Goal: Task Accomplishment & Management: Complete application form

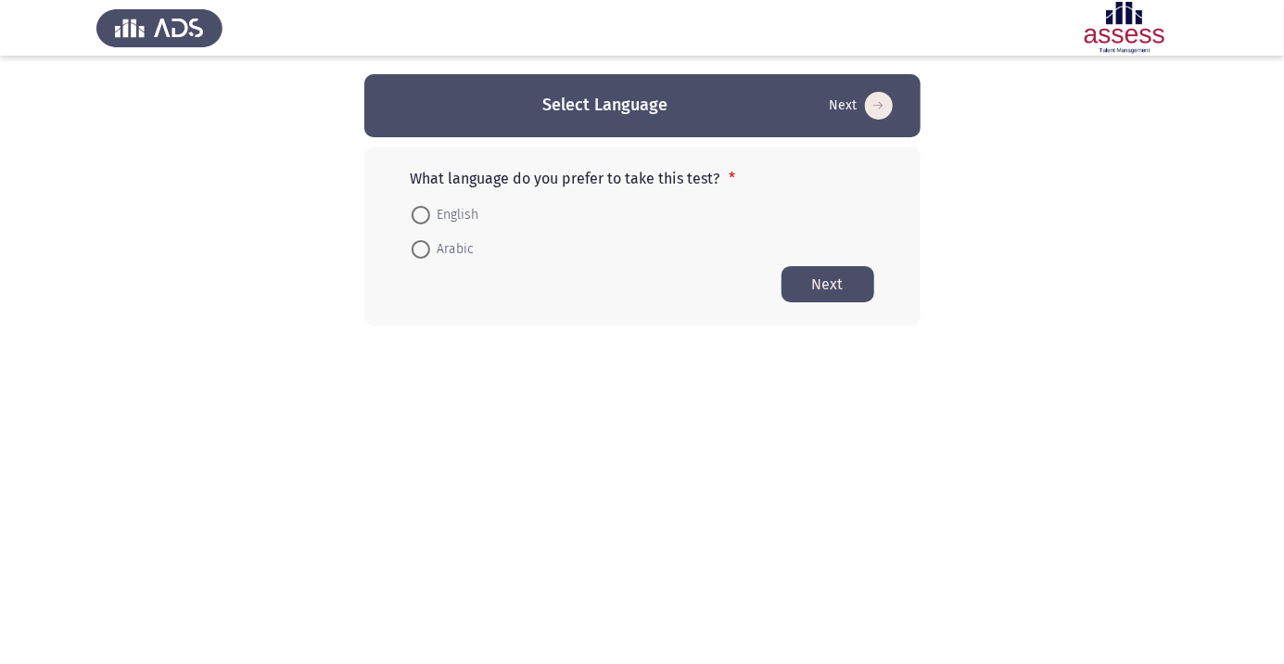
click at [420, 249] on span at bounding box center [420, 249] width 0 height 0
click at [420, 248] on input "Arabic" at bounding box center [420, 249] width 19 height 19
radio input "true"
click at [838, 293] on button "Next" at bounding box center [827, 283] width 93 height 36
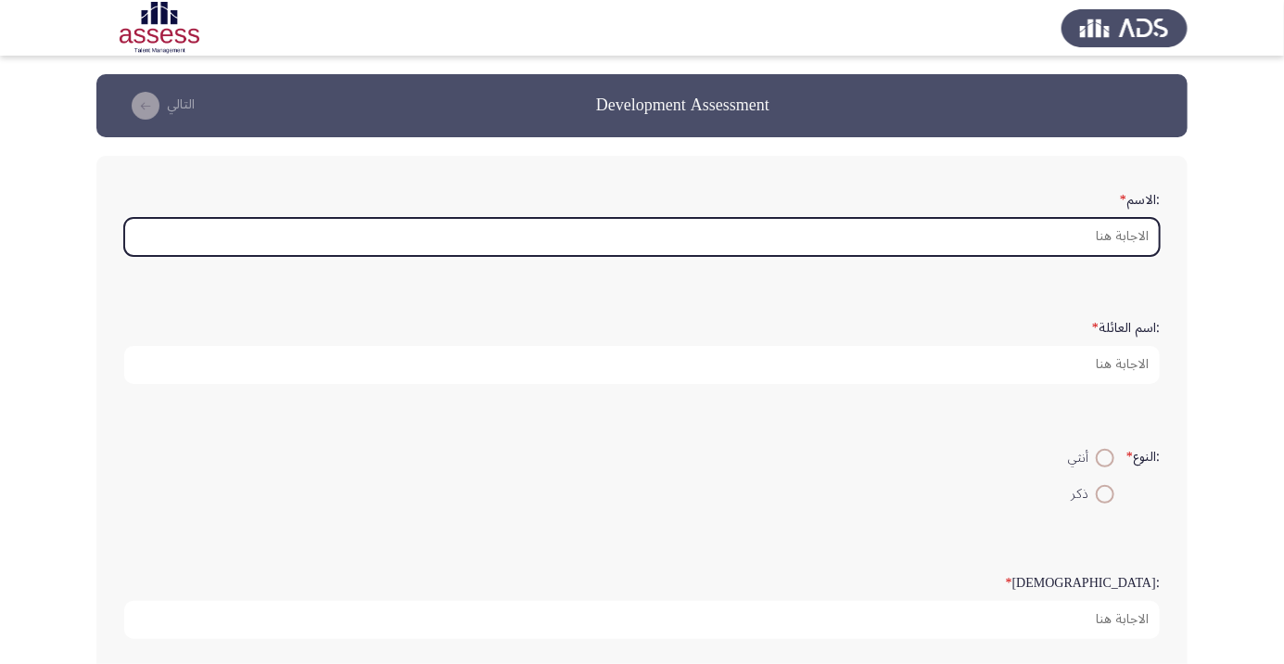
click at [1125, 237] on input ":الاسم *" at bounding box center [641, 237] width 1035 height 38
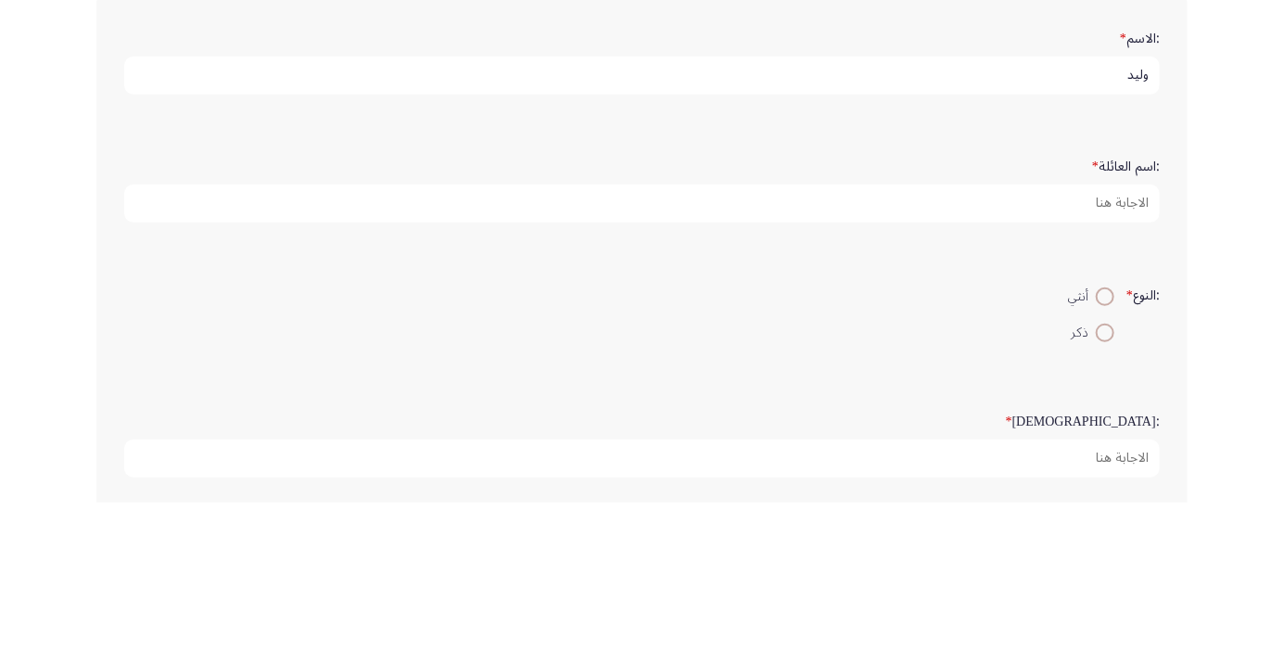
type input "وليد"
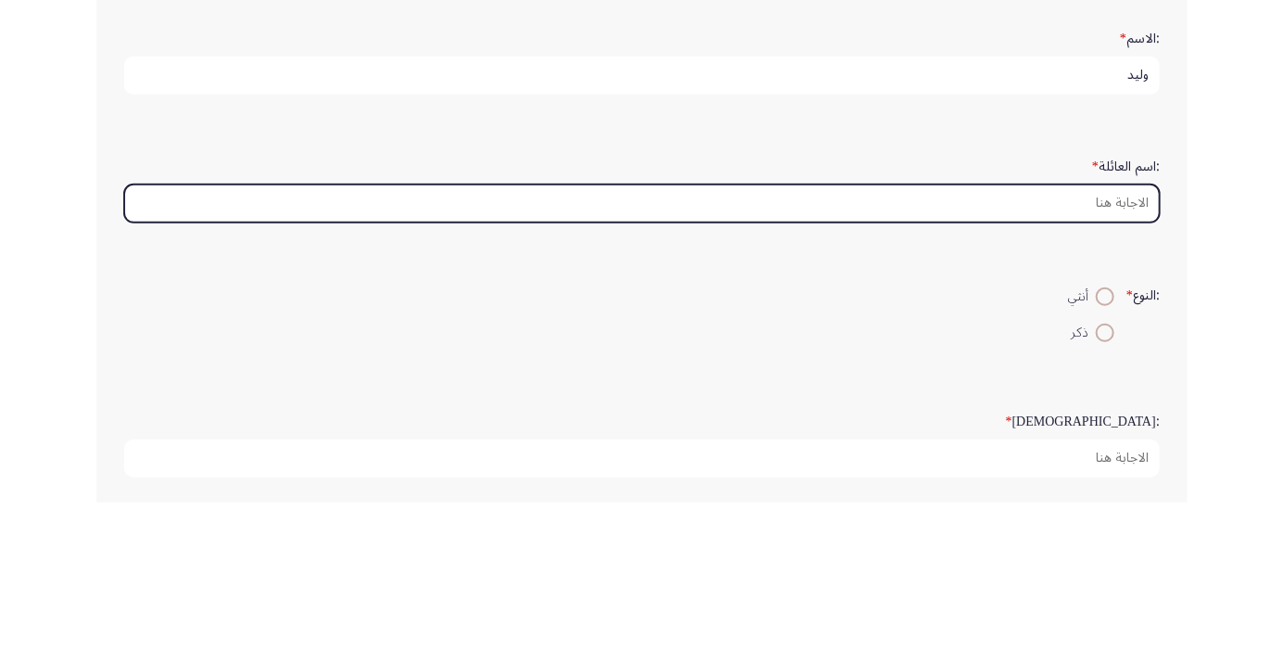
click at [1135, 359] on input ":اسم العائلة *" at bounding box center [641, 365] width 1035 height 38
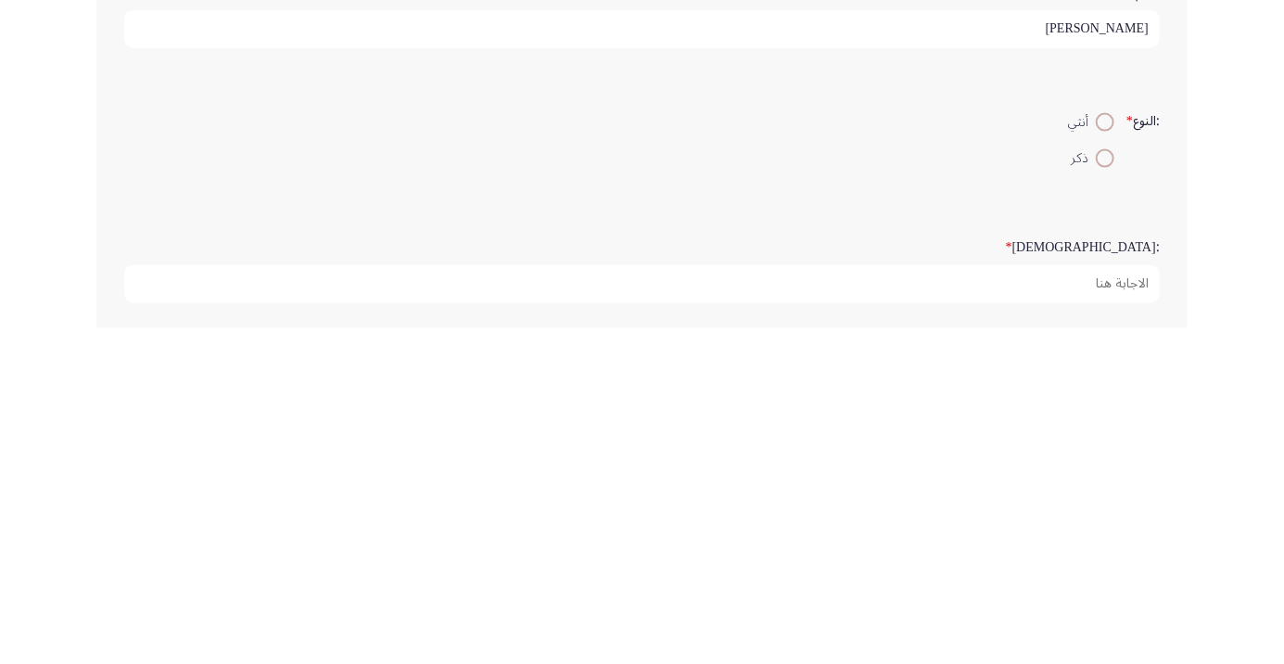
type input "[PERSON_NAME]"
click at [1105, 494] on span at bounding box center [1105, 494] width 0 height 0
click at [1102, 491] on input "ذكر" at bounding box center [1104, 494] width 19 height 19
radio input "true"
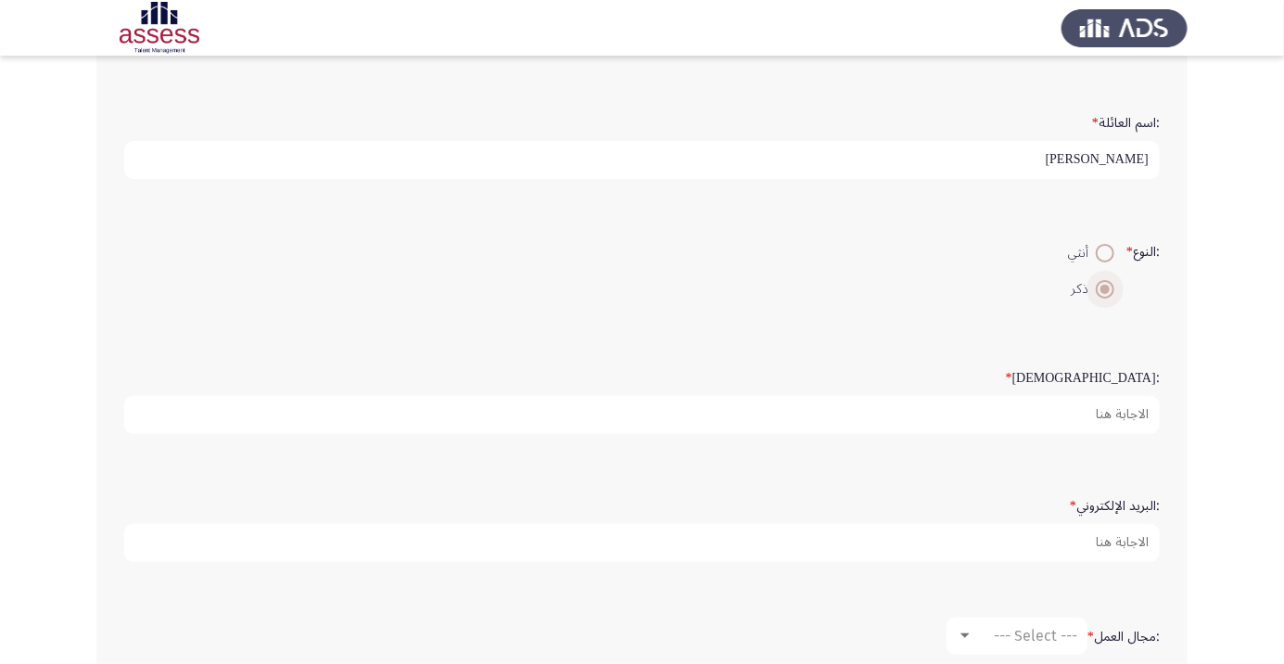
scroll to position [220, 0]
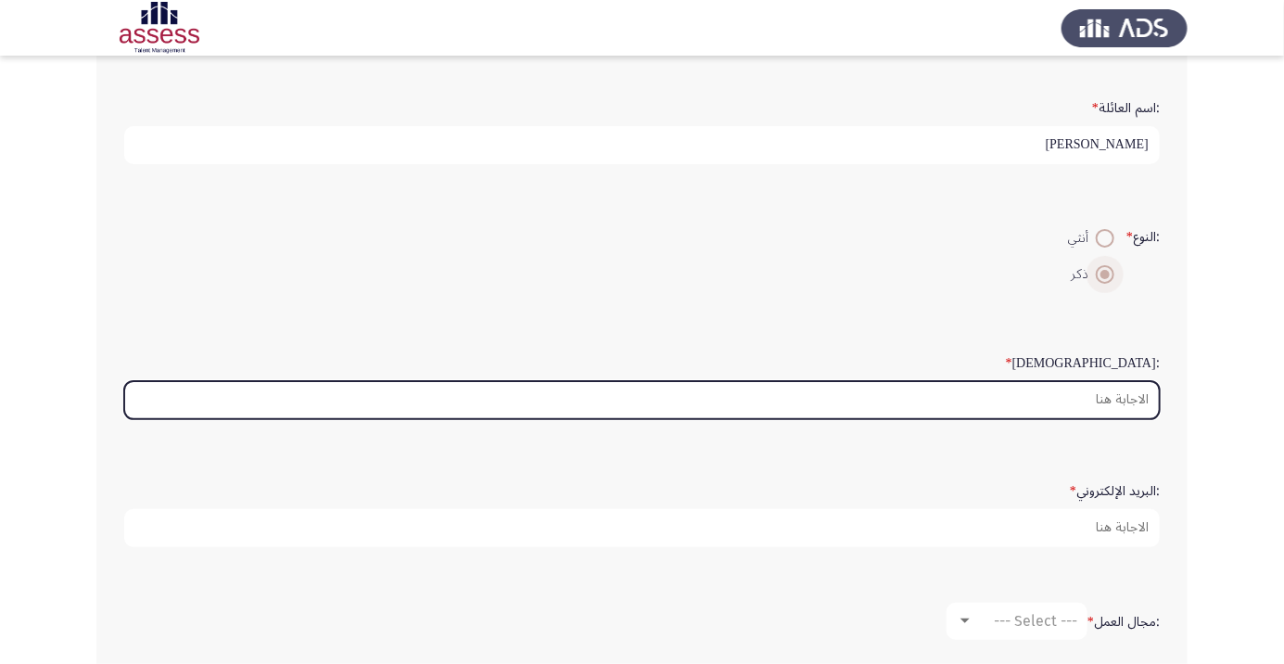
click at [1121, 393] on input ":السن *" at bounding box center [641, 400] width 1035 height 38
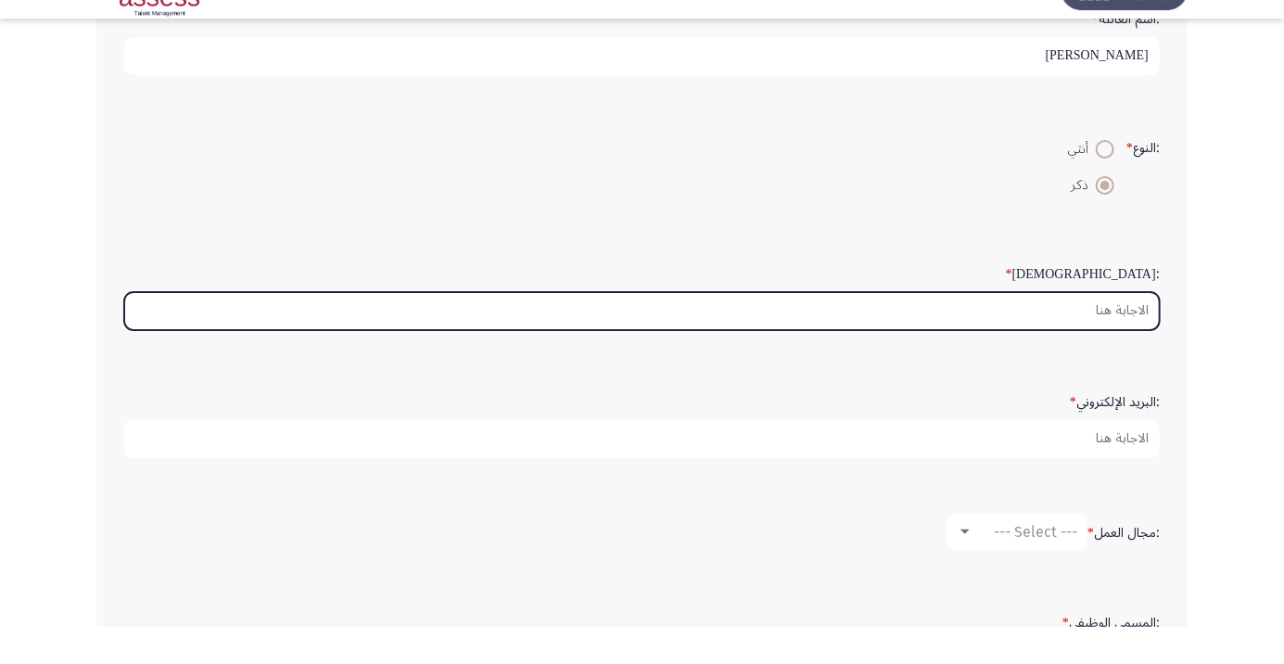
scroll to position [272, 0]
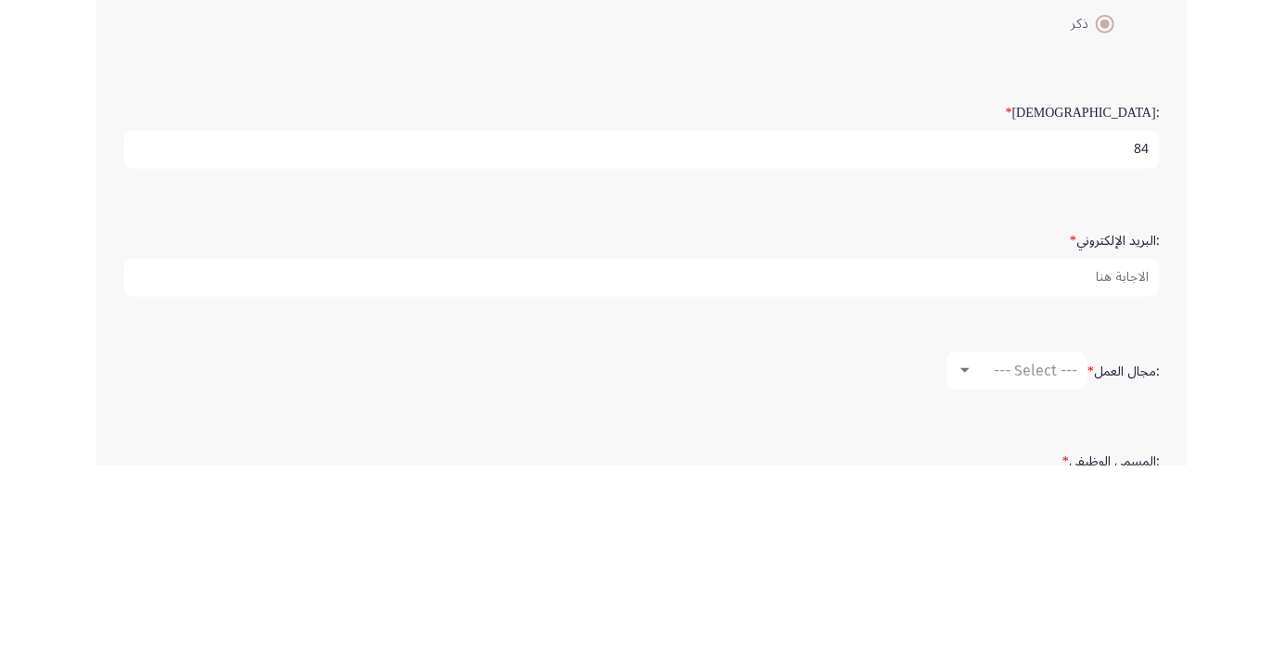
type input "8"
type input "48"
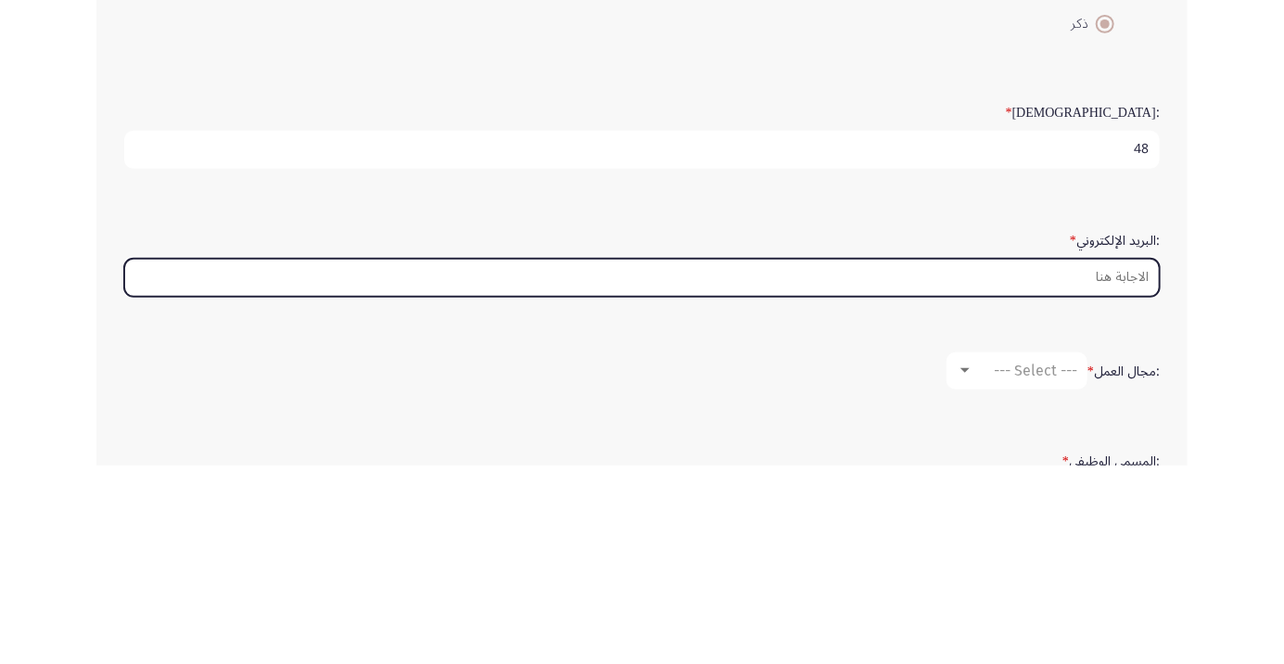
click at [1107, 470] on input ":البريد الإلكتروني *" at bounding box center [641, 476] width 1035 height 38
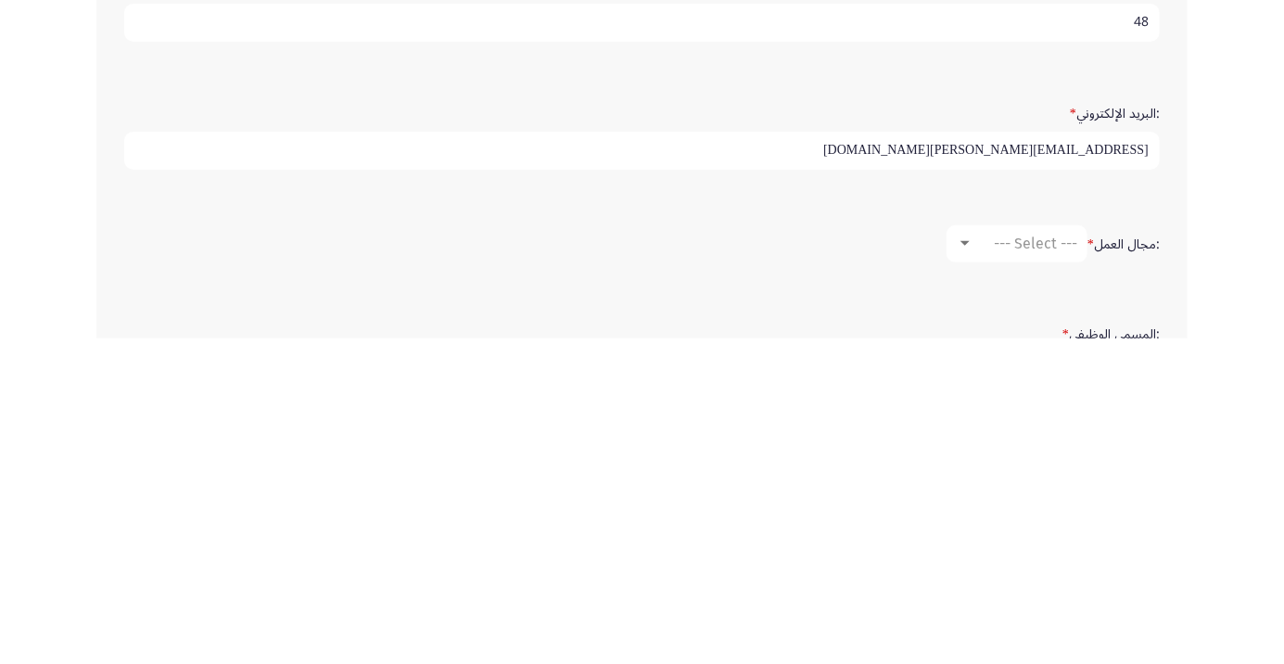
type input "Waled.Aboulwafa@ibnsina-pharma.com"
click at [1037, 563] on span "--- Select ---" at bounding box center [1034, 569] width 83 height 18
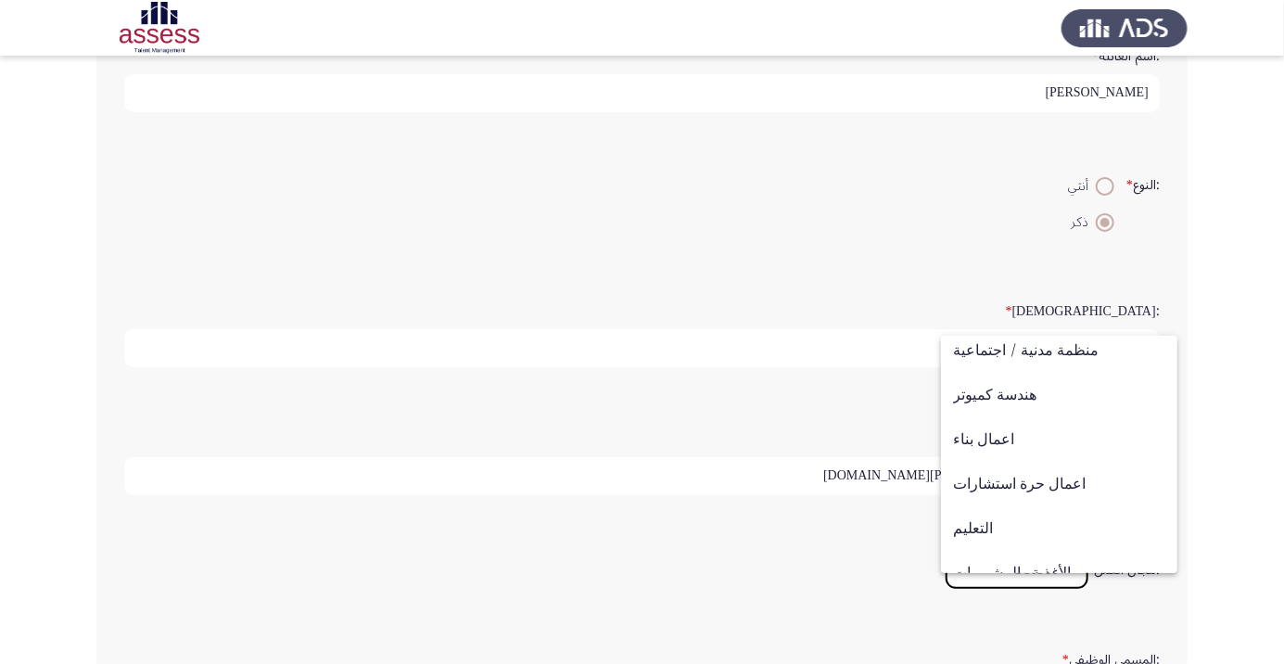
scroll to position [608, 0]
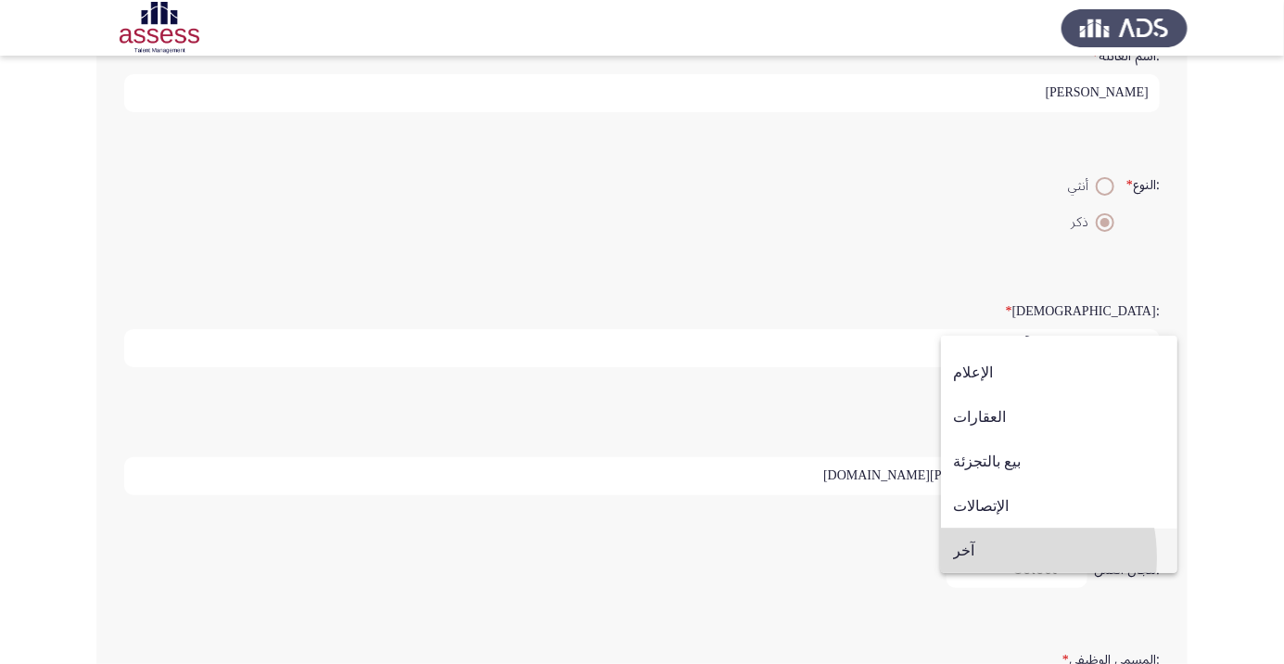
click at [981, 557] on span "آخر" at bounding box center [1059, 550] width 212 height 44
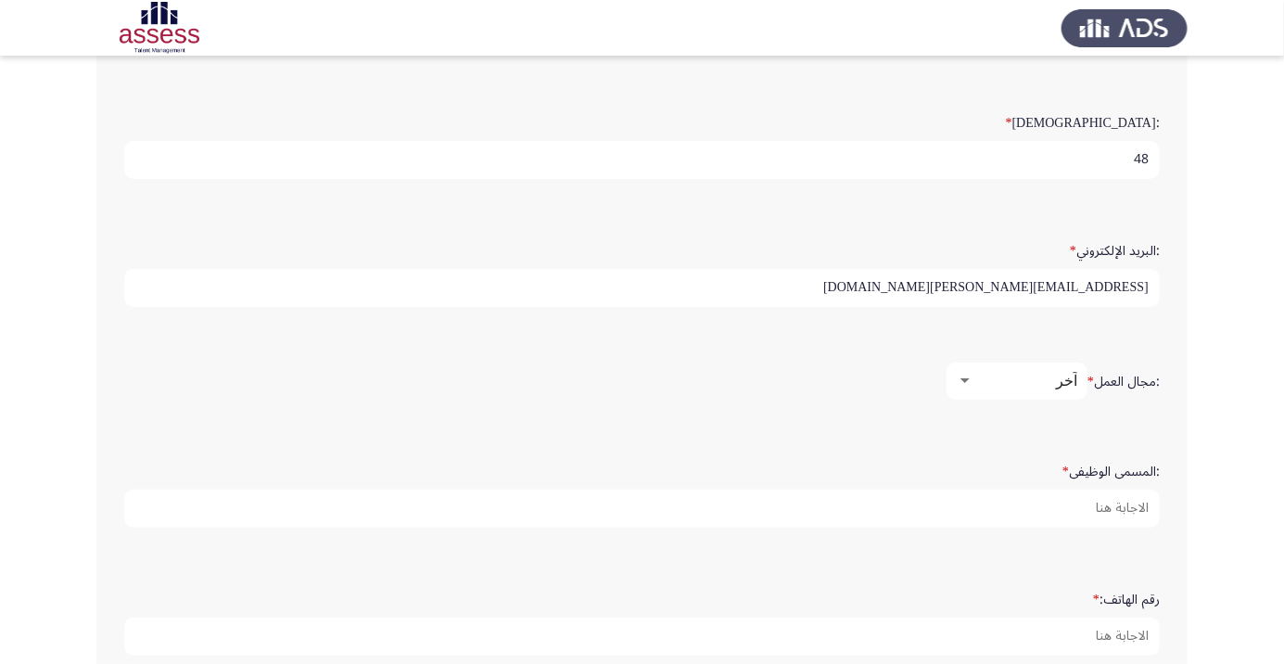
scroll to position [475, 0]
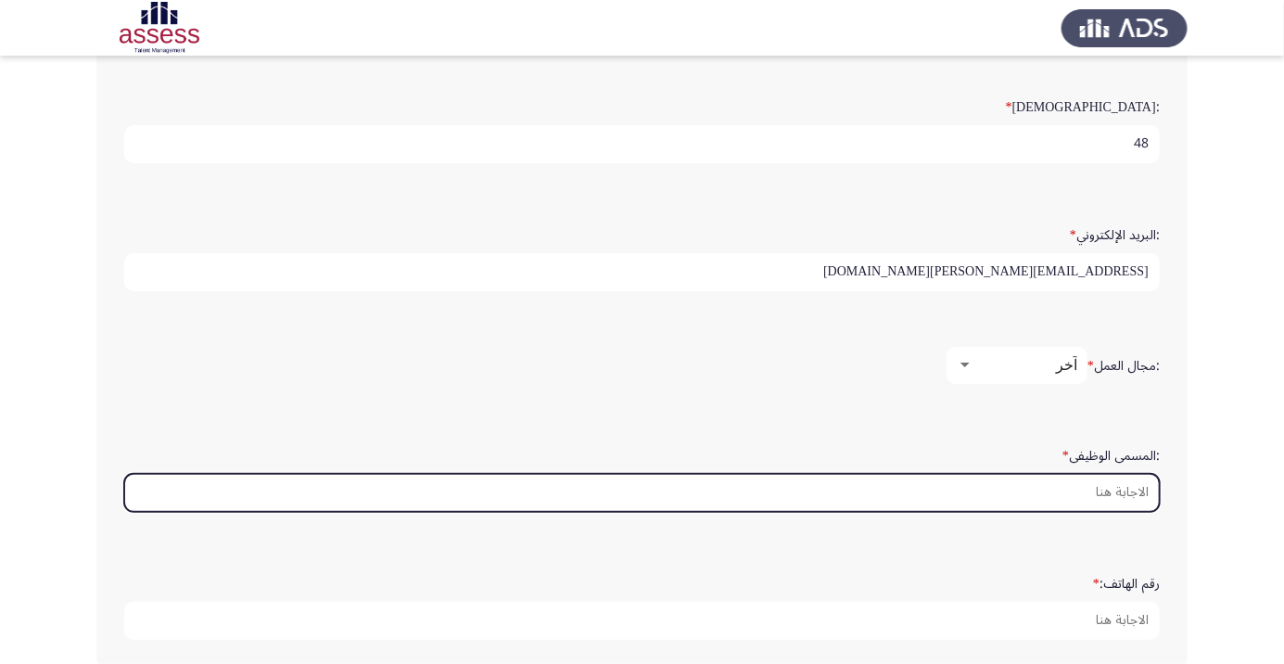
click at [1128, 487] on input ":المسمى الوظيفى *" at bounding box center [641, 493] width 1035 height 38
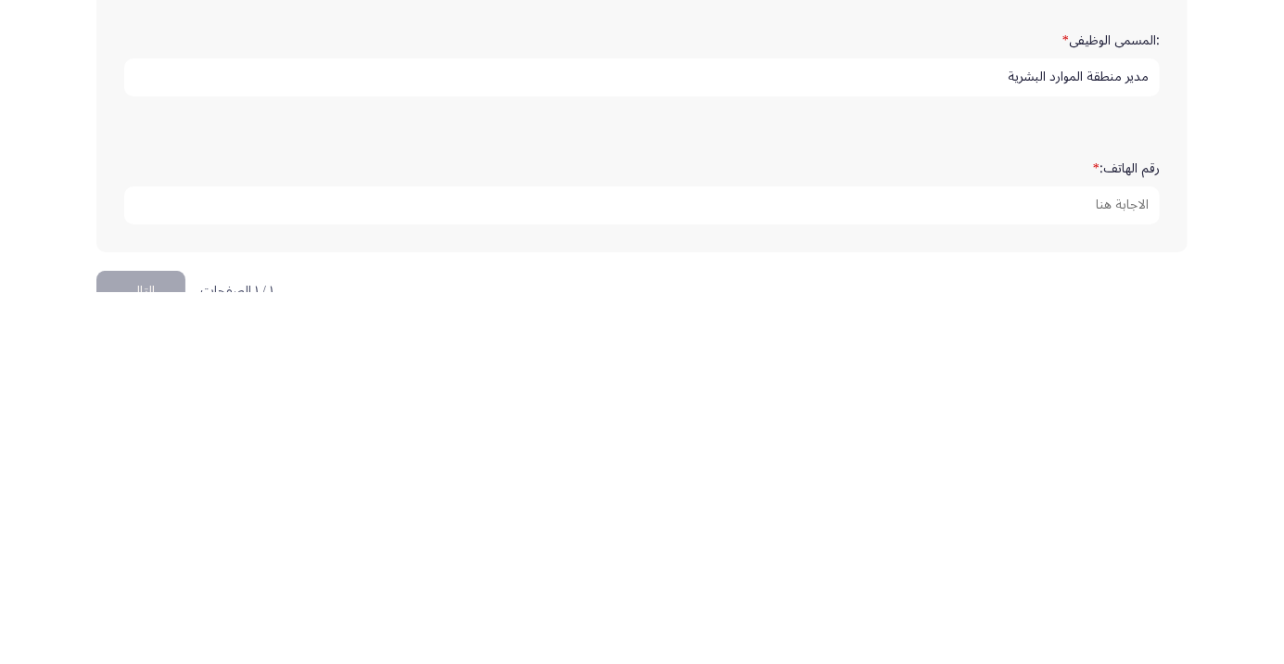
scroll to position [530, 0]
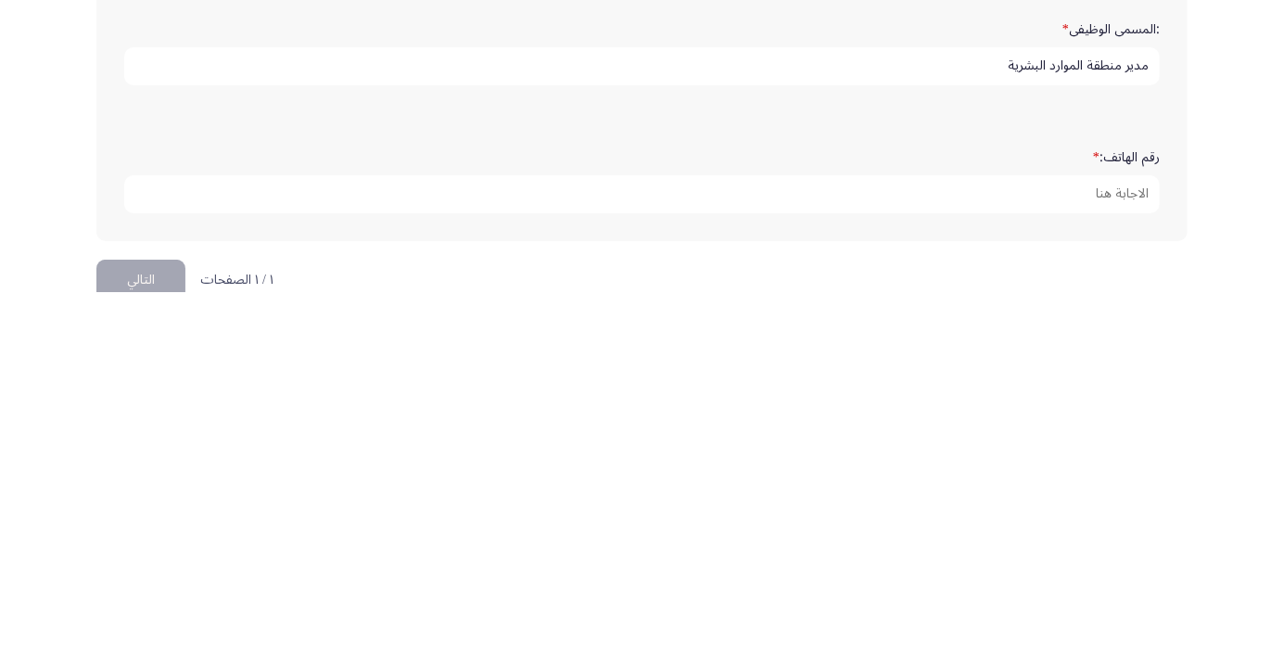
type input "مدير منطقة الموارد البشرية"
click at [1124, 559] on input "رقم الهاتف: *" at bounding box center [641, 566] width 1035 height 38
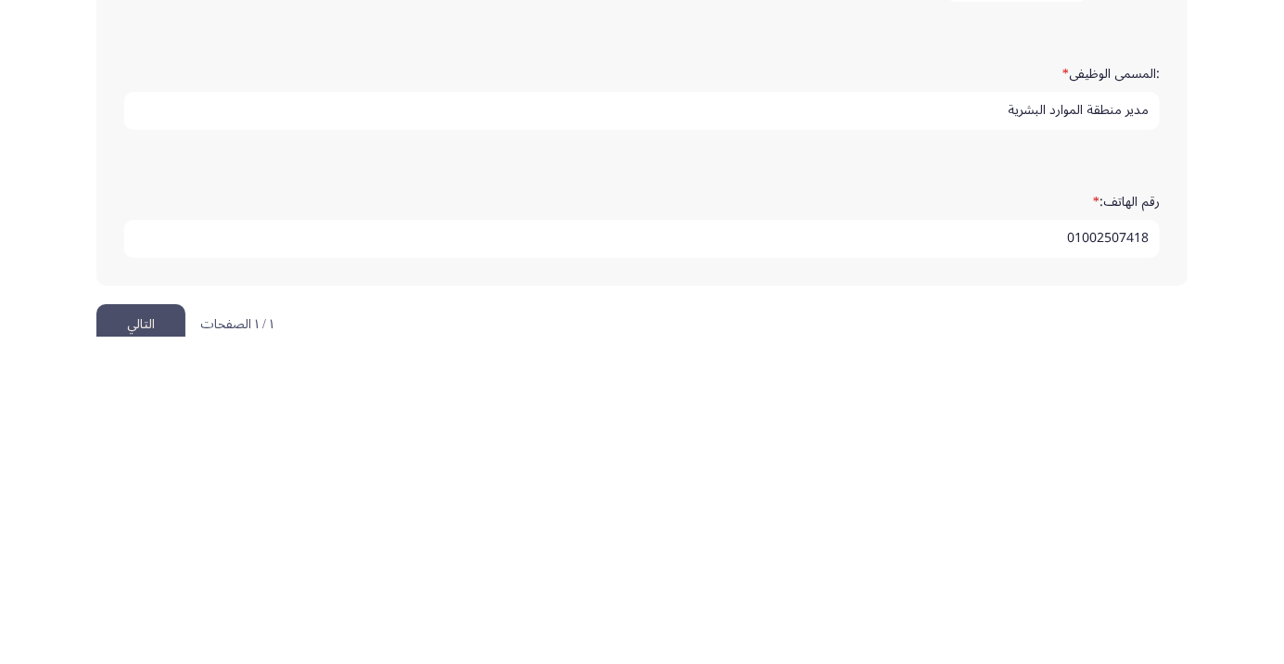
scroll to position [564, 0]
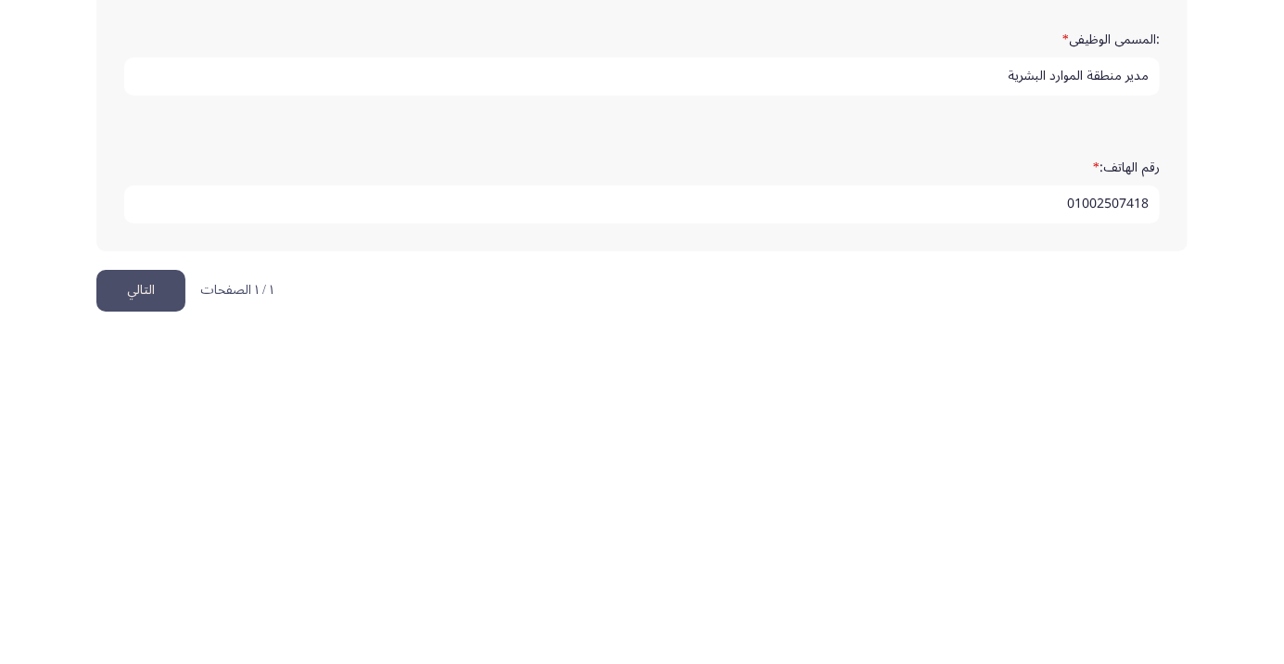
type input "01002507418"
click at [159, 611] on button "التالي" at bounding box center [140, 618] width 89 height 42
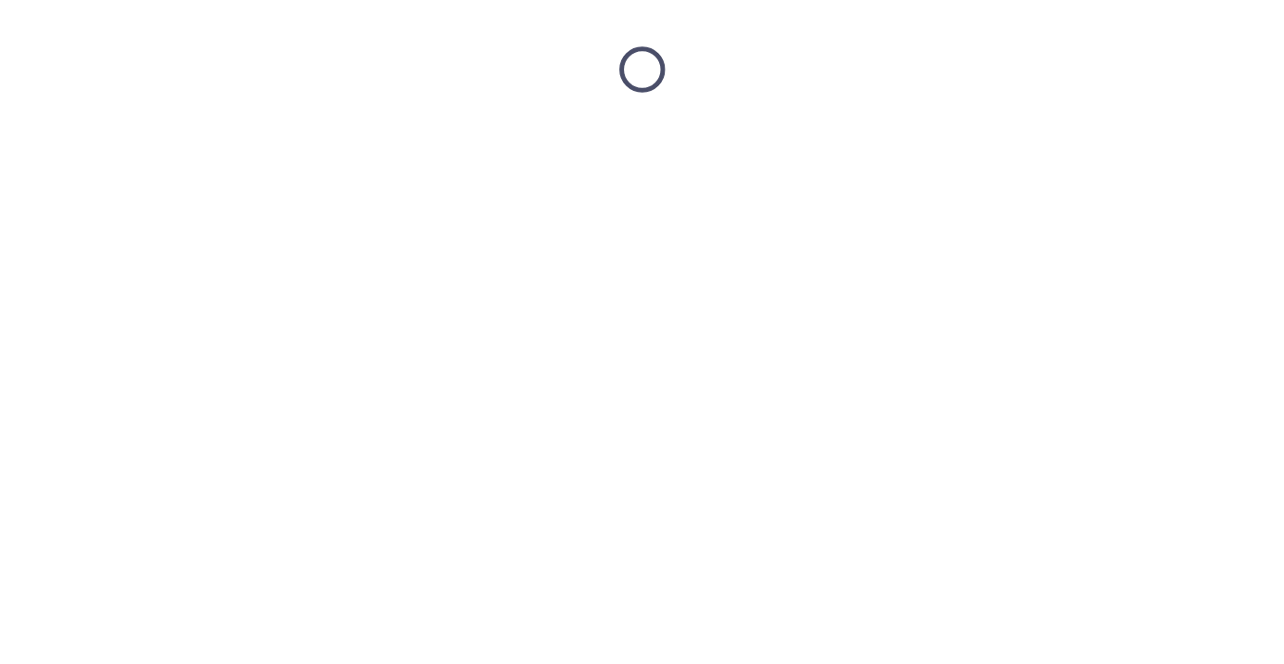
scroll to position [0, 0]
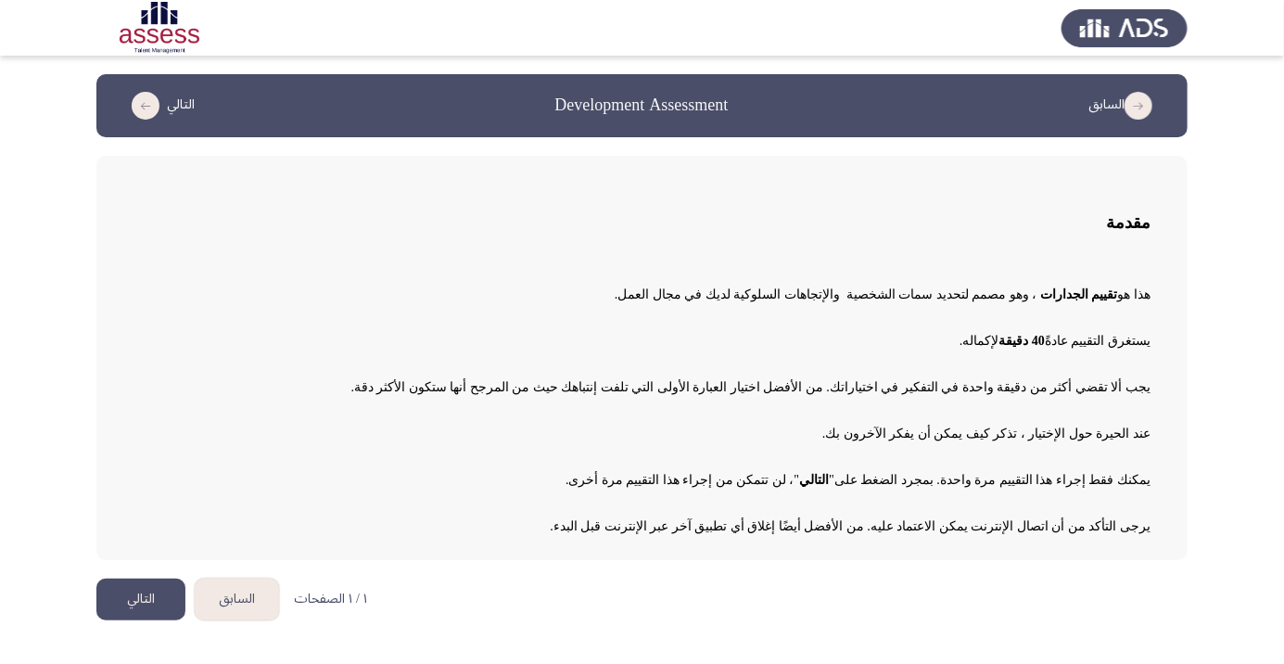
click at [848, 314] on div "هذا هو تقييم الجدارات ، وهو مصمم لتحديد سمات الشخصية والإتجاهات السلوكية لديك ف…" at bounding box center [641, 402] width 1017 height 278
click at [146, 605] on button "التالي" at bounding box center [140, 599] width 89 height 42
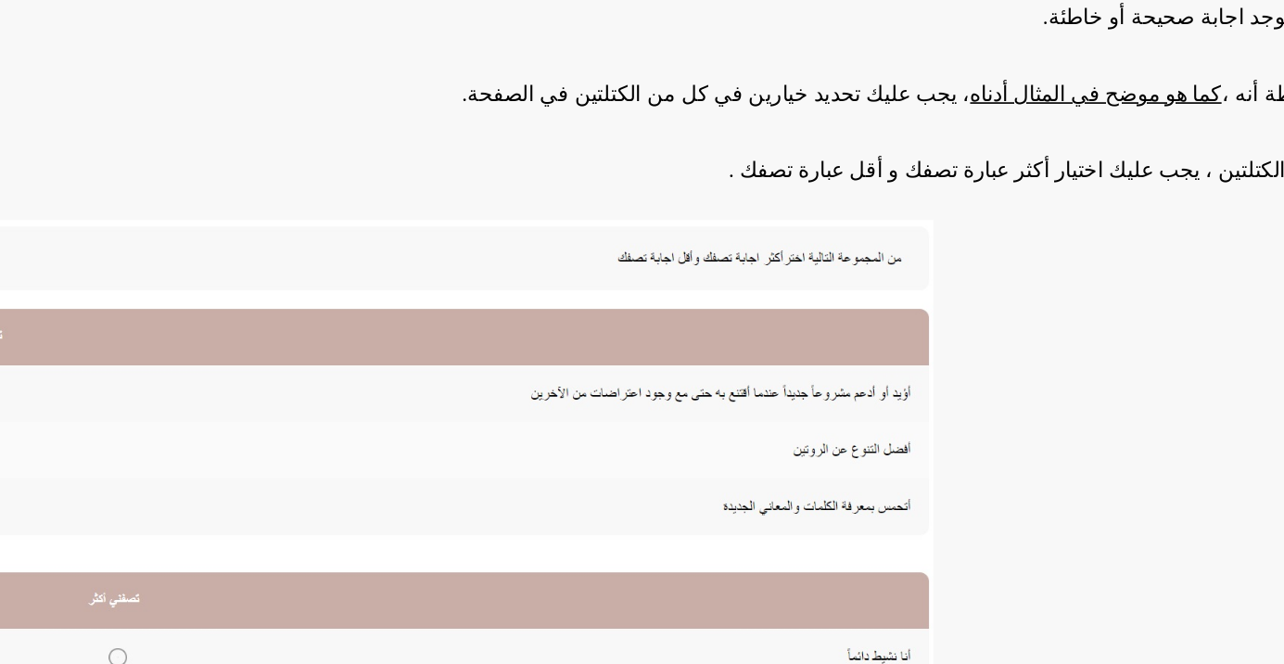
scroll to position [65, 0]
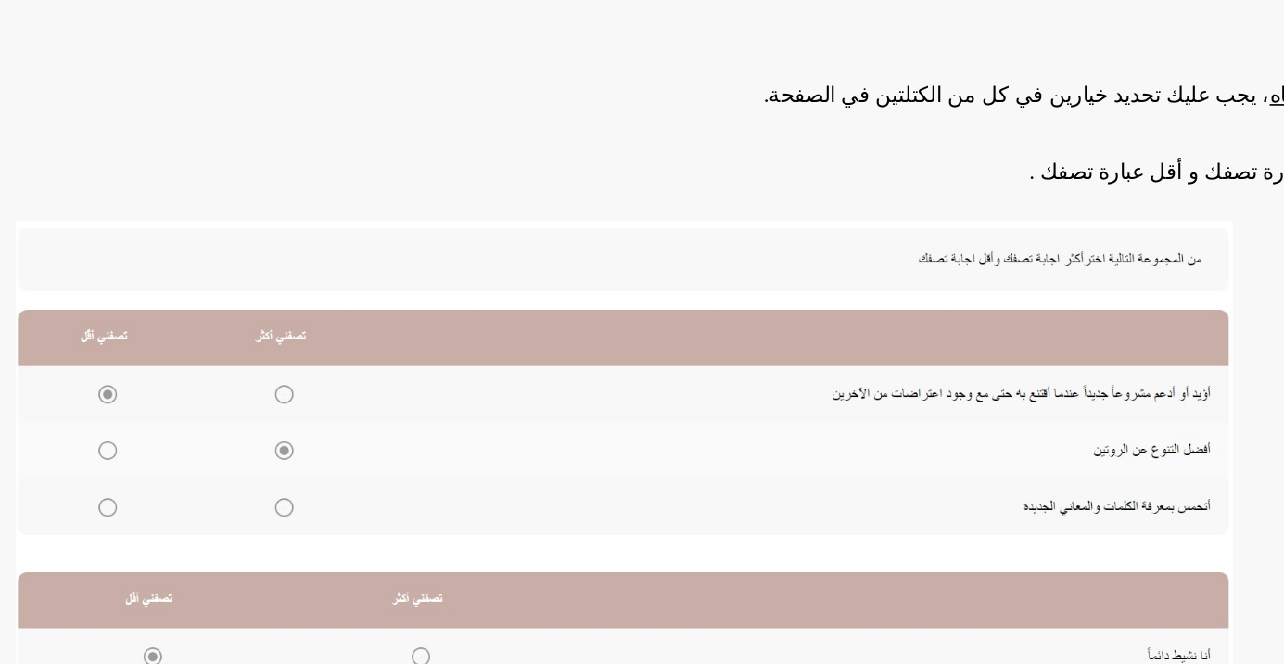
click at [297, 474] on img at bounding box center [503, 546] width 741 height 354
click at [303, 464] on img at bounding box center [503, 546] width 741 height 354
click at [300, 472] on img at bounding box center [503, 546] width 741 height 354
click at [202, 510] on img at bounding box center [503, 546] width 741 height 354
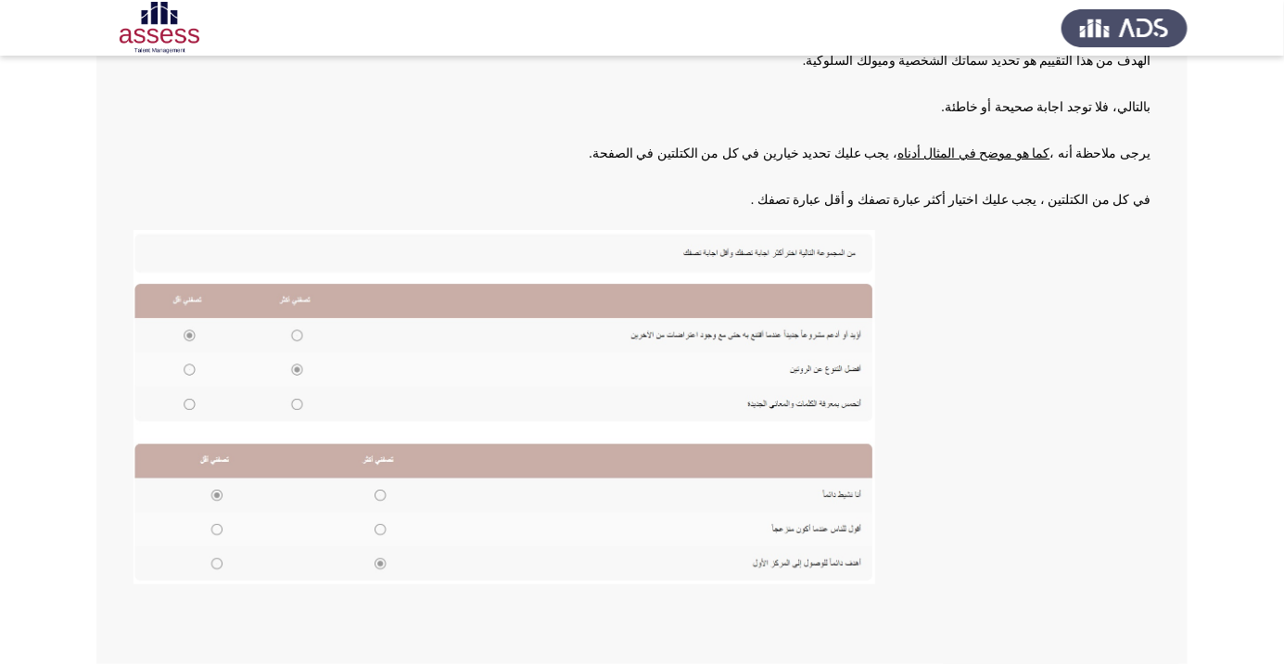
scroll to position [204, 0]
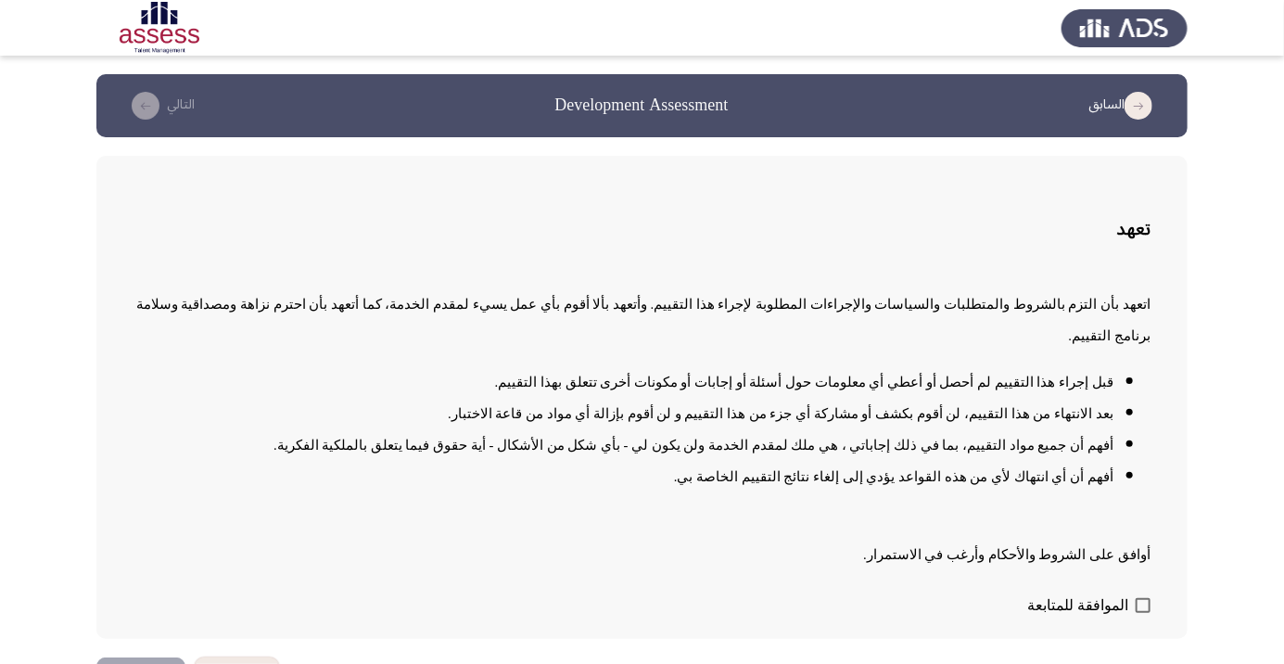
click at [1142, 613] on span at bounding box center [1142, 605] width 15 height 15
click at [1142, 614] on input "الموافقة للمتابعة" at bounding box center [1142, 613] width 1 height 1
checkbox input "true"
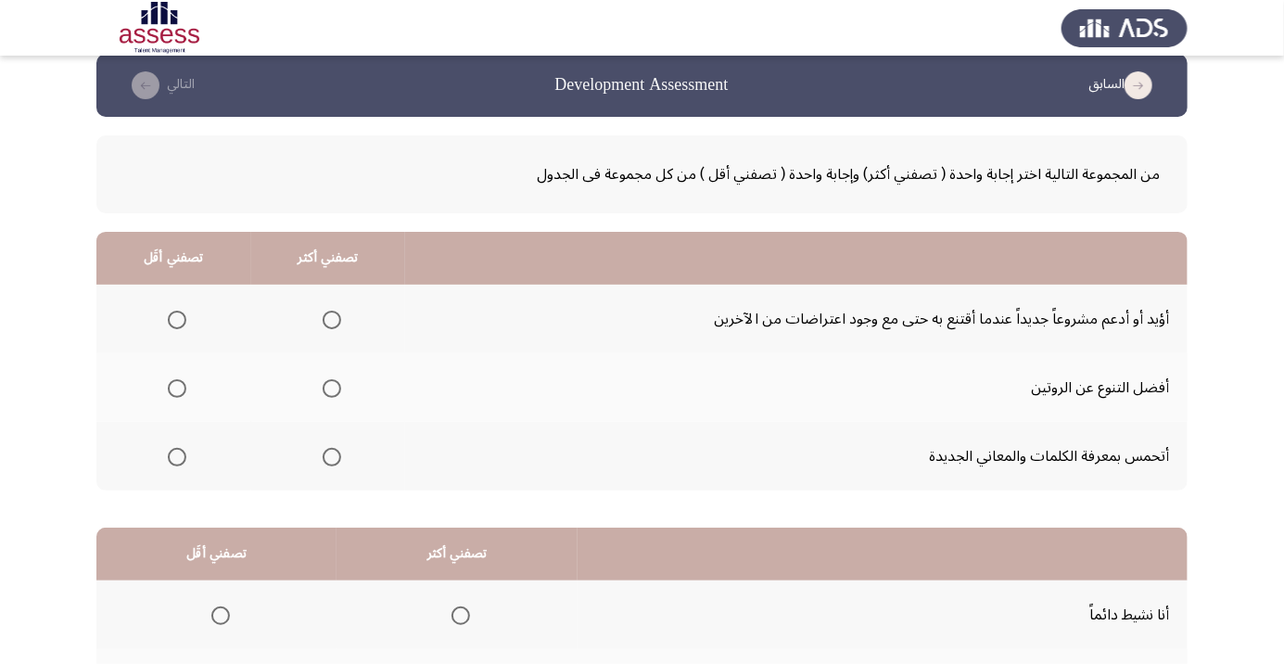
scroll to position [21, 0]
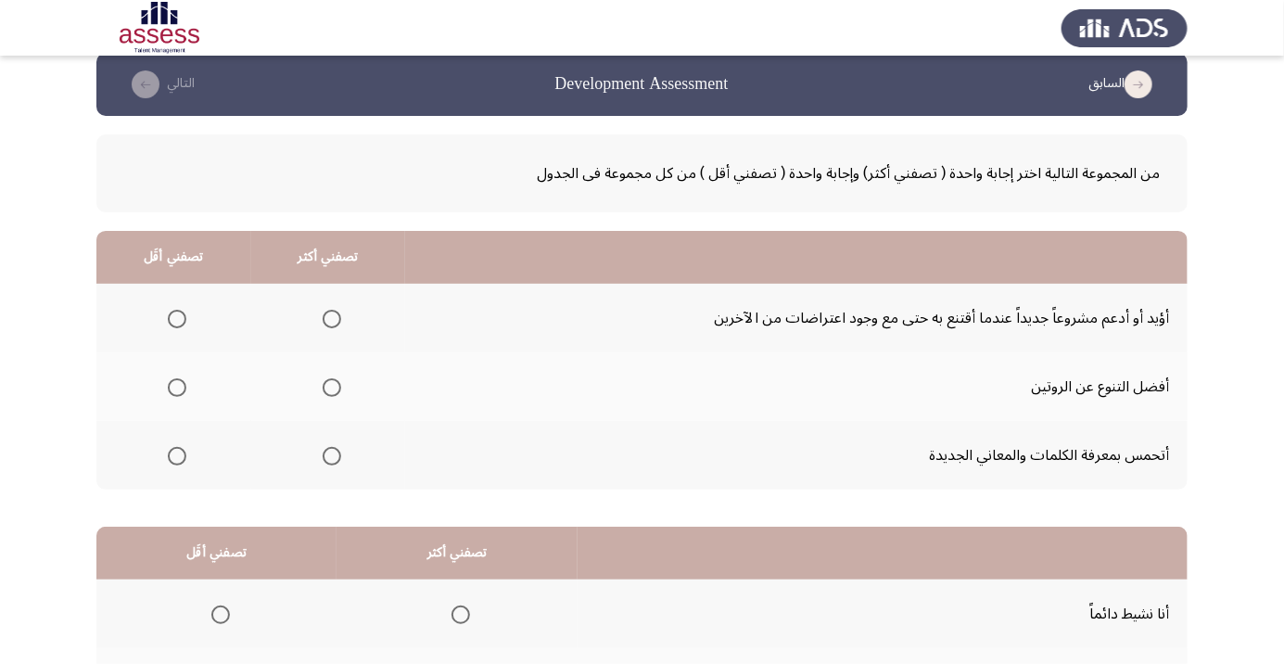
click at [332, 312] on span "Select an option" at bounding box center [332, 319] width 19 height 19
click at [332, 312] on input "Select an option" at bounding box center [332, 319] width 19 height 19
click at [332, 456] on span "Select an option" at bounding box center [332, 456] width 0 height 0
click at [330, 454] on input "Select an option" at bounding box center [332, 456] width 19 height 19
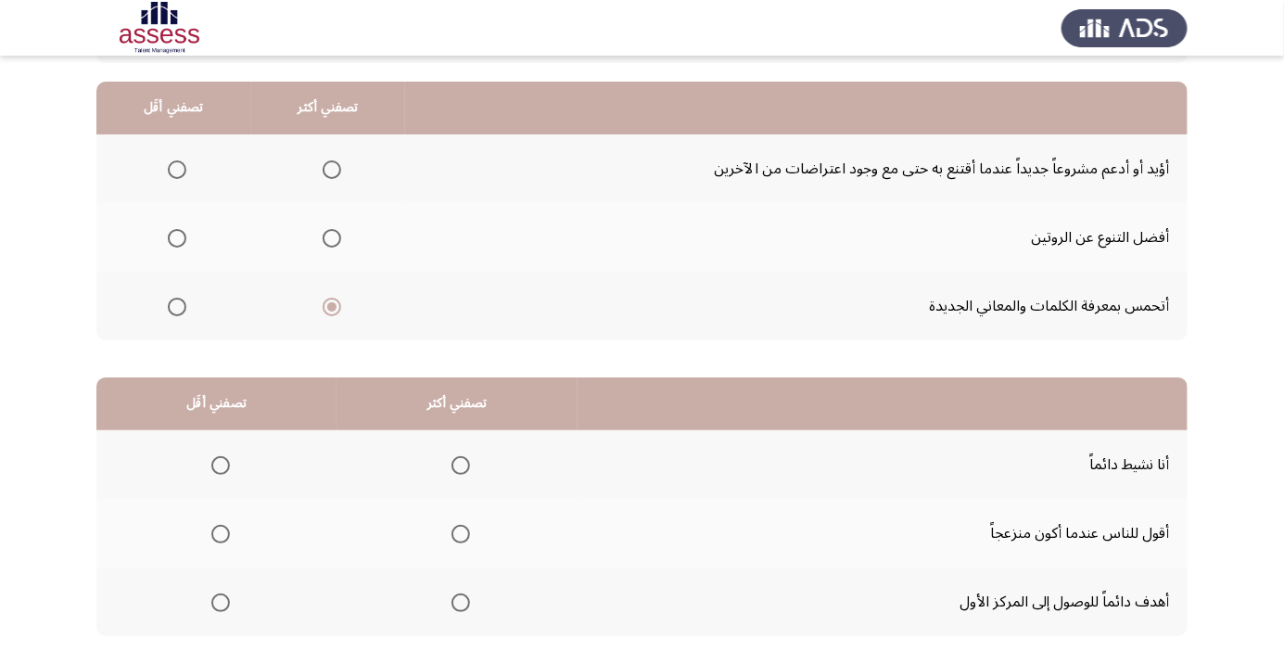
scroll to position [183, 0]
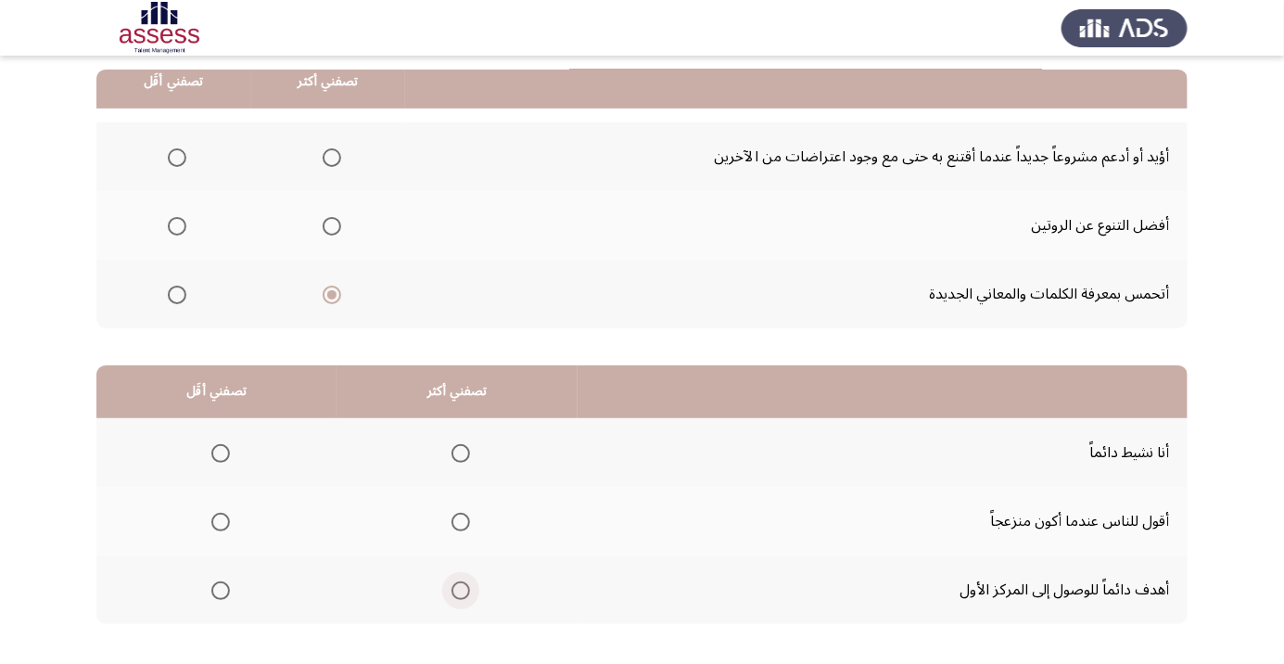
click at [461, 590] on span "Select an option" at bounding box center [461, 590] width 0 height 0
click at [458, 588] on input "Select an option" at bounding box center [460, 590] width 19 height 19
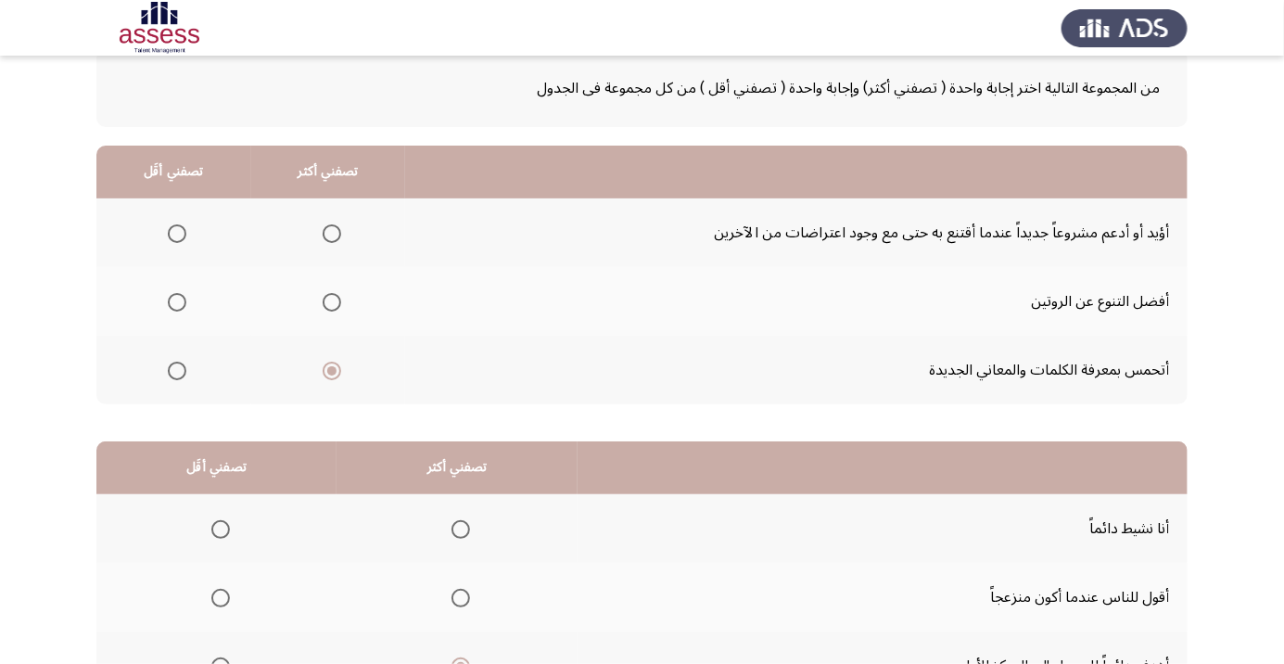
scroll to position [103, 0]
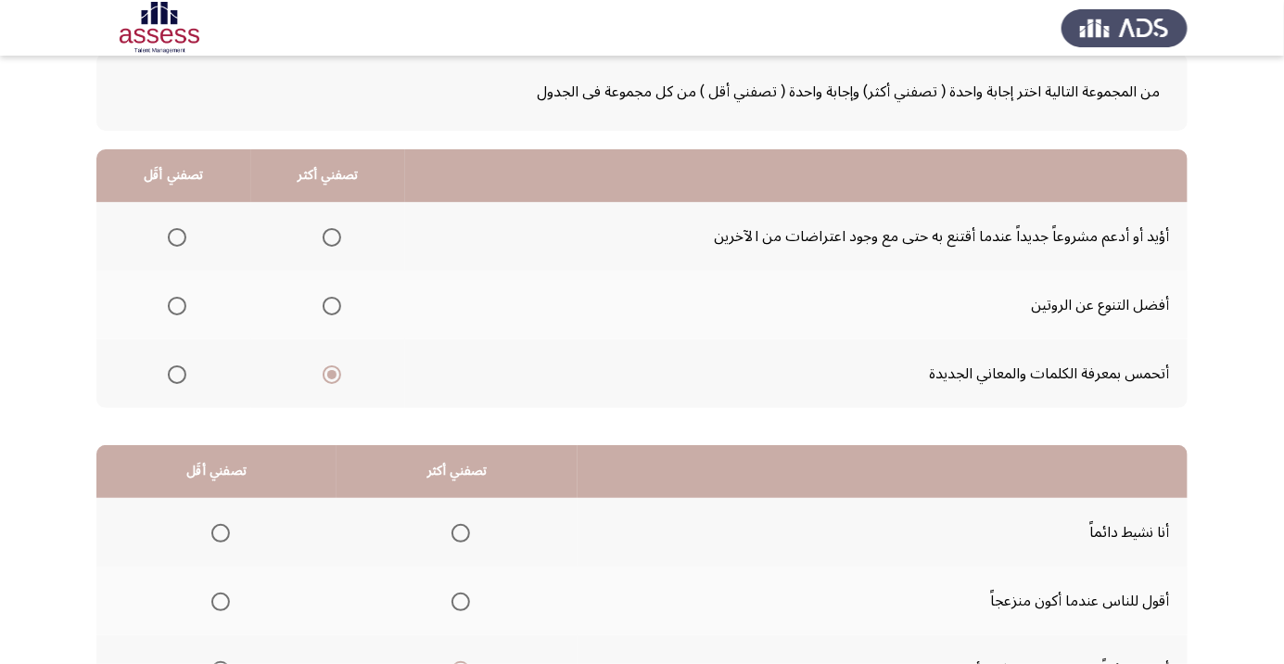
click at [332, 237] on span "Select an option" at bounding box center [332, 237] width 0 height 0
click at [330, 235] on input "Select an option" at bounding box center [332, 237] width 19 height 19
click at [177, 306] on span "Select an option" at bounding box center [177, 306] width 0 height 0
click at [176, 304] on input "Select an option" at bounding box center [177, 306] width 19 height 19
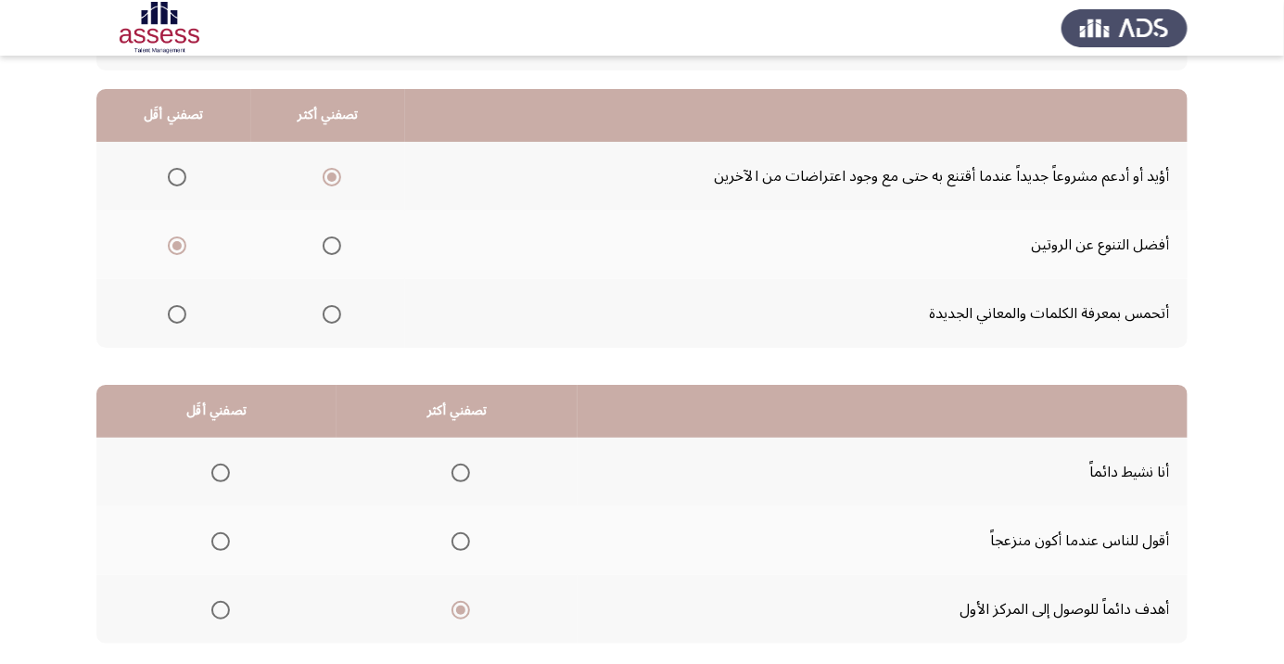
scroll to position [183, 0]
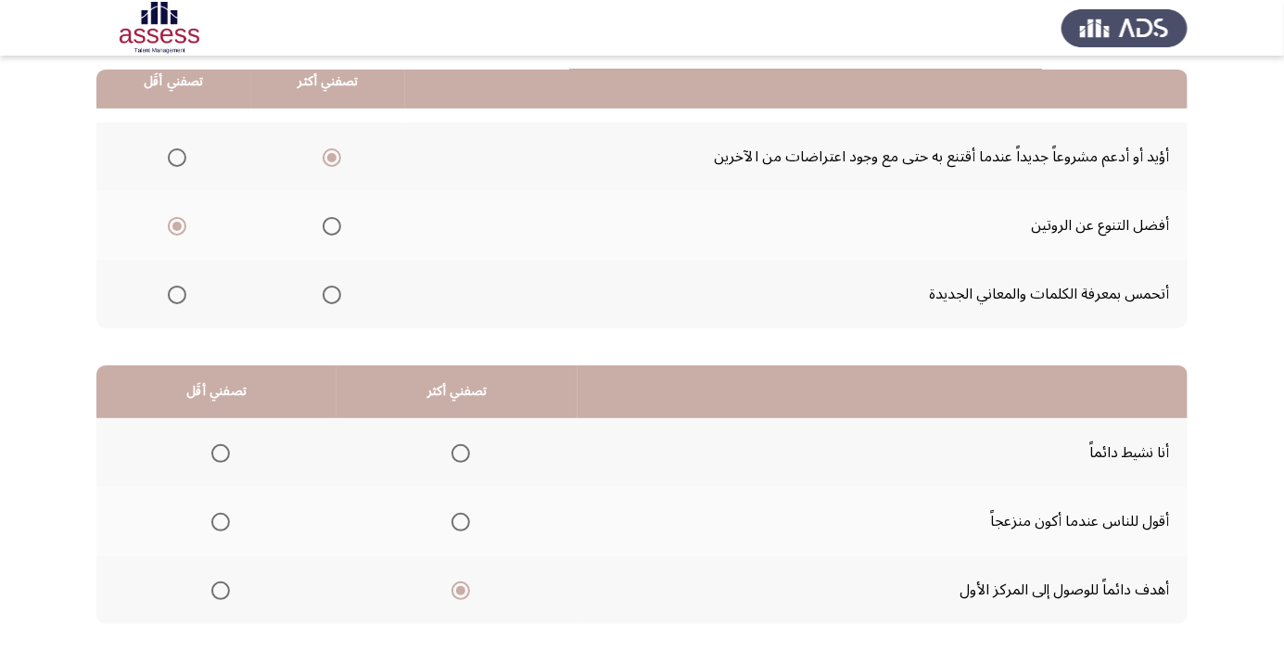
click at [215, 444] on span "Select an option" at bounding box center [220, 453] width 19 height 19
click at [215, 444] on input "Select an option" at bounding box center [220, 453] width 19 height 19
click at [215, 514] on span "Select an option" at bounding box center [220, 521] width 19 height 19
click at [215, 514] on input "Select an option" at bounding box center [220, 521] width 19 height 19
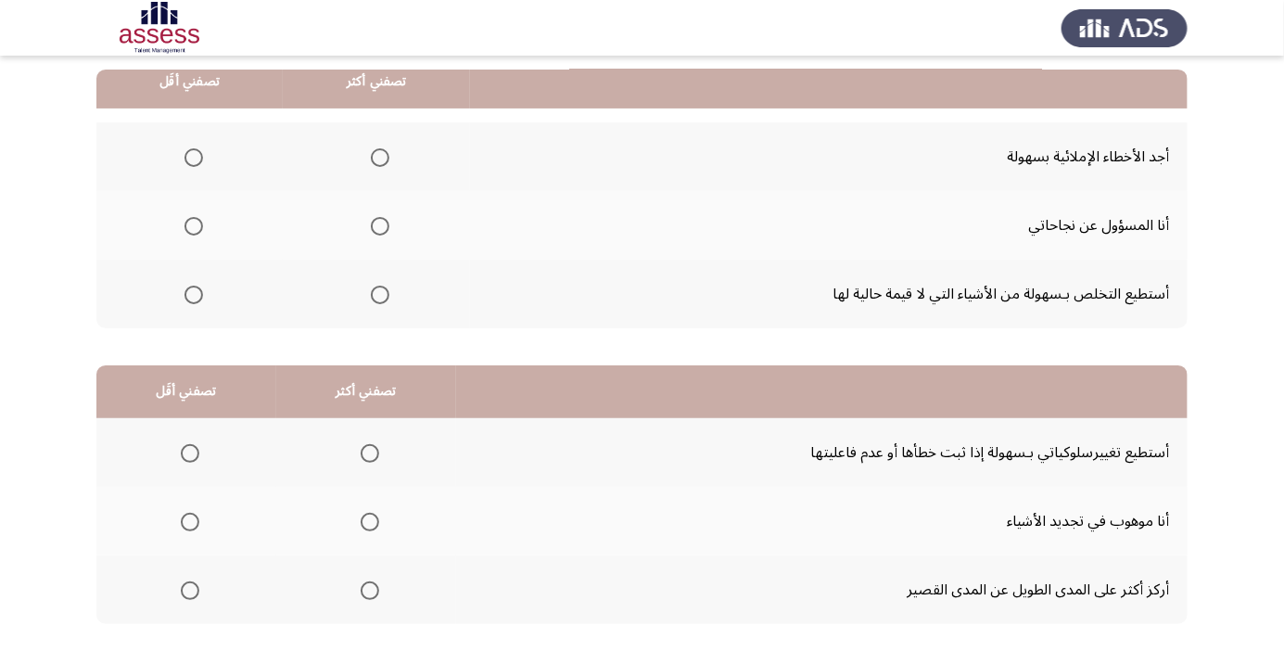
click at [348, 154] on th at bounding box center [376, 156] width 187 height 69
click at [371, 155] on span "Select an option" at bounding box center [380, 157] width 19 height 19
click at [371, 155] on input "Select an option" at bounding box center [380, 157] width 19 height 19
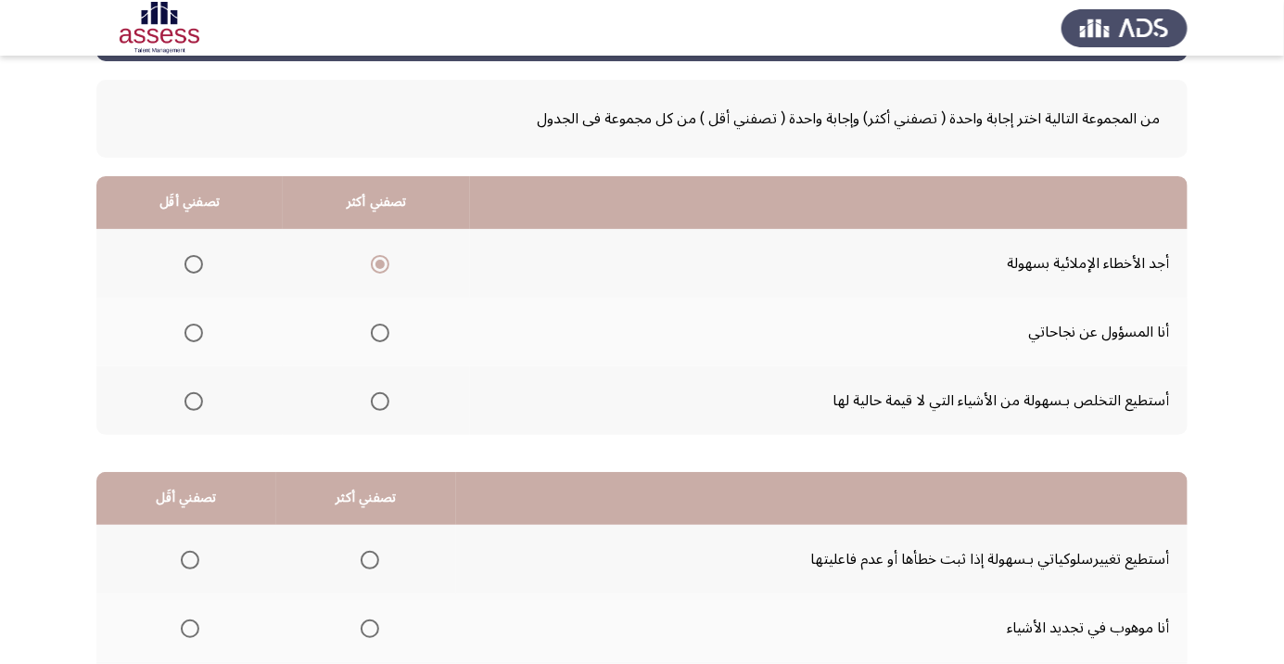
scroll to position [76, 0]
click at [189, 404] on span "Select an option" at bounding box center [193, 401] width 19 height 19
click at [189, 404] on input "Select an option" at bounding box center [193, 401] width 19 height 19
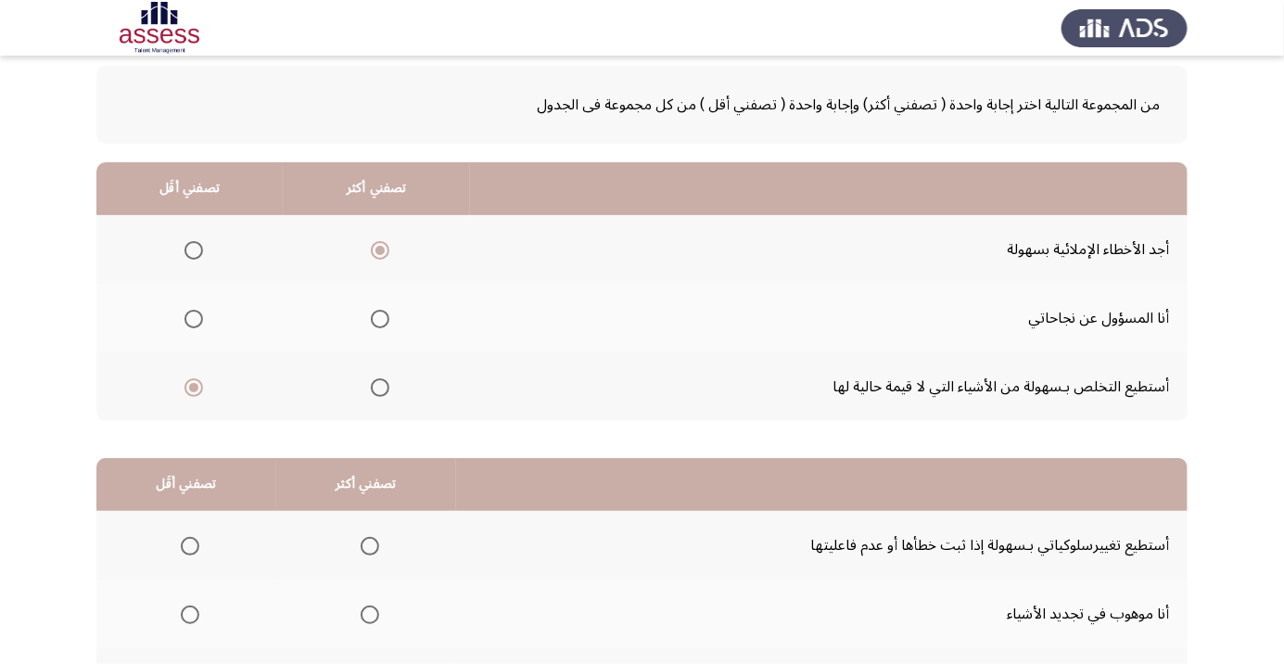
scroll to position [183, 0]
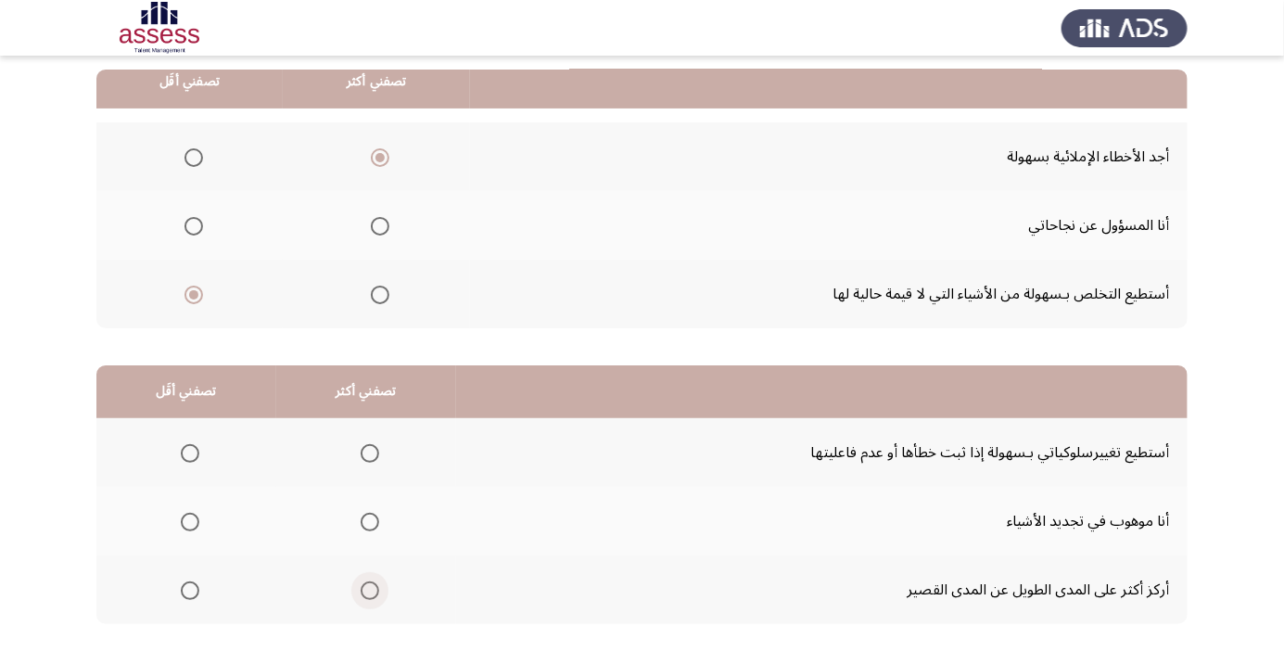
click at [371, 593] on span "Select an option" at bounding box center [370, 590] width 19 height 19
click at [371, 593] on input "Select an option" at bounding box center [370, 590] width 19 height 19
click at [190, 522] on span "Select an option" at bounding box center [190, 522] width 0 height 0
click at [188, 520] on input "Select an option" at bounding box center [190, 521] width 19 height 19
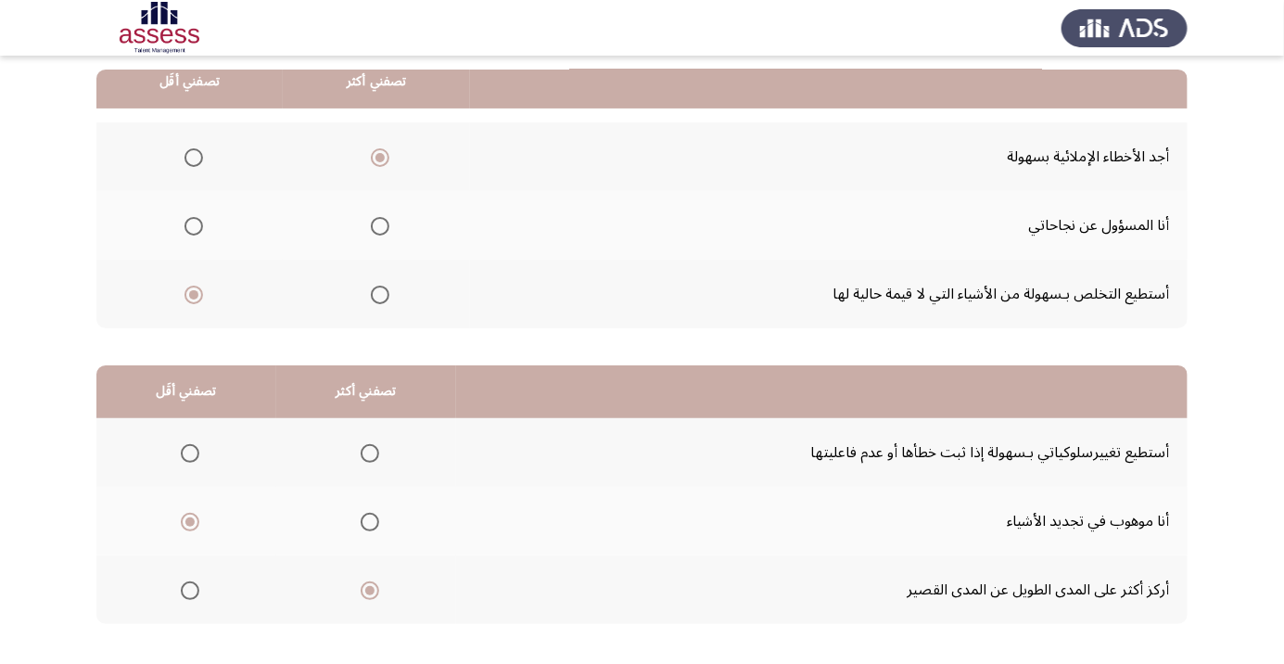
scroll to position [0, 0]
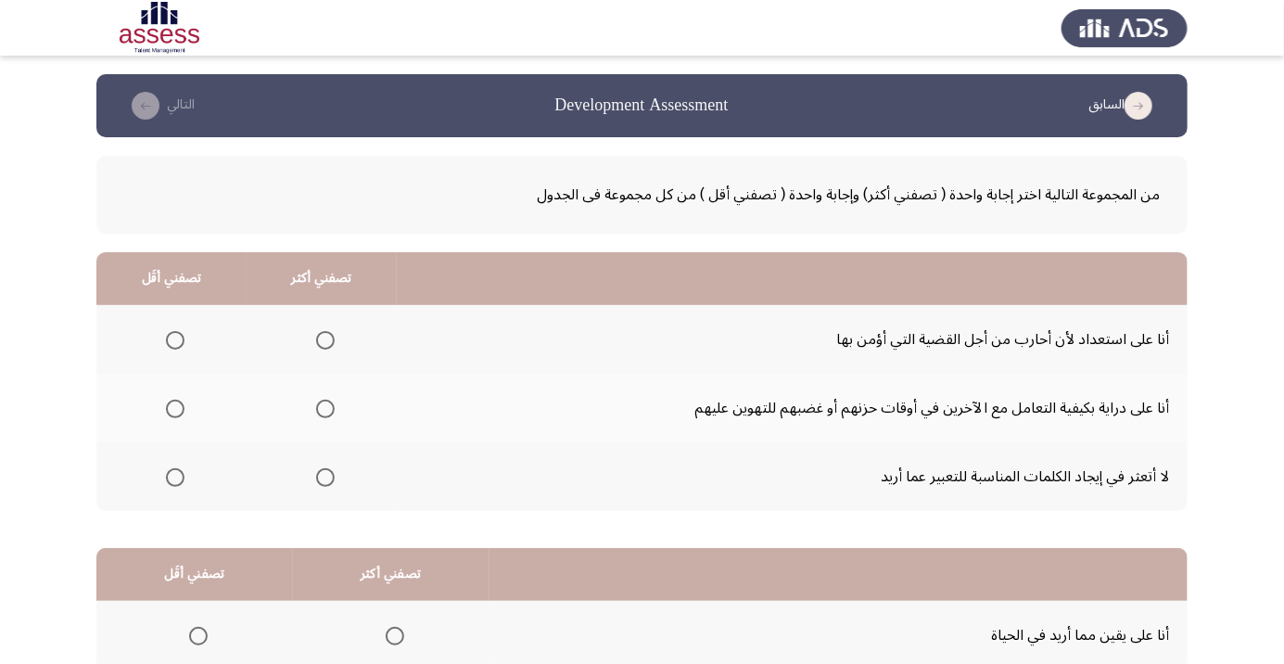
click at [323, 408] on span "Select an option" at bounding box center [325, 408] width 19 height 19
click at [323, 408] on input "Select an option" at bounding box center [325, 408] width 19 height 19
click at [169, 340] on span "Select an option" at bounding box center [175, 340] width 19 height 19
click at [169, 340] on input "Select an option" at bounding box center [175, 340] width 19 height 19
click at [325, 482] on span "Select an option" at bounding box center [325, 477] width 19 height 19
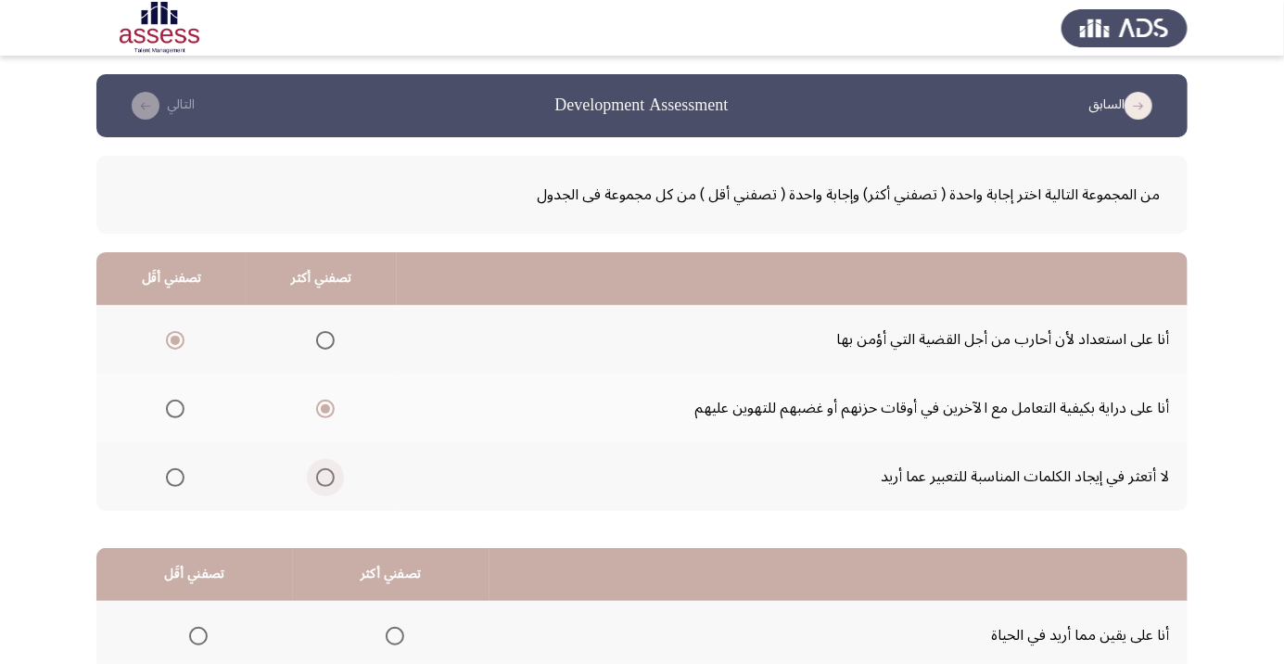
click at [325, 482] on input "Select an option" at bounding box center [325, 477] width 19 height 19
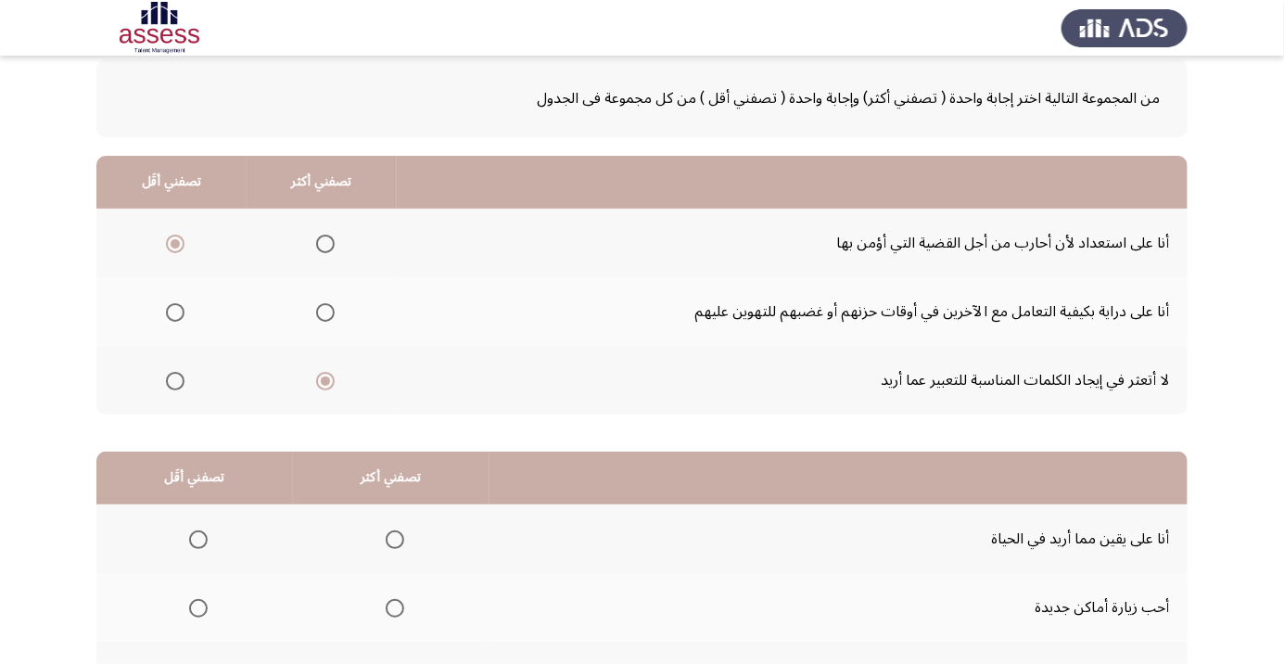
scroll to position [183, 0]
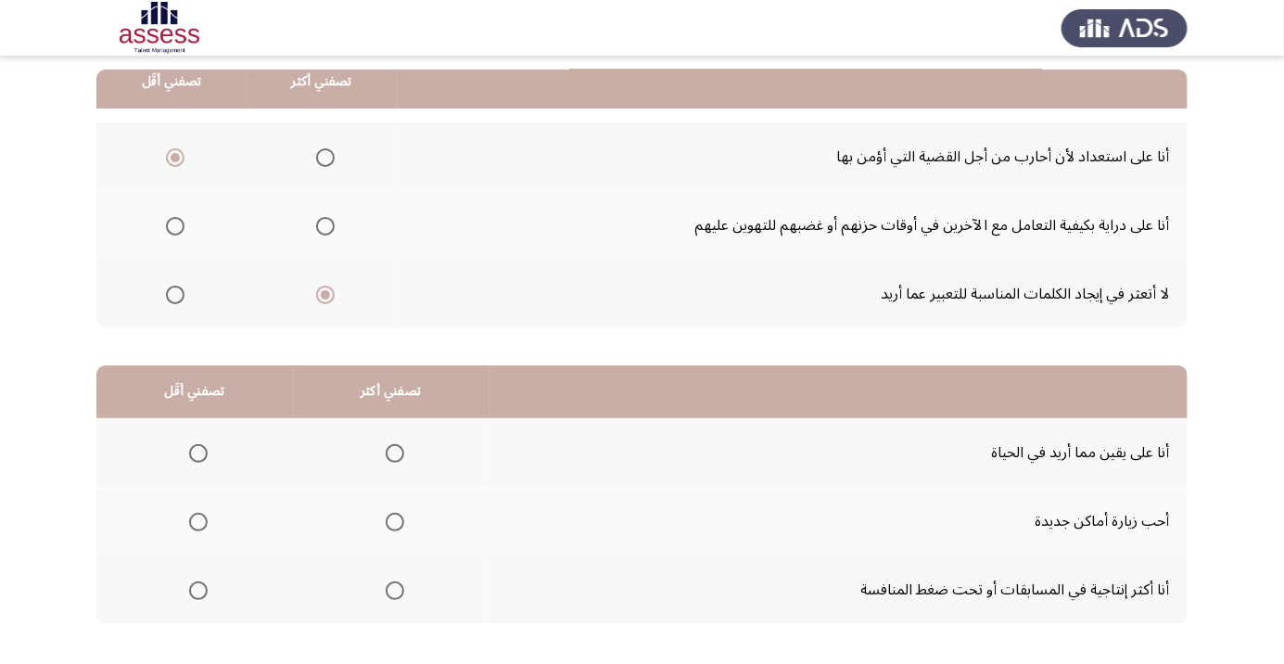
click at [395, 458] on span "Select an option" at bounding box center [395, 453] width 19 height 19
click at [395, 458] on input "Select an option" at bounding box center [395, 453] width 19 height 19
click at [230, 509] on th at bounding box center [194, 521] width 196 height 69
click at [196, 520] on span "Select an option" at bounding box center [198, 521] width 19 height 19
click at [196, 520] on input "Select an option" at bounding box center [198, 521] width 19 height 19
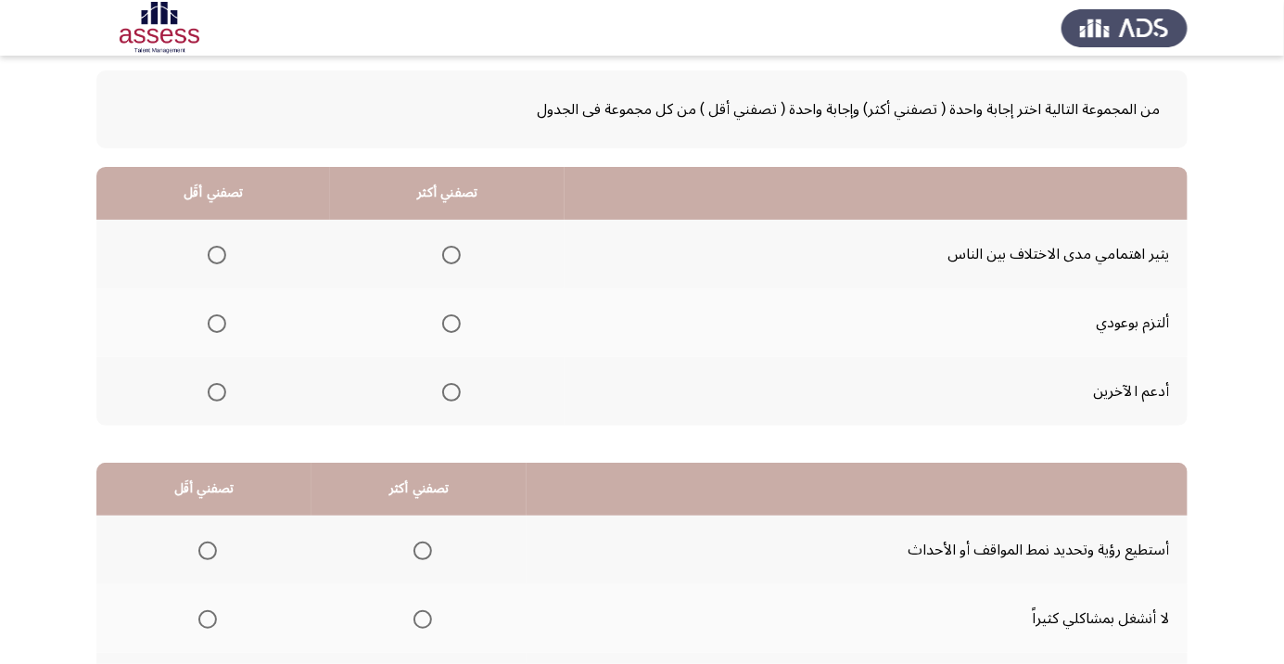
scroll to position [93, 0]
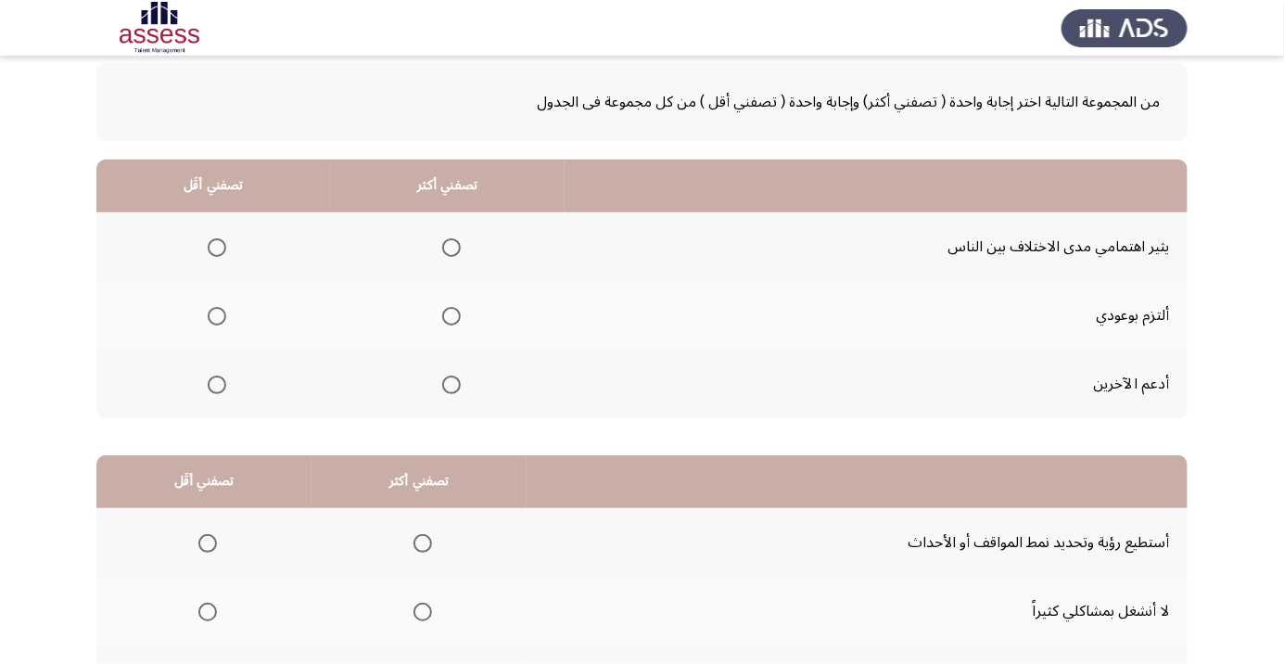
click at [447, 321] on span "Select an option" at bounding box center [451, 316] width 19 height 19
click at [447, 321] on input "Select an option" at bounding box center [451, 316] width 19 height 19
click at [214, 239] on span "Select an option" at bounding box center [217, 247] width 19 height 19
click at [214, 239] on input "Select an option" at bounding box center [217, 247] width 19 height 19
click at [215, 383] on span "Select an option" at bounding box center [217, 384] width 19 height 19
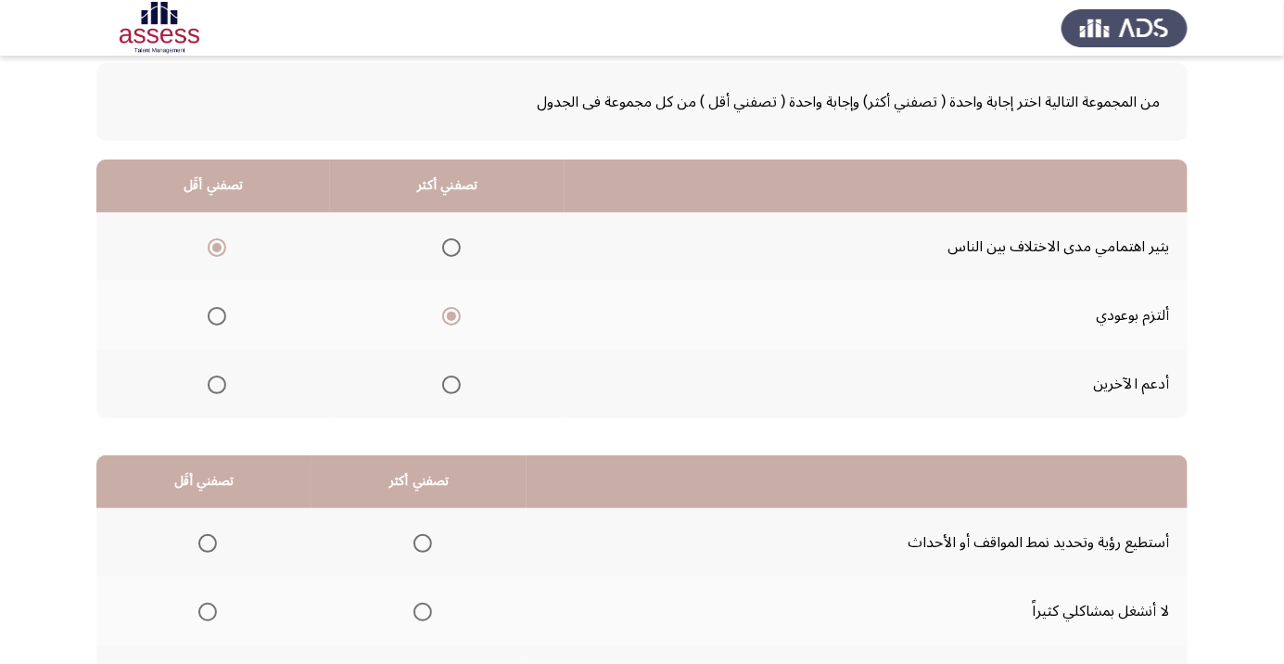
click at [215, 383] on input "Select an option" at bounding box center [217, 384] width 19 height 19
click at [223, 245] on span "Select an option" at bounding box center [217, 247] width 19 height 19
click at [223, 245] on input "Select an option" at bounding box center [217, 247] width 19 height 19
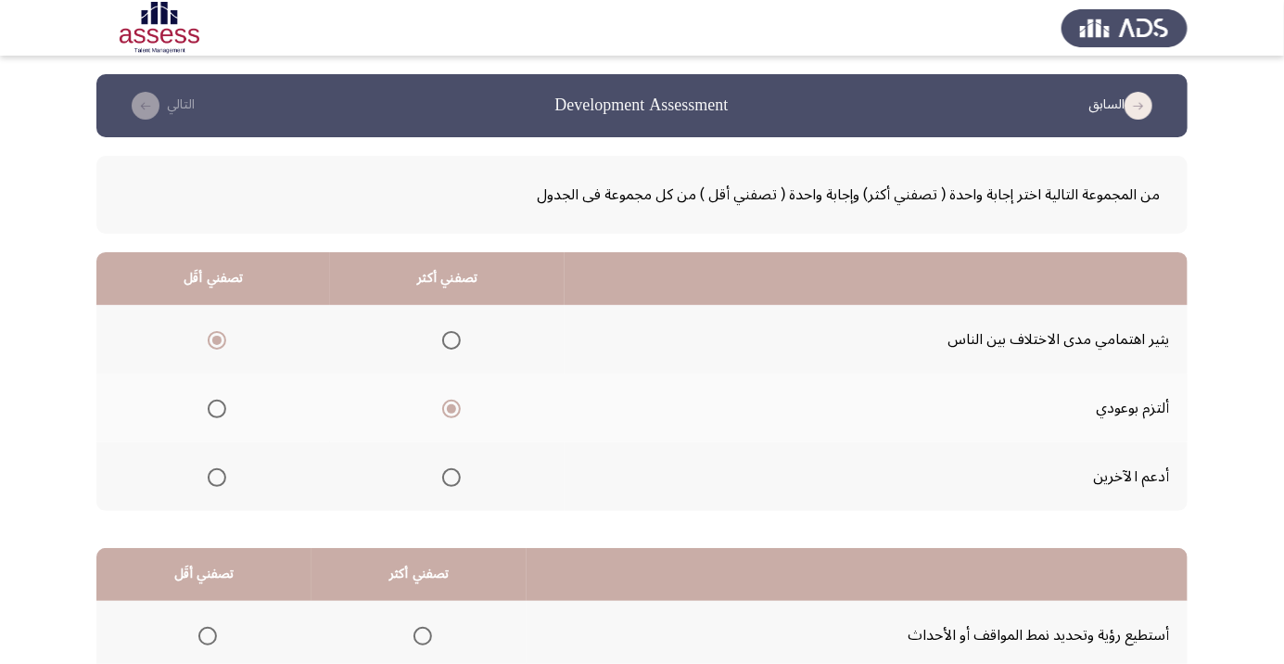
scroll to position [183, 0]
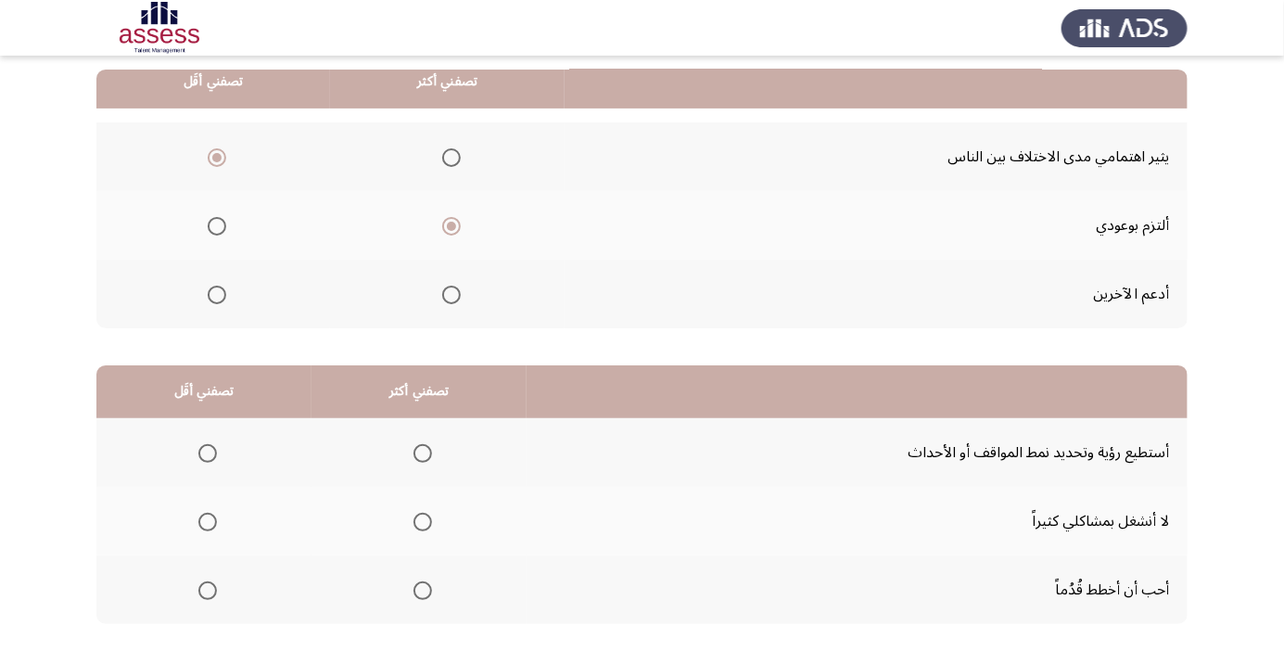
click at [413, 460] on span "Select an option" at bounding box center [422, 453] width 19 height 19
click at [413, 460] on input "Select an option" at bounding box center [422, 453] width 19 height 19
click at [201, 526] on span "Select an option" at bounding box center [207, 521] width 19 height 19
click at [207, 525] on span "Select an option" at bounding box center [207, 521] width 19 height 19
click at [207, 525] on input "Select an option" at bounding box center [207, 521] width 19 height 19
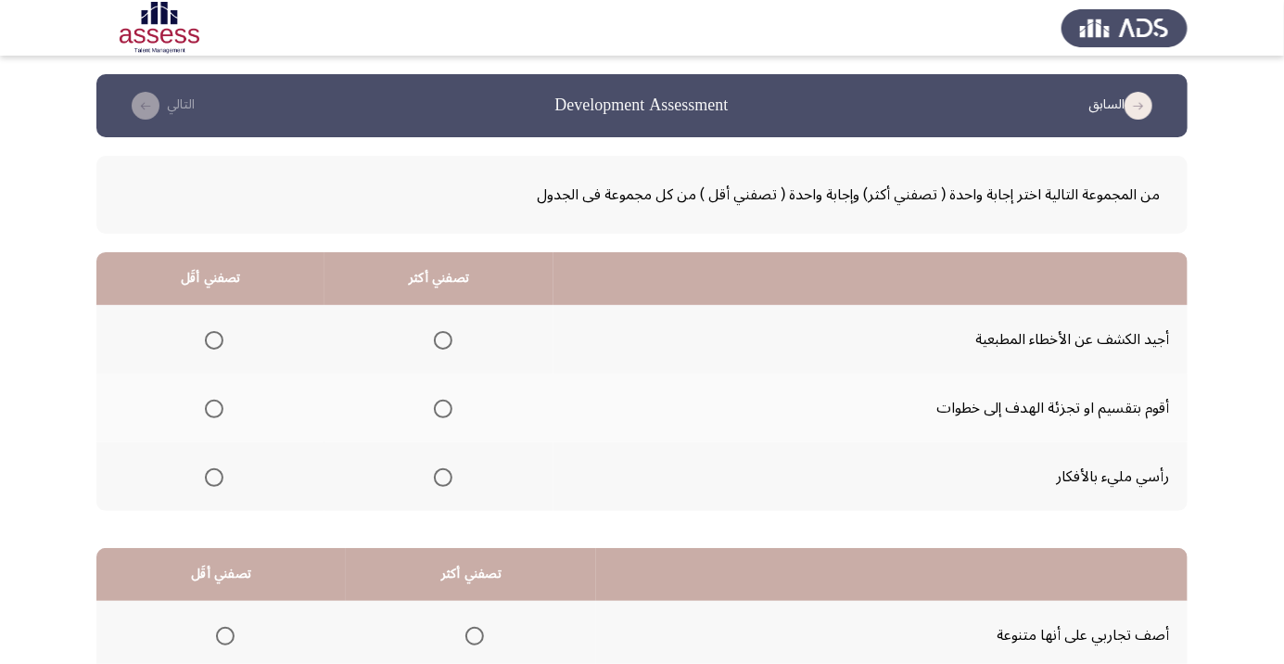
click at [442, 471] on span "Select an option" at bounding box center [443, 477] width 19 height 19
click at [442, 471] on input "Select an option" at bounding box center [443, 477] width 19 height 19
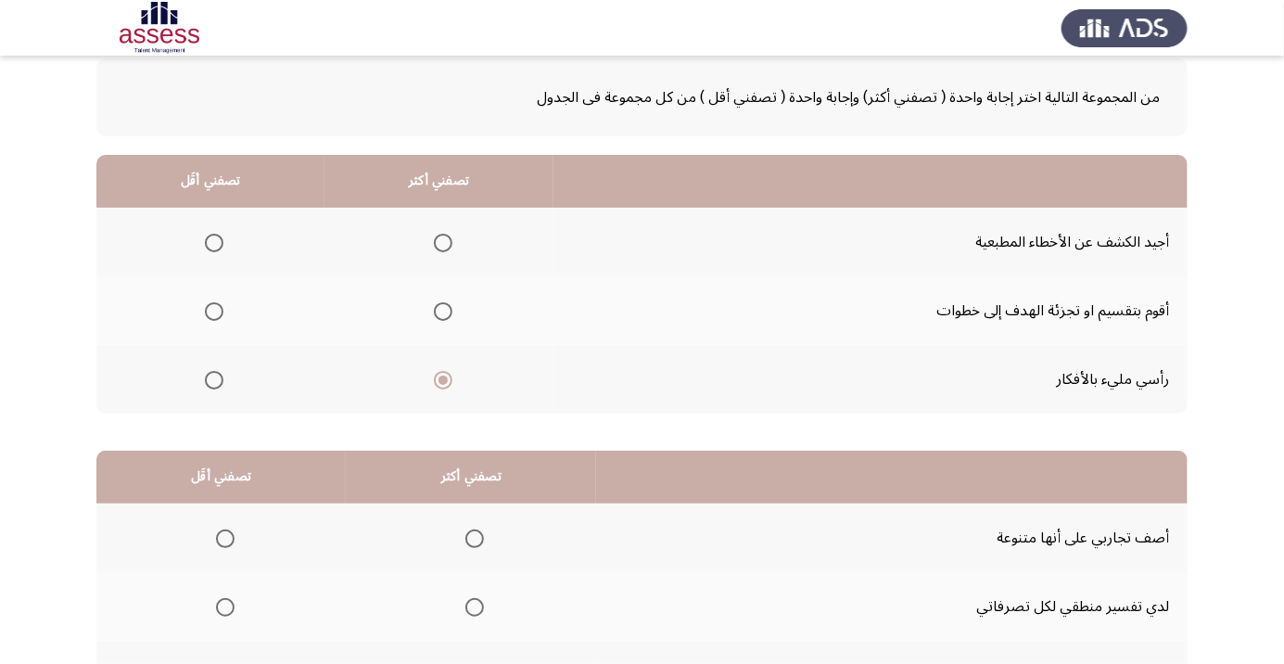
scroll to position [183, 0]
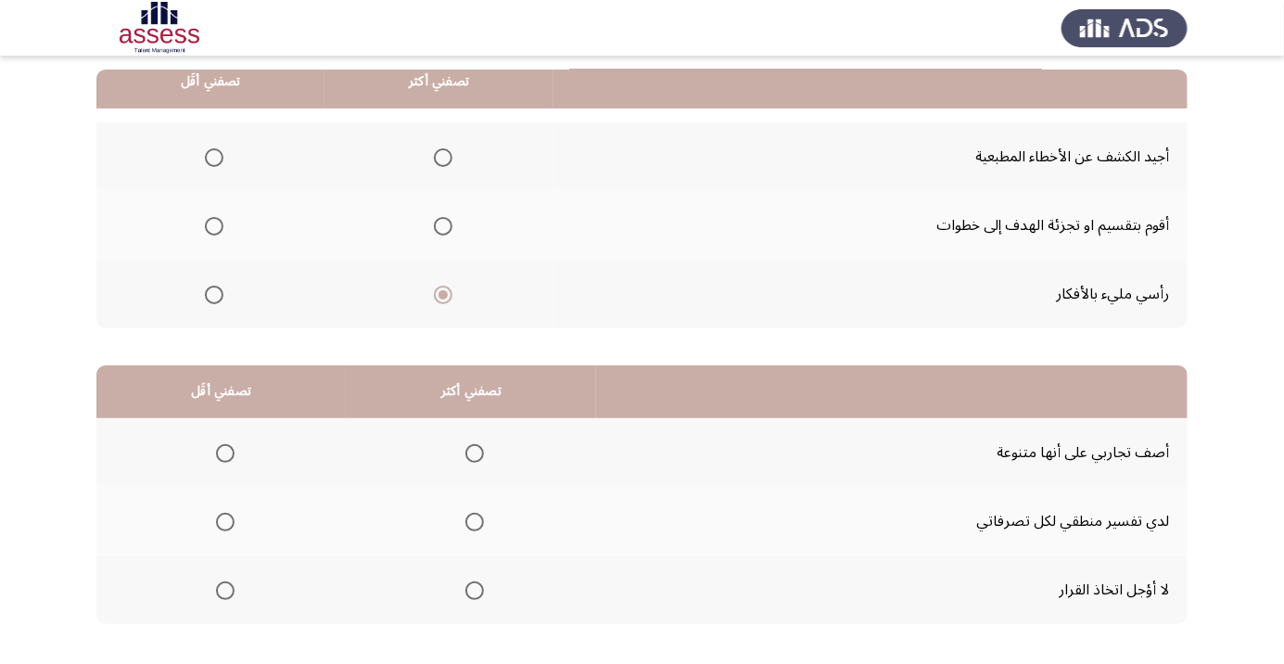
click at [443, 226] on span "Select an option" at bounding box center [443, 226] width 0 height 0
click at [439, 224] on input "Select an option" at bounding box center [443, 226] width 19 height 19
click at [212, 293] on span "Select an option" at bounding box center [214, 294] width 19 height 19
click at [212, 293] on input "Select an option" at bounding box center [214, 294] width 19 height 19
click at [222, 595] on span "Select an option" at bounding box center [225, 590] width 19 height 19
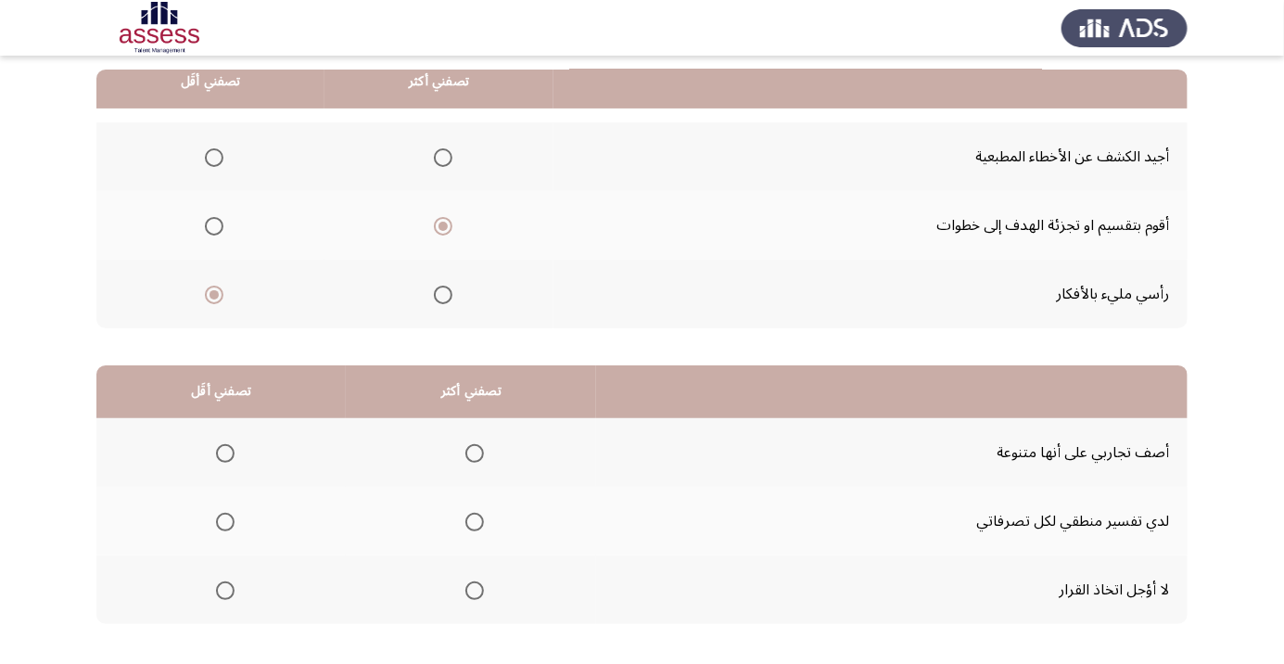
click at [222, 595] on input "Select an option" at bounding box center [225, 590] width 19 height 19
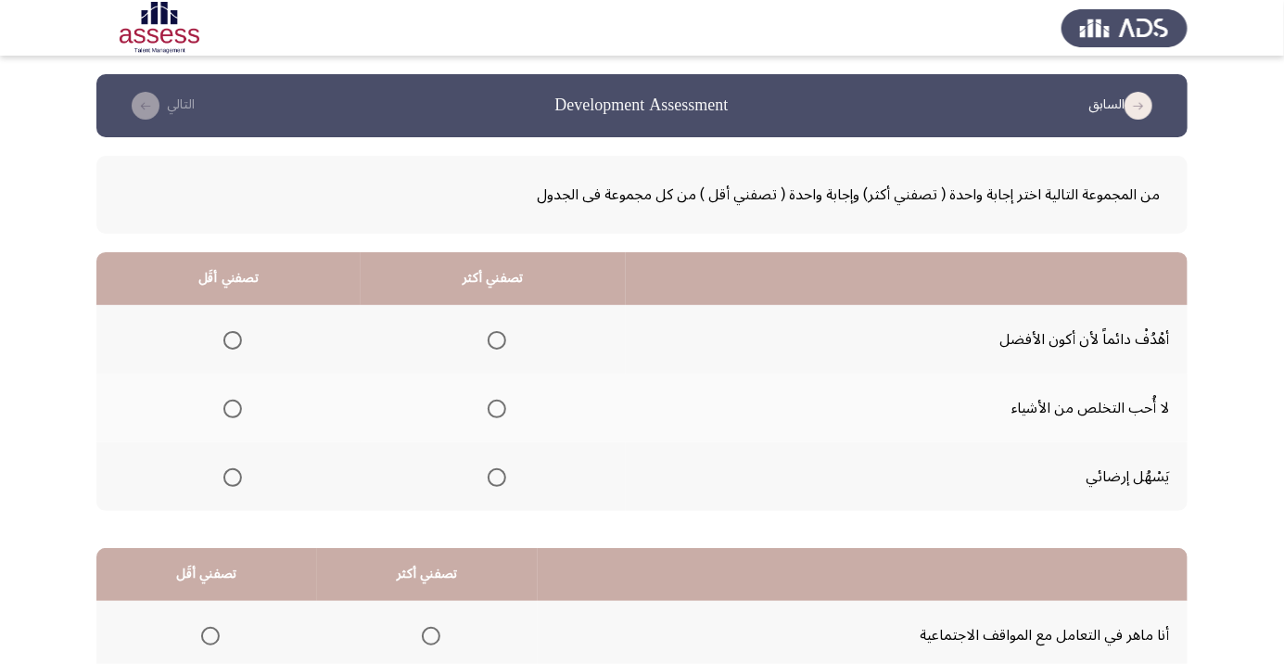
click at [497, 340] on span "Select an option" at bounding box center [497, 340] width 0 height 0
click at [496, 339] on input "Select an option" at bounding box center [496, 340] width 19 height 19
click at [233, 409] on span "Select an option" at bounding box center [233, 409] width 0 height 0
click at [232, 408] on input "Select an option" at bounding box center [232, 408] width 19 height 19
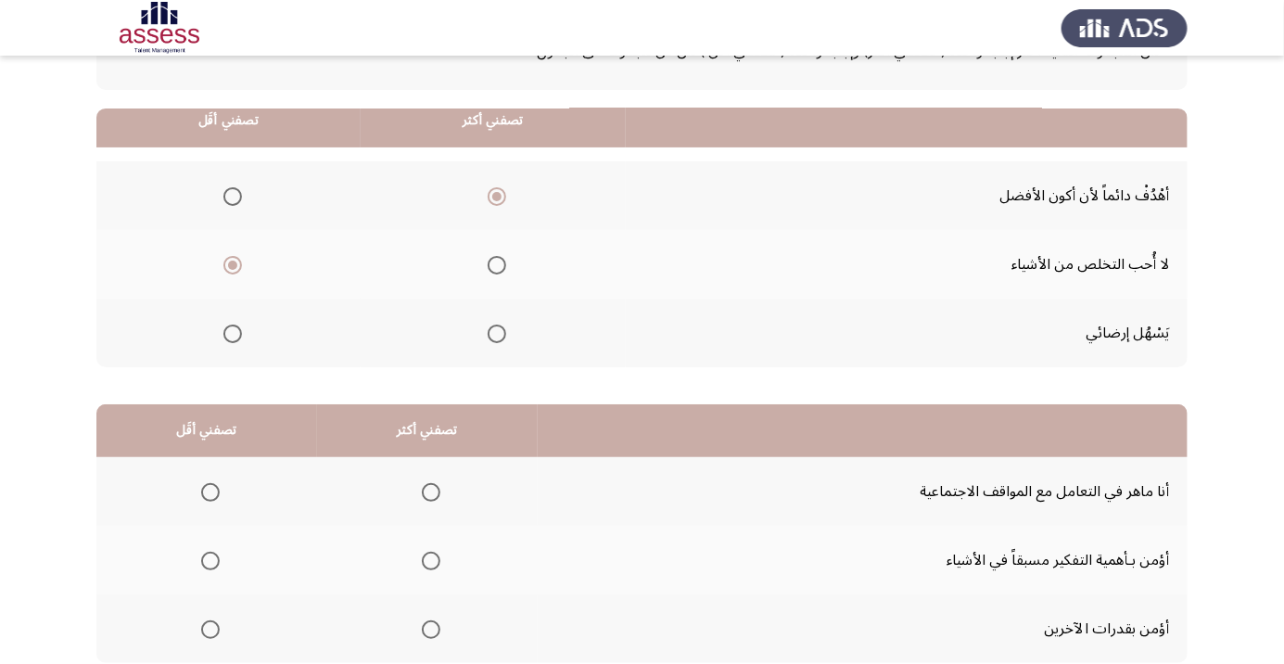
scroll to position [183, 0]
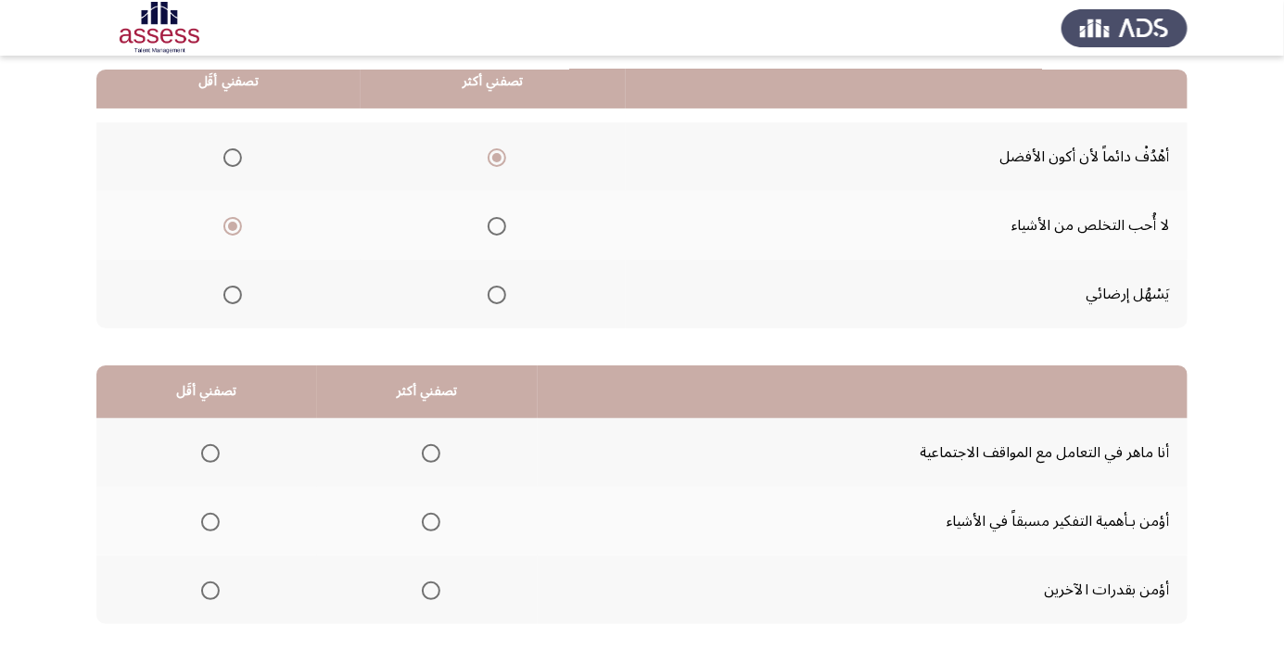
click at [1203, 531] on app-assessment-container "السابق Development Assessment التالي من المجموعة التالية اختر إجابة واحدة ( تصف…" at bounding box center [642, 286] width 1284 height 788
click at [1203, 530] on app-assessment-container "السابق Development Assessment التالي من المجموعة التالية اختر إجابة واحدة ( تصف…" at bounding box center [642, 286] width 1284 height 788
click at [431, 453] on span "Select an option" at bounding box center [431, 453] width 0 height 0
click at [428, 451] on input "Select an option" at bounding box center [431, 453] width 19 height 19
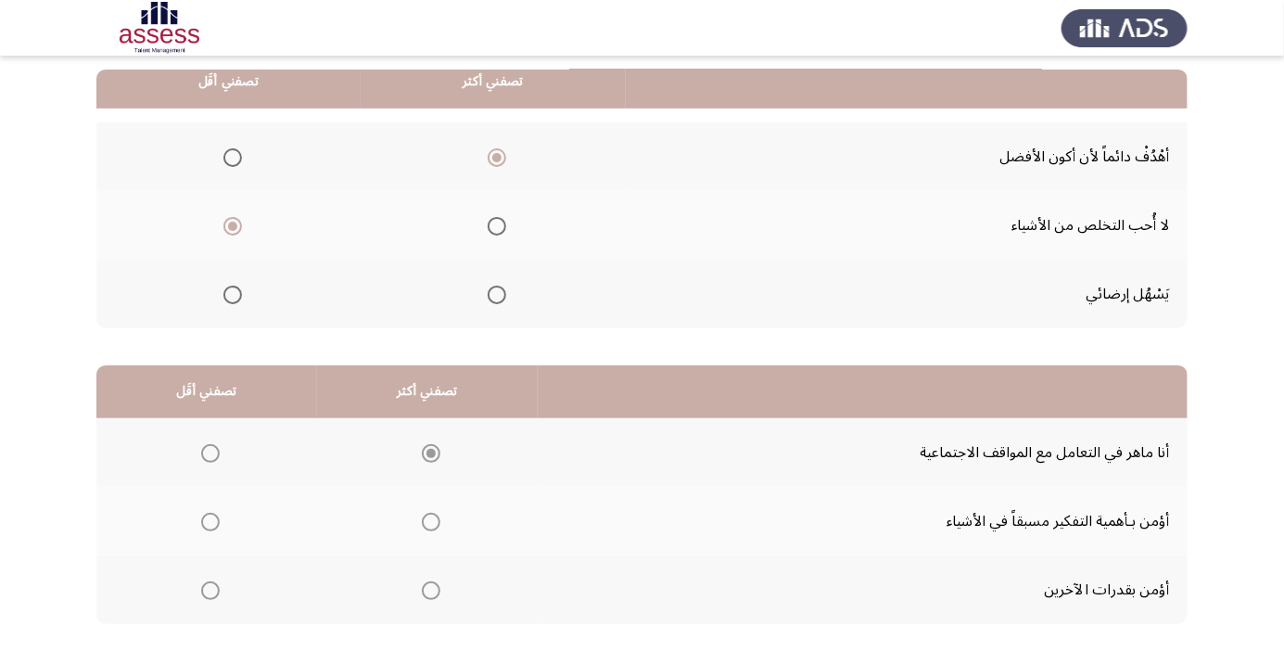
click at [210, 522] on span "Select an option" at bounding box center [210, 522] width 0 height 0
click at [209, 520] on input "Select an option" at bounding box center [210, 521] width 19 height 19
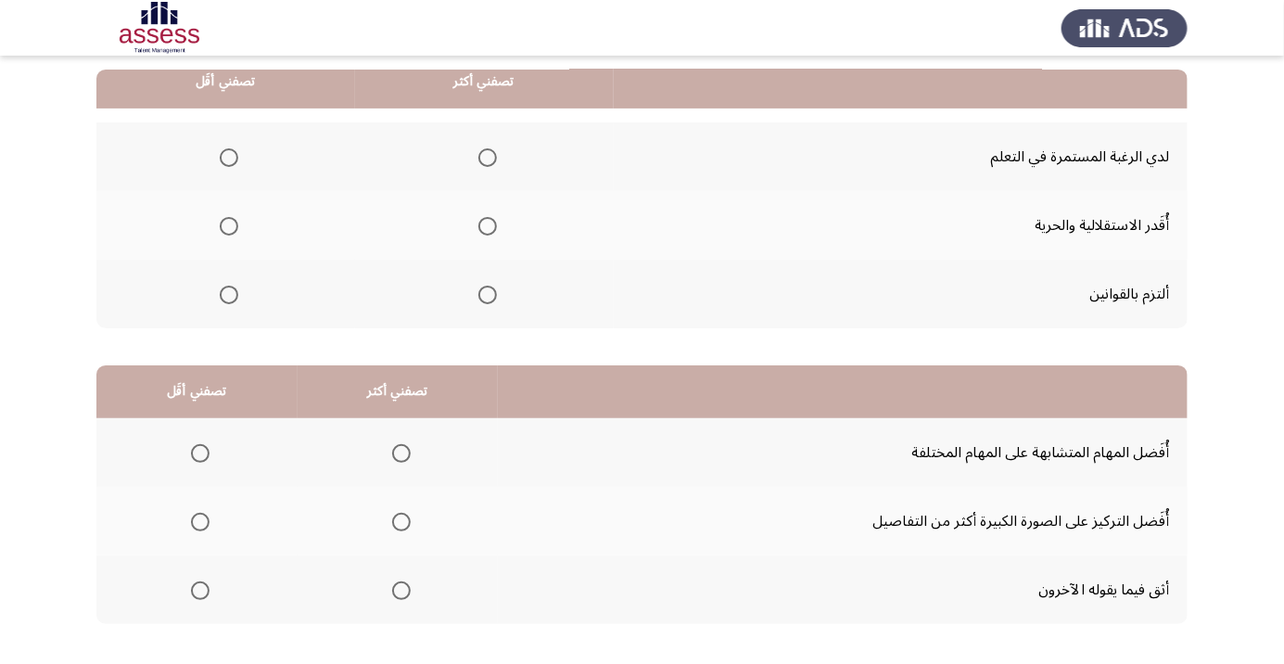
click at [1232, 318] on app-assessment-container "السابق Development Assessment التالي من المجموعة التالية اختر إجابة واحدة ( تصف…" at bounding box center [642, 286] width 1284 height 788
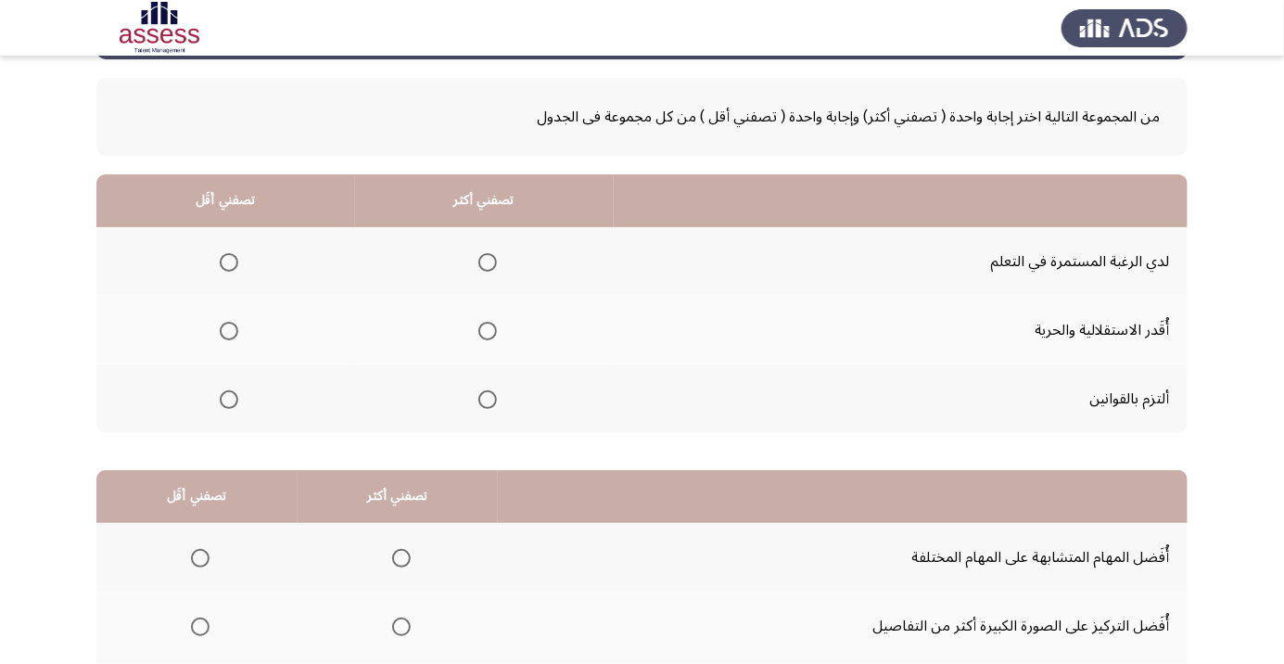
scroll to position [0, 0]
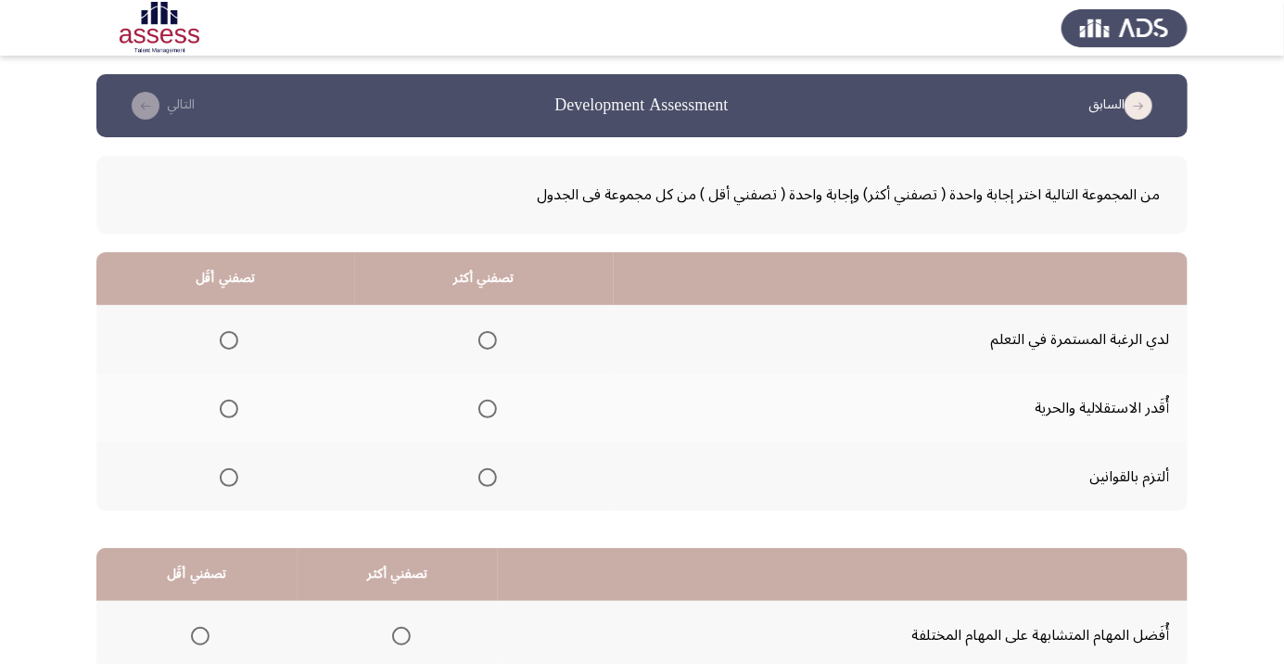
click at [480, 405] on span "Select an option" at bounding box center [487, 408] width 19 height 19
click at [480, 405] on input "Select an option" at bounding box center [487, 408] width 19 height 19
click at [485, 339] on span "Select an option" at bounding box center [487, 340] width 19 height 19
click at [485, 339] on input "Select an option" at bounding box center [487, 340] width 19 height 19
click at [229, 409] on span "Select an option" at bounding box center [229, 409] width 0 height 0
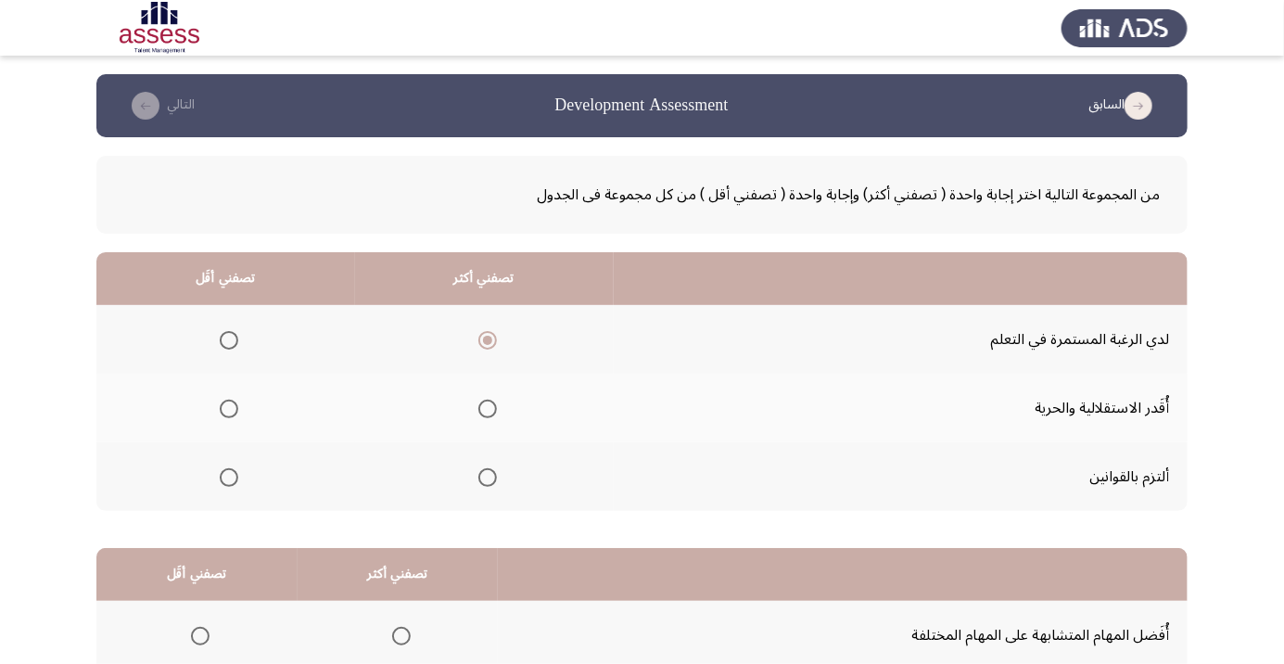
click at [228, 408] on input "Select an option" at bounding box center [229, 408] width 19 height 19
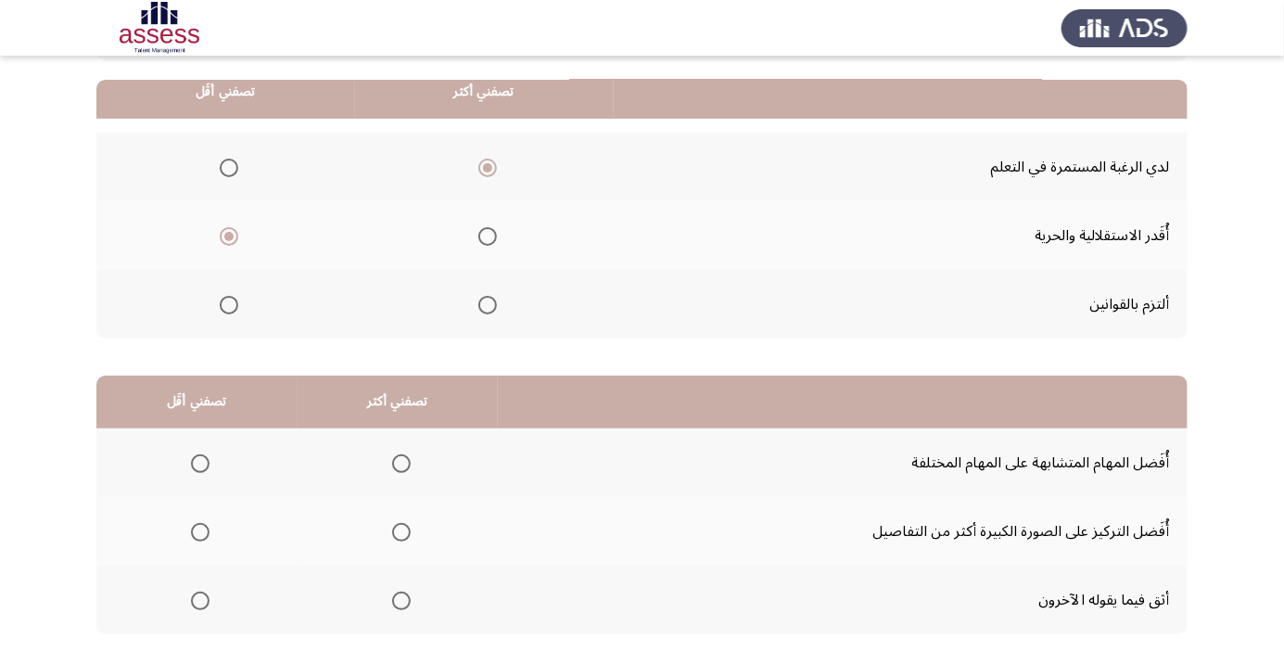
scroll to position [183, 0]
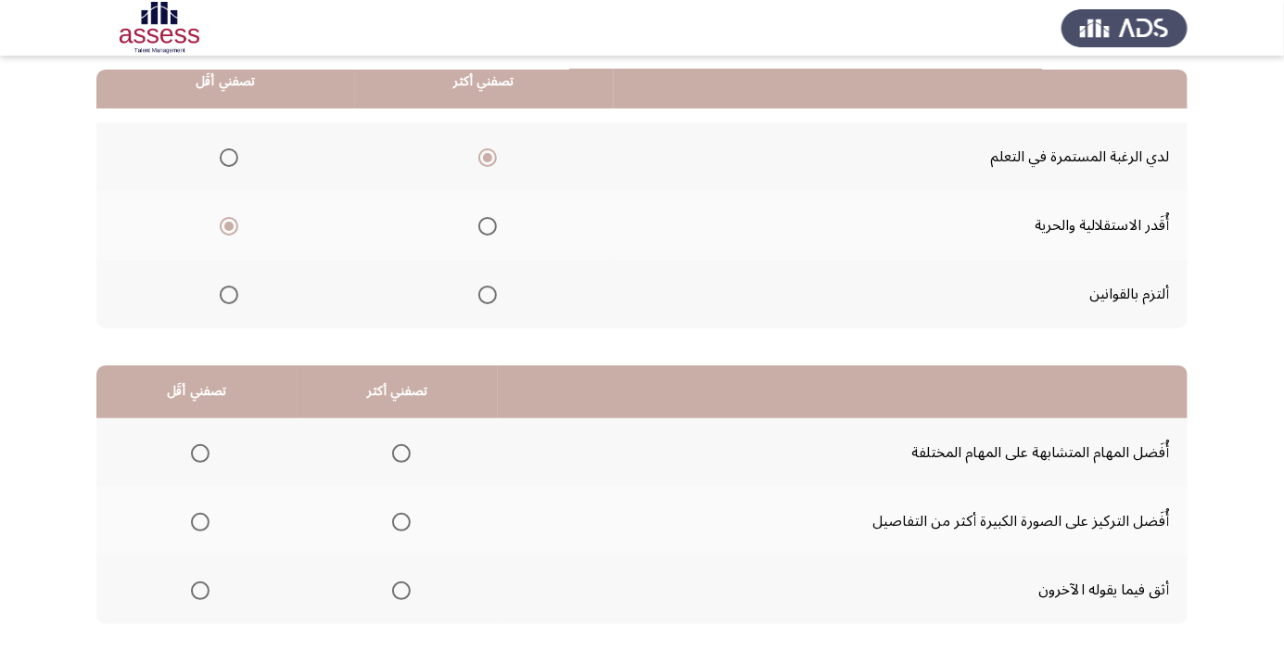
click at [1230, 489] on app-assessment-container "السابق Development Assessment التالي من المجموعة التالية اختر إجابة واحدة ( تصف…" at bounding box center [642, 286] width 1284 height 788
click at [1225, 539] on app-assessment-container "السابق Development Assessment التالي من المجموعة التالية اختر إجابة واحدة ( تصف…" at bounding box center [642, 286] width 1284 height 788
click at [1221, 533] on app-assessment-container "السابق Development Assessment التالي من المجموعة التالية اختر إجابة واحدة ( تصف…" at bounding box center [642, 286] width 1284 height 788
click at [401, 453] on span "Select an option" at bounding box center [401, 453] width 0 height 0
click at [399, 451] on input "Select an option" at bounding box center [401, 453] width 19 height 19
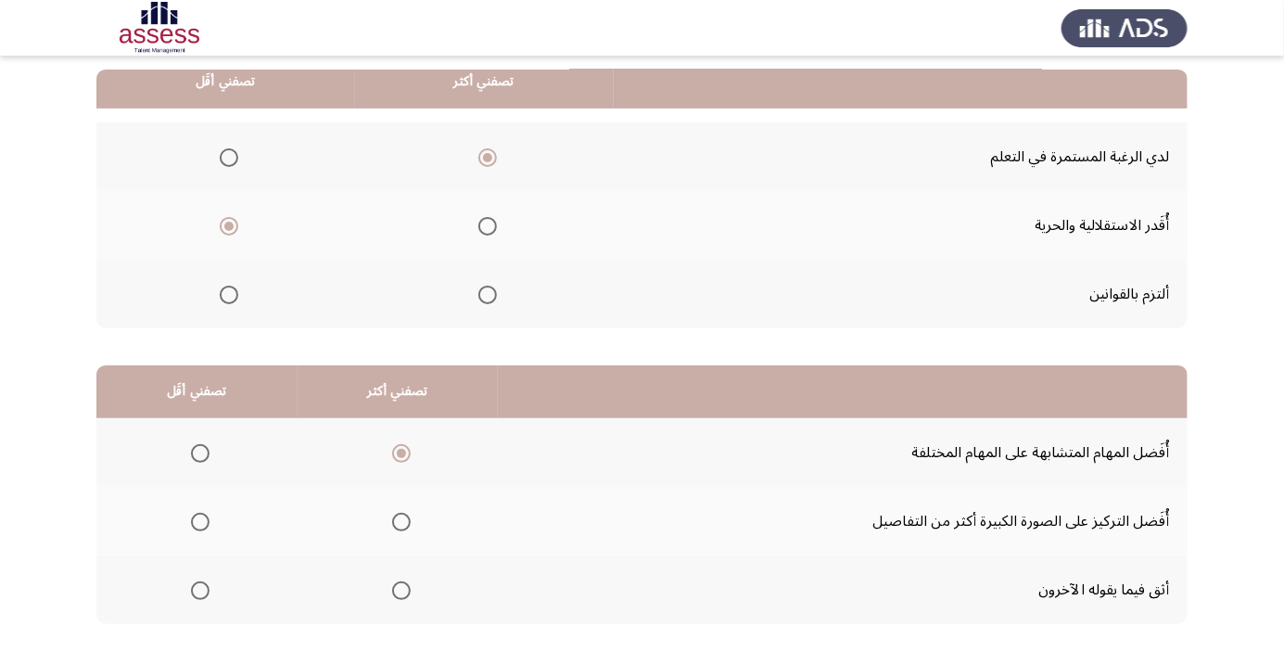
click at [199, 588] on span "Select an option" at bounding box center [200, 590] width 19 height 19
click at [199, 588] on input "Select an option" at bounding box center [200, 590] width 19 height 19
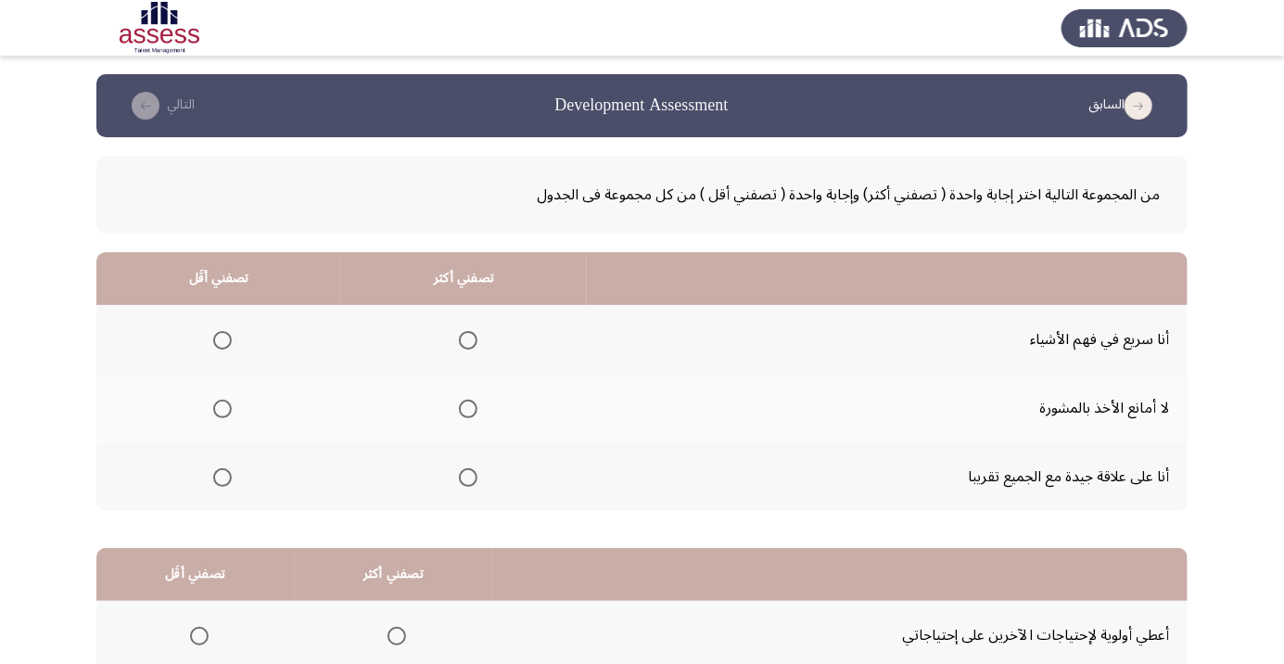
click at [468, 409] on span "Select an option" at bounding box center [468, 409] width 0 height 0
click at [462, 408] on input "Select an option" at bounding box center [468, 408] width 19 height 19
click at [459, 469] on span "Select an option" at bounding box center [468, 477] width 19 height 19
click at [459, 469] on input "Select an option" at bounding box center [468, 477] width 19 height 19
click at [162, 588] on th "تصفني أقَل" at bounding box center [195, 574] width 198 height 53
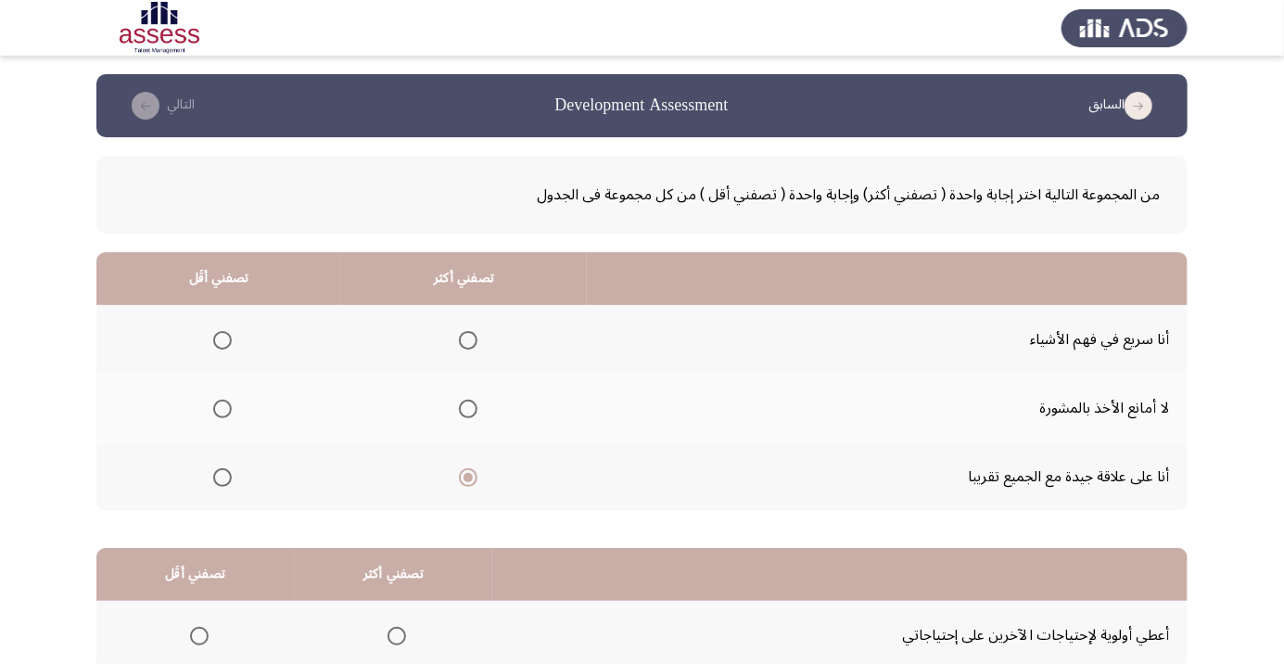
click at [222, 409] on span "Select an option" at bounding box center [222, 409] width 0 height 0
click at [221, 408] on input "Select an option" at bounding box center [222, 408] width 19 height 19
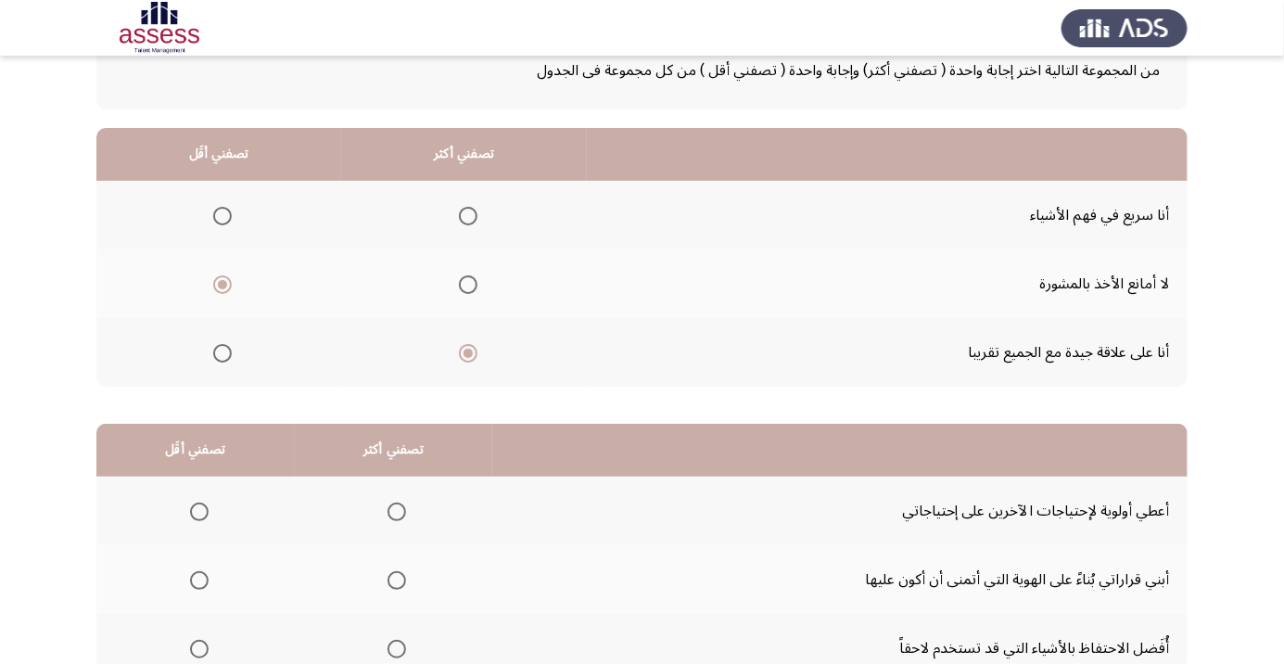
scroll to position [183, 0]
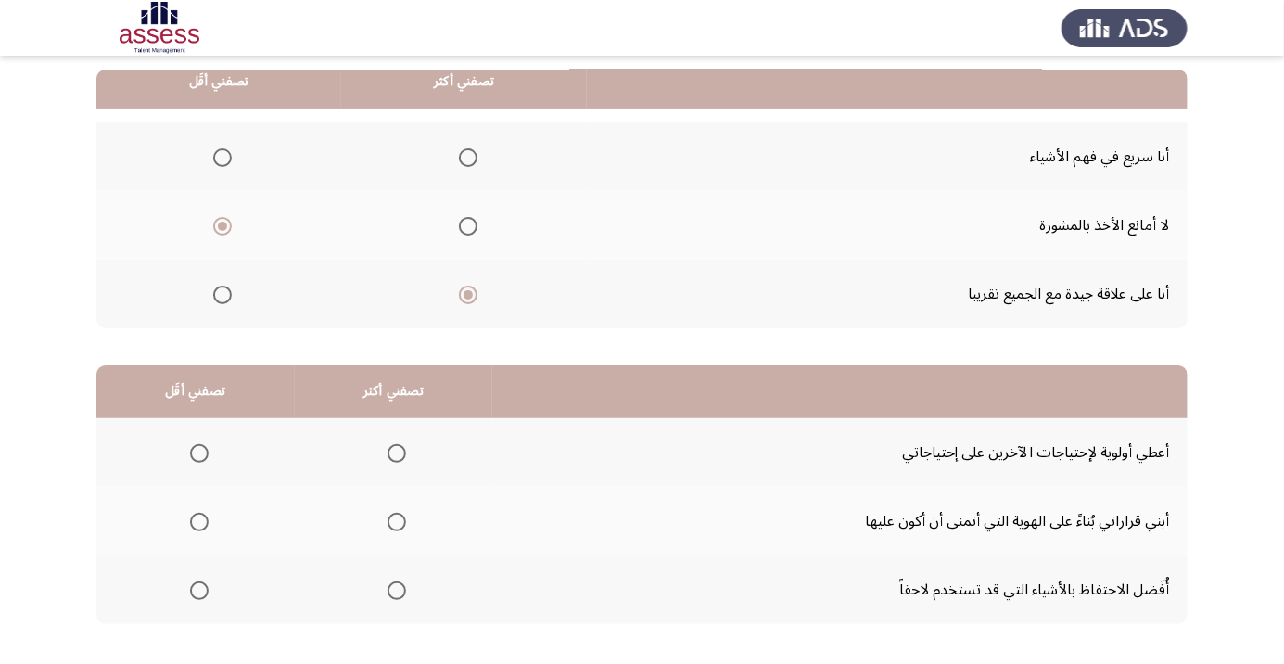
click at [414, 452] on th at bounding box center [394, 452] width 198 height 69
click at [401, 444] on span "Select an option" at bounding box center [396, 453] width 19 height 19
click at [401, 444] on input "Select an option" at bounding box center [396, 453] width 19 height 19
click at [199, 522] on span "Select an option" at bounding box center [199, 522] width 0 height 0
click at [198, 520] on input "Select an option" at bounding box center [199, 521] width 19 height 19
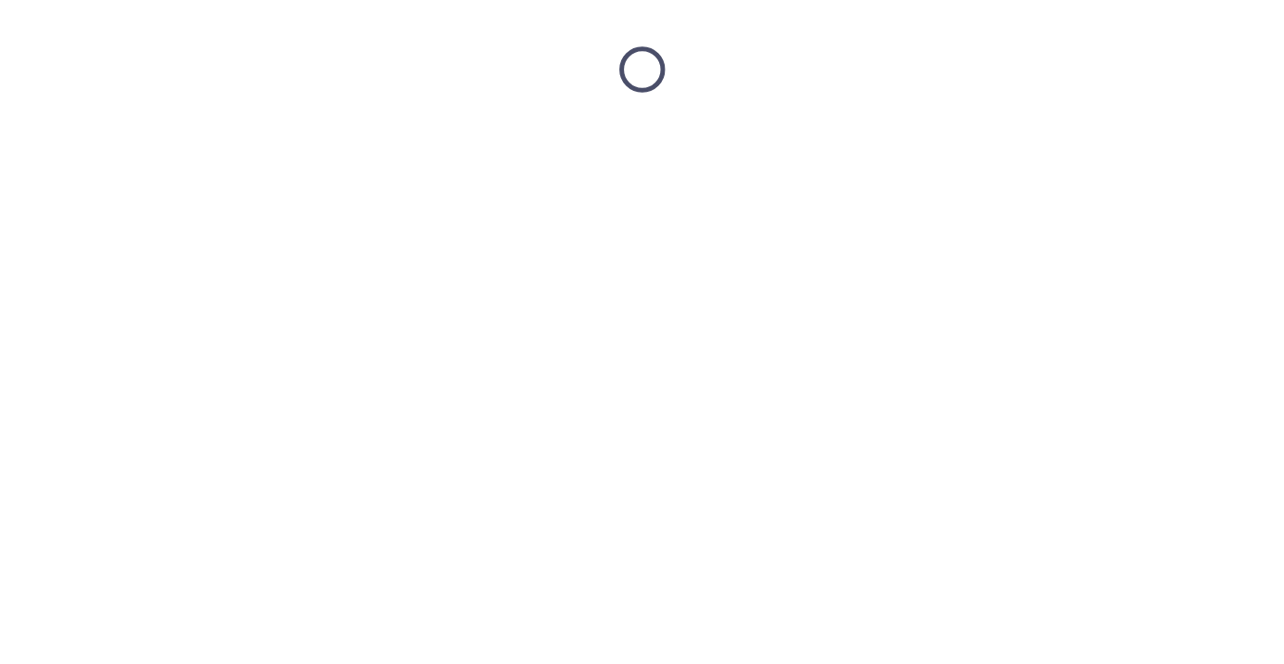
scroll to position [0, 0]
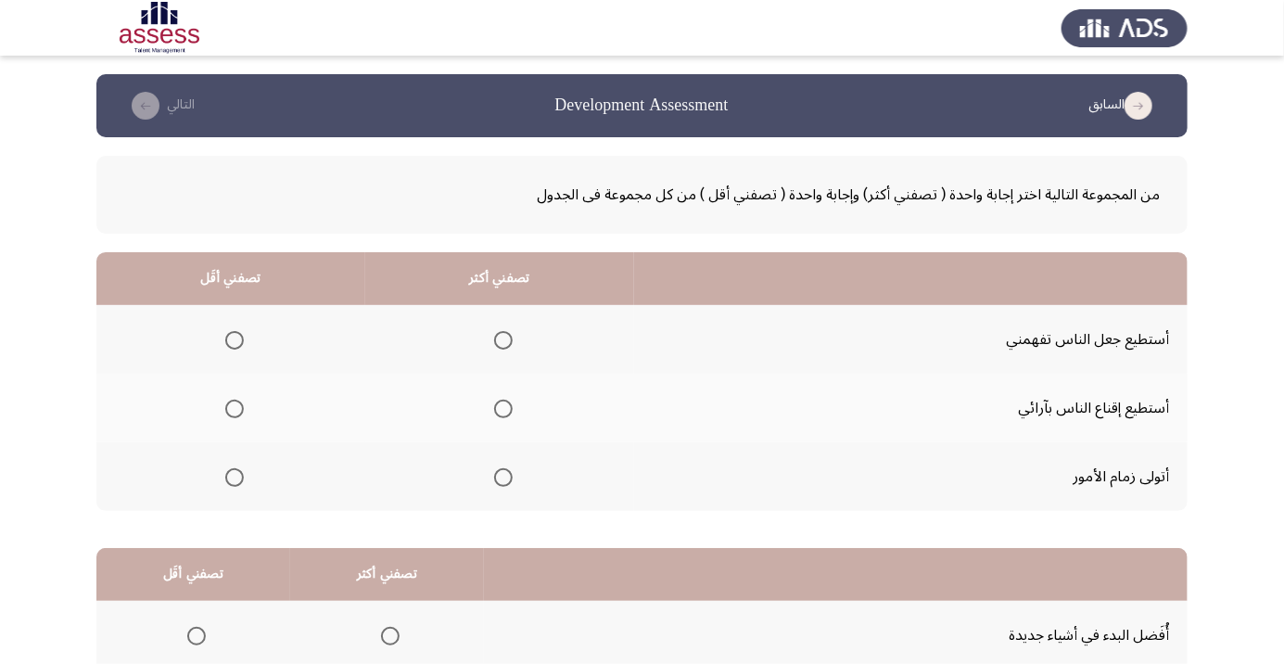
click at [500, 408] on span "Select an option" at bounding box center [503, 408] width 19 height 19
click at [500, 408] on input "Select an option" at bounding box center [503, 408] width 19 height 19
click at [234, 477] on span "Select an option" at bounding box center [234, 477] width 0 height 0
click at [233, 475] on input "Select an option" at bounding box center [234, 477] width 19 height 19
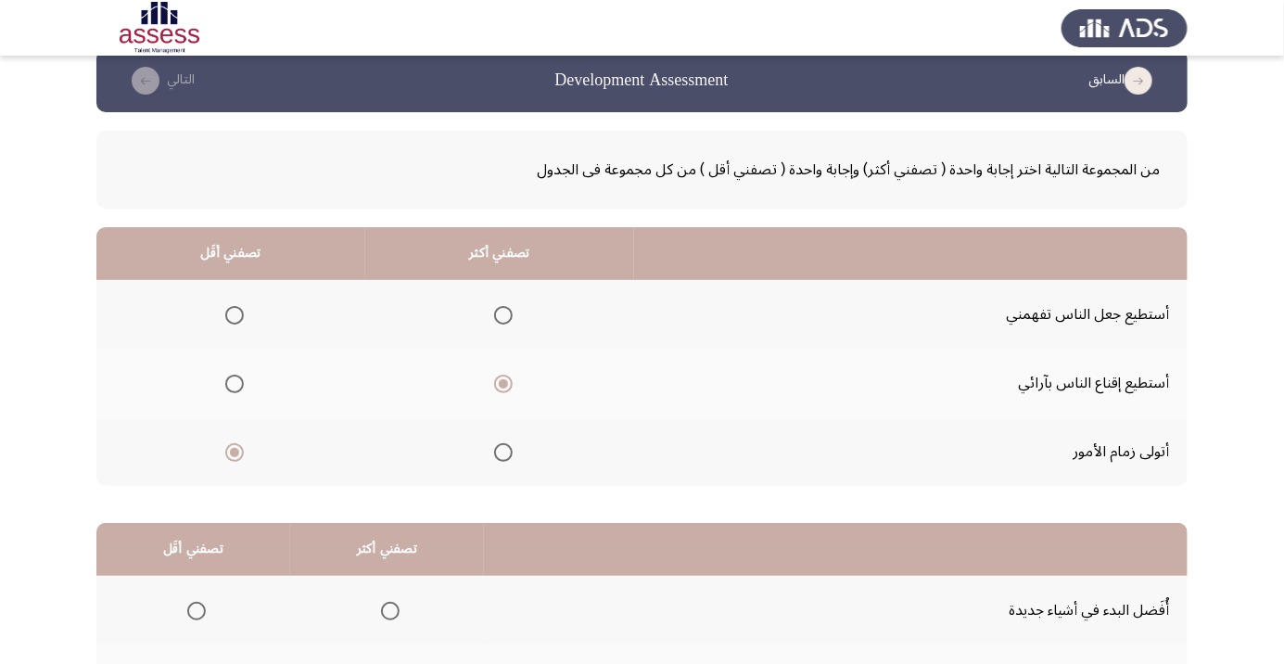
scroll to position [183, 0]
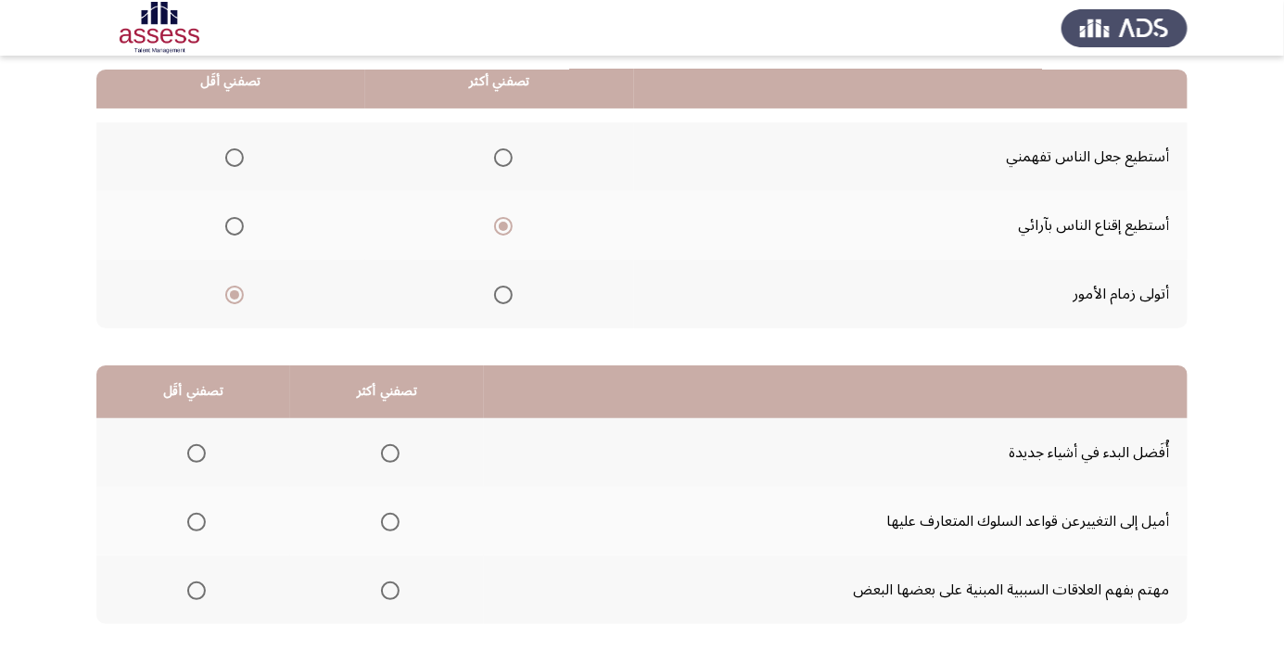
click at [196, 522] on span "Select an option" at bounding box center [196, 522] width 0 height 0
click at [196, 520] on input "Select an option" at bounding box center [196, 521] width 19 height 19
click at [387, 427] on th at bounding box center [387, 452] width 194 height 69
click at [393, 447] on span "Select an option" at bounding box center [390, 453] width 19 height 19
click at [393, 447] on input "Select an option" at bounding box center [390, 453] width 19 height 19
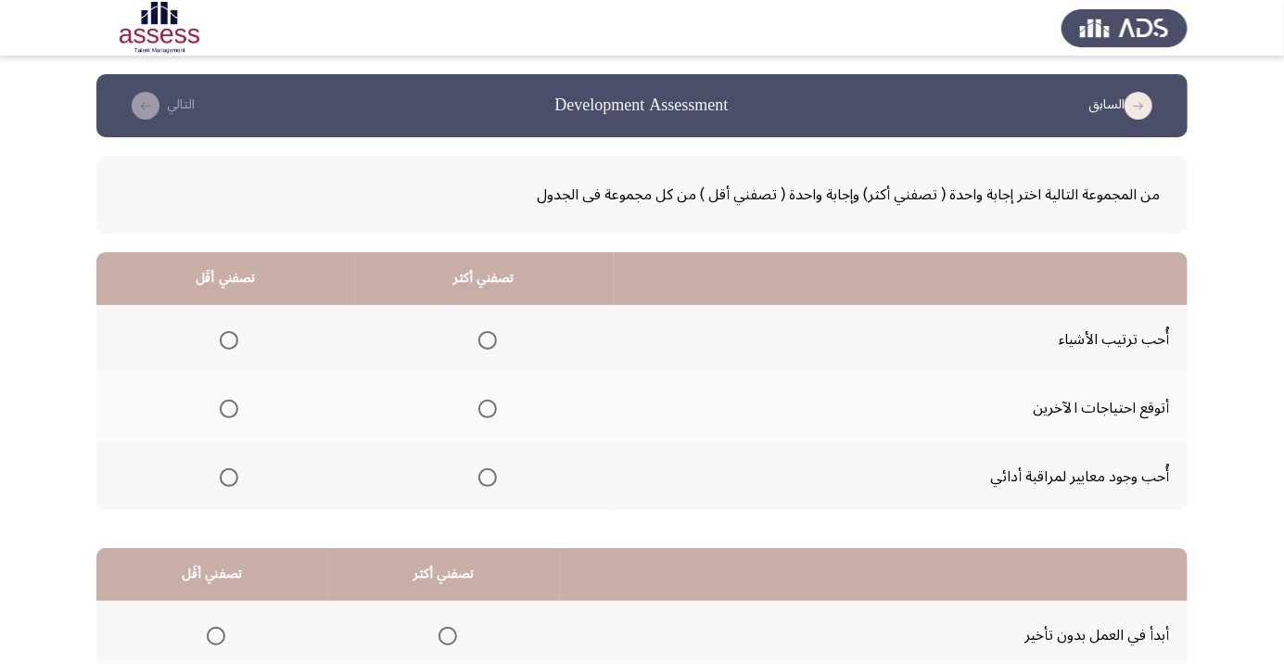
click at [487, 340] on span "Select an option" at bounding box center [487, 340] width 0 height 0
click at [484, 339] on input "Select an option" at bounding box center [487, 340] width 19 height 19
click at [223, 402] on span "Select an option" at bounding box center [229, 408] width 19 height 19
click at [223, 402] on input "Select an option" at bounding box center [229, 408] width 19 height 19
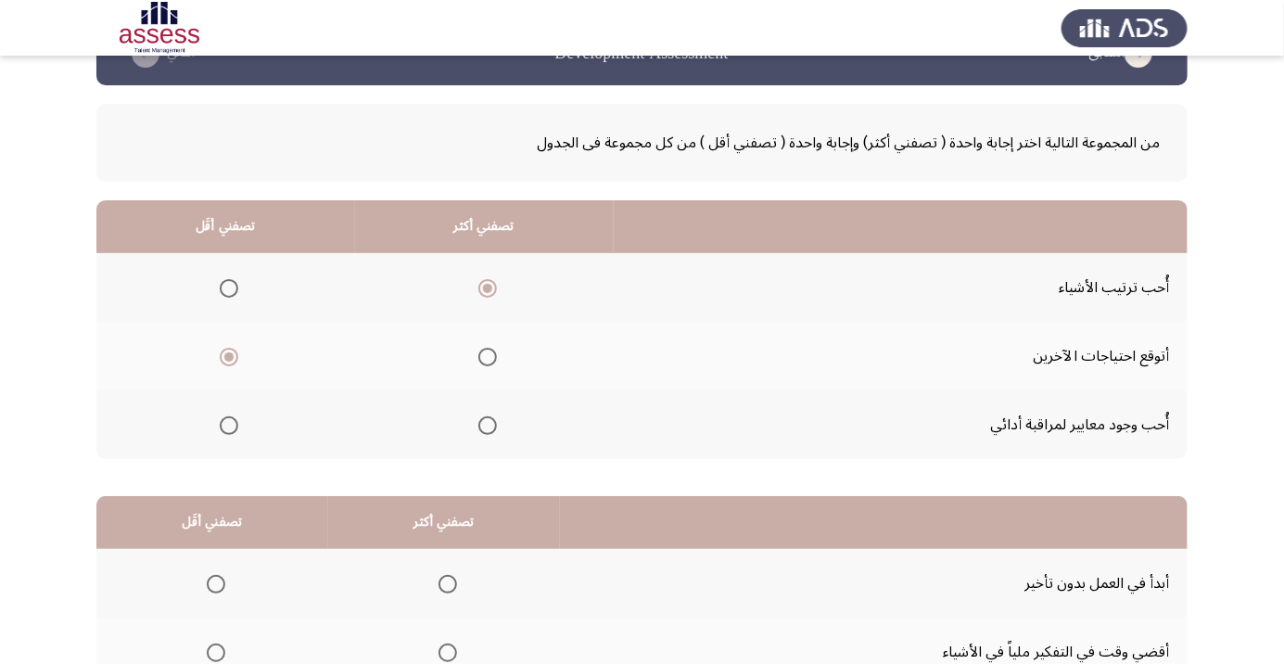
scroll to position [183, 0]
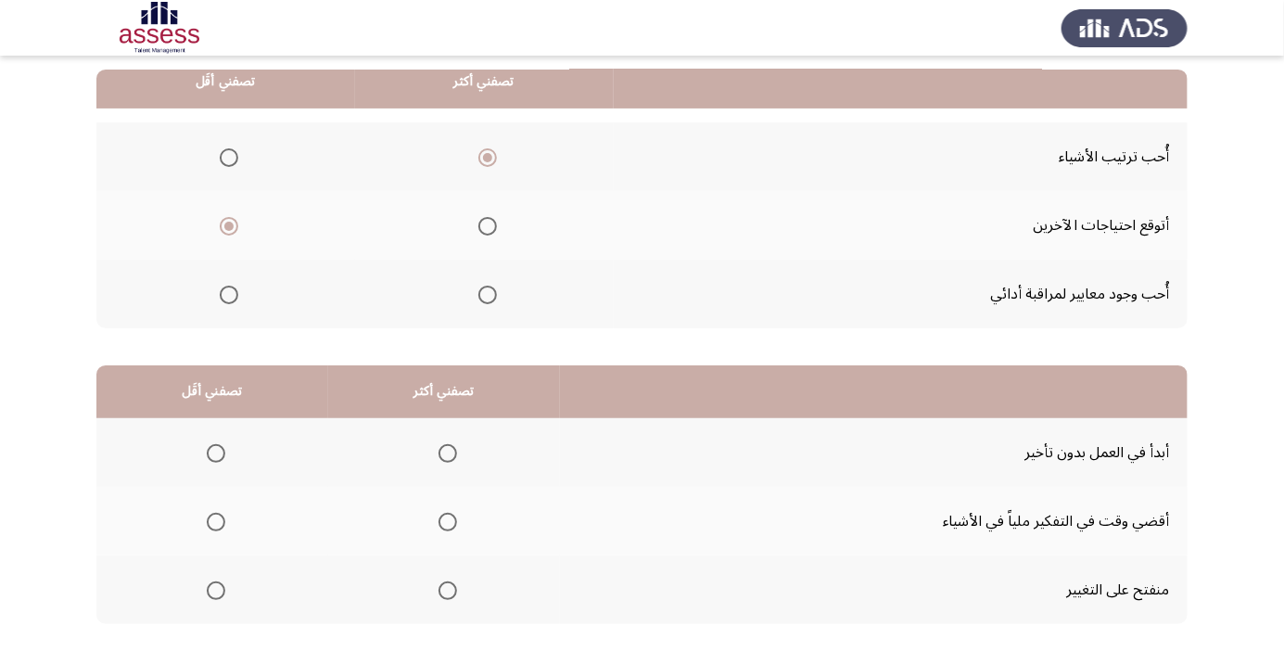
click at [221, 591] on span "Select an option" at bounding box center [216, 590] width 19 height 19
click at [221, 591] on input "Select an option" at bounding box center [216, 590] width 19 height 19
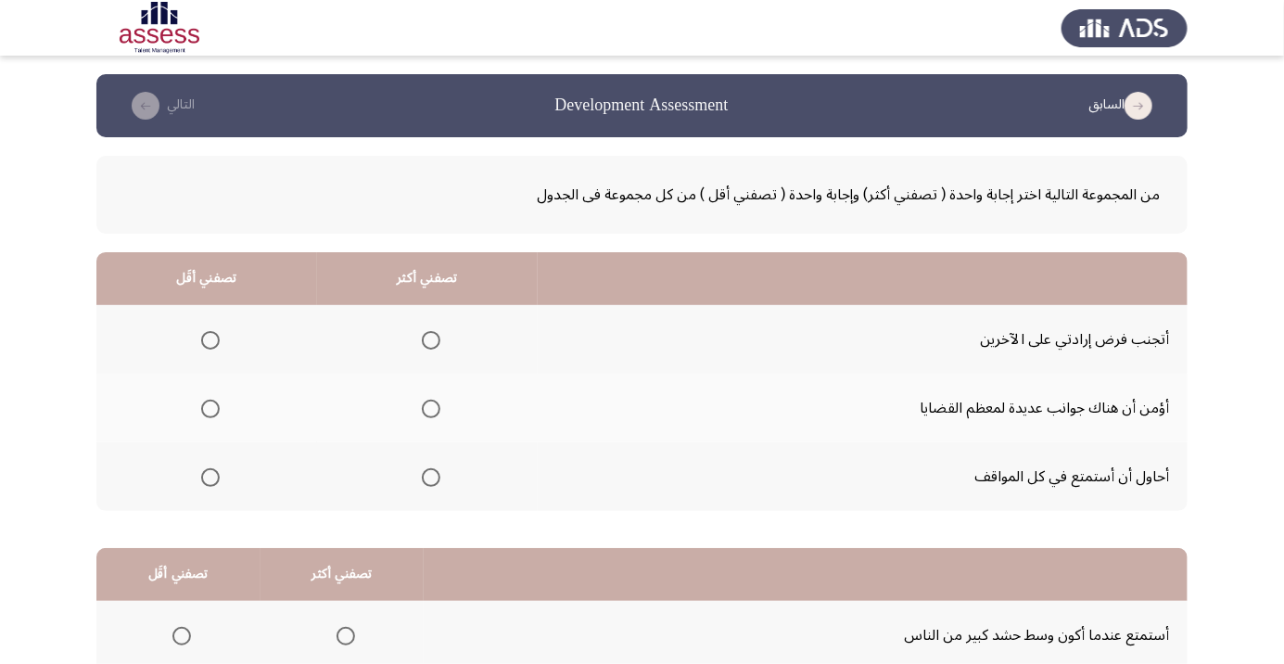
click at [217, 340] on span "Select an option" at bounding box center [210, 340] width 19 height 19
click at [217, 340] on input "Select an option" at bounding box center [210, 340] width 19 height 19
click at [425, 408] on span "Select an option" at bounding box center [431, 408] width 19 height 19
click at [425, 408] on input "Select an option" at bounding box center [431, 408] width 19 height 19
click at [422, 472] on span "Select an option" at bounding box center [431, 477] width 19 height 19
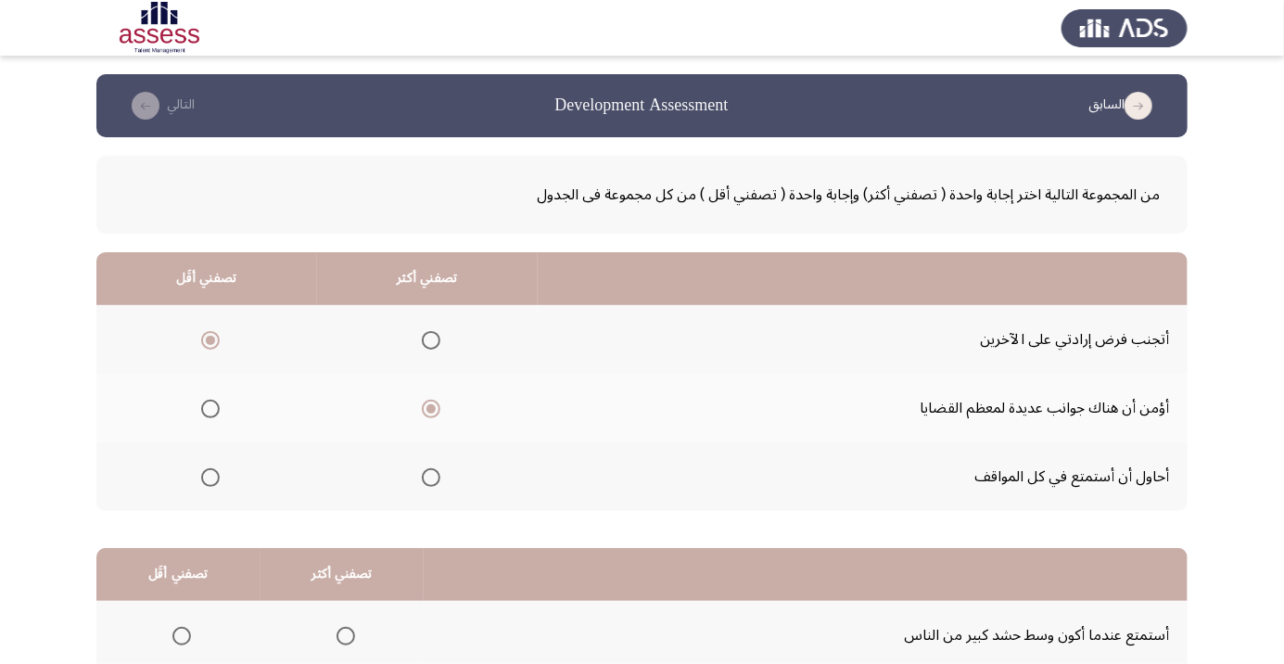
click at [422, 472] on input "Select an option" at bounding box center [431, 477] width 19 height 19
click at [204, 414] on span "Select an option" at bounding box center [210, 408] width 19 height 19
click at [204, 414] on input "Select an option" at bounding box center [210, 408] width 19 height 19
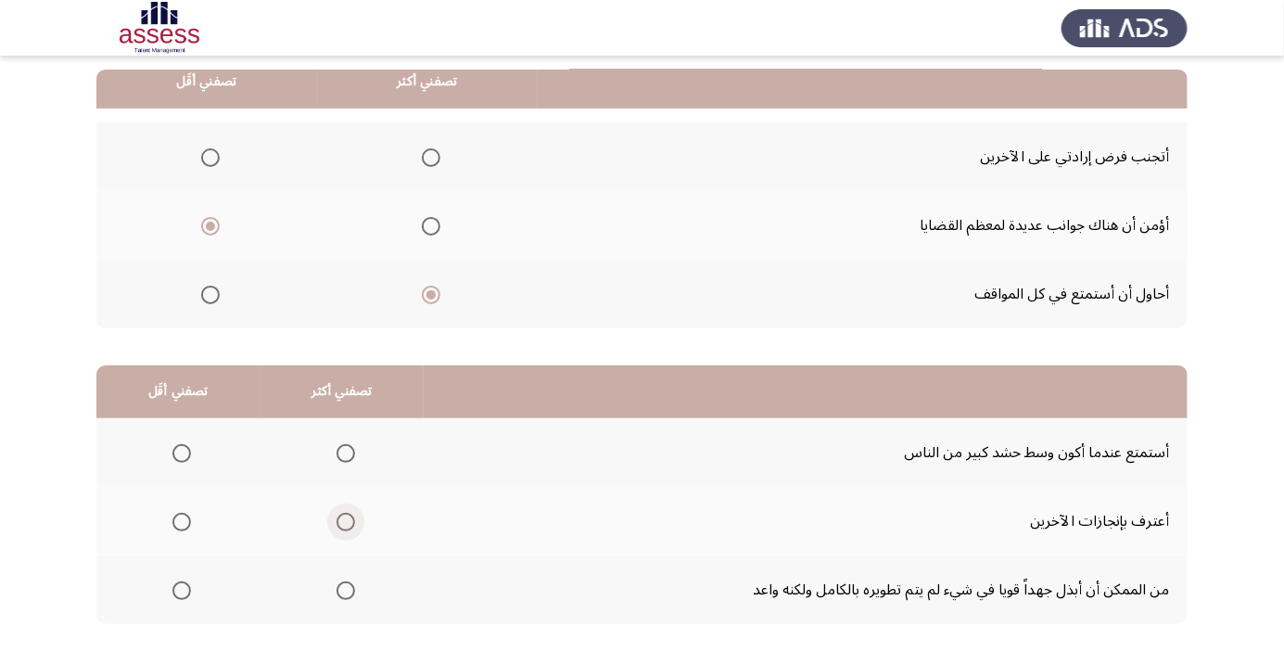
click at [346, 522] on span "Select an option" at bounding box center [346, 522] width 0 height 0
click at [343, 520] on input "Select an option" at bounding box center [345, 521] width 19 height 19
click at [182, 453] on span "Select an option" at bounding box center [182, 453] width 0 height 0
click at [181, 451] on input "Select an option" at bounding box center [181, 453] width 19 height 19
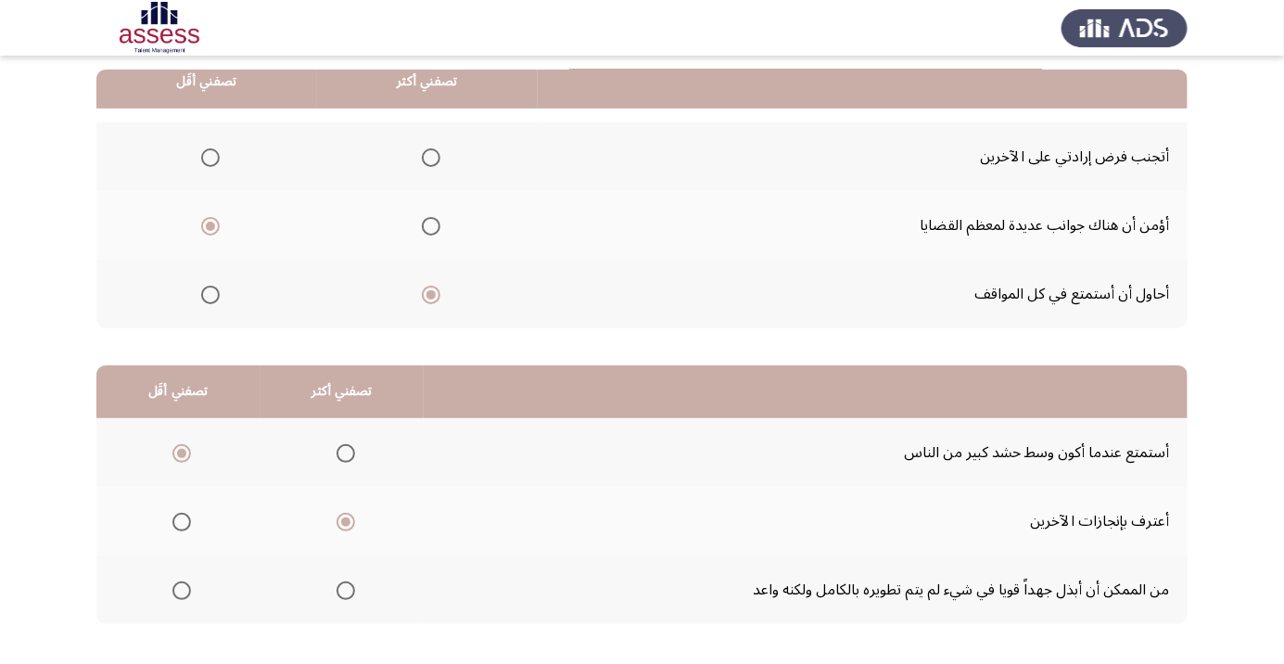
scroll to position [0, 0]
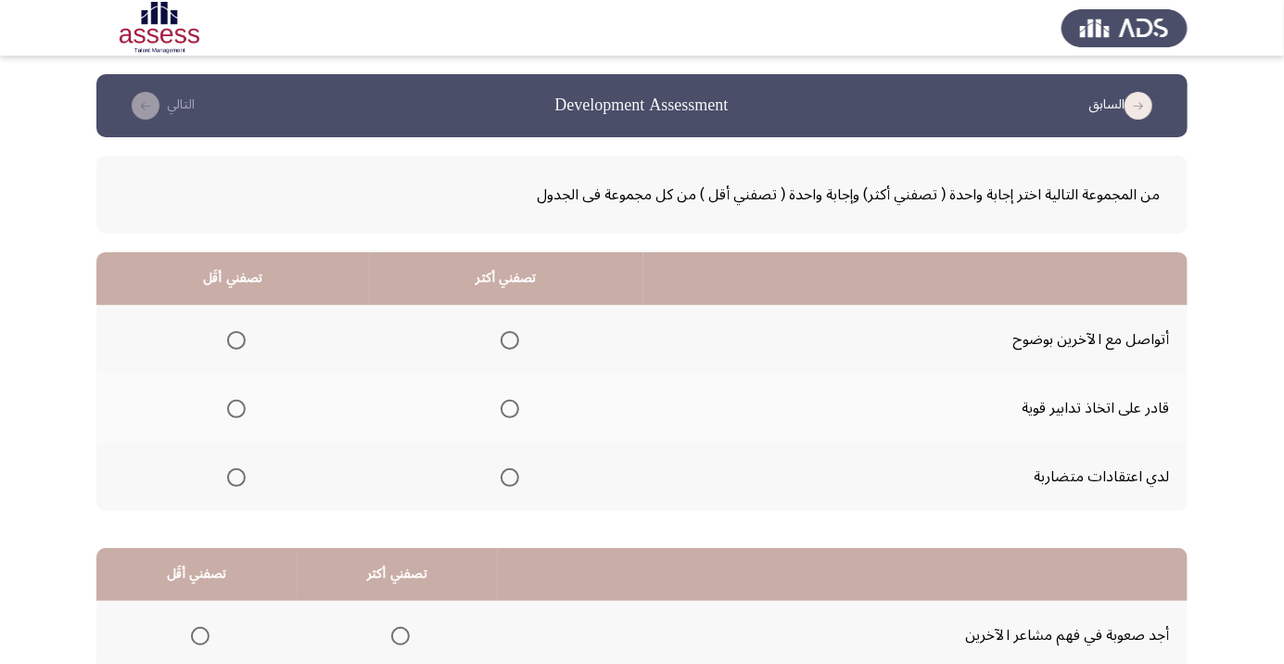
click at [227, 474] on span "Select an option" at bounding box center [236, 477] width 19 height 19
click at [227, 474] on input "Select an option" at bounding box center [236, 477] width 19 height 19
click at [510, 340] on span "Select an option" at bounding box center [510, 340] width 0 height 0
click at [508, 339] on input "Select an option" at bounding box center [509, 340] width 19 height 19
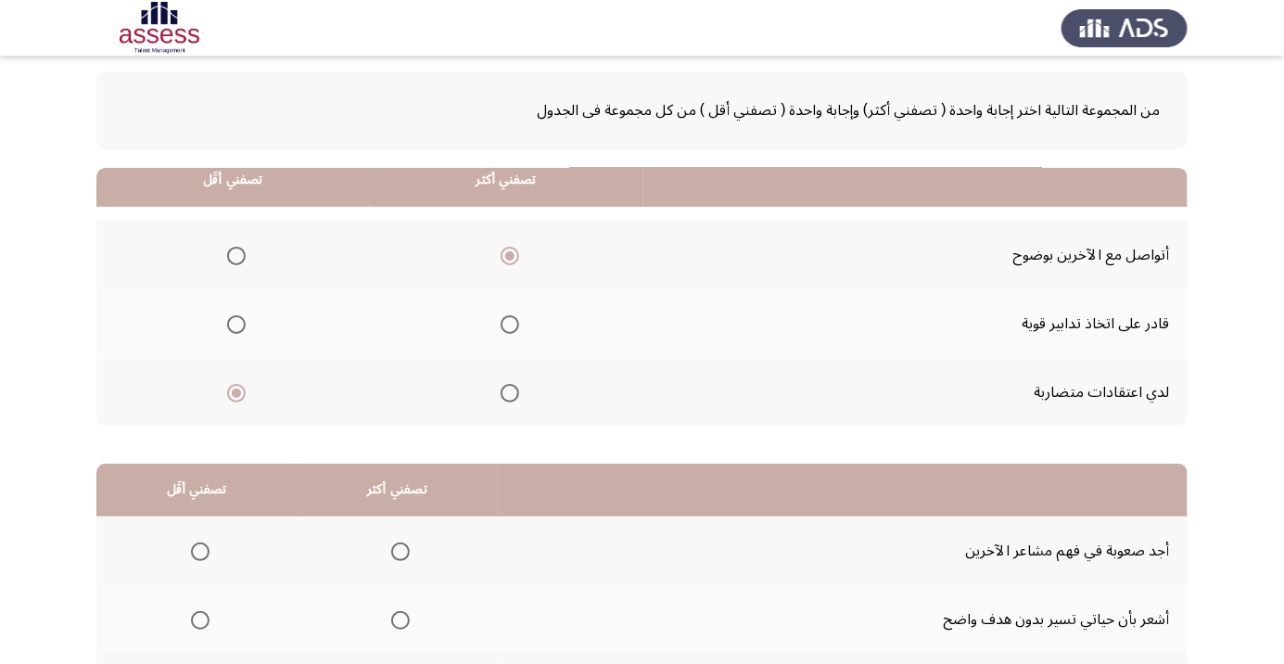
scroll to position [183, 0]
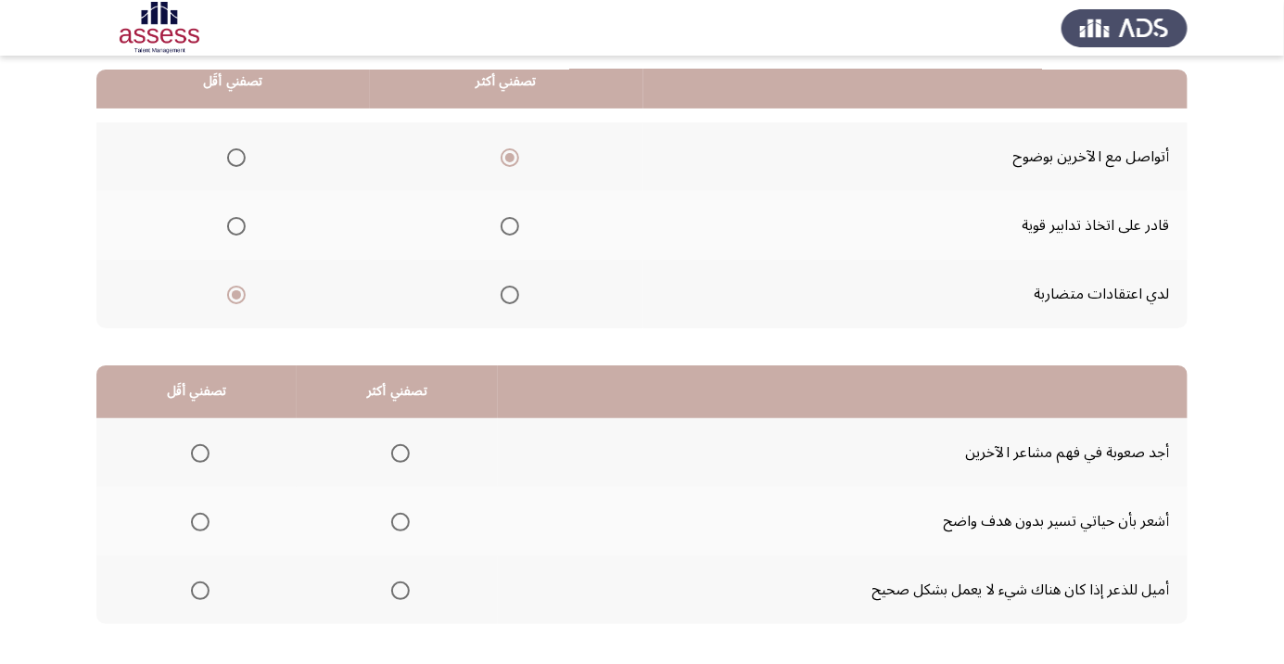
click at [198, 451] on span "Select an option" at bounding box center [200, 453] width 19 height 19
click at [198, 451] on input "Select an option" at bounding box center [200, 453] width 19 height 19
click at [400, 590] on span "Select an option" at bounding box center [400, 590] width 0 height 0
click at [396, 588] on input "Select an option" at bounding box center [400, 590] width 19 height 19
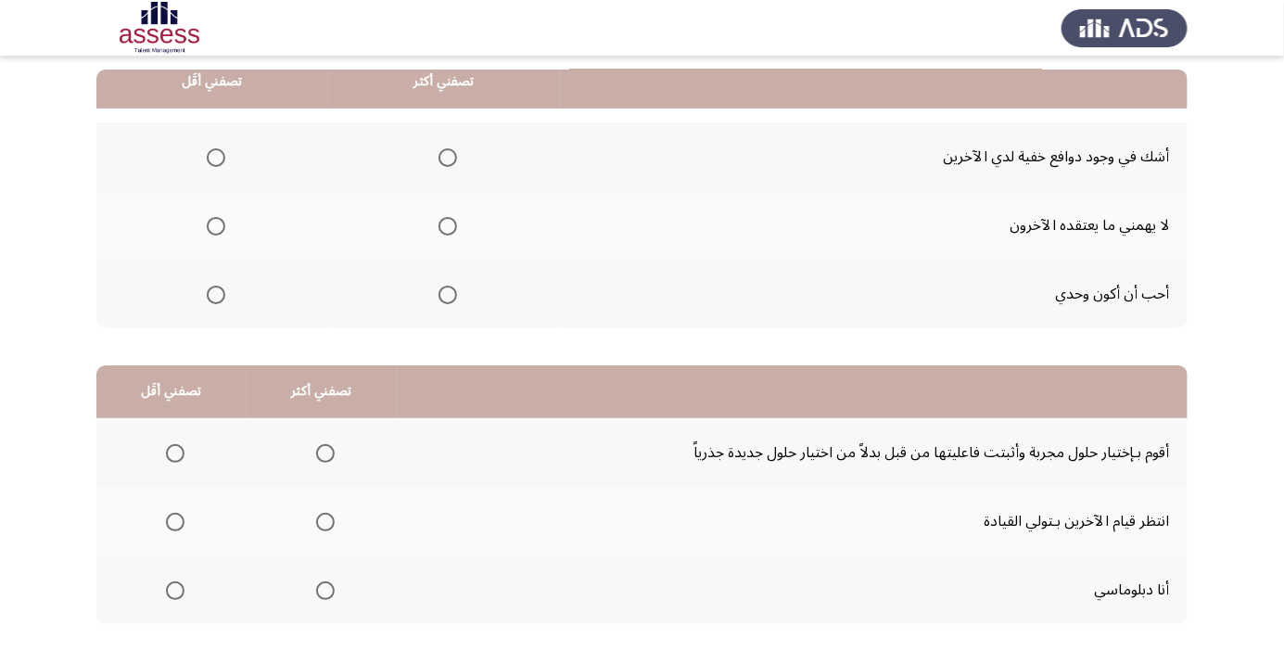
click at [467, 303] on th at bounding box center [444, 293] width 232 height 69
click at [440, 268] on th at bounding box center [444, 293] width 232 height 69
click at [449, 294] on span "Select an option" at bounding box center [447, 294] width 19 height 19
click at [449, 294] on input "Select an option" at bounding box center [447, 294] width 19 height 19
click at [208, 225] on span "Select an option" at bounding box center [216, 226] width 19 height 19
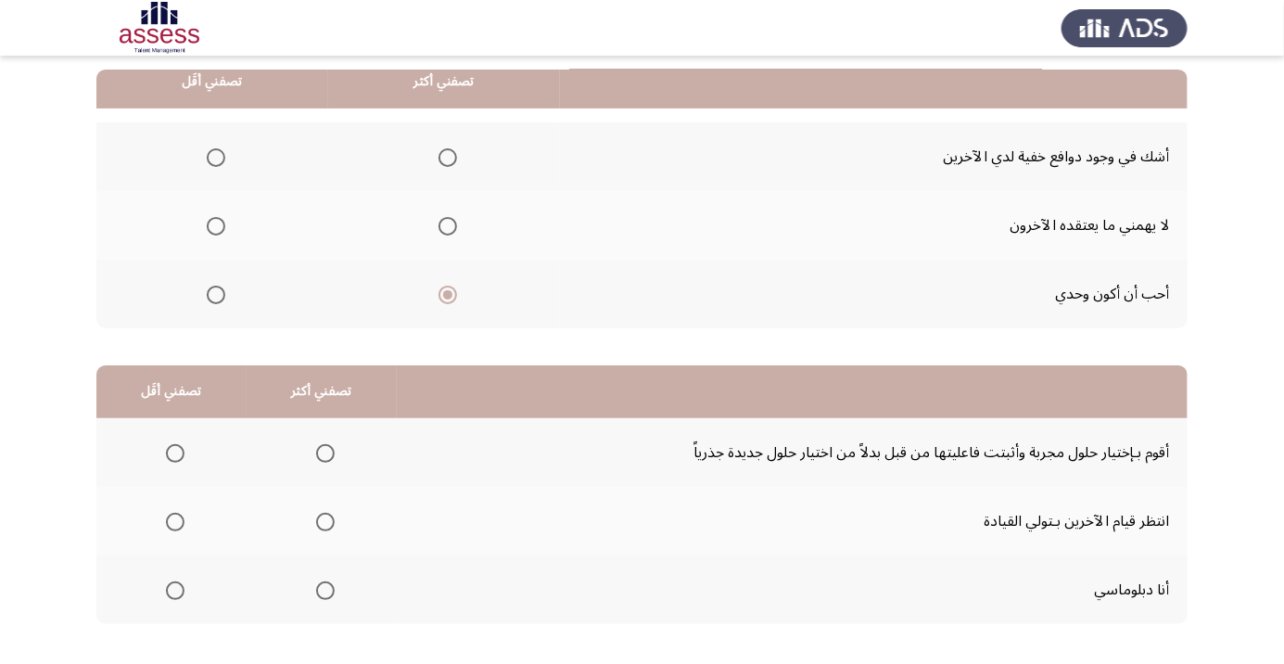
click at [208, 225] on input "Select an option" at bounding box center [216, 226] width 19 height 19
click at [178, 521] on span "Select an option" at bounding box center [175, 521] width 19 height 19
click at [178, 521] on input "Select an option" at bounding box center [175, 521] width 19 height 19
click at [326, 594] on span "Select an option" at bounding box center [325, 590] width 19 height 19
click at [326, 594] on input "Select an option" at bounding box center [325, 590] width 19 height 19
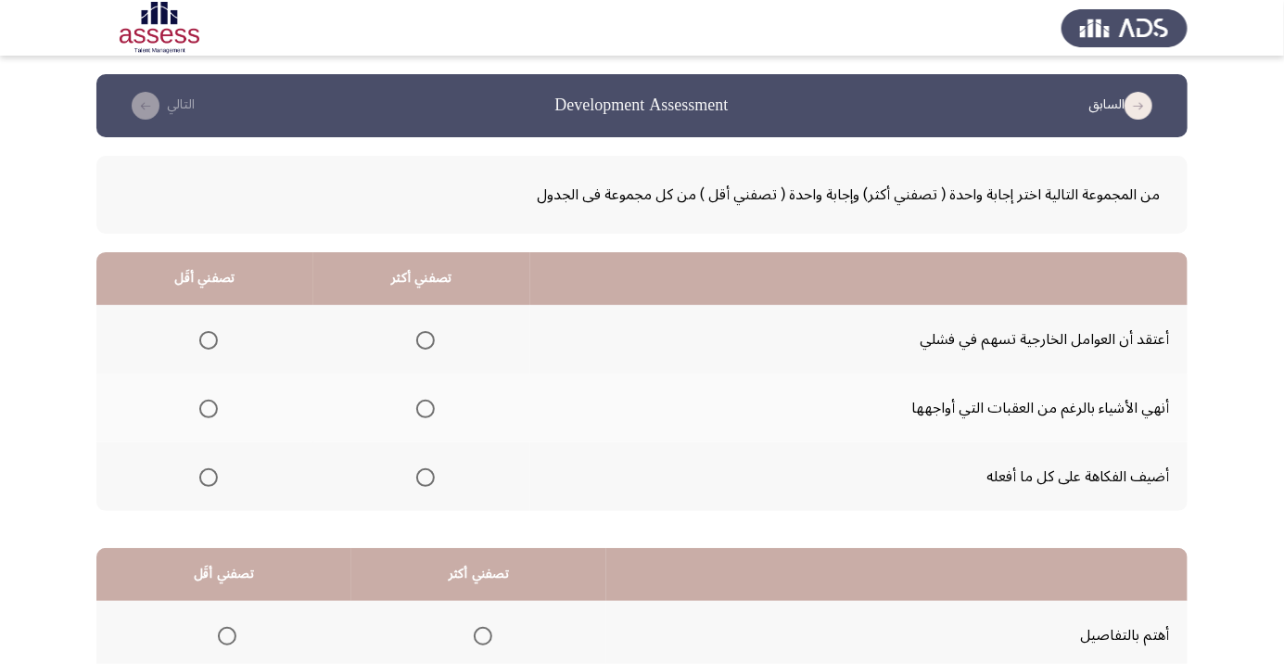
click at [228, 332] on th at bounding box center [204, 339] width 217 height 69
click at [209, 331] on span "Select an option" at bounding box center [208, 340] width 19 height 19
click at [209, 331] on input "Select an option" at bounding box center [208, 340] width 19 height 19
click at [419, 411] on span "Select an option" at bounding box center [425, 408] width 19 height 19
click at [419, 411] on input "Select an option" at bounding box center [425, 408] width 19 height 19
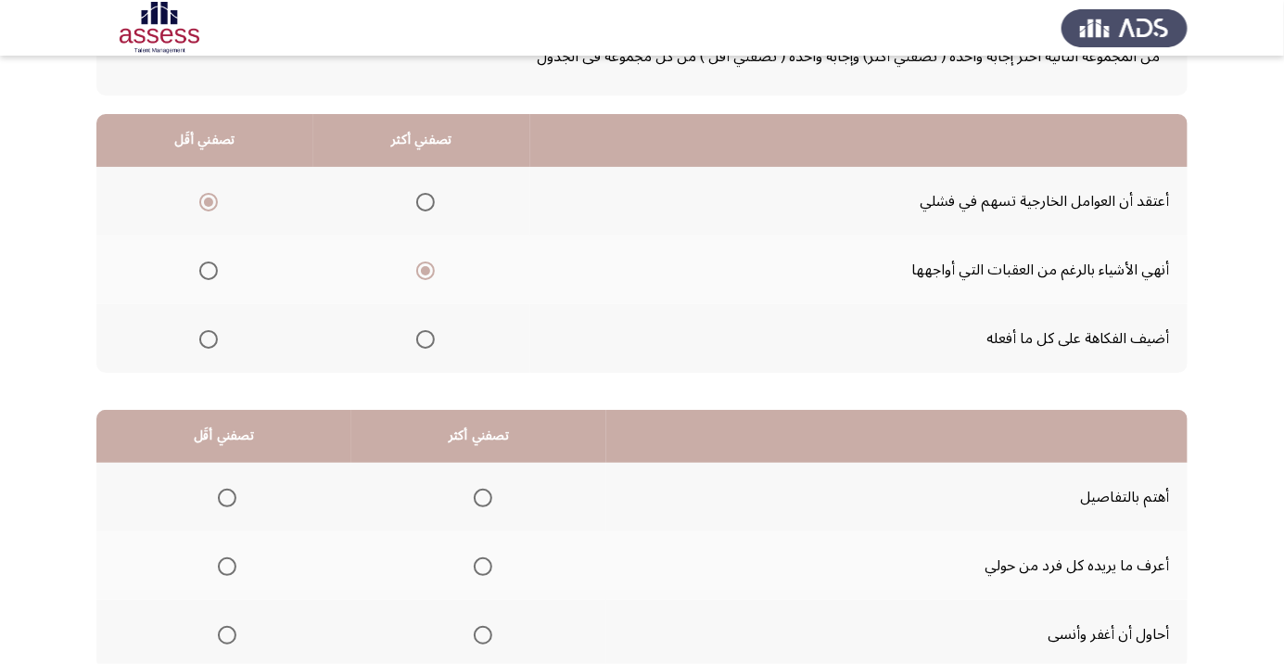
scroll to position [183, 0]
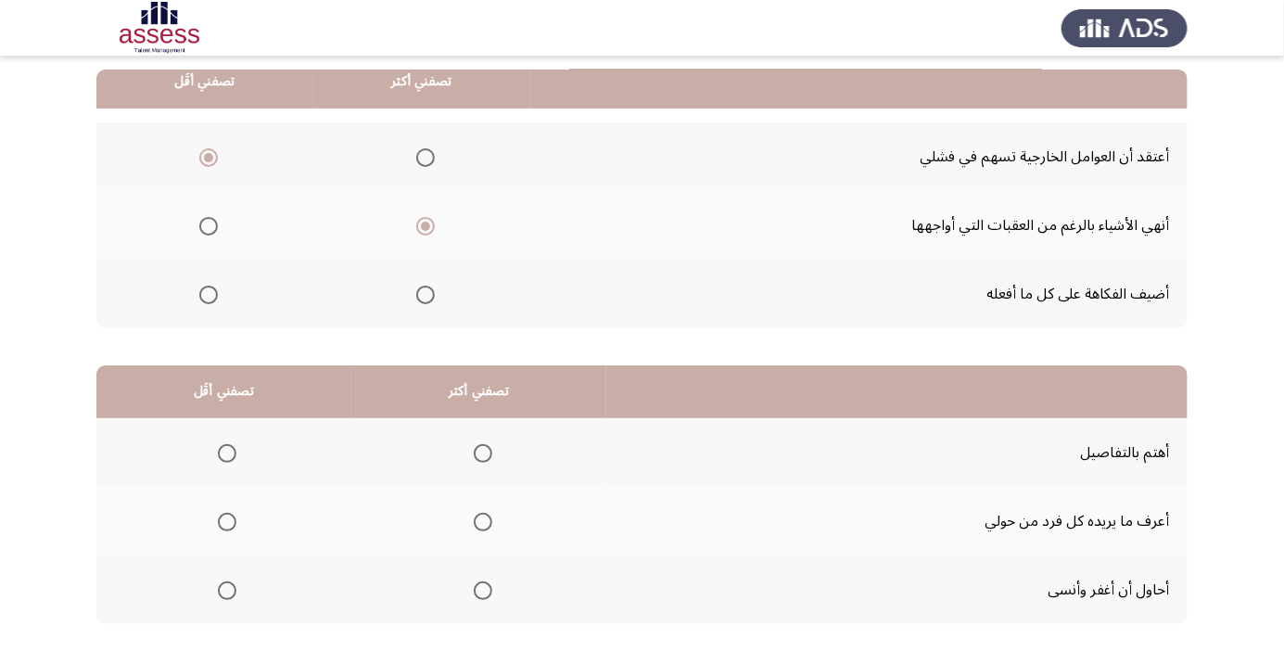
click at [485, 525] on span "Select an option" at bounding box center [483, 521] width 19 height 19
click at [485, 525] on input "Select an option" at bounding box center [483, 521] width 19 height 19
click at [227, 453] on span "Select an option" at bounding box center [227, 453] width 0 height 0
click at [227, 451] on input "Select an option" at bounding box center [227, 453] width 19 height 19
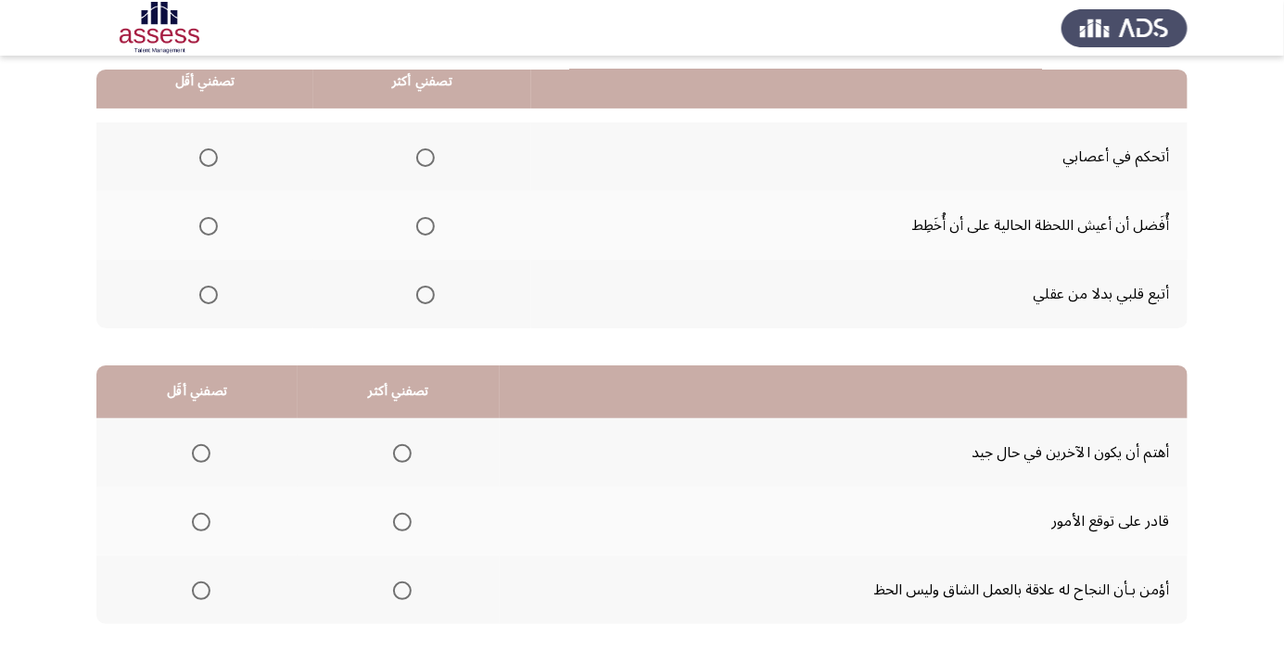
click at [531, 232] on td "أُفَضل أن أعيش اللحظة الحالية على أن أُخَطِط" at bounding box center [859, 225] width 656 height 69
click at [531, 235] on td "أُفَضل أن أعيش اللحظة الحالية على أن أُخَطِط" at bounding box center [859, 225] width 656 height 69
click at [214, 161] on span "Select an option" at bounding box center [208, 157] width 19 height 19
click at [214, 161] on input "Select an option" at bounding box center [208, 157] width 19 height 19
click at [425, 218] on span "Select an option" at bounding box center [425, 226] width 19 height 19
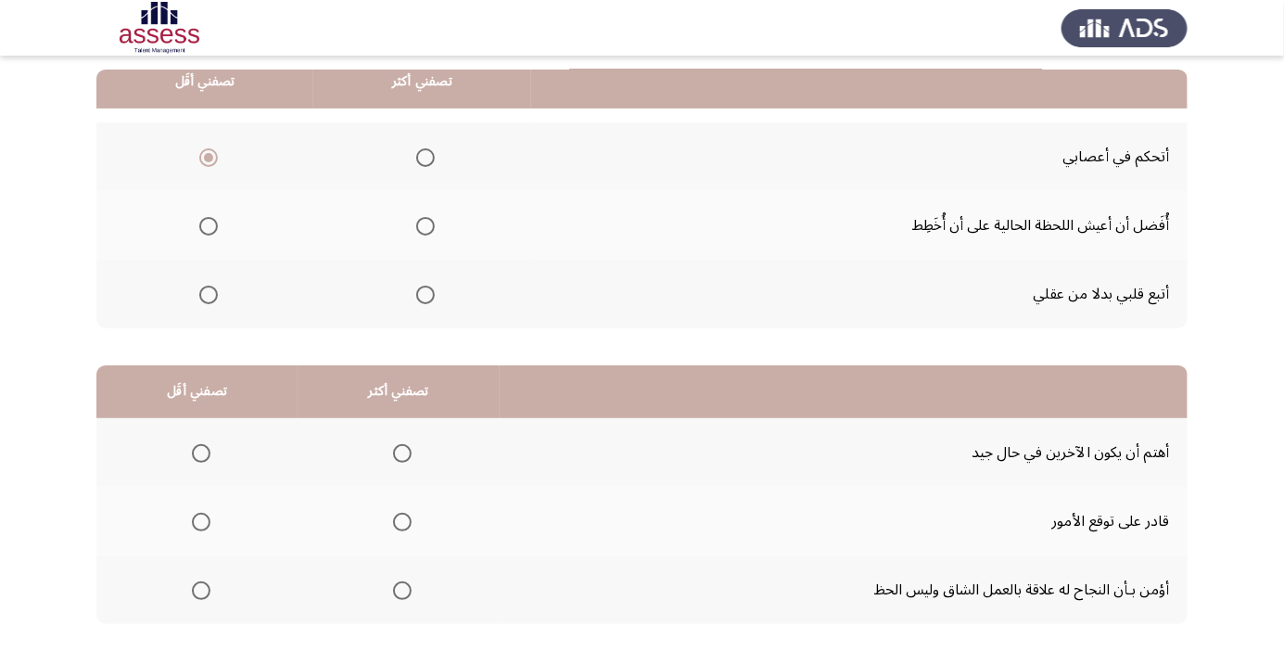
click at [425, 218] on input "Select an option" at bounding box center [425, 226] width 19 height 19
click at [402, 522] on span "Select an option" at bounding box center [402, 522] width 0 height 0
click at [397, 520] on input "Select an option" at bounding box center [402, 521] width 19 height 19
click at [193, 594] on span "Select an option" at bounding box center [201, 590] width 19 height 19
click at [193, 594] on input "Select an option" at bounding box center [201, 590] width 19 height 19
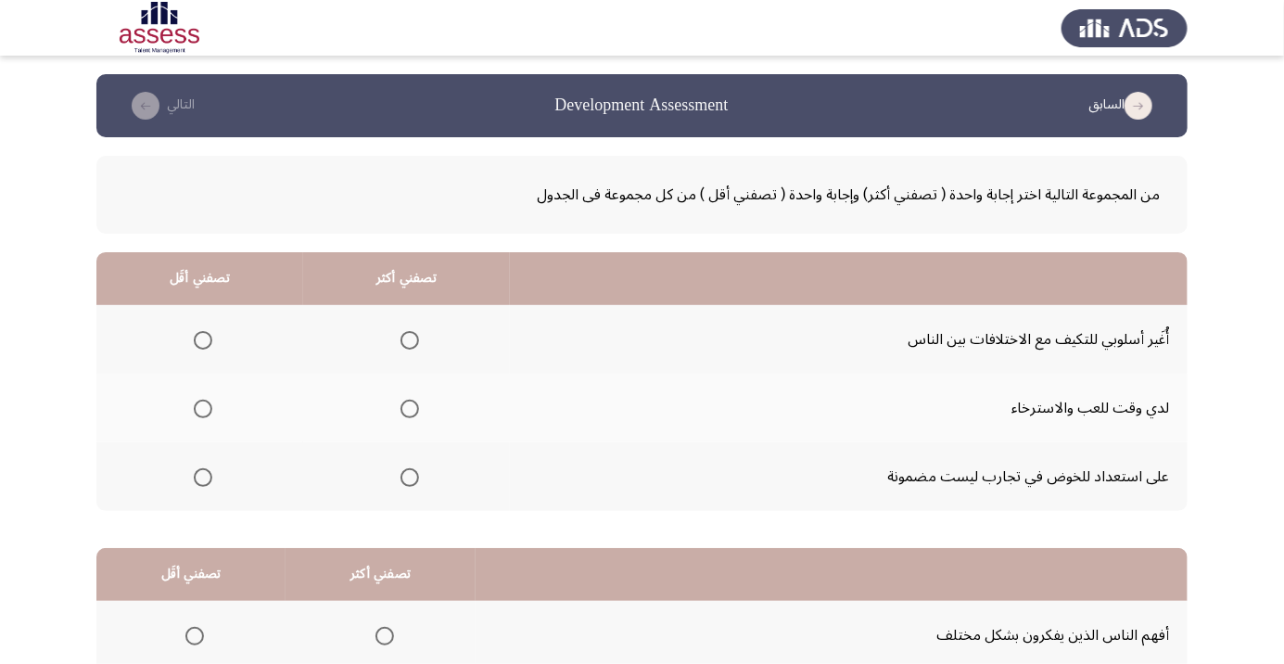
click at [406, 402] on span "Select an option" at bounding box center [409, 408] width 19 height 19
click at [406, 402] on input "Select an option" at bounding box center [409, 408] width 19 height 19
click at [203, 477] on span "Select an option" at bounding box center [203, 477] width 0 height 0
click at [202, 475] on input "Select an option" at bounding box center [203, 477] width 19 height 19
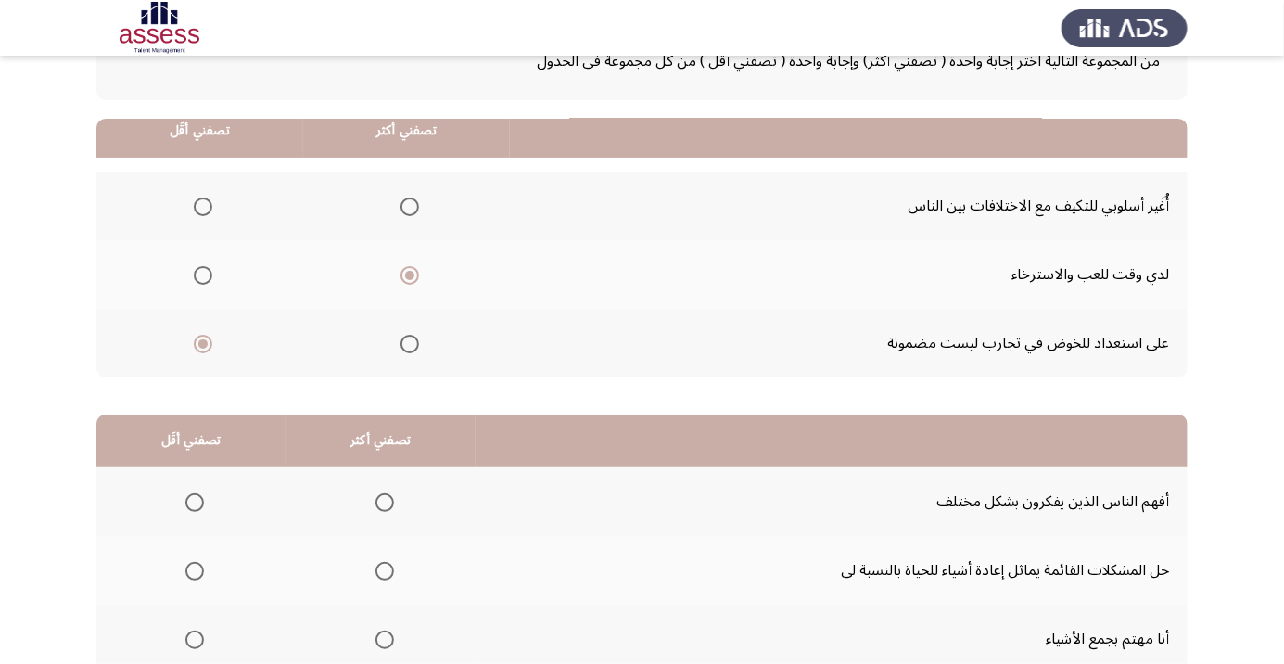
scroll to position [183, 0]
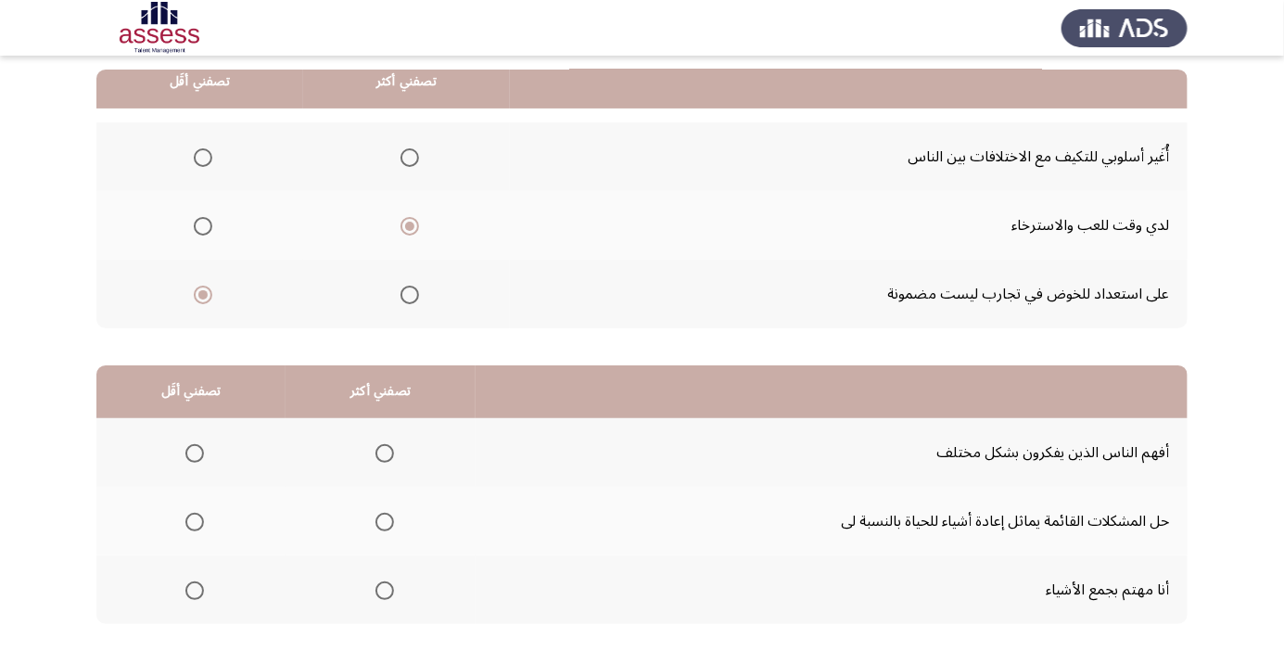
click at [194, 581] on span "Select an option" at bounding box center [194, 590] width 19 height 19
click at [194, 581] on input "Select an option" at bounding box center [194, 590] width 19 height 19
click at [385, 522] on span "Select an option" at bounding box center [385, 522] width 0 height 0
click at [378, 520] on input "Select an option" at bounding box center [384, 521] width 19 height 19
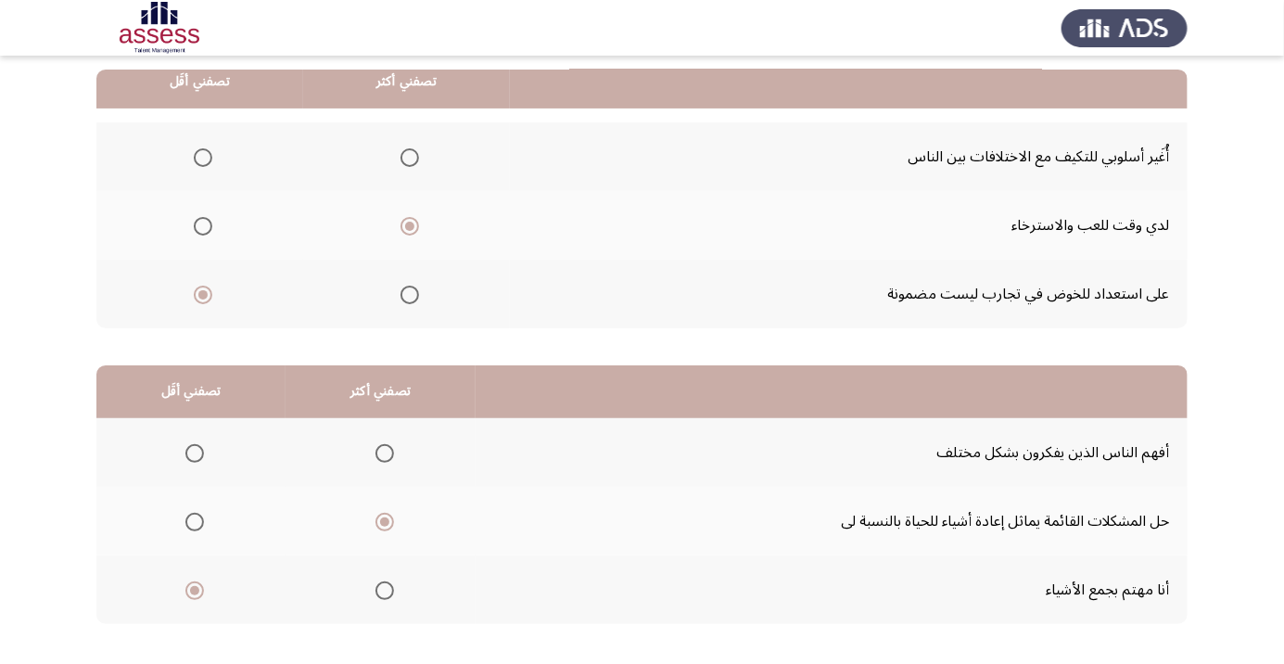
scroll to position [0, 0]
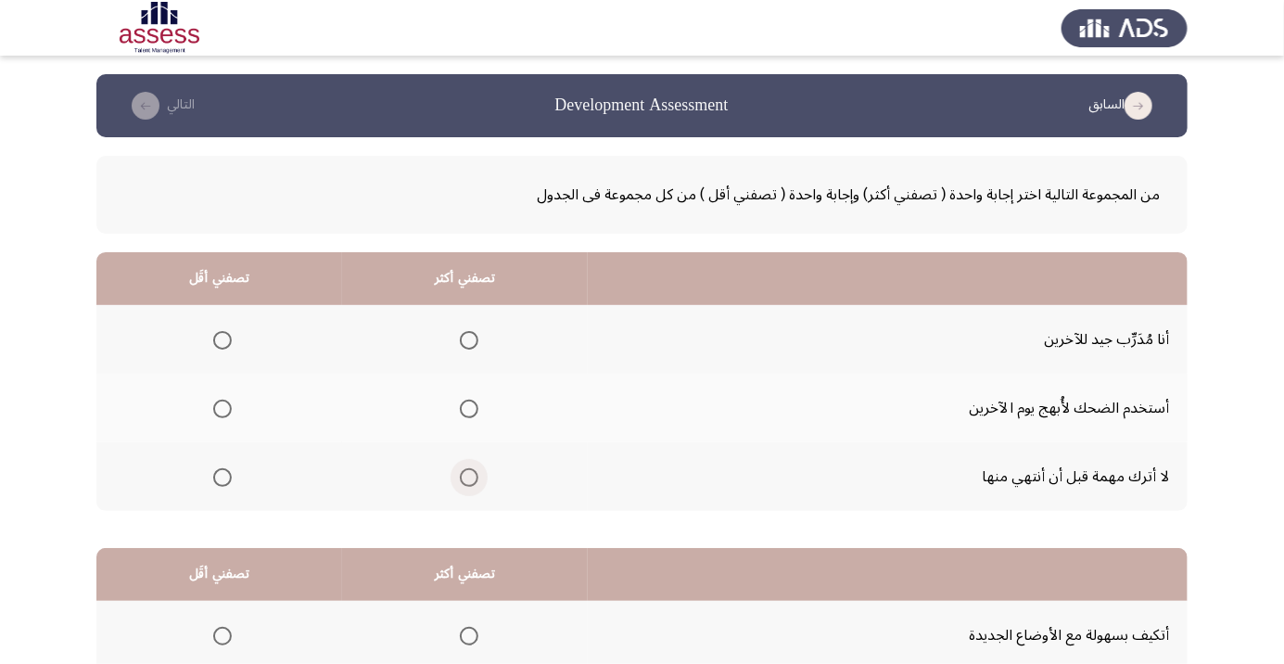
click at [462, 483] on span "Select an option" at bounding box center [469, 477] width 19 height 19
click at [462, 483] on input "Select an option" at bounding box center [469, 477] width 19 height 19
click at [222, 415] on span "Select an option" at bounding box center [222, 408] width 19 height 19
click at [222, 415] on input "Select an option" at bounding box center [222, 408] width 19 height 19
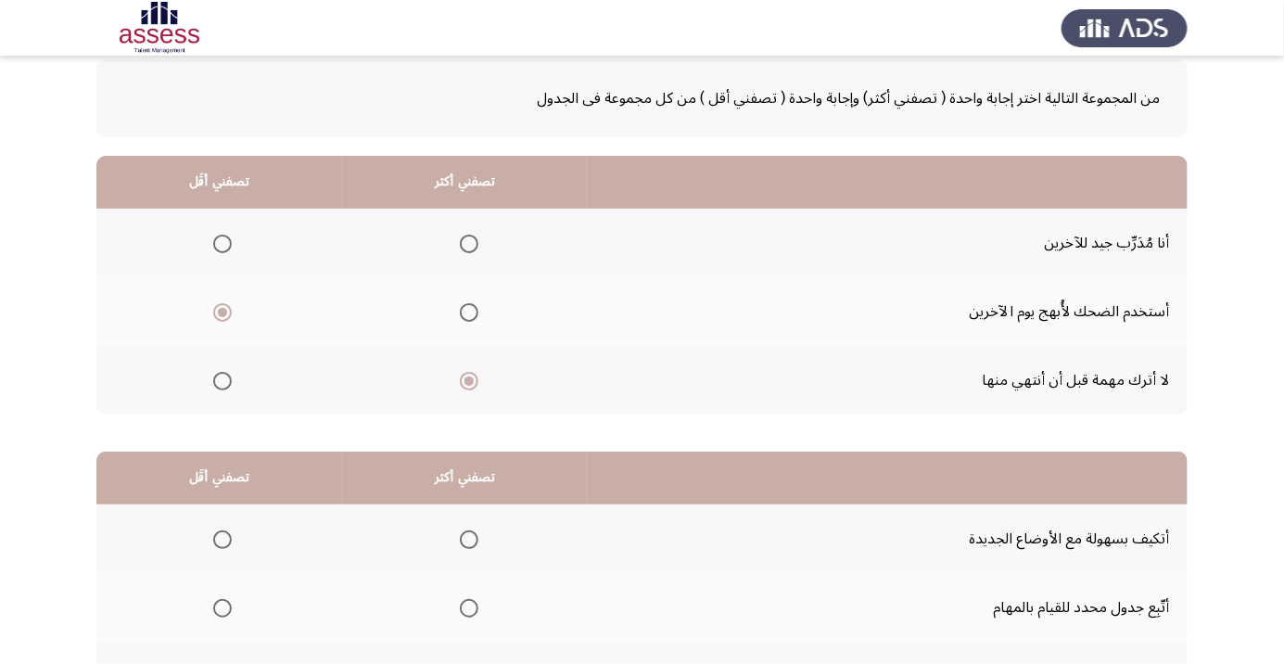
scroll to position [183, 0]
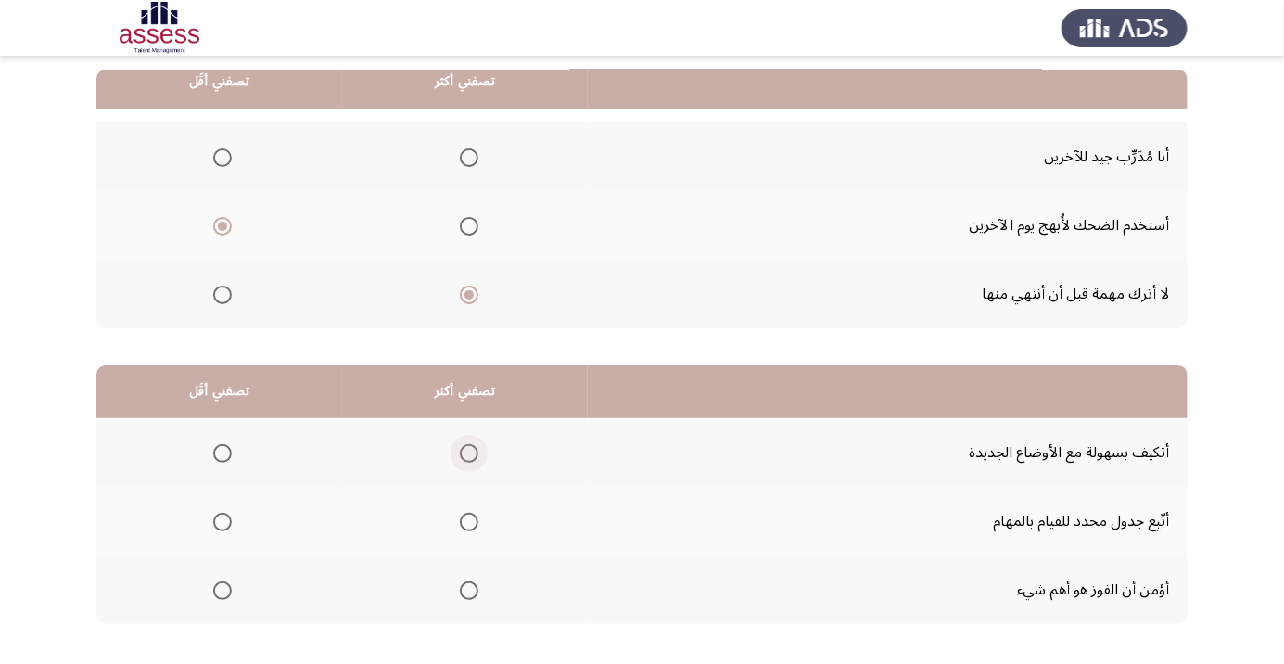
click at [460, 459] on span "Select an option" at bounding box center [469, 453] width 19 height 19
click at [460, 459] on input "Select an option" at bounding box center [469, 453] width 19 height 19
click at [221, 588] on span "Select an option" at bounding box center [222, 590] width 19 height 19
click at [221, 588] on input "Select an option" at bounding box center [222, 590] width 19 height 19
click at [173, 659] on div "من المجموعة التالية اختر إجابة واحدة ( تصفني أكثر) وإجابة واحدة ( تصفني أقل ) م…" at bounding box center [641, 308] width 1091 height 706
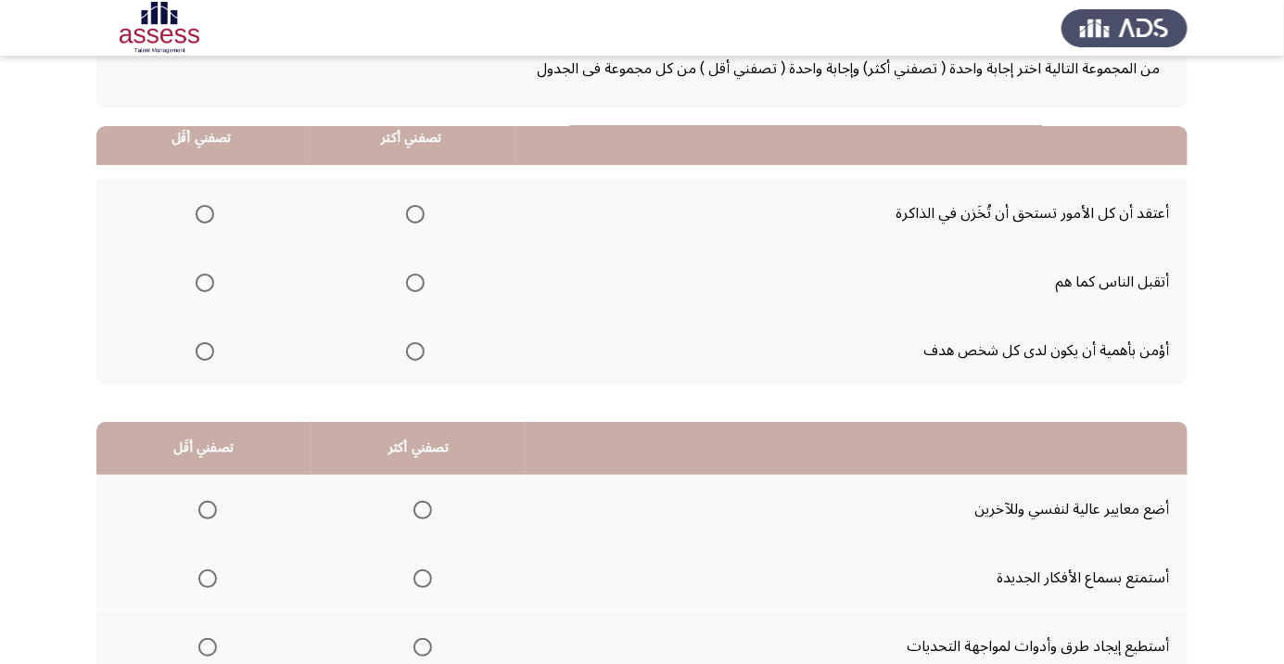
scroll to position [0, 0]
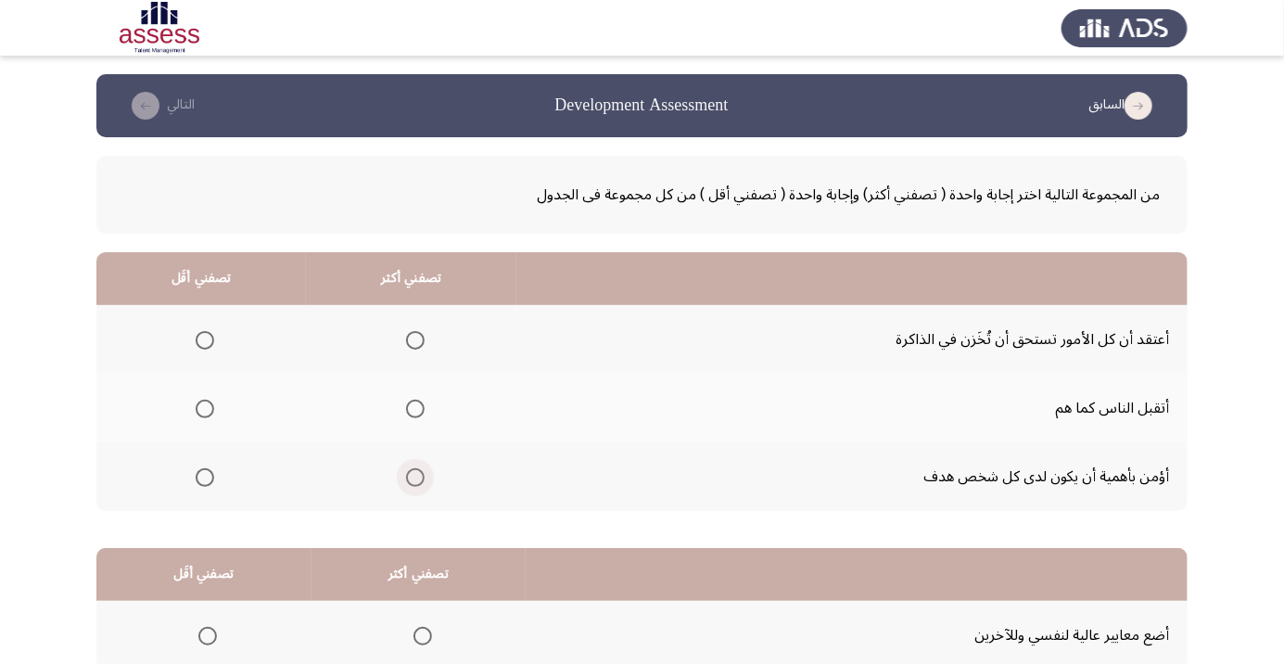
click at [420, 481] on span "Select an option" at bounding box center [415, 477] width 19 height 19
click at [420, 481] on input "Select an option" at bounding box center [415, 477] width 19 height 19
click at [205, 340] on span "Select an option" at bounding box center [205, 340] width 0 height 0
click at [205, 339] on input "Select an option" at bounding box center [205, 340] width 19 height 19
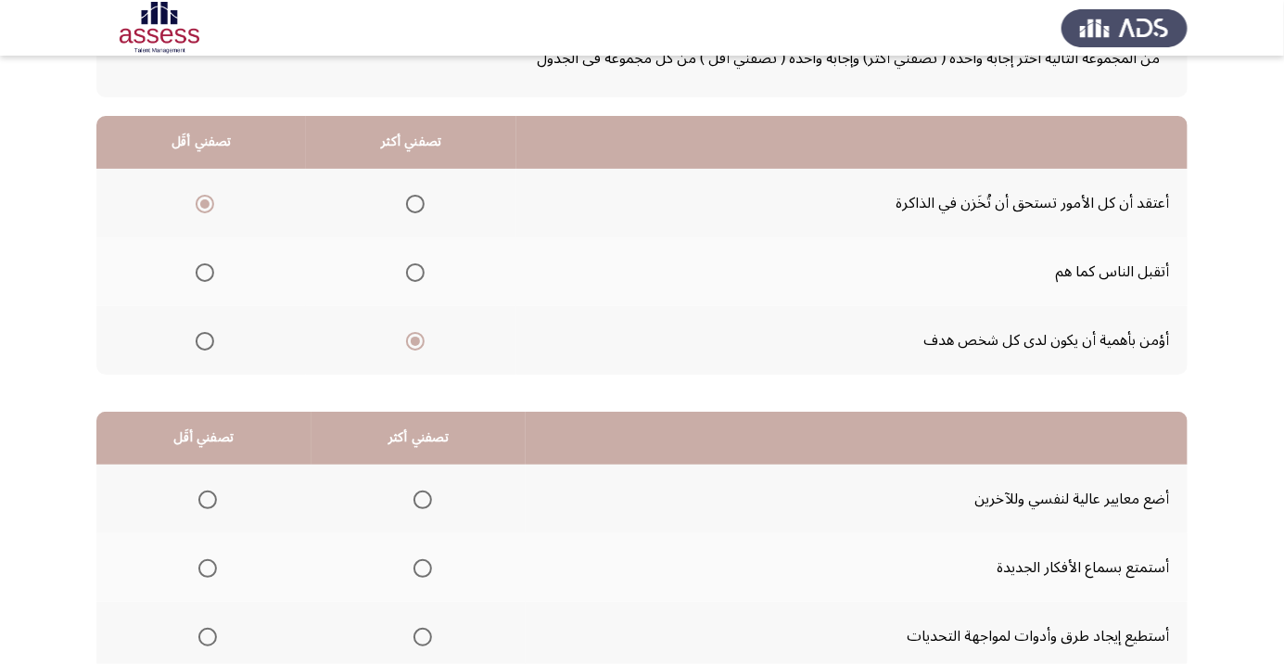
scroll to position [183, 0]
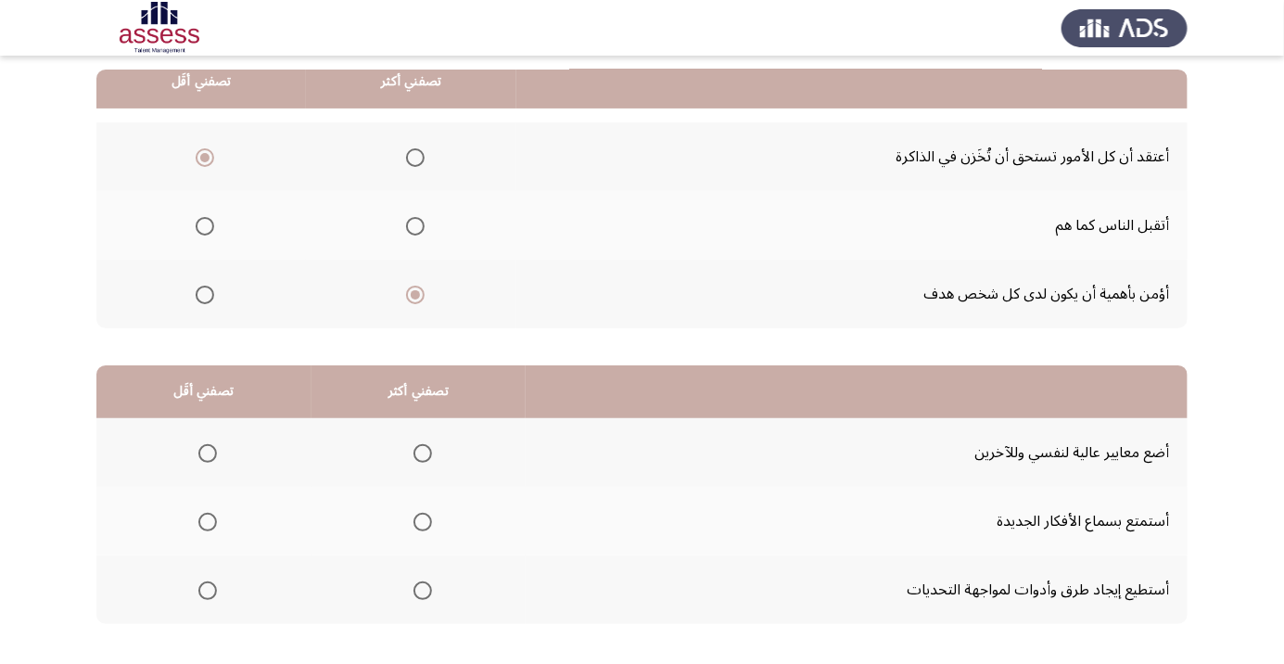
click at [423, 514] on span "Select an option" at bounding box center [422, 521] width 19 height 19
click at [423, 514] on input "Select an option" at bounding box center [422, 521] width 19 height 19
click at [418, 596] on span "Select an option" at bounding box center [422, 590] width 19 height 19
click at [418, 596] on input "Select an option" at bounding box center [422, 590] width 19 height 19
click at [213, 449] on span "Select an option" at bounding box center [207, 453] width 19 height 19
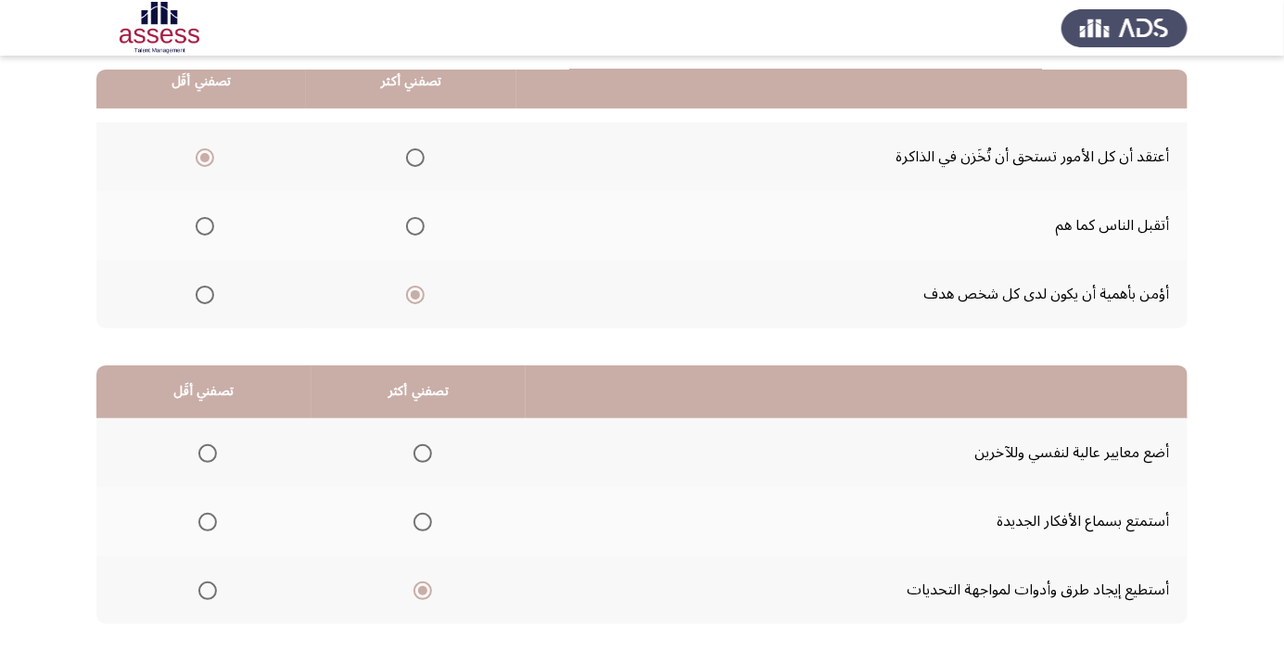
click at [213, 449] on input "Select an option" at bounding box center [207, 453] width 19 height 19
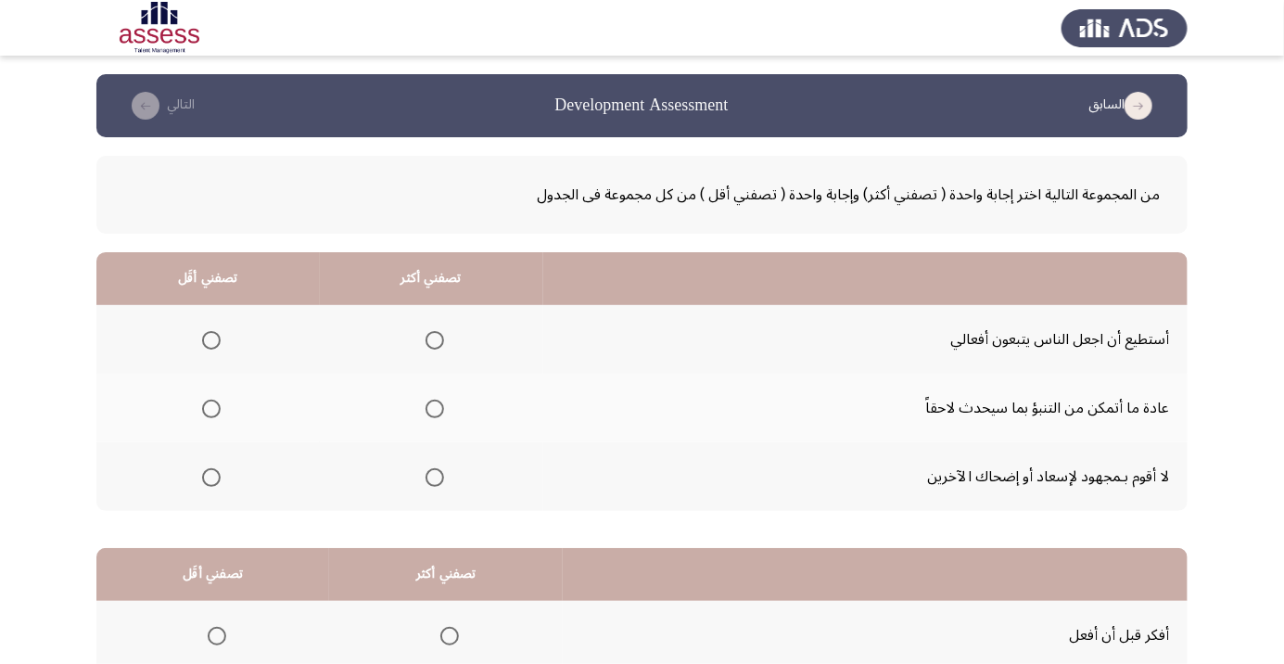
click at [434, 413] on span "Select an option" at bounding box center [434, 408] width 19 height 19
click at [434, 413] on input "Select an option" at bounding box center [434, 408] width 19 height 19
click at [203, 477] on span "Select an option" at bounding box center [211, 477] width 19 height 19
click at [203, 477] on input "Select an option" at bounding box center [211, 477] width 19 height 19
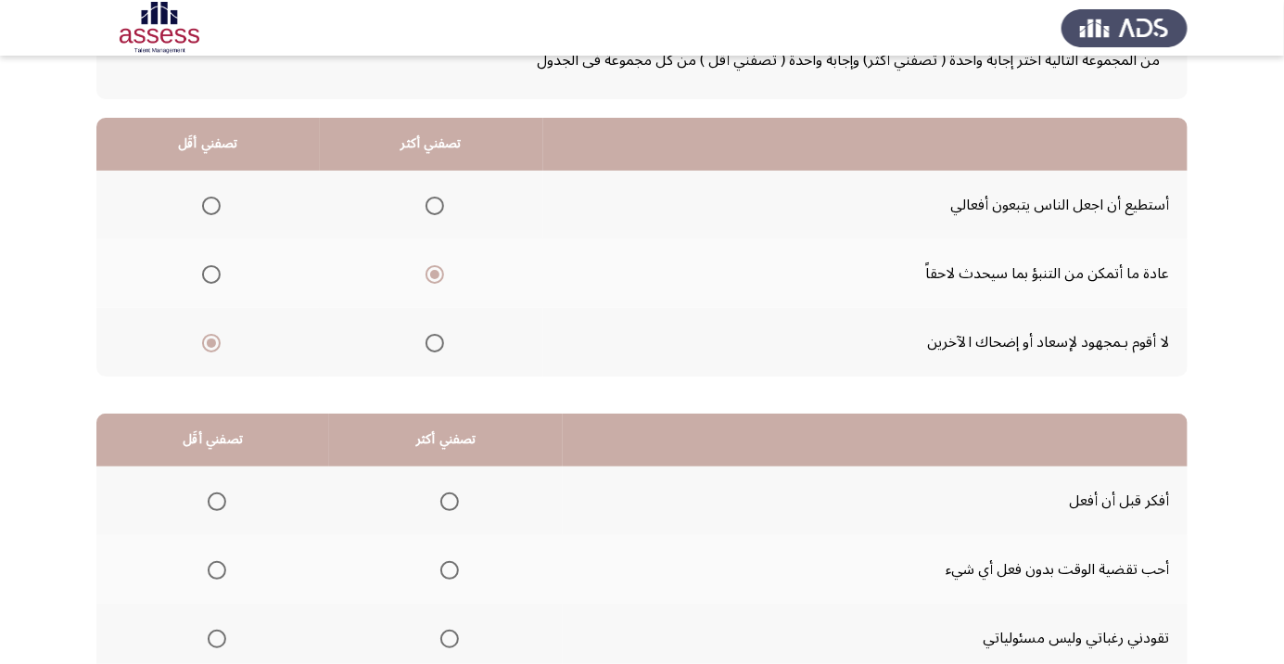
scroll to position [183, 0]
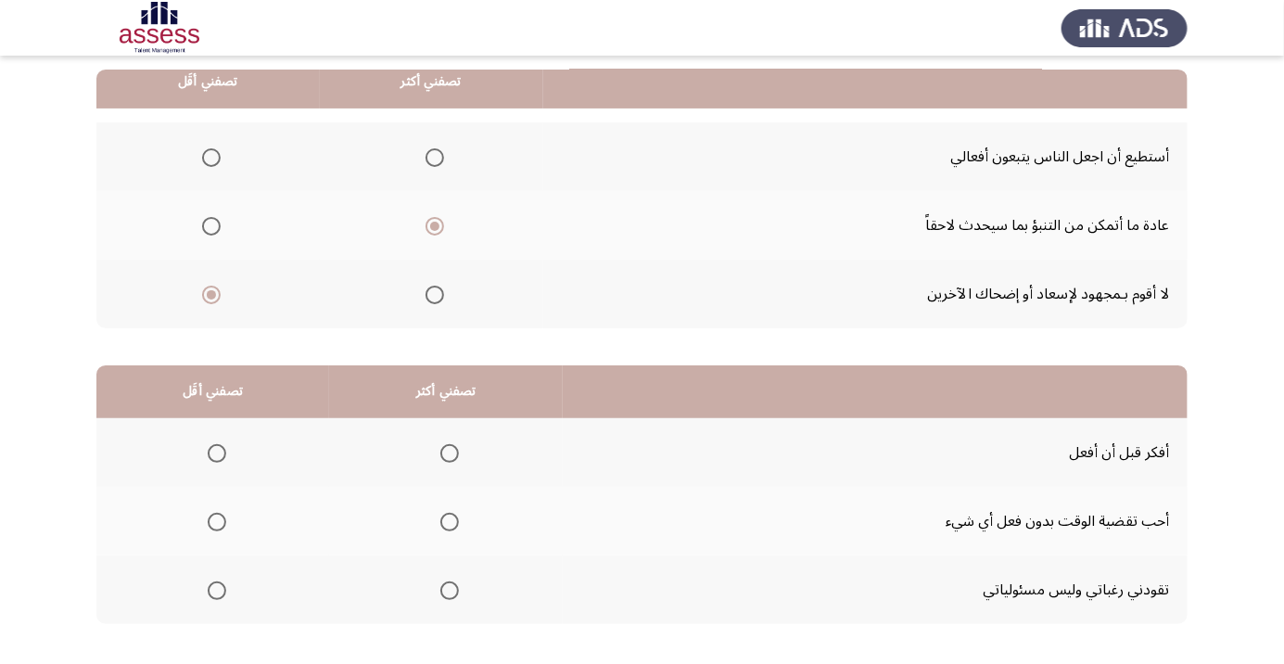
click at [465, 434] on th at bounding box center [446, 452] width 234 height 69
click at [445, 451] on span "Select an option" at bounding box center [449, 453] width 19 height 19
click at [445, 451] on input "Select an option" at bounding box center [449, 453] width 19 height 19
click at [217, 582] on span "Select an option" at bounding box center [217, 590] width 19 height 19
click at [217, 582] on input "Select an option" at bounding box center [217, 590] width 19 height 19
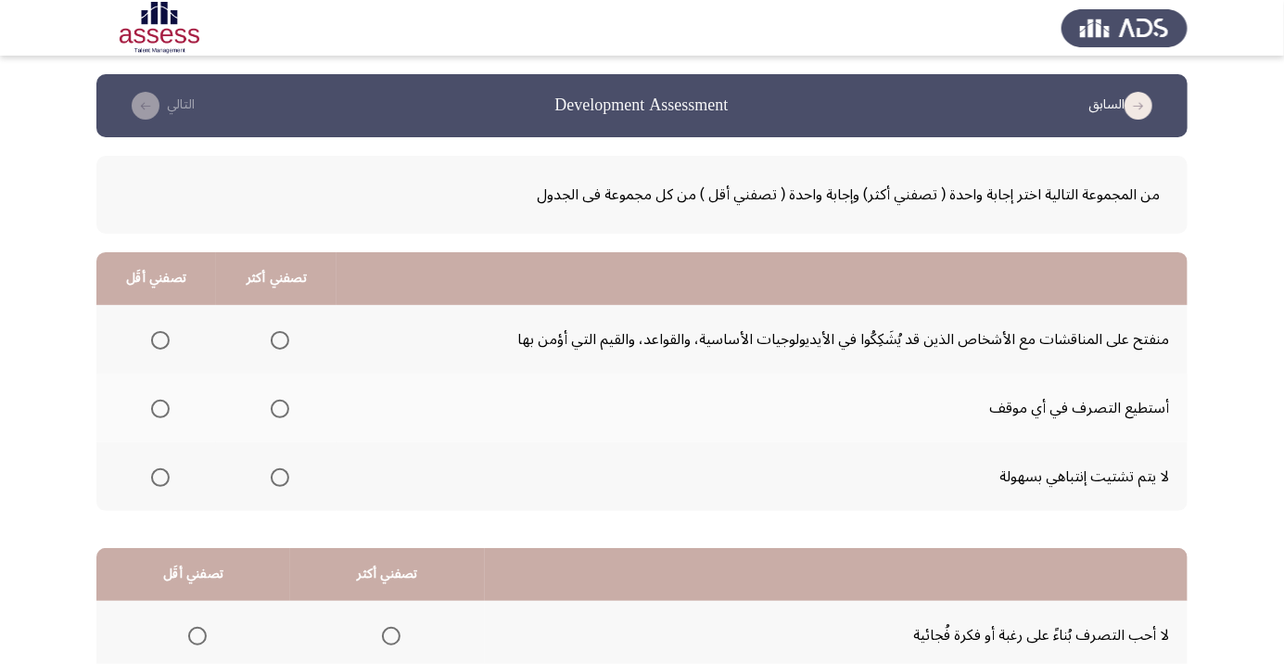
click at [153, 481] on span "Select an option" at bounding box center [160, 477] width 19 height 19
click at [153, 481] on input "Select an option" at bounding box center [160, 477] width 19 height 19
click at [285, 405] on span "Select an option" at bounding box center [280, 408] width 19 height 19
click at [272, 411] on span "Select an option" at bounding box center [280, 408] width 19 height 19
click at [272, 411] on input "Select an option" at bounding box center [280, 408] width 19 height 19
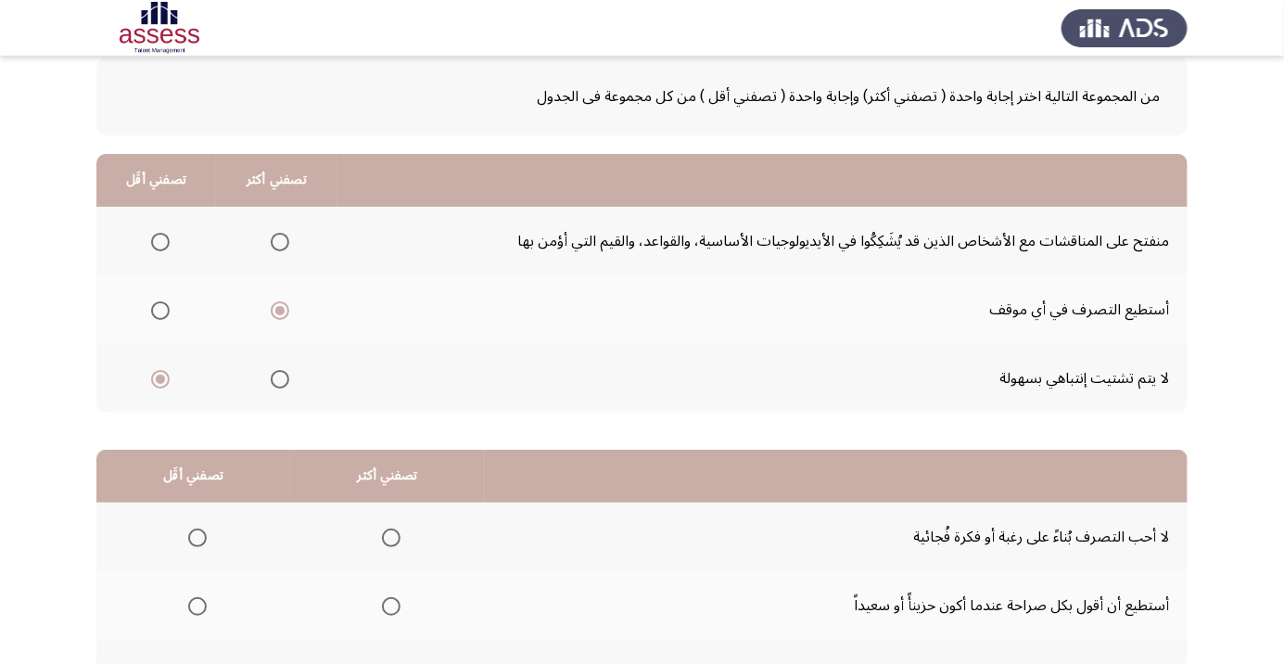
scroll to position [183, 0]
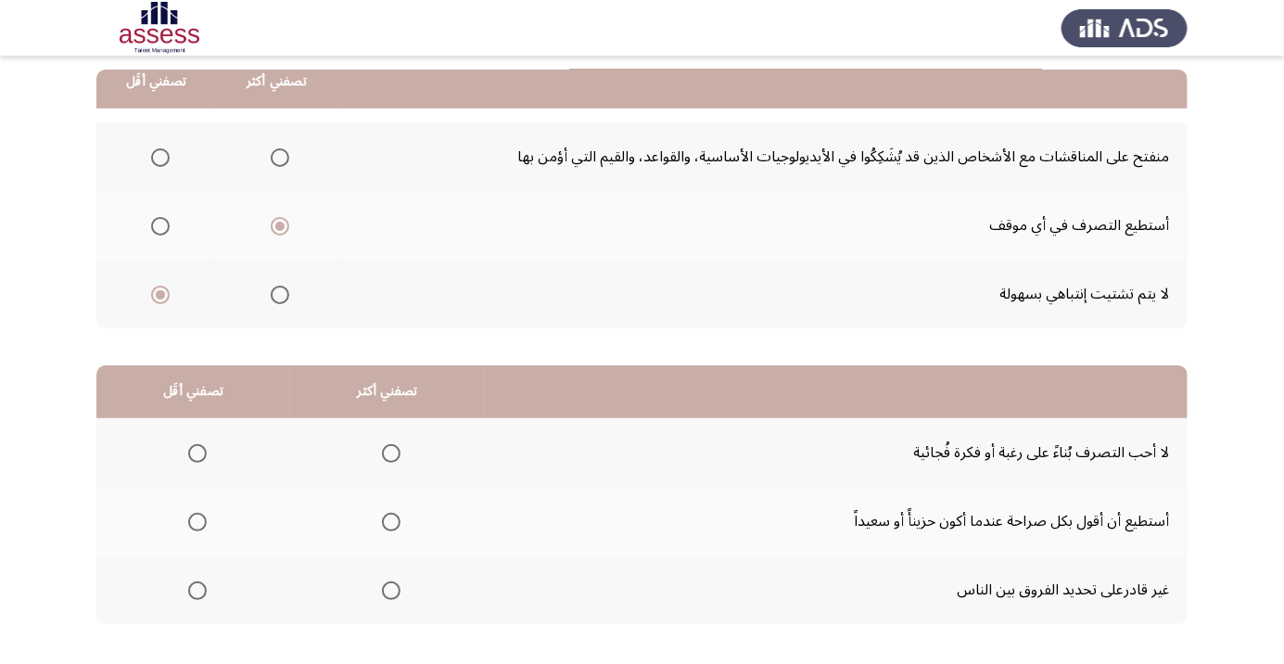
click at [193, 457] on span "Select an option" at bounding box center [197, 453] width 19 height 19
click at [193, 457] on input "Select an option" at bounding box center [197, 453] width 19 height 19
click at [391, 522] on span "Select an option" at bounding box center [391, 522] width 0 height 0
click at [386, 520] on input "Select an option" at bounding box center [391, 521] width 19 height 19
click at [200, 589] on span "Select an option" at bounding box center [197, 590] width 19 height 19
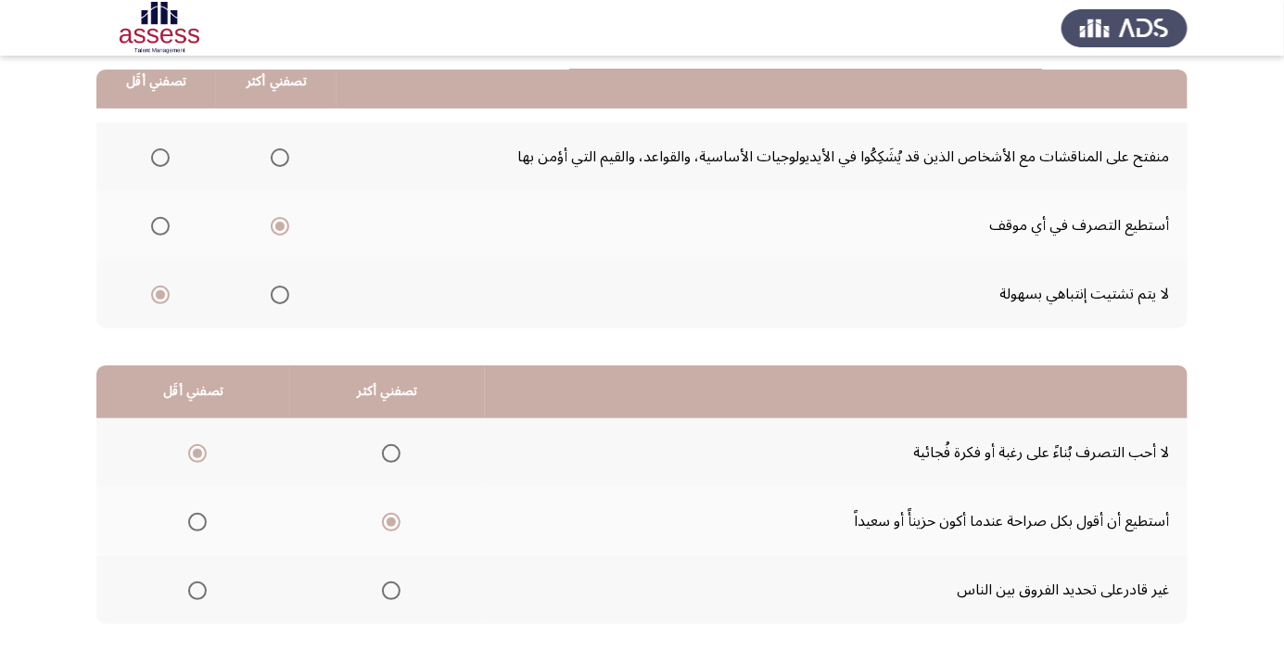
click at [200, 589] on input "Select an option" at bounding box center [197, 590] width 19 height 19
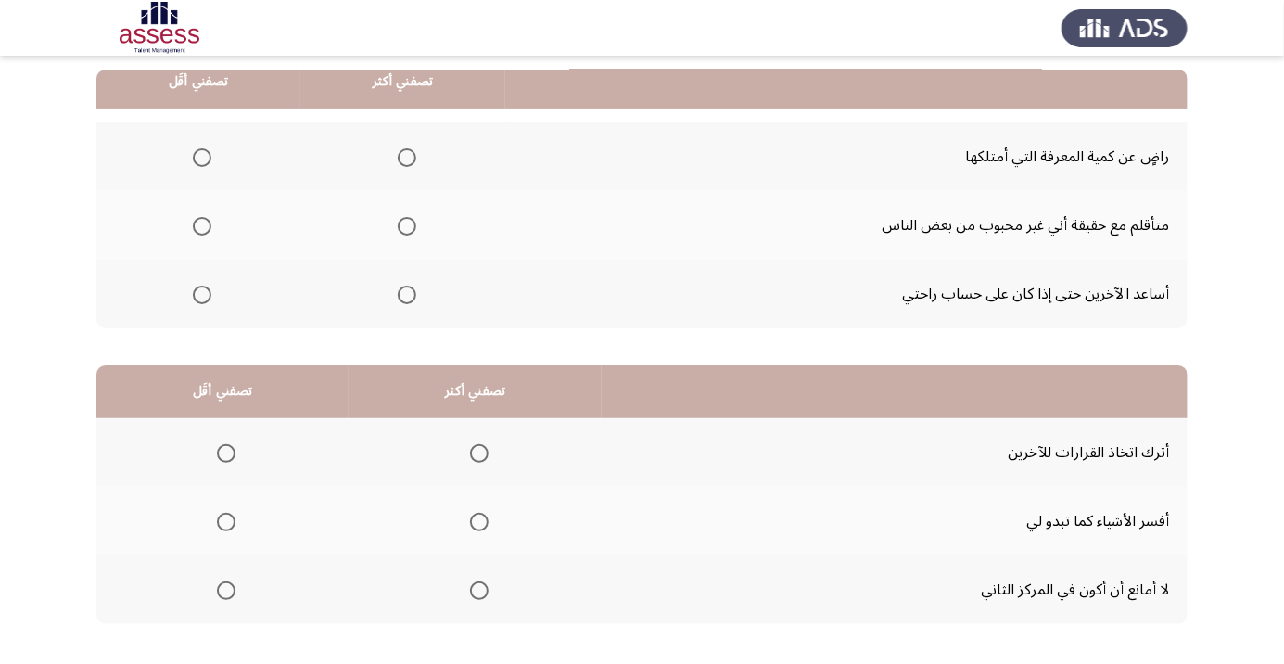
click at [202, 158] on span "Select an option" at bounding box center [202, 158] width 0 height 0
click at [200, 156] on input "Select an option" at bounding box center [202, 157] width 19 height 19
click at [408, 288] on span "Select an option" at bounding box center [407, 294] width 19 height 19
click at [408, 288] on input "Select an option" at bounding box center [407, 294] width 19 height 19
click at [226, 451] on span "Select an option" at bounding box center [226, 453] width 19 height 19
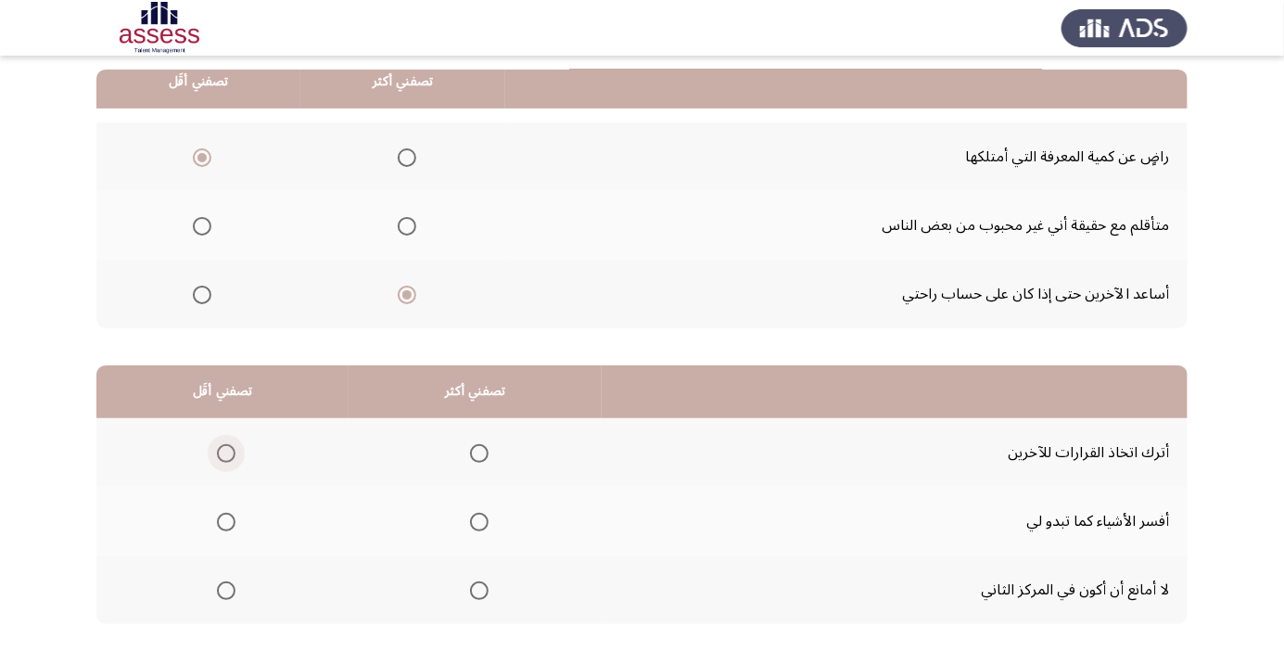
click at [226, 451] on input "Select an option" at bounding box center [226, 453] width 19 height 19
click at [479, 522] on span "Select an option" at bounding box center [479, 522] width 0 height 0
click at [479, 520] on input "Select an option" at bounding box center [479, 521] width 19 height 19
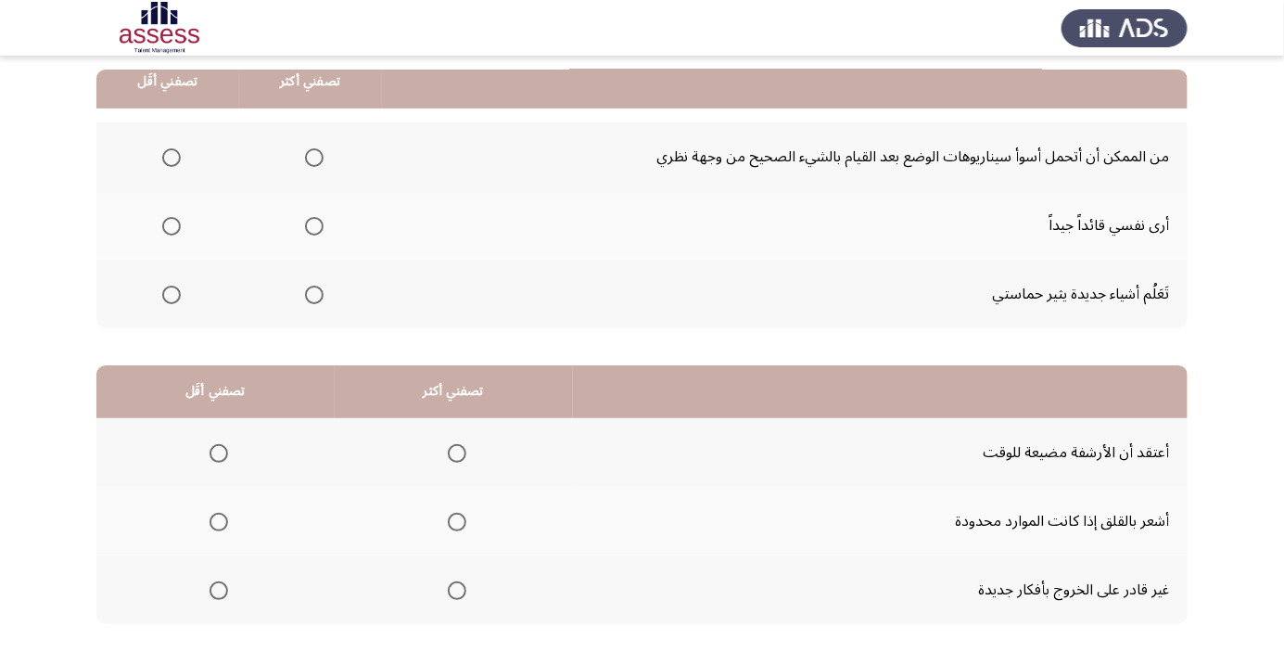
click at [314, 226] on span "Select an option" at bounding box center [314, 226] width 0 height 0
click at [310, 224] on input "Select an option" at bounding box center [314, 226] width 19 height 19
click at [416, 663] on html "السابق Development Assessment التالي من المجموعة التالية اختر إجابة واحدة ( تصف…" at bounding box center [642, 285] width 1284 height 936
click at [452, 525] on span "Select an option" at bounding box center [457, 521] width 19 height 19
click at [452, 525] on input "Select an option" at bounding box center [457, 521] width 19 height 19
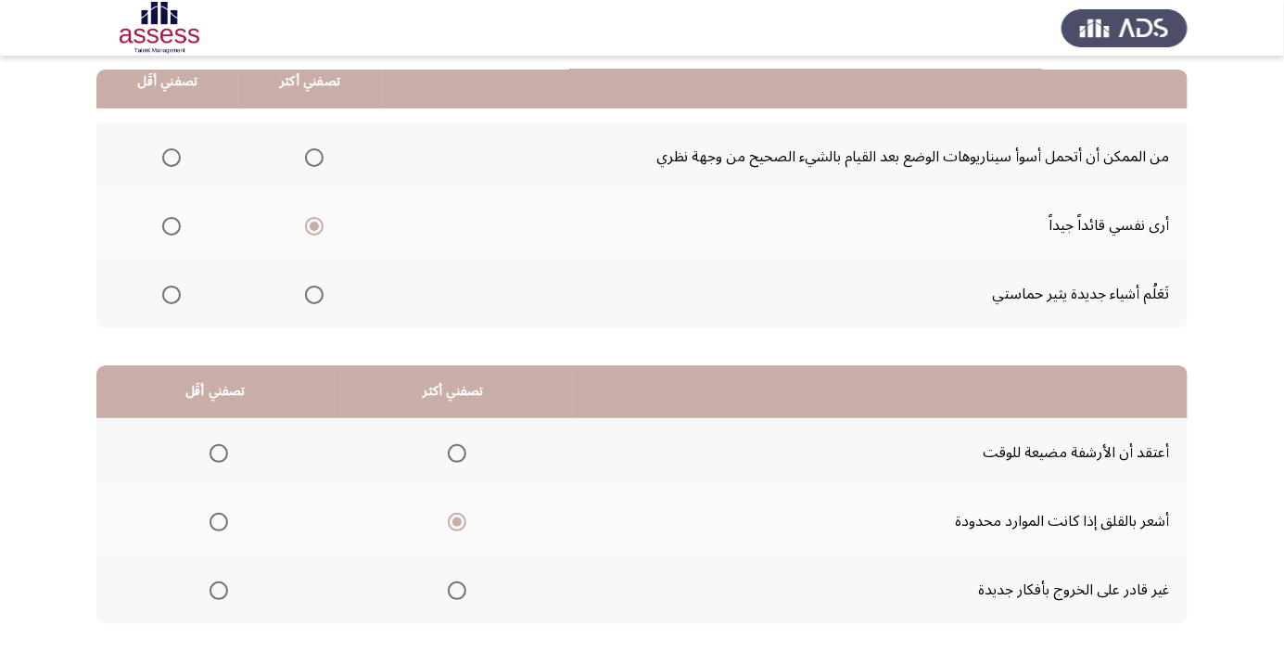
click at [171, 158] on span "Select an option" at bounding box center [171, 158] width 0 height 0
click at [170, 156] on input "Select an option" at bounding box center [171, 157] width 19 height 19
click at [225, 529] on span "Select an option" at bounding box center [218, 521] width 19 height 19
click at [225, 529] on input "Select an option" at bounding box center [218, 521] width 19 height 19
click at [457, 453] on span "Select an option" at bounding box center [457, 453] width 0 height 0
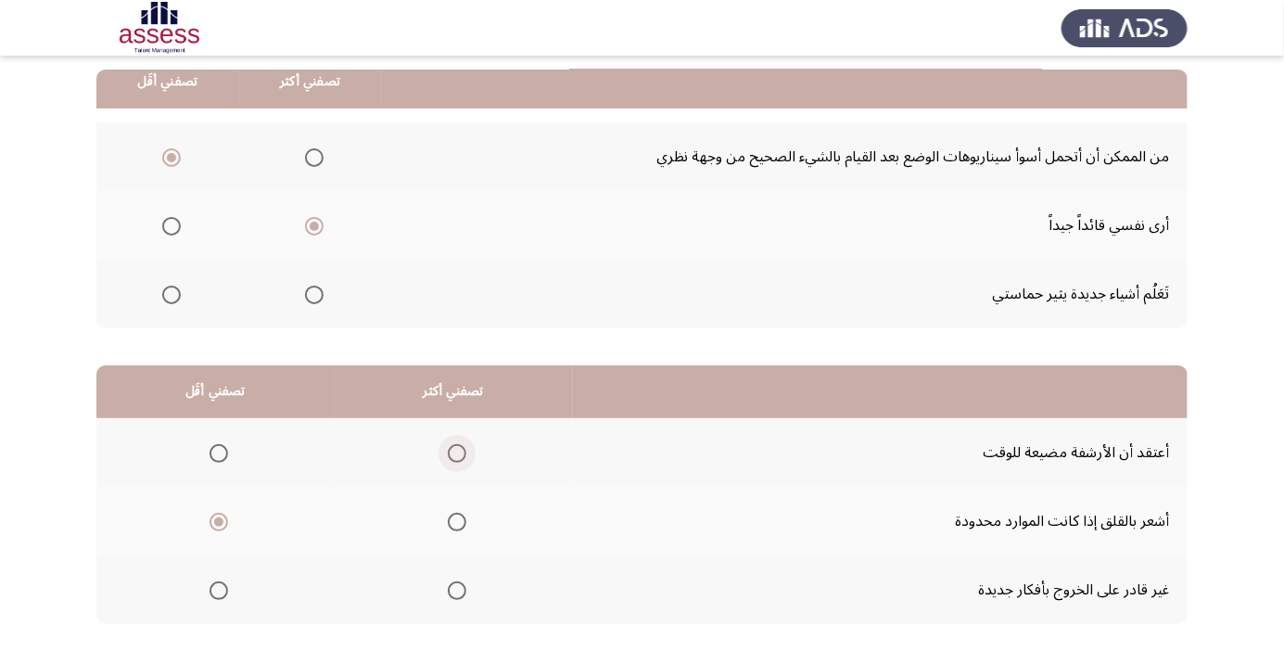
click at [460, 454] on span "Select an option" at bounding box center [457, 453] width 19 height 19
click at [460, 454] on input "Select an option" at bounding box center [457, 453] width 19 height 19
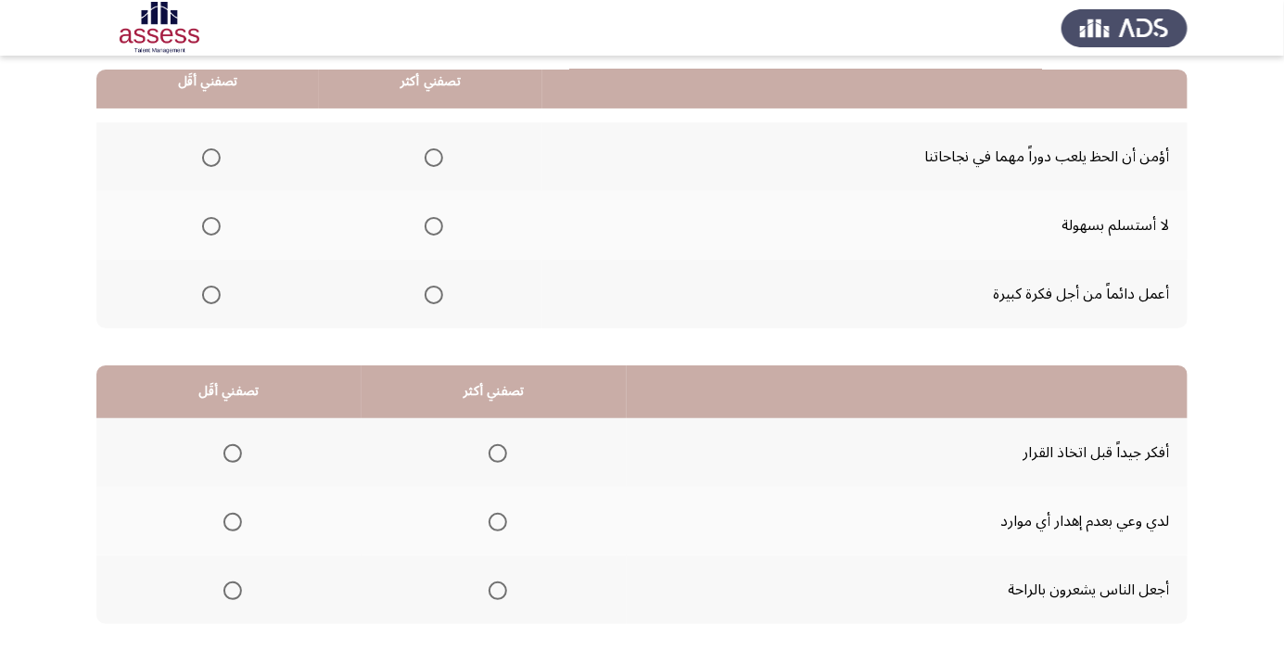
click at [434, 158] on span "Select an option" at bounding box center [434, 158] width 0 height 0
click at [430, 156] on input "Select an option" at bounding box center [433, 157] width 19 height 19
click at [211, 226] on span "Select an option" at bounding box center [211, 226] width 0 height 0
click at [209, 224] on input "Select an option" at bounding box center [211, 226] width 19 height 19
click at [518, 461] on th at bounding box center [493, 452] width 265 height 69
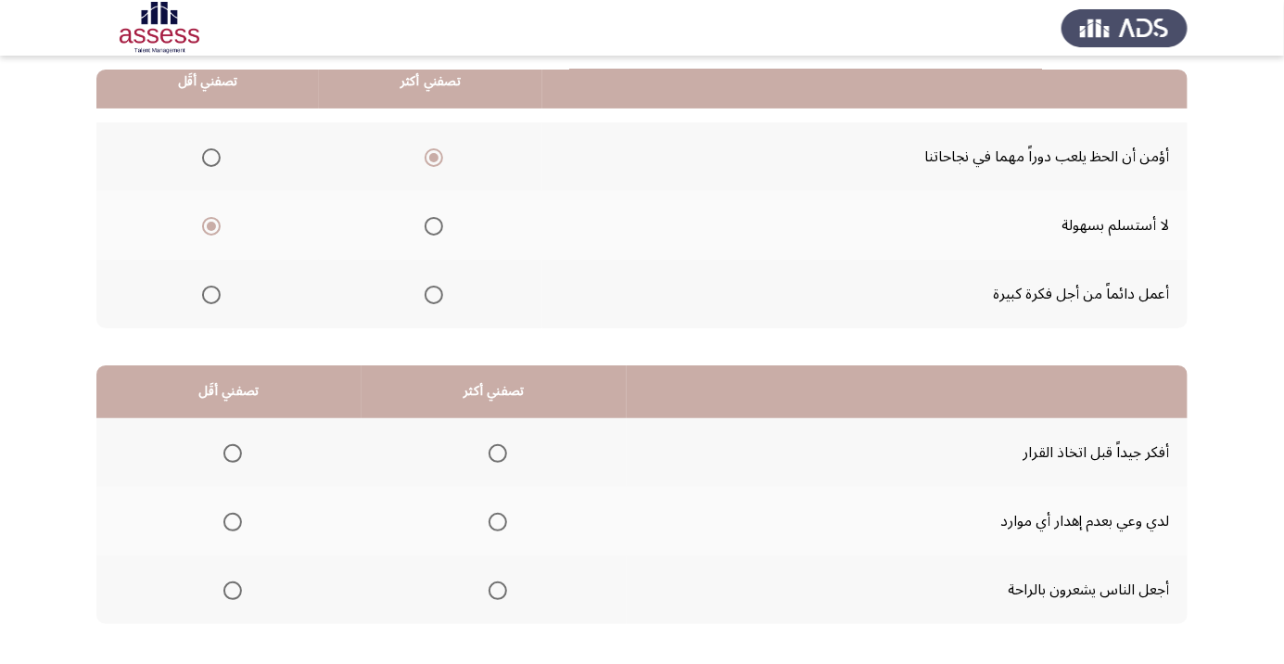
click at [498, 453] on span "Select an option" at bounding box center [498, 453] width 0 height 0
click at [493, 451] on input "Select an option" at bounding box center [497, 453] width 19 height 19
click at [233, 522] on span "Select an option" at bounding box center [233, 522] width 0 height 0
click at [231, 520] on input "Select an option" at bounding box center [232, 521] width 19 height 19
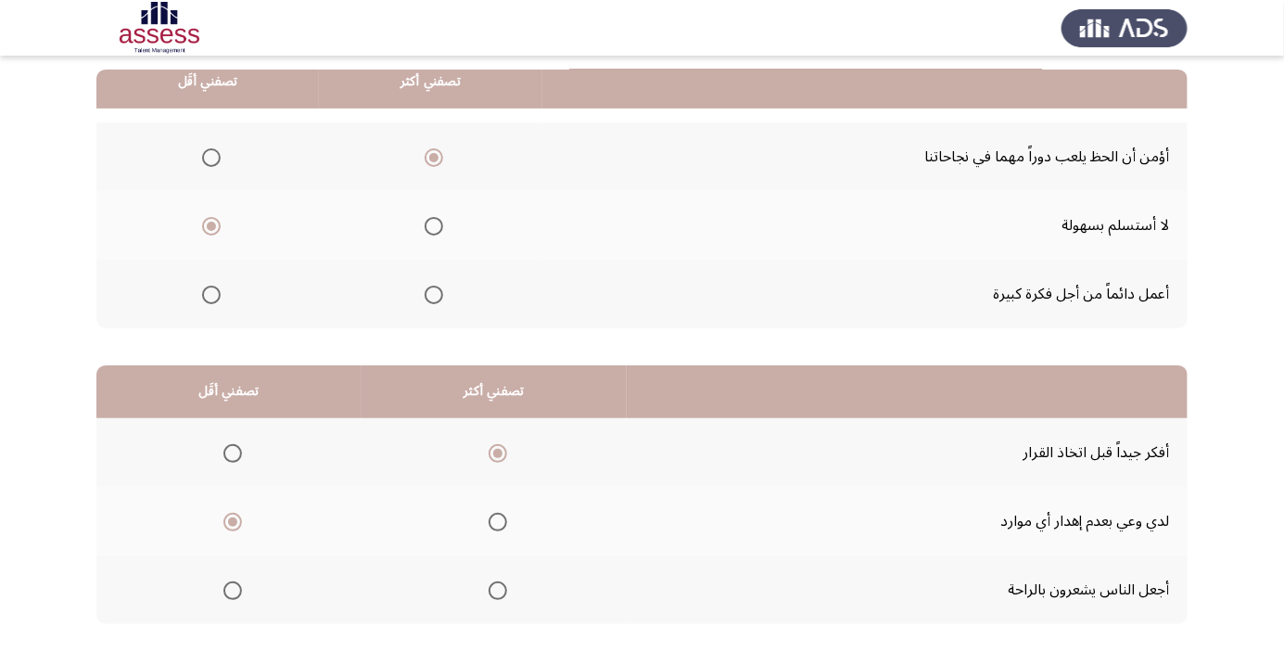
click at [239, 581] on span "Select an option" at bounding box center [232, 590] width 19 height 19
click at [239, 581] on input "Select an option" at bounding box center [232, 590] width 19 height 19
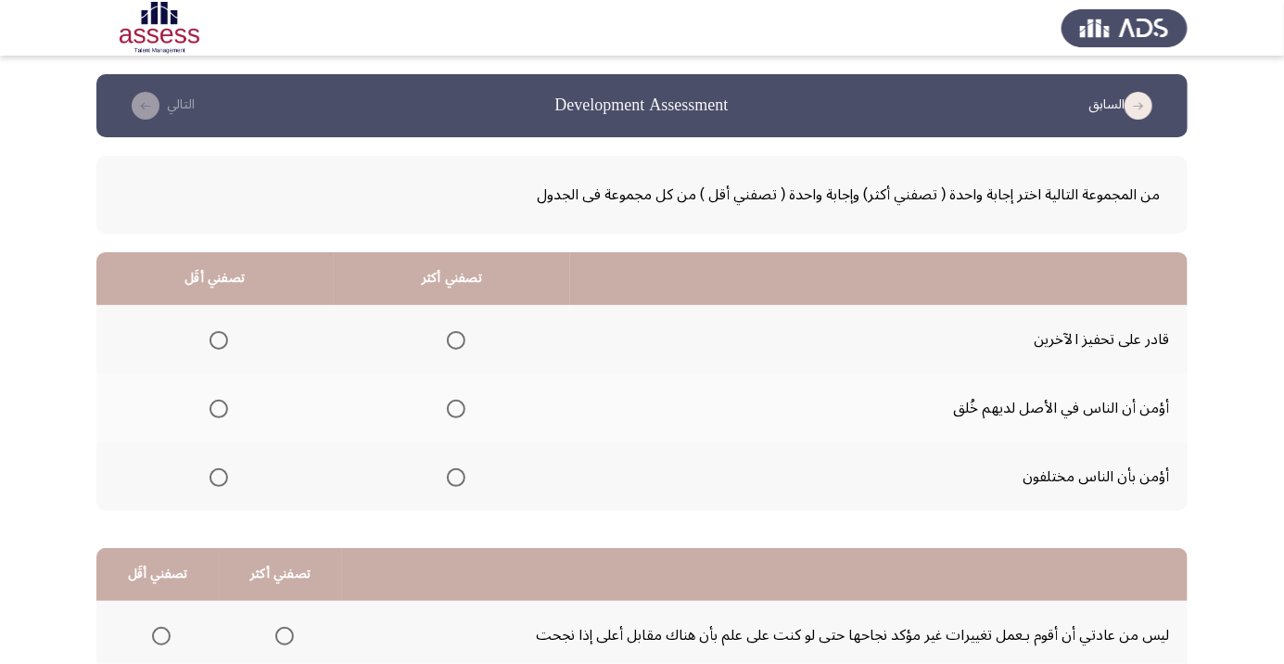
click at [462, 341] on span "Select an option" at bounding box center [456, 340] width 19 height 19
click at [462, 341] on input "Select an option" at bounding box center [456, 340] width 19 height 19
click at [219, 477] on span "Select an option" at bounding box center [219, 477] width 0 height 0
click at [218, 475] on input "Select an option" at bounding box center [218, 477] width 19 height 19
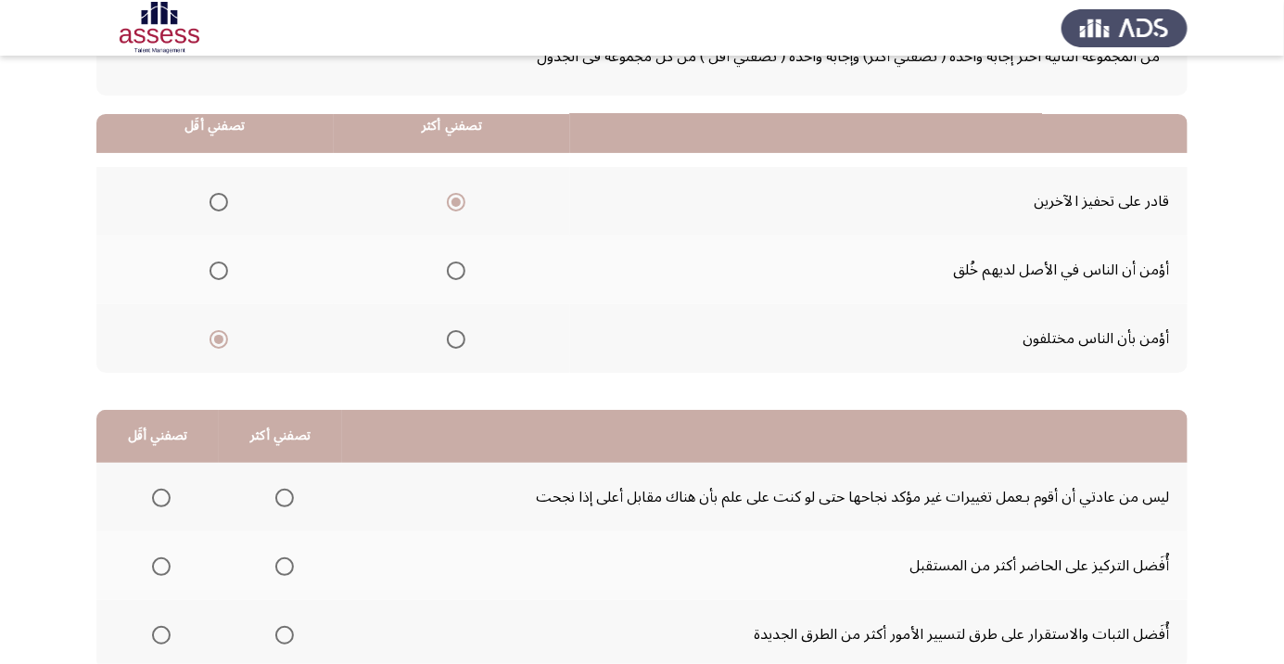
scroll to position [183, 0]
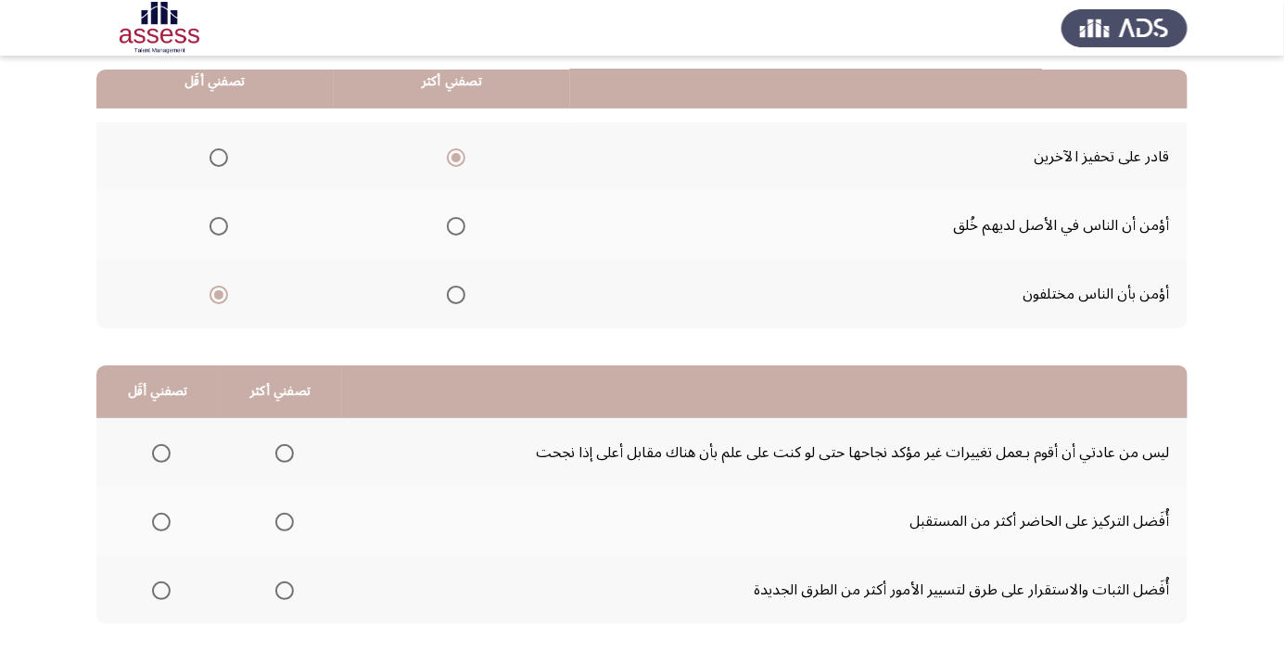
click at [159, 451] on span "Select an option" at bounding box center [161, 453] width 19 height 19
click at [159, 451] on input "Select an option" at bounding box center [161, 453] width 19 height 19
click at [281, 520] on span "Select an option" at bounding box center [284, 521] width 19 height 19
click at [281, 520] on input "Select an option" at bounding box center [284, 521] width 19 height 19
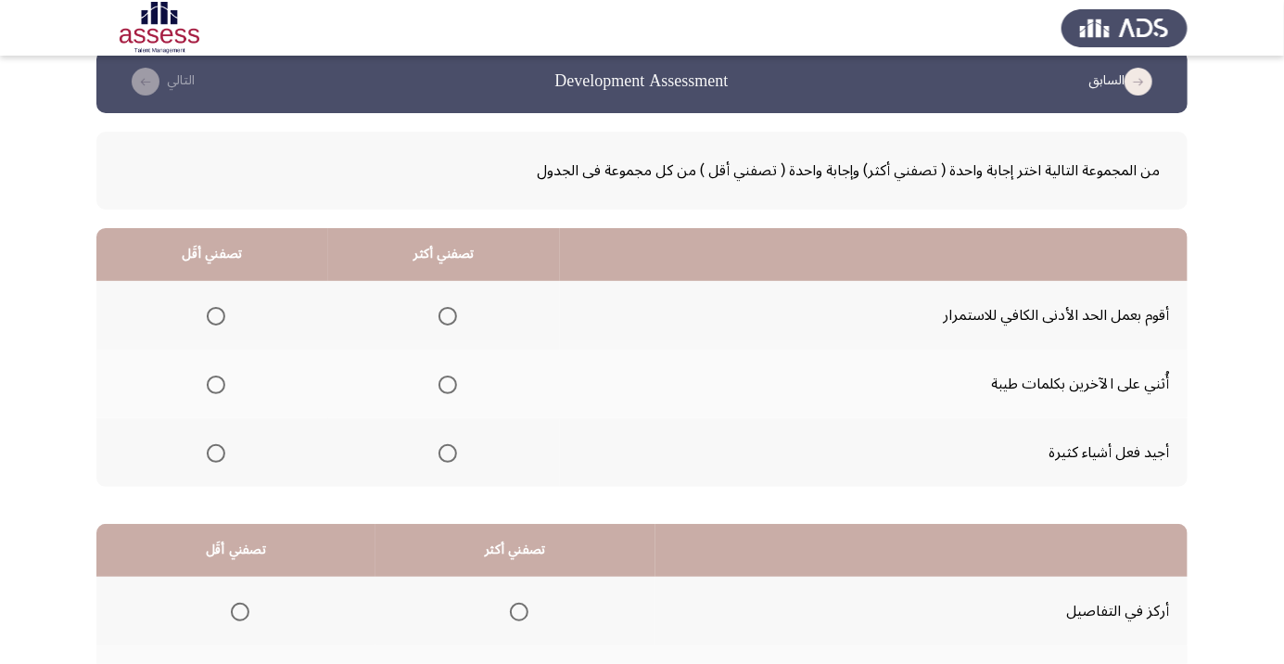
scroll to position [52, 0]
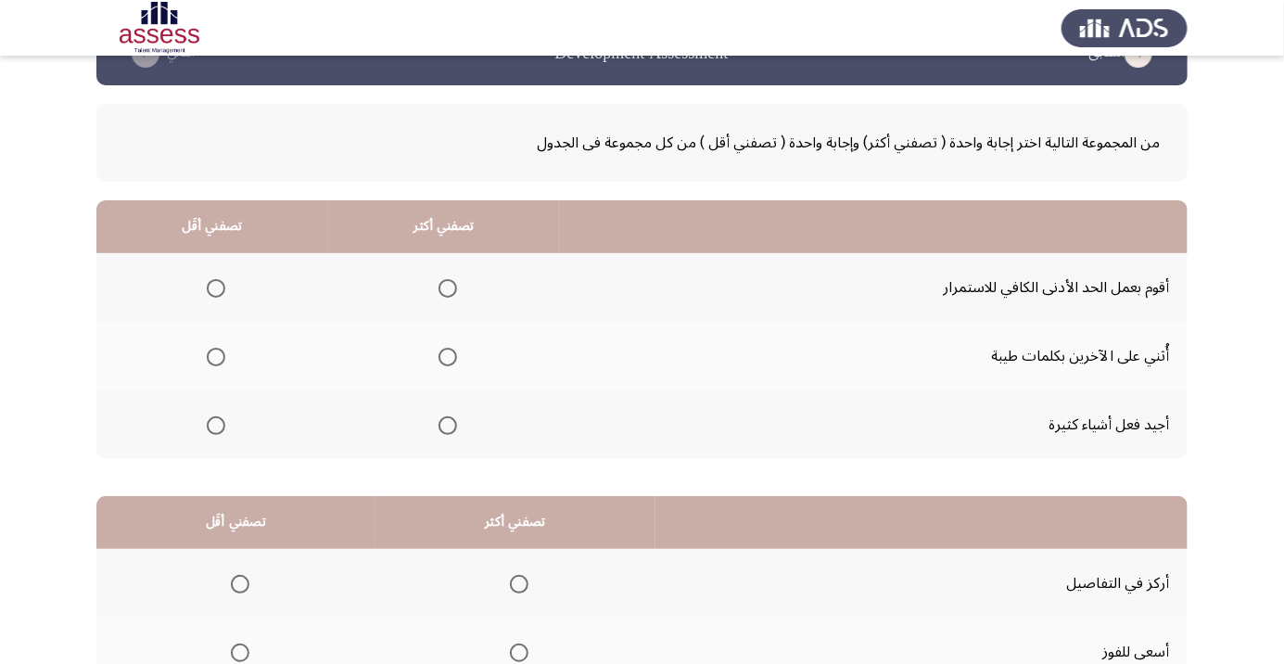
click at [215, 287] on span "Select an option" at bounding box center [216, 288] width 19 height 19
click at [215, 287] on input "Select an option" at bounding box center [216, 288] width 19 height 19
click at [448, 430] on span "Select an option" at bounding box center [447, 425] width 19 height 19
click at [448, 430] on input "Select an option" at bounding box center [447, 425] width 19 height 19
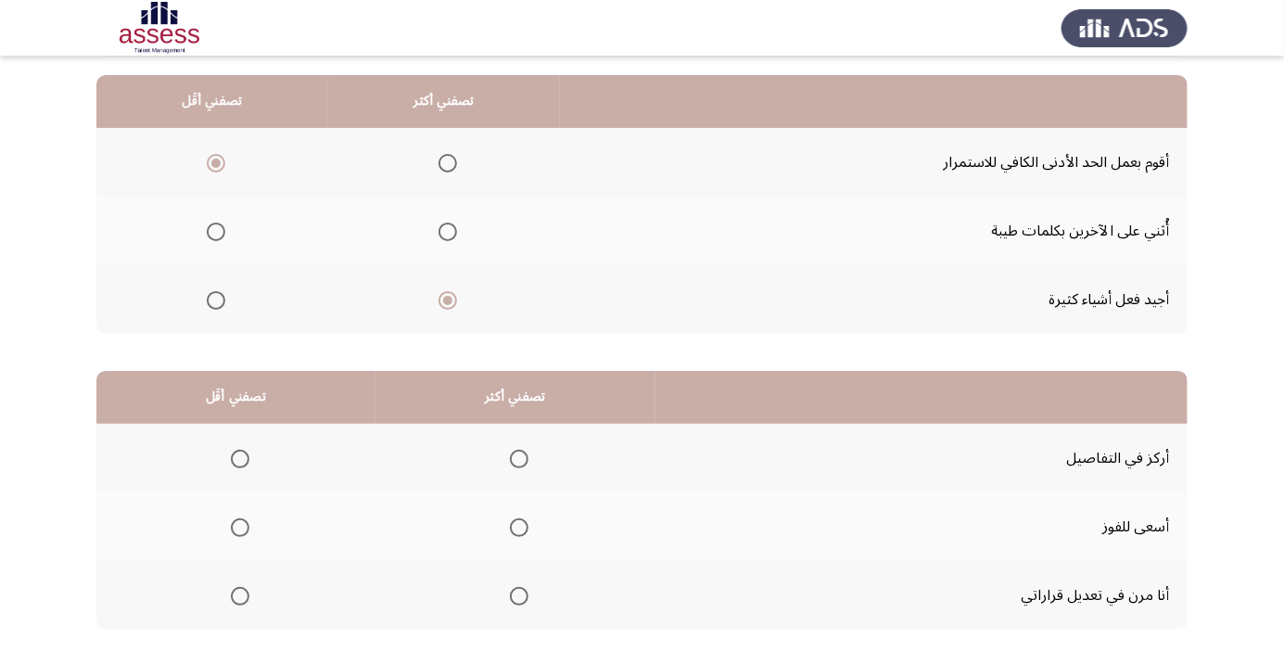
scroll to position [183, 0]
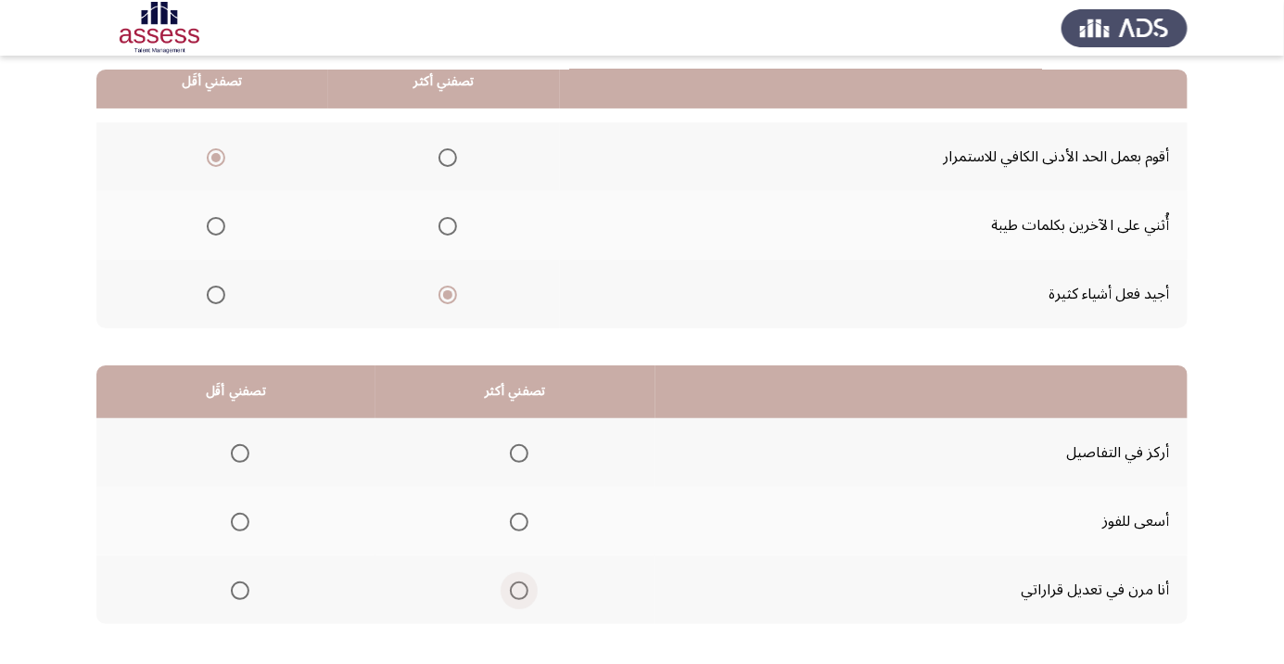
click at [519, 590] on span "Select an option" at bounding box center [519, 590] width 0 height 0
click at [514, 588] on input "Select an option" at bounding box center [519, 590] width 19 height 19
click at [240, 522] on span "Select an option" at bounding box center [240, 522] width 0 height 0
click at [237, 520] on input "Select an option" at bounding box center [240, 521] width 19 height 19
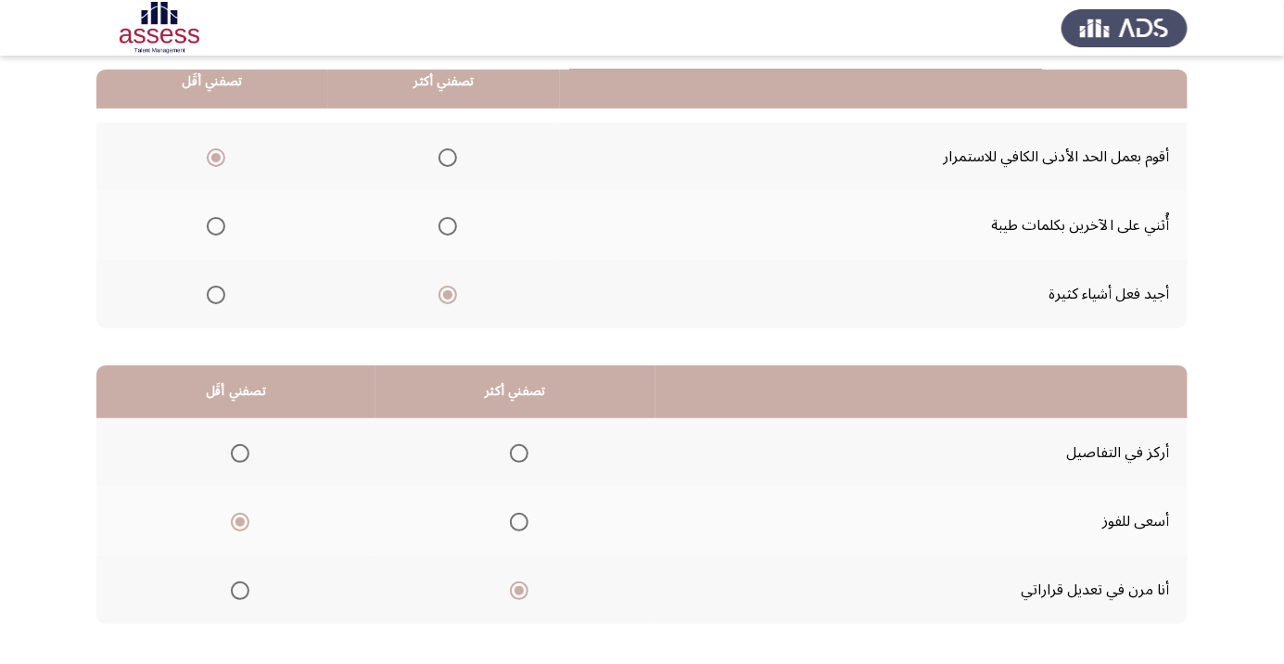
scroll to position [0, 0]
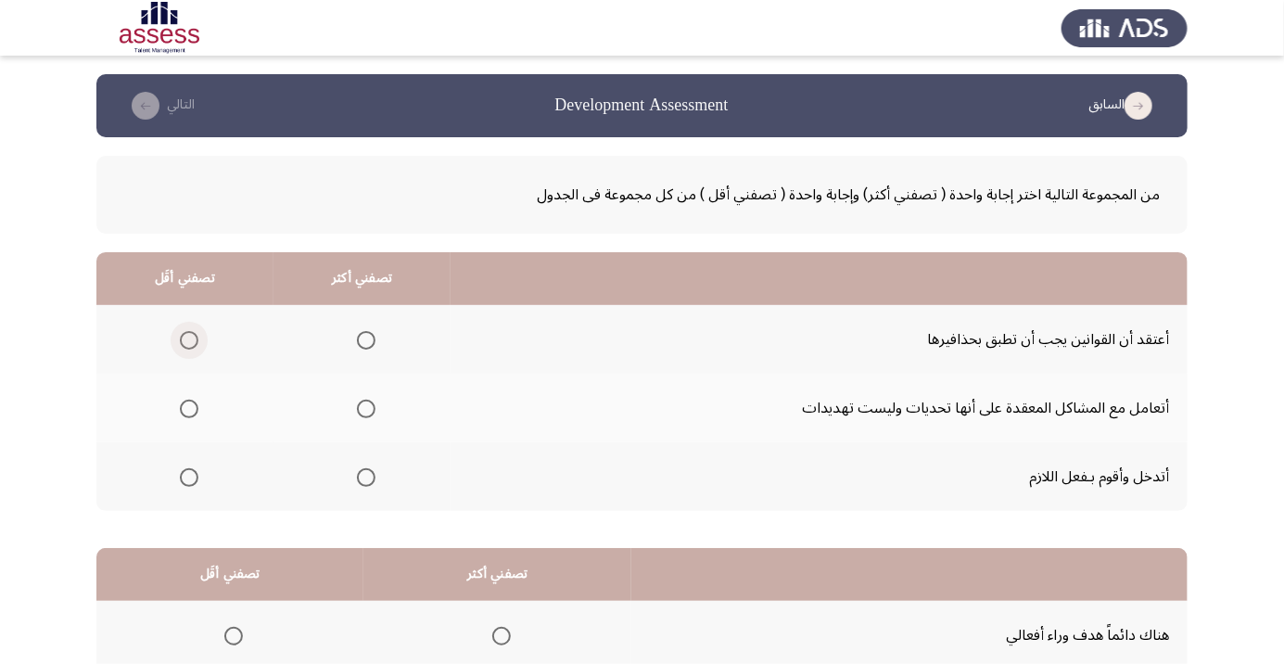
click at [189, 340] on span "Select an option" at bounding box center [189, 340] width 0 height 0
click at [187, 339] on input "Select an option" at bounding box center [189, 340] width 19 height 19
click at [366, 409] on span "Select an option" at bounding box center [366, 409] width 0 height 0
click at [364, 408] on input "Select an option" at bounding box center [366, 408] width 19 height 19
click at [189, 477] on span "Select an option" at bounding box center [189, 477] width 0 height 0
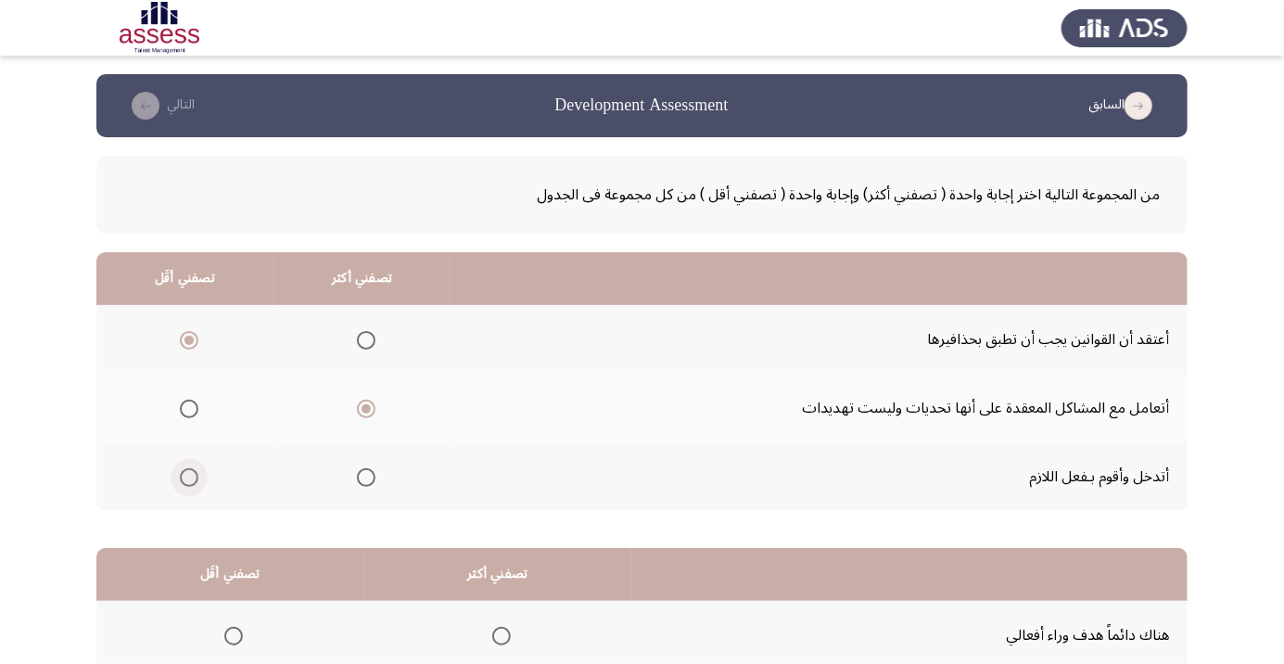
click at [187, 475] on input "Select an option" at bounding box center [189, 477] width 19 height 19
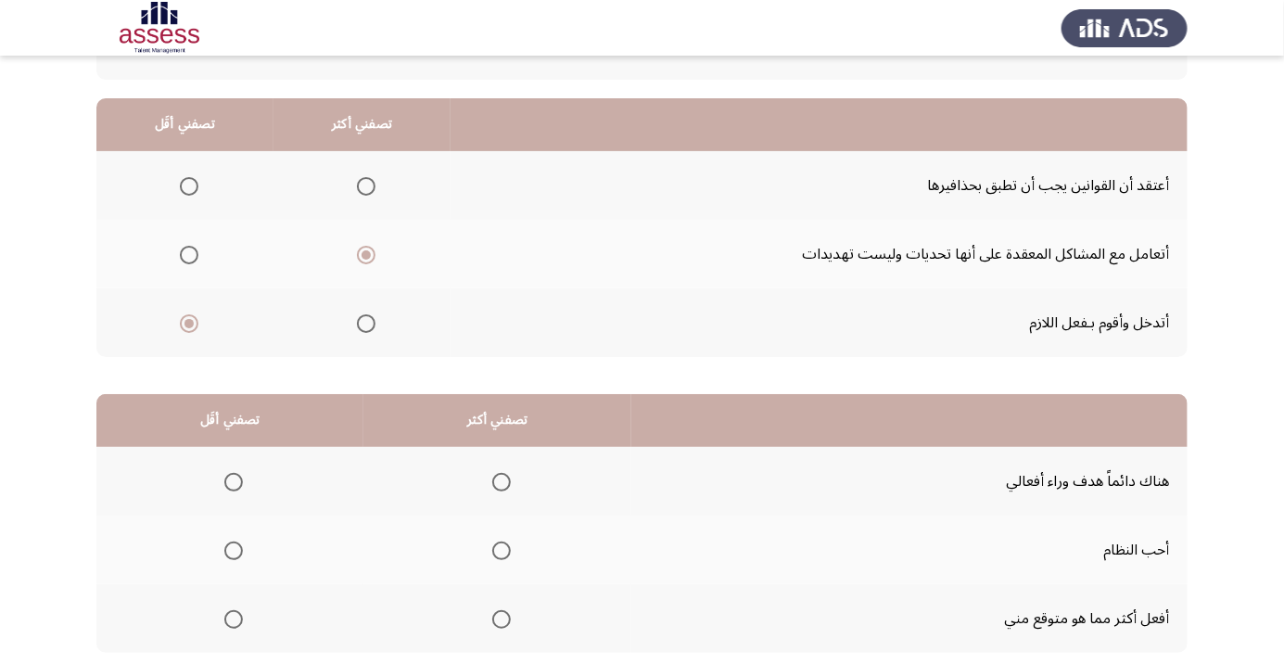
scroll to position [183, 0]
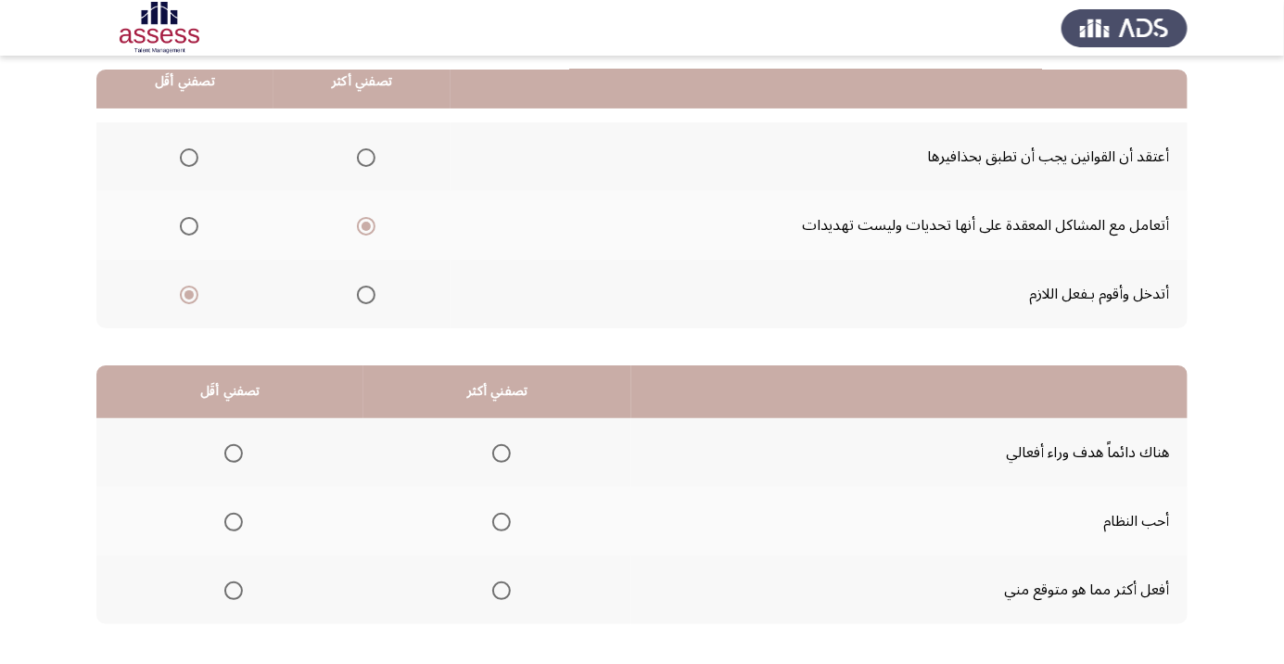
click at [492, 449] on span "Select an option" at bounding box center [501, 453] width 19 height 19
click at [492, 449] on input "Select an option" at bounding box center [501, 453] width 19 height 19
click at [234, 590] on span "Select an option" at bounding box center [234, 590] width 0 height 0
click at [233, 588] on input "Select an option" at bounding box center [233, 590] width 19 height 19
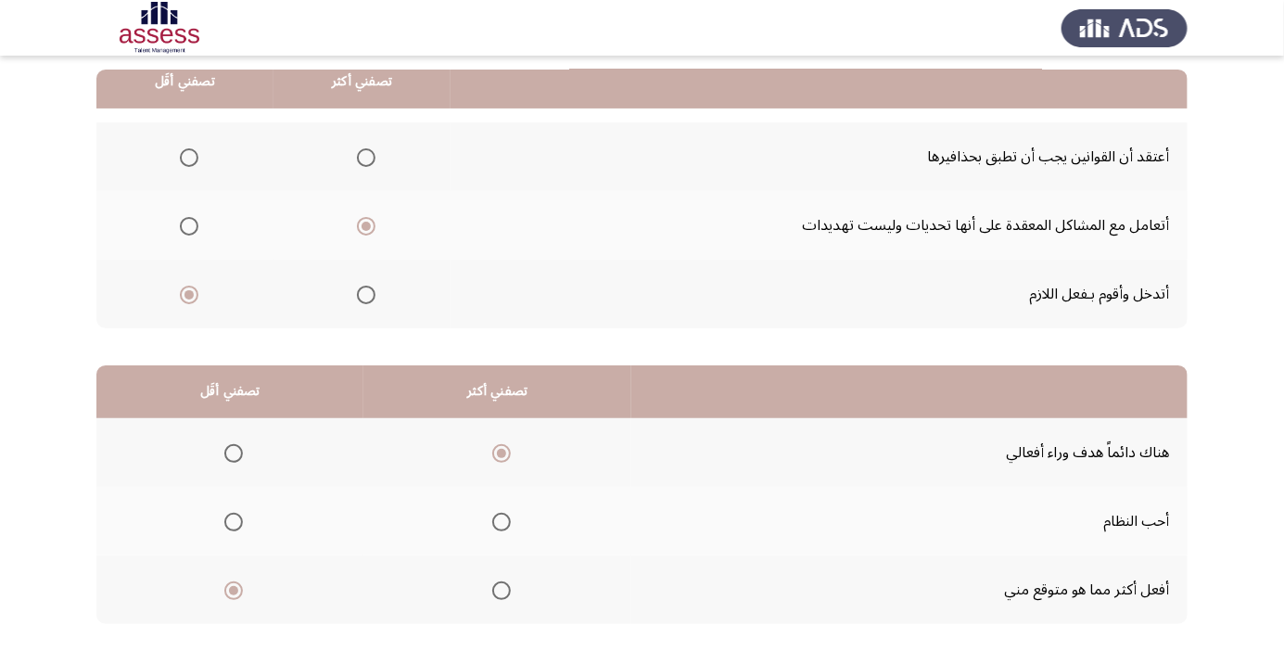
scroll to position [0, 0]
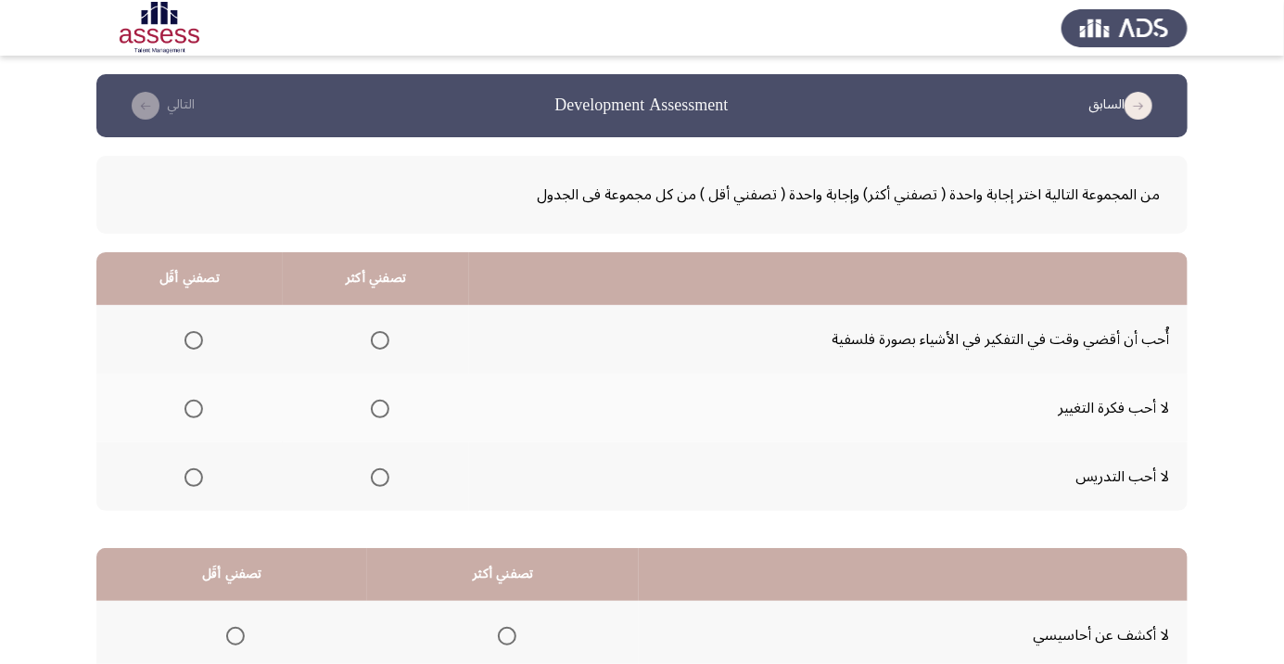
click at [192, 400] on span "Select an option" at bounding box center [193, 408] width 19 height 19
click at [192, 400] on input "Select an option" at bounding box center [193, 408] width 19 height 19
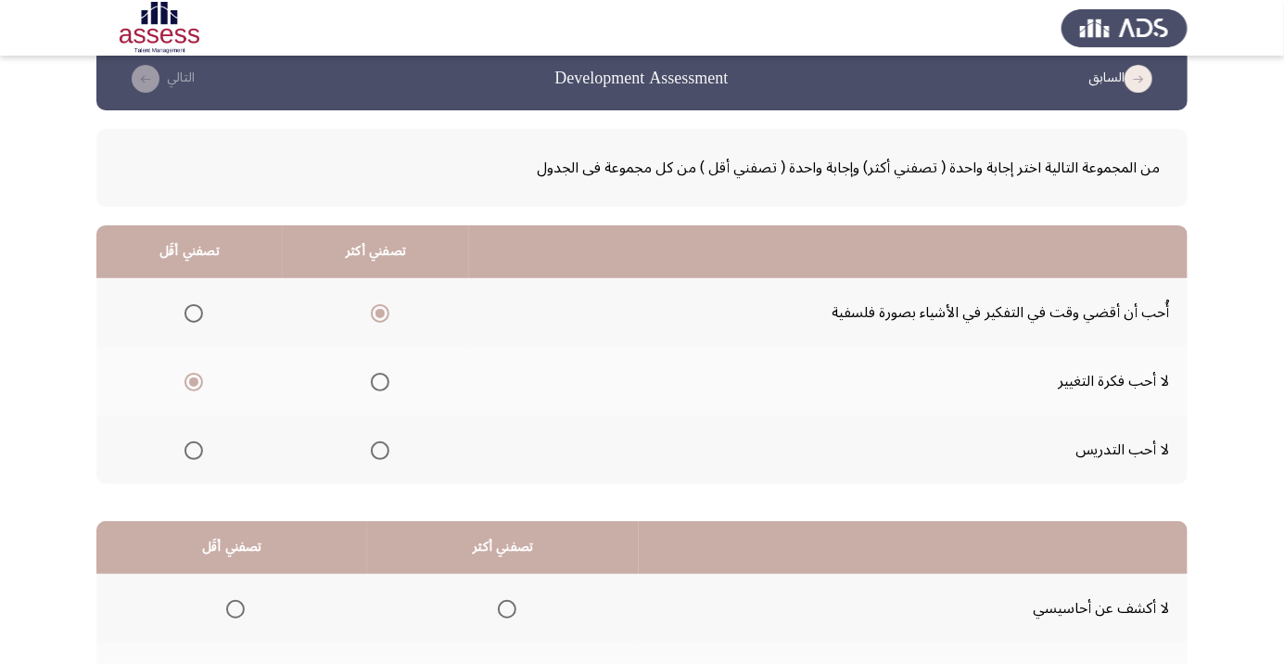
scroll to position [183, 0]
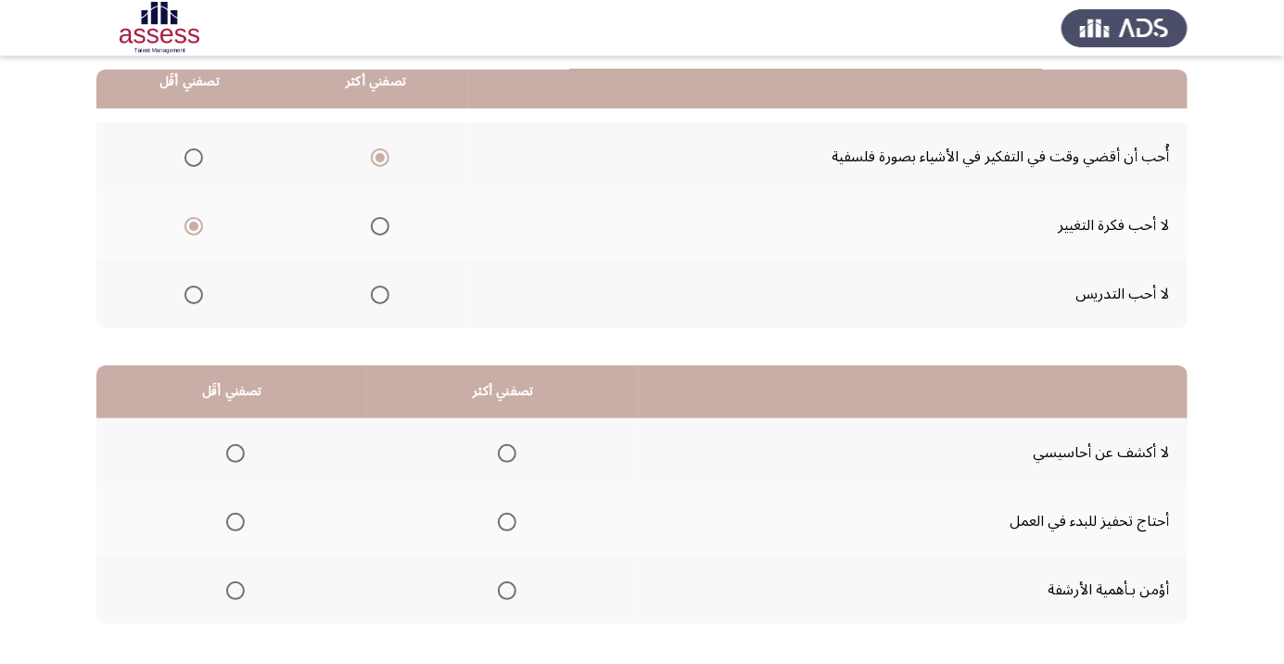
click at [834, 373] on th at bounding box center [913, 391] width 549 height 53
click at [230, 458] on span "Select an option" at bounding box center [235, 453] width 19 height 19
click at [230, 458] on input "Select an option" at bounding box center [235, 453] width 19 height 19
click at [503, 451] on span "Select an option" at bounding box center [507, 453] width 19 height 19
click at [503, 451] on input "Select an option" at bounding box center [507, 453] width 19 height 19
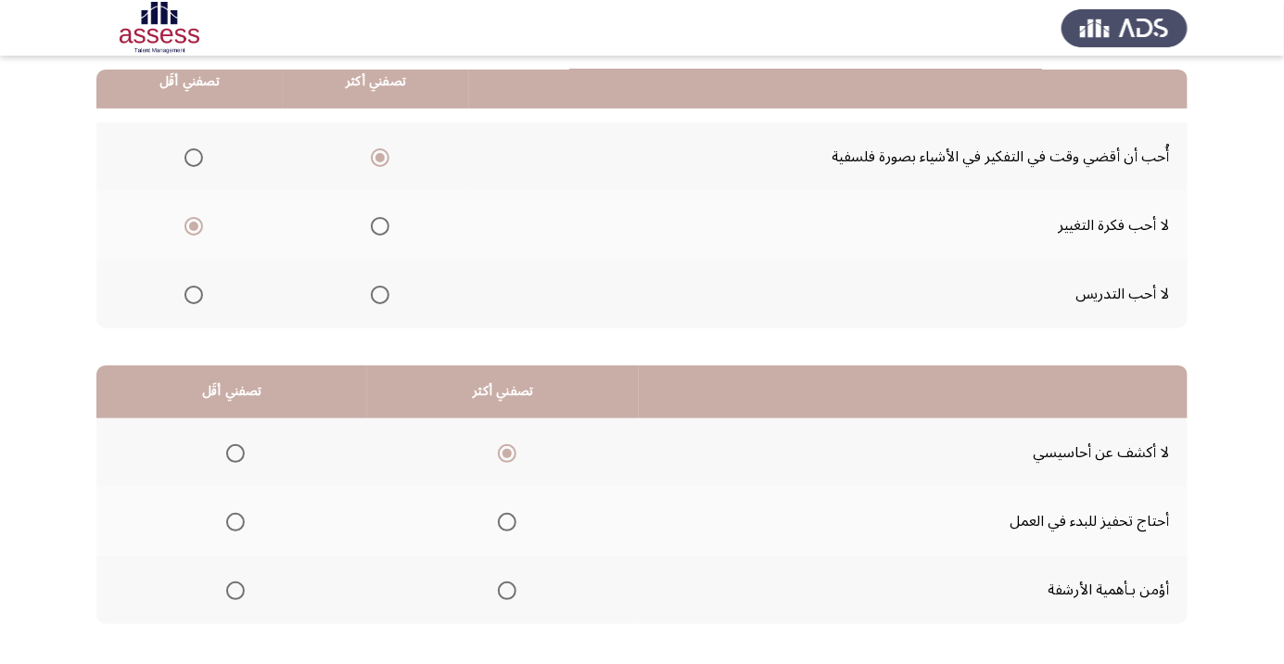
click at [233, 525] on span "Select an option" at bounding box center [235, 521] width 19 height 19
click at [233, 525] on input "Select an option" at bounding box center [235, 521] width 19 height 19
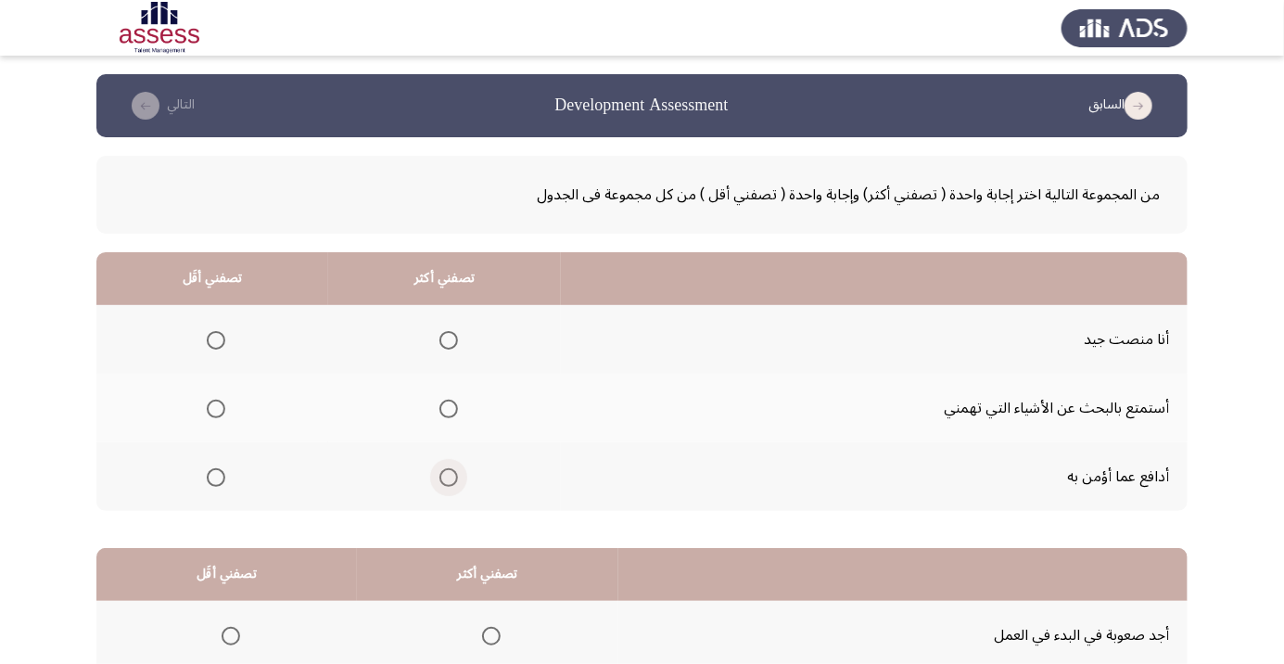
click at [451, 479] on span "Select an option" at bounding box center [448, 477] width 19 height 19
click at [451, 479] on input "Select an option" at bounding box center [448, 477] width 19 height 19
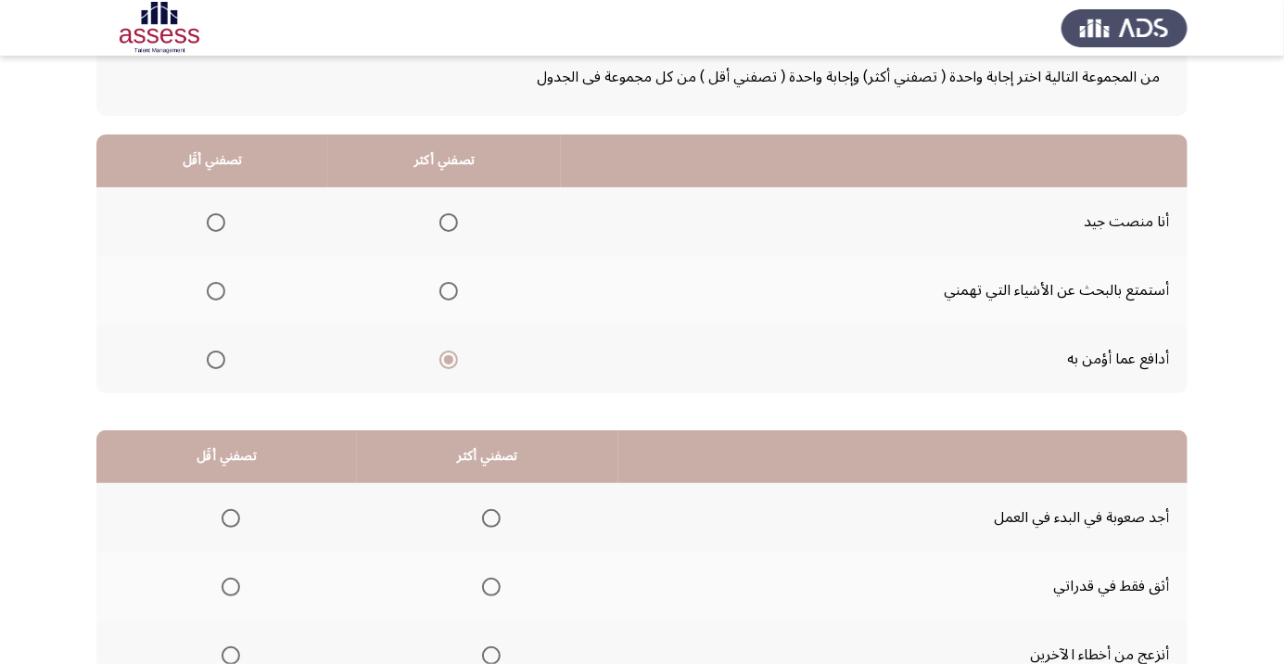
scroll to position [183, 0]
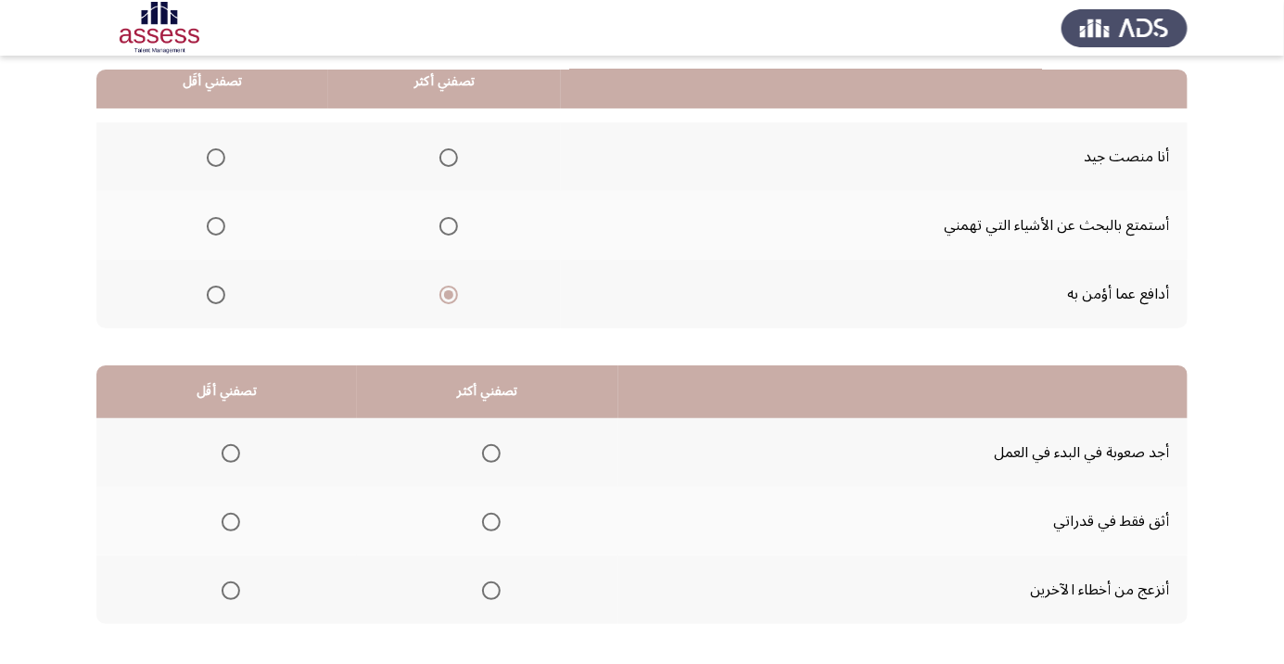
click at [234, 517] on span "Select an option" at bounding box center [230, 521] width 19 height 19
click at [234, 517] on input "Select an option" at bounding box center [230, 521] width 19 height 19
click at [838, 540] on td "أثق فقط في قدراتي" at bounding box center [902, 521] width 569 height 69
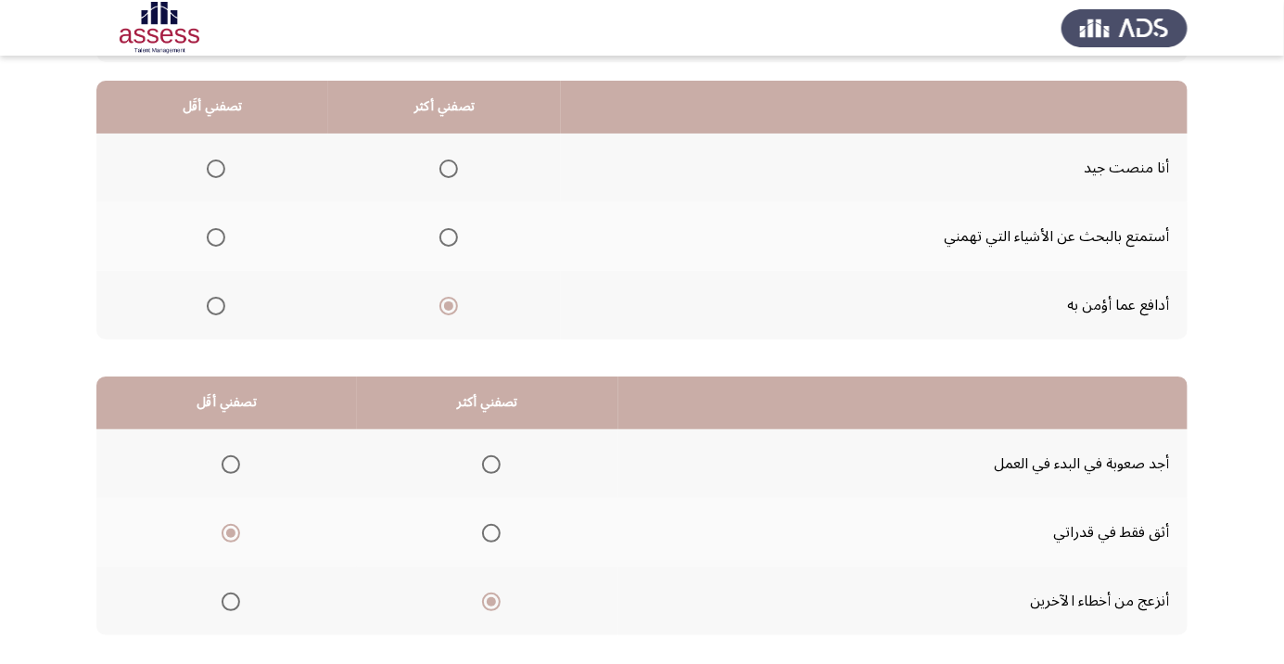
scroll to position [199, 0]
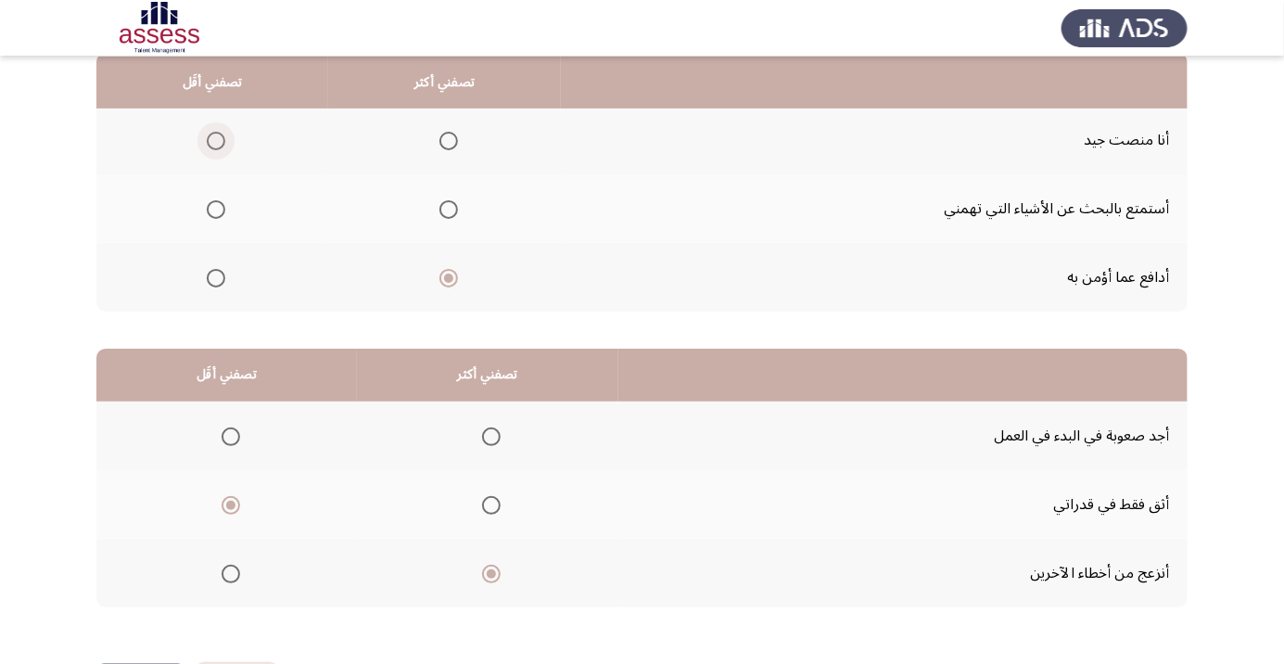
click at [216, 141] on span "Select an option" at bounding box center [216, 141] width 0 height 0
click at [215, 139] on input "Select an option" at bounding box center [216, 141] width 19 height 19
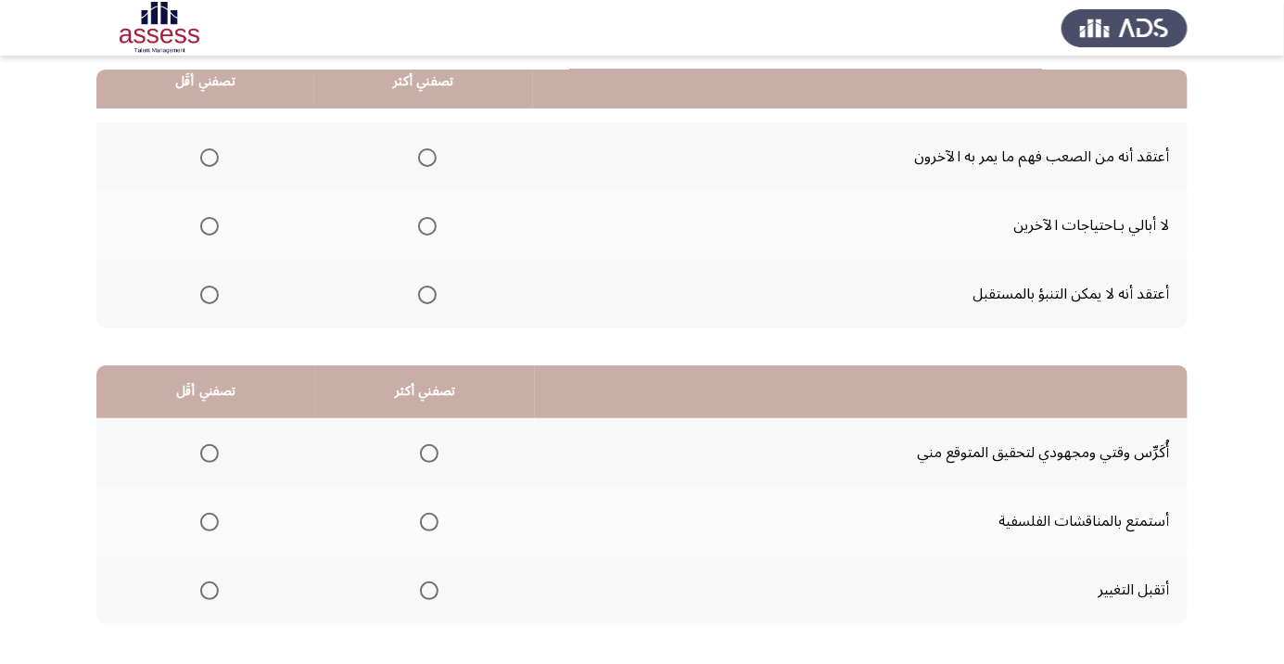
click at [208, 156] on span "Select an option" at bounding box center [209, 157] width 19 height 19
click at [208, 156] on input "Select an option" at bounding box center [209, 157] width 19 height 19
click at [427, 295] on span "Select an option" at bounding box center [427, 295] width 0 height 0
click at [425, 293] on input "Select an option" at bounding box center [427, 294] width 19 height 19
click at [429, 590] on span "Select an option" at bounding box center [429, 590] width 0 height 0
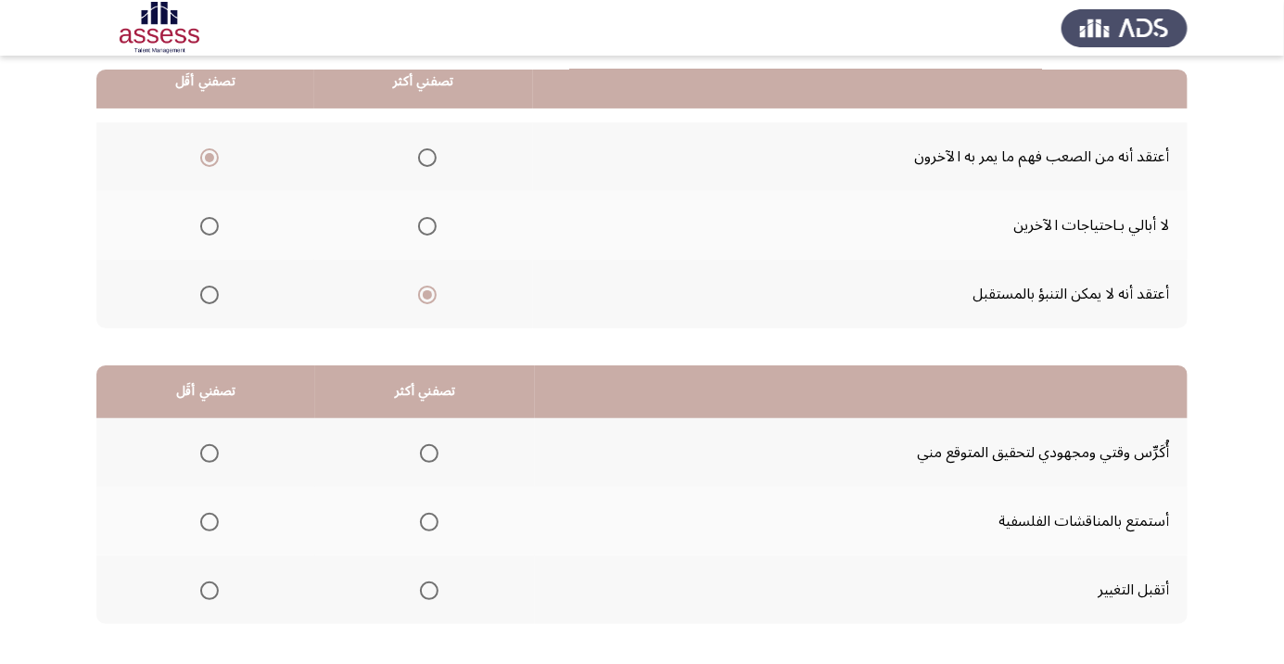
click at [426, 588] on input "Select an option" at bounding box center [429, 590] width 19 height 19
click at [209, 522] on span "Select an option" at bounding box center [209, 522] width 0 height 0
click at [209, 520] on input "Select an option" at bounding box center [209, 521] width 19 height 19
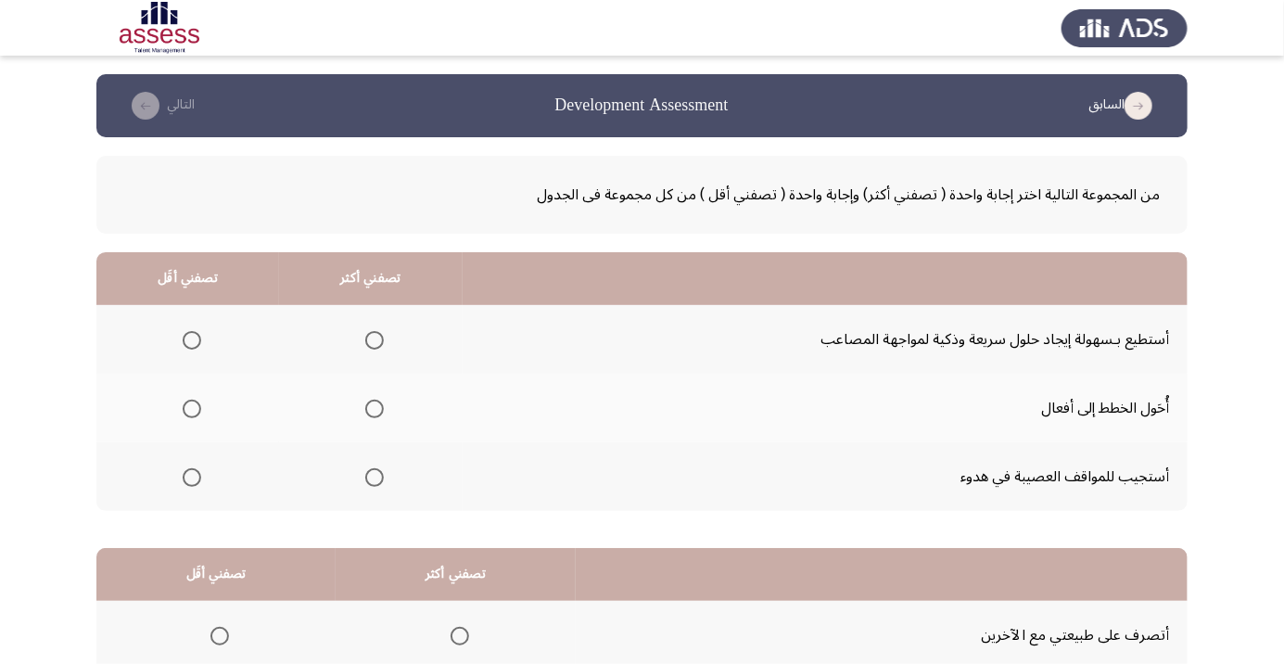
click at [375, 339] on span "Select an option" at bounding box center [374, 340] width 19 height 19
click at [375, 339] on input "Select an option" at bounding box center [374, 340] width 19 height 19
click at [195, 409] on span "Select an option" at bounding box center [192, 408] width 19 height 19
click at [195, 409] on input "Select an option" at bounding box center [192, 408] width 19 height 19
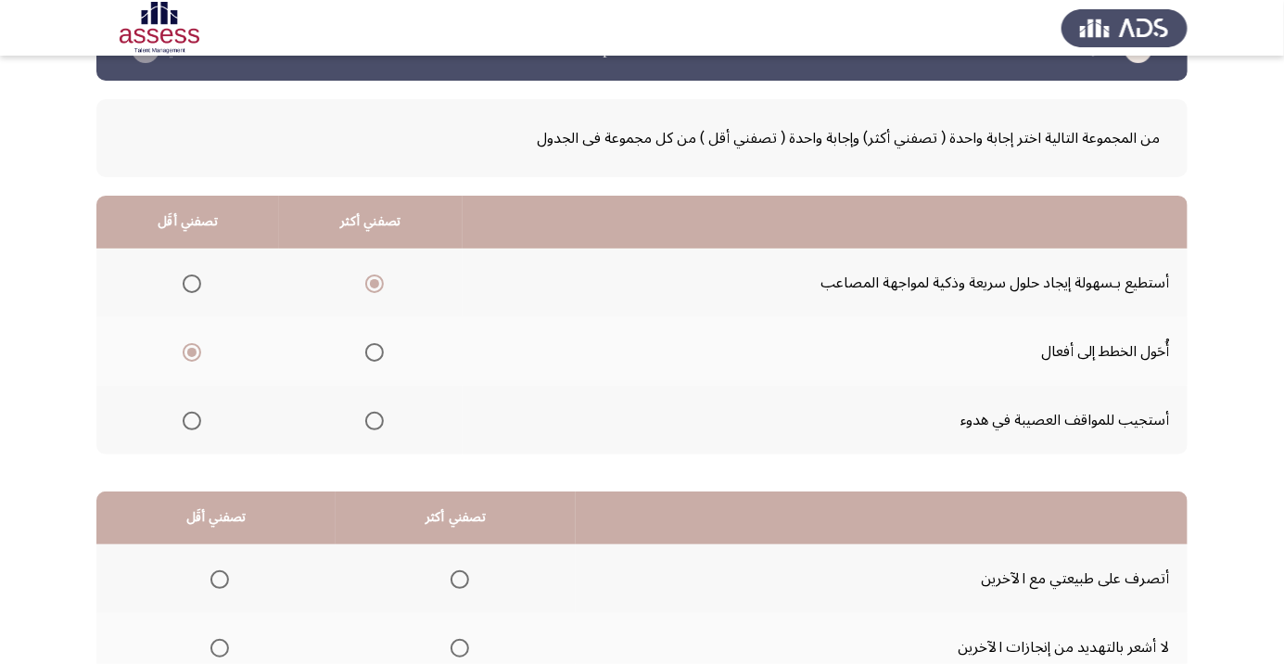
scroll to position [183, 0]
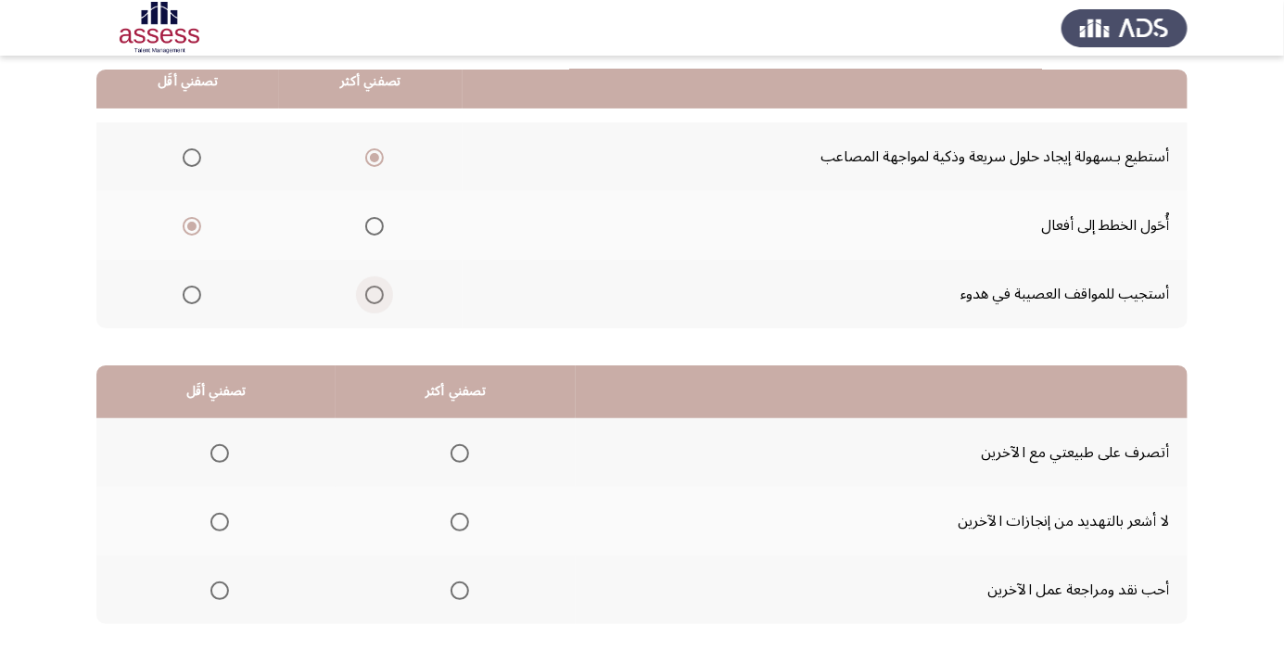
click at [374, 295] on span "Select an option" at bounding box center [374, 295] width 0 height 0
click at [370, 293] on input "Select an option" at bounding box center [374, 294] width 19 height 19
click at [374, 158] on span "Select an option" at bounding box center [374, 158] width 0 height 0
click at [370, 156] on input "Select an option" at bounding box center [374, 157] width 19 height 19
click at [456, 456] on span "Select an option" at bounding box center [459, 453] width 19 height 19
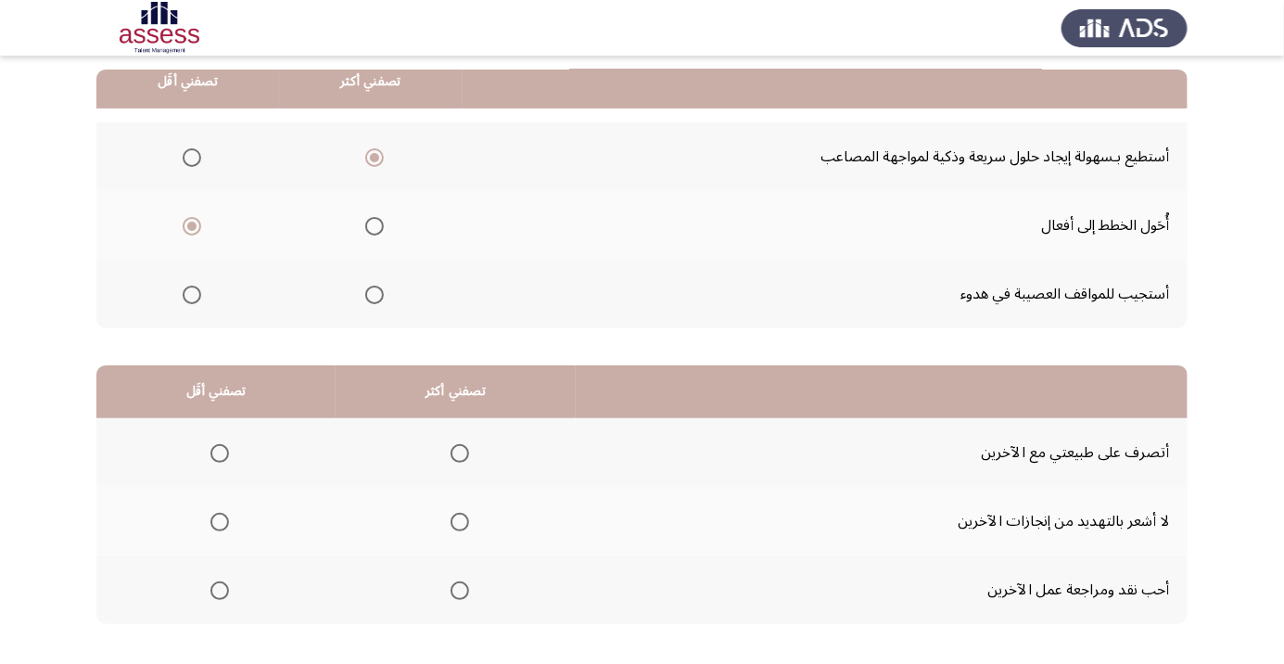
click at [456, 456] on input "Select an option" at bounding box center [459, 453] width 19 height 19
click at [220, 590] on span "Select an option" at bounding box center [220, 590] width 0 height 0
click at [219, 588] on input "Select an option" at bounding box center [219, 590] width 19 height 19
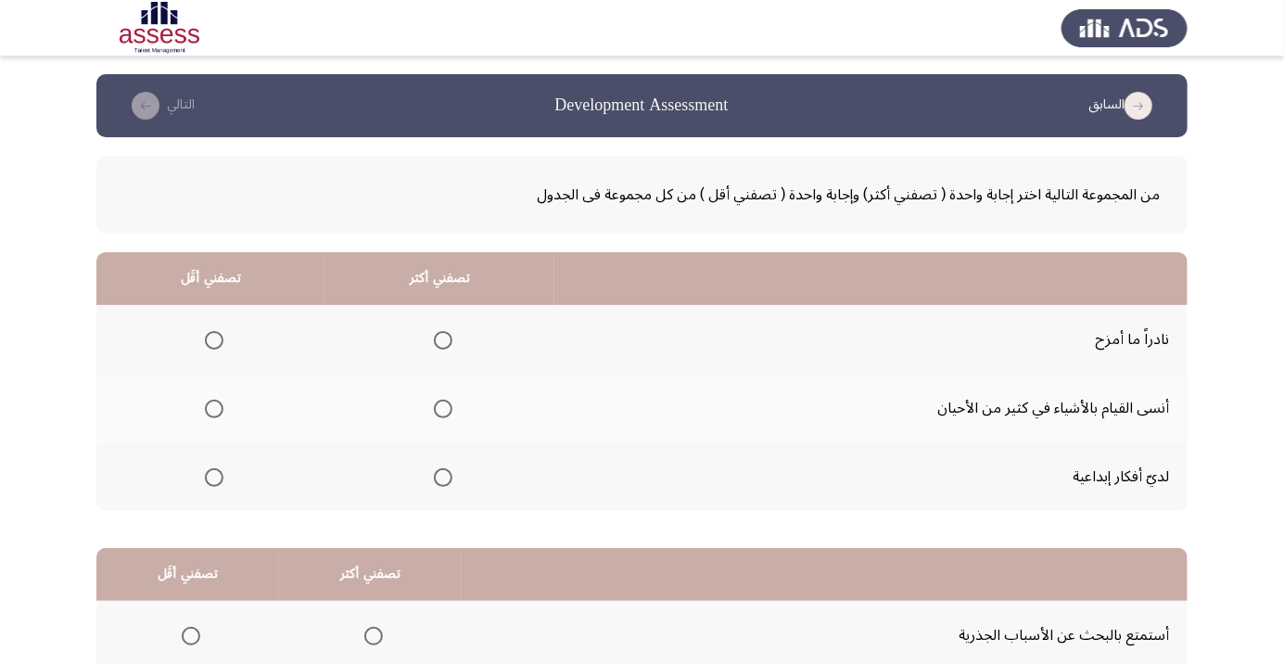
click at [209, 334] on span "Select an option" at bounding box center [214, 340] width 19 height 19
click at [209, 334] on input "Select an option" at bounding box center [214, 340] width 19 height 19
click at [447, 475] on span "Select an option" at bounding box center [443, 477] width 19 height 19
click at [447, 475] on input "Select an option" at bounding box center [443, 477] width 19 height 19
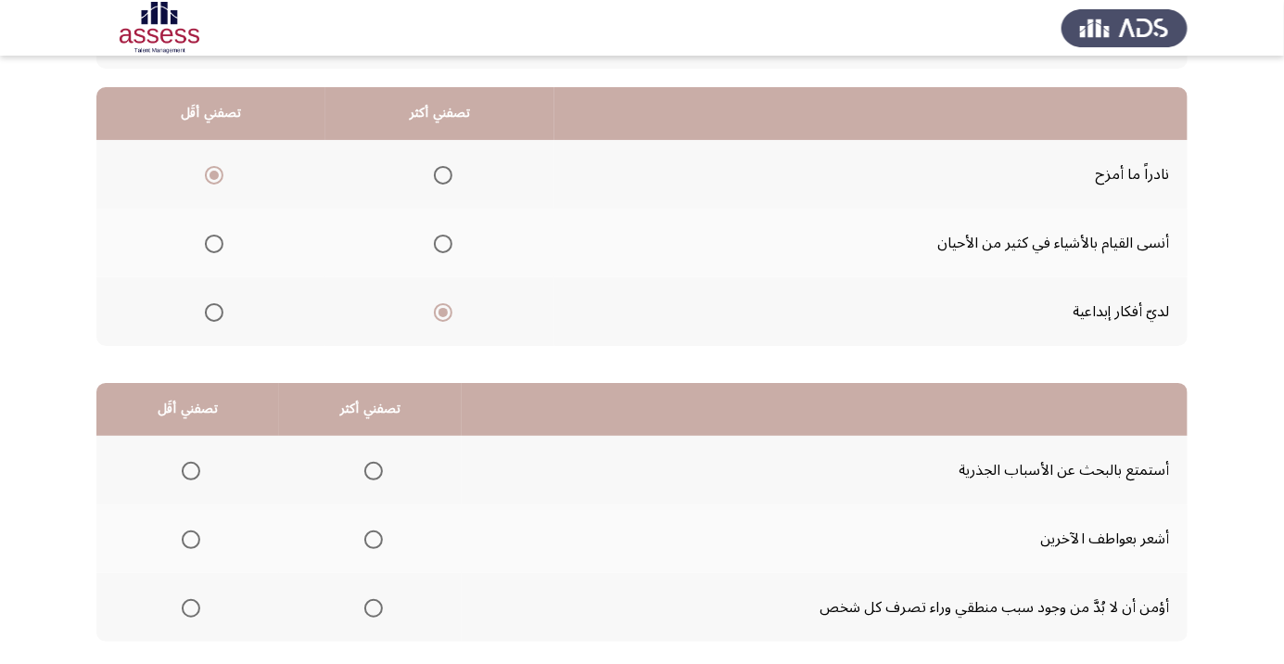
scroll to position [183, 0]
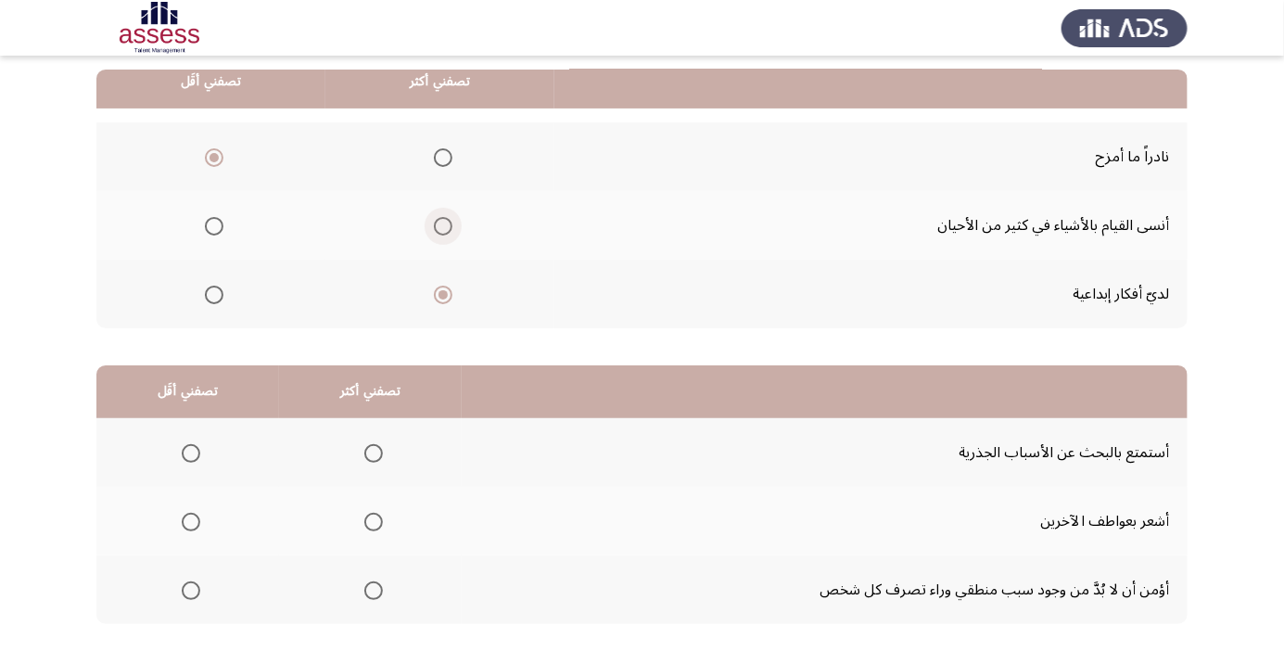
click at [447, 230] on span "Select an option" at bounding box center [443, 226] width 19 height 19
click at [447, 230] on input "Select an option" at bounding box center [443, 226] width 19 height 19
click at [373, 522] on span "Select an option" at bounding box center [373, 522] width 0 height 0
click at [371, 520] on input "Select an option" at bounding box center [373, 521] width 19 height 19
click at [183, 461] on span "Select an option" at bounding box center [191, 453] width 19 height 19
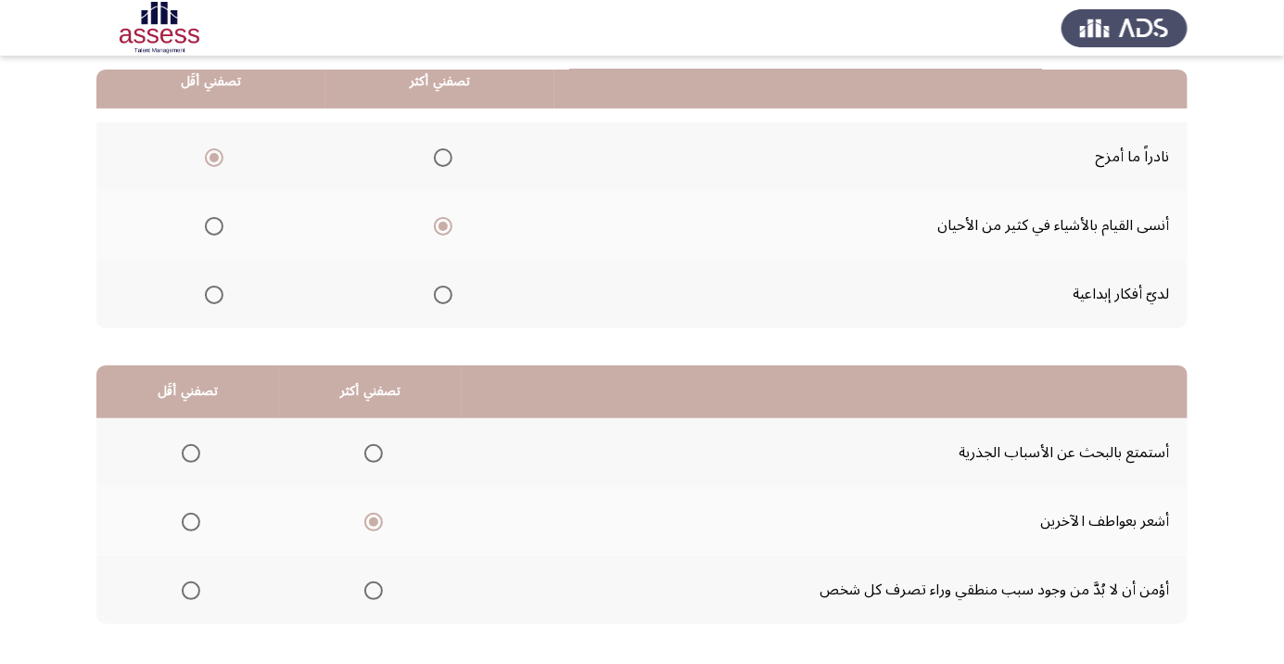
click at [183, 461] on input "Select an option" at bounding box center [191, 453] width 19 height 19
click at [373, 590] on span "Select an option" at bounding box center [373, 590] width 0 height 0
click at [371, 588] on input "Select an option" at bounding box center [373, 590] width 19 height 19
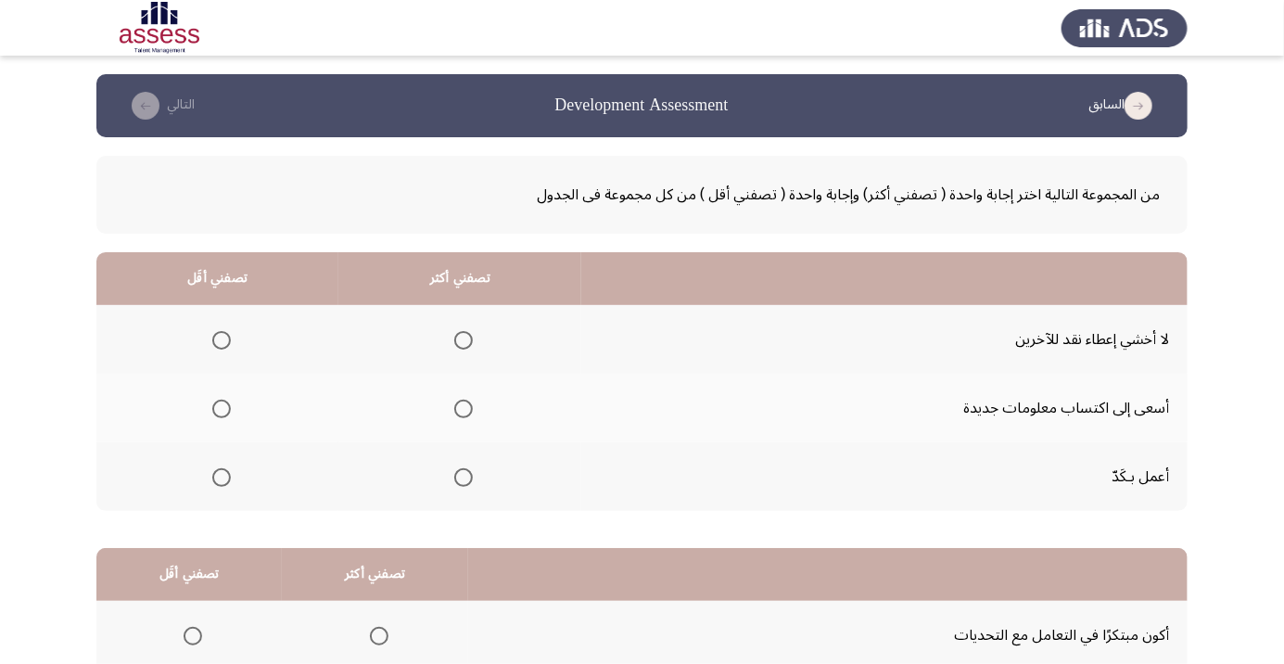
click at [215, 335] on span "Select an option" at bounding box center [221, 340] width 19 height 19
click at [215, 335] on input "Select an option" at bounding box center [221, 340] width 19 height 19
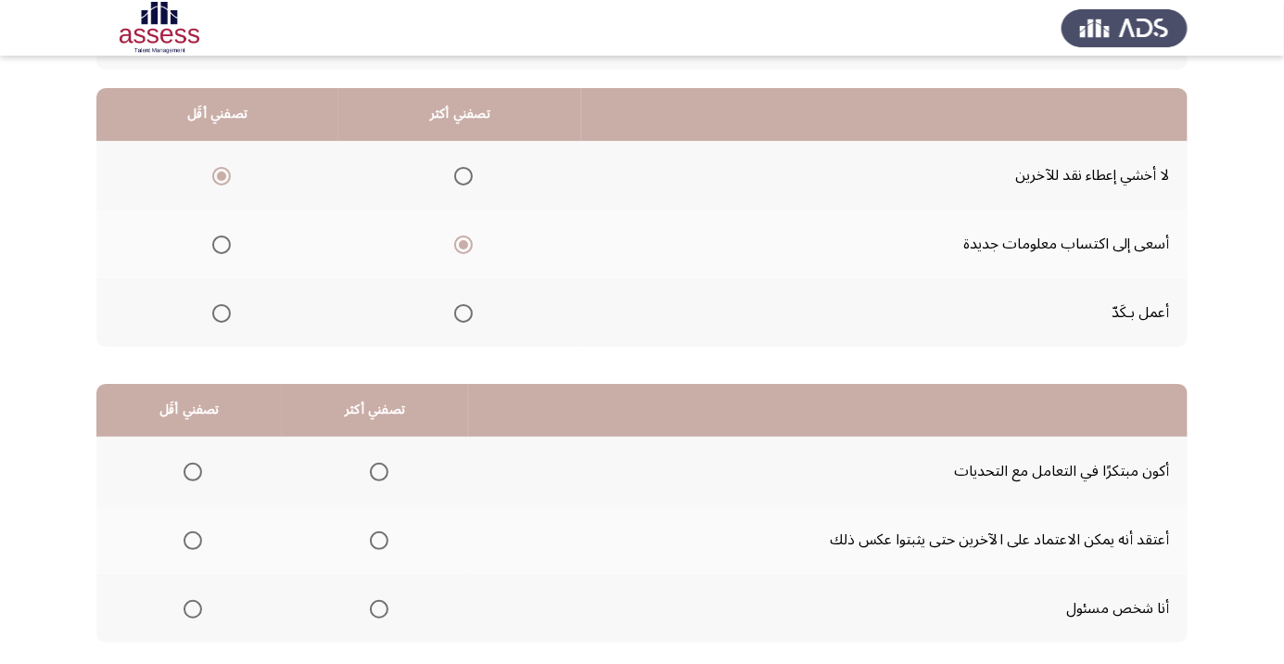
scroll to position [183, 0]
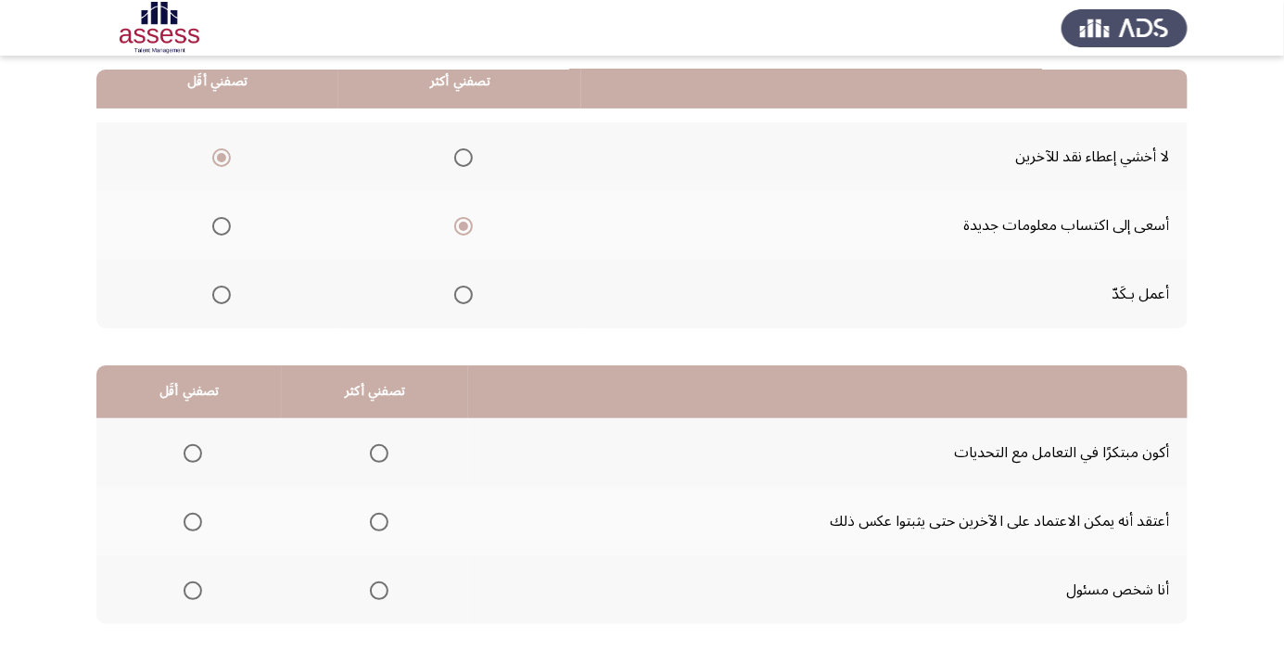
click at [379, 453] on span "Select an option" at bounding box center [379, 453] width 0 height 0
click at [375, 451] on input "Select an option" at bounding box center [379, 453] width 19 height 19
click at [805, 555] on td "أنا شخص مسئول" at bounding box center [827, 589] width 719 height 69
click at [818, 531] on td "أعتقد أنه يمكن الاعتماد على الآخرين حتى يثبتوا عكس ذلك" at bounding box center [827, 521] width 719 height 69
click at [379, 522] on span "Select an option" at bounding box center [379, 522] width 0 height 0
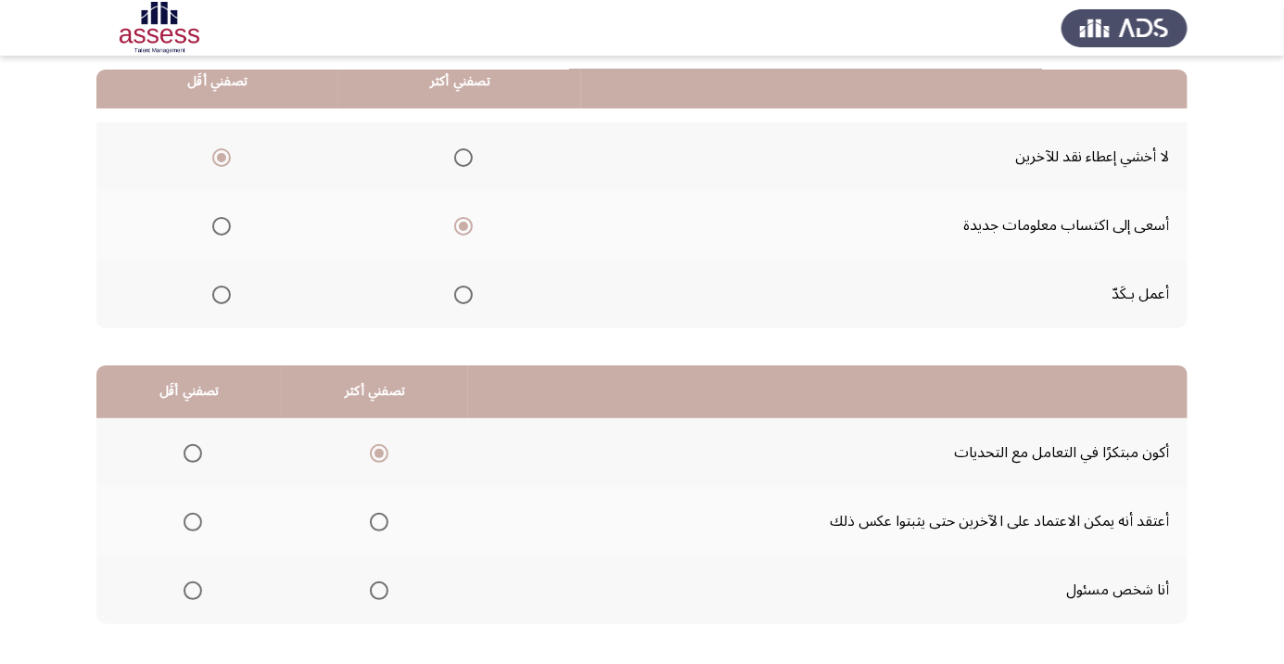
click at [375, 520] on input "Select an option" at bounding box center [379, 521] width 19 height 19
click at [193, 453] on span "Select an option" at bounding box center [193, 453] width 0 height 0
click at [192, 451] on input "Select an option" at bounding box center [192, 453] width 19 height 19
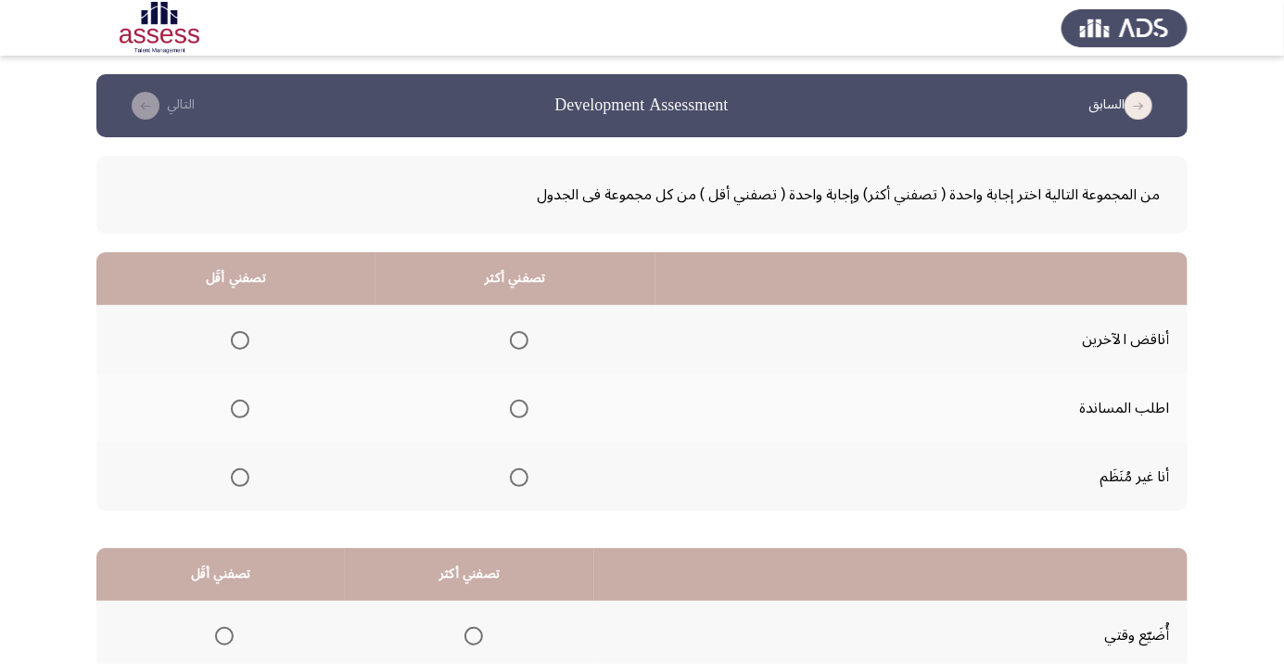
click at [231, 479] on span "Select an option" at bounding box center [240, 477] width 19 height 19
click at [231, 479] on input "Select an option" at bounding box center [240, 477] width 19 height 19
click at [519, 409] on span "Select an option" at bounding box center [519, 409] width 0 height 0
click at [514, 408] on input "Select an option" at bounding box center [519, 408] width 19 height 19
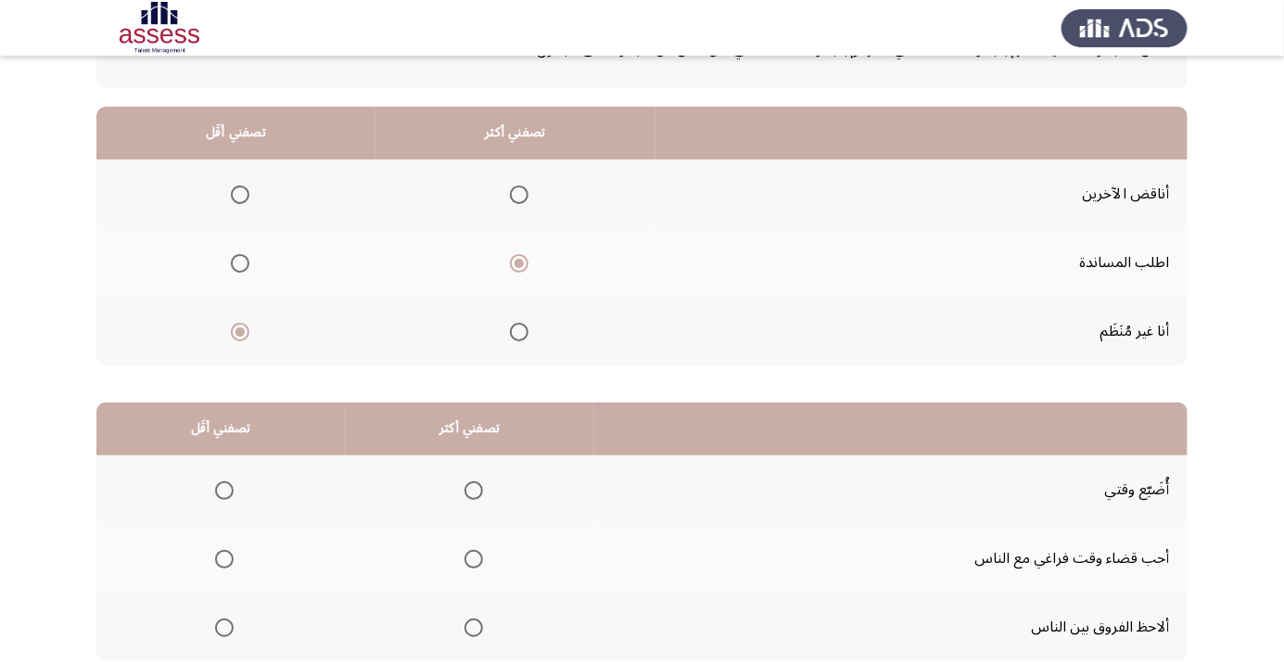
scroll to position [183, 0]
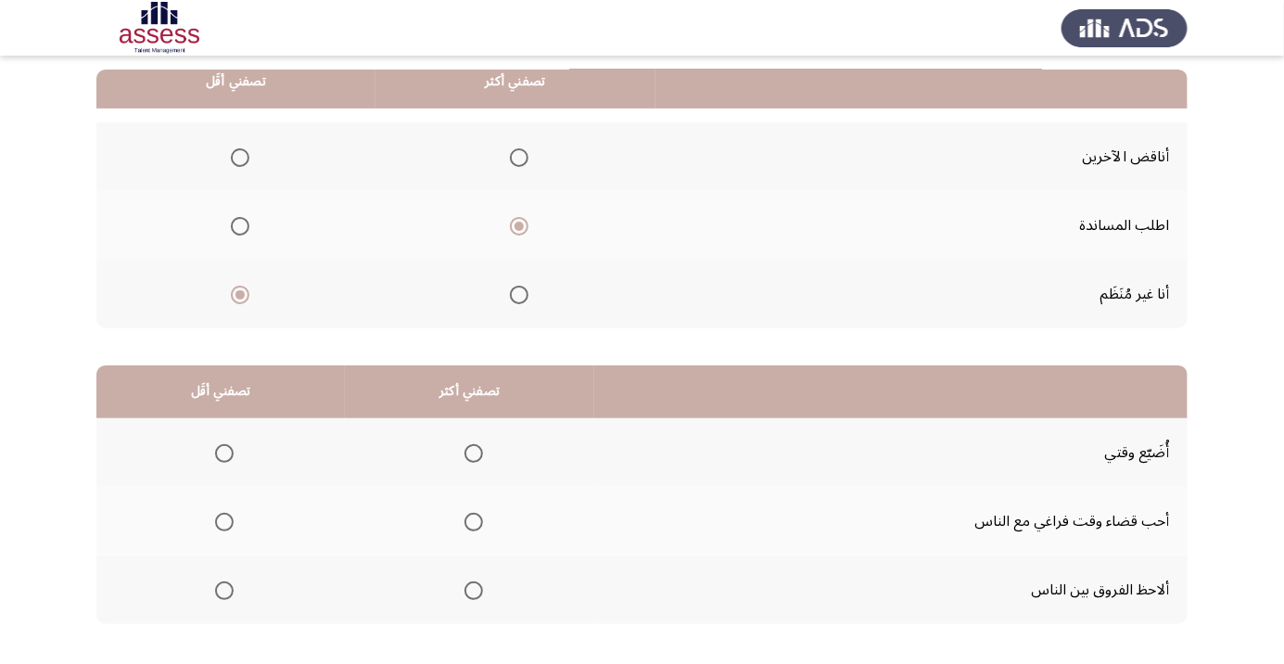
click at [222, 451] on span "Select an option" at bounding box center [224, 453] width 19 height 19
click at [222, 451] on input "Select an option" at bounding box center [224, 453] width 19 height 19
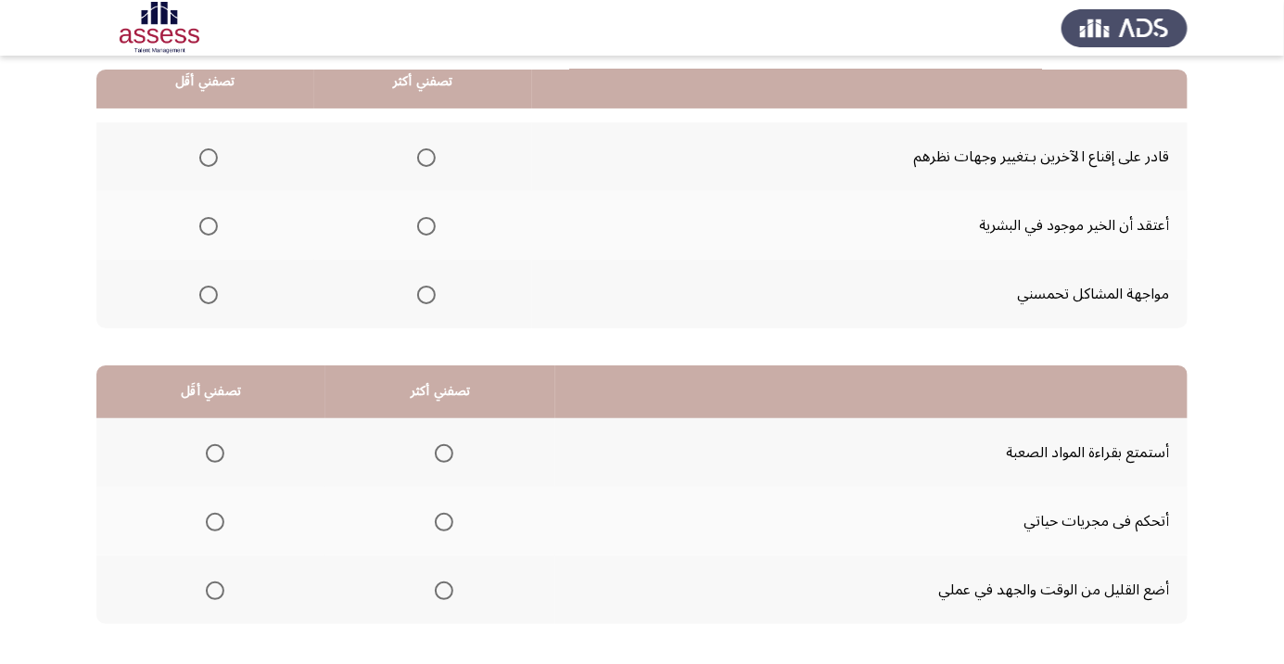
click at [291, 377] on th "تصفني أقَل" at bounding box center [210, 391] width 229 height 53
click at [424, 231] on span "Select an option" at bounding box center [426, 226] width 19 height 19
click at [424, 231] on input "Select an option" at bounding box center [426, 226] width 19 height 19
click at [204, 299] on span "Select an option" at bounding box center [208, 294] width 19 height 19
click at [204, 299] on input "Select an option" at bounding box center [208, 294] width 19 height 19
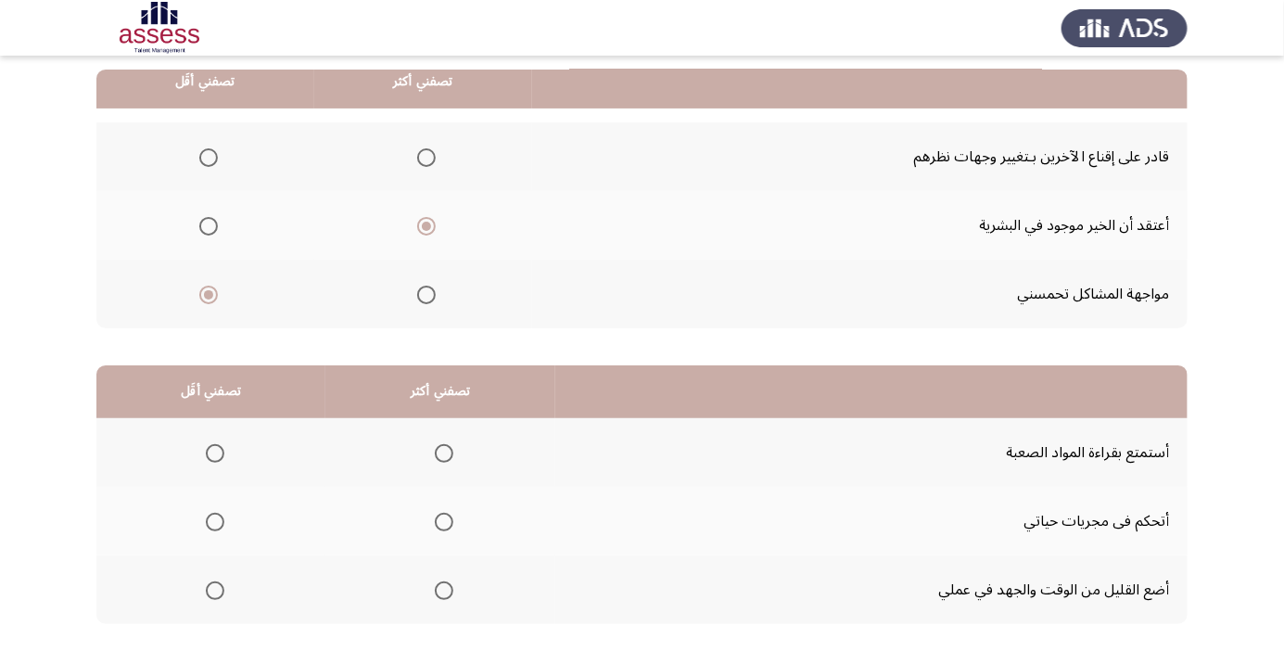
click at [214, 588] on span "Select an option" at bounding box center [215, 590] width 19 height 19
click at [214, 588] on input "Select an option" at bounding box center [215, 590] width 19 height 19
click at [448, 521] on span "Select an option" at bounding box center [444, 521] width 19 height 19
click at [448, 521] on input "Select an option" at bounding box center [444, 521] width 19 height 19
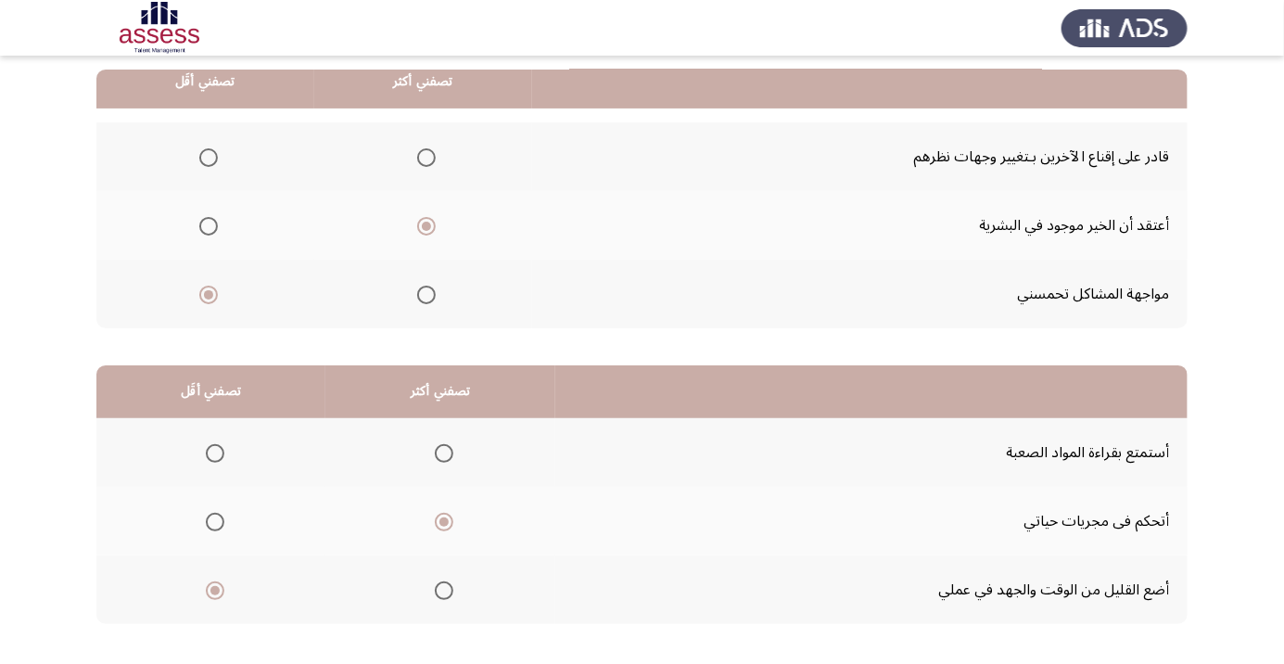
scroll to position [0, 0]
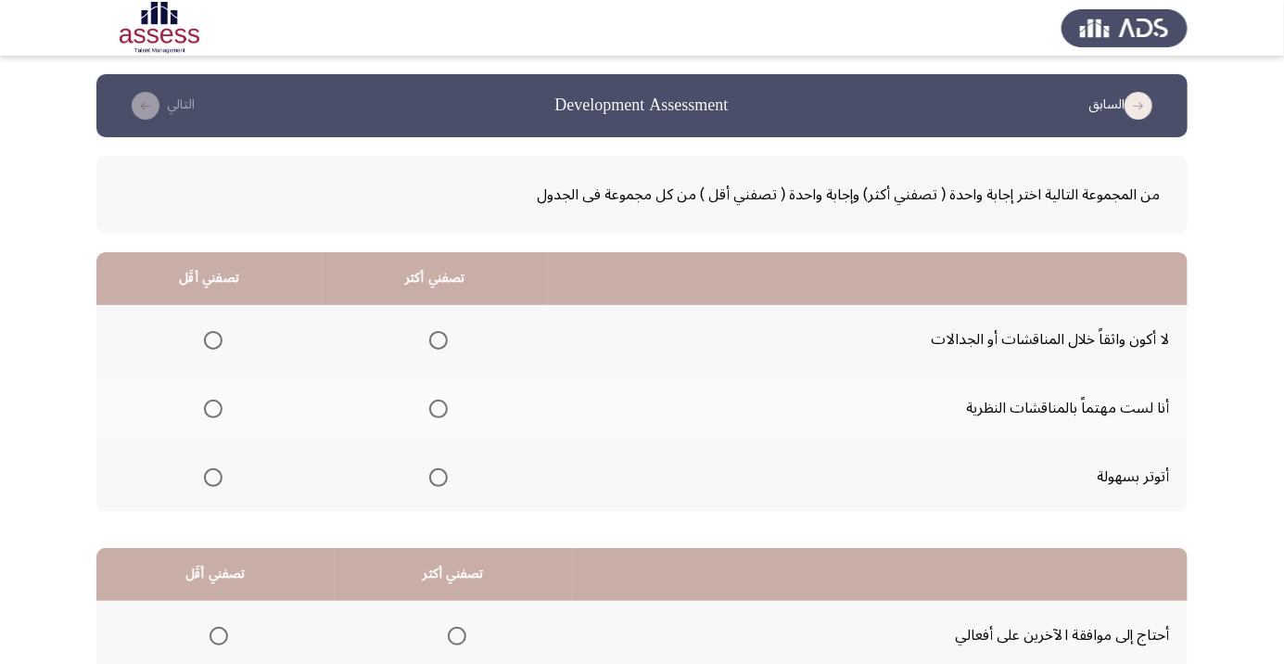
click at [429, 414] on span "Select an option" at bounding box center [438, 408] width 19 height 19
click at [429, 414] on input "Select an option" at bounding box center [438, 408] width 19 height 19
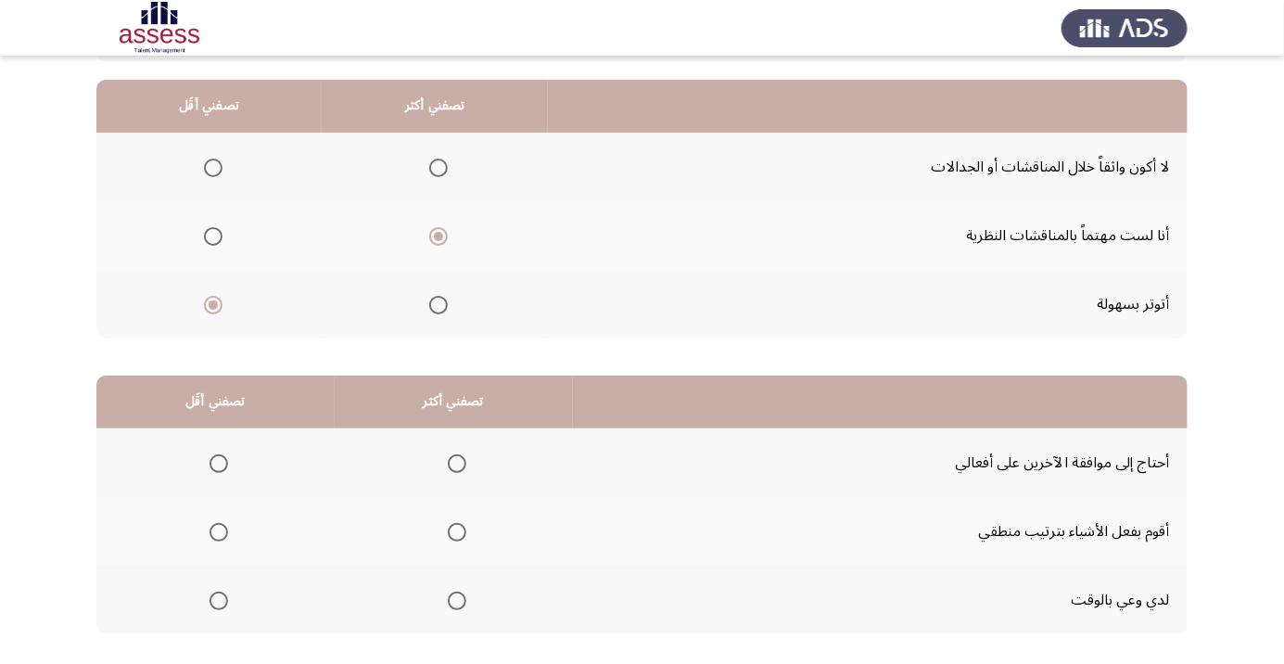
scroll to position [183, 0]
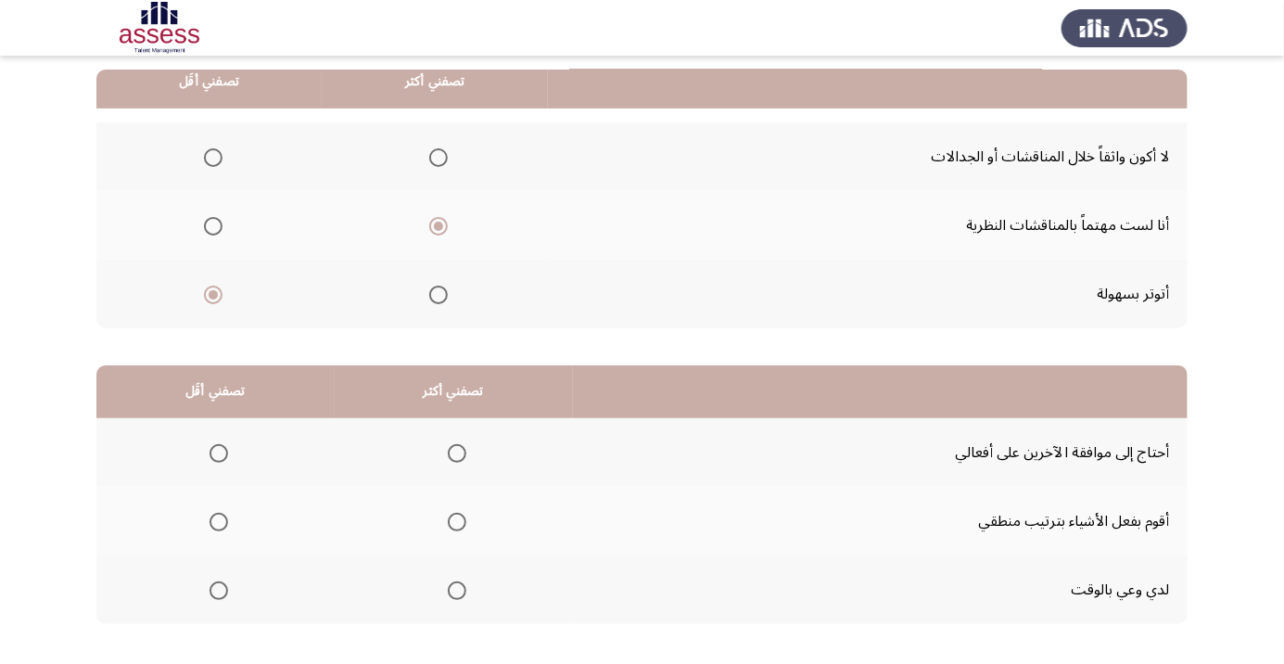
click at [210, 452] on span "Select an option" at bounding box center [218, 453] width 19 height 19
click at [210, 452] on input "Select an option" at bounding box center [218, 453] width 19 height 19
click at [1129, 214] on td "أنا لست مهتماً بالمناقشات النظرية" at bounding box center [867, 225] width 639 height 69
click at [1127, 163] on td "لا أكون واثقاً خلال المناقشات أو الجدالات" at bounding box center [867, 156] width 639 height 69
click at [1137, 165] on td "لا أكون واثقاً خلال المناقشات أو الجدالات" at bounding box center [867, 156] width 639 height 69
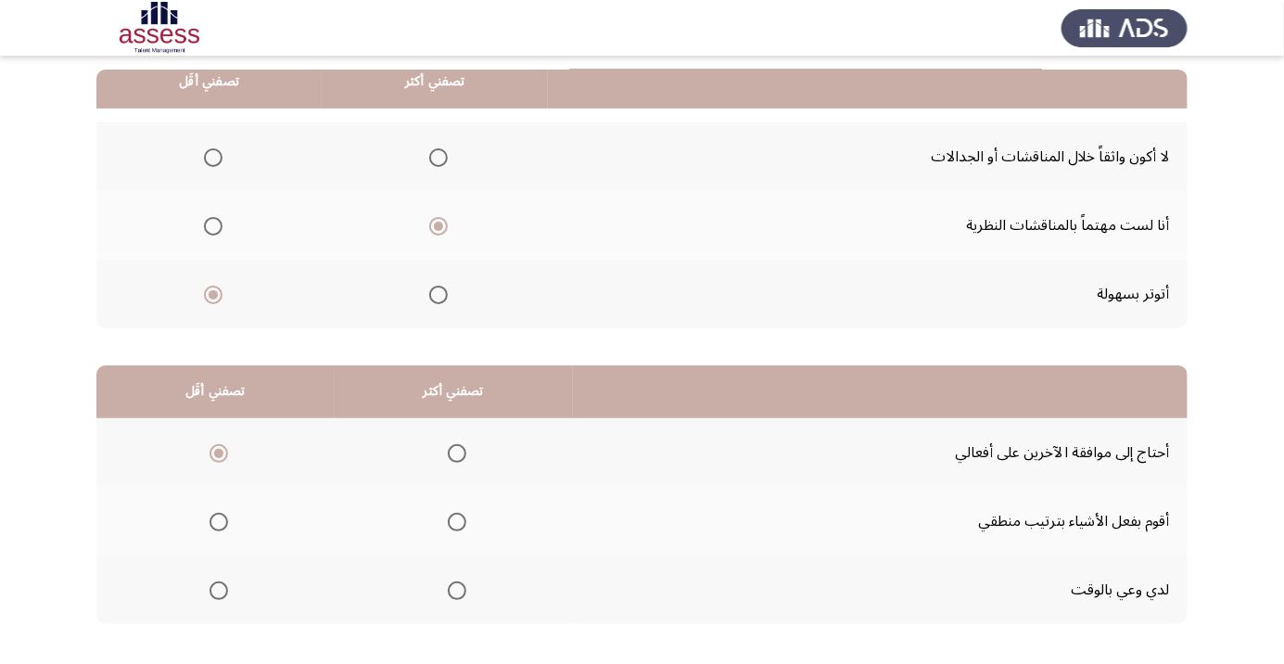
click at [1129, 170] on td "لا أكون واثقاً خلال المناقشات أو الجدالات" at bounding box center [867, 156] width 639 height 69
click at [1137, 171] on td "لا أكون واثقاً خلال المناقشات أو الجدالات" at bounding box center [867, 156] width 639 height 69
click at [1154, 232] on td "أنا لست مهتماً بالمناقشات النظرية" at bounding box center [867, 225] width 639 height 69
click at [1144, 297] on td "أتوتر بسهولة" at bounding box center [867, 293] width 639 height 69
click at [450, 525] on span "Select an option" at bounding box center [457, 521] width 19 height 19
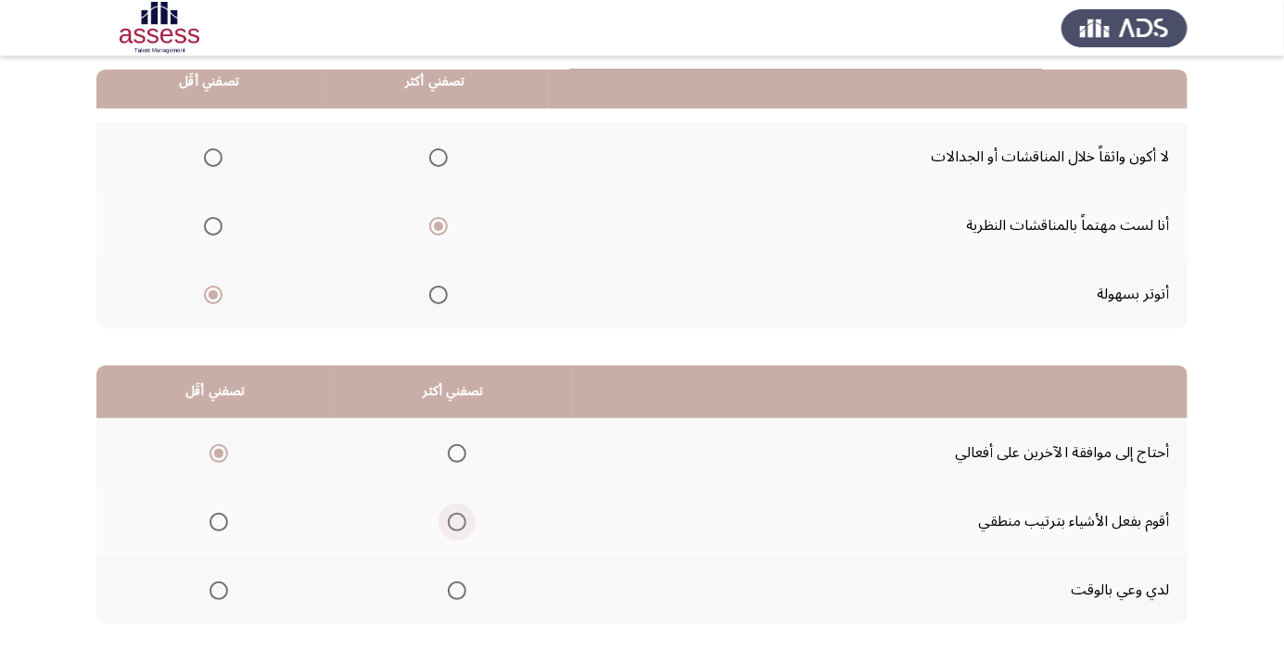
click at [450, 525] on input "Select an option" at bounding box center [457, 521] width 19 height 19
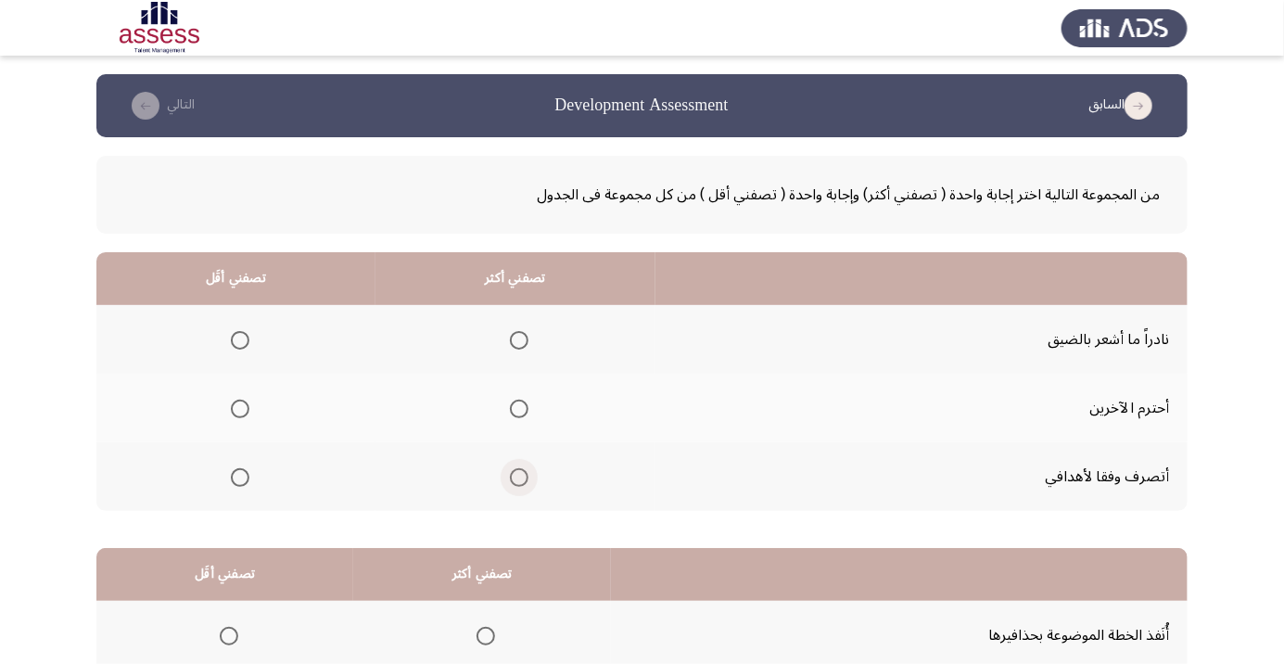
click at [519, 477] on span "Select an option" at bounding box center [519, 477] width 0 height 0
click at [514, 475] on input "Select an option" at bounding box center [519, 477] width 19 height 19
click at [240, 340] on span "Select an option" at bounding box center [240, 340] width 0 height 0
click at [237, 339] on input "Select an option" at bounding box center [240, 340] width 19 height 19
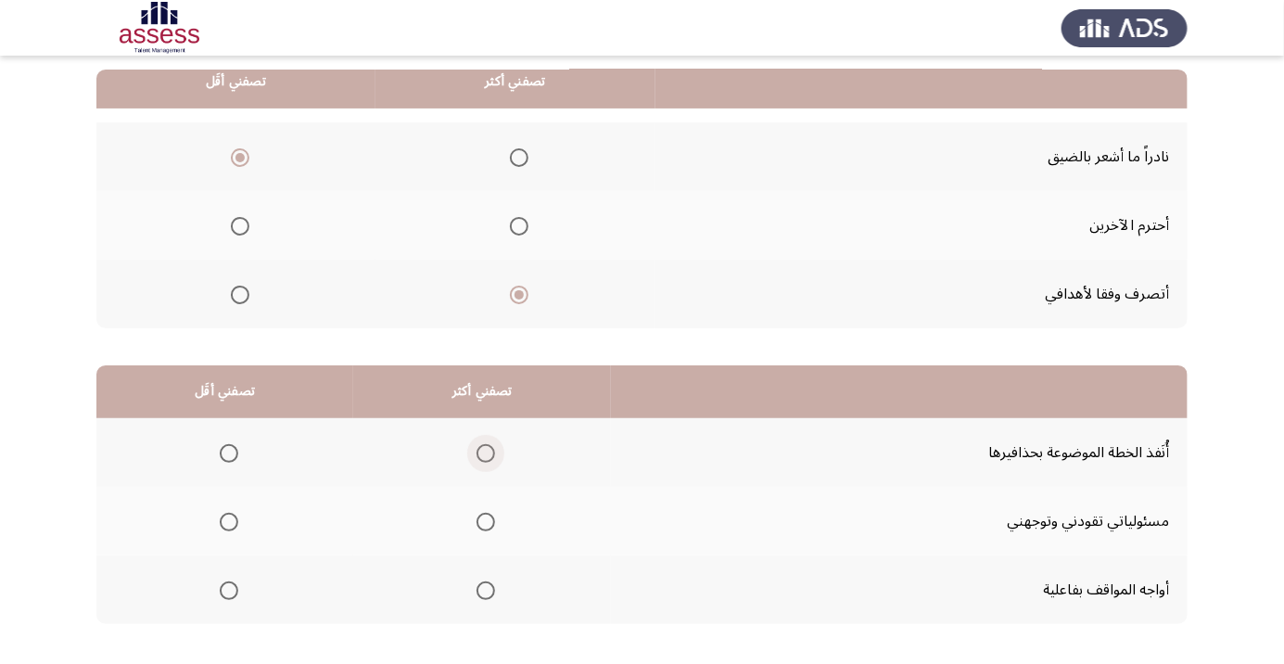
click at [484, 456] on span "Select an option" at bounding box center [485, 453] width 19 height 19
click at [484, 456] on input "Select an option" at bounding box center [485, 453] width 19 height 19
click at [480, 520] on span "Select an option" at bounding box center [485, 521] width 19 height 19
click at [480, 520] on input "Select an option" at bounding box center [485, 521] width 19 height 19
click at [229, 453] on span "Select an option" at bounding box center [229, 453] width 0 height 0
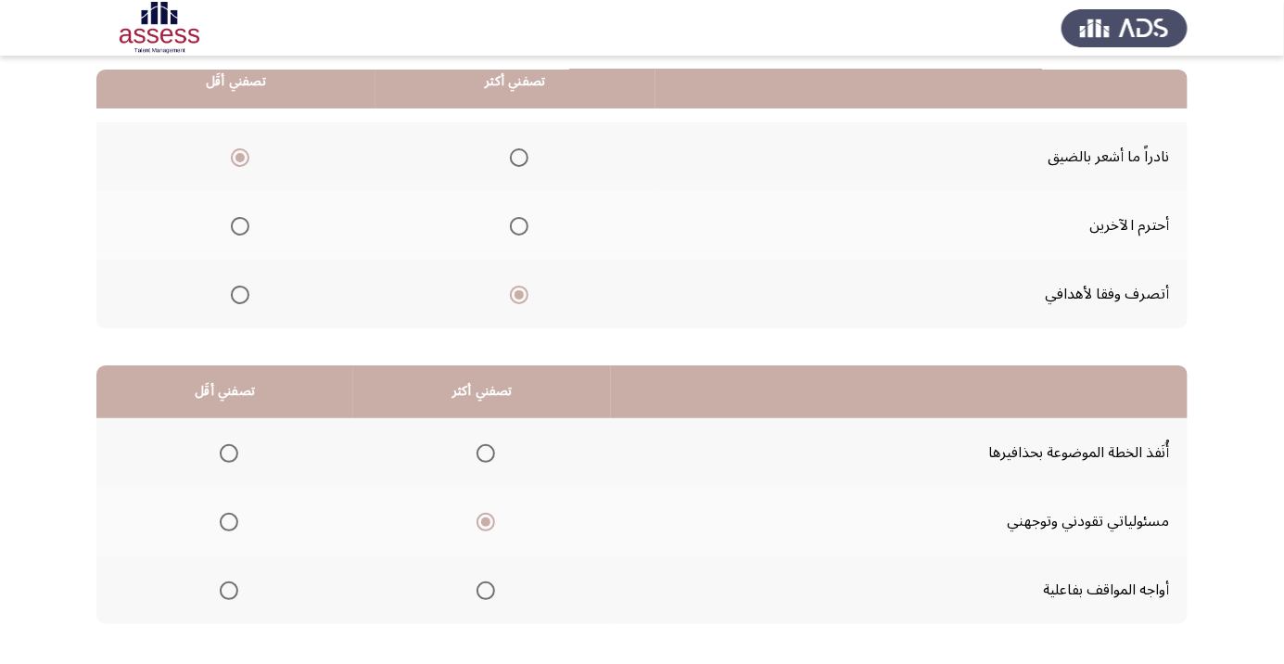
click at [226, 451] on input "Select an option" at bounding box center [229, 453] width 19 height 19
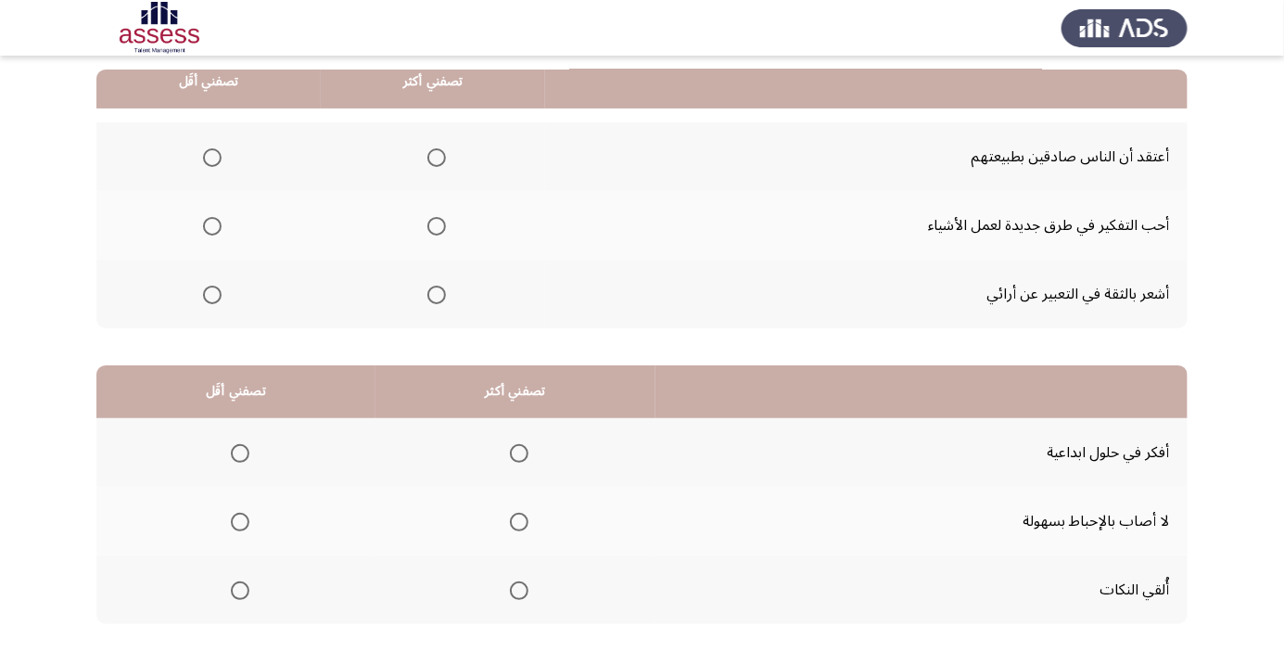
click at [437, 226] on span "Select an option" at bounding box center [437, 226] width 0 height 0
click at [432, 224] on input "Select an option" at bounding box center [436, 226] width 19 height 19
click at [206, 295] on span "Select an option" at bounding box center [212, 294] width 19 height 19
click at [206, 295] on input "Select an option" at bounding box center [212, 294] width 19 height 19
click at [240, 590] on span "Select an option" at bounding box center [240, 590] width 0 height 0
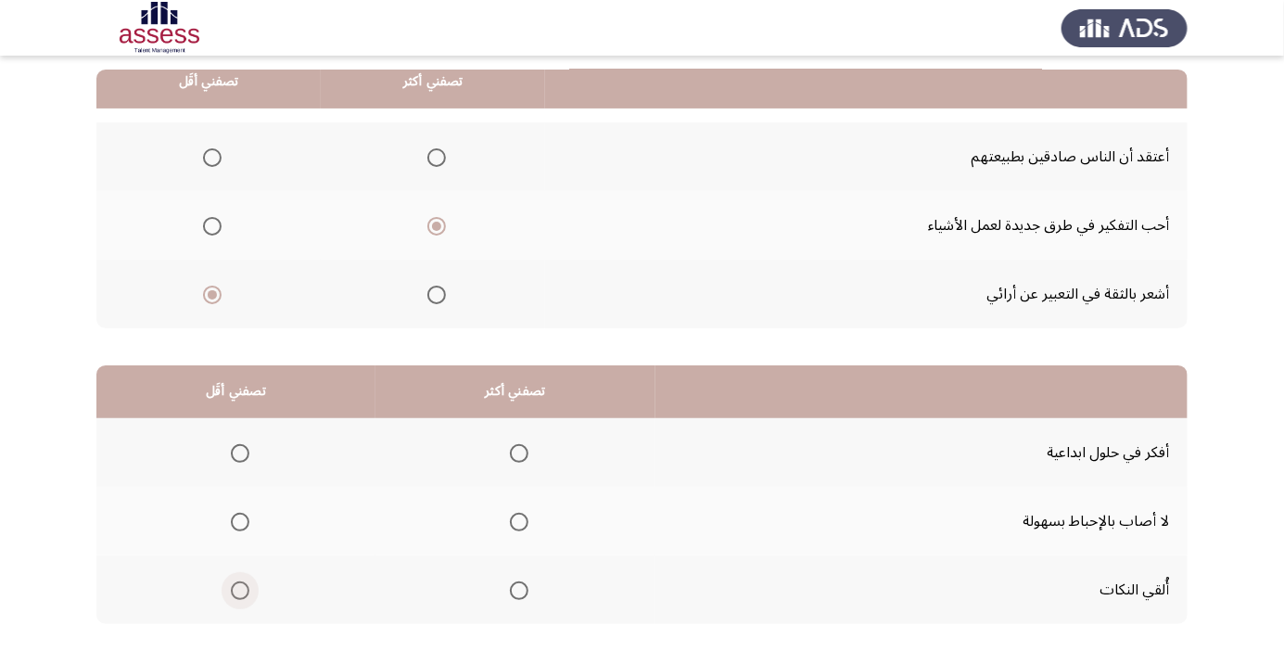
click at [237, 588] on input "Select an option" at bounding box center [240, 590] width 19 height 19
click at [519, 453] on span "Select an option" at bounding box center [519, 453] width 0 height 0
click at [514, 451] on input "Select an option" at bounding box center [519, 453] width 19 height 19
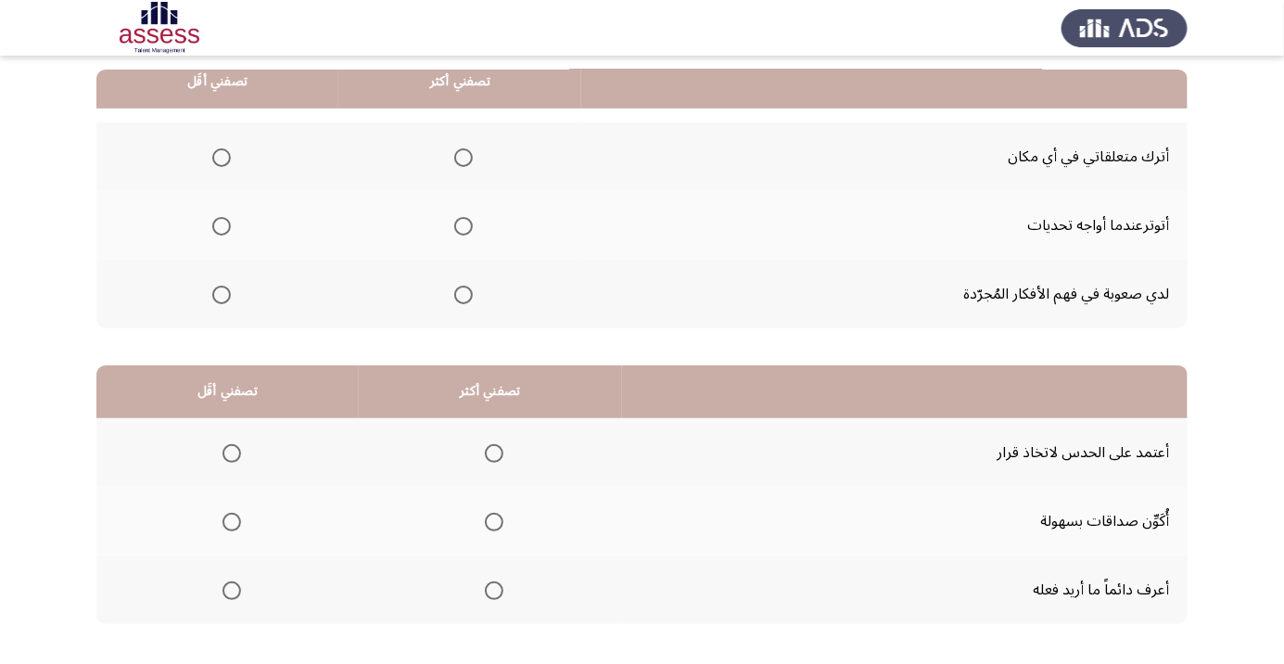
click at [463, 226] on span "Select an option" at bounding box center [463, 226] width 0 height 0
click at [462, 224] on input "Select an option" at bounding box center [463, 226] width 19 height 19
click at [227, 157] on span "Select an option" at bounding box center [221, 157] width 19 height 19
click at [227, 157] on input "Select an option" at bounding box center [221, 157] width 19 height 19
click at [499, 581] on span "Select an option" at bounding box center [494, 590] width 19 height 19
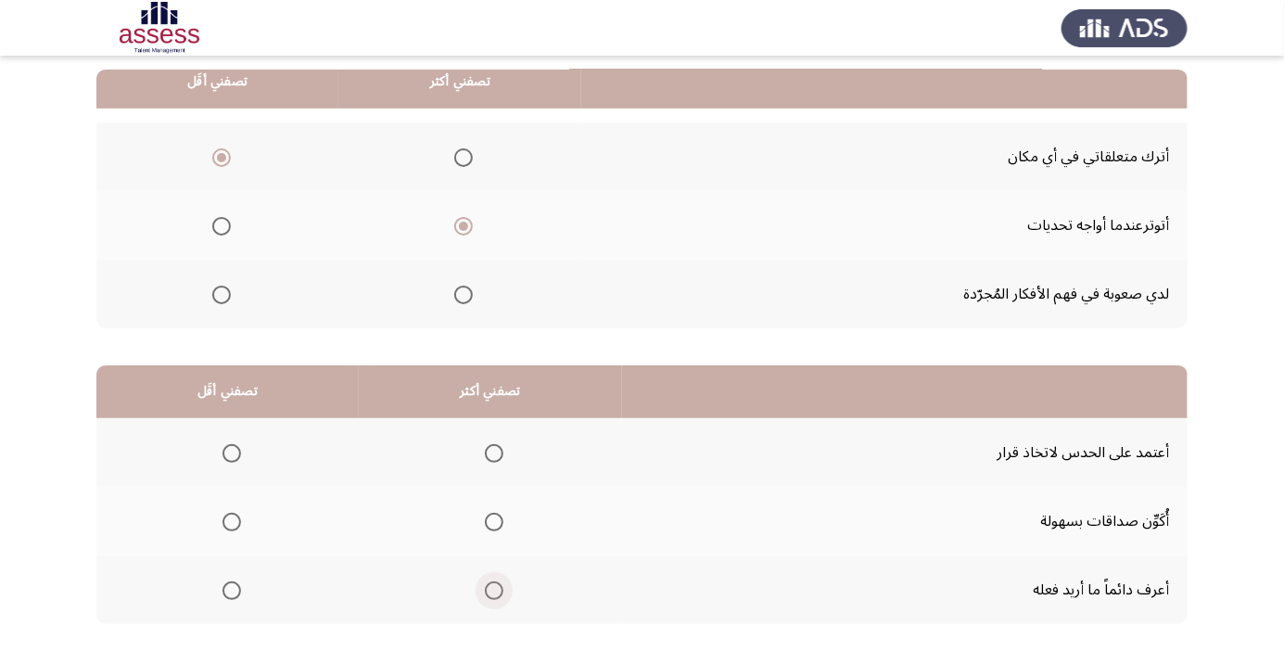
click at [499, 581] on input "Select an option" at bounding box center [494, 590] width 19 height 19
click at [493, 514] on span "Select an option" at bounding box center [494, 521] width 19 height 19
click at [493, 514] on input "Select an option" at bounding box center [494, 521] width 19 height 19
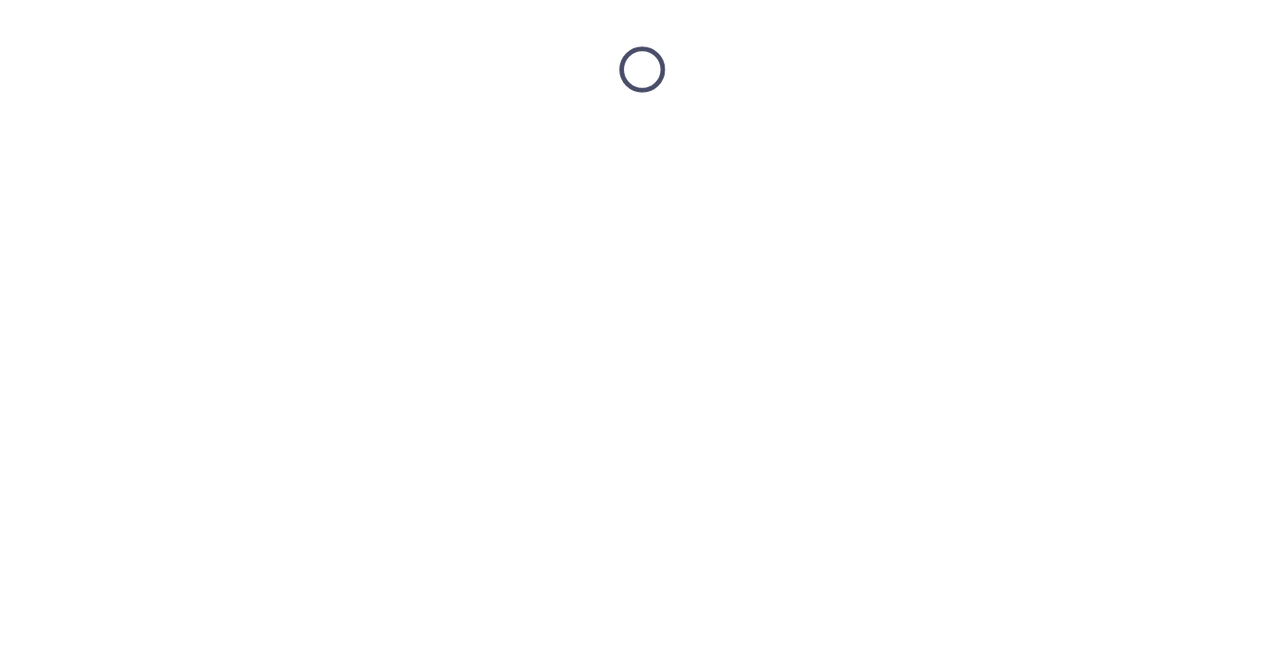
scroll to position [0, 0]
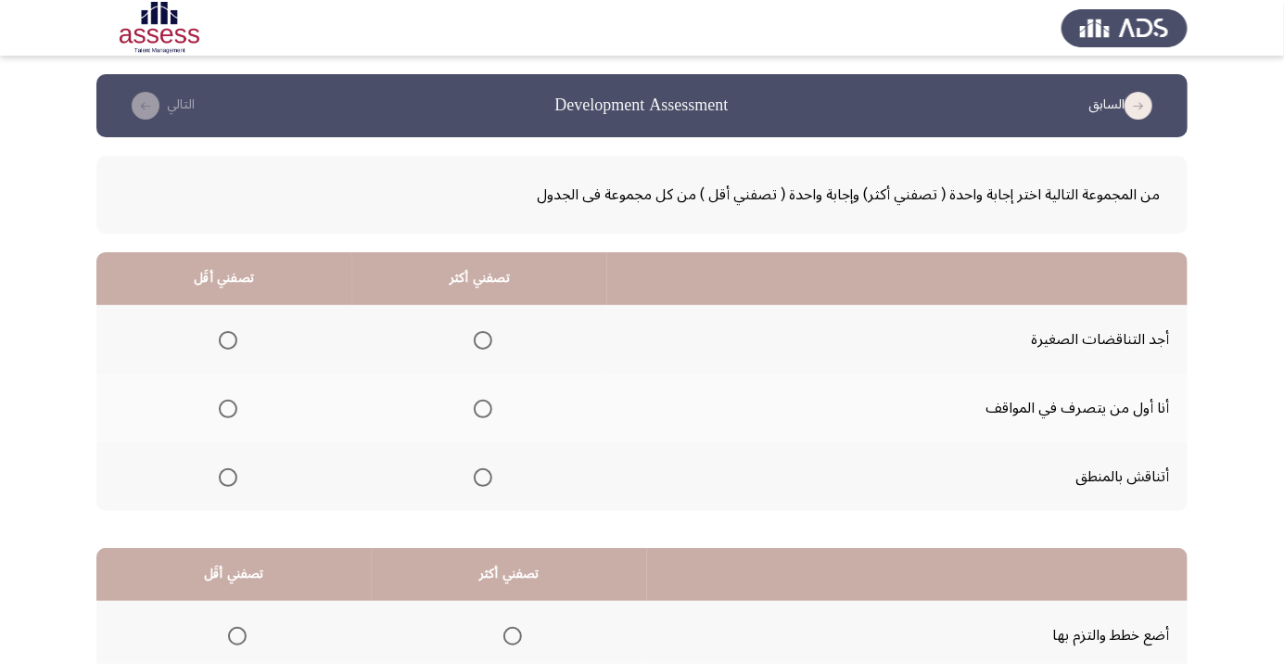
click at [483, 477] on span "Select an option" at bounding box center [483, 477] width 0 height 0
click at [481, 475] on input "Select an option" at bounding box center [483, 477] width 19 height 19
click at [220, 410] on span "Select an option" at bounding box center [228, 408] width 19 height 19
click at [220, 410] on input "Select an option" at bounding box center [228, 408] width 19 height 19
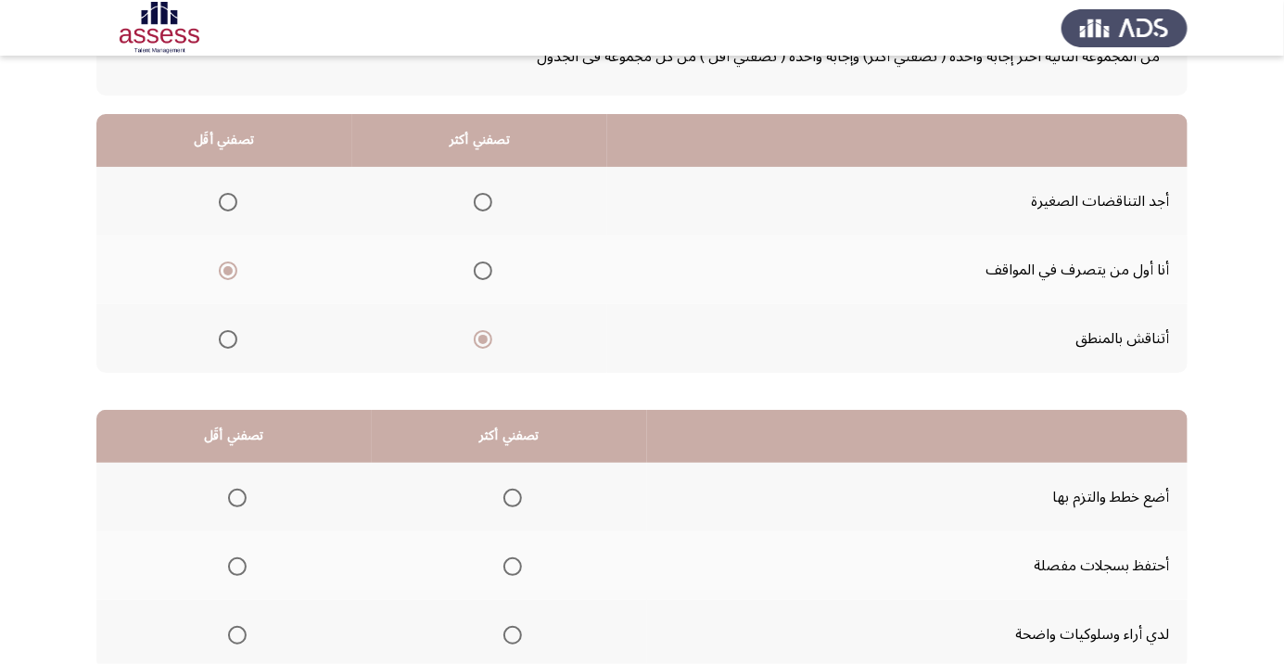
scroll to position [183, 0]
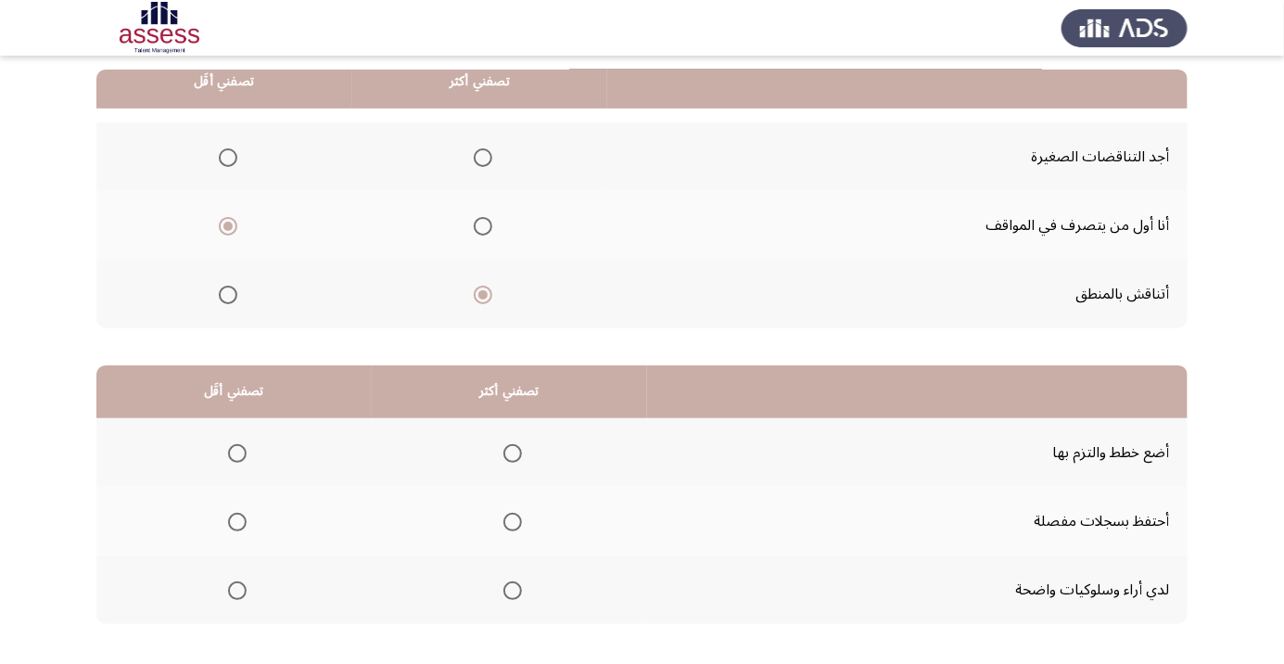
click at [506, 594] on span "Select an option" at bounding box center [512, 590] width 19 height 19
click at [506, 594] on input "Select an option" at bounding box center [512, 590] width 19 height 19
click at [237, 522] on span "Select an option" at bounding box center [237, 522] width 0 height 0
click at [236, 520] on input "Select an option" at bounding box center [237, 521] width 19 height 19
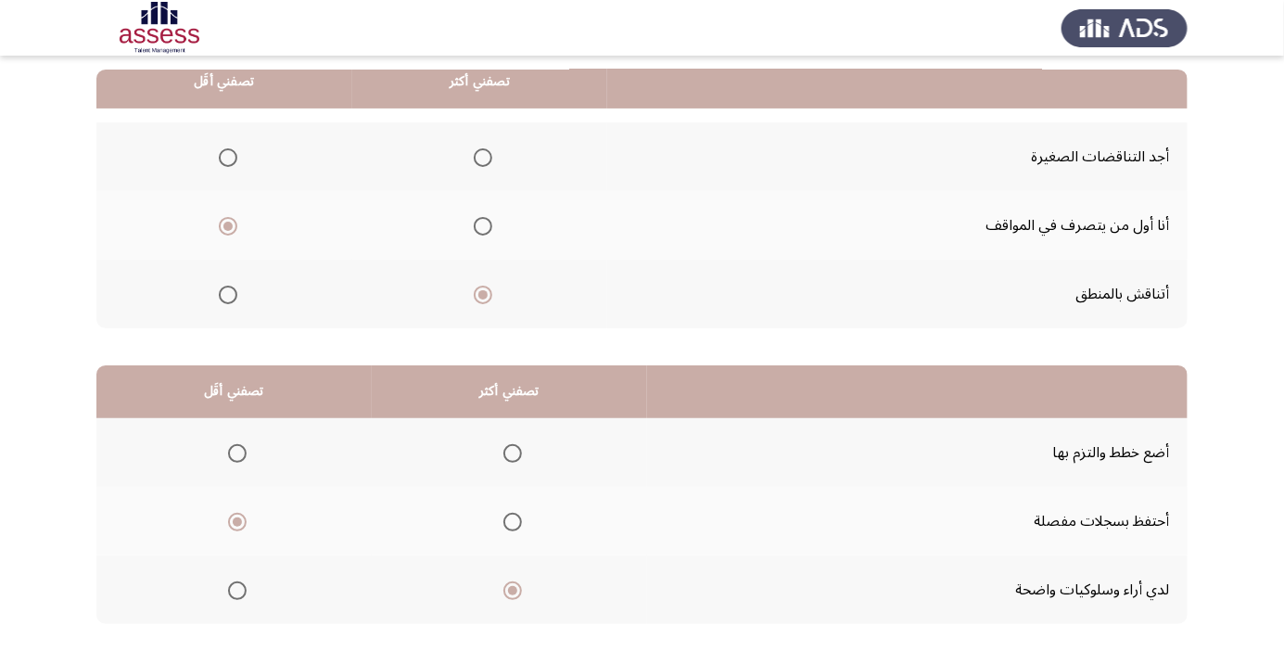
scroll to position [0, 0]
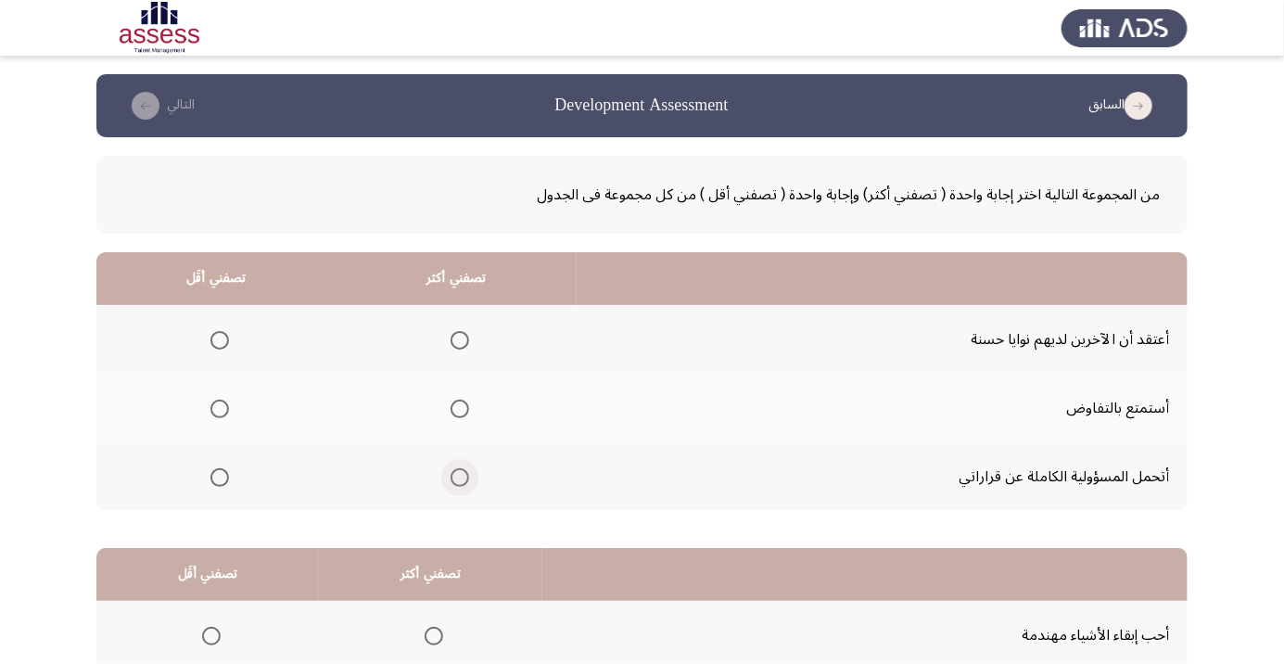
click at [457, 483] on span "Select an option" at bounding box center [459, 477] width 19 height 19
click at [457, 483] on input "Select an option" at bounding box center [459, 477] width 19 height 19
click at [220, 340] on span "Select an option" at bounding box center [220, 340] width 0 height 0
click at [219, 339] on input "Select an option" at bounding box center [219, 340] width 19 height 19
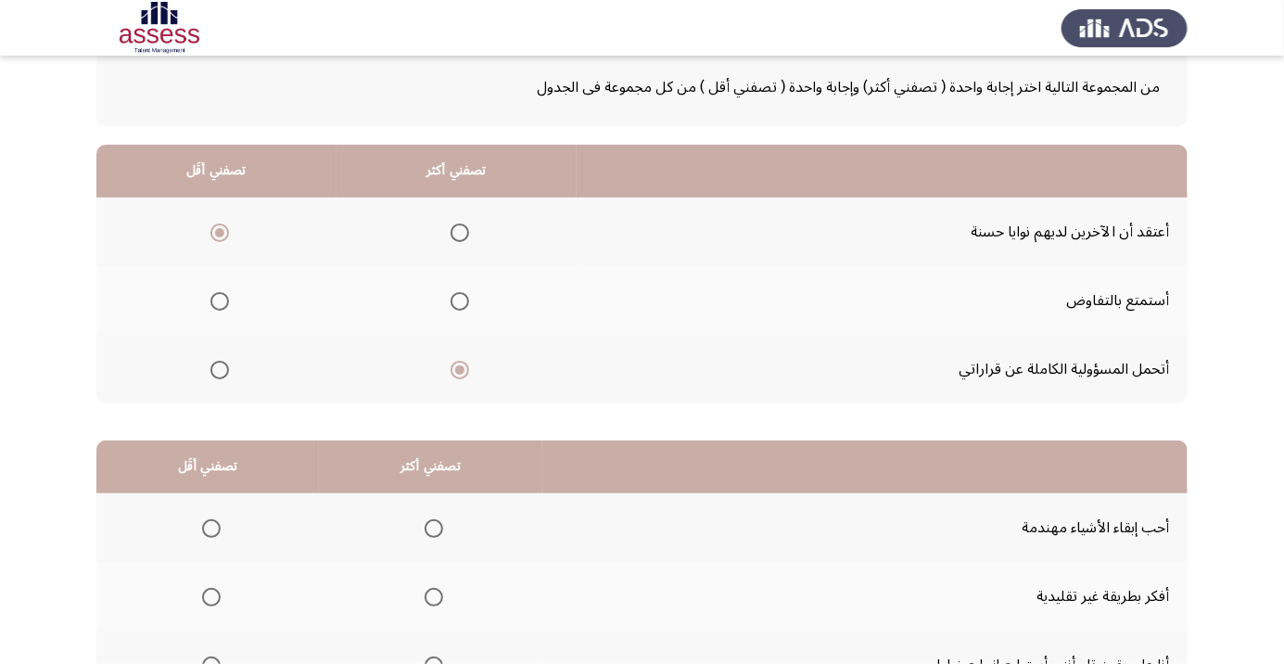
scroll to position [183, 0]
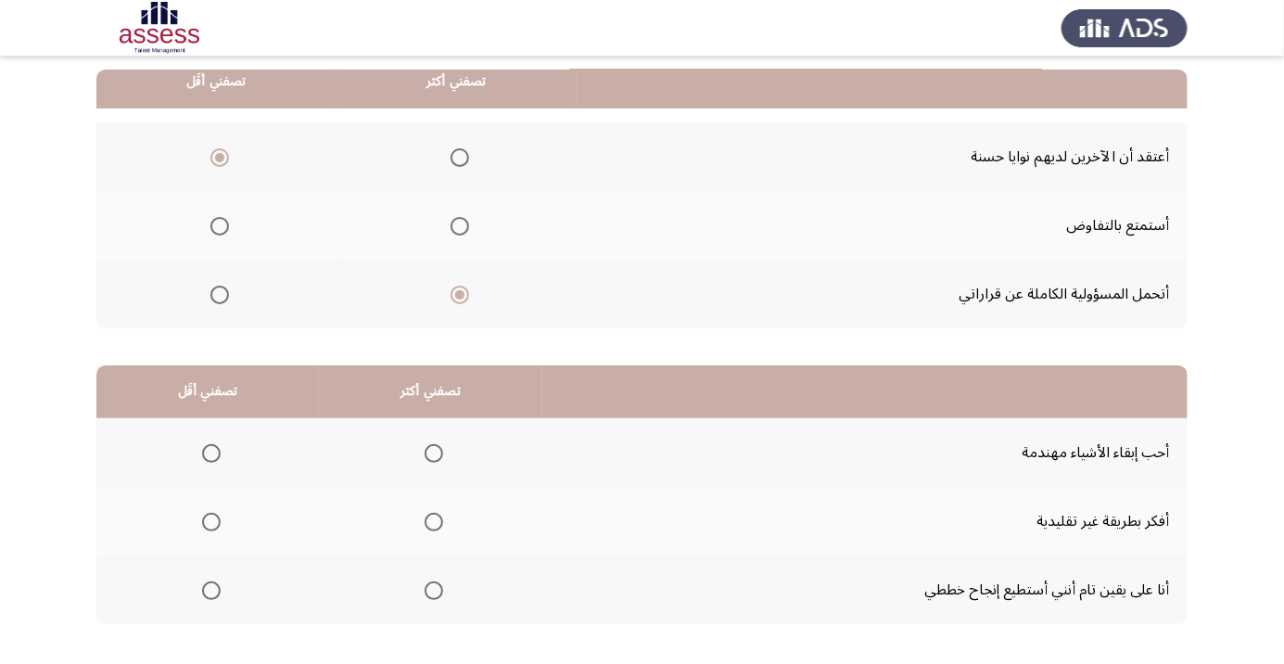
click at [220, 226] on span "Select an option" at bounding box center [220, 226] width 0 height 0
click at [219, 224] on input "Select an option" at bounding box center [219, 226] width 19 height 19
click at [434, 453] on span "Select an option" at bounding box center [434, 453] width 0 height 0
click at [430, 451] on input "Select an option" at bounding box center [433, 453] width 19 height 19
click at [209, 520] on span "Select an option" at bounding box center [211, 521] width 19 height 19
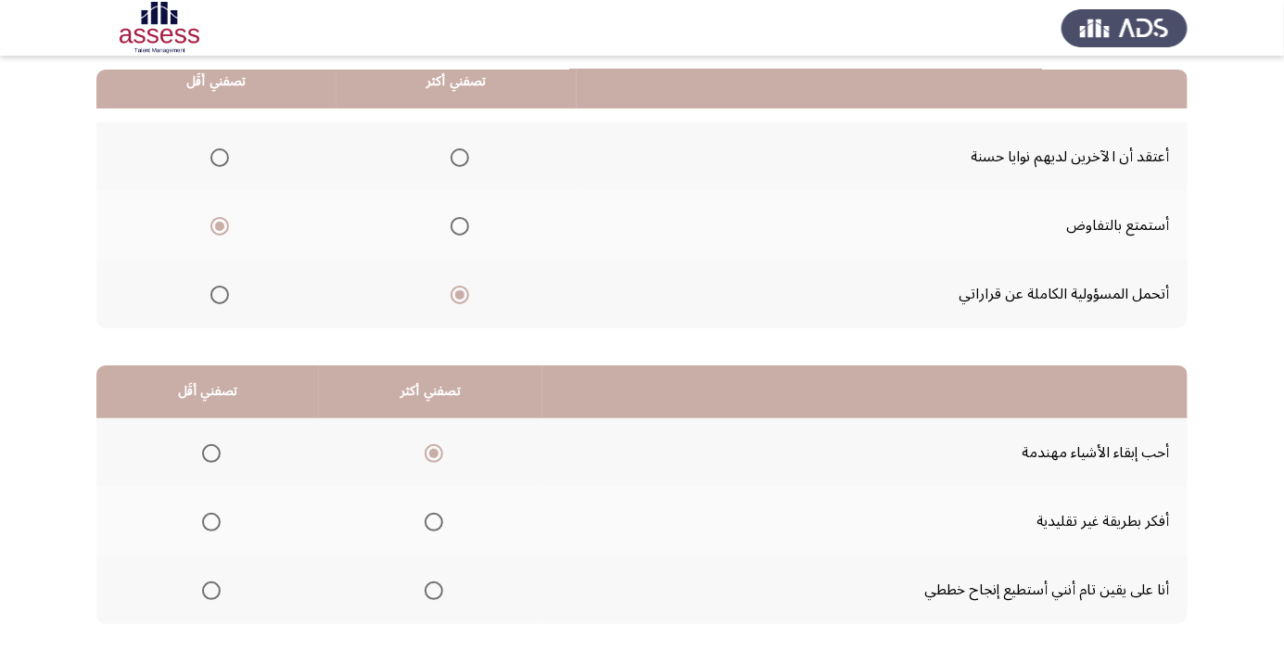
click at [209, 520] on input "Select an option" at bounding box center [211, 521] width 19 height 19
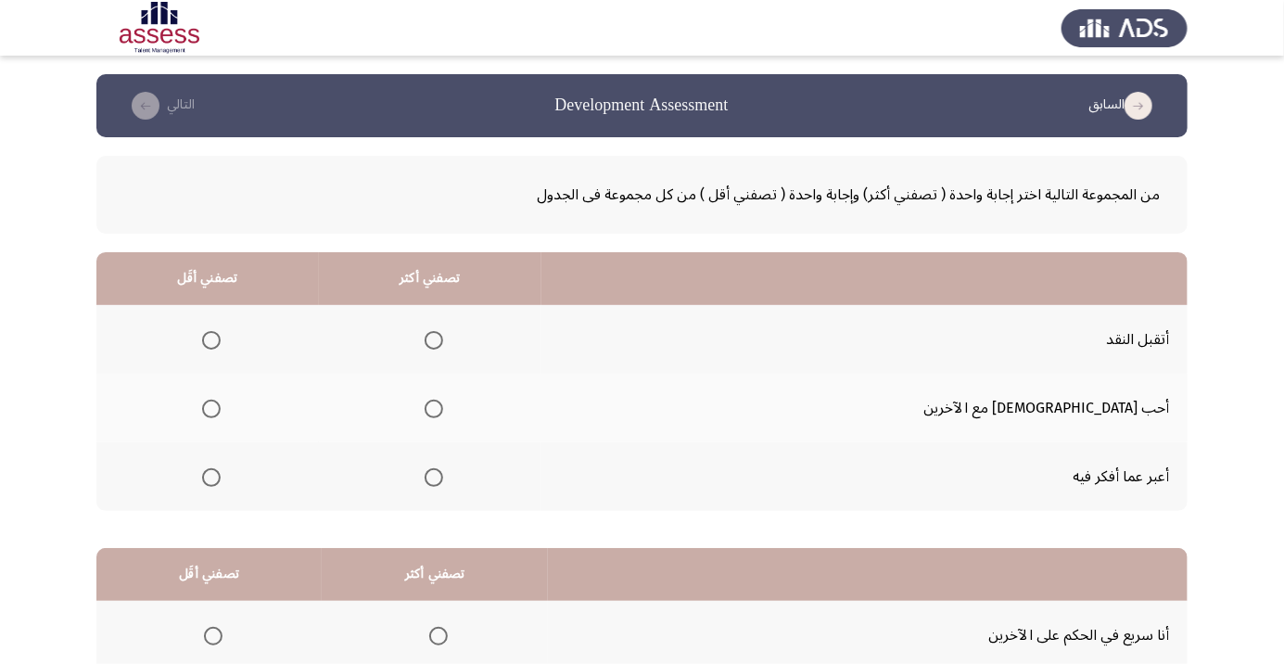
click at [221, 345] on span "Select an option" at bounding box center [211, 340] width 19 height 19
click at [221, 345] on input "Select an option" at bounding box center [211, 340] width 19 height 19
click at [434, 409] on span "Select an option" at bounding box center [434, 409] width 0 height 0
click at [443, 408] on input "Select an option" at bounding box center [433, 408] width 19 height 19
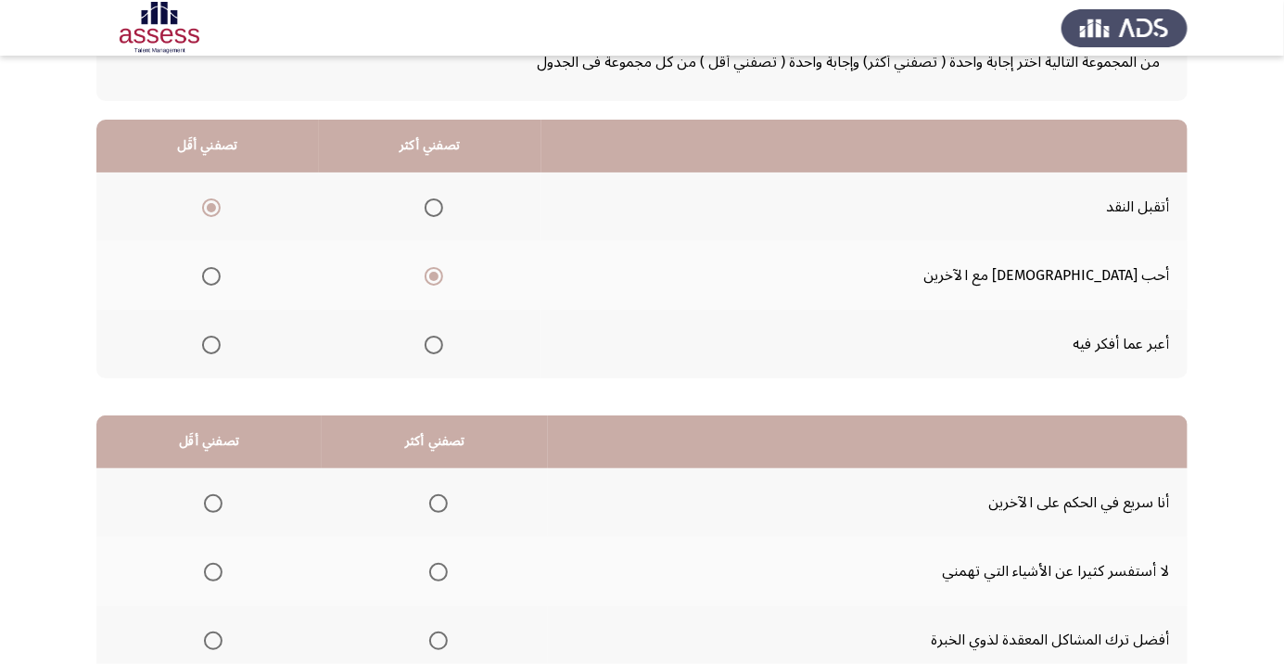
scroll to position [183, 0]
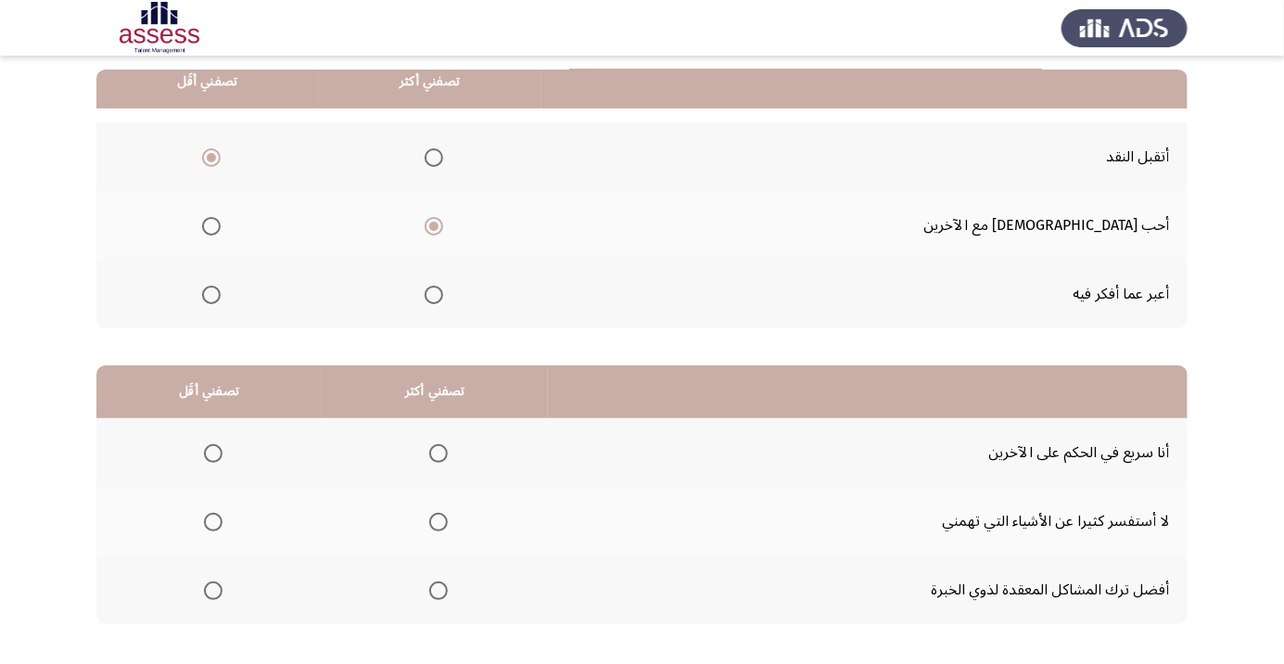
click at [438, 453] on span "Select an option" at bounding box center [438, 453] width 0 height 0
click at [437, 451] on input "Select an option" at bounding box center [438, 453] width 19 height 19
click at [245, 504] on th at bounding box center [208, 521] width 225 height 69
click at [211, 520] on span "Select an option" at bounding box center [213, 521] width 19 height 19
click at [211, 520] on input "Select an option" at bounding box center [213, 521] width 19 height 19
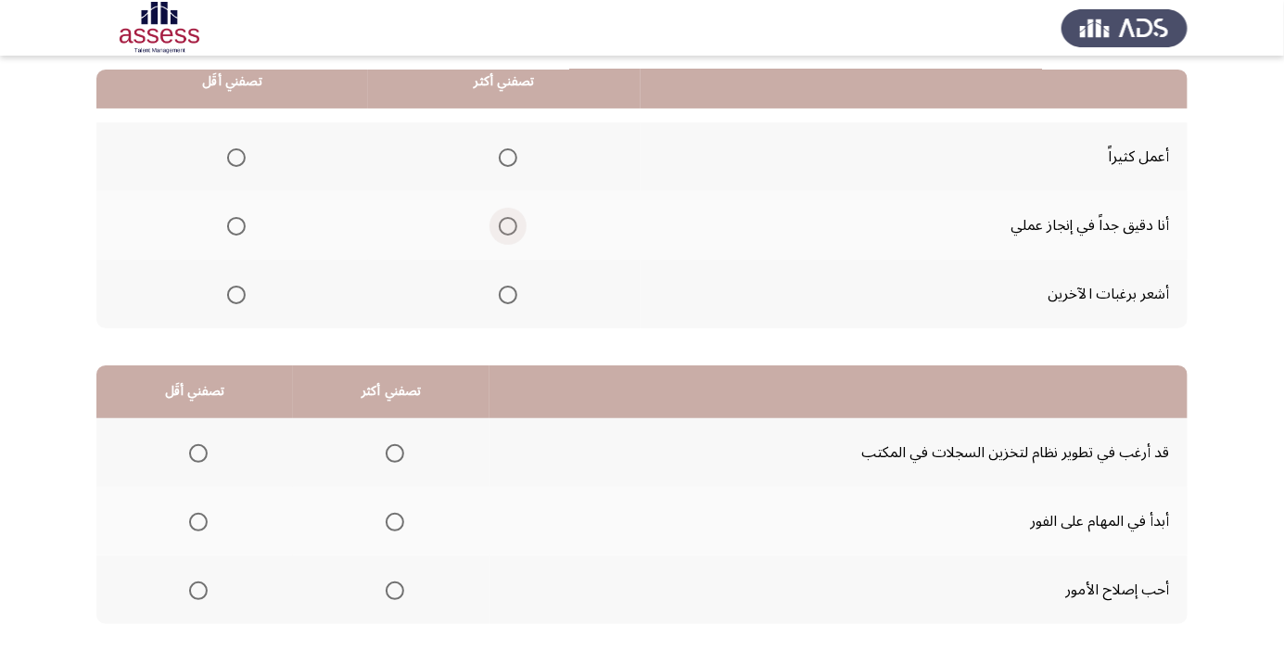
click at [509, 230] on span "Select an option" at bounding box center [508, 226] width 19 height 19
click at [509, 230] on input "Select an option" at bounding box center [508, 226] width 19 height 19
click at [227, 156] on span "Select an option" at bounding box center [236, 157] width 19 height 19
click at [227, 156] on input "Select an option" at bounding box center [236, 157] width 19 height 19
click at [218, 315] on th at bounding box center [232, 293] width 272 height 69
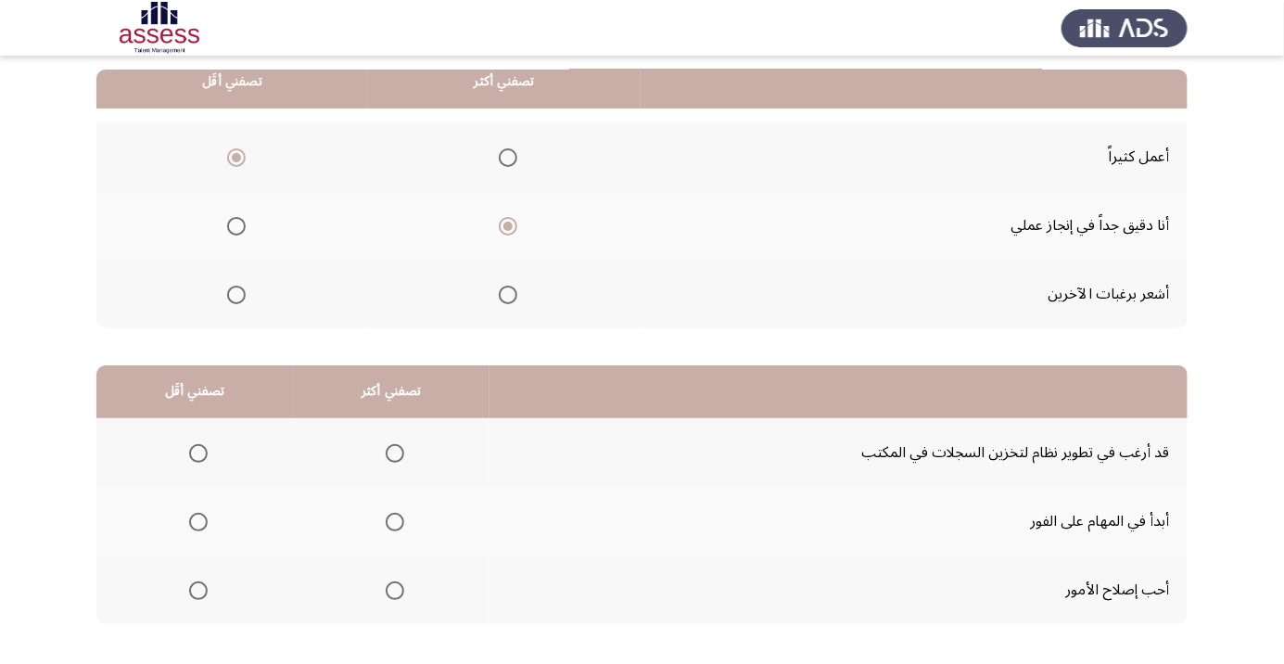
click at [218, 314] on th at bounding box center [232, 293] width 272 height 69
click at [236, 298] on span "Select an option" at bounding box center [236, 294] width 19 height 19
click at [236, 298] on input "Select an option" at bounding box center [236, 294] width 19 height 19
click at [196, 460] on span "Select an option" at bounding box center [198, 453] width 19 height 19
click at [196, 460] on input "Select an option" at bounding box center [198, 453] width 19 height 19
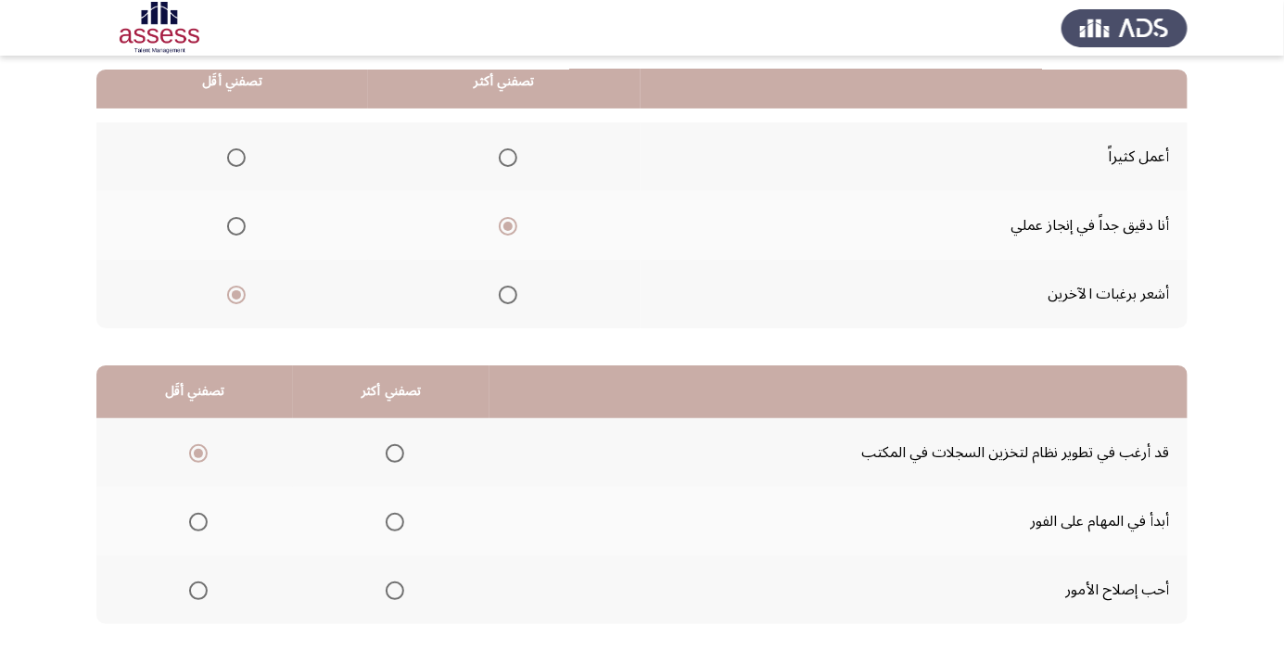
click at [398, 588] on span "Select an option" at bounding box center [395, 590] width 19 height 19
click at [398, 588] on input "Select an option" at bounding box center [395, 590] width 19 height 19
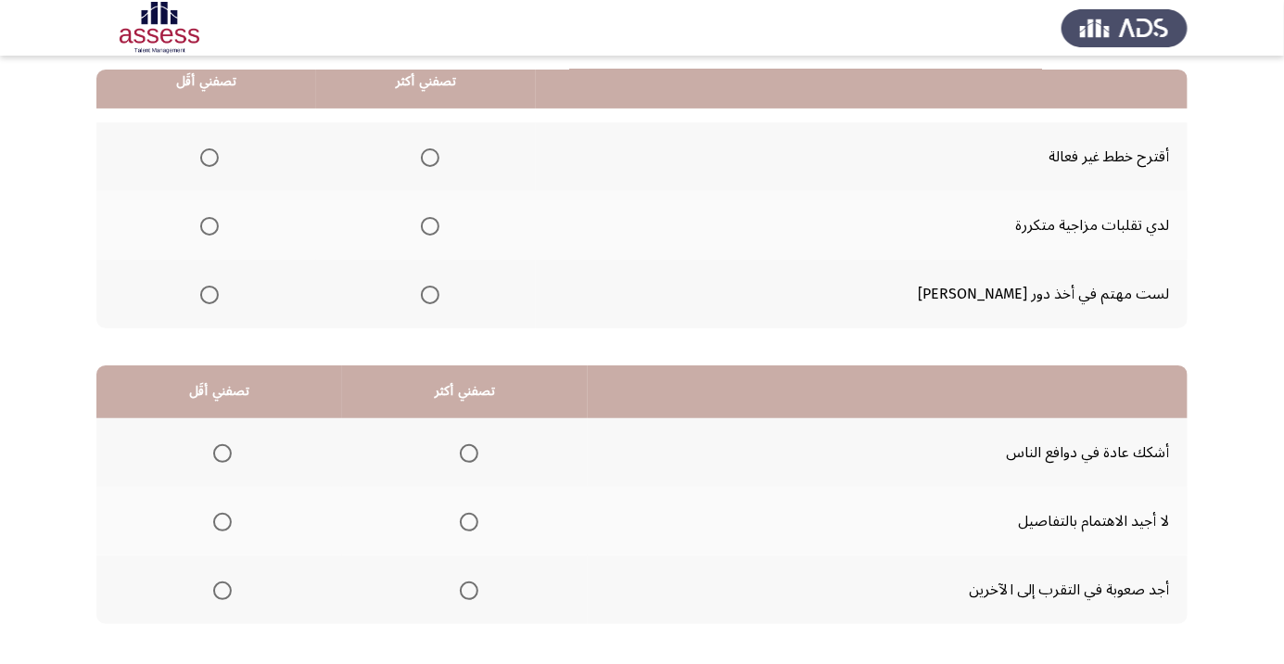
click at [452, 542] on th at bounding box center [465, 521] width 246 height 69
click at [215, 474] on th at bounding box center [219, 452] width 246 height 69
click at [462, 459] on span "Select an option" at bounding box center [469, 453] width 19 height 19
click at [462, 459] on input "Select an option" at bounding box center [469, 453] width 19 height 19
click at [216, 525] on span "Select an option" at bounding box center [222, 521] width 19 height 19
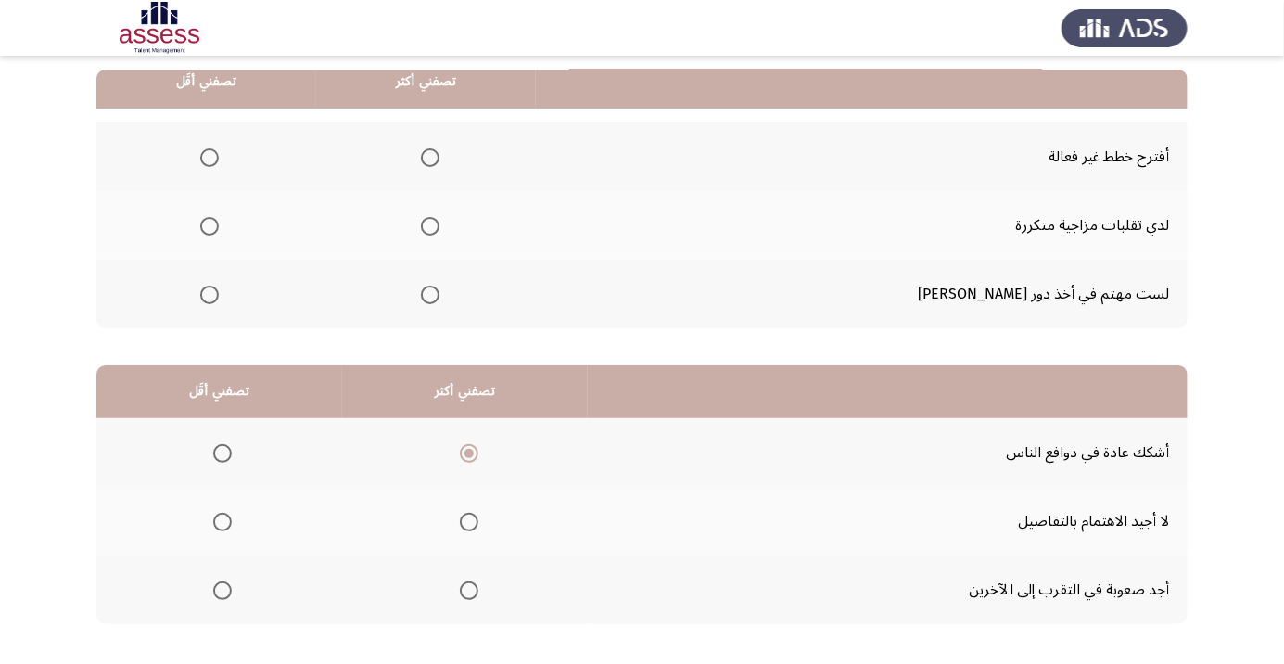
click at [216, 525] on input "Select an option" at bounding box center [222, 521] width 19 height 19
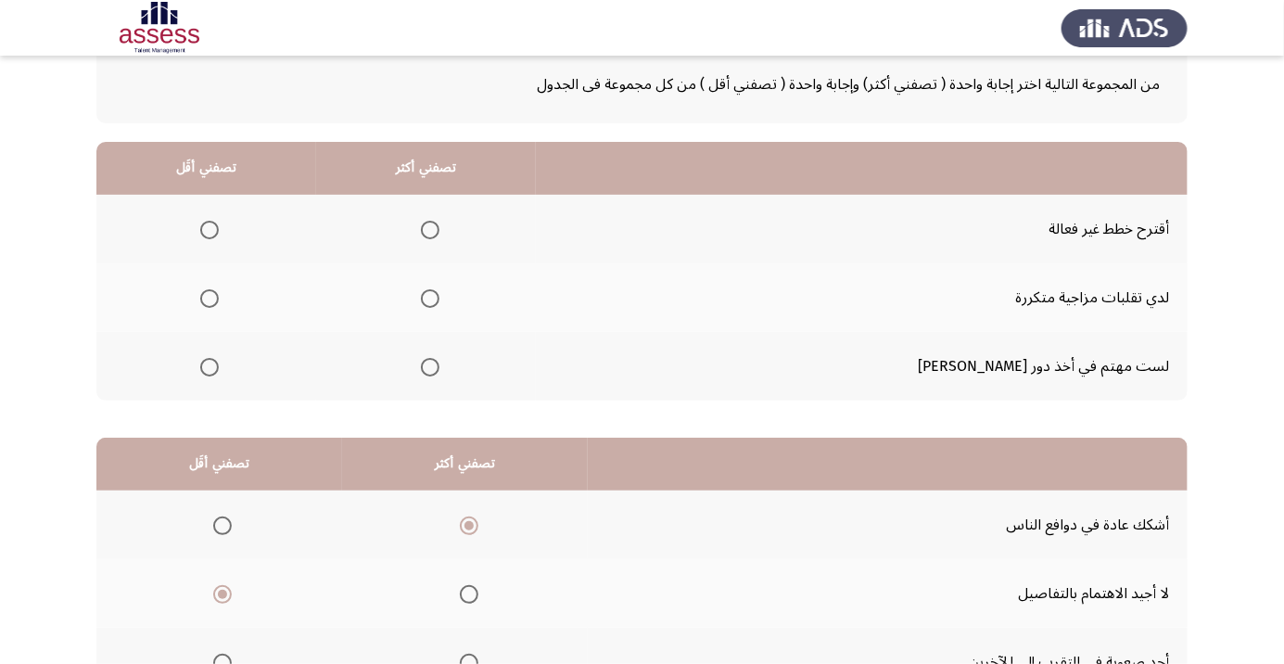
scroll to position [0, 0]
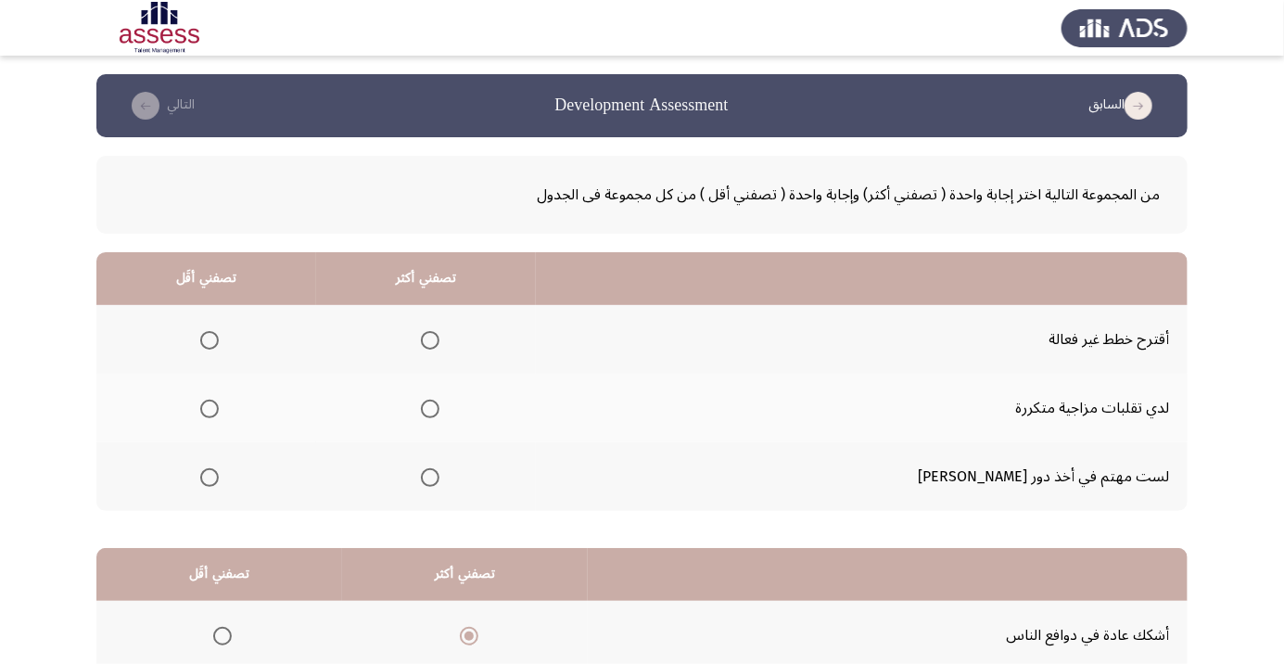
click at [439, 415] on span "Select an option" at bounding box center [430, 408] width 19 height 19
click at [439, 415] on input "Select an option" at bounding box center [430, 408] width 19 height 19
click at [219, 344] on span "Select an option" at bounding box center [209, 340] width 19 height 19
click at [219, 344] on input "Select an option" at bounding box center [209, 340] width 19 height 19
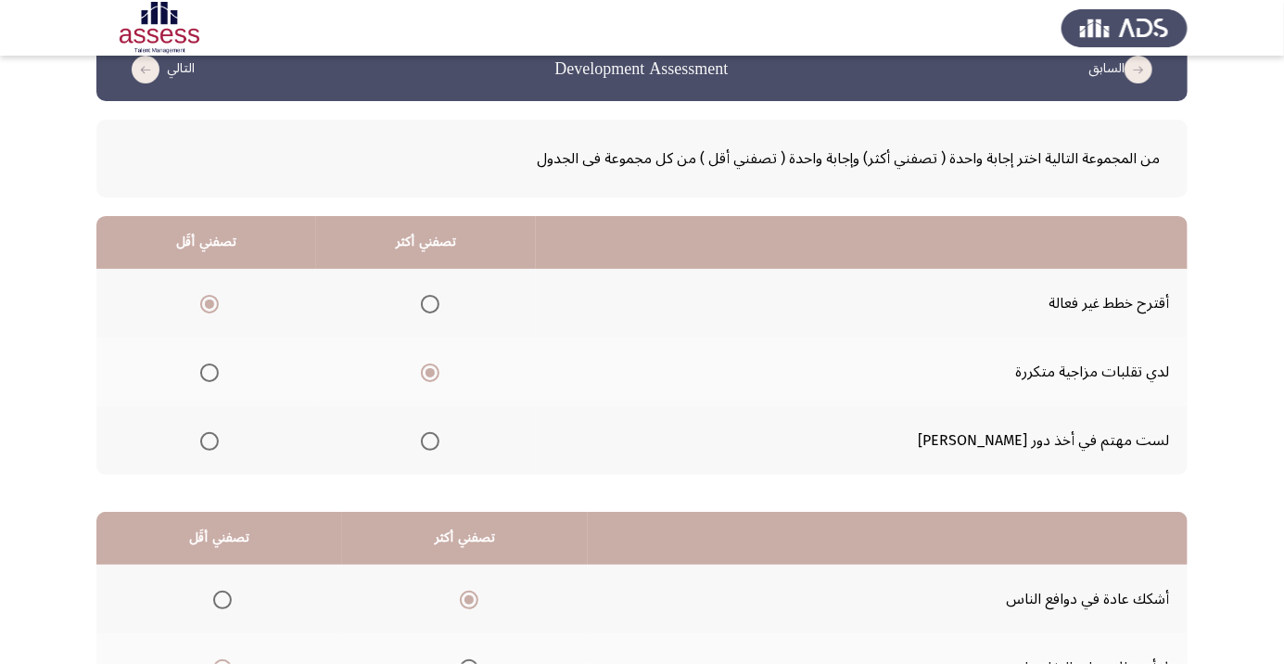
scroll to position [183, 0]
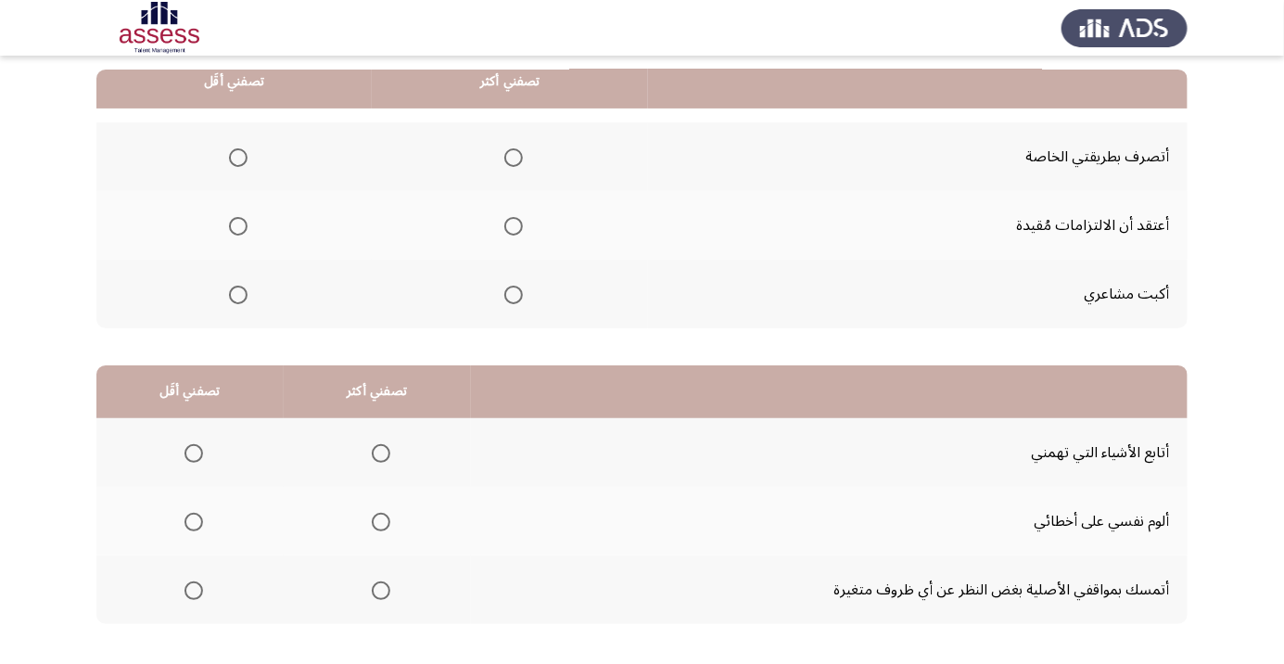
click at [520, 152] on span "Select an option" at bounding box center [513, 157] width 19 height 19
click at [520, 152] on input "Select an option" at bounding box center [513, 157] width 19 height 19
click at [237, 224] on span "Select an option" at bounding box center [238, 226] width 19 height 19
click at [237, 224] on input "Select an option" at bounding box center [238, 226] width 19 height 19
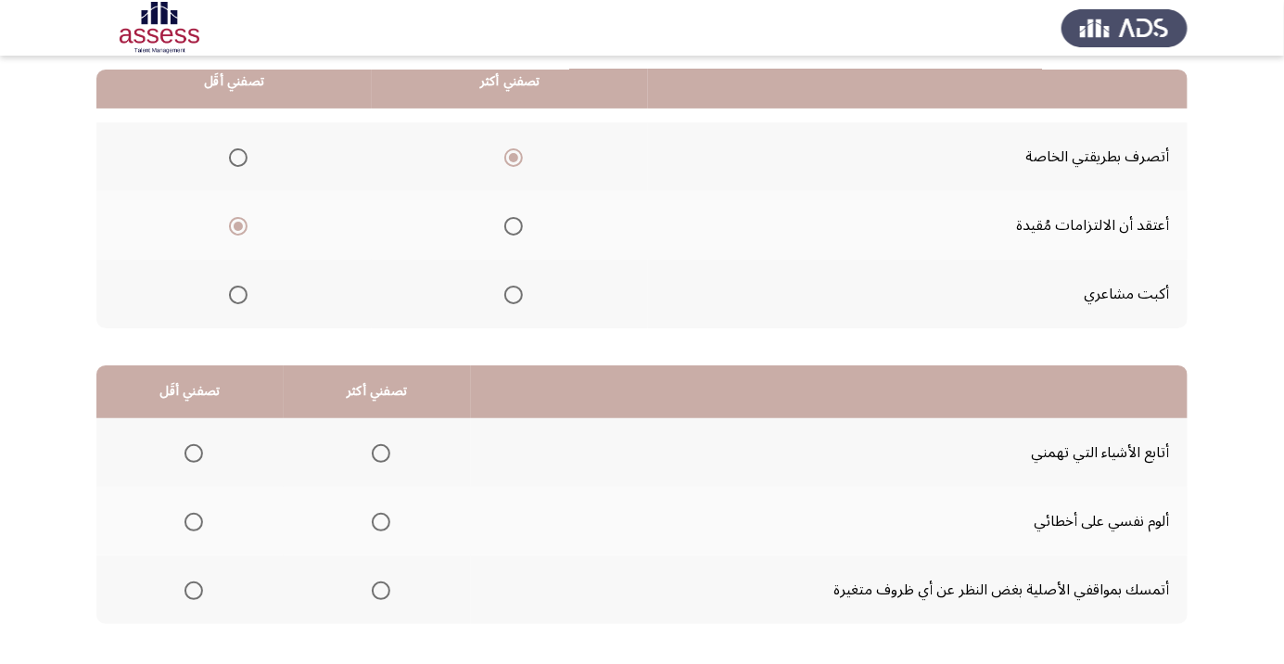
click at [381, 453] on span "Select an option" at bounding box center [381, 453] width 0 height 0
click at [378, 451] on input "Select an option" at bounding box center [381, 453] width 19 height 19
click at [194, 590] on span "Select an option" at bounding box center [194, 590] width 0 height 0
click at [193, 588] on input "Select an option" at bounding box center [193, 590] width 19 height 19
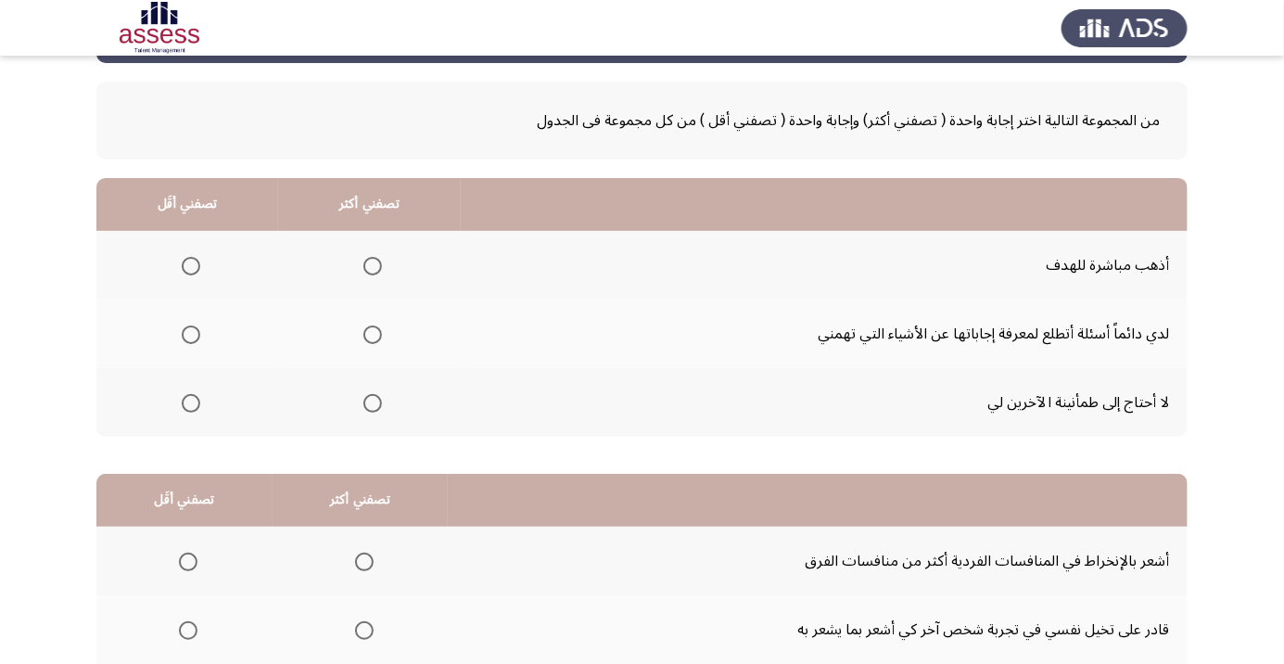
scroll to position [73, 0]
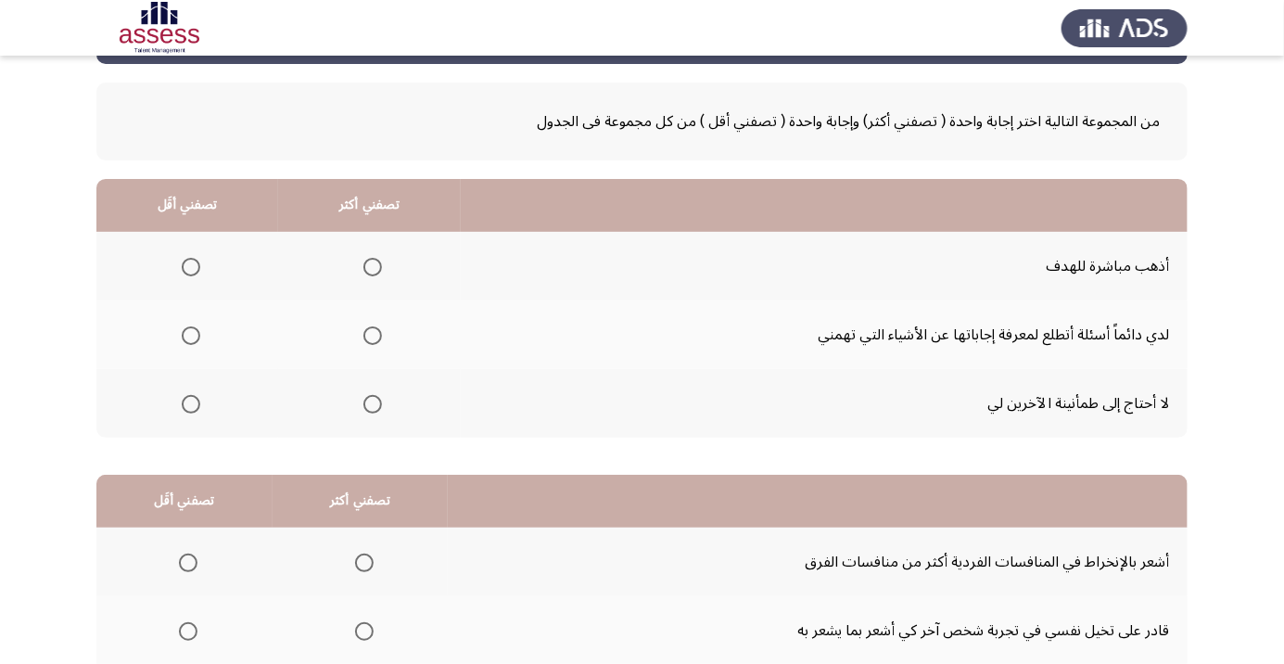
click at [367, 272] on span "Select an option" at bounding box center [372, 267] width 19 height 19
click at [367, 272] on input "Select an option" at bounding box center [372, 267] width 19 height 19
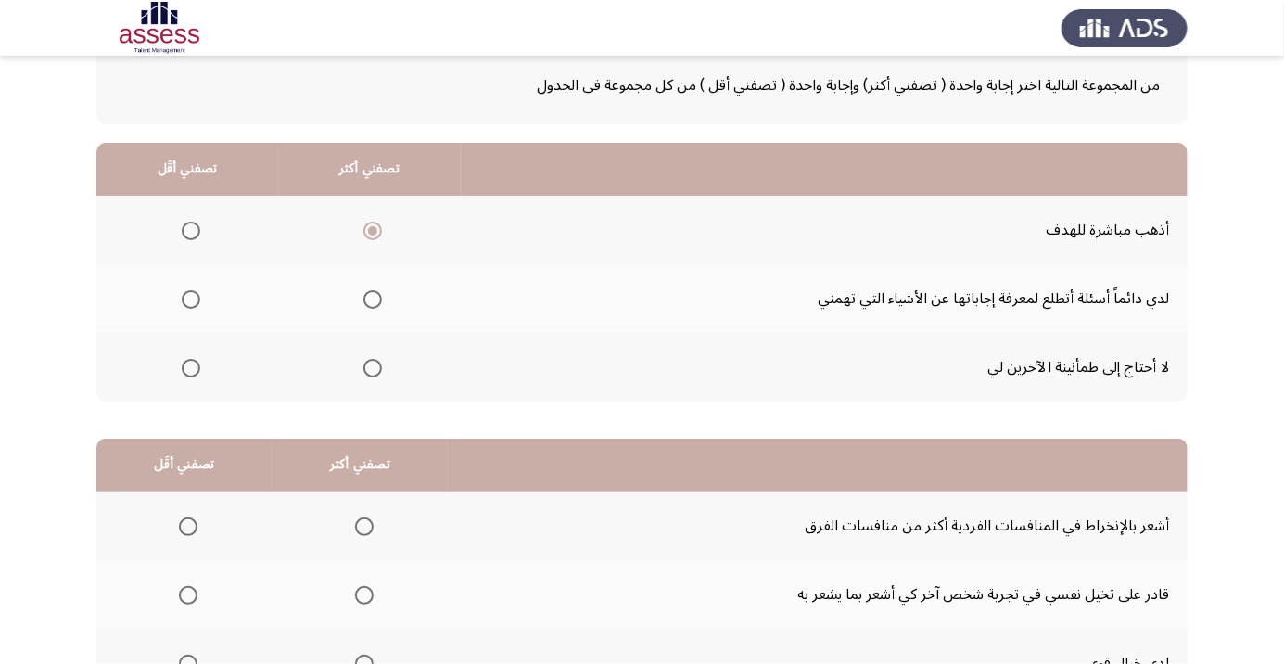
scroll to position [183, 0]
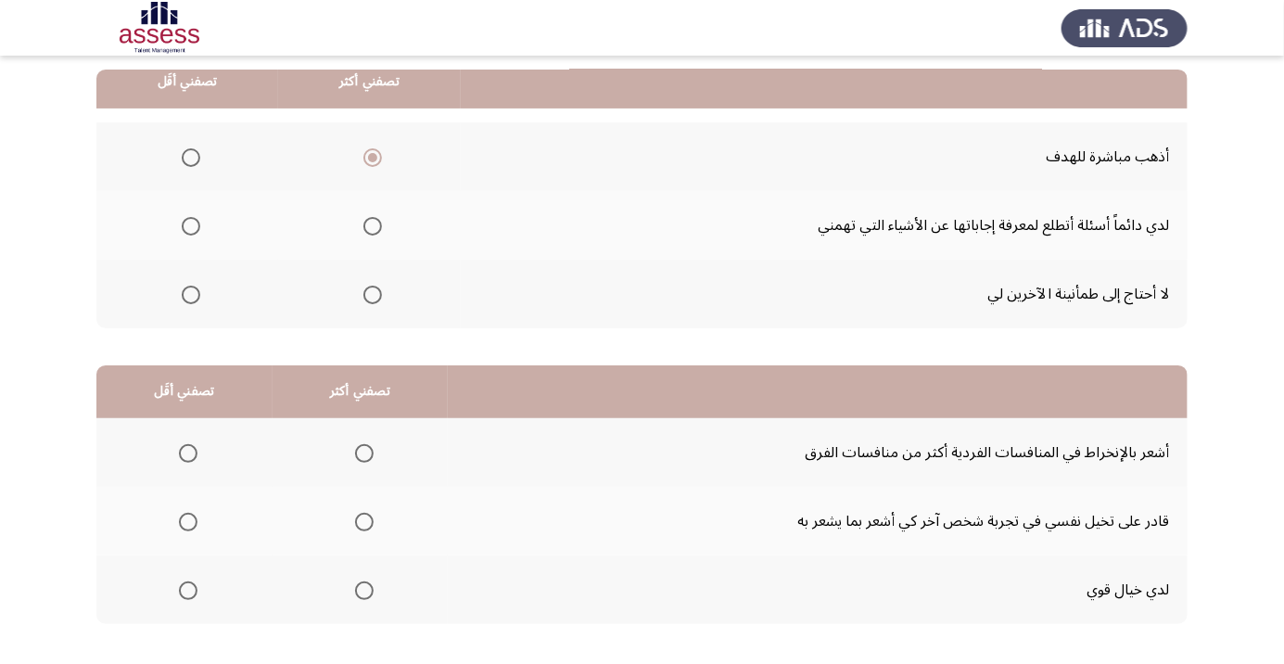
click at [428, 474] on th at bounding box center [360, 452] width 176 height 69
click at [416, 460] on th at bounding box center [360, 452] width 176 height 69
click at [363, 453] on span "Select an option" at bounding box center [363, 453] width 0 height 0
click at [361, 451] on input "Select an option" at bounding box center [364, 453] width 19 height 19
click at [188, 590] on span "Select an option" at bounding box center [188, 590] width 0 height 0
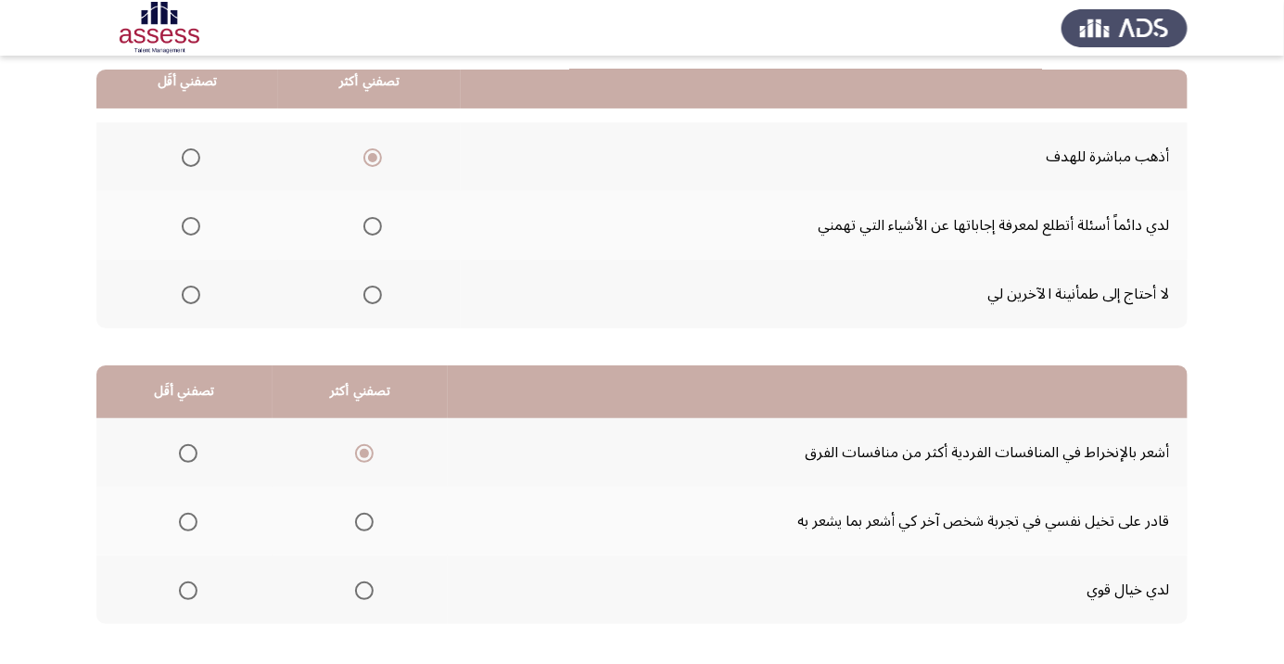
click at [186, 588] on input "Select an option" at bounding box center [188, 590] width 19 height 19
click at [191, 295] on span "Select an option" at bounding box center [191, 295] width 0 height 0
click at [190, 293] on input "Select an option" at bounding box center [191, 294] width 19 height 19
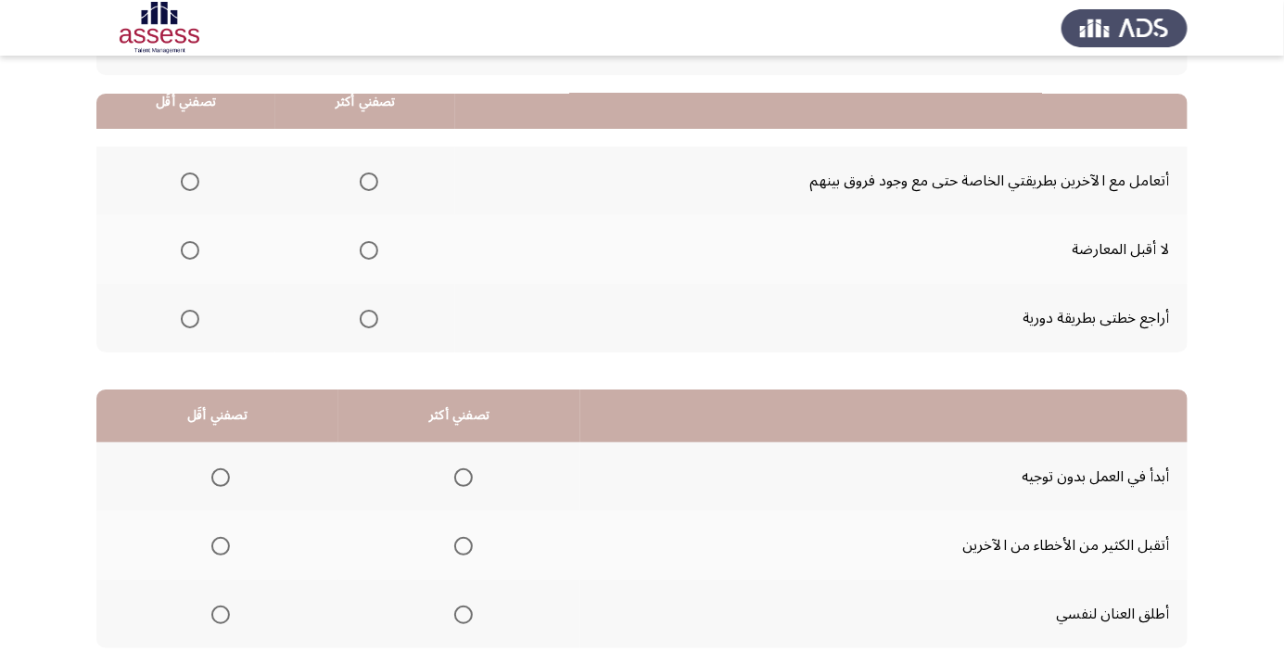
scroll to position [154, 0]
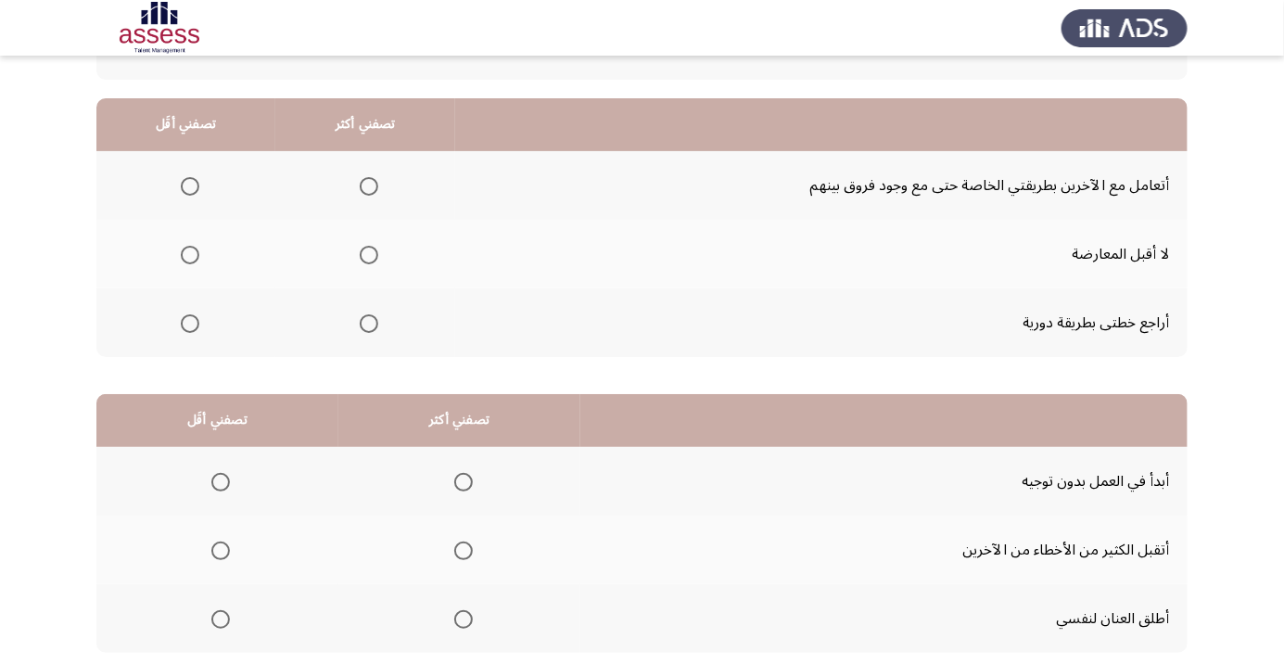
click at [368, 184] on span "Select an option" at bounding box center [369, 186] width 19 height 19
click at [368, 184] on input "Select an option" at bounding box center [369, 186] width 19 height 19
click at [190, 255] on span "Select an option" at bounding box center [190, 255] width 0 height 0
click at [189, 253] on input "Select an option" at bounding box center [190, 255] width 19 height 19
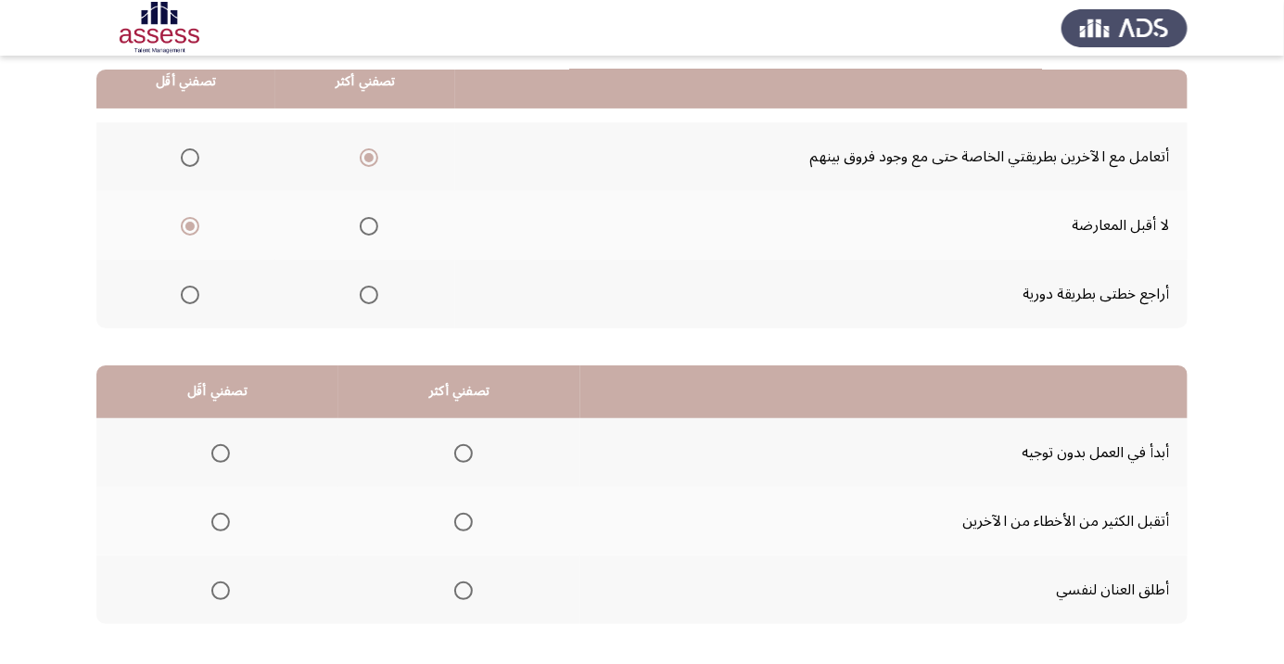
click at [466, 449] on span "Select an option" at bounding box center [463, 453] width 19 height 19
click at [466, 449] on input "Select an option" at bounding box center [463, 453] width 19 height 19
click at [221, 590] on span "Select an option" at bounding box center [221, 590] width 0 height 0
click at [220, 588] on input "Select an option" at bounding box center [220, 590] width 19 height 19
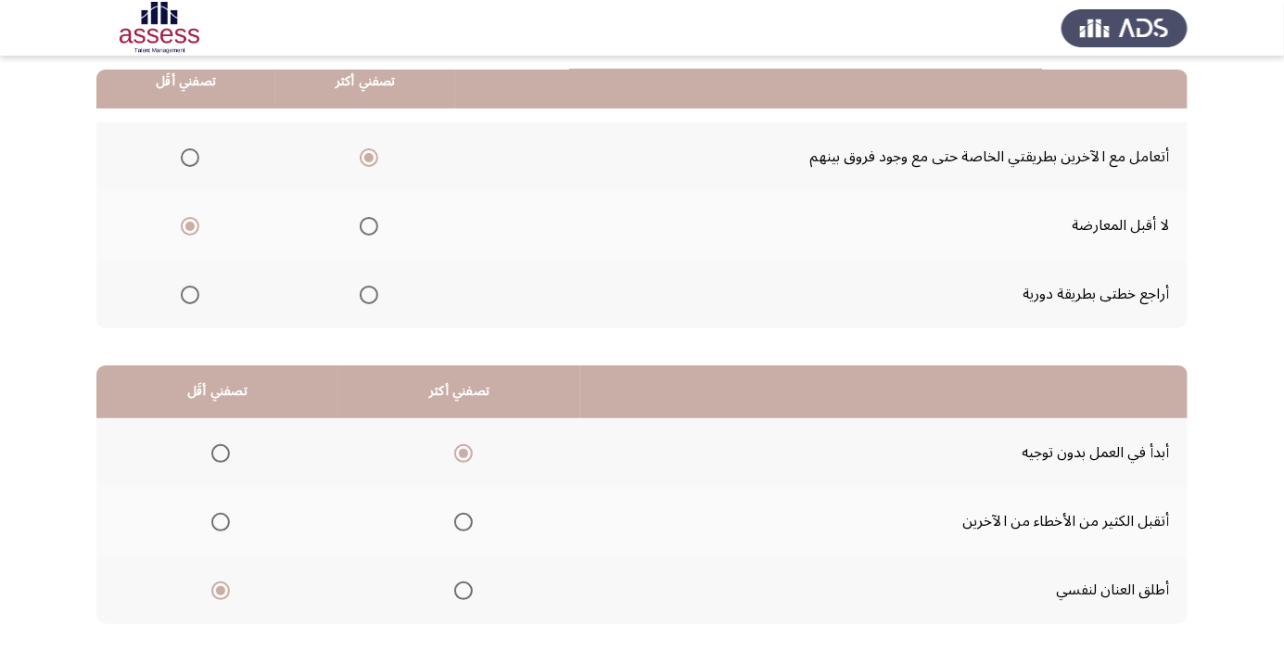
scroll to position [0, 0]
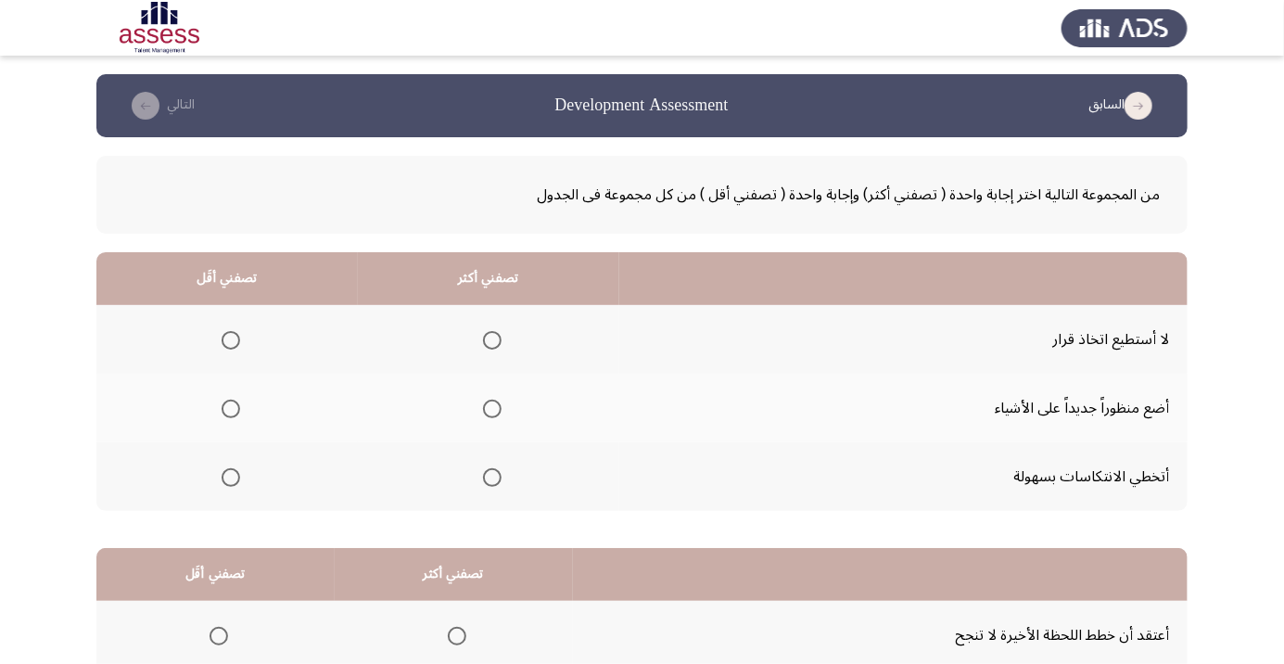
click at [222, 360] on th at bounding box center [226, 339] width 261 height 69
click at [231, 340] on span "Select an option" at bounding box center [231, 340] width 0 height 0
click at [229, 339] on input "Select an option" at bounding box center [230, 340] width 19 height 19
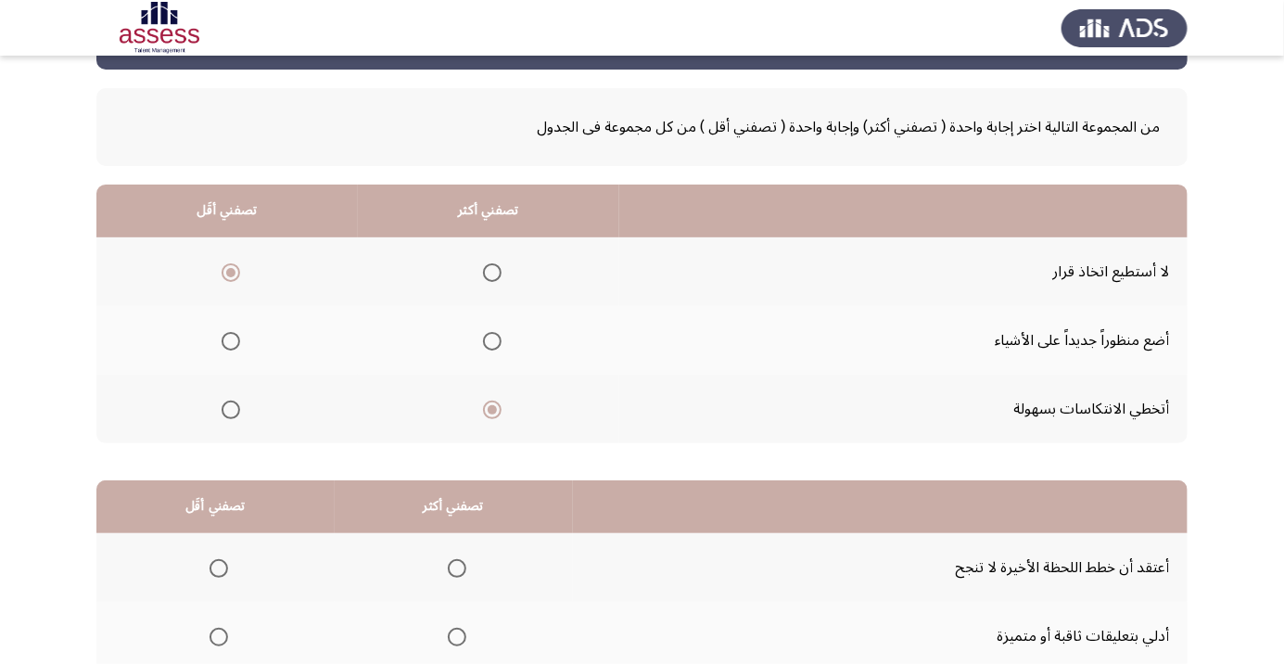
scroll to position [183, 0]
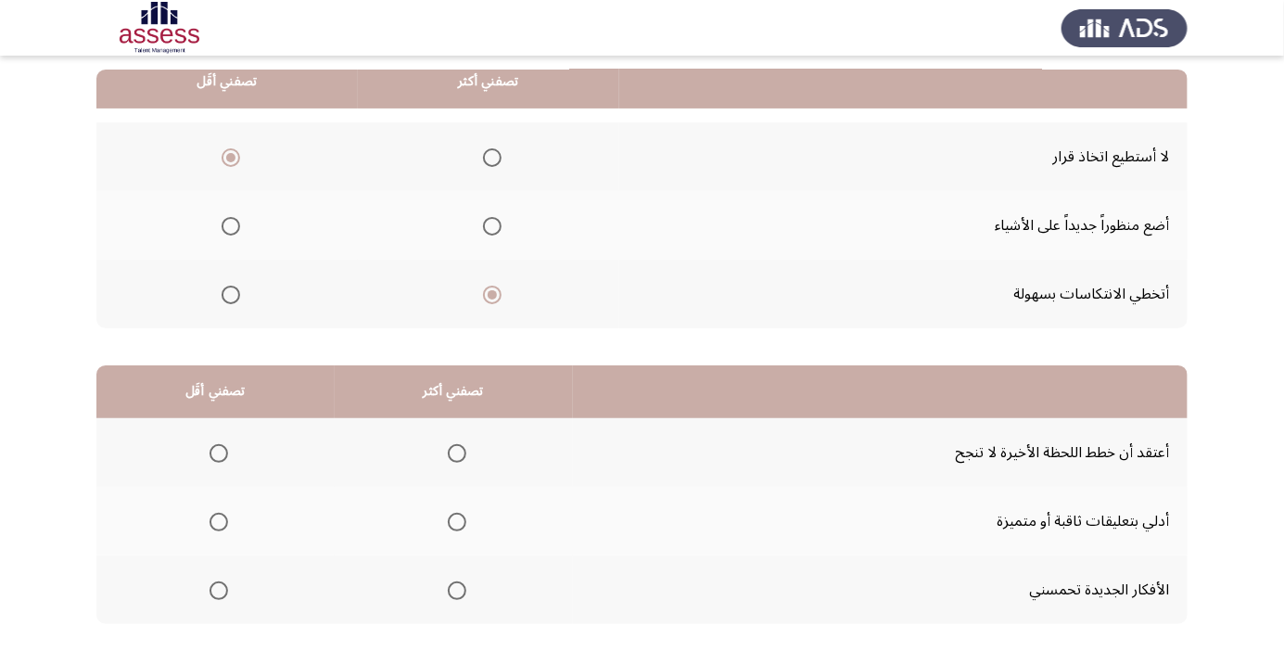
click at [457, 522] on span "Select an option" at bounding box center [457, 522] width 0 height 0
click at [452, 520] on input "Select an option" at bounding box center [457, 521] width 19 height 19
click at [220, 445] on span "Select an option" at bounding box center [218, 453] width 19 height 19
click at [220, 445] on input "Select an option" at bounding box center [218, 453] width 19 height 19
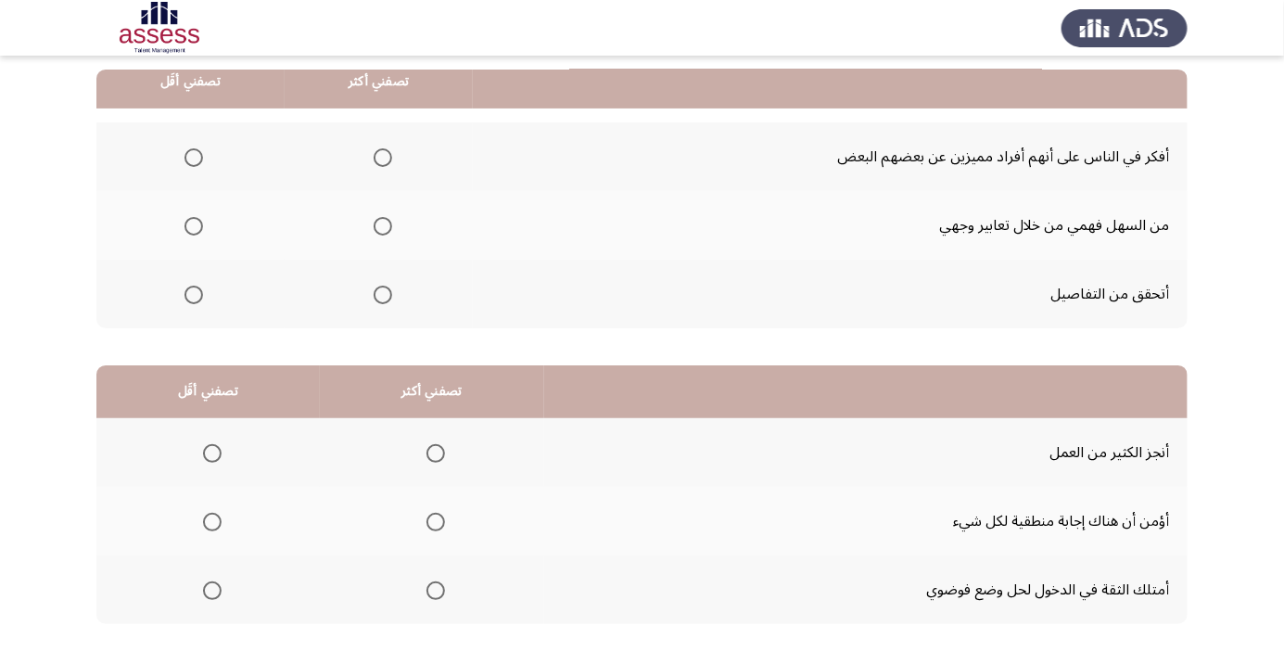
click at [383, 158] on span "Select an option" at bounding box center [383, 158] width 0 height 0
click at [381, 156] on input "Select an option" at bounding box center [382, 157] width 19 height 19
click at [193, 293] on span "Select an option" at bounding box center [193, 294] width 19 height 19
click at [193, 293] on input "Select an option" at bounding box center [193, 294] width 19 height 19
click at [437, 516] on span "Select an option" at bounding box center [435, 521] width 19 height 19
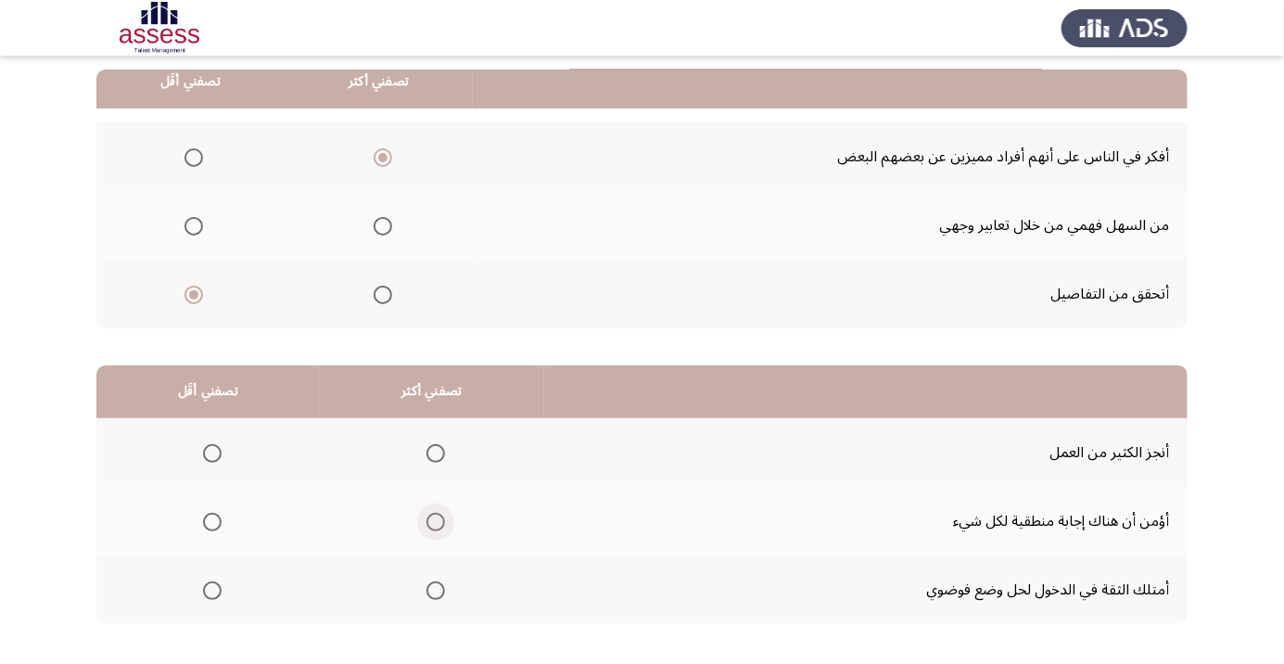
click at [437, 516] on input "Select an option" at bounding box center [435, 521] width 19 height 19
click at [212, 522] on span "Select an option" at bounding box center [212, 522] width 0 height 0
click at [210, 520] on input "Select an option" at bounding box center [212, 521] width 19 height 19
click at [434, 596] on span "Select an option" at bounding box center [435, 590] width 19 height 19
click at [434, 596] on input "Select an option" at bounding box center [435, 590] width 19 height 19
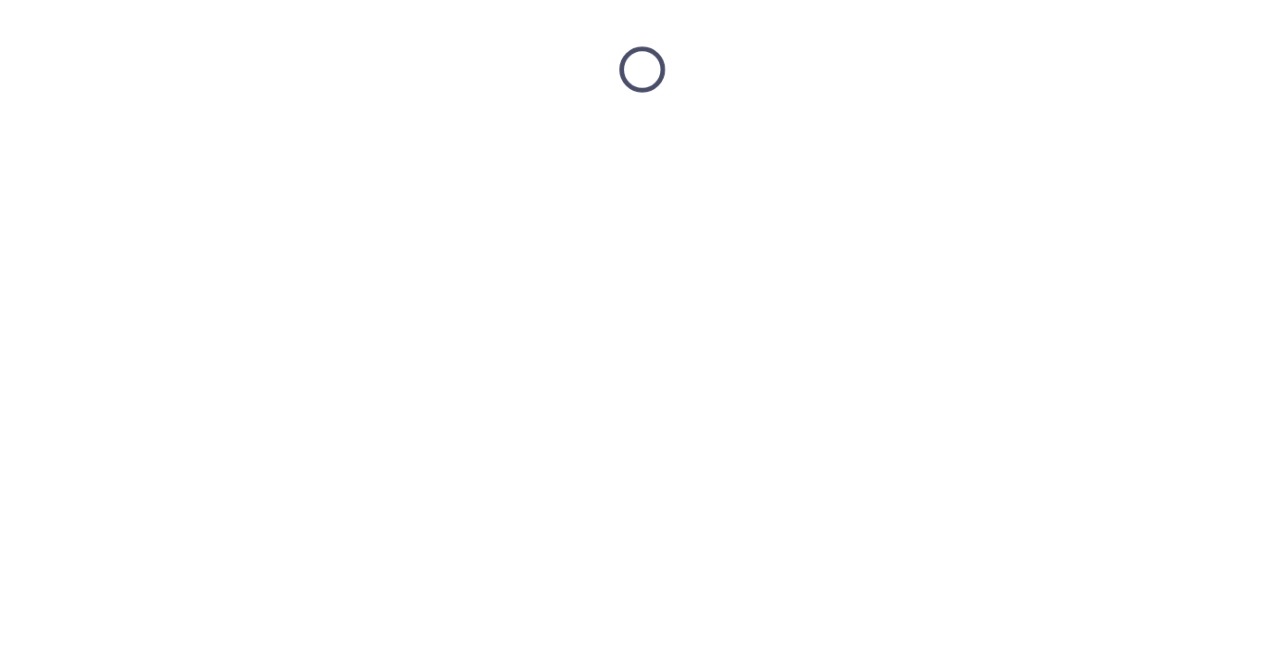
scroll to position [0, 0]
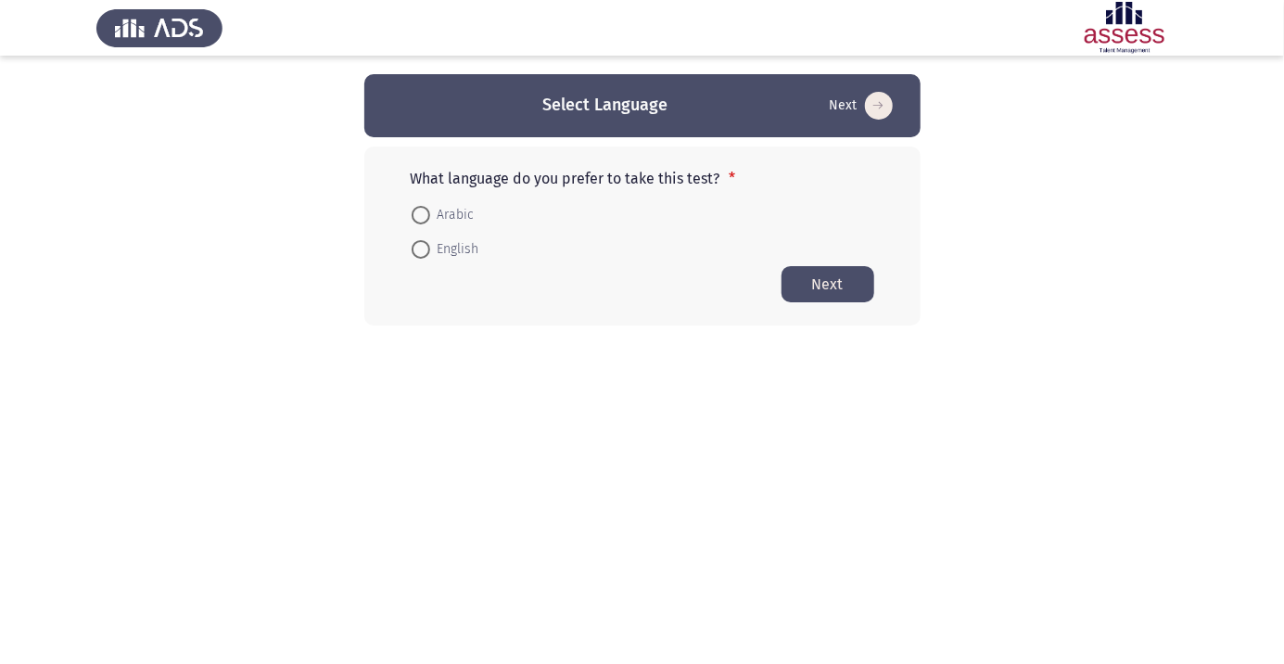
click at [460, 206] on span "Arabic" at bounding box center [452, 215] width 44 height 22
click at [430, 206] on input "Arabic" at bounding box center [420, 215] width 19 height 19
radio input "true"
click at [841, 279] on button "Next" at bounding box center [827, 283] width 93 height 36
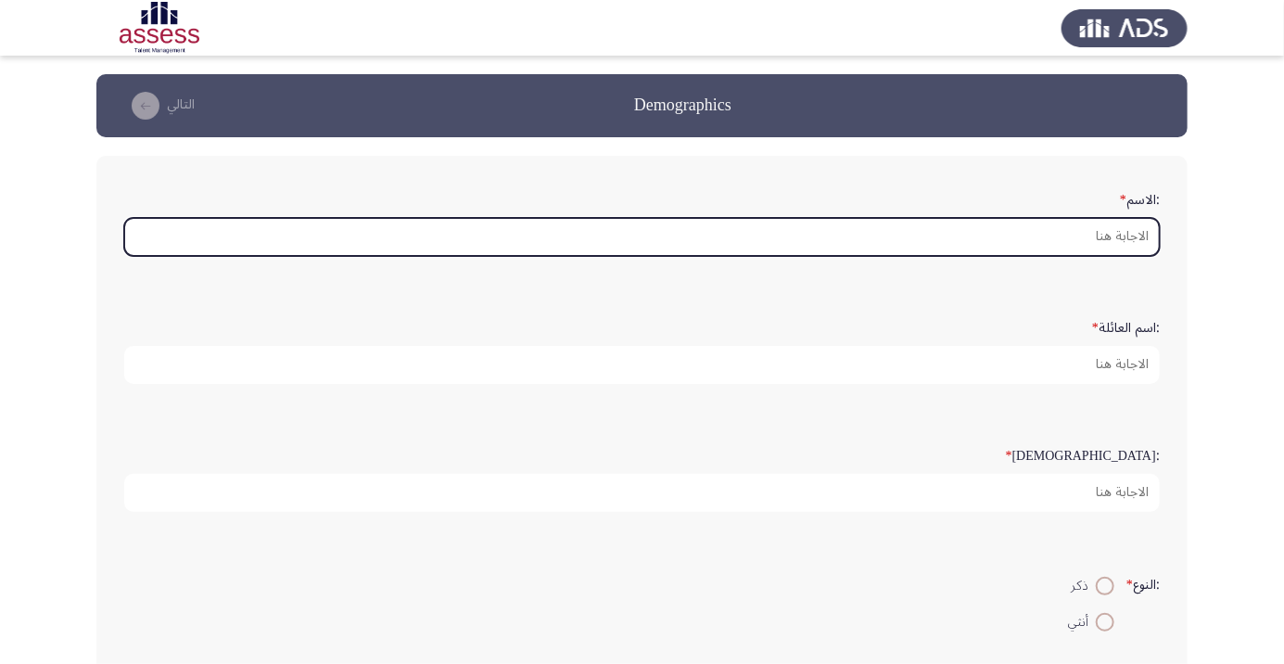
click at [1111, 237] on input ":الاسم *" at bounding box center [641, 237] width 1035 height 38
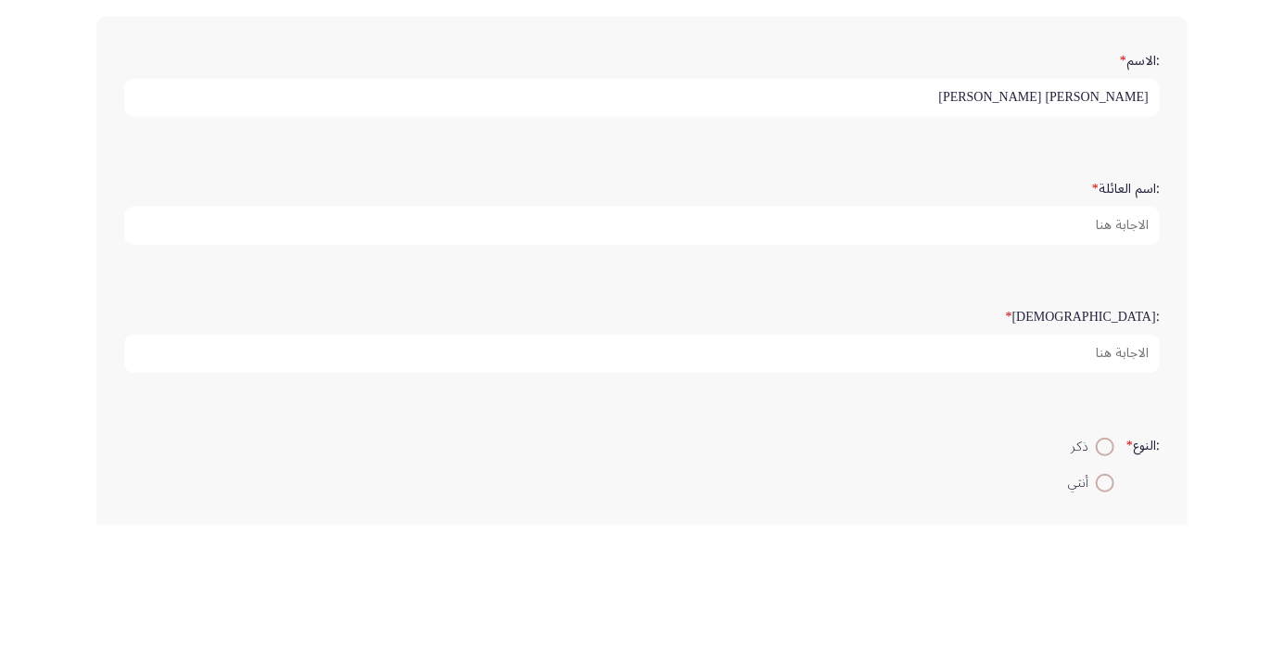
type input "[PERSON_NAME] [PERSON_NAME]"
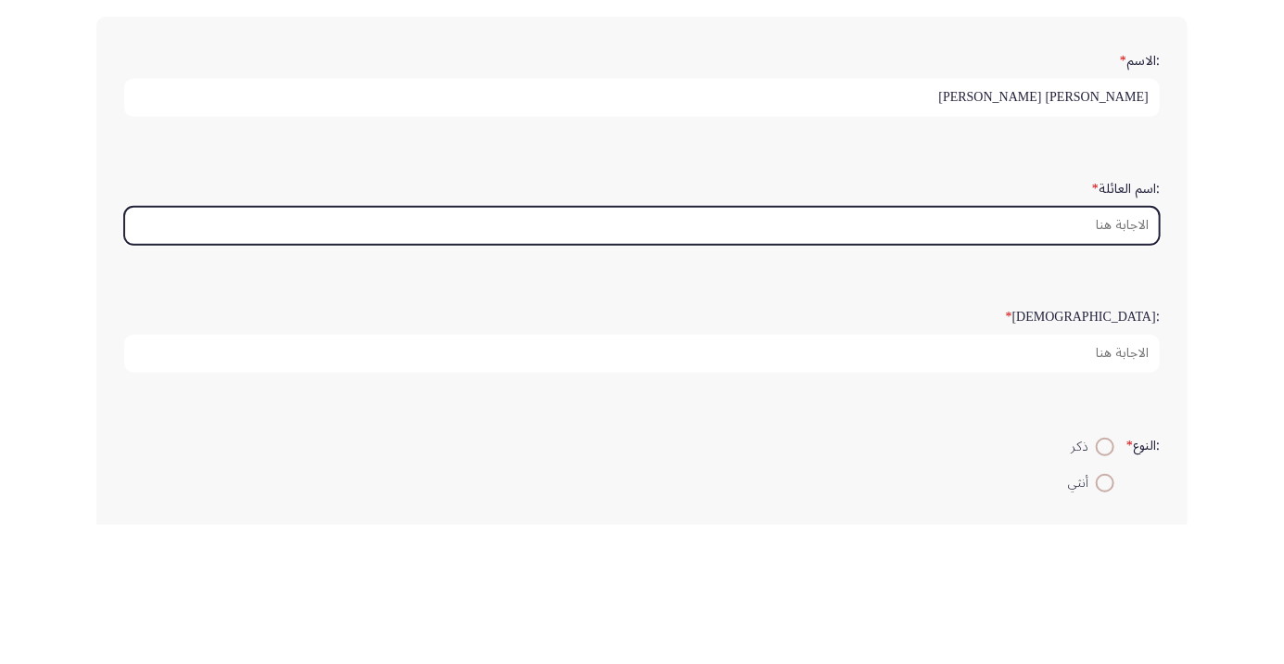
click at [1121, 365] on input ":اسم العائلة *" at bounding box center [641, 365] width 1035 height 38
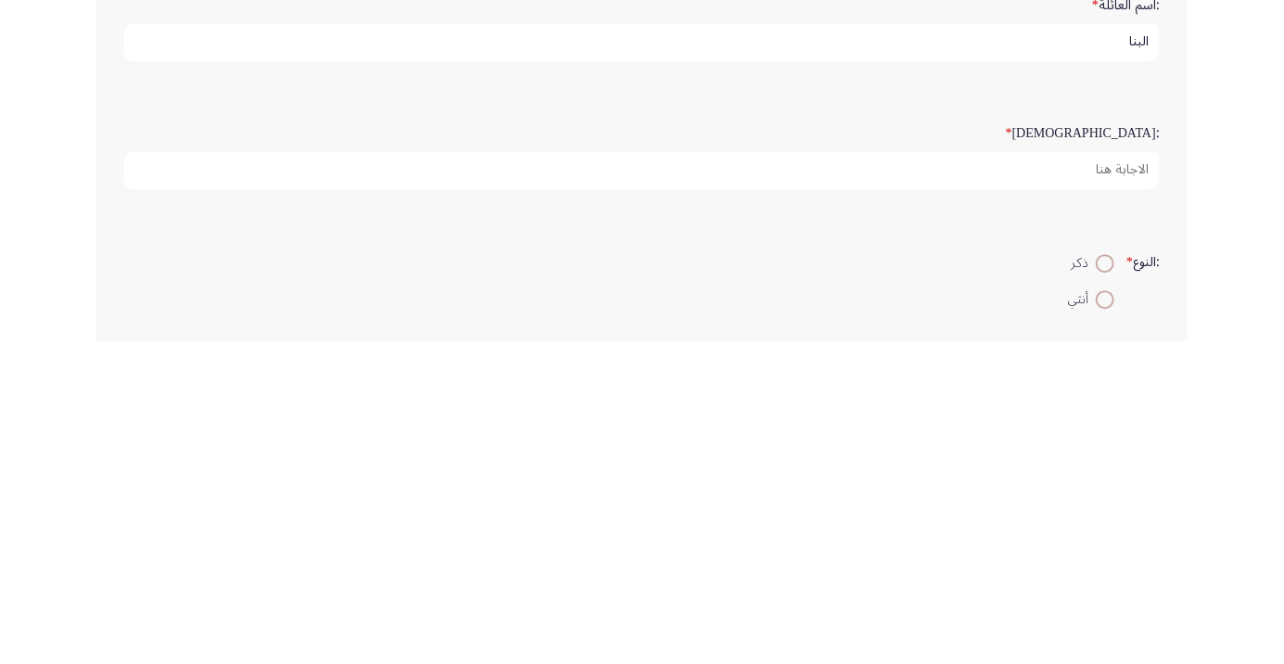
type input "البنا"
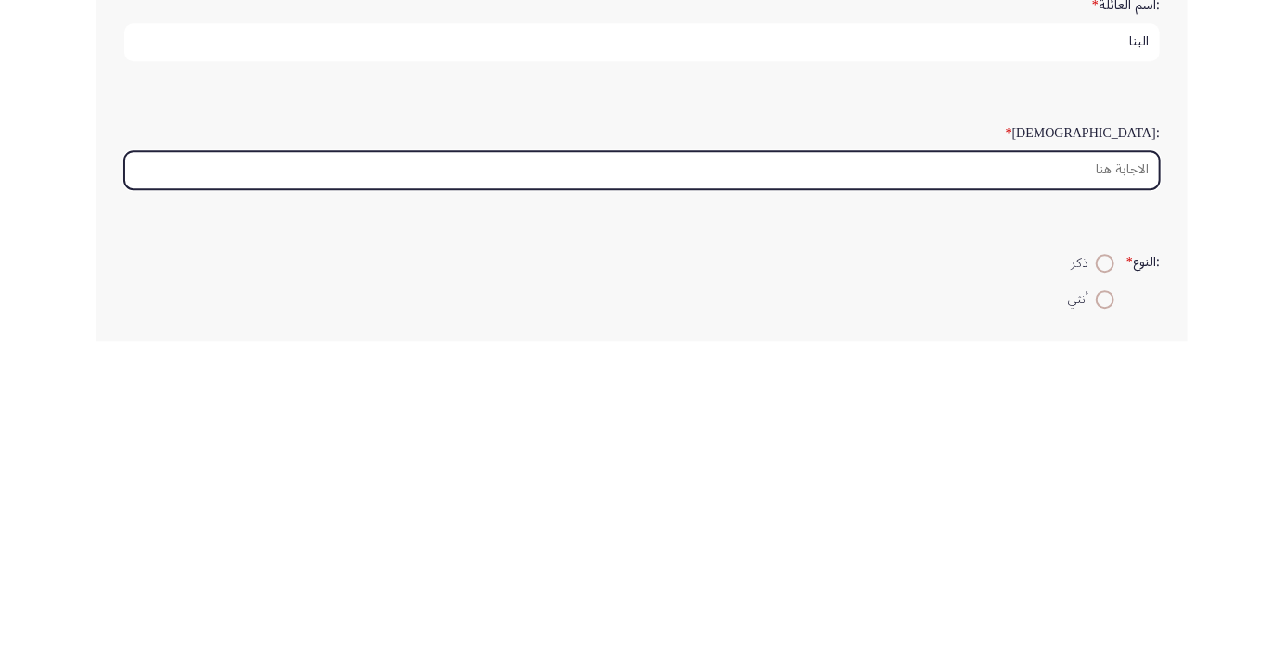
click at [1106, 497] on input ":السن *" at bounding box center [641, 493] width 1035 height 38
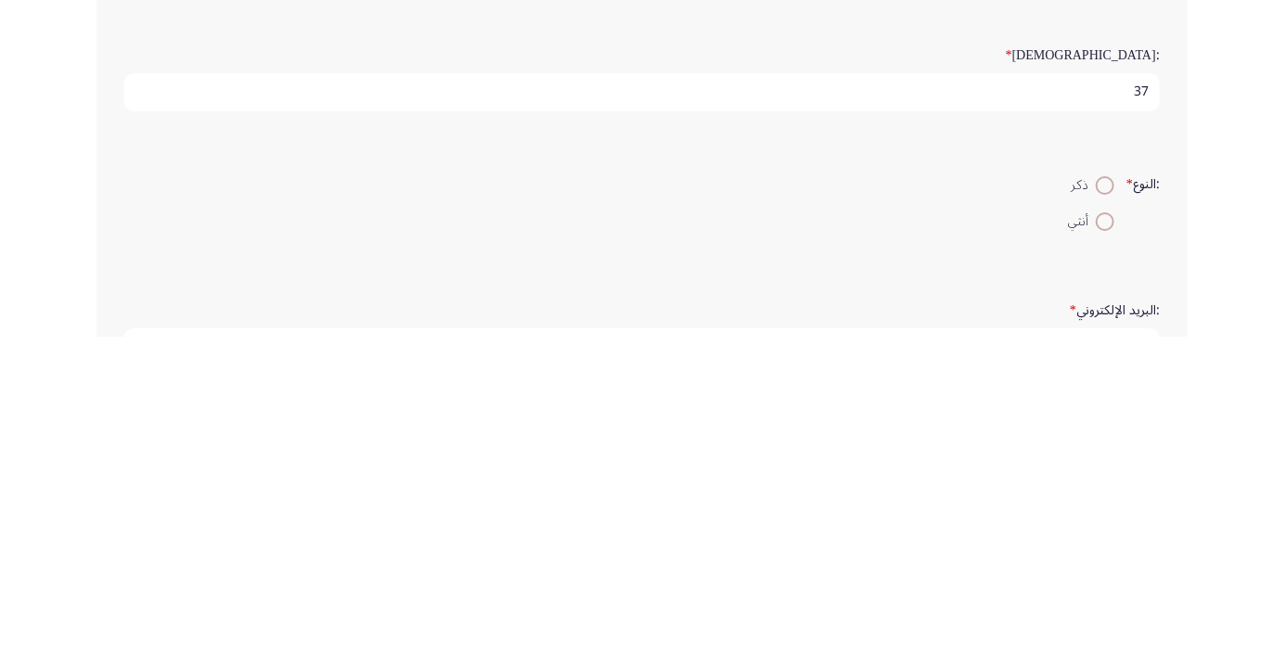
type input "37"
click at [1105, 512] on span at bounding box center [1105, 512] width 0 height 0
click at [1102, 509] on input "ذكر" at bounding box center [1104, 512] width 19 height 19
radio input "true"
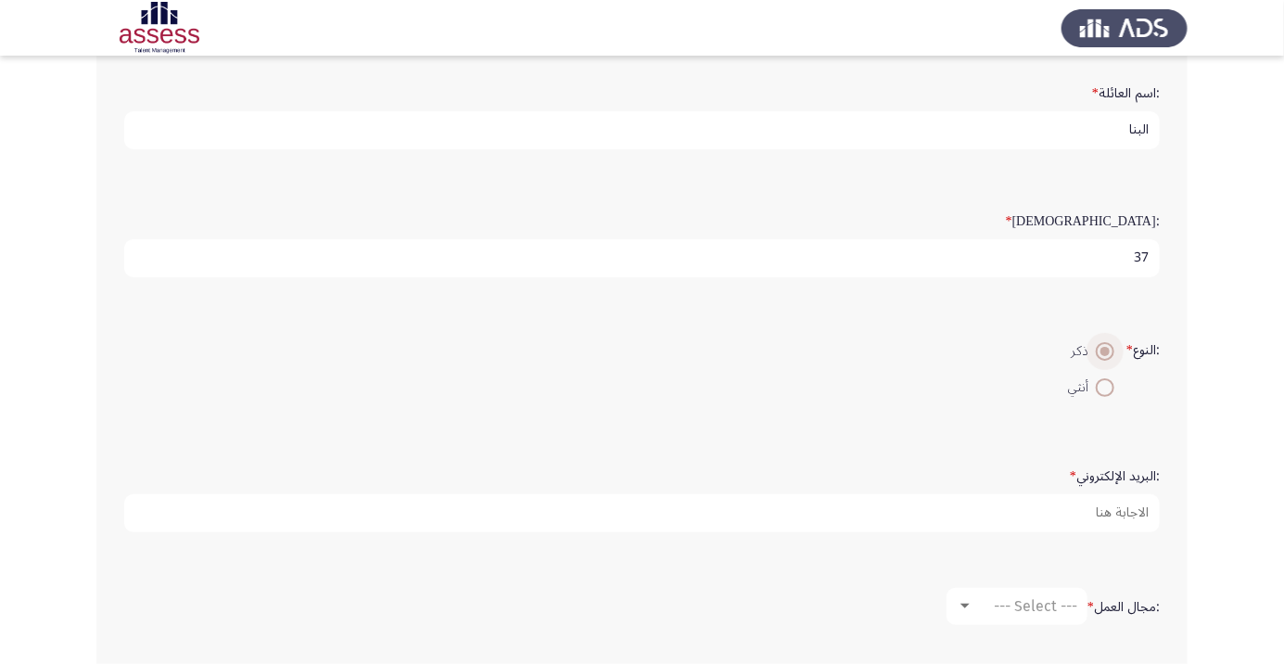
scroll to position [231, 0]
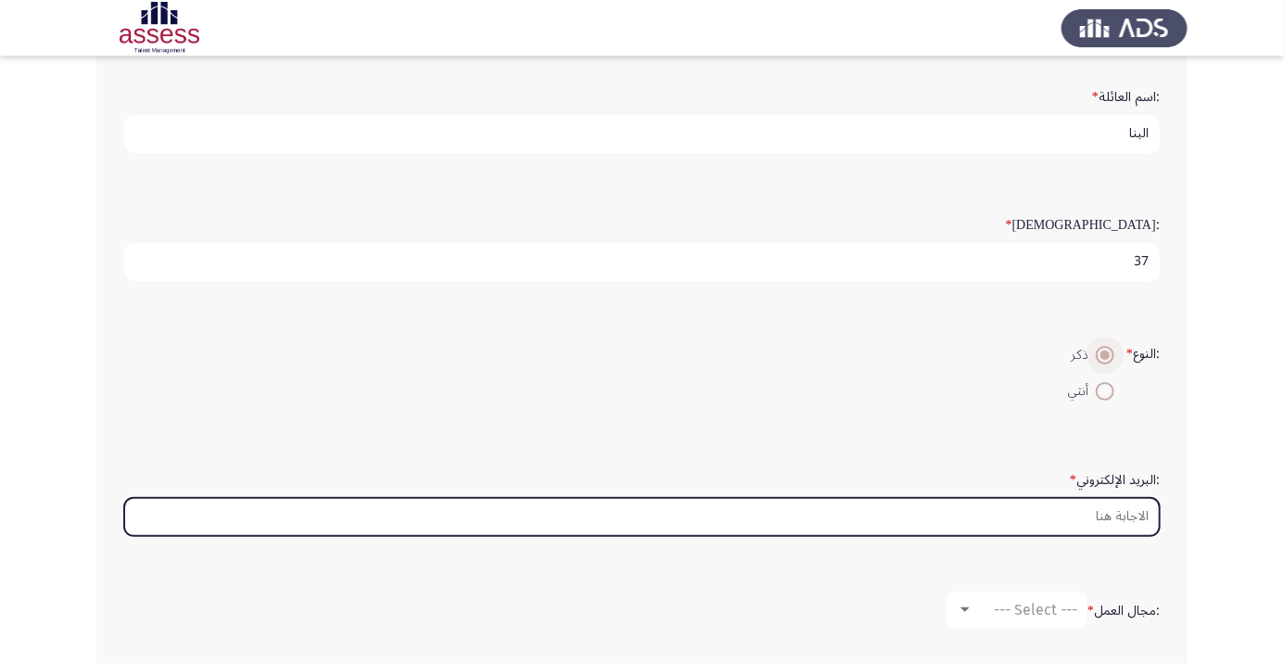
click at [1127, 508] on input ":البريد الإلكتروني *" at bounding box center [641, 517] width 1035 height 38
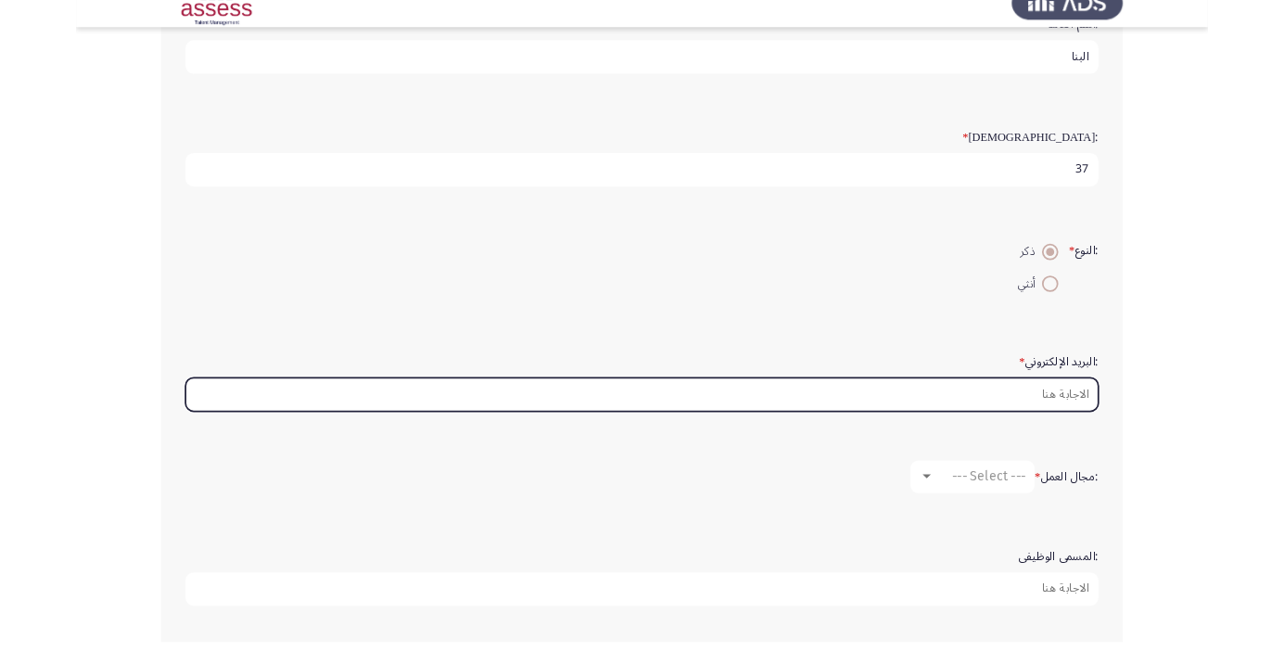
scroll to position [275, 0]
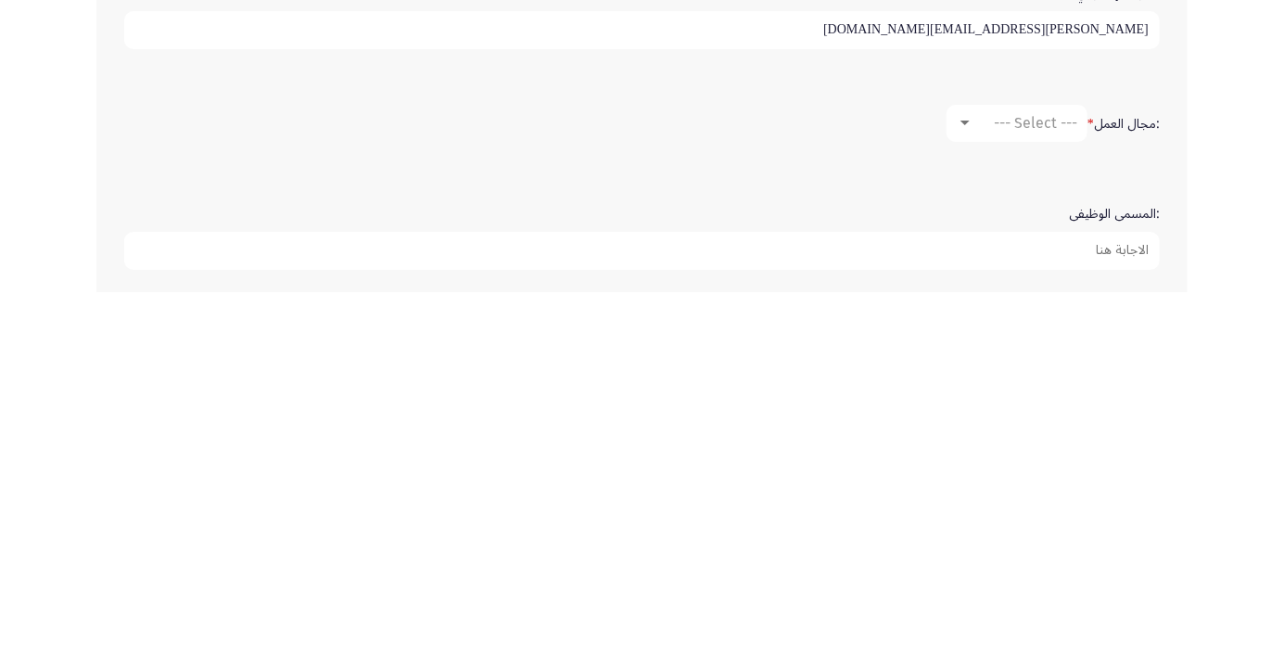
type input "Mohamed.saad@ibnsina-pharma.com"
click at [1044, 486] on span "--- Select ---" at bounding box center [1034, 495] width 83 height 18
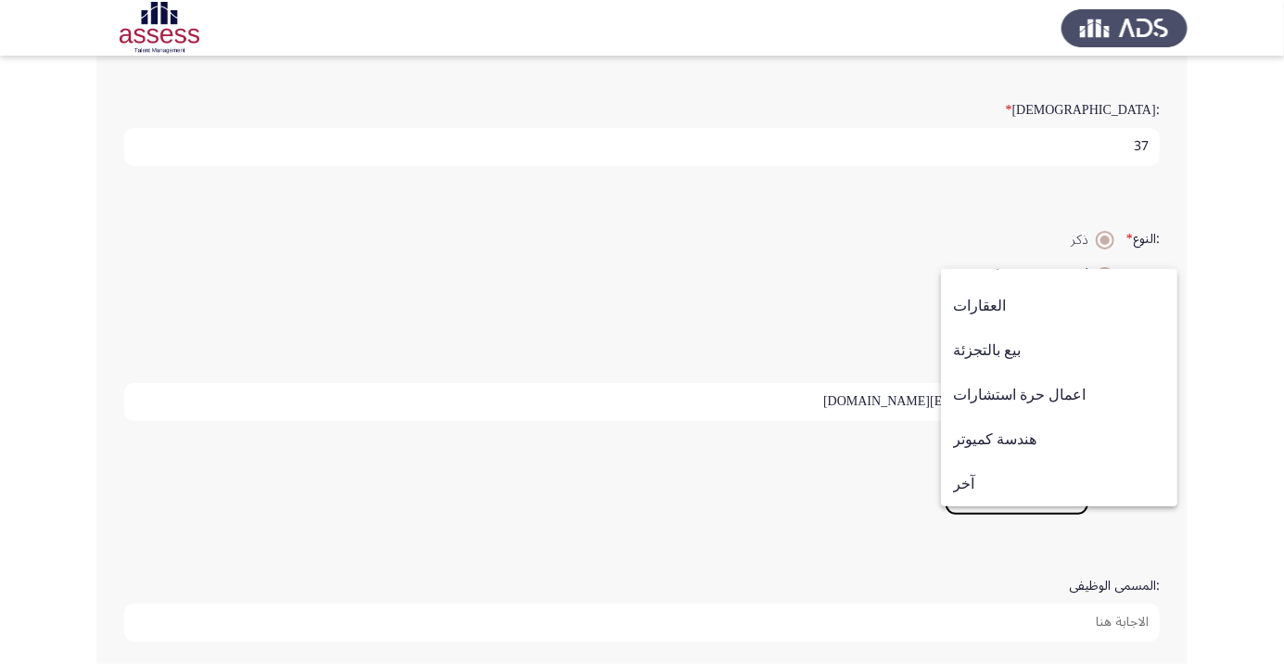
scroll to position [314, 0]
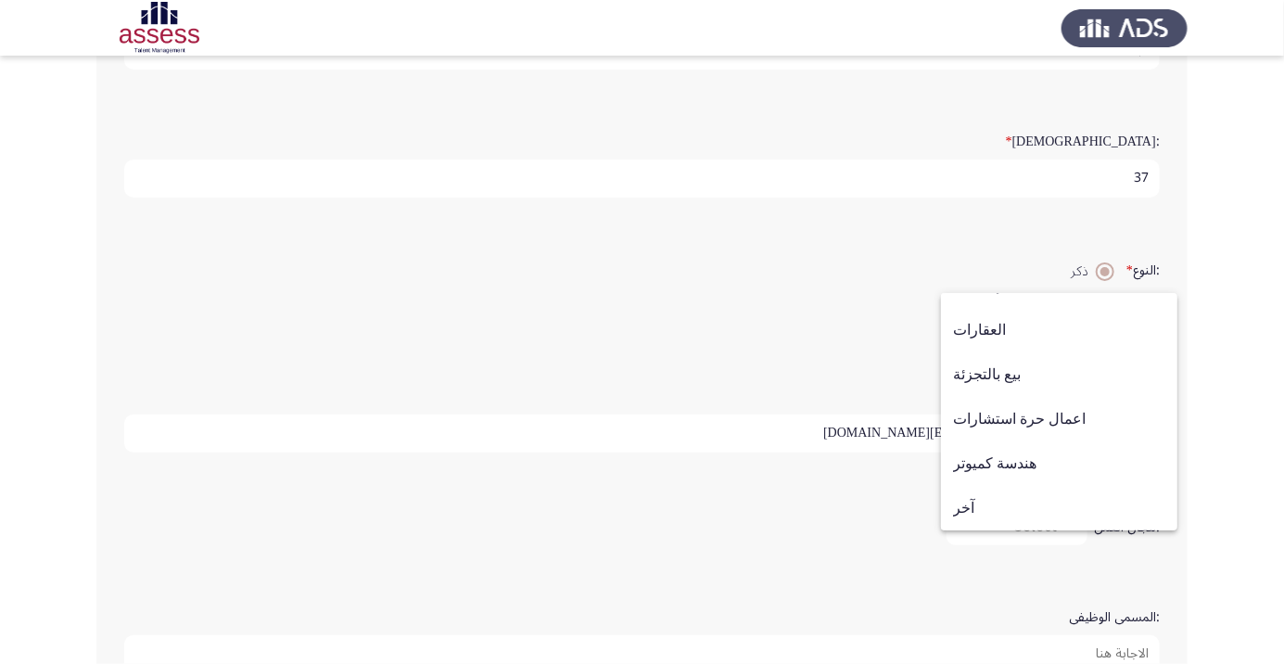
click at [1038, 397] on span "بيع بالتجزئة" at bounding box center [1059, 374] width 212 height 44
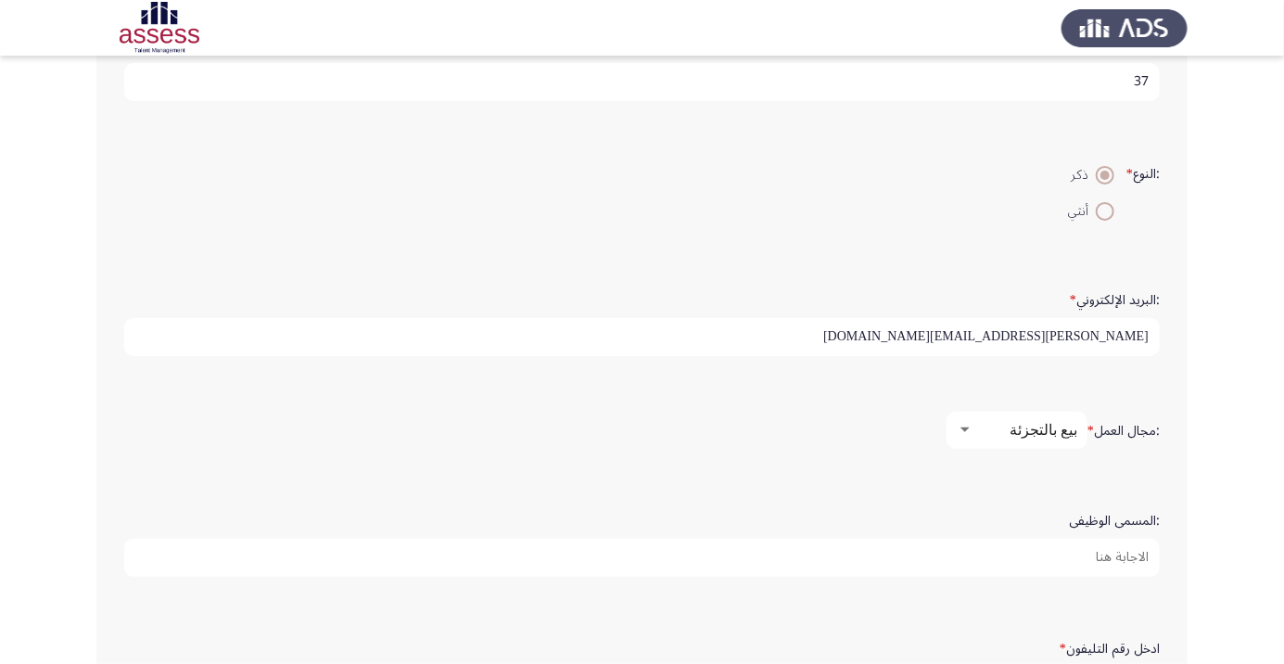
scroll to position [474, 0]
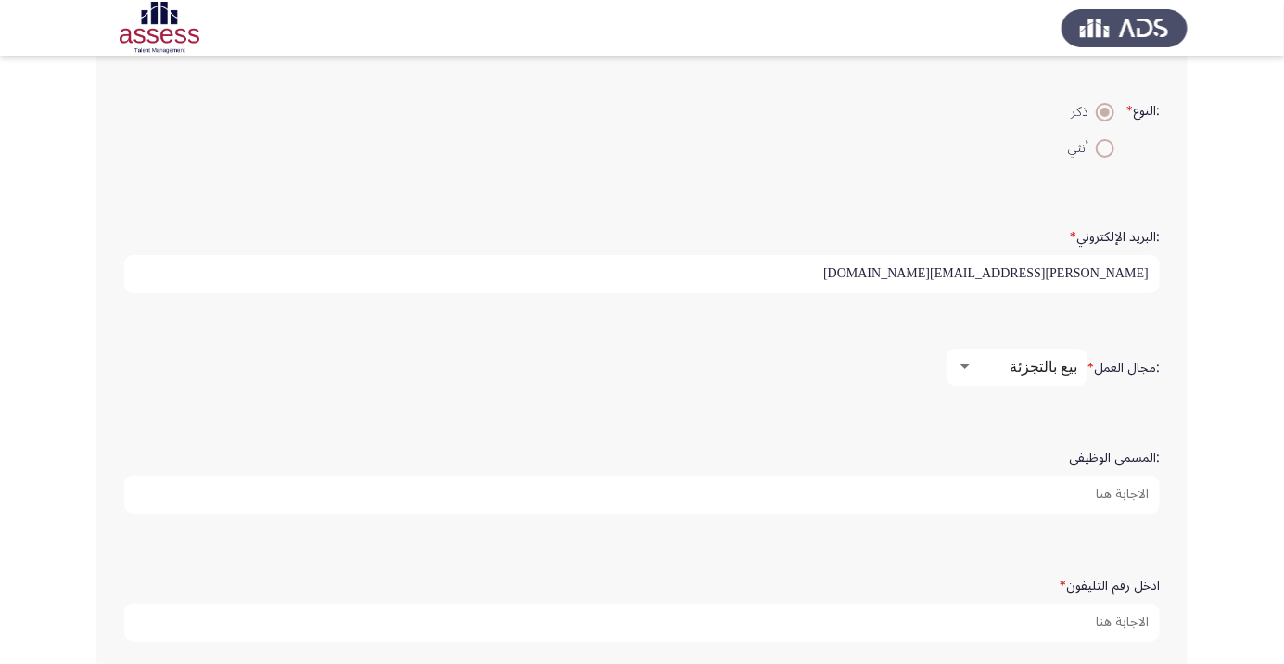
click at [1124, 495] on input ":المسمى الوظيفى" at bounding box center [641, 494] width 1035 height 38
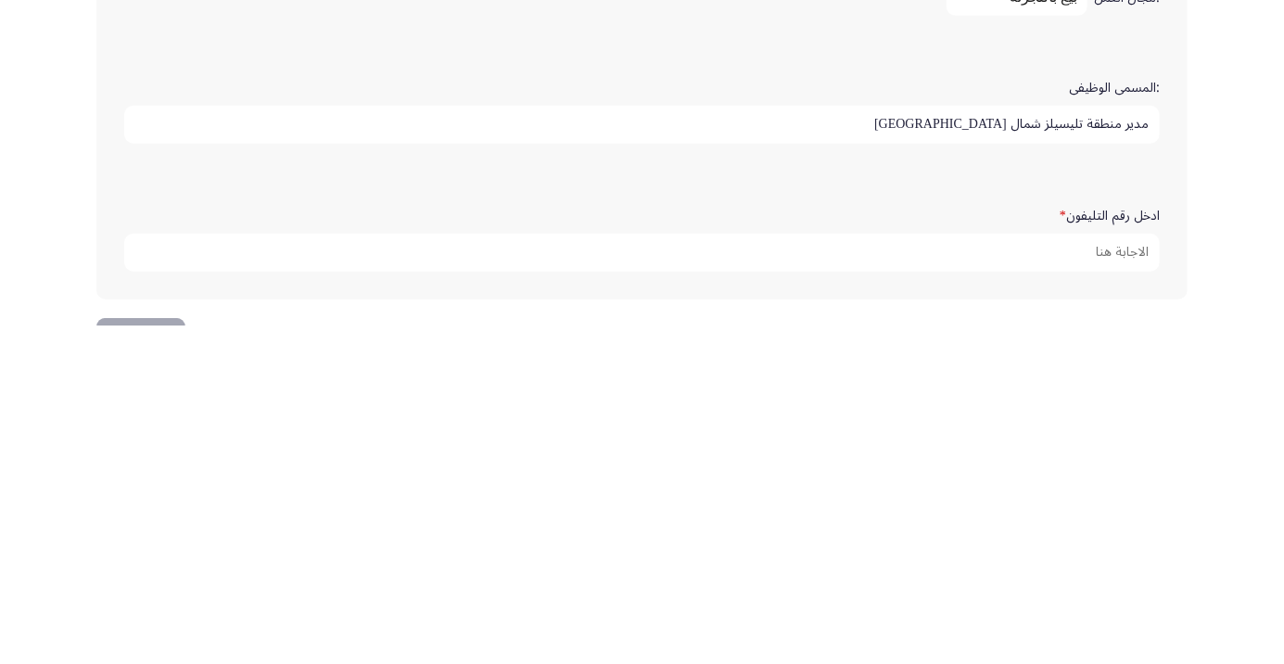
scroll to position [505, 0]
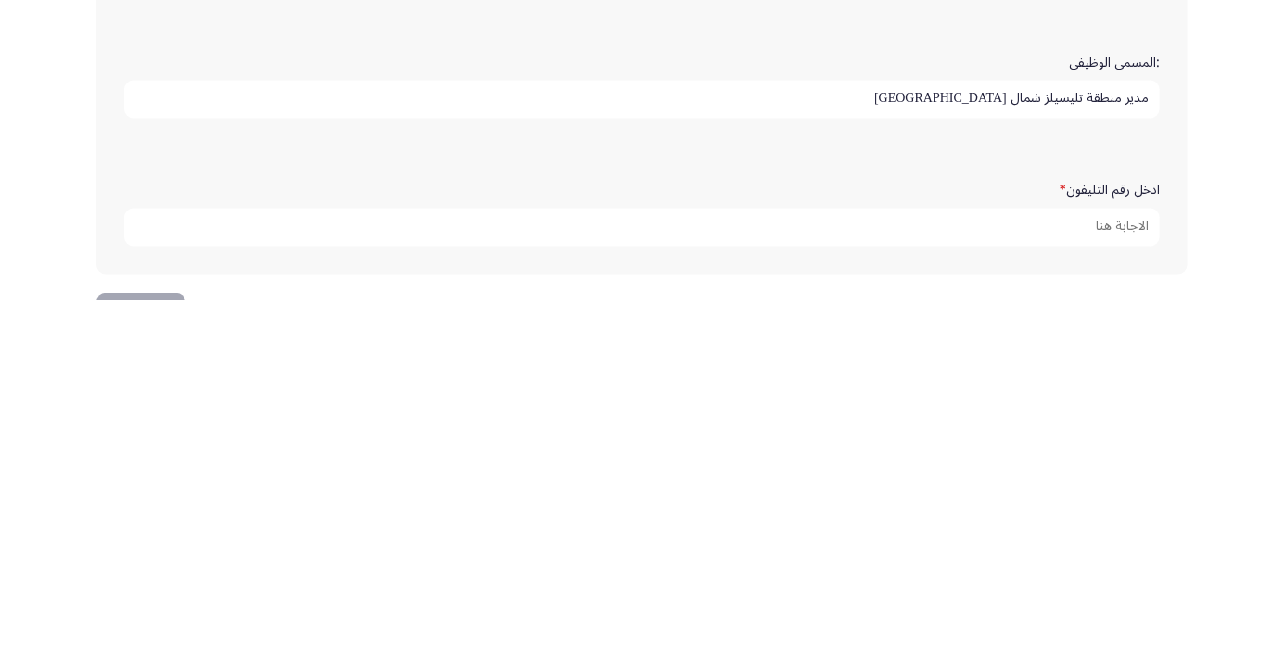
type input "مدير منطقة تليسيلز شمال [GEOGRAPHIC_DATA]"
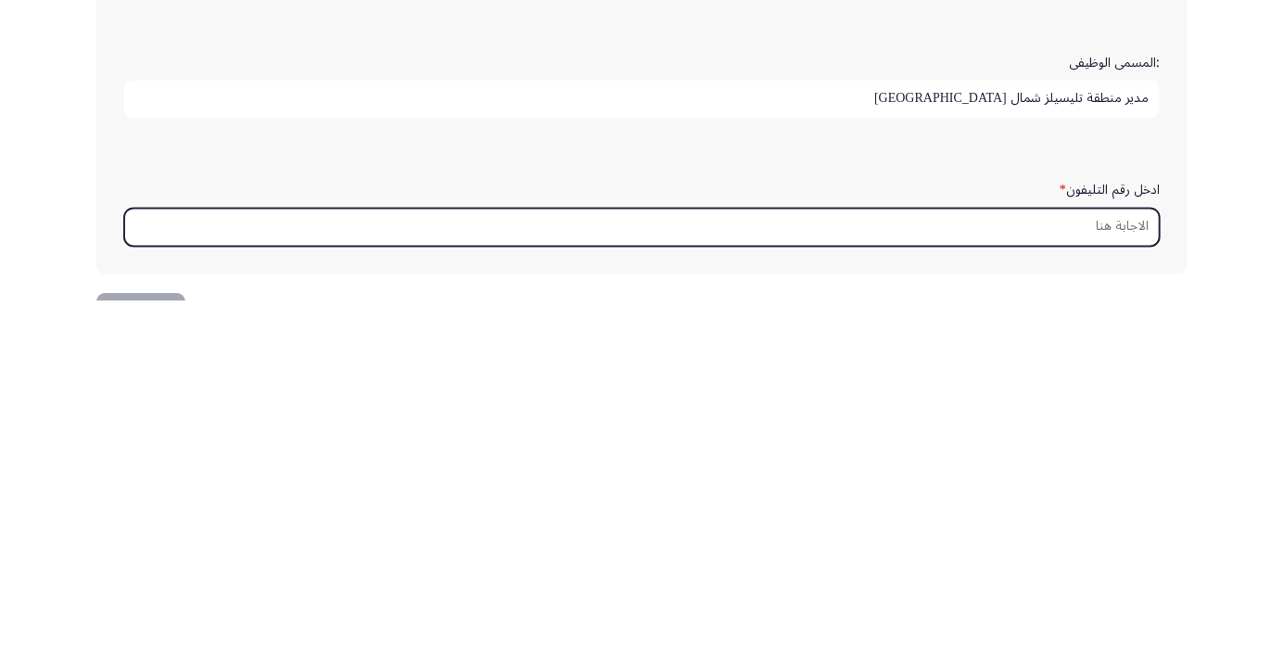
click at [1119, 587] on input "ادخل رقم التليفون *" at bounding box center [641, 591] width 1035 height 38
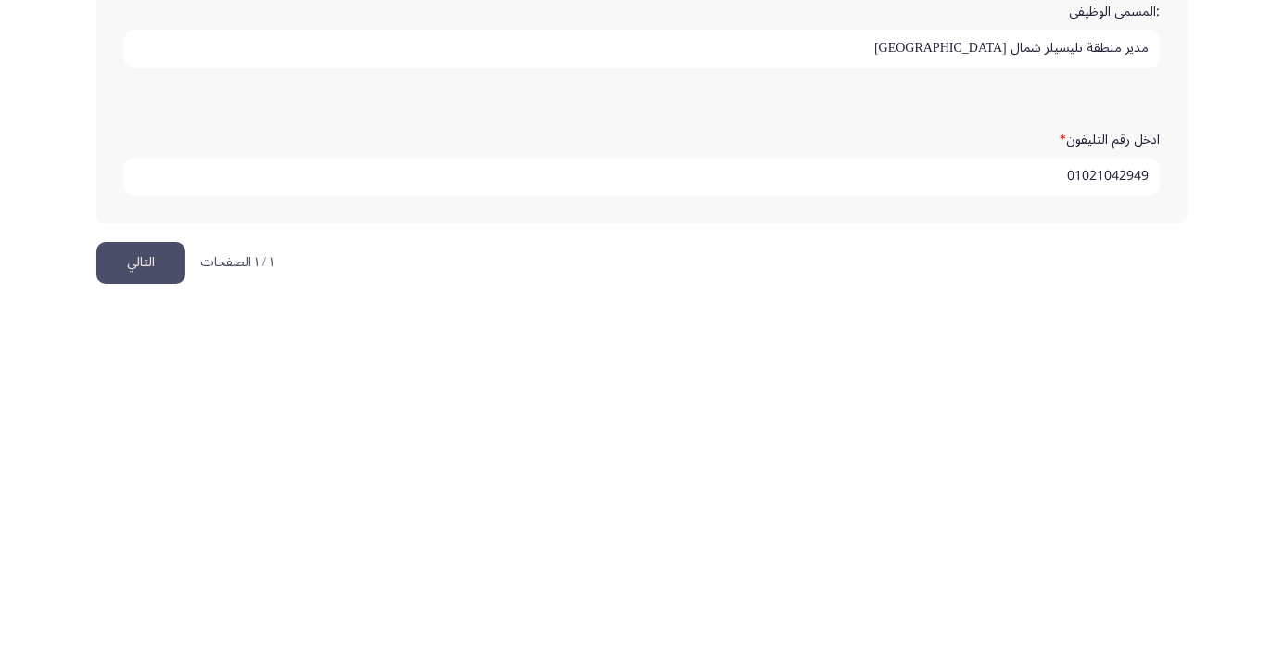
scroll to position [564, 0]
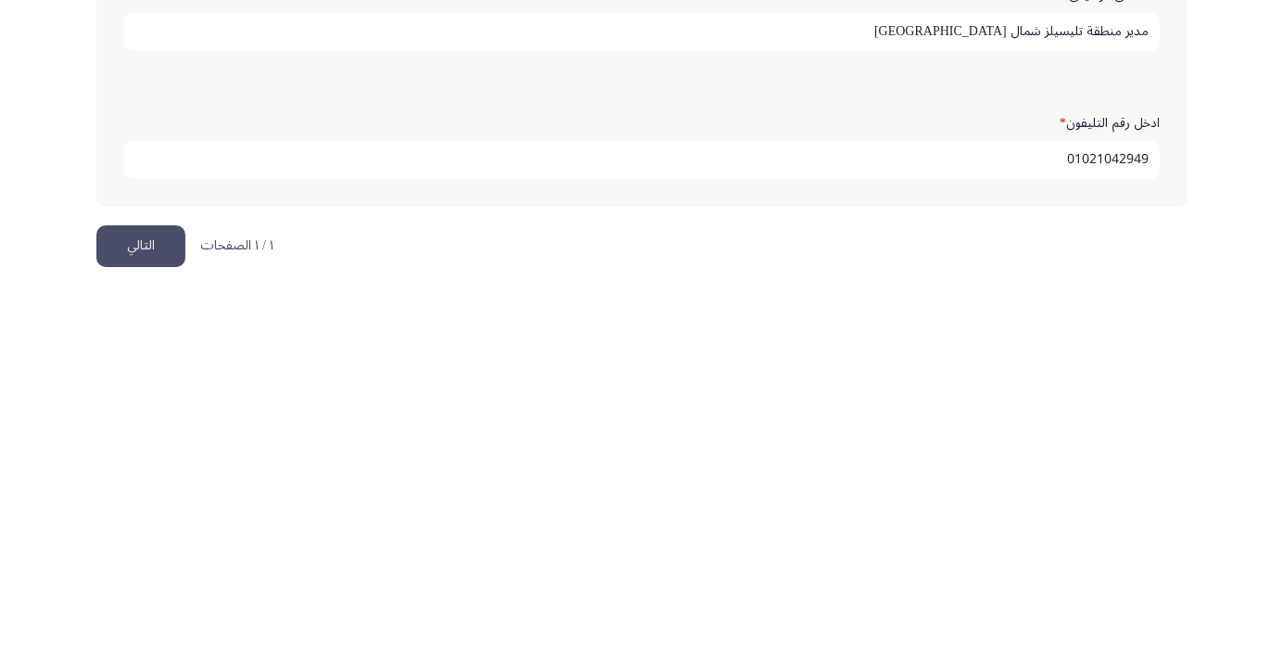
type input "01021042949"
click at [157, 623] on button "التالي" at bounding box center [140, 618] width 89 height 42
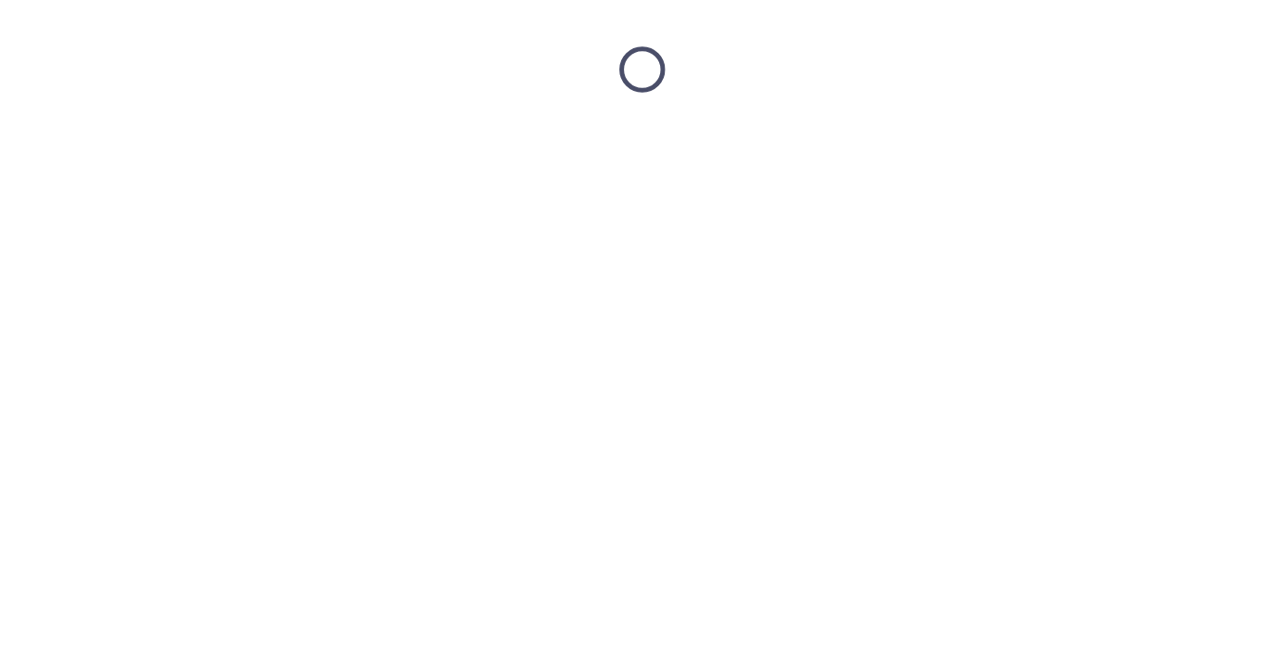
scroll to position [0, 0]
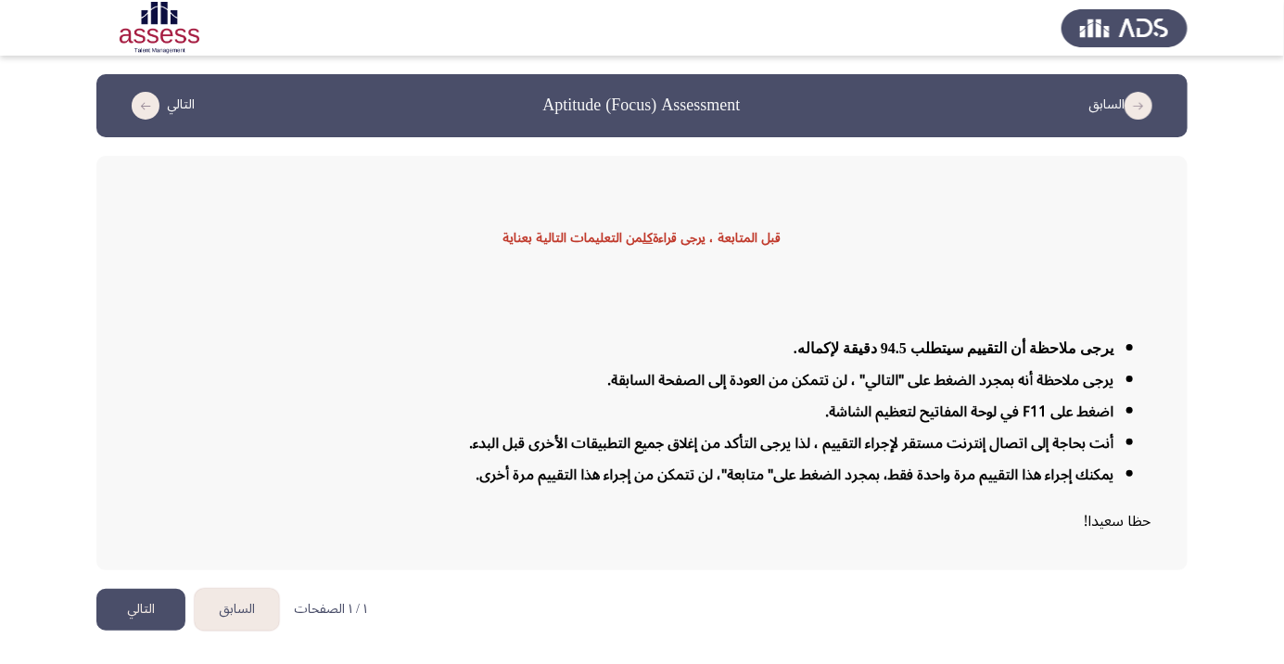
click at [138, 630] on button "التالي" at bounding box center [140, 609] width 89 height 42
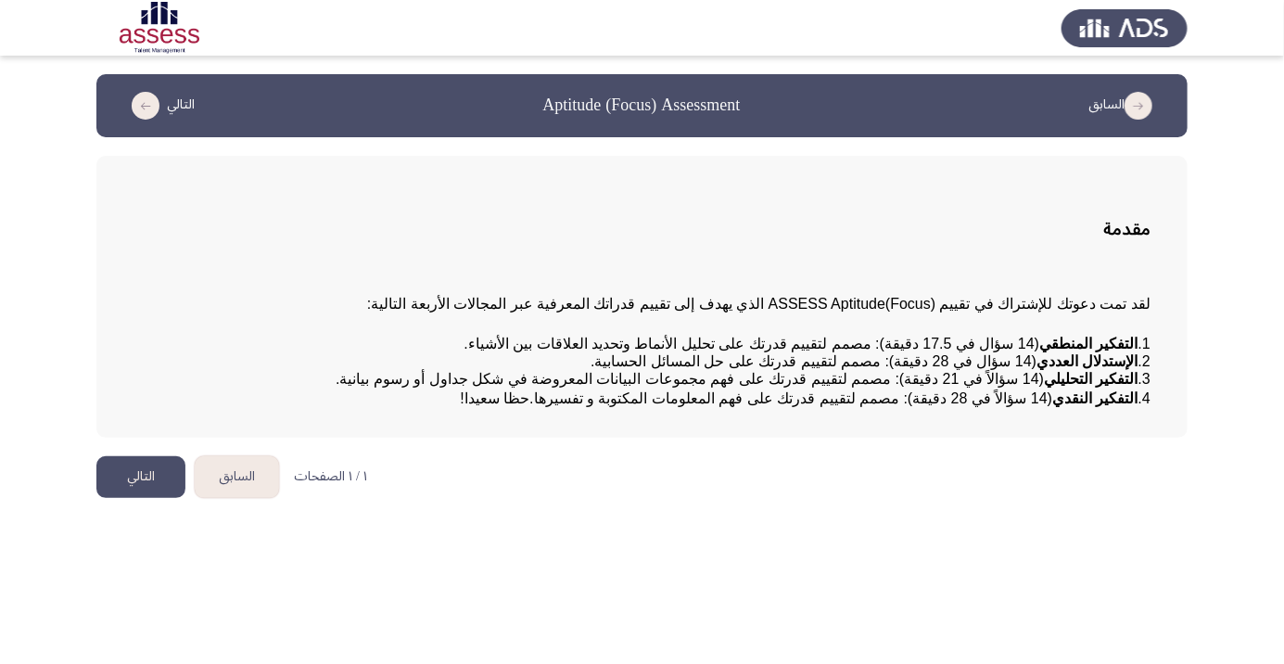
click at [156, 498] on button "التالي" at bounding box center [140, 477] width 89 height 42
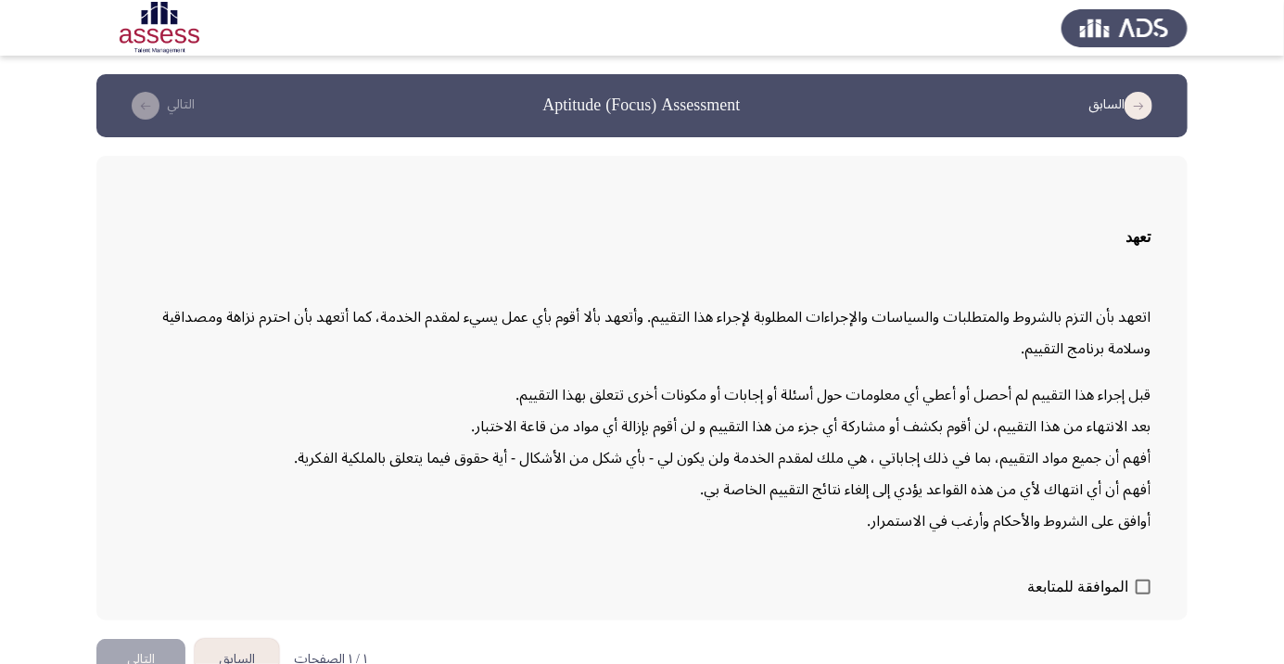
scroll to position [53, 0]
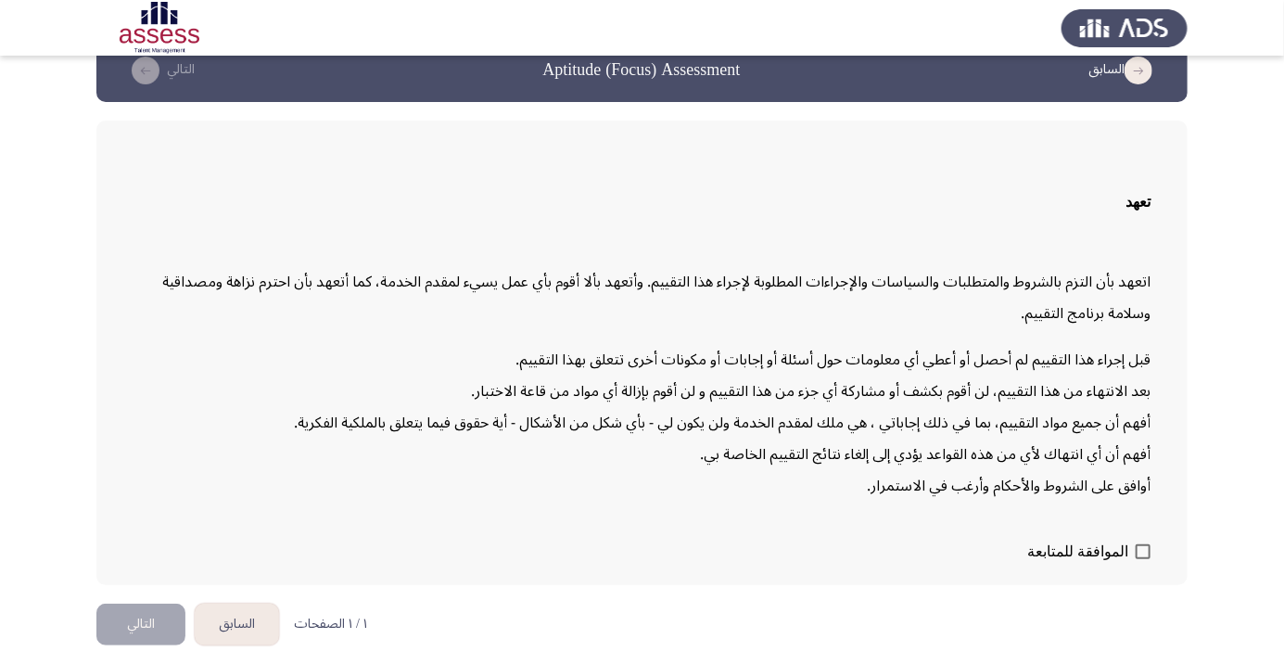
click at [144, 645] on button "التالي" at bounding box center [140, 624] width 89 height 42
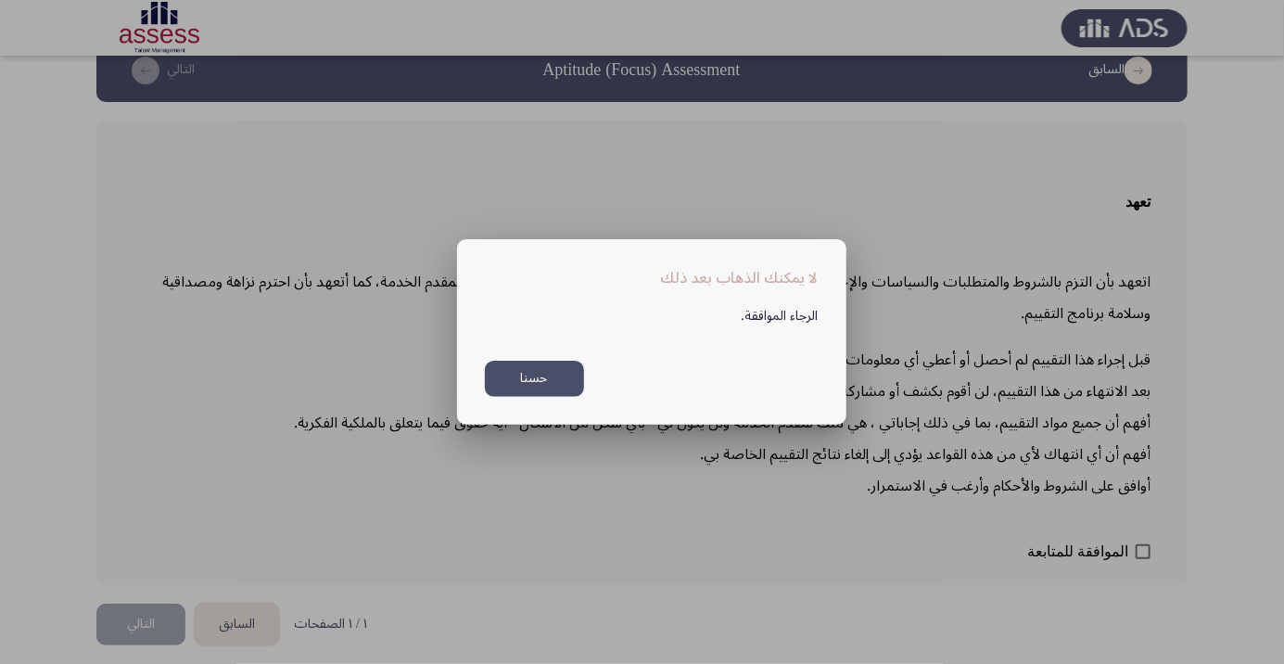
click at [534, 397] on button "حسنا" at bounding box center [534, 379] width 99 height 36
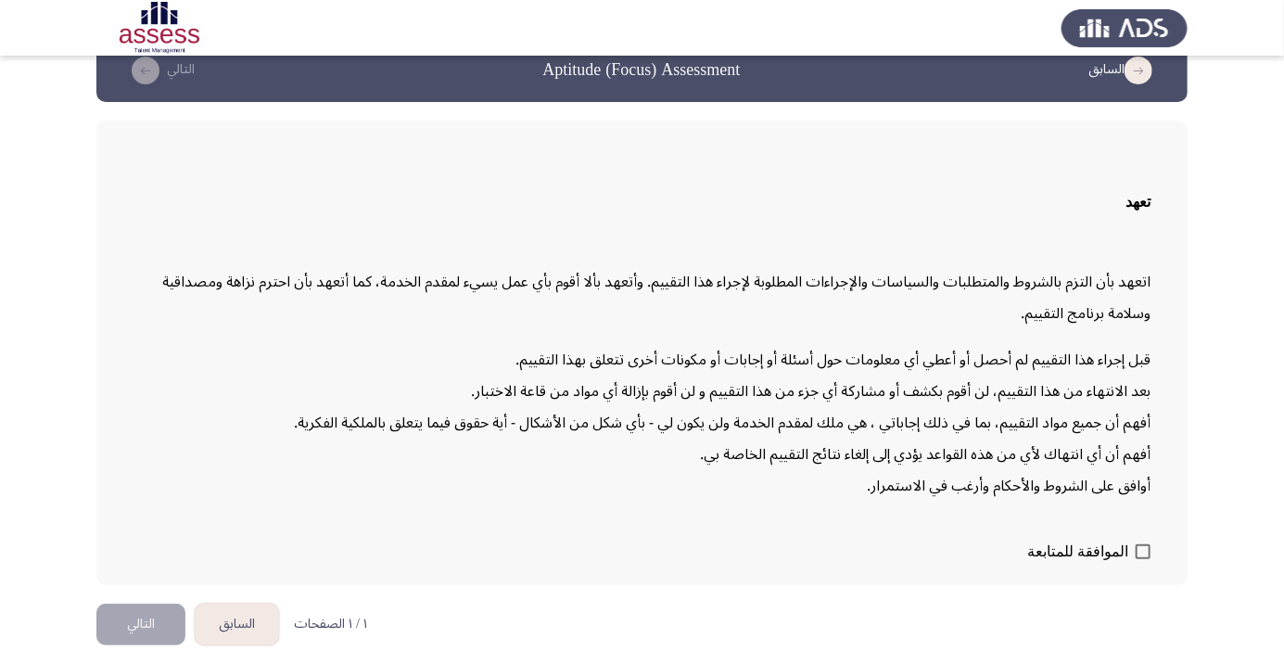
click at [1147, 559] on span at bounding box center [1142, 551] width 15 height 15
click at [1143, 560] on input "الموافقة للمتابعة" at bounding box center [1142, 559] width 1 height 1
checkbox input "true"
click at [156, 645] on button "التالي" at bounding box center [140, 624] width 89 height 42
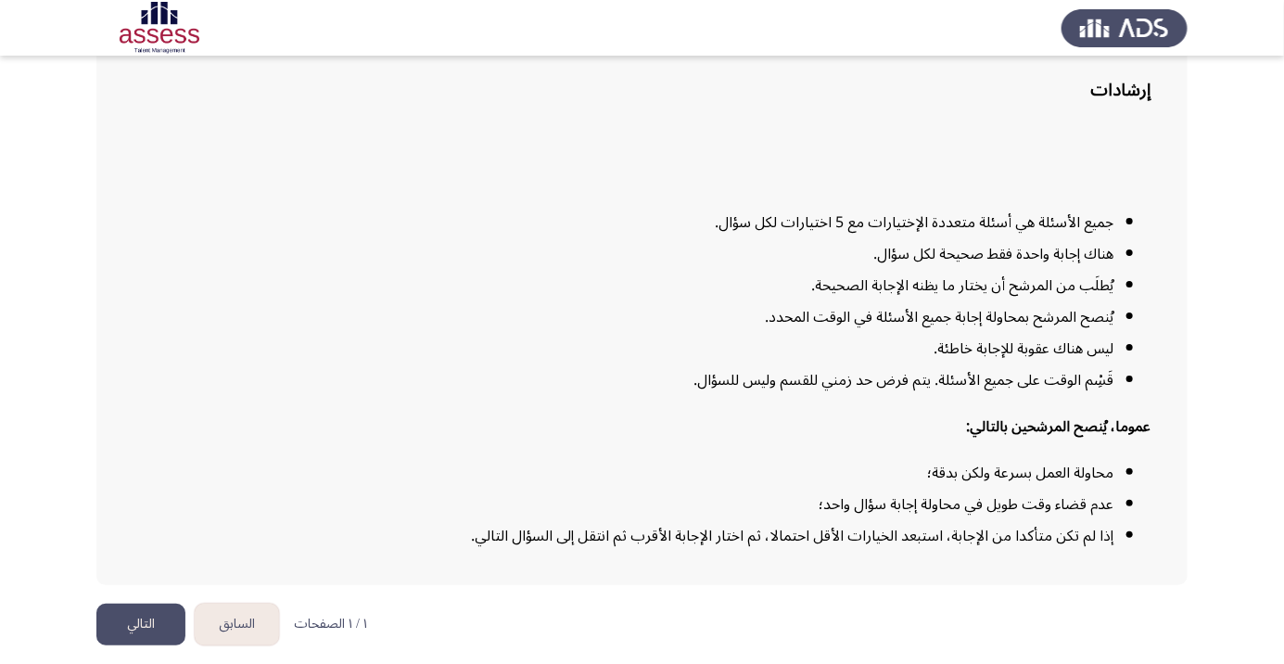
scroll to position [150, 0]
click at [150, 645] on button "التالي" at bounding box center [140, 624] width 89 height 42
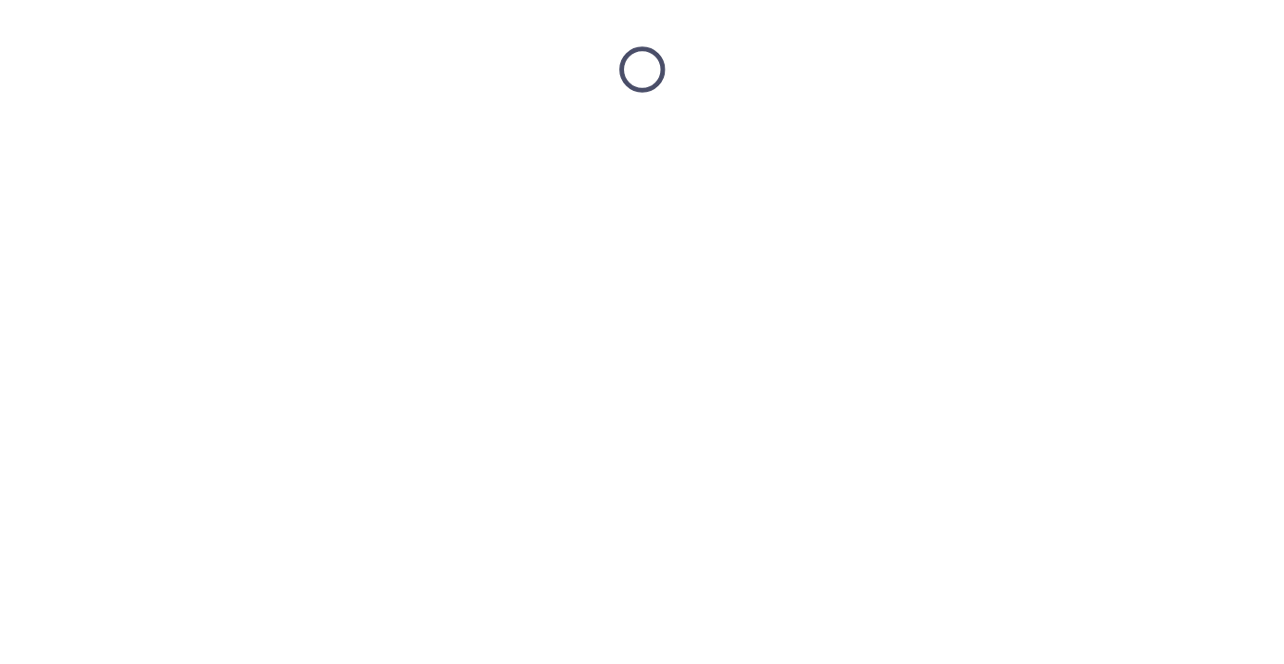
scroll to position [0, 0]
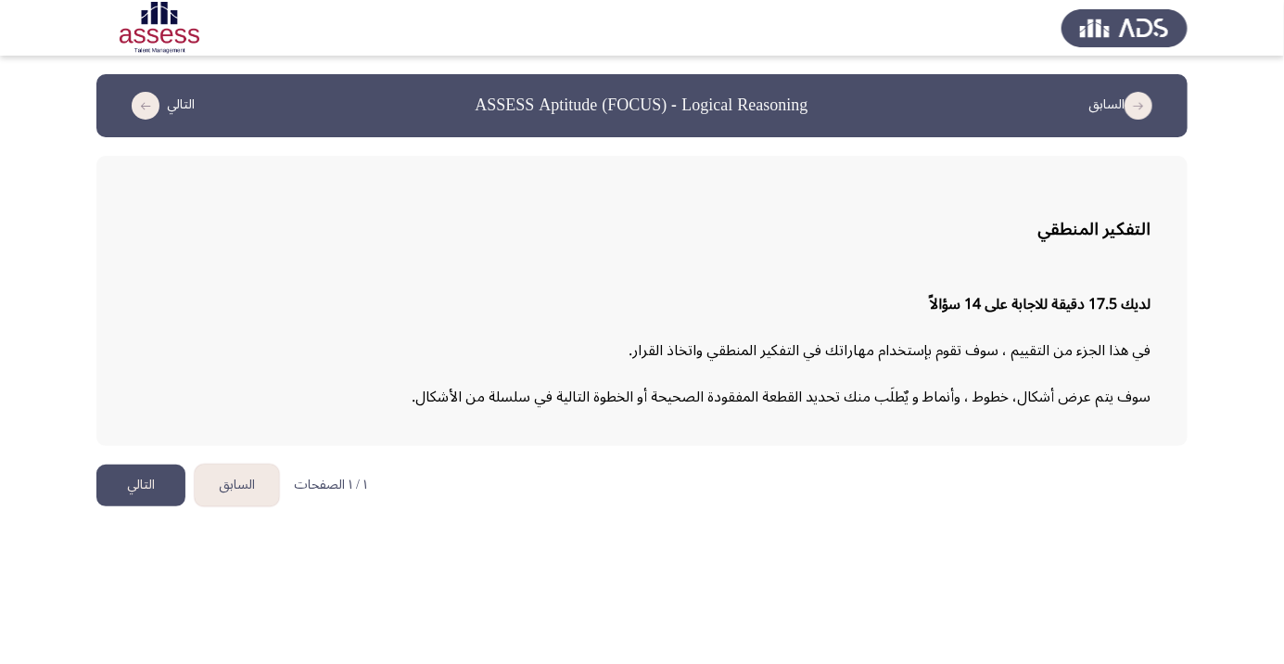
click at [144, 487] on button "التالي" at bounding box center [140, 485] width 89 height 42
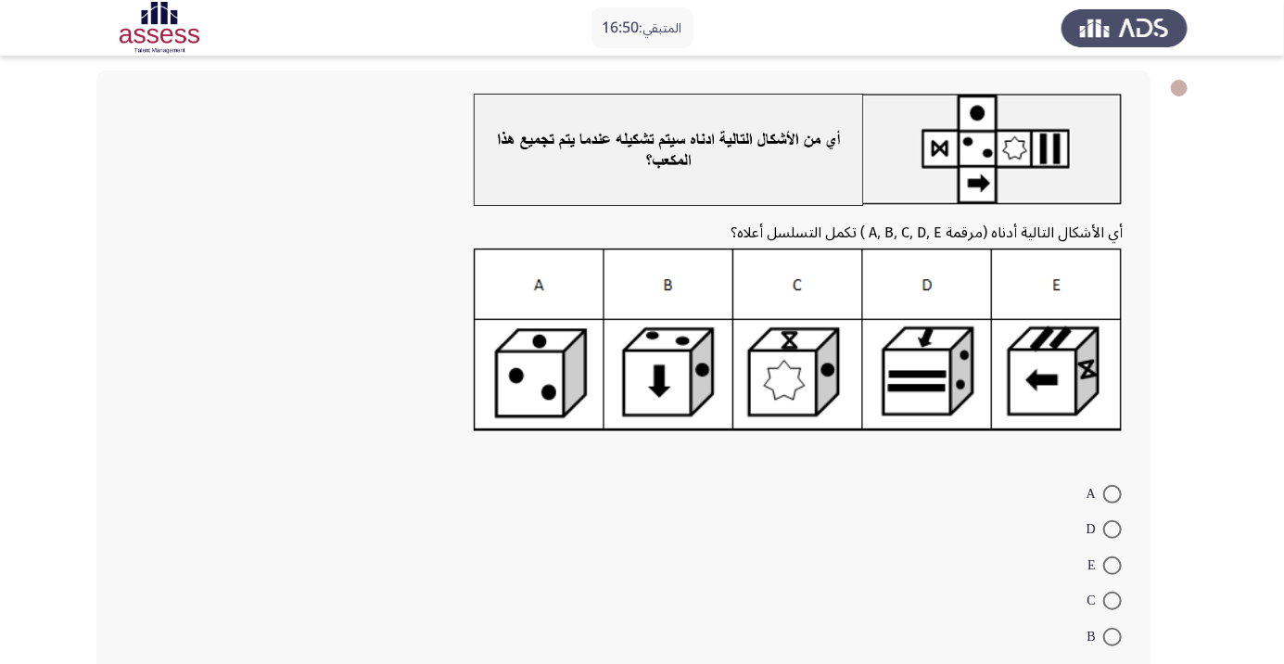
scroll to position [75, 0]
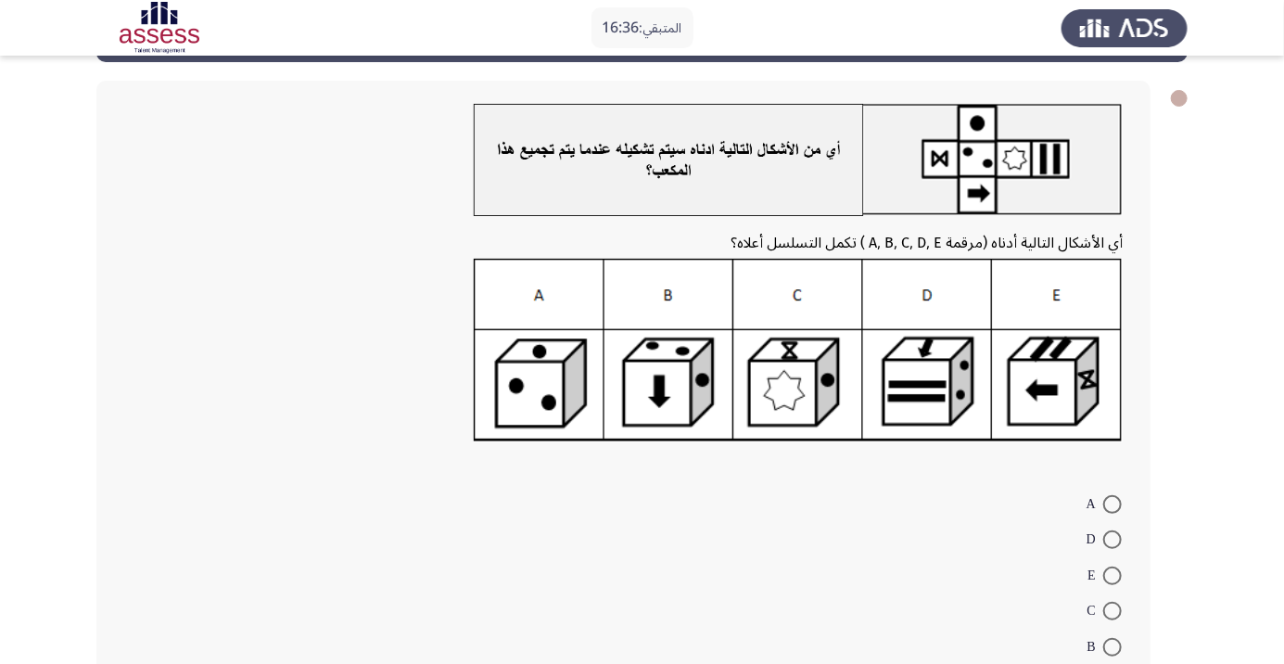
click at [803, 398] on img at bounding box center [798, 350] width 649 height 183
click at [1112, 610] on span at bounding box center [1112, 610] width 19 height 19
click at [1112, 610] on input "C" at bounding box center [1112, 610] width 19 height 19
radio input "true"
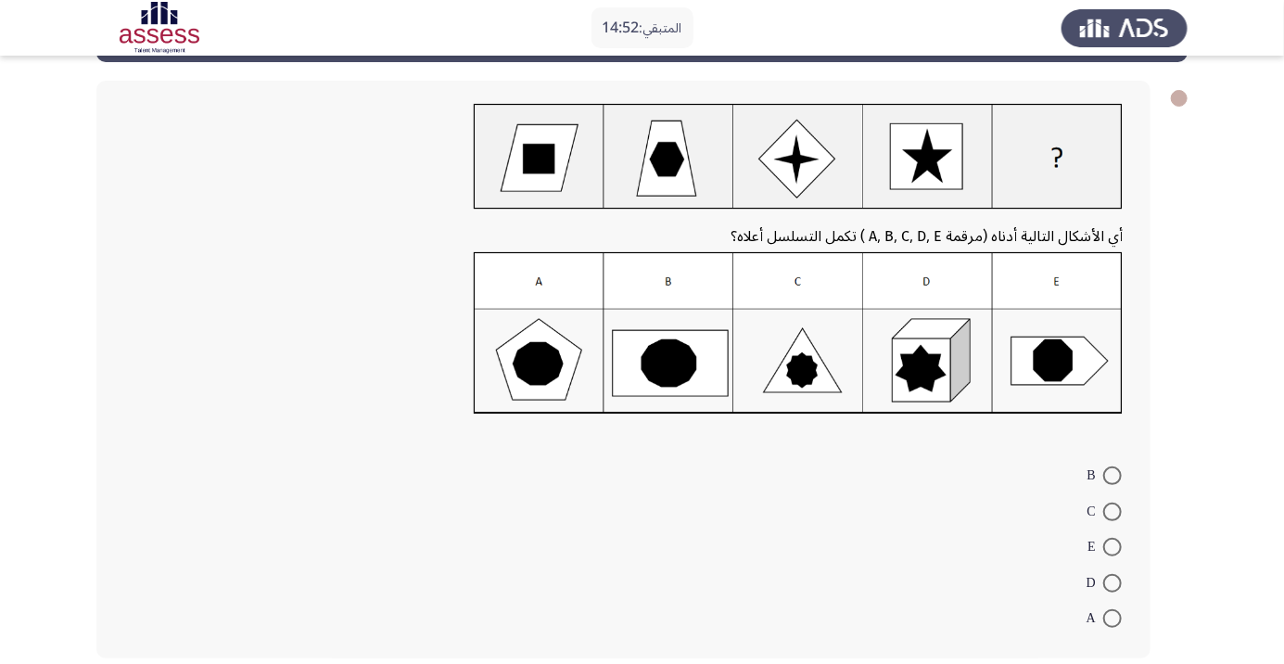
scroll to position [73, 0]
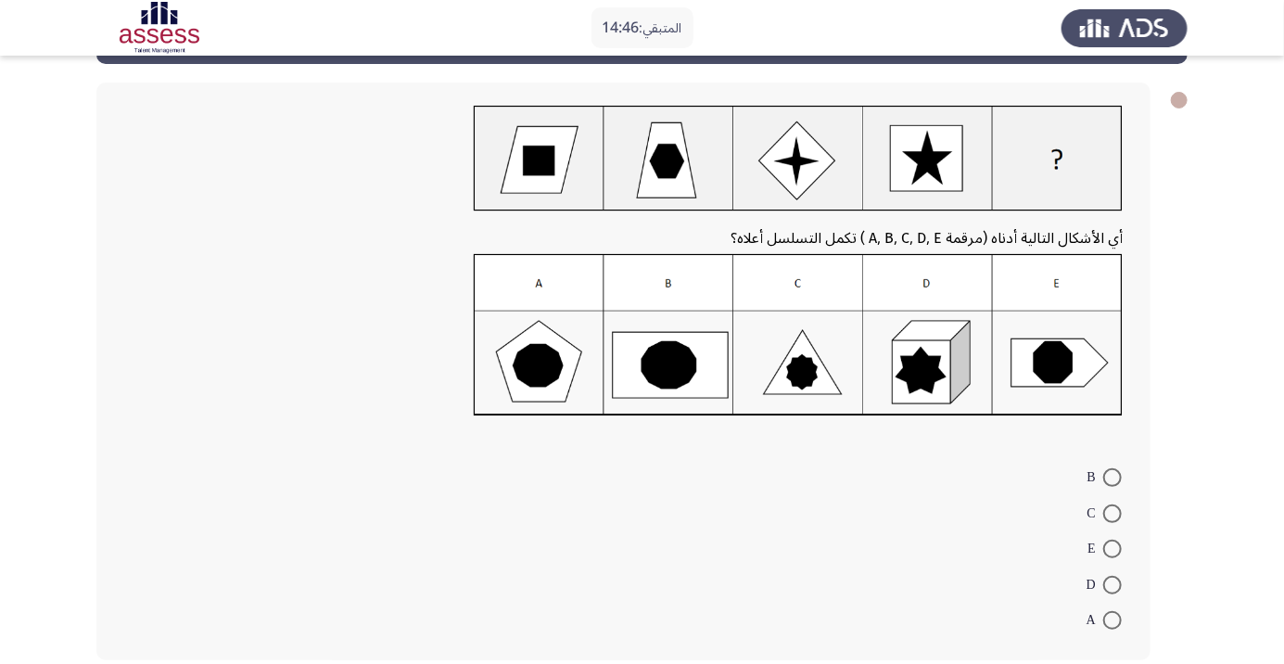
click at [1112, 548] on span at bounding box center [1112, 548] width 19 height 19
click at [1112, 548] on input "E" at bounding box center [1112, 548] width 19 height 19
radio input "true"
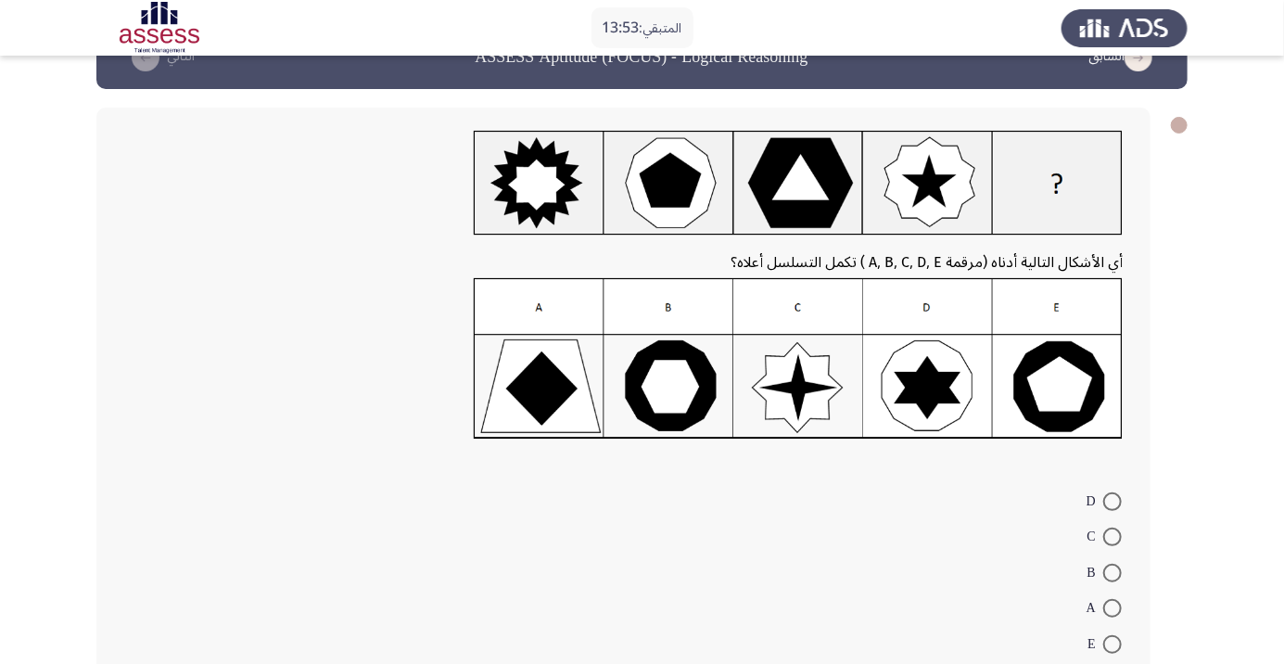
scroll to position [72, 0]
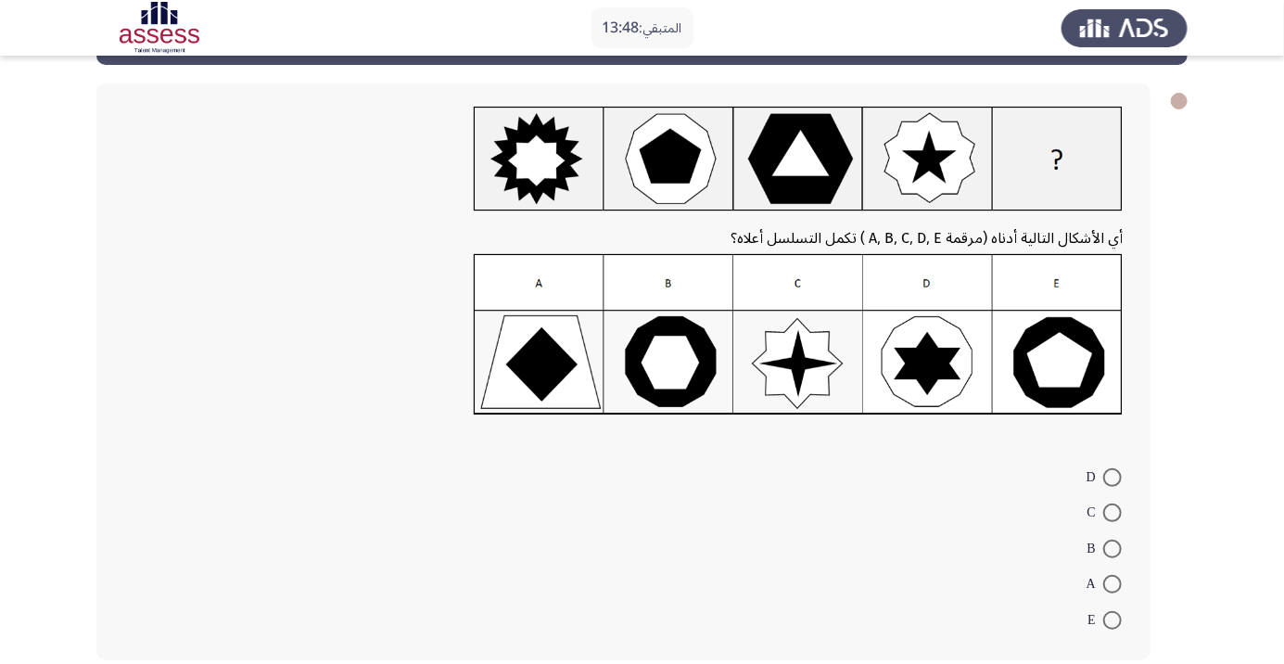
click at [1112, 583] on span at bounding box center [1112, 584] width 19 height 19
click at [1112, 583] on input "A" at bounding box center [1112, 584] width 19 height 19
radio input "true"
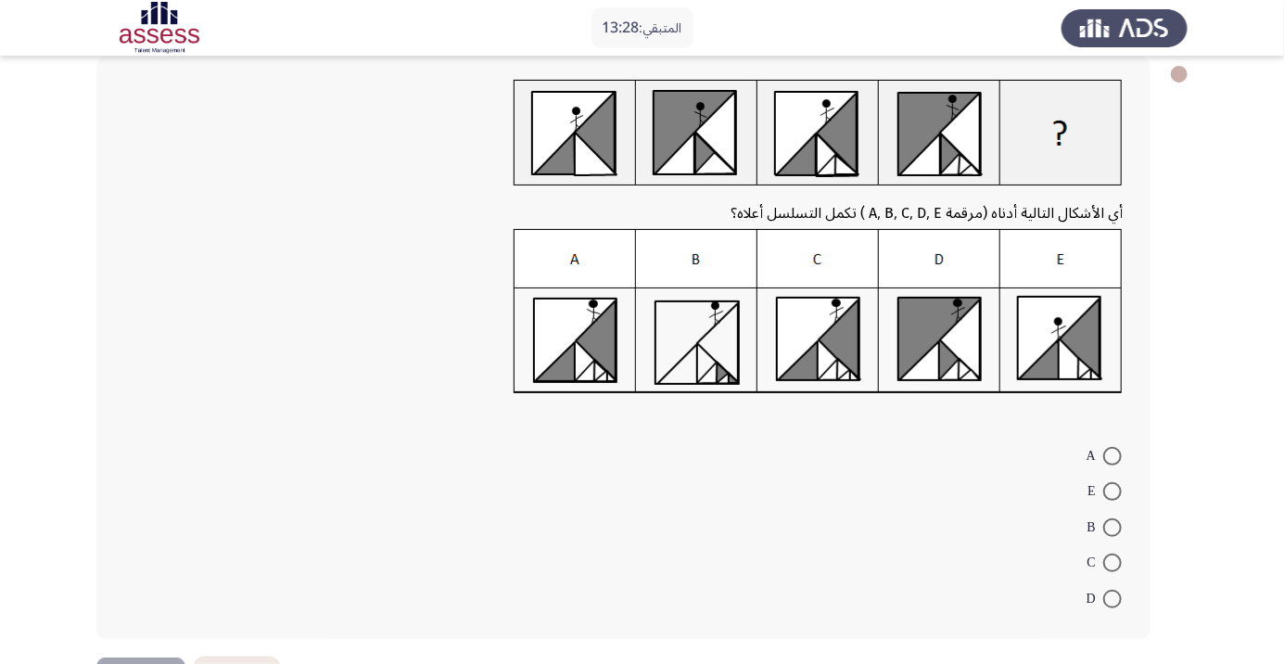
scroll to position [100, 0]
click at [1112, 561] on span at bounding box center [1112, 561] width 19 height 19
click at [1112, 561] on input "C" at bounding box center [1112, 561] width 19 height 19
radio input "true"
click at [133, 659] on button "التالي" at bounding box center [140, 674] width 89 height 42
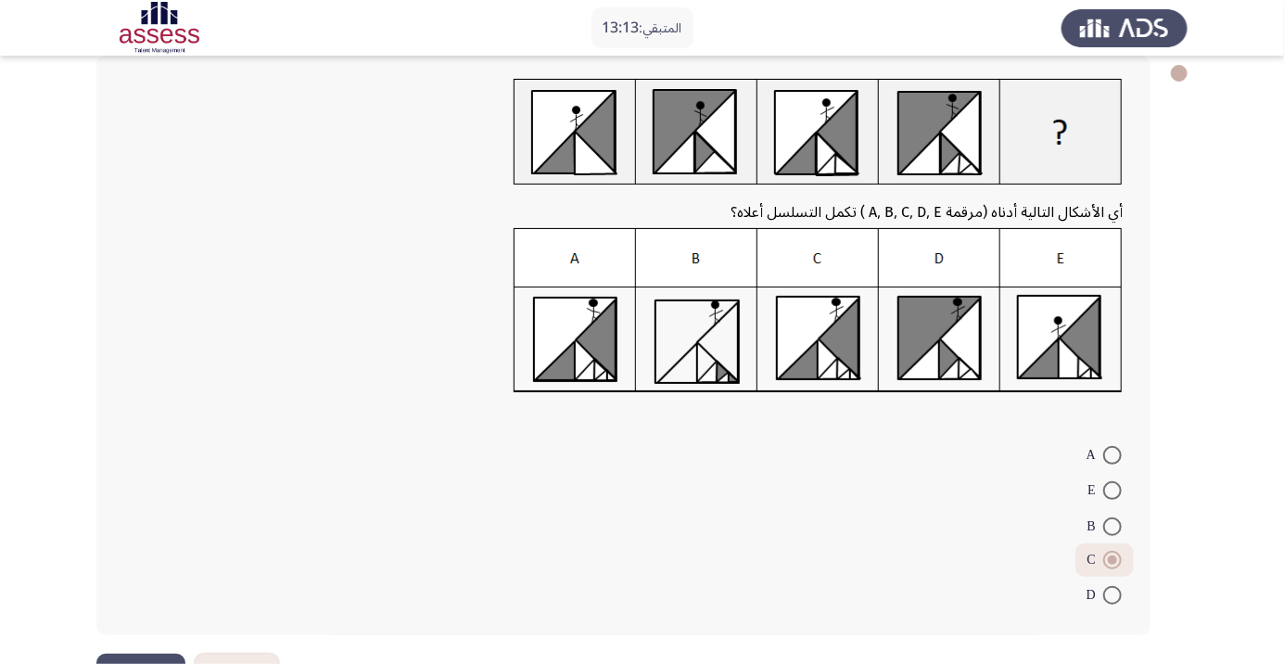
scroll to position [0, 0]
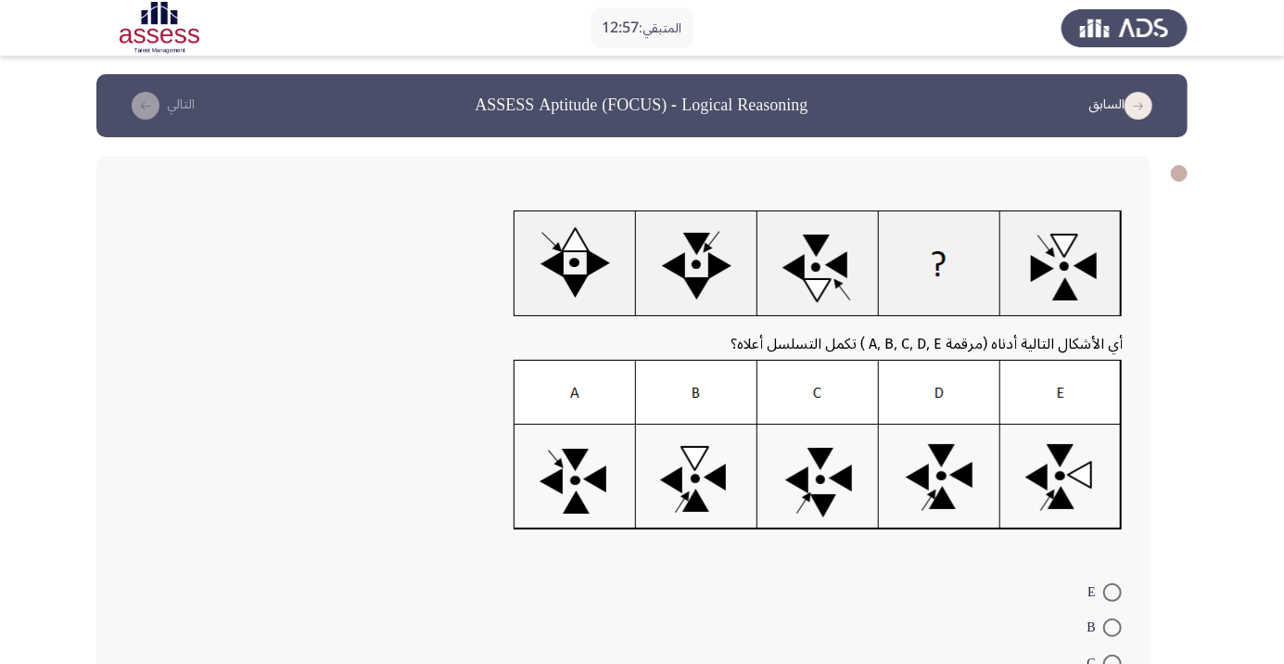
click at [1112, 626] on span at bounding box center [1112, 627] width 19 height 19
click at [1112, 626] on input "B" at bounding box center [1112, 627] width 19 height 19
radio input "true"
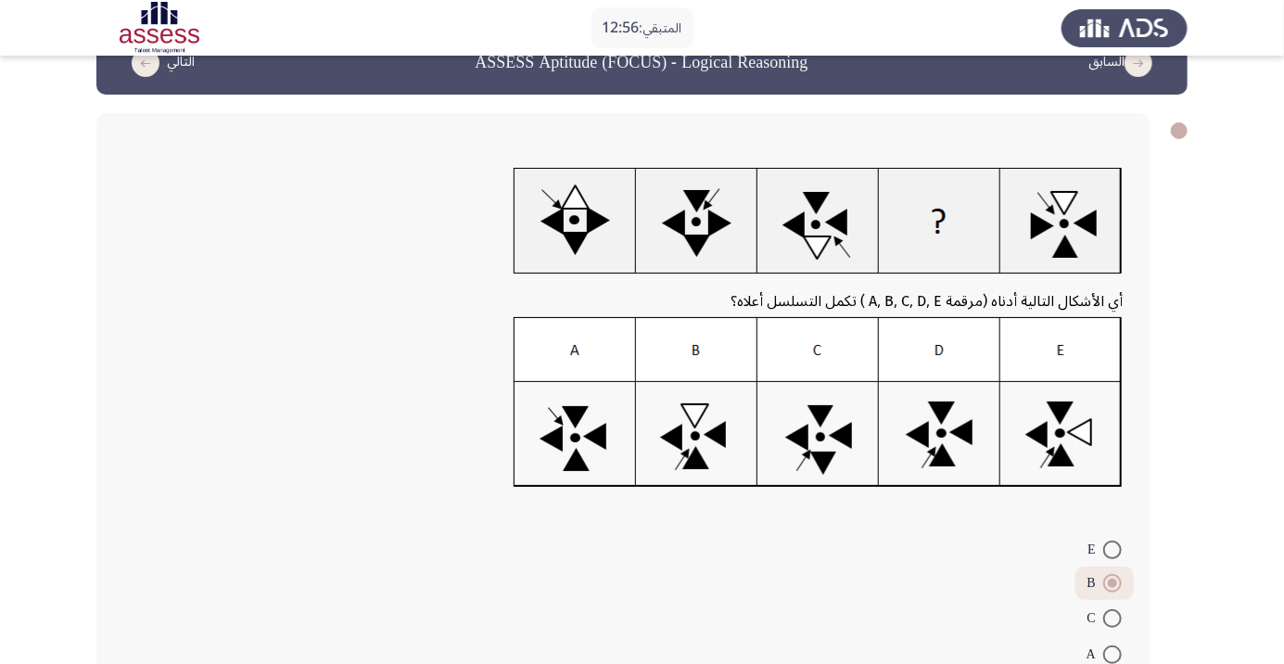
scroll to position [112, 0]
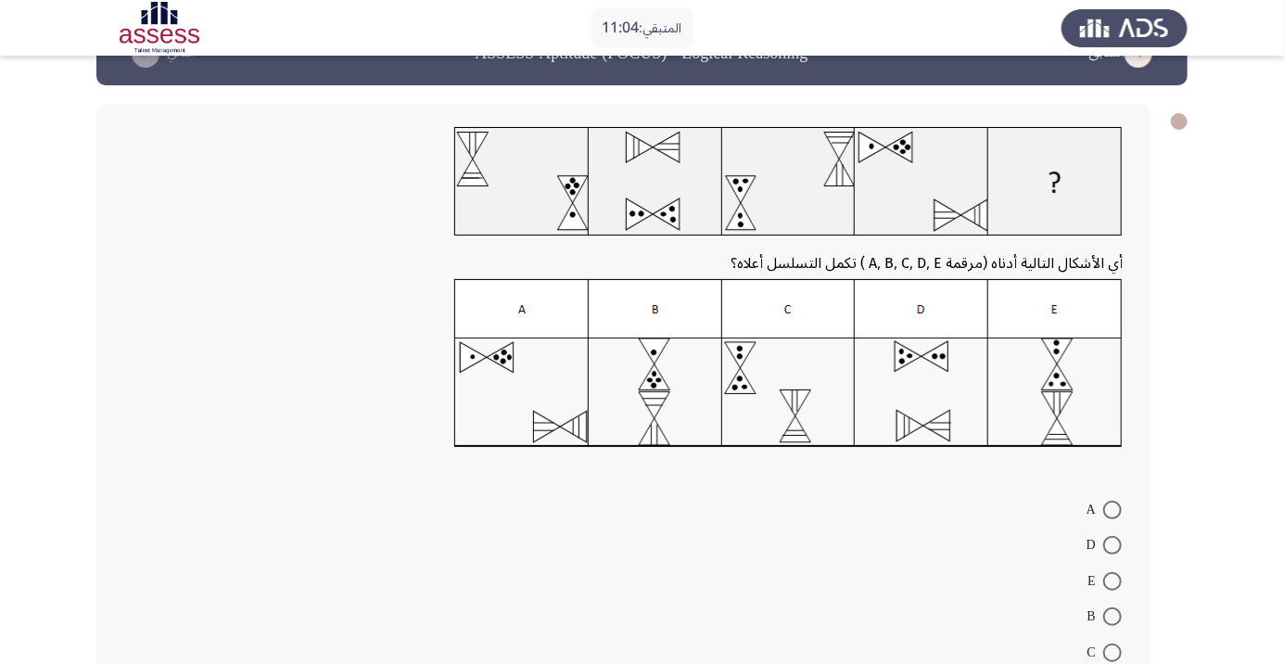
scroll to position [83, 0]
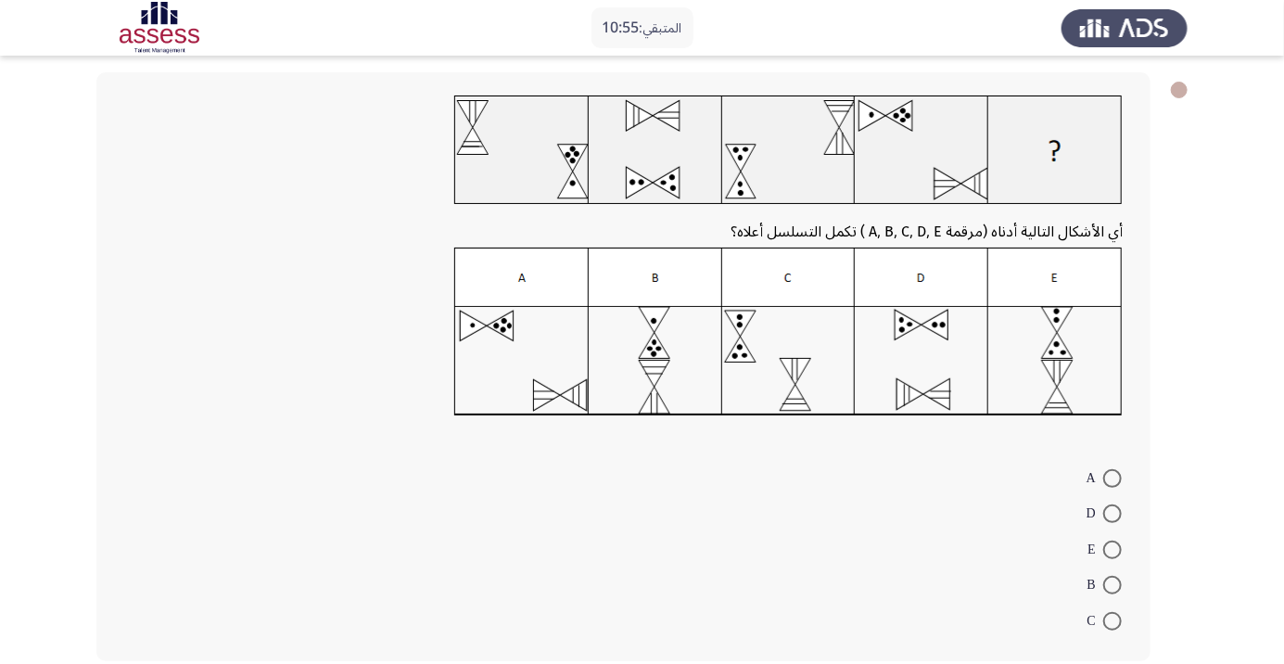
click at [1112, 619] on span at bounding box center [1112, 621] width 19 height 19
click at [1112, 619] on input "C" at bounding box center [1112, 621] width 19 height 19
radio input "true"
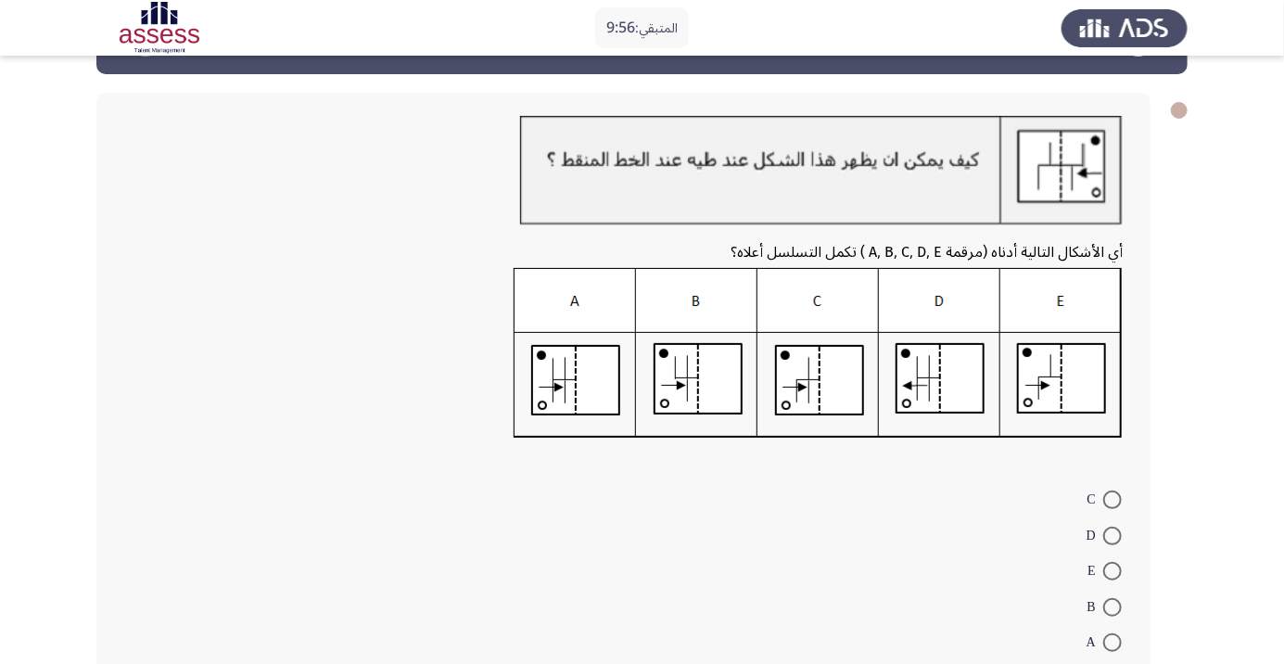
scroll to position [53, 0]
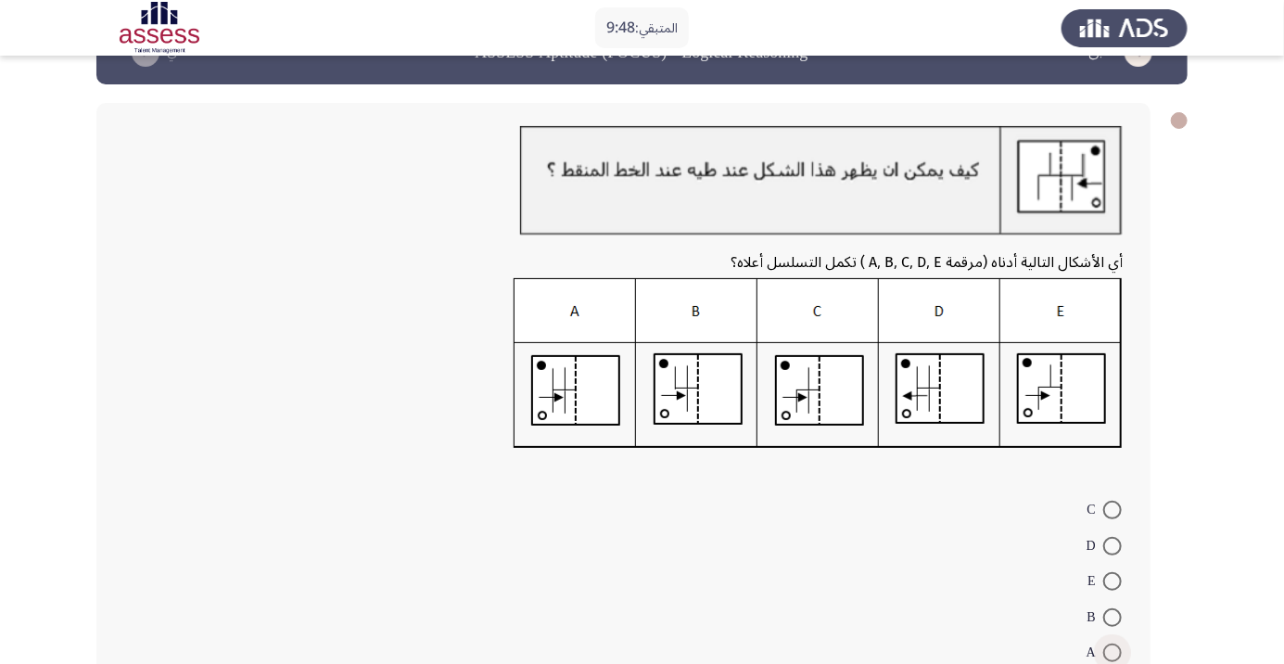
click at [1112, 652] on span at bounding box center [1112, 652] width 19 height 19
click at [1112, 652] on input "A" at bounding box center [1112, 652] width 19 height 19
radio input "true"
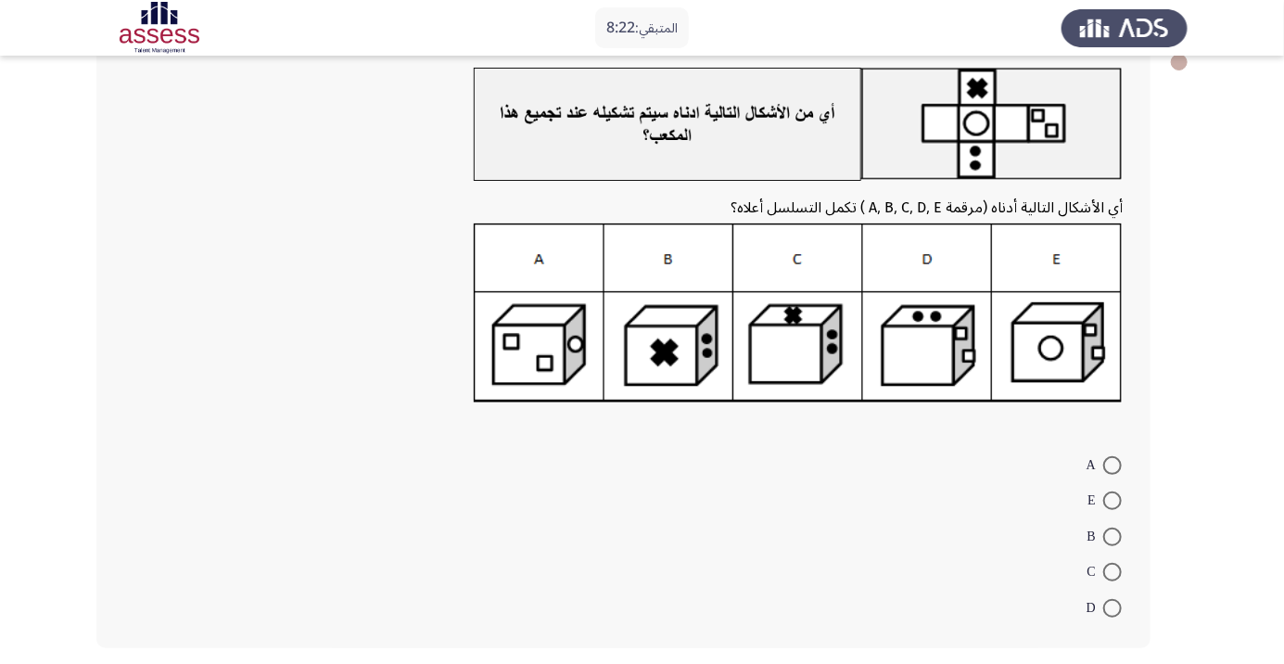
scroll to position [108, 0]
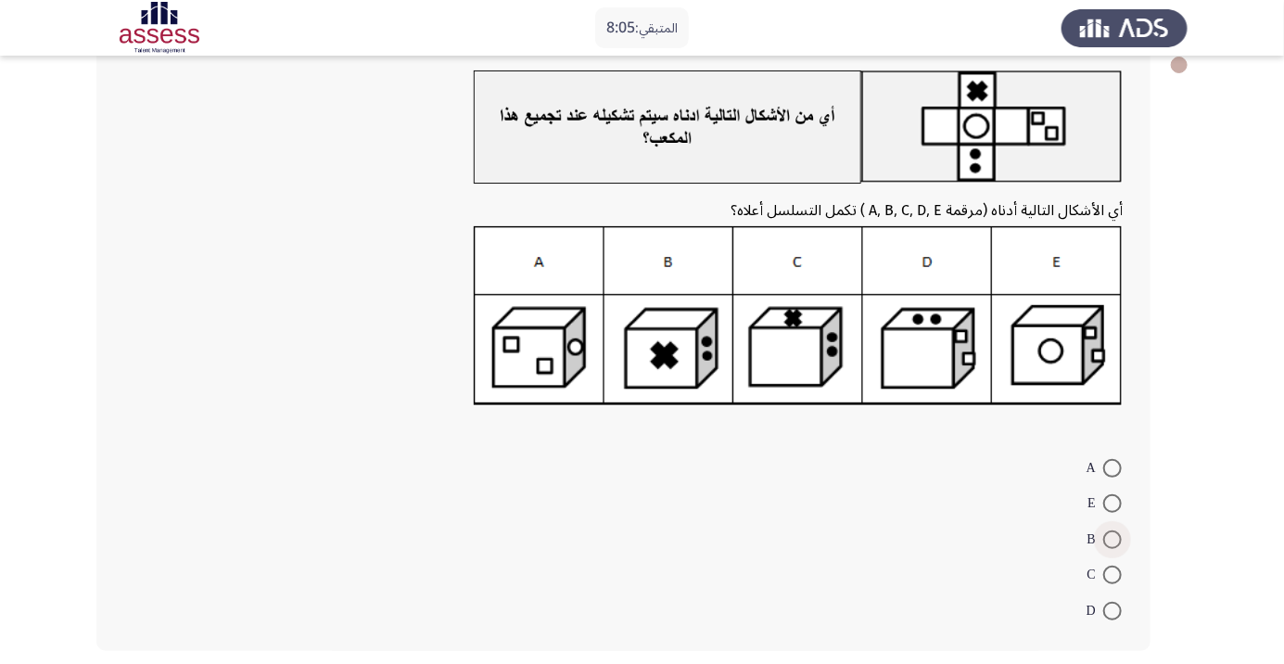
click at [1112, 538] on span at bounding box center [1112, 539] width 19 height 19
click at [1112, 538] on input "B" at bounding box center [1112, 539] width 19 height 19
radio input "true"
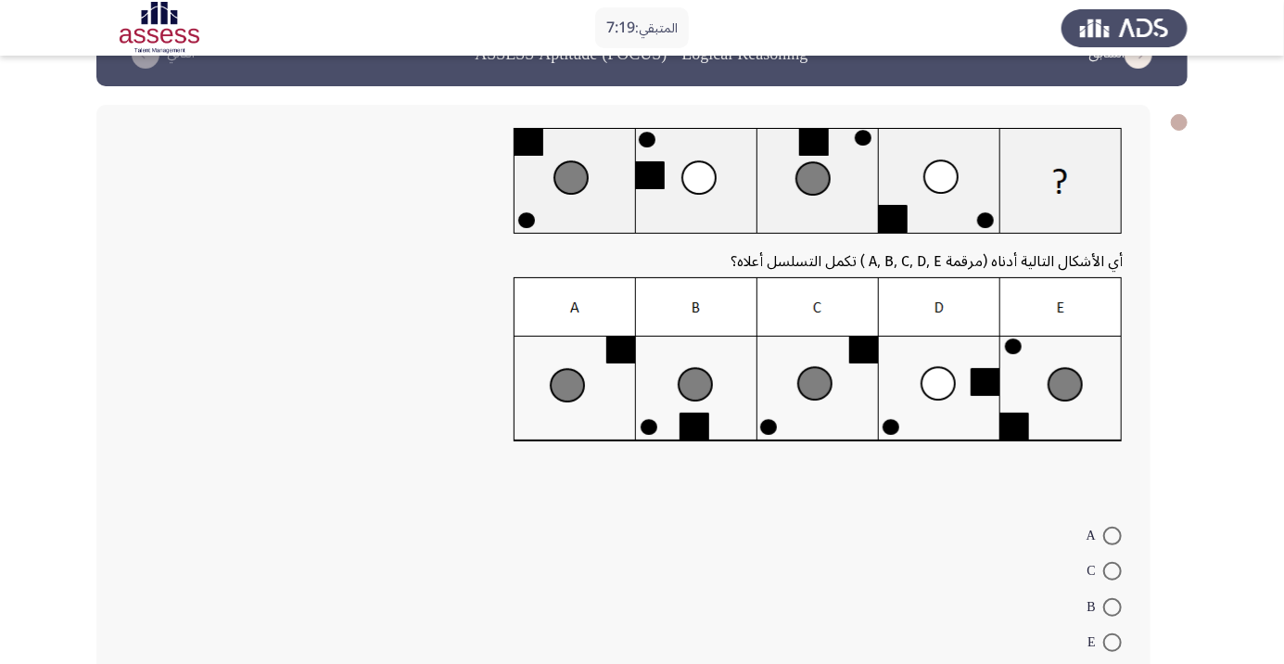
scroll to position [52, 0]
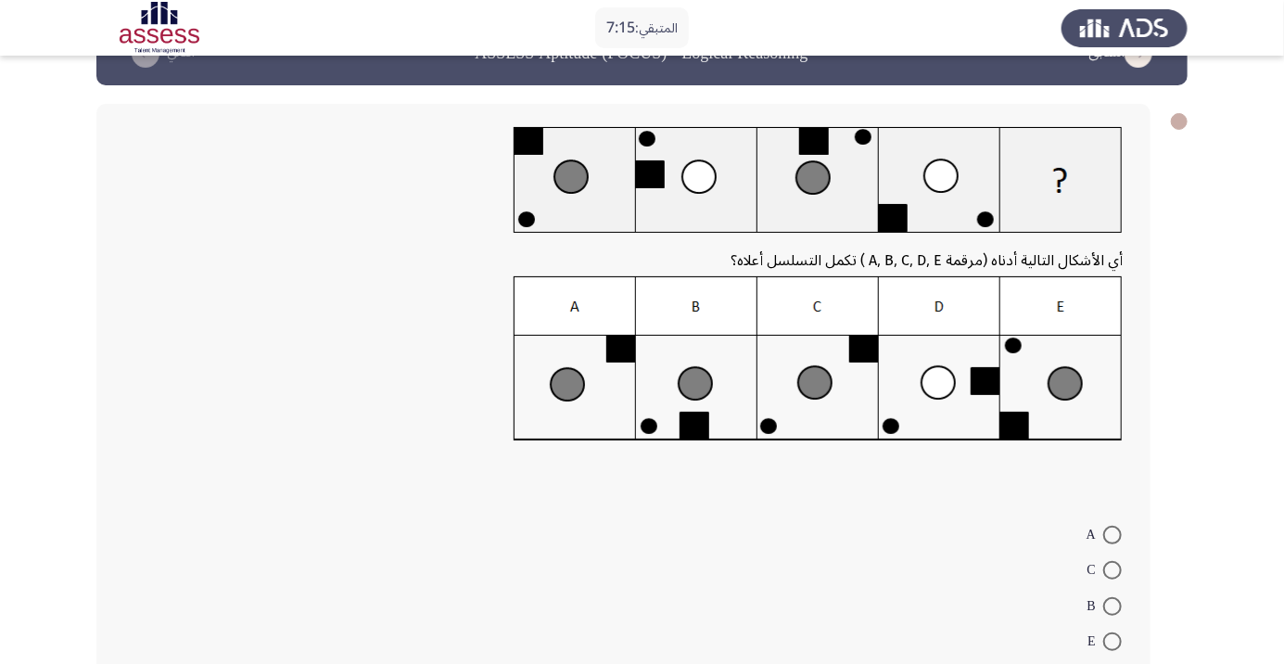
click at [1112, 534] on span at bounding box center [1112, 534] width 19 height 19
click at [1112, 534] on input "A" at bounding box center [1112, 534] width 19 height 19
radio input "true"
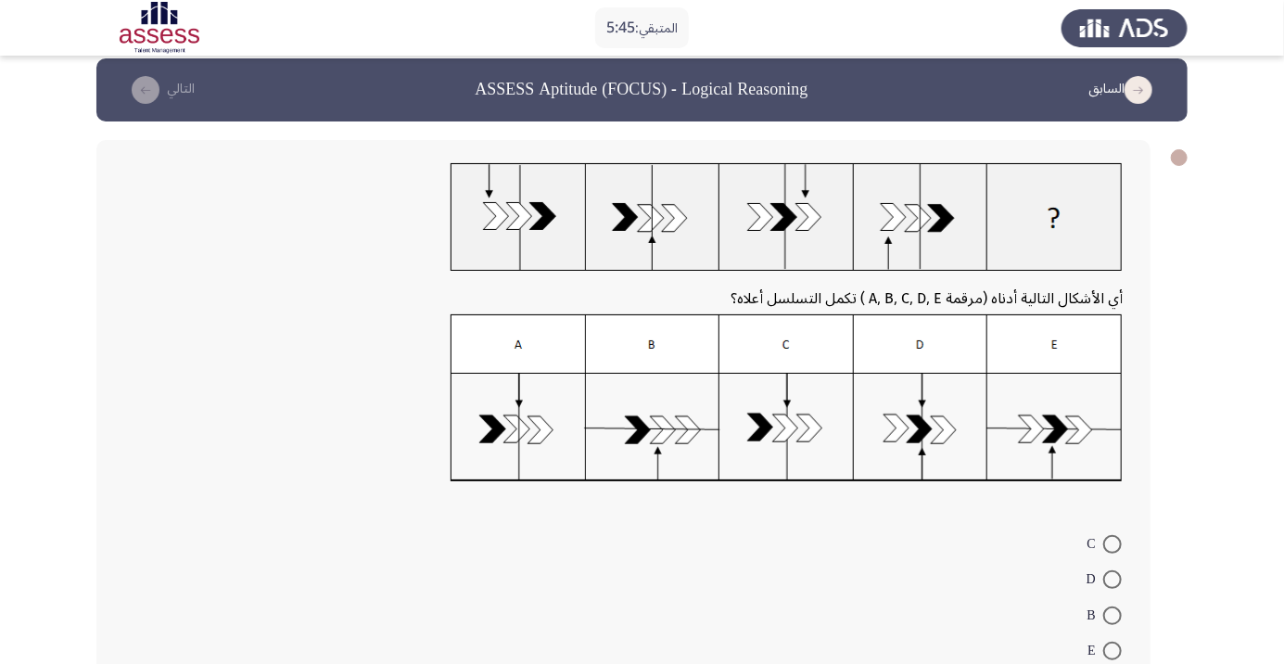
scroll to position [15, 0]
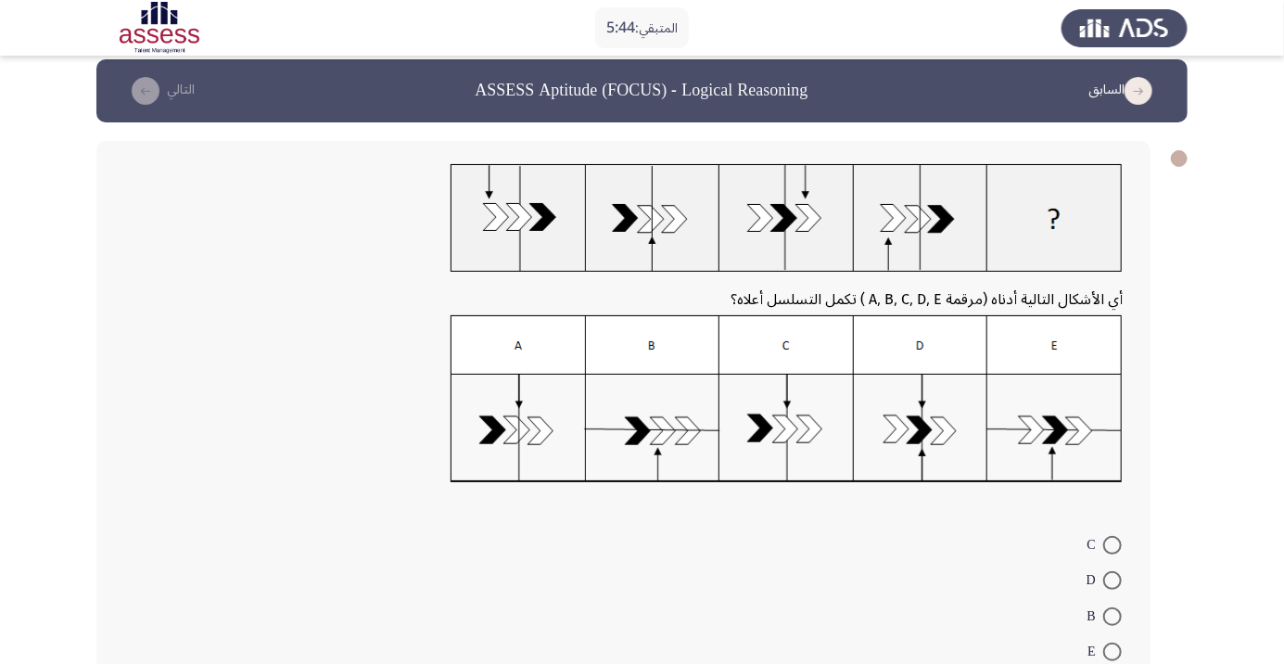
click at [1112, 579] on span at bounding box center [1112, 580] width 19 height 19
click at [1112, 579] on input "D" at bounding box center [1112, 580] width 19 height 19
radio input "true"
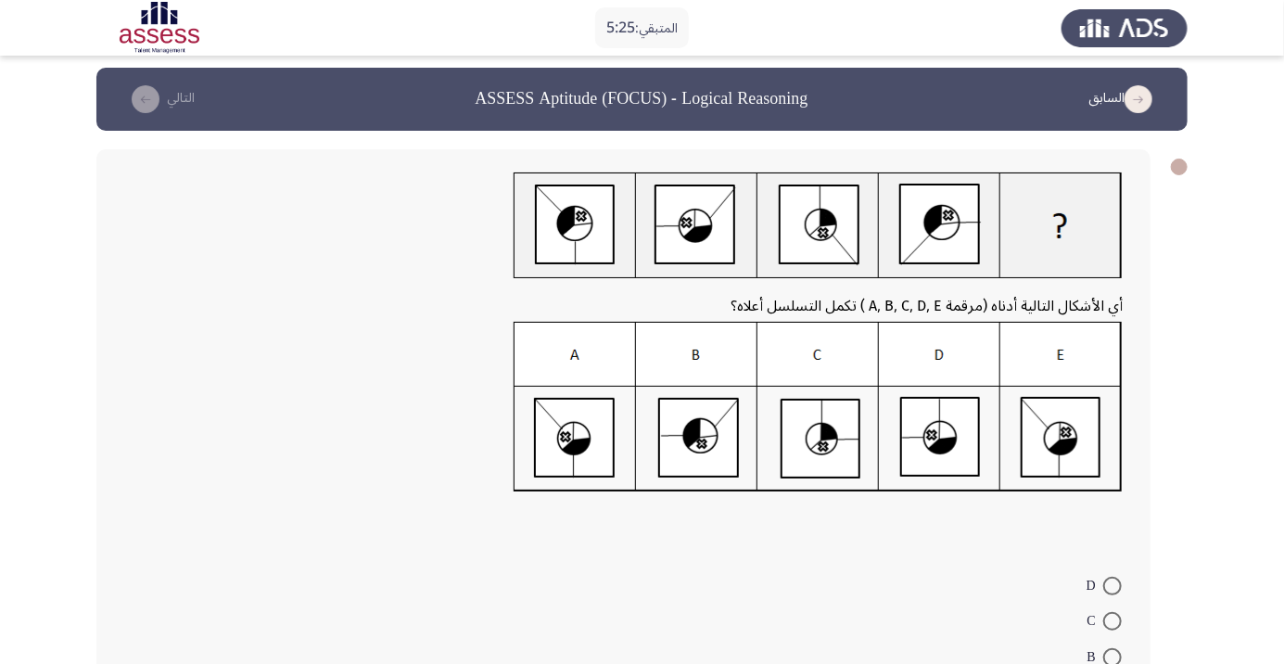
scroll to position [0, 0]
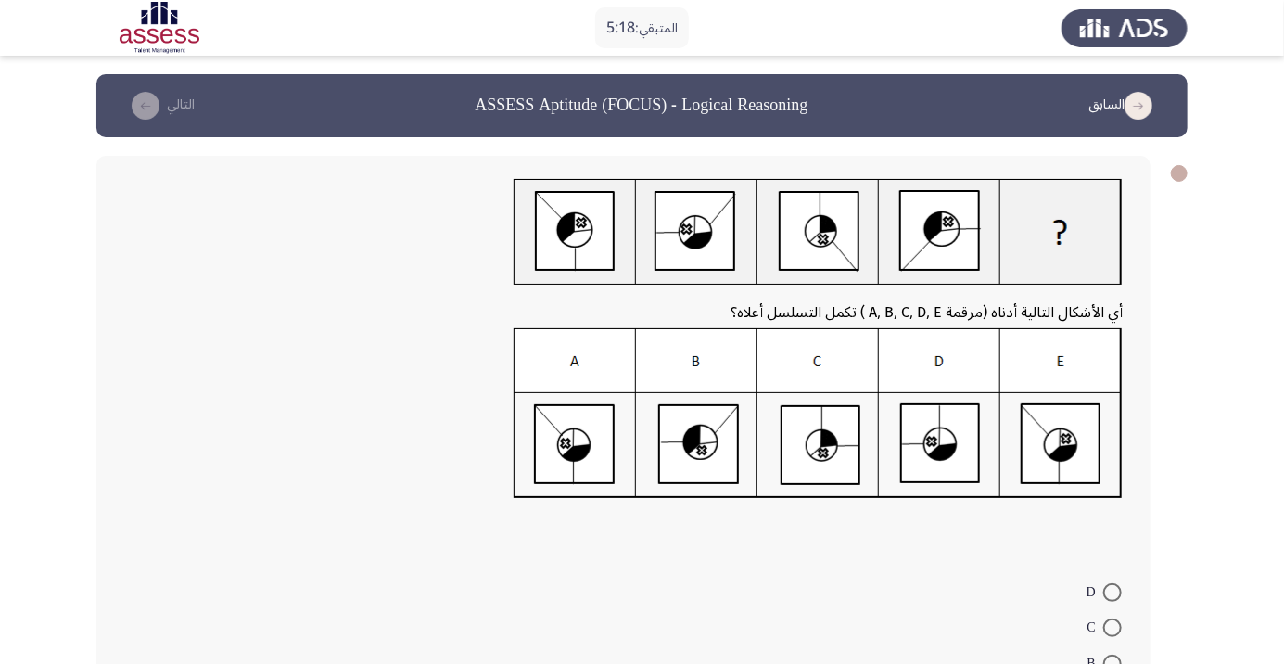
click at [1085, 530] on div at bounding box center [623, 526] width 998 height 32
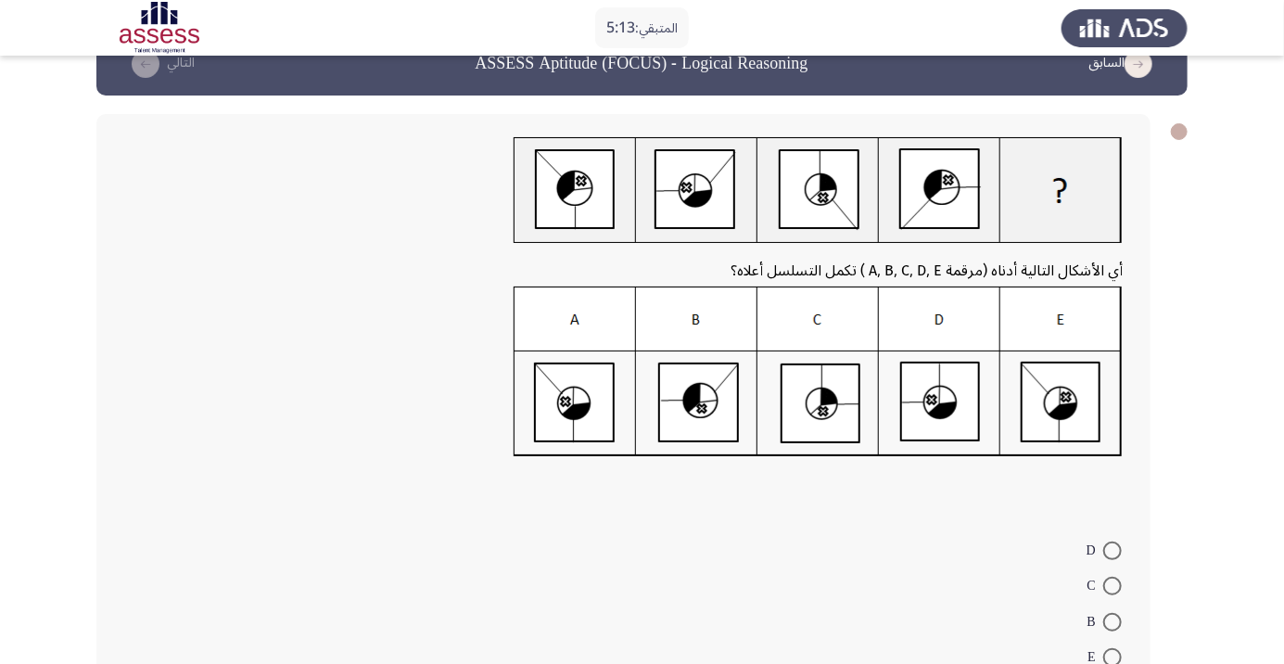
scroll to position [41, 0]
click at [1075, 404] on img at bounding box center [817, 372] width 609 height 171
click at [1112, 657] on span at bounding box center [1112, 658] width 19 height 19
click at [1112, 657] on input "E" at bounding box center [1112, 658] width 19 height 19
radio input "true"
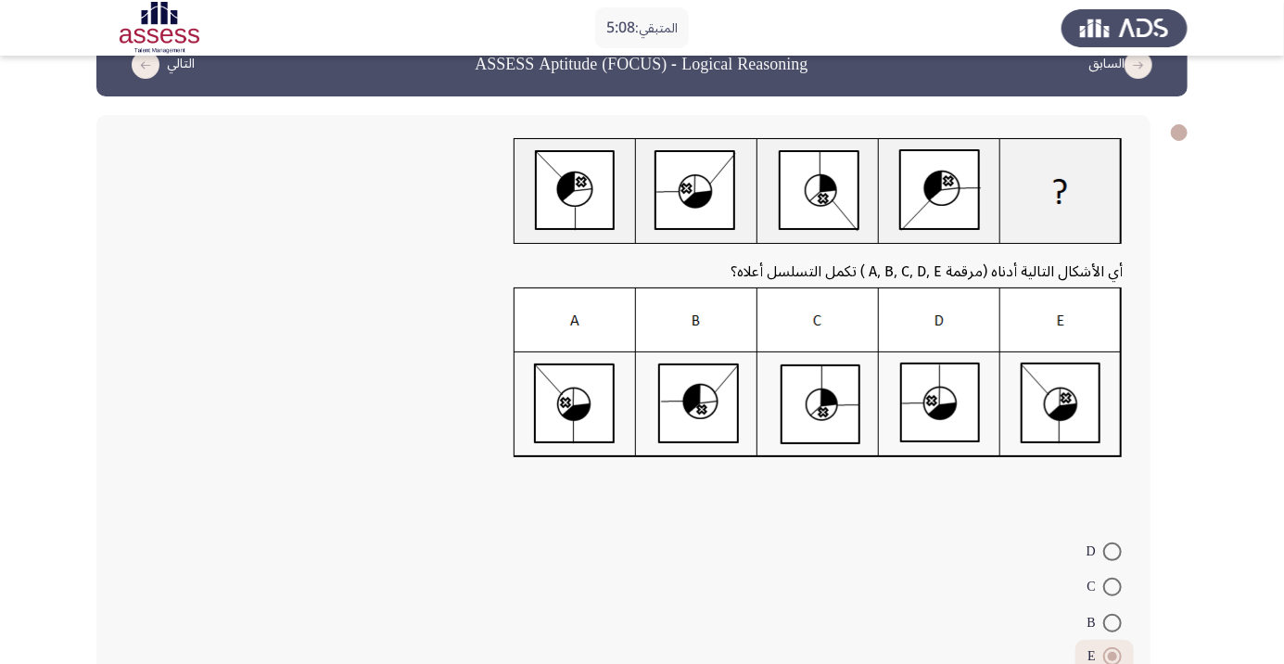
scroll to position [112, 0]
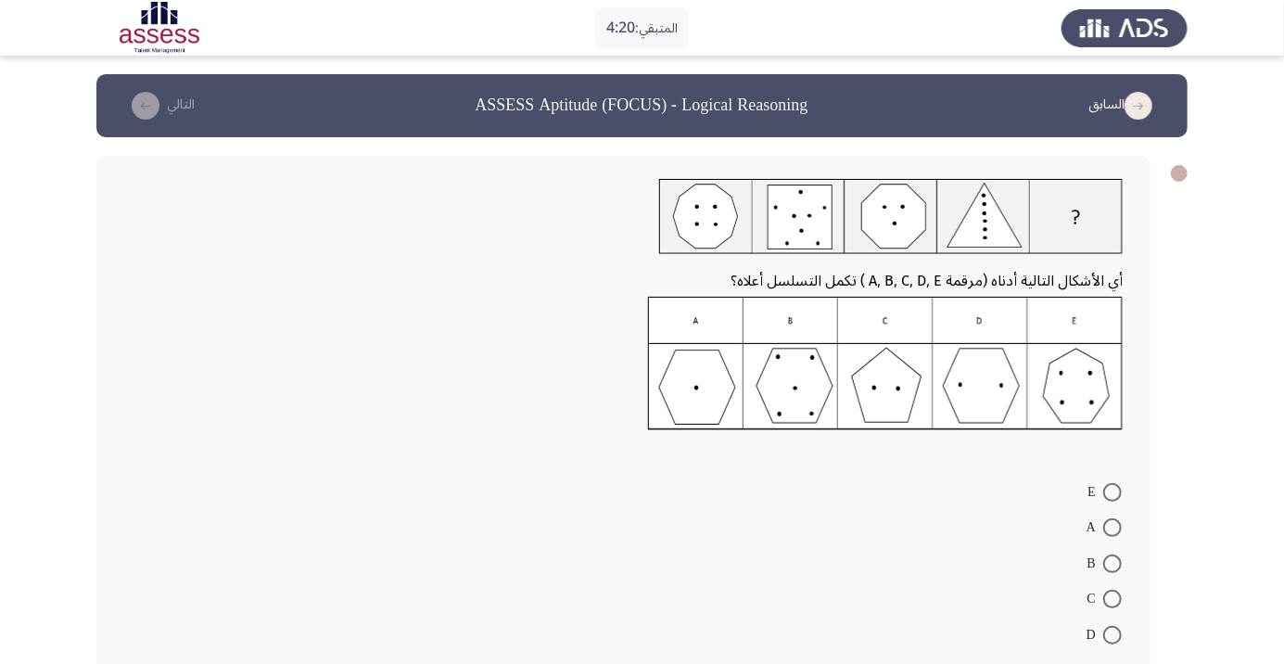
scroll to position [15, 0]
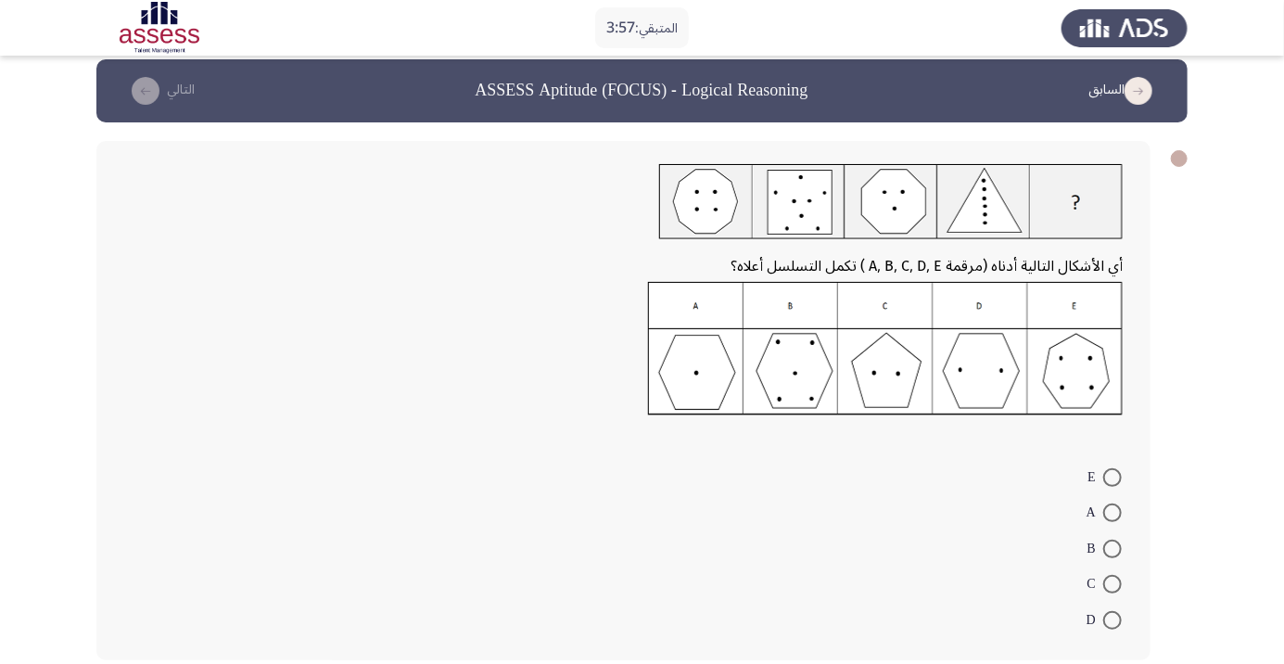
click at [892, 374] on img at bounding box center [885, 348] width 474 height 133
click at [1107, 588] on span at bounding box center [1112, 584] width 19 height 19
click at [1107, 588] on input "C" at bounding box center [1112, 584] width 19 height 19
radio input "true"
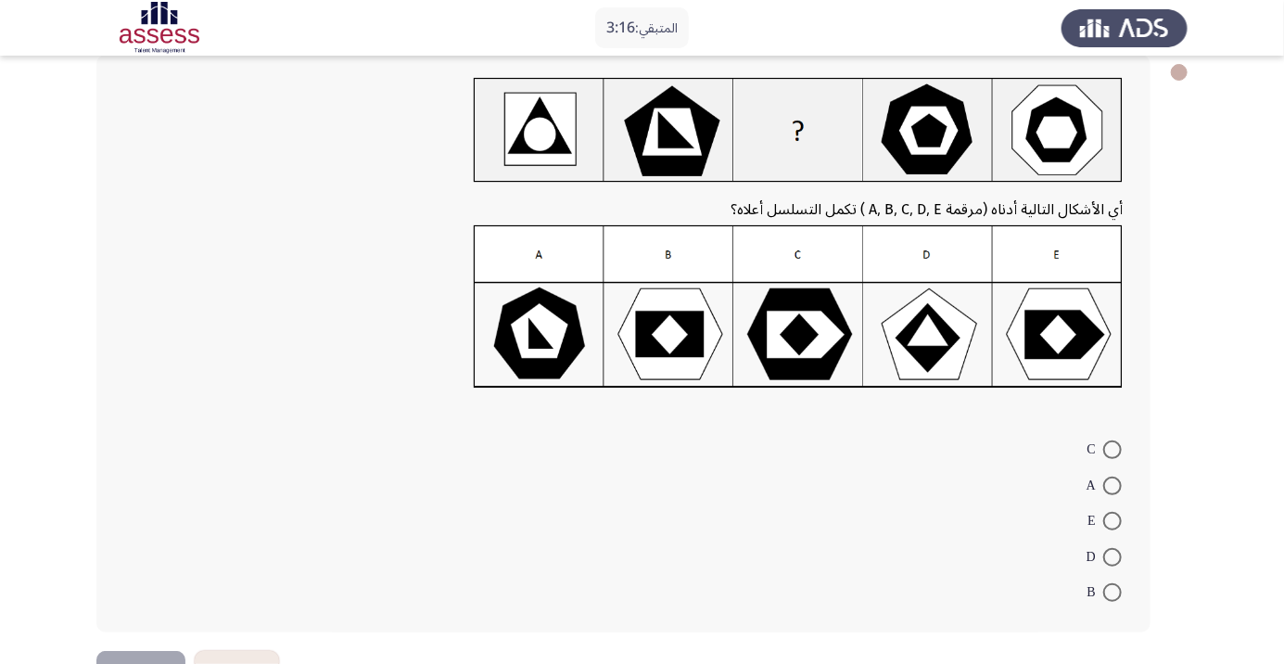
scroll to position [66, 0]
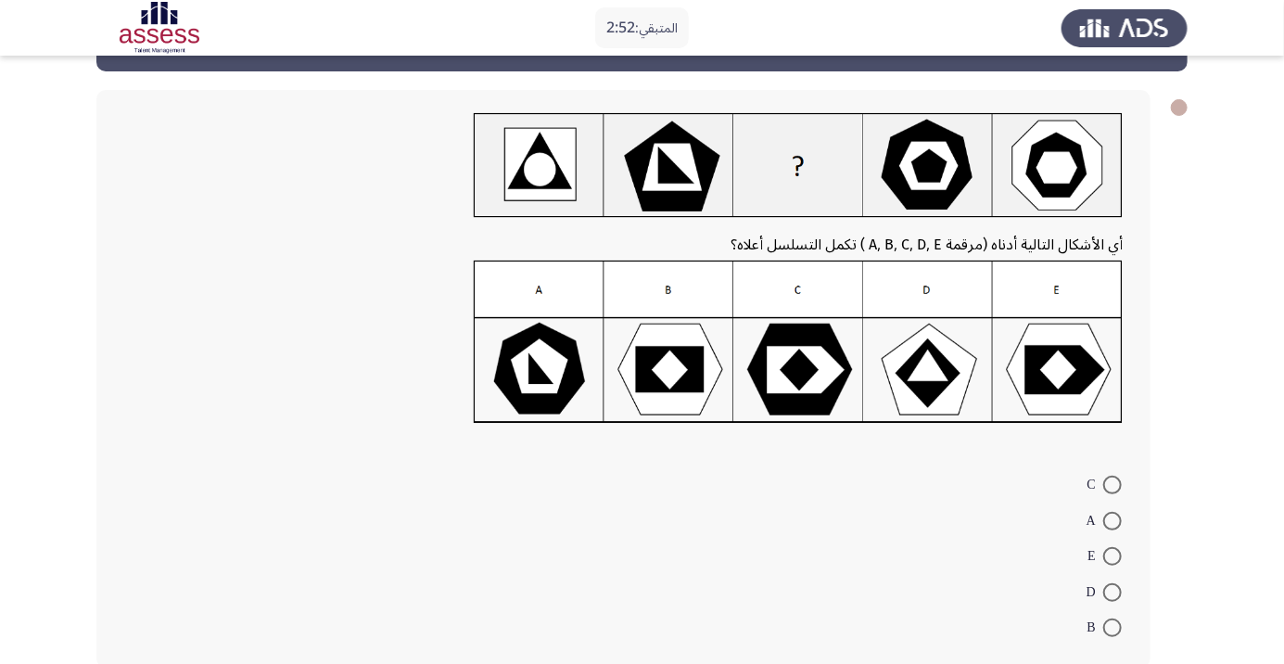
click at [1112, 631] on span at bounding box center [1112, 627] width 19 height 19
click at [1112, 631] on input "B" at bounding box center [1112, 627] width 19 height 19
radio input "true"
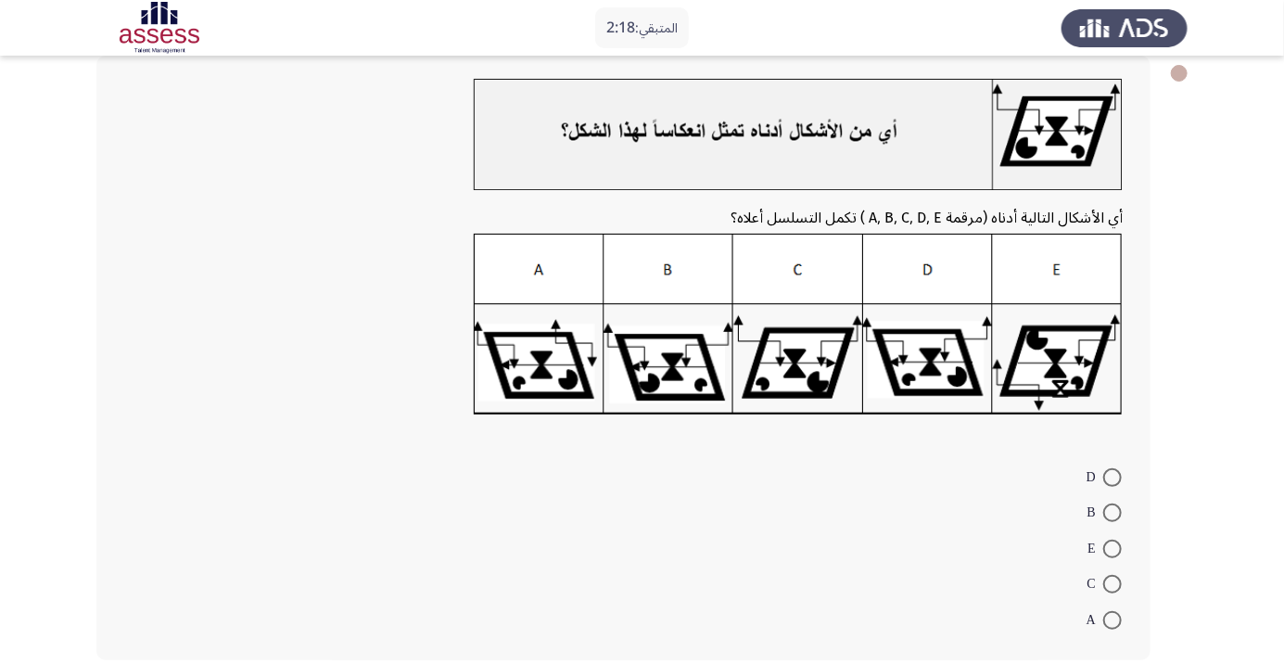
scroll to position [122, 0]
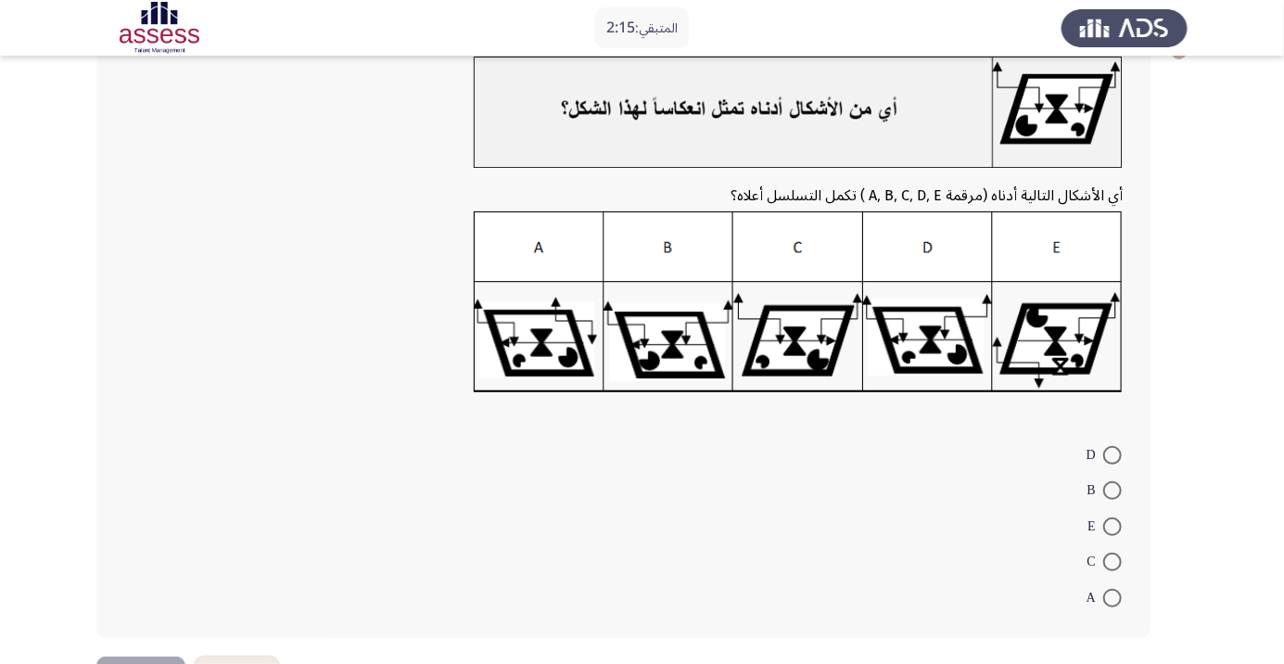
click at [1118, 454] on span at bounding box center [1112, 455] width 19 height 19
click at [1118, 454] on input "D" at bounding box center [1112, 455] width 19 height 19
radio input "true"
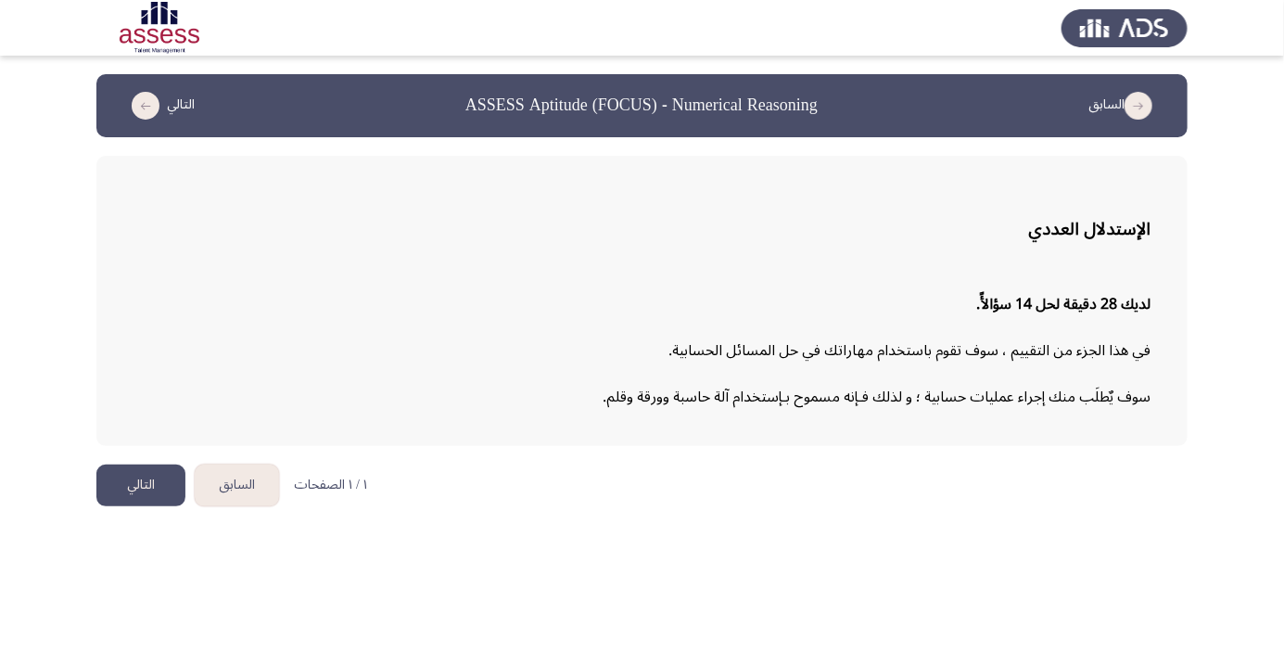
click at [155, 490] on button "التالي" at bounding box center [140, 485] width 89 height 42
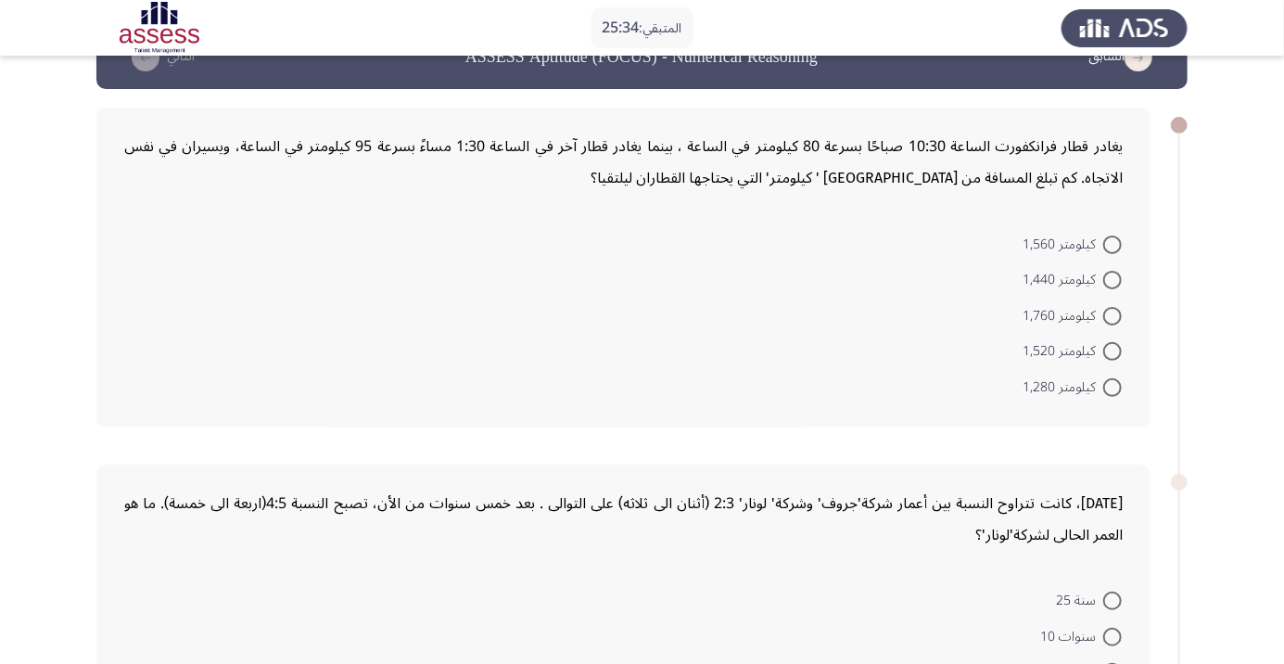
scroll to position [15, 0]
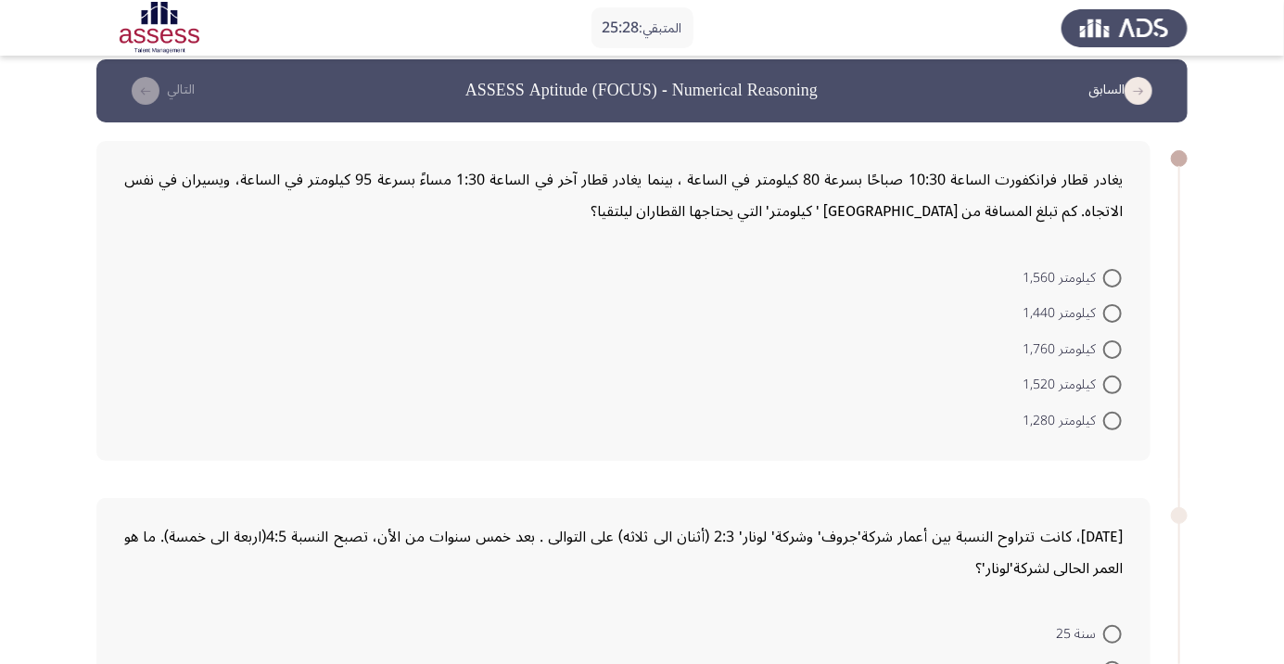
click at [1116, 388] on span at bounding box center [1112, 384] width 19 height 19
click at [1116, 388] on input "كيلومتر 1,520" at bounding box center [1112, 384] width 19 height 19
radio input "true"
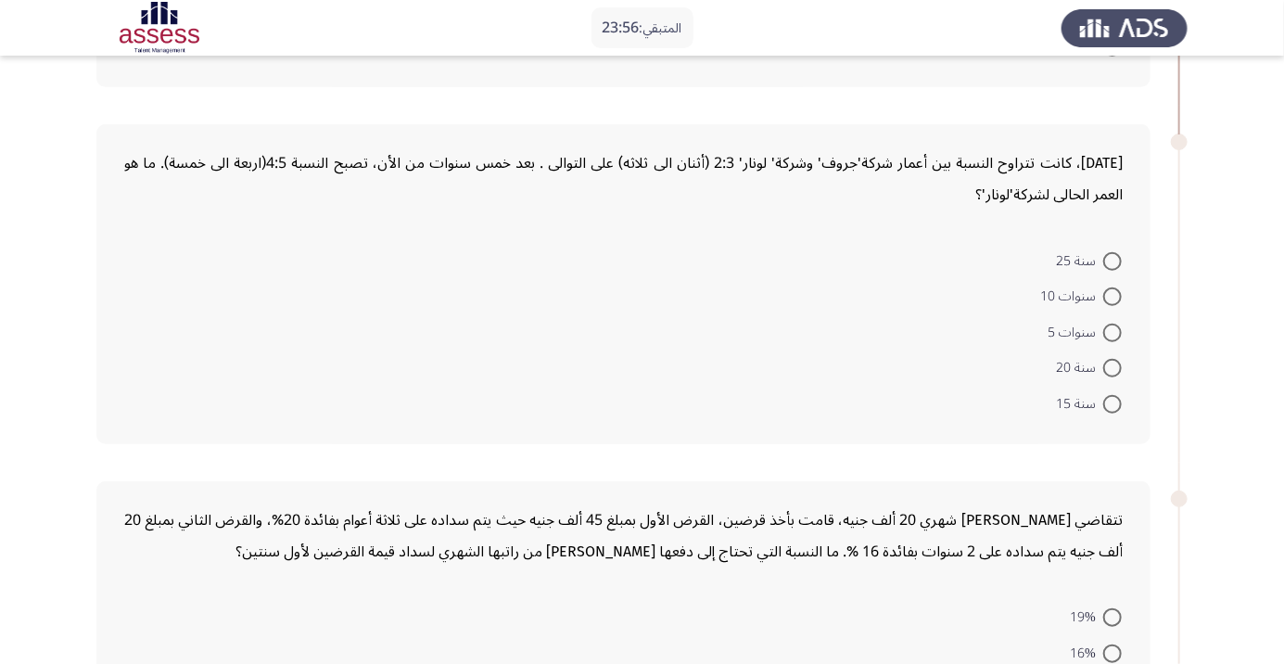
scroll to position [386, 0]
click at [1111, 324] on span at bounding box center [1112, 332] width 19 height 19
click at [1111, 324] on input "سنوات 5" at bounding box center [1112, 332] width 19 height 19
radio input "true"
click at [1112, 295] on span at bounding box center [1112, 296] width 19 height 19
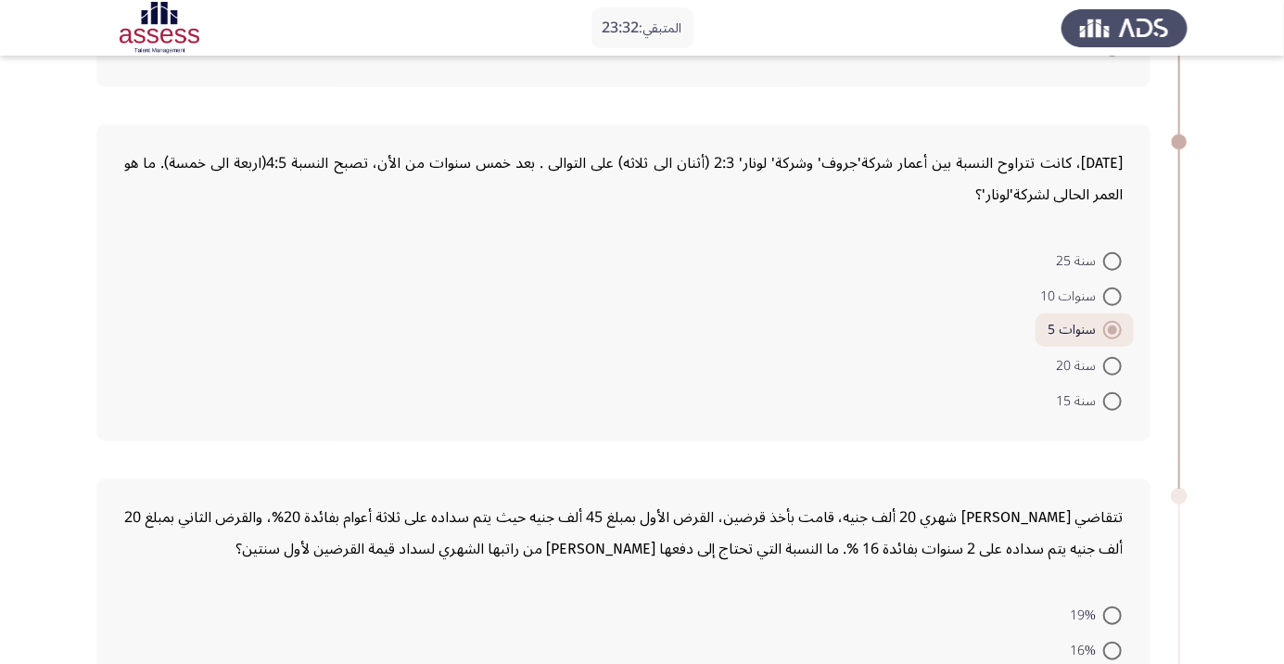
click at [1112, 295] on input "سنوات 10" at bounding box center [1112, 296] width 19 height 19
radio input "true"
click at [1112, 327] on span at bounding box center [1112, 330] width 19 height 19
click at [1112, 327] on input "سنوات 5" at bounding box center [1112, 330] width 19 height 19
radio input "true"
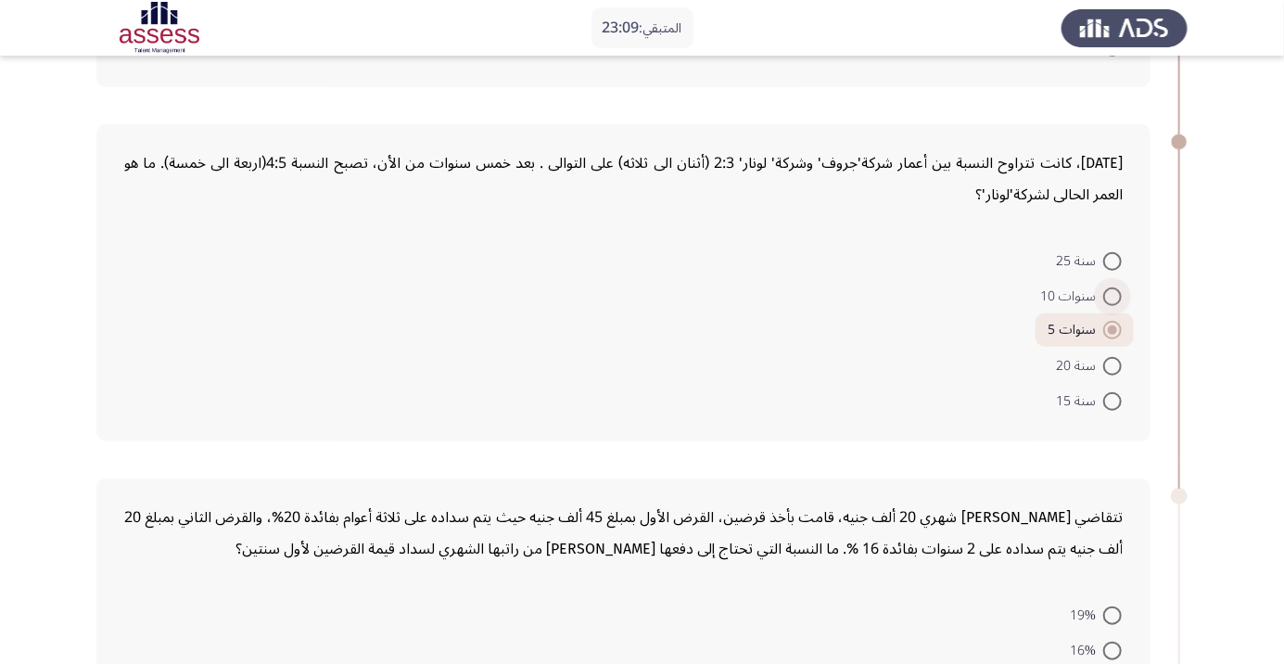
click at [1111, 299] on span at bounding box center [1112, 296] width 19 height 19
click at [1111, 299] on input "سنوات 10" at bounding box center [1112, 296] width 19 height 19
radio input "true"
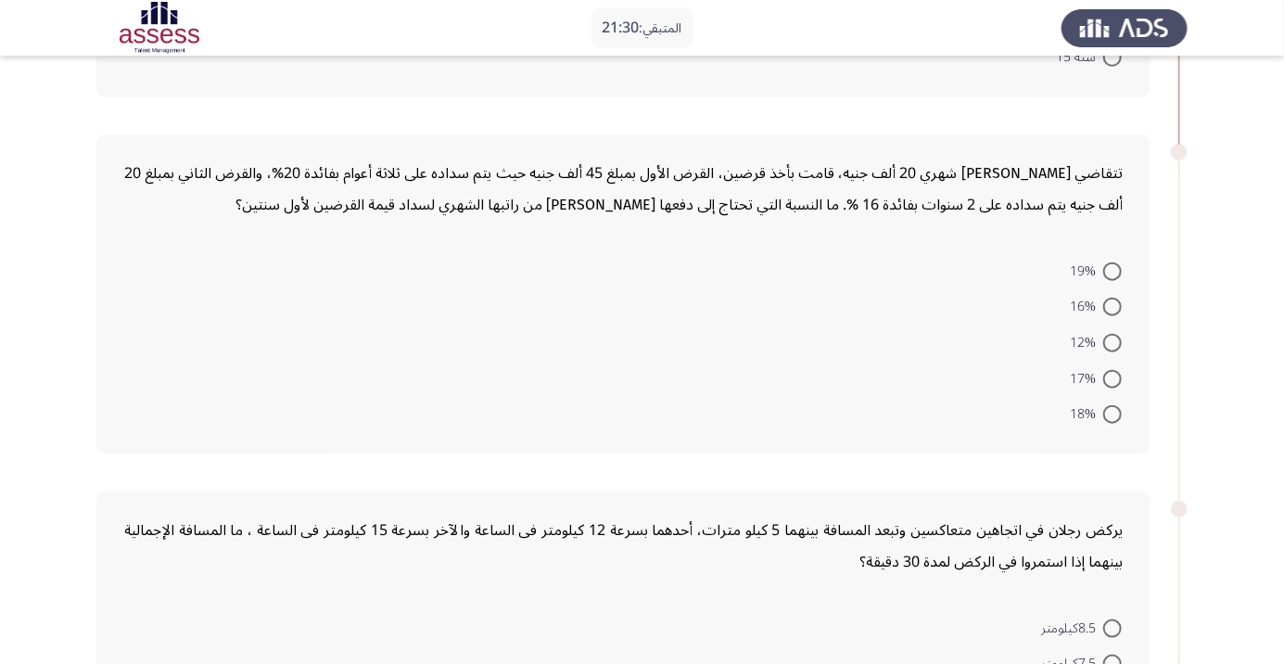
scroll to position [716, 0]
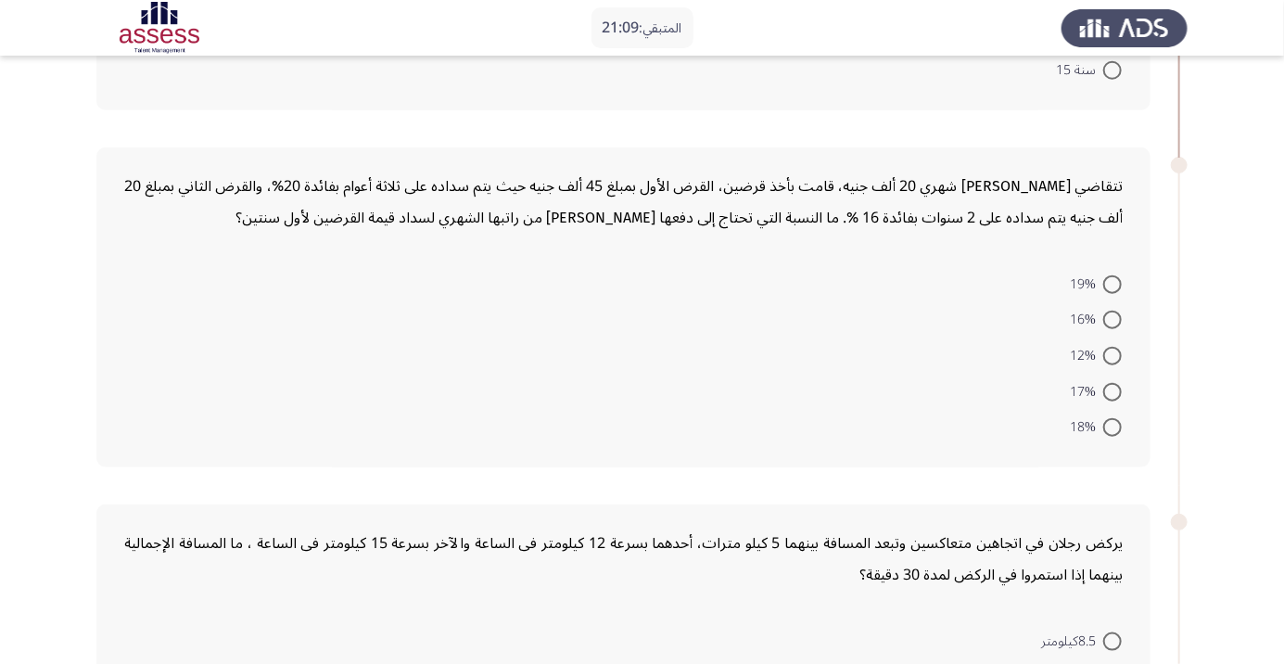
click at [1112, 424] on span at bounding box center [1112, 427] width 19 height 19
click at [1112, 424] on input "18%" at bounding box center [1112, 427] width 19 height 19
radio input "true"
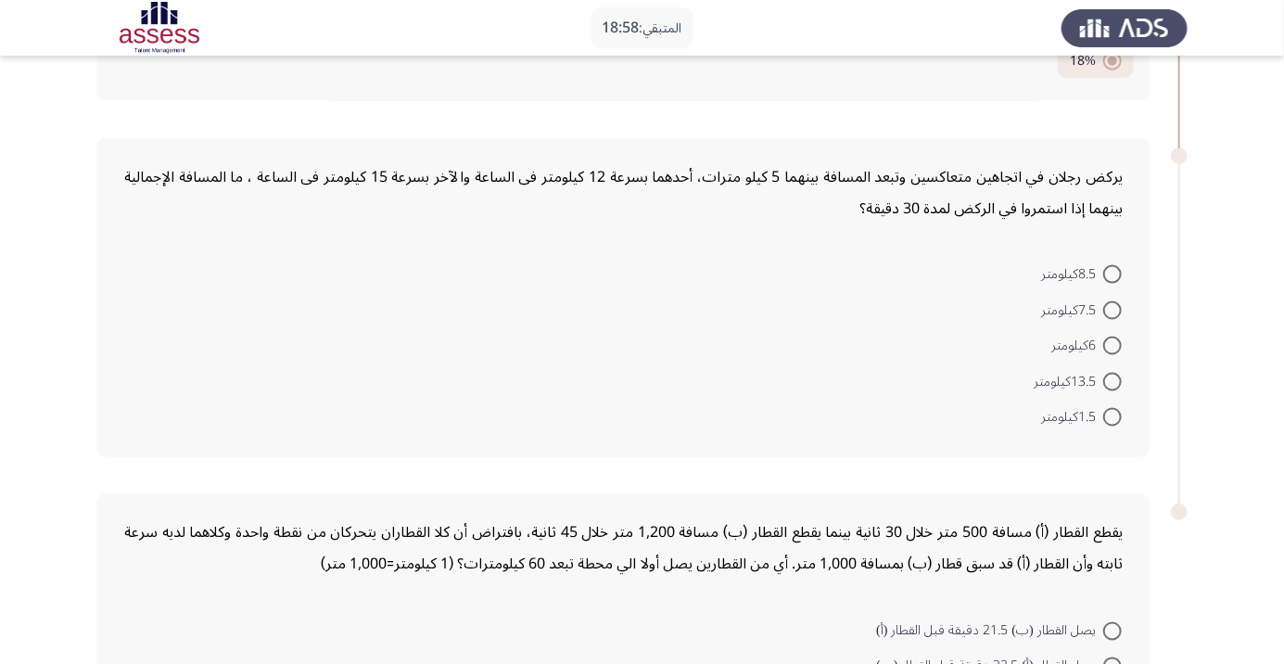
scroll to position [1095, 0]
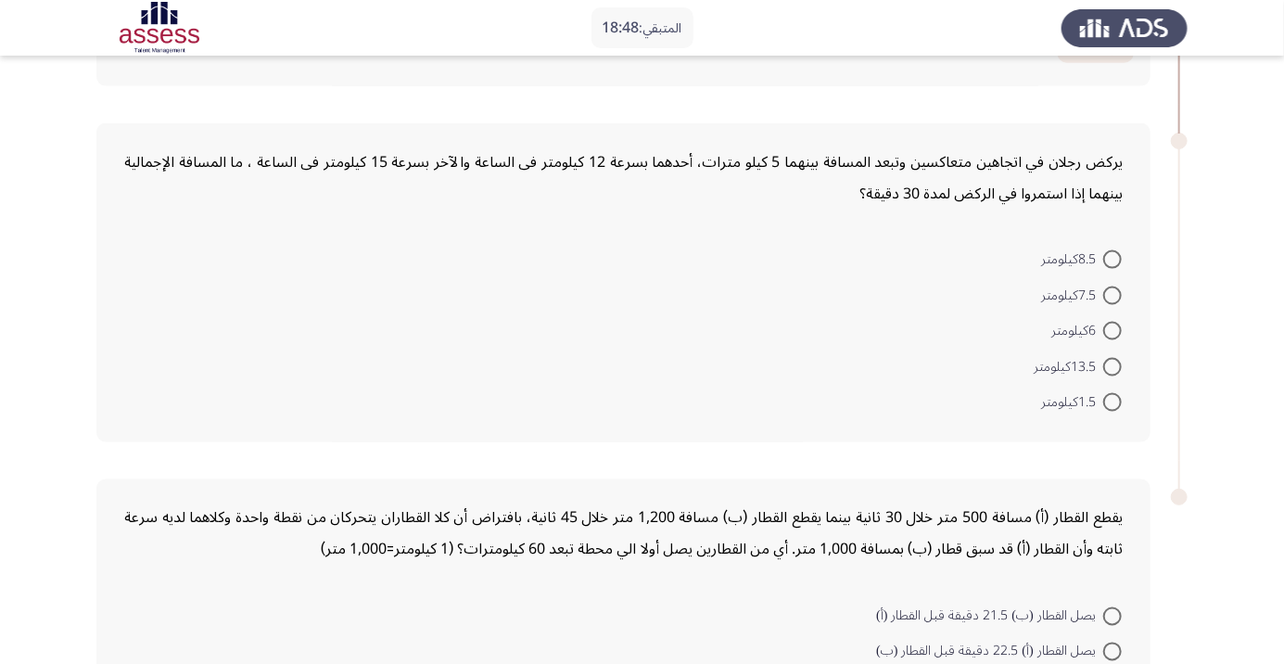
click at [1112, 257] on span at bounding box center [1112, 259] width 19 height 19
click at [1112, 257] on input "8.5كيلومتر" at bounding box center [1112, 259] width 19 height 19
radio input "true"
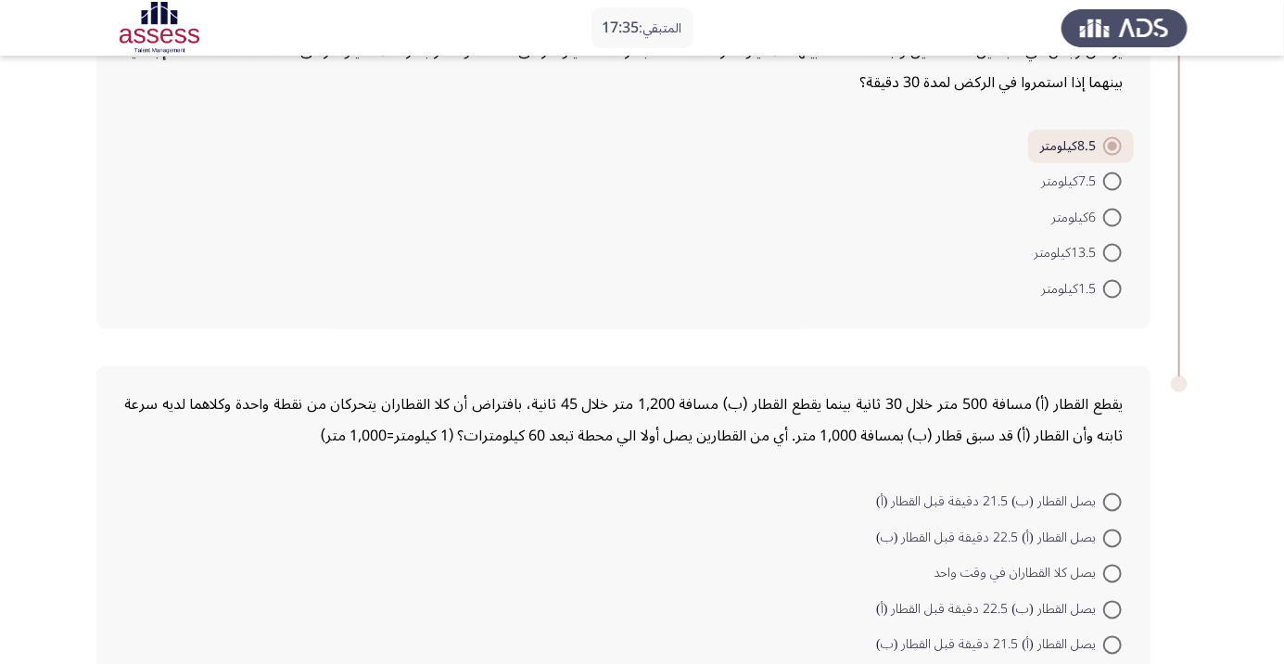
scroll to position [1229, 0]
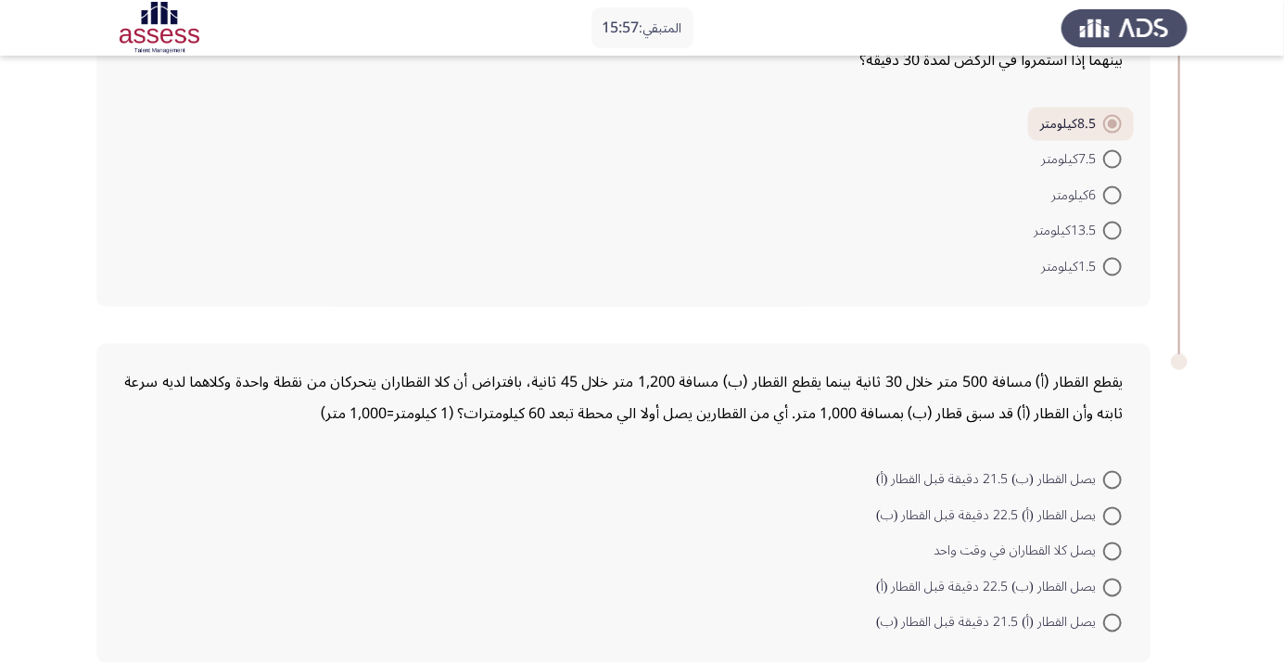
click at [1132, 595] on mat-radio-button "يصل القطار (ب) 22.5 دقيقة قبل القطار (أ)" at bounding box center [999, 586] width 270 height 36
click at [1112, 584] on span at bounding box center [1112, 587] width 19 height 19
click at [1112, 584] on input "يصل القطار (ب) 22.5 دقيقة قبل القطار (أ)" at bounding box center [1112, 587] width 19 height 19
radio input "true"
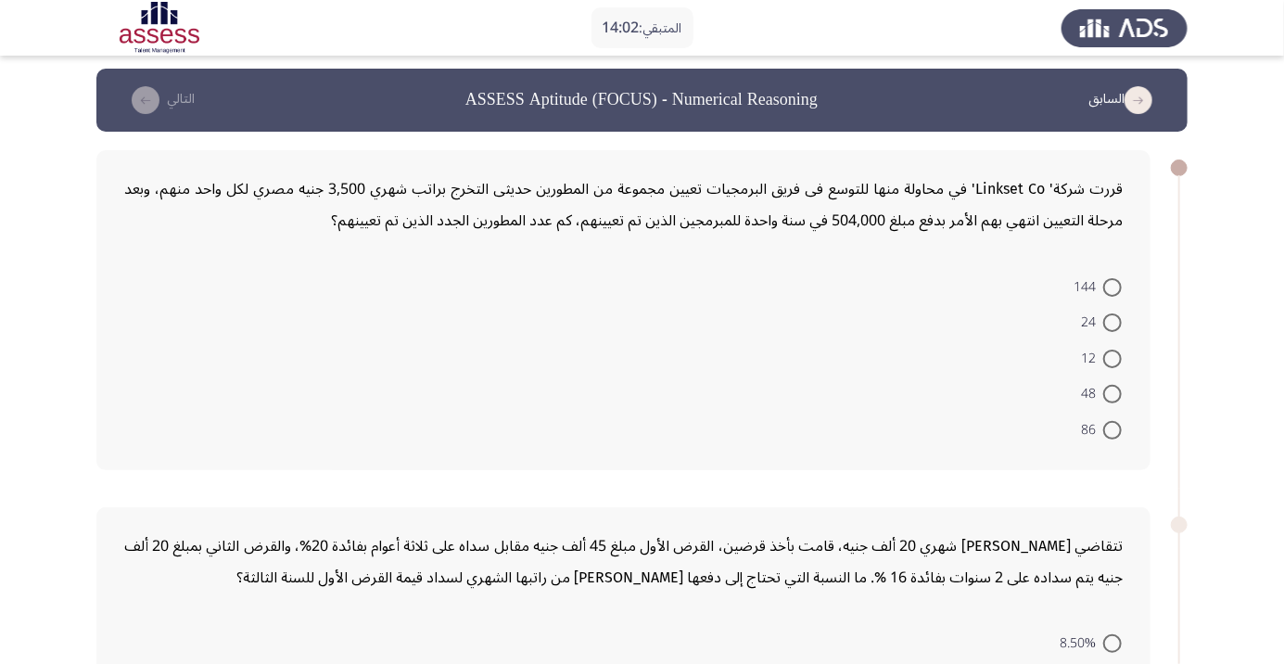
scroll to position [0, 0]
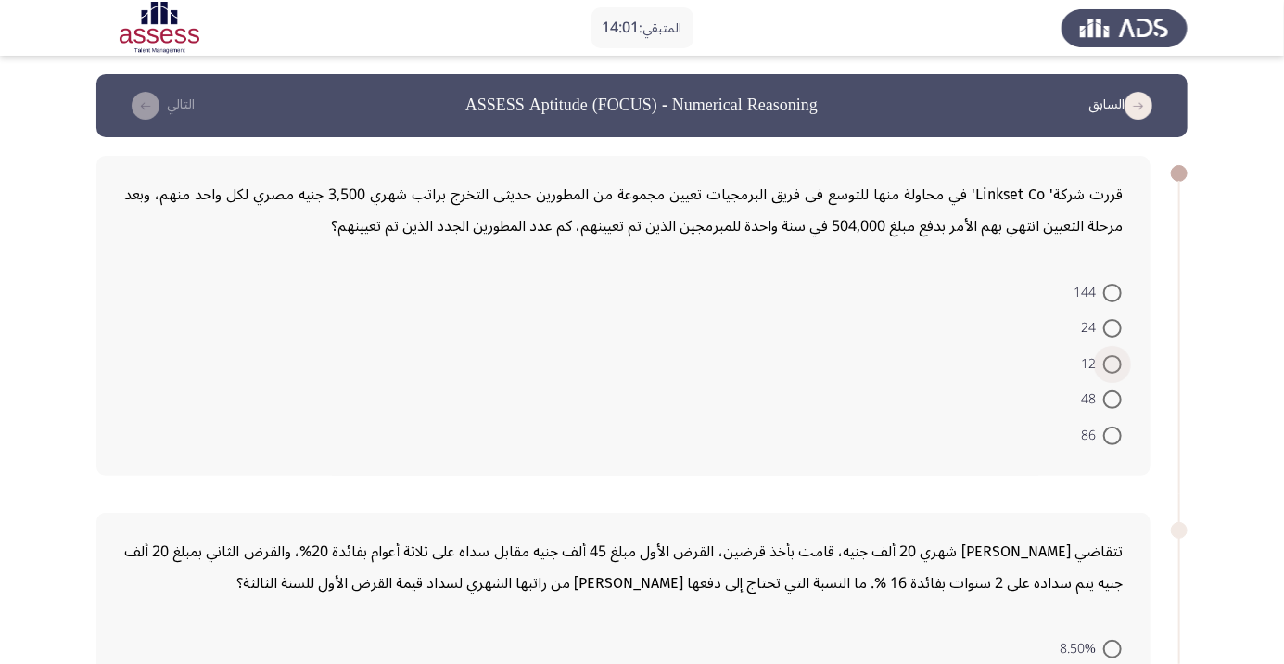
click at [1112, 363] on span at bounding box center [1112, 364] width 19 height 19
click at [1112, 363] on input "12" at bounding box center [1112, 364] width 19 height 19
radio input "true"
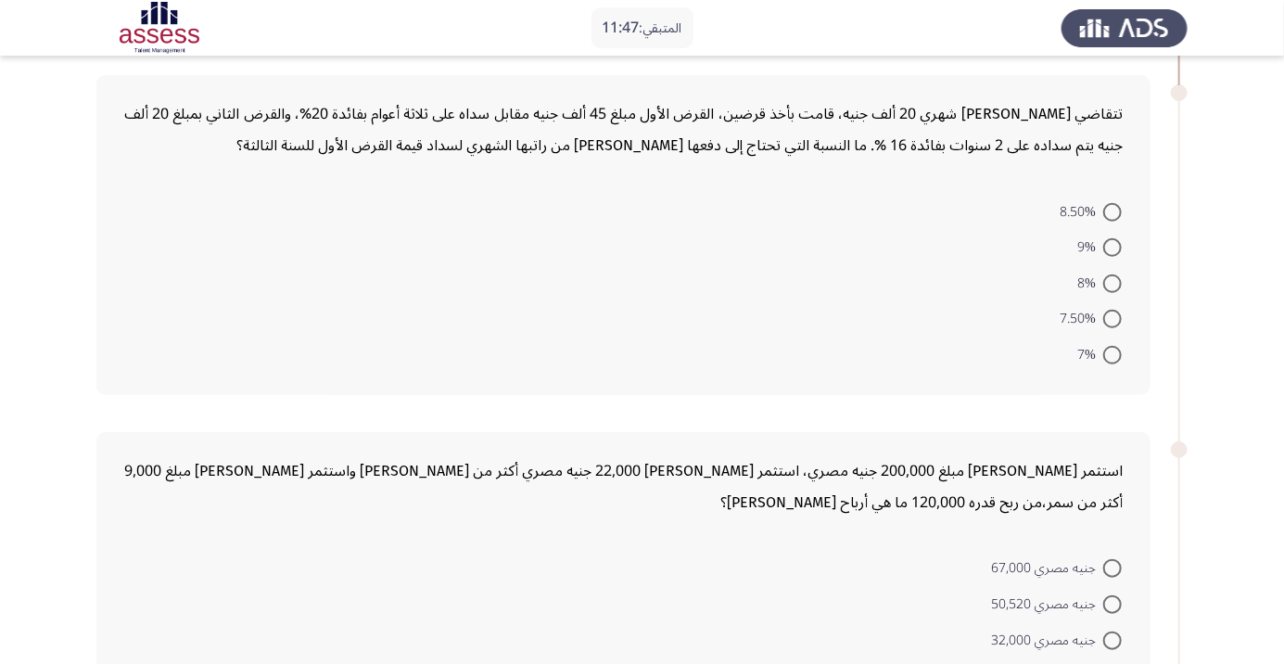
scroll to position [433, 0]
click at [1112, 319] on span at bounding box center [1112, 320] width 19 height 19
click at [1112, 319] on input "7.50%" at bounding box center [1112, 320] width 19 height 19
radio input "true"
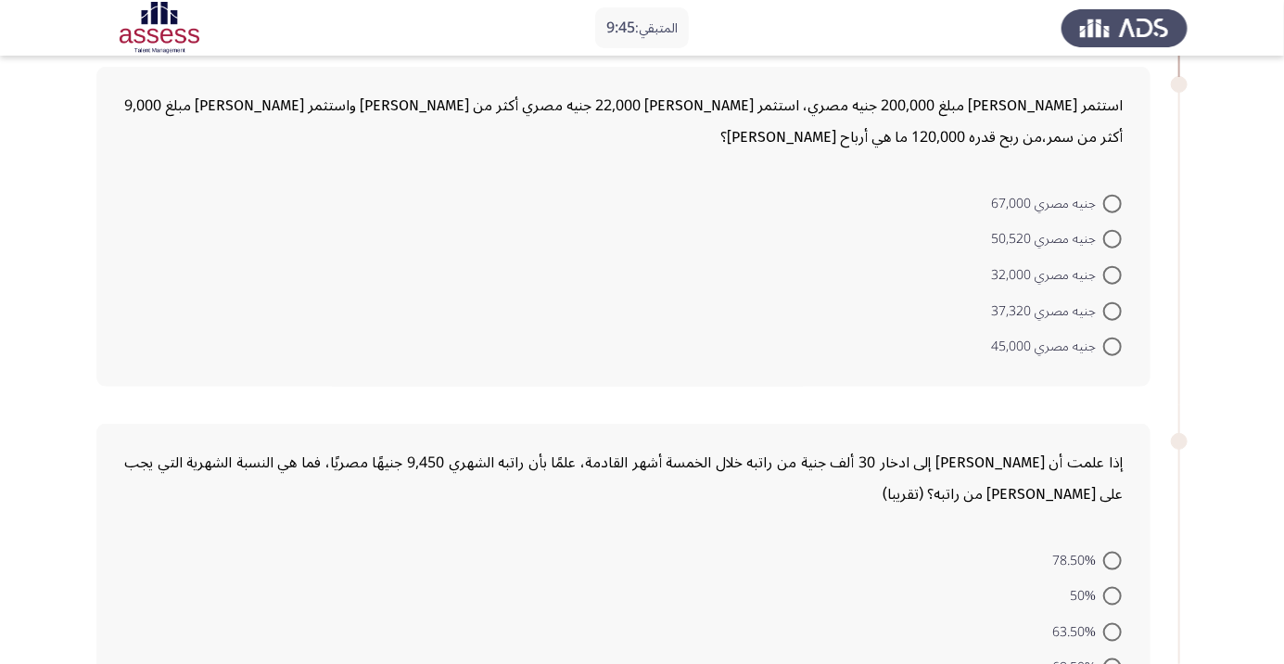
scroll to position [811, 0]
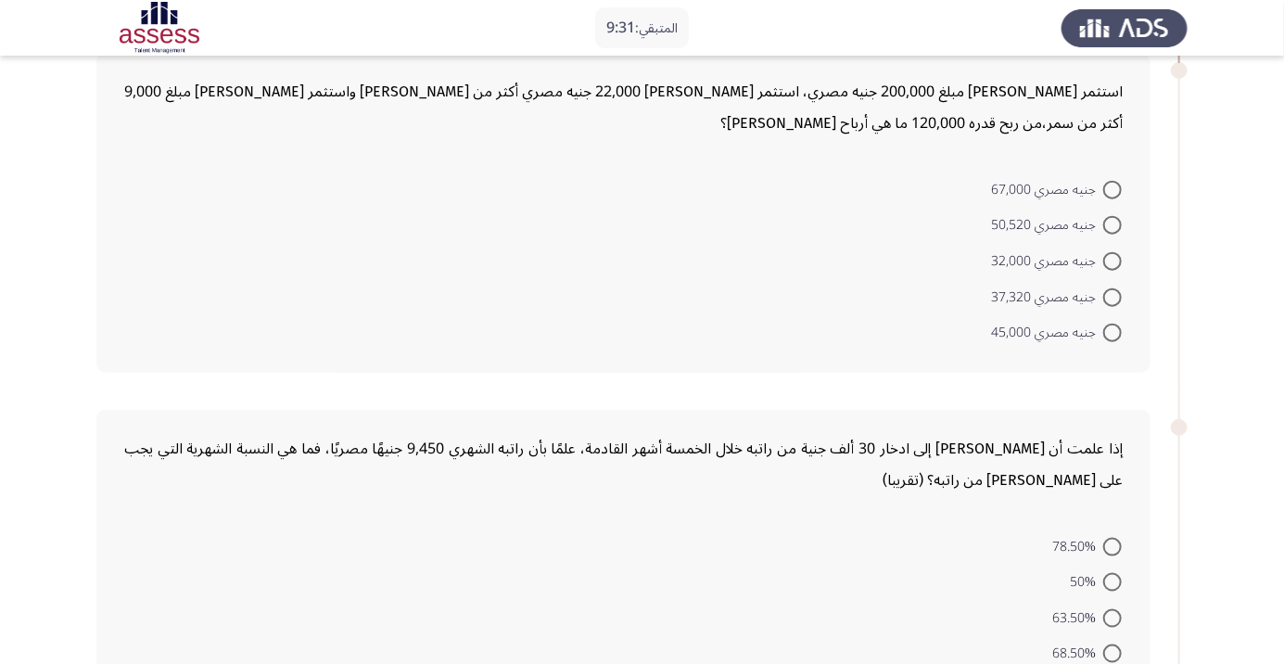
click at [1112, 294] on span at bounding box center [1112, 297] width 19 height 19
click at [1112, 294] on input "جنيه مصري 37,320" at bounding box center [1112, 297] width 19 height 19
radio input "true"
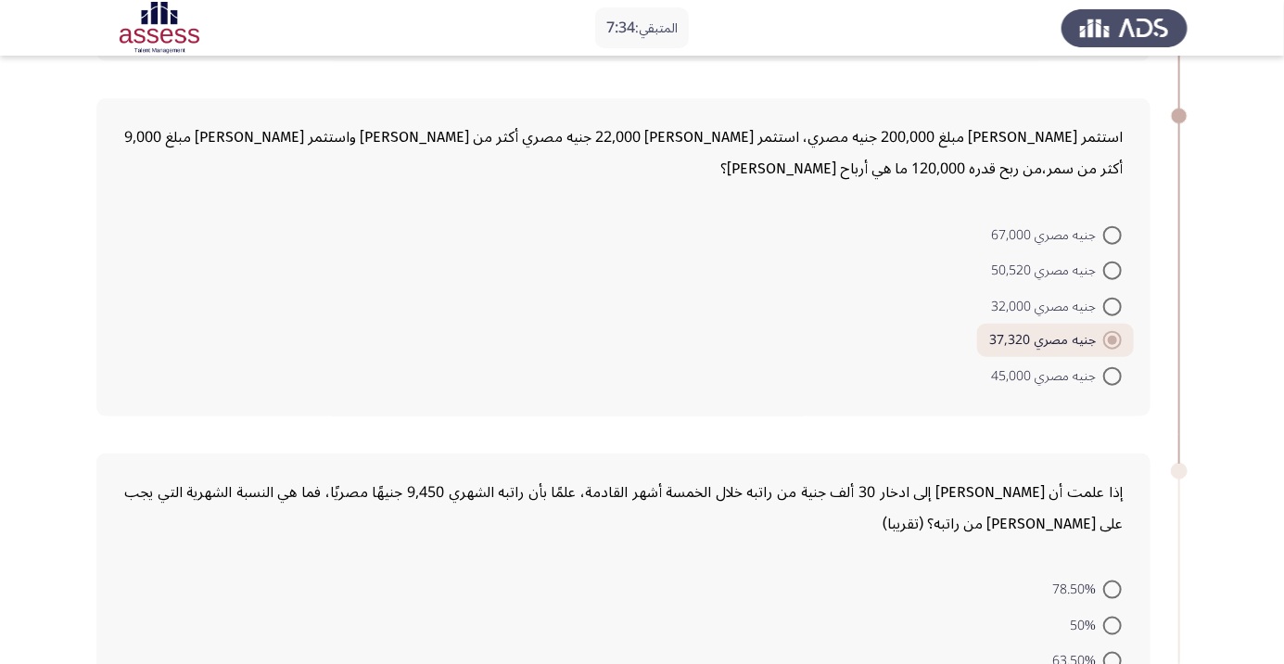
scroll to position [765, 0]
click at [1112, 268] on span at bounding box center [1112, 270] width 19 height 19
click at [1112, 268] on input "جنيه مصري 50,520" at bounding box center [1112, 270] width 19 height 19
radio input "true"
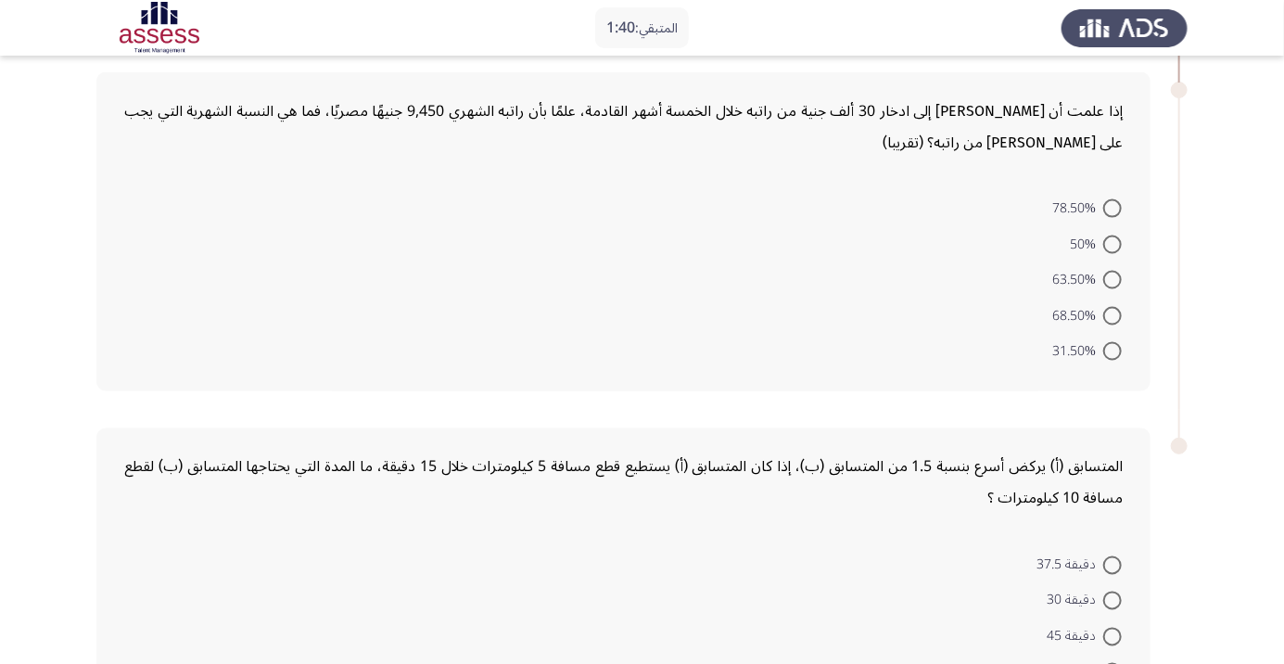
scroll to position [1145, 0]
click at [1112, 207] on span at bounding box center [1112, 209] width 19 height 19
click at [1112, 207] on input "78.50%" at bounding box center [1112, 209] width 19 height 19
radio input "true"
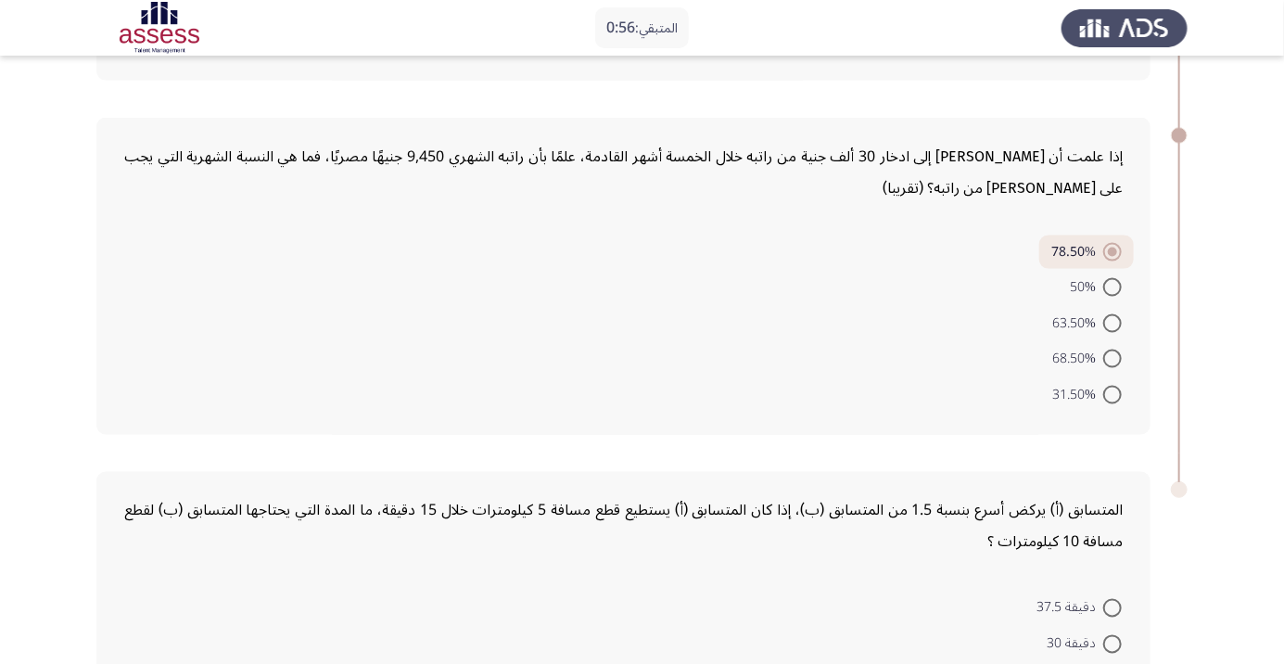
scroll to position [1086, 0]
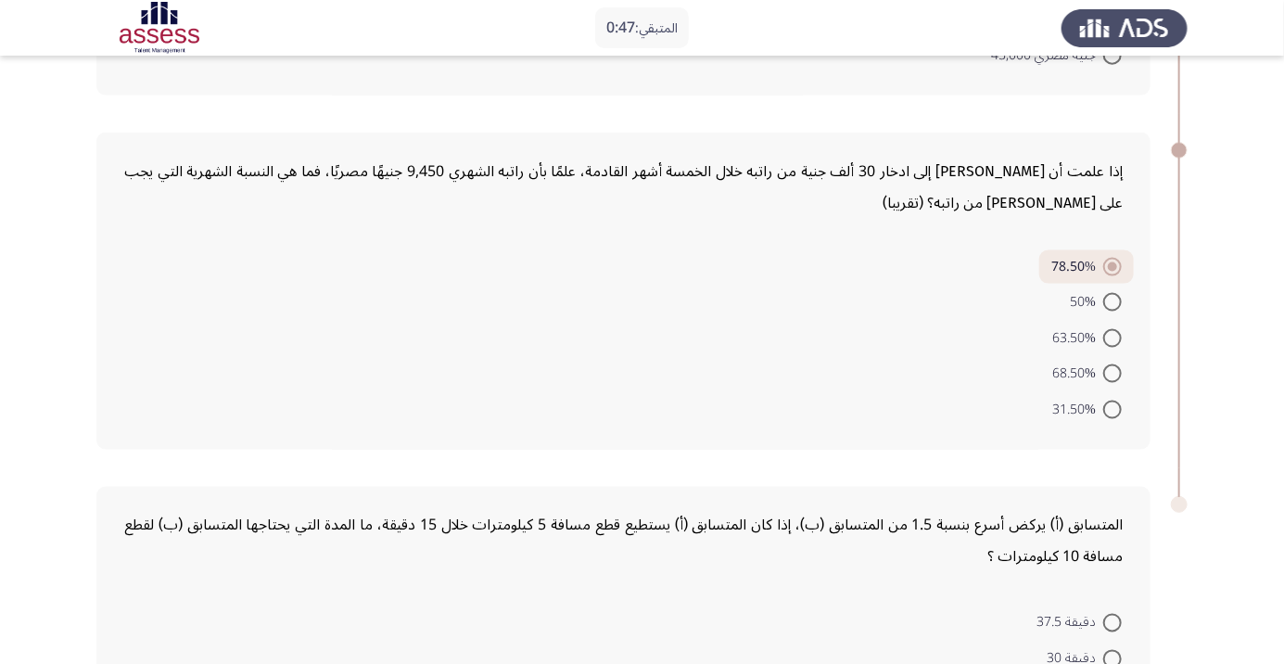
click at [1112, 335] on span at bounding box center [1112, 338] width 19 height 19
click at [1112, 335] on input "63.50%" at bounding box center [1112, 338] width 19 height 19
radio input "true"
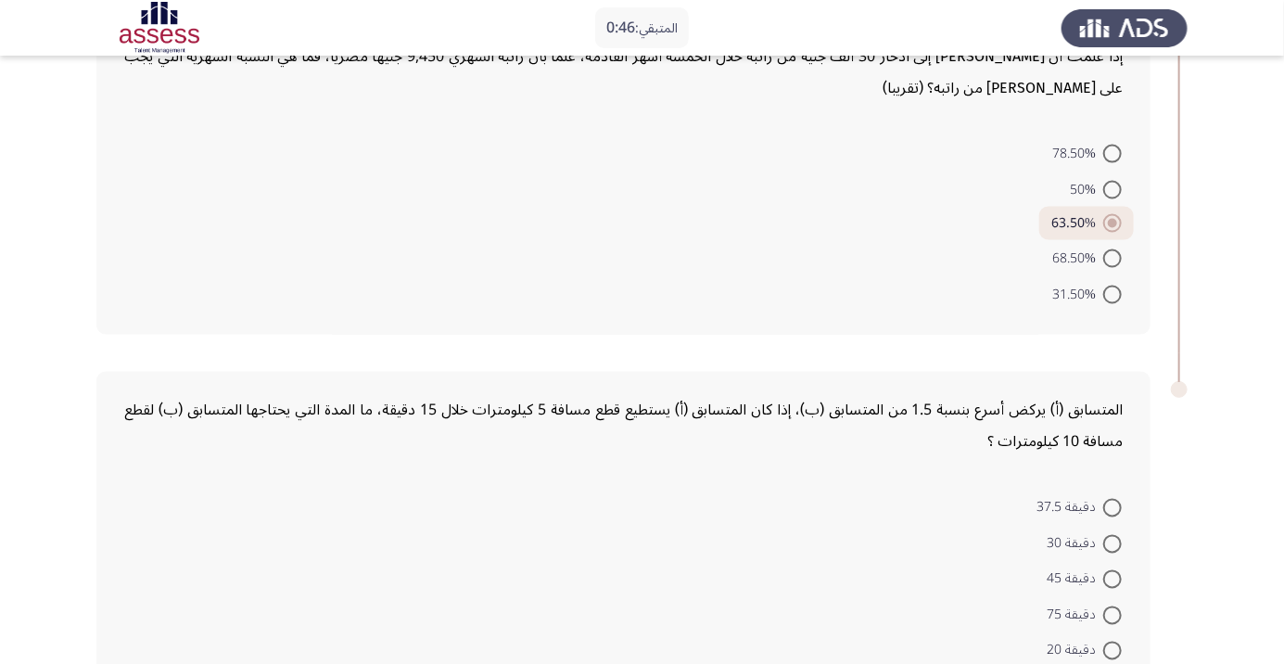
scroll to position [1229, 0]
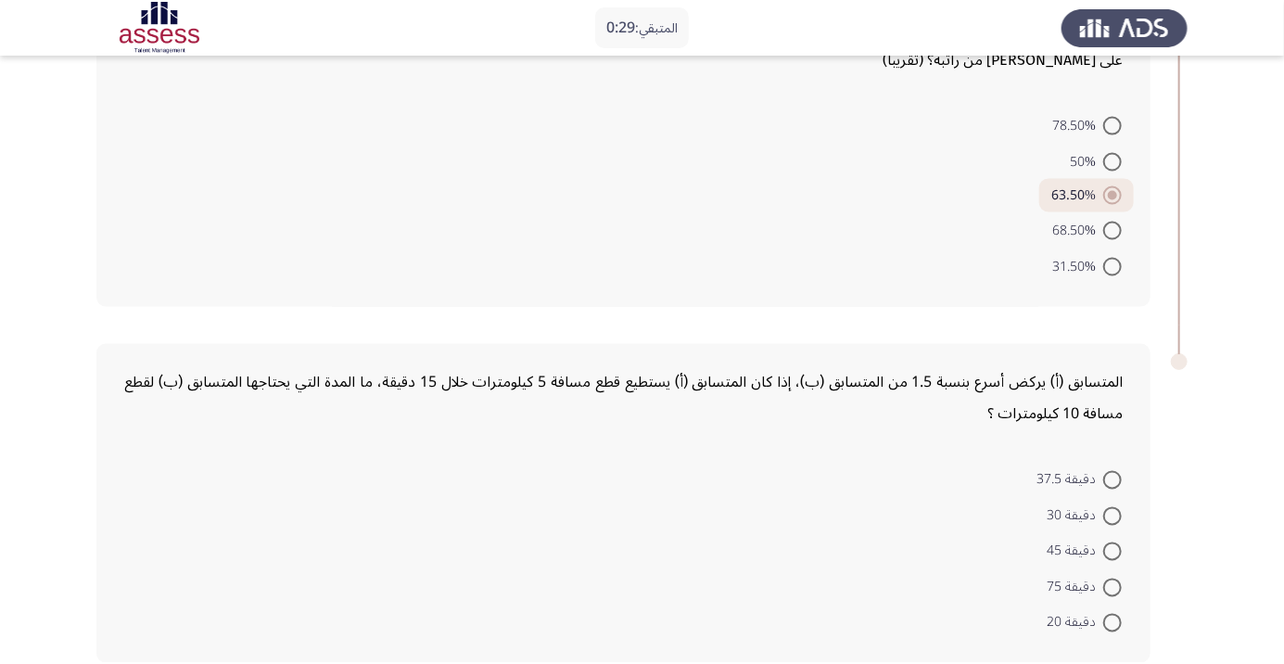
click at [1107, 623] on span at bounding box center [1112, 623] width 19 height 19
click at [1107, 623] on input "دقيقة 20" at bounding box center [1112, 623] width 19 height 19
radio input "true"
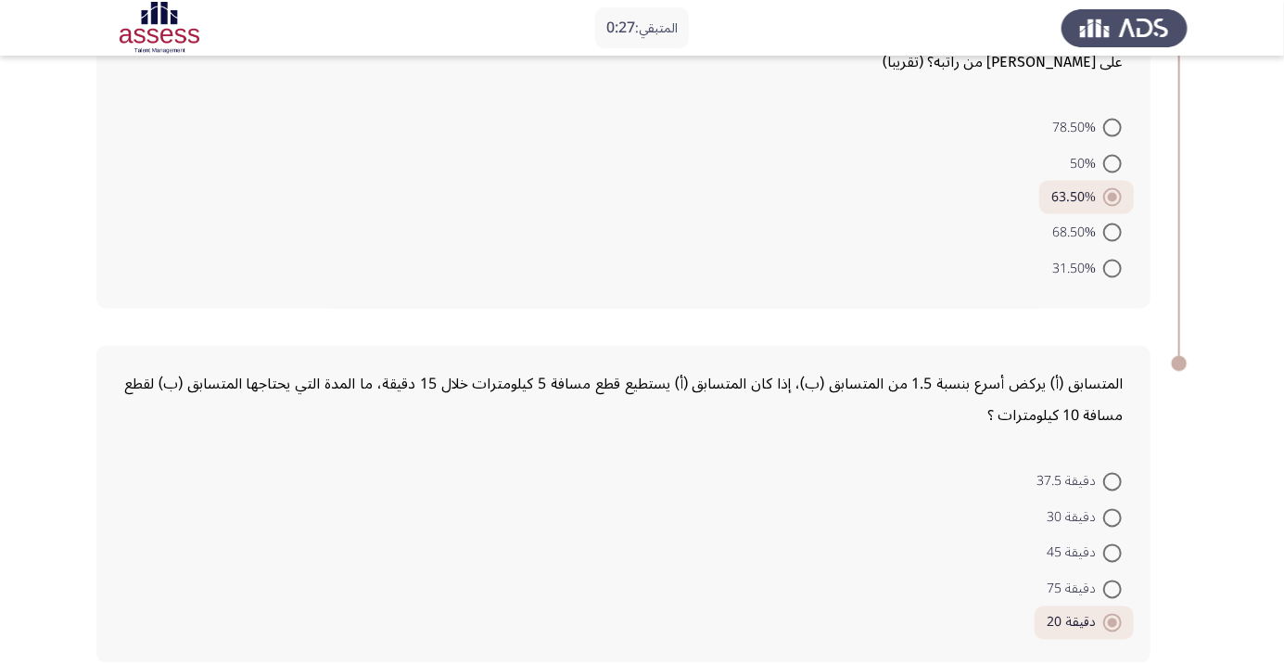
scroll to position [0, 0]
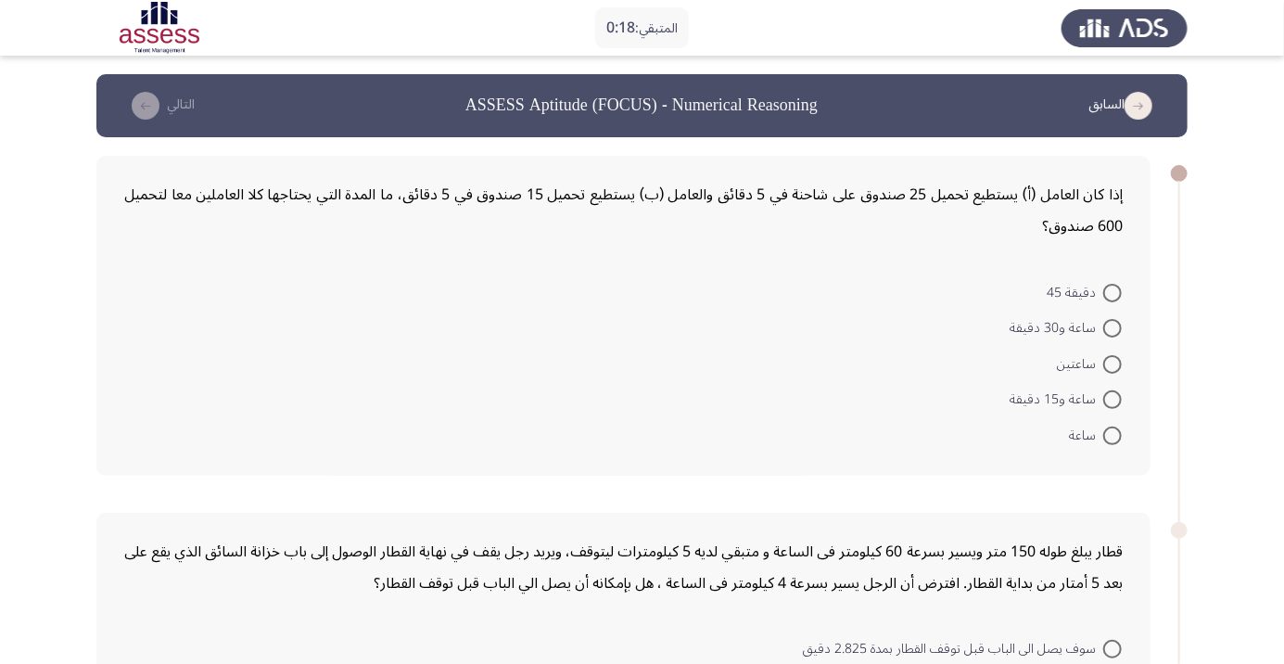
click at [1112, 399] on span at bounding box center [1112, 399] width 19 height 19
click at [1112, 399] on input "ساعة و15 دقيقة" at bounding box center [1112, 399] width 19 height 19
radio input "true"
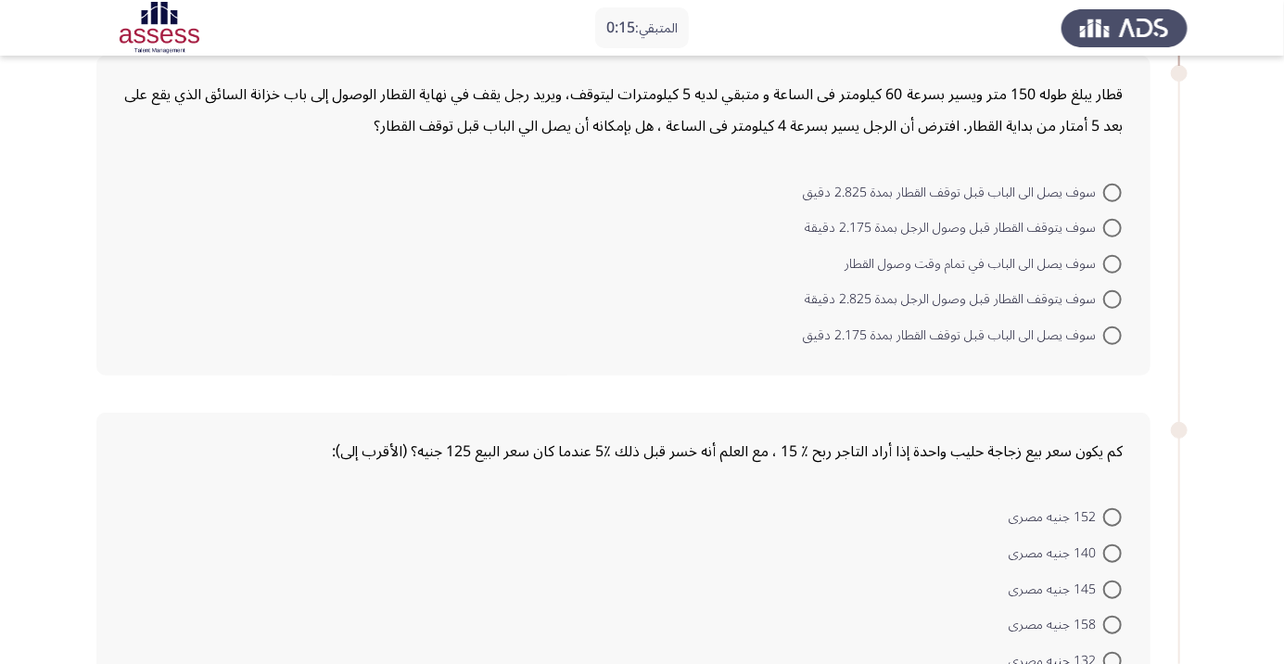
scroll to position [453, 0]
click at [1112, 298] on span at bounding box center [1112, 300] width 19 height 19
click at [1112, 298] on input "سوف يتوقف القطار قبل وصول الرجل بمدة 2.825 دقيقة" at bounding box center [1112, 300] width 19 height 19
radio input "true"
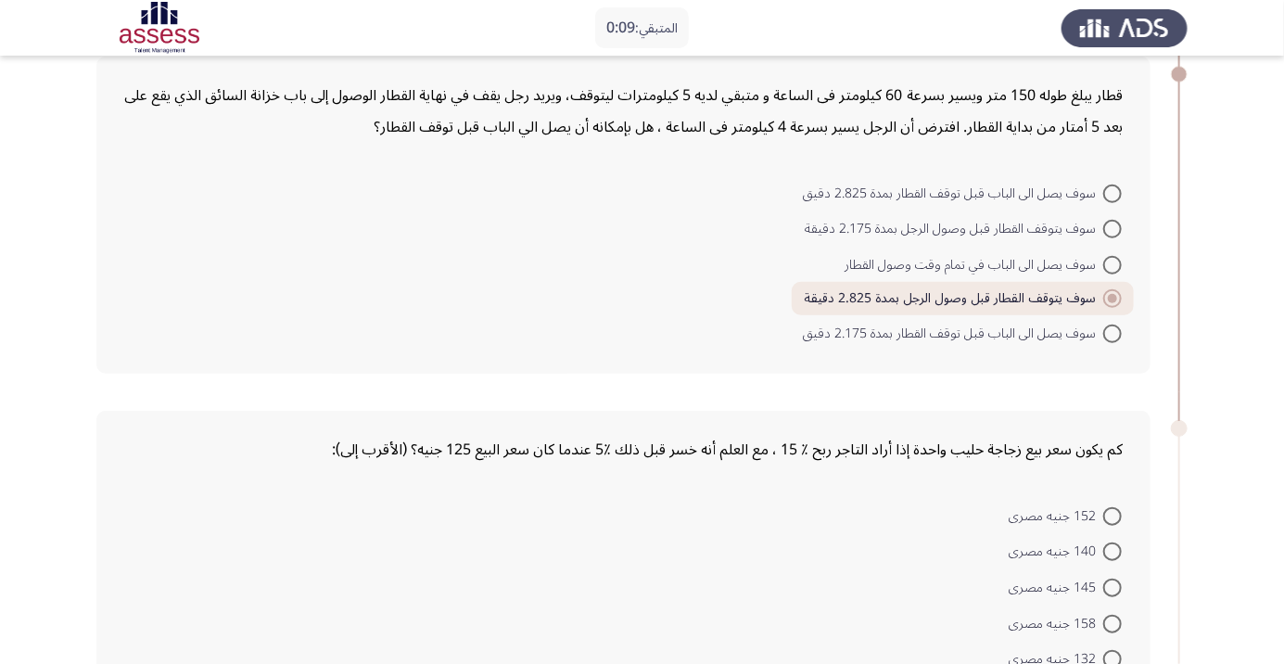
click at [1112, 332] on span at bounding box center [1112, 333] width 19 height 19
click at [1112, 332] on input "سوف يصل الى الباب قبل توقف القطار بمدة 2.175 دقيق" at bounding box center [1112, 333] width 19 height 19
radio input "true"
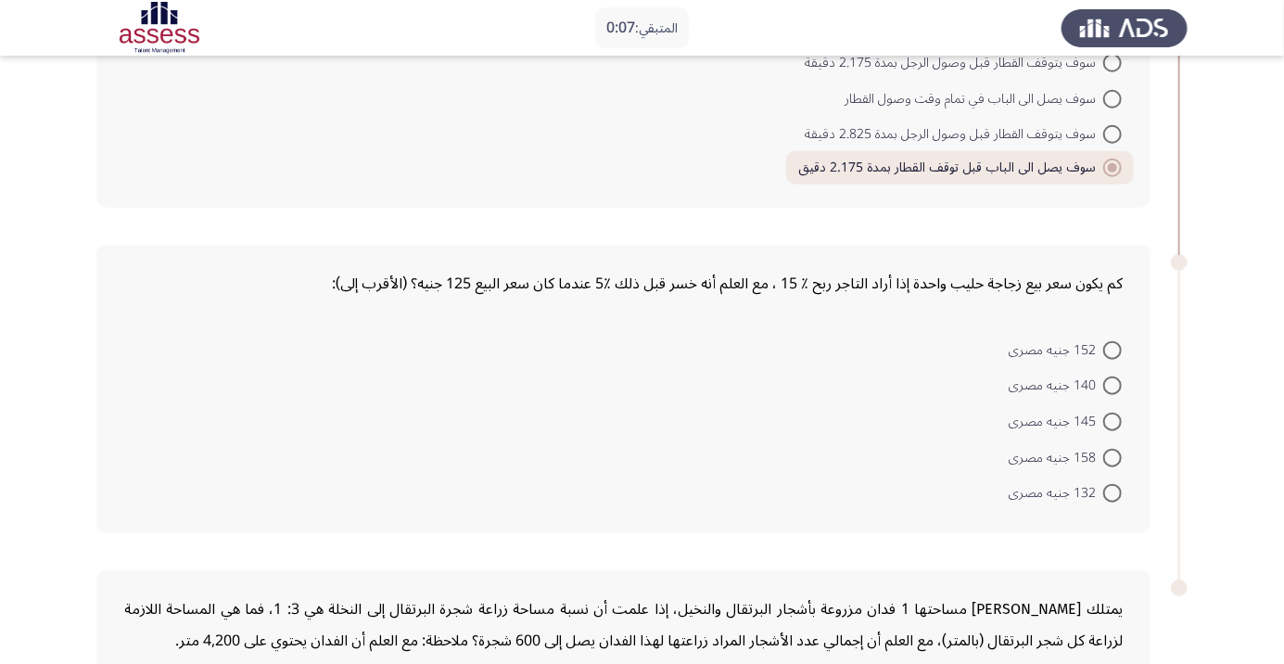
scroll to position [622, 0]
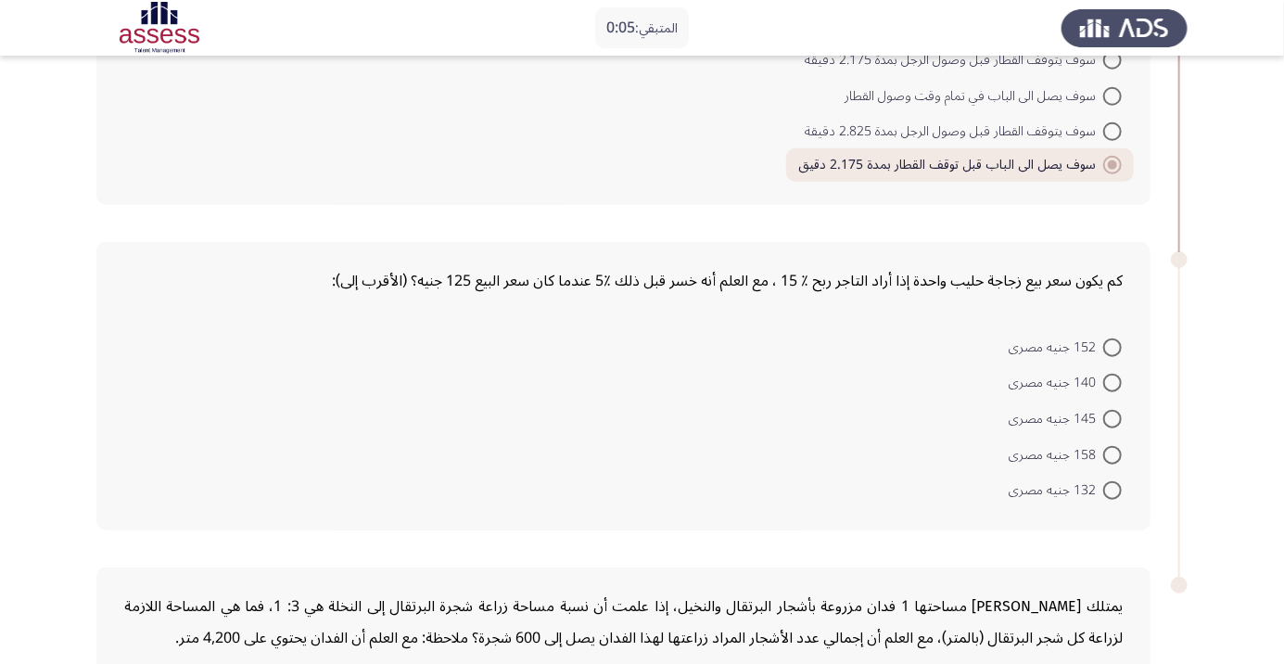
click at [1112, 452] on span at bounding box center [1112, 455] width 19 height 19
click at [1112, 452] on input "158 جنيه مصرى" at bounding box center [1112, 455] width 19 height 19
radio input "true"
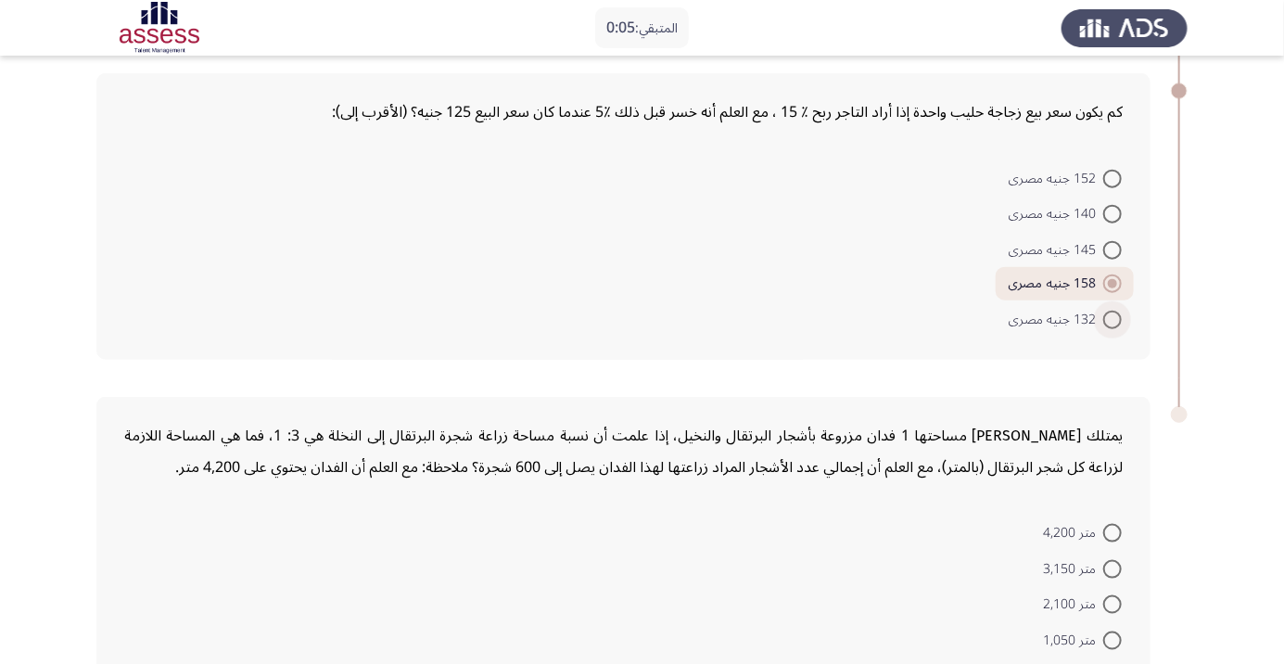
scroll to position [798, 0]
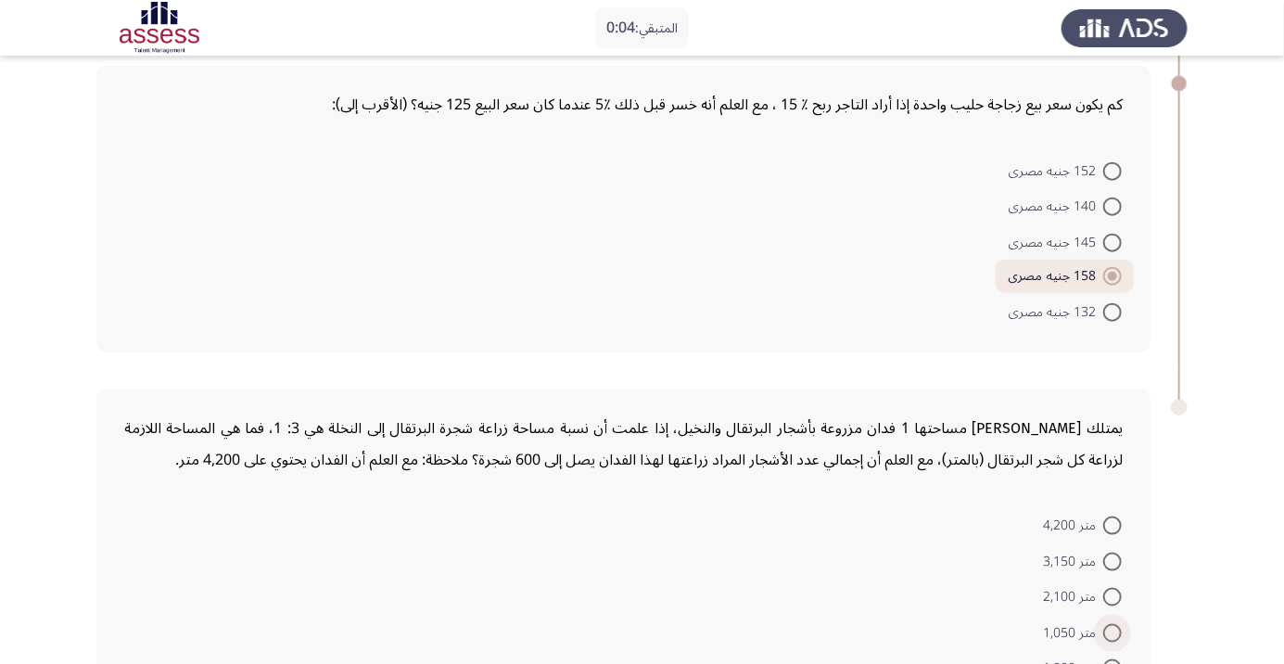
click at [1112, 630] on span at bounding box center [1112, 633] width 19 height 19
click at [1112, 630] on input "متر 1,050" at bounding box center [1112, 633] width 19 height 19
radio input "true"
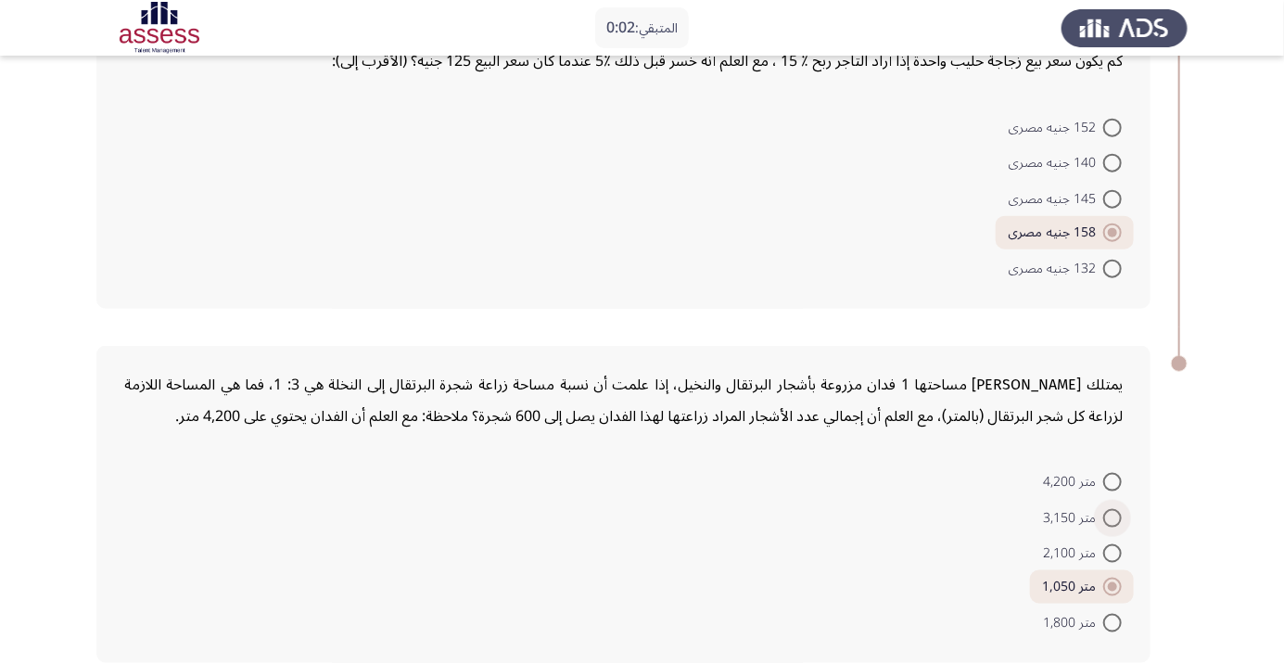
click at [1112, 514] on span at bounding box center [1112, 518] width 19 height 19
click at [1112, 514] on input "متر 3,150" at bounding box center [1112, 518] width 19 height 19
radio input "true"
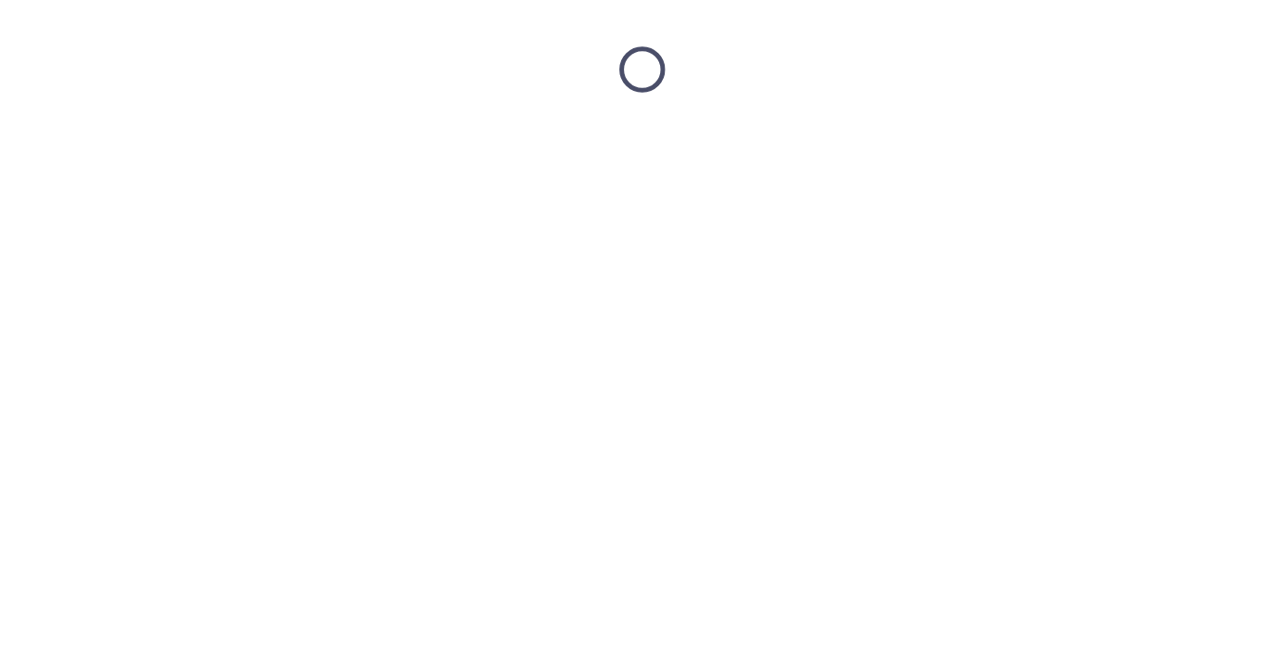
scroll to position [0, 0]
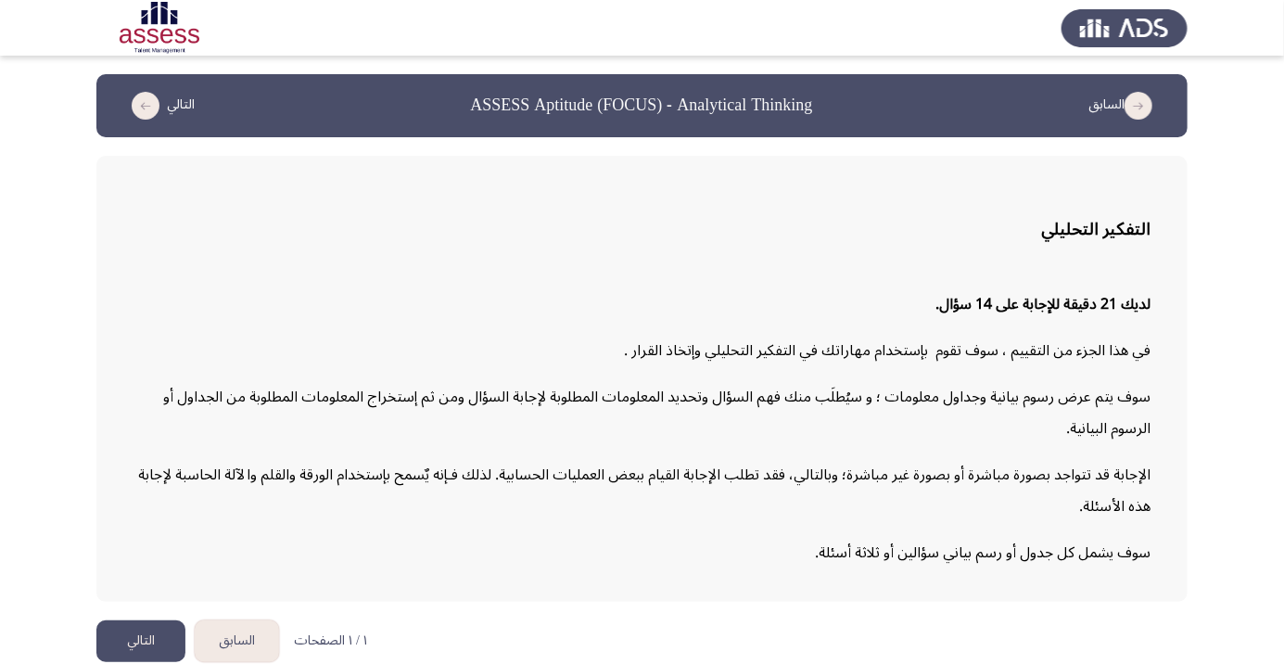
click at [132, 662] on button "التالي" at bounding box center [140, 641] width 89 height 42
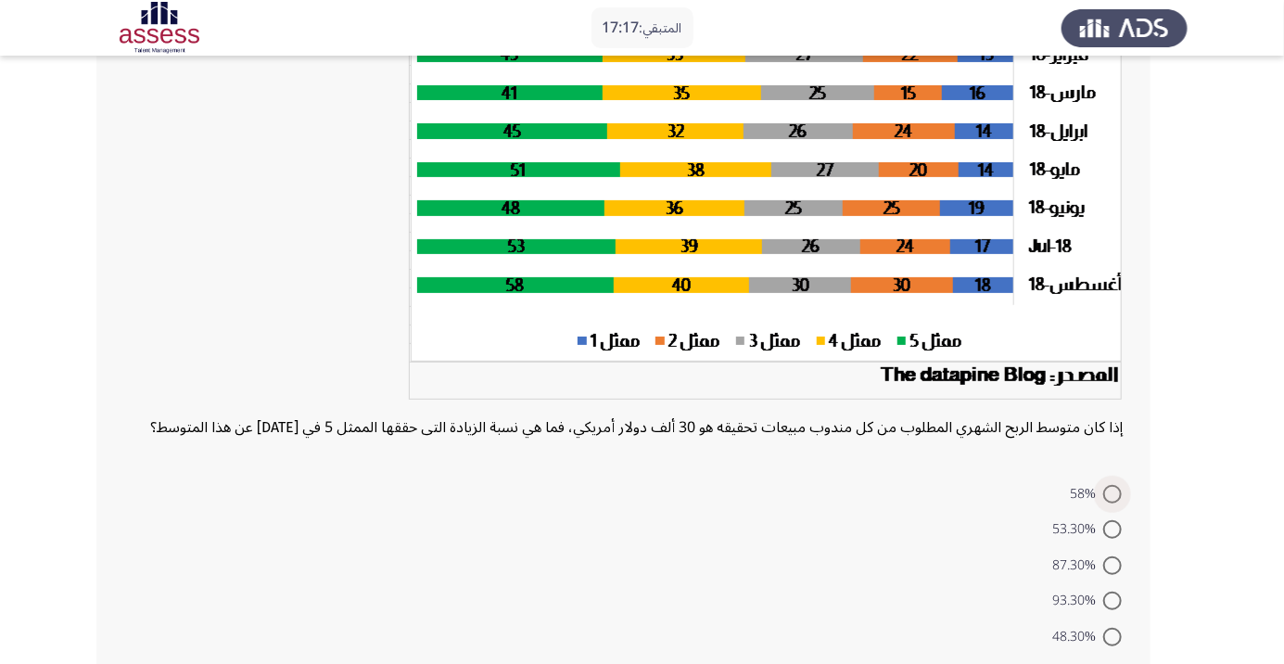
scroll to position [272, 0]
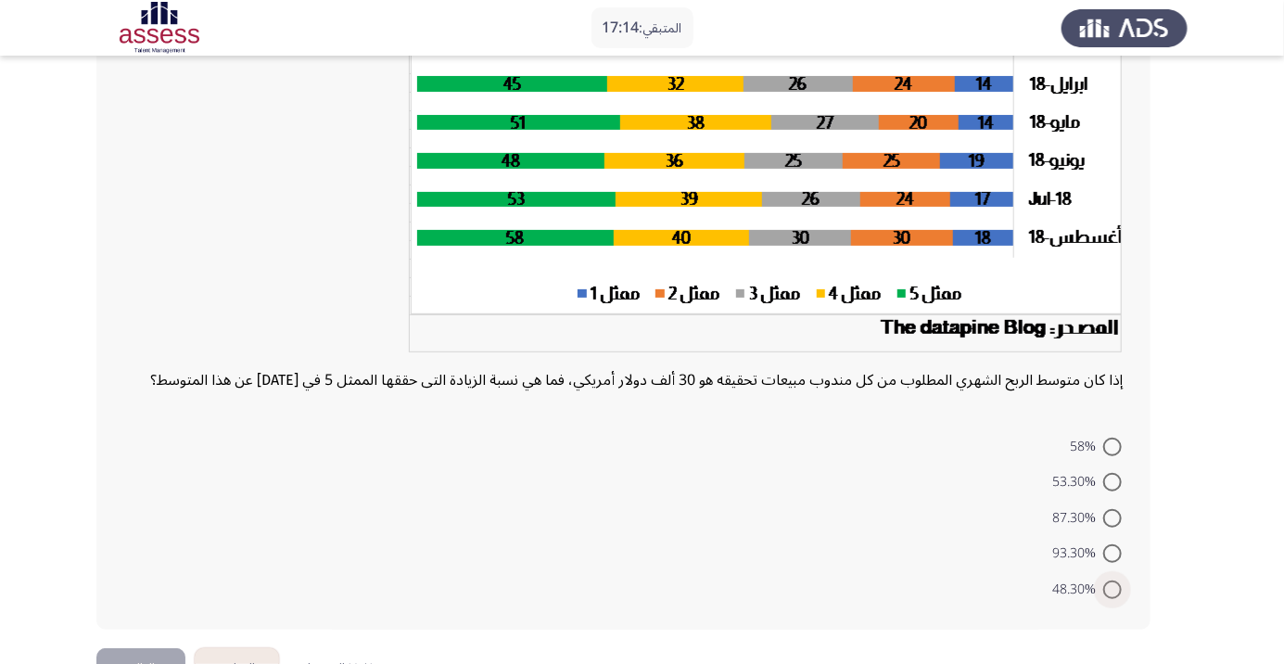
click at [1112, 599] on span at bounding box center [1112, 589] width 19 height 19
click at [1112, 599] on input "48.30%" at bounding box center [1112, 589] width 19 height 19
radio input "true"
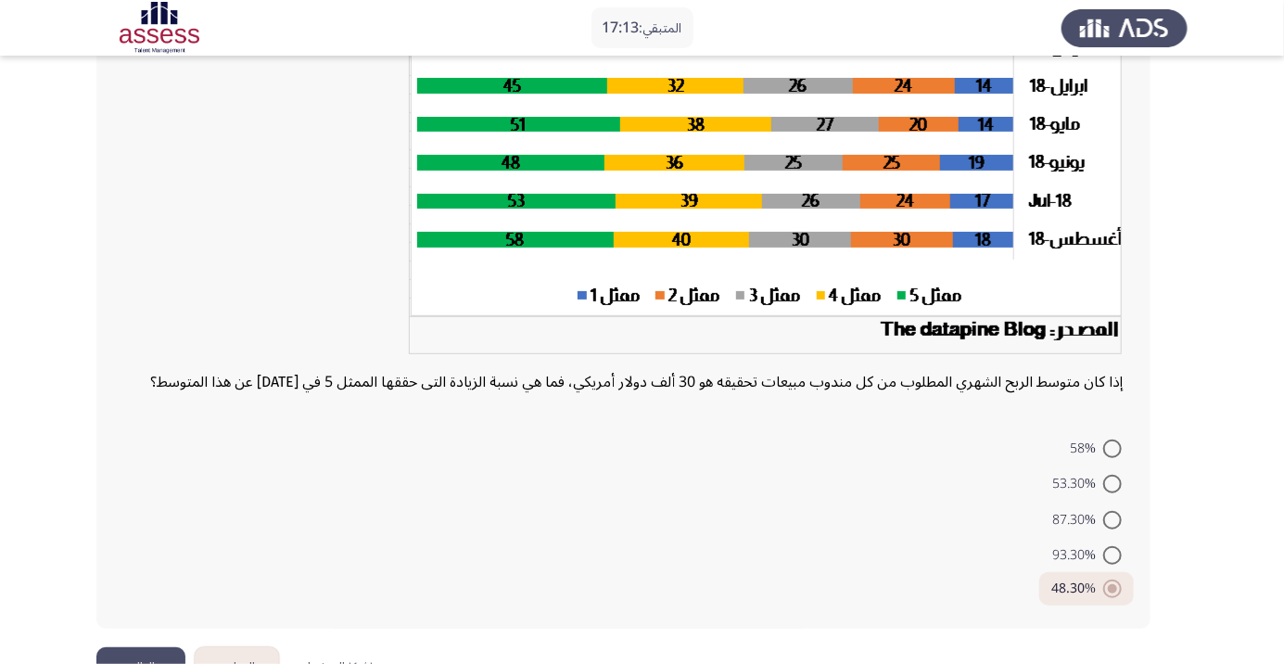
click at [132, 663] on button "التالي" at bounding box center [140, 668] width 89 height 42
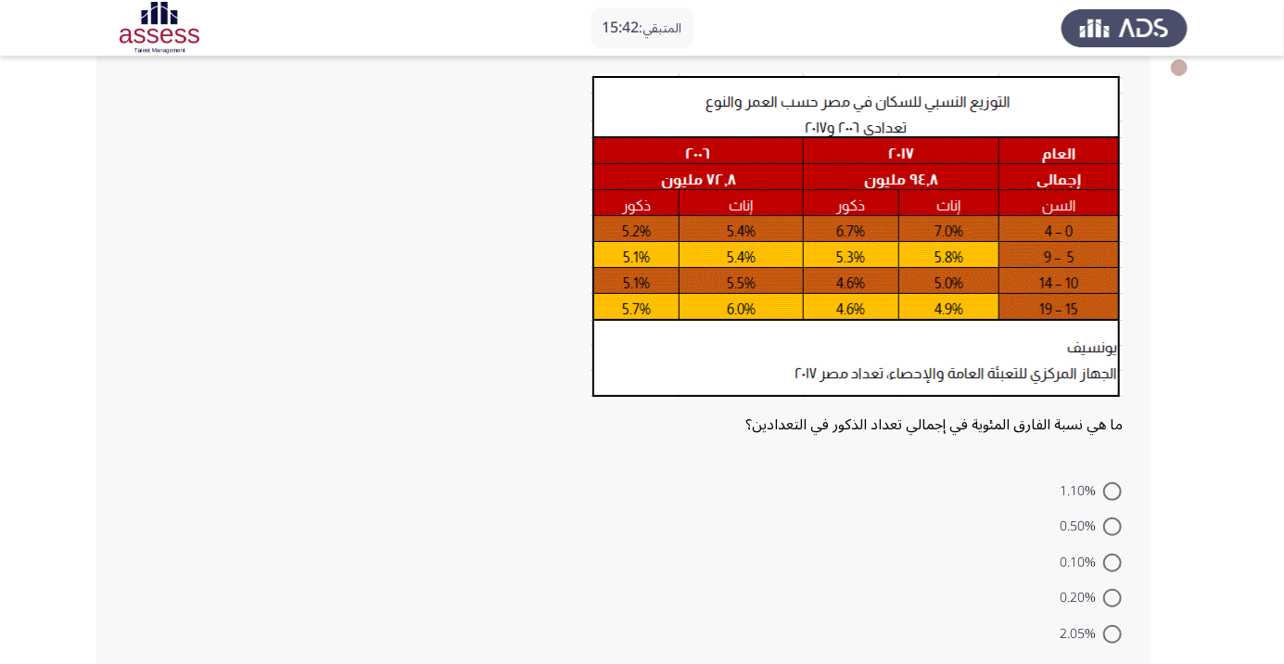
scroll to position [119, 0]
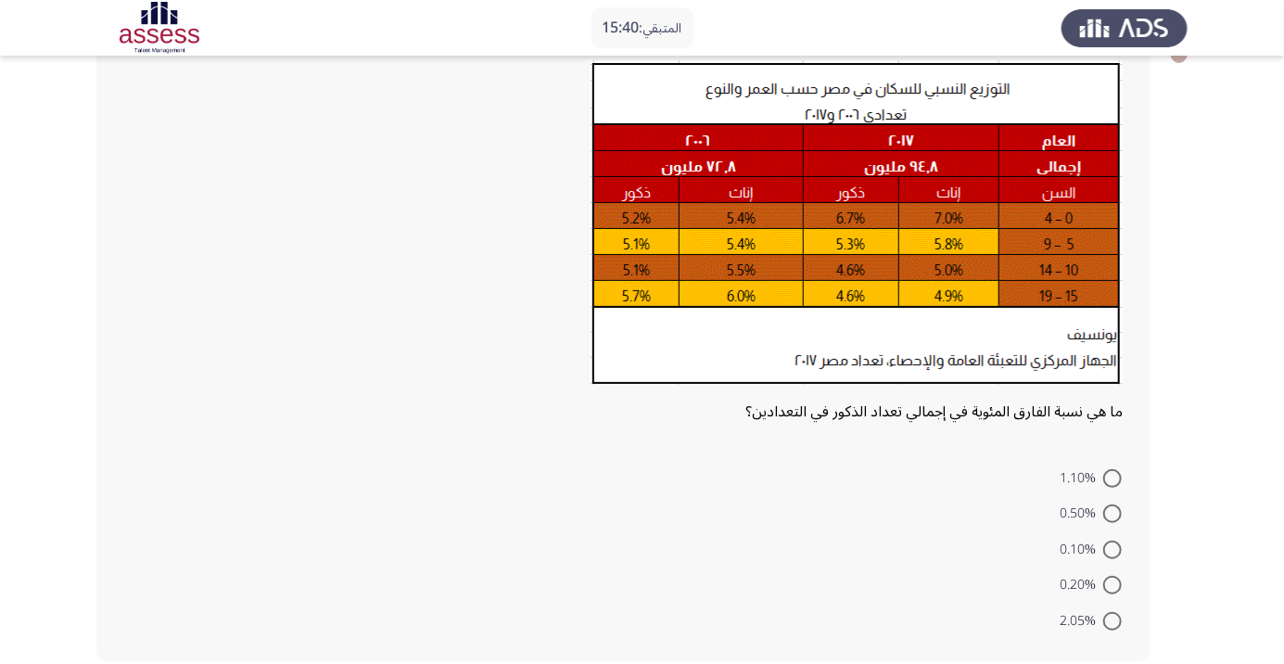
click at [1112, 549] on span at bounding box center [1112, 549] width 19 height 19
click at [1112, 549] on input "0.10%" at bounding box center [1112, 549] width 19 height 19
radio input "true"
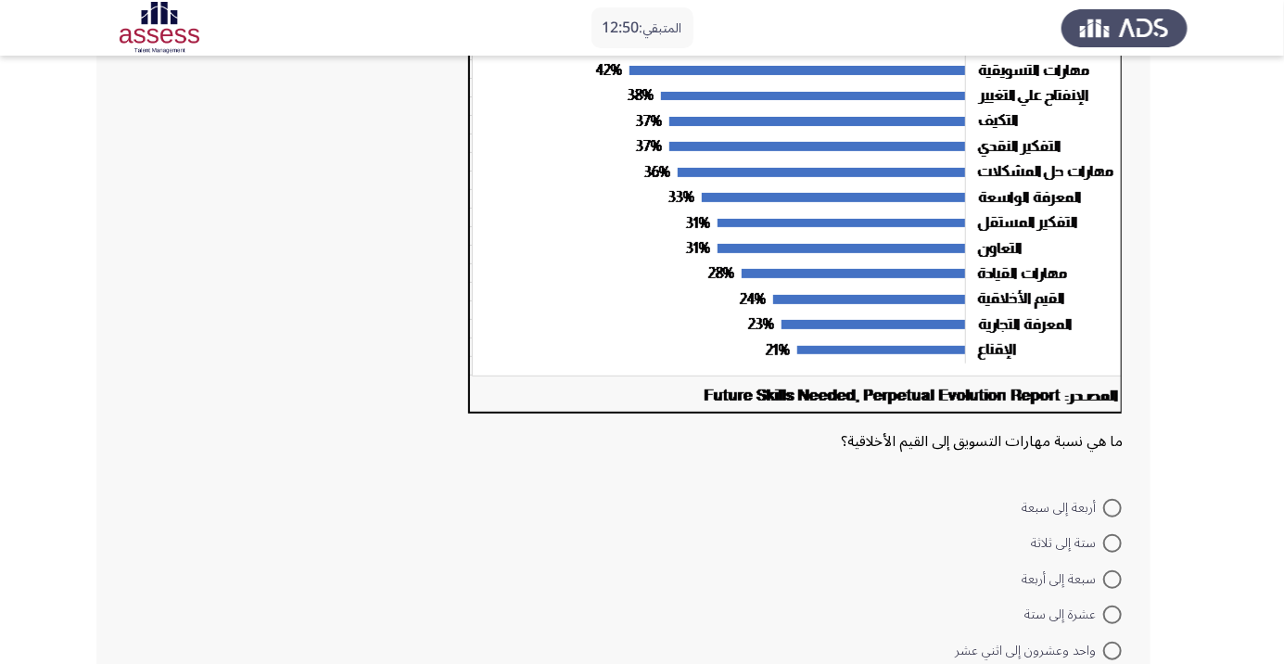
scroll to position [279, 0]
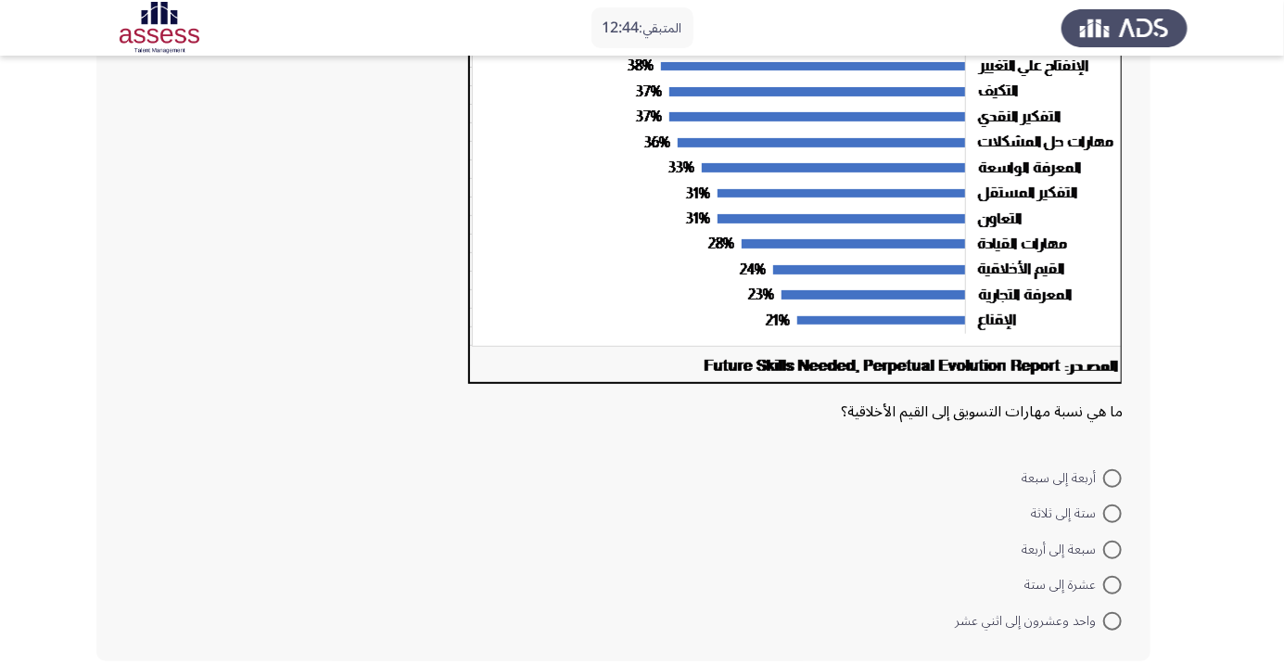
click at [1112, 619] on span at bounding box center [1112, 621] width 19 height 19
click at [1112, 619] on input "واحد وعشرون إلى اثني عشر" at bounding box center [1112, 621] width 19 height 19
radio input "true"
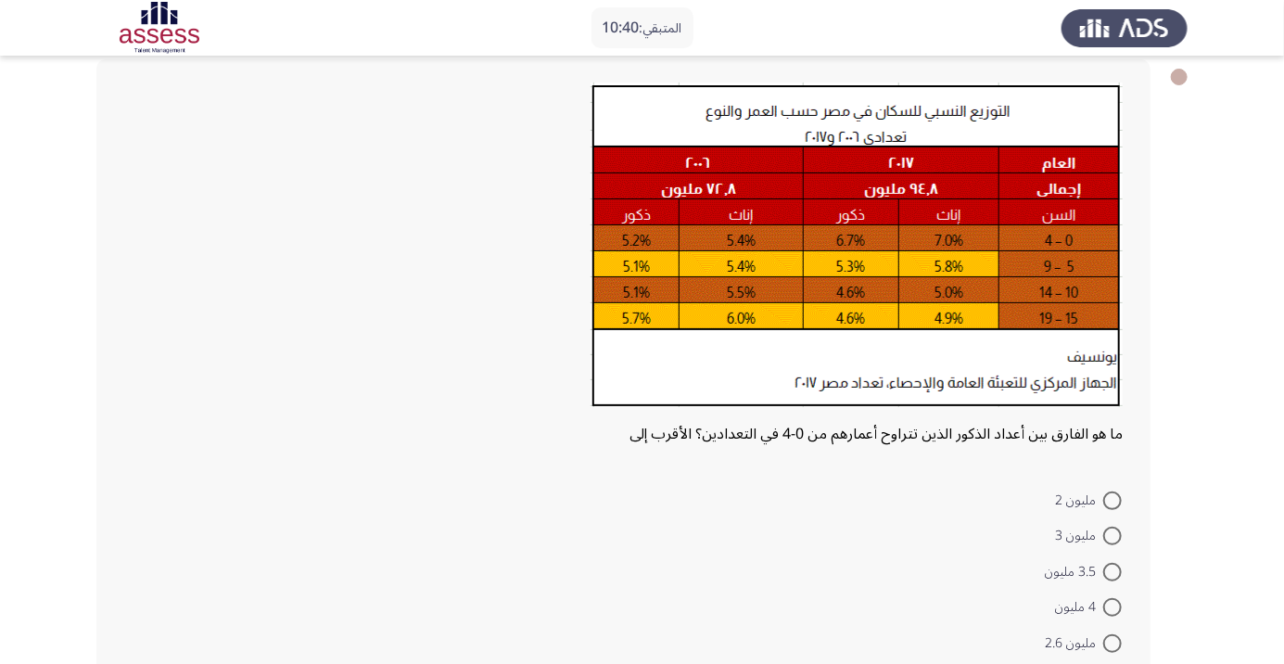
scroll to position [119, 0]
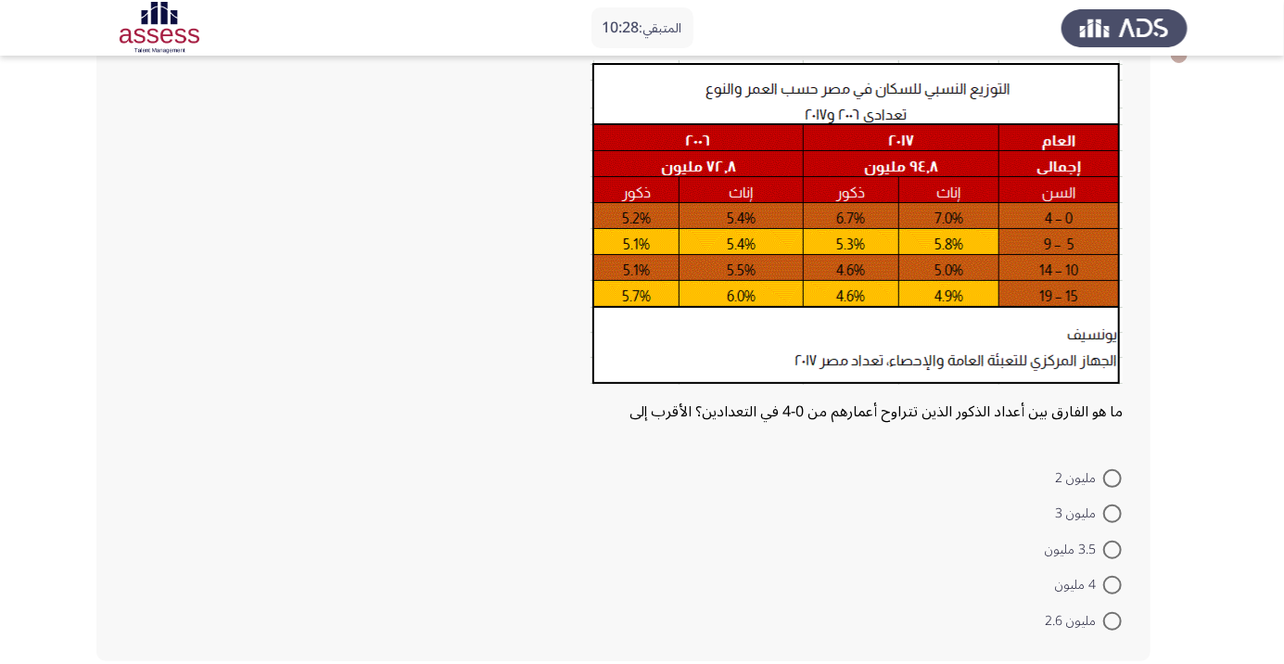
click at [1112, 619] on span at bounding box center [1112, 621] width 19 height 19
click at [1112, 619] on input "مليون 2.6" at bounding box center [1112, 621] width 19 height 19
radio input "true"
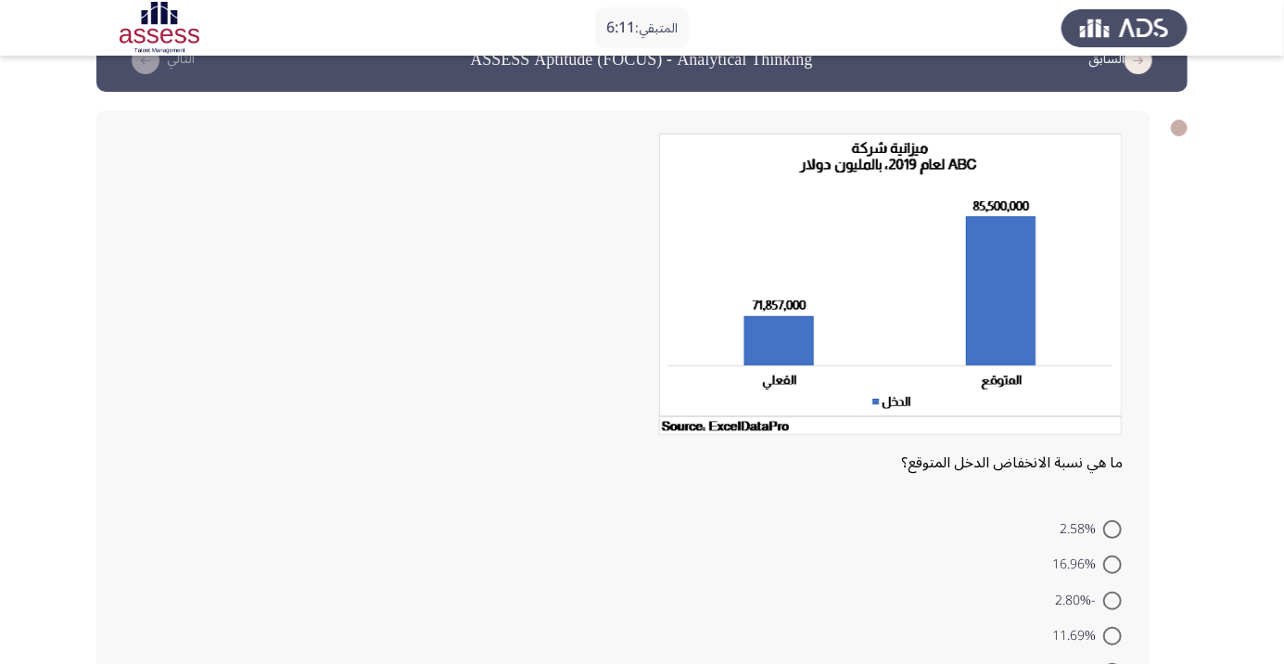
scroll to position [96, 0]
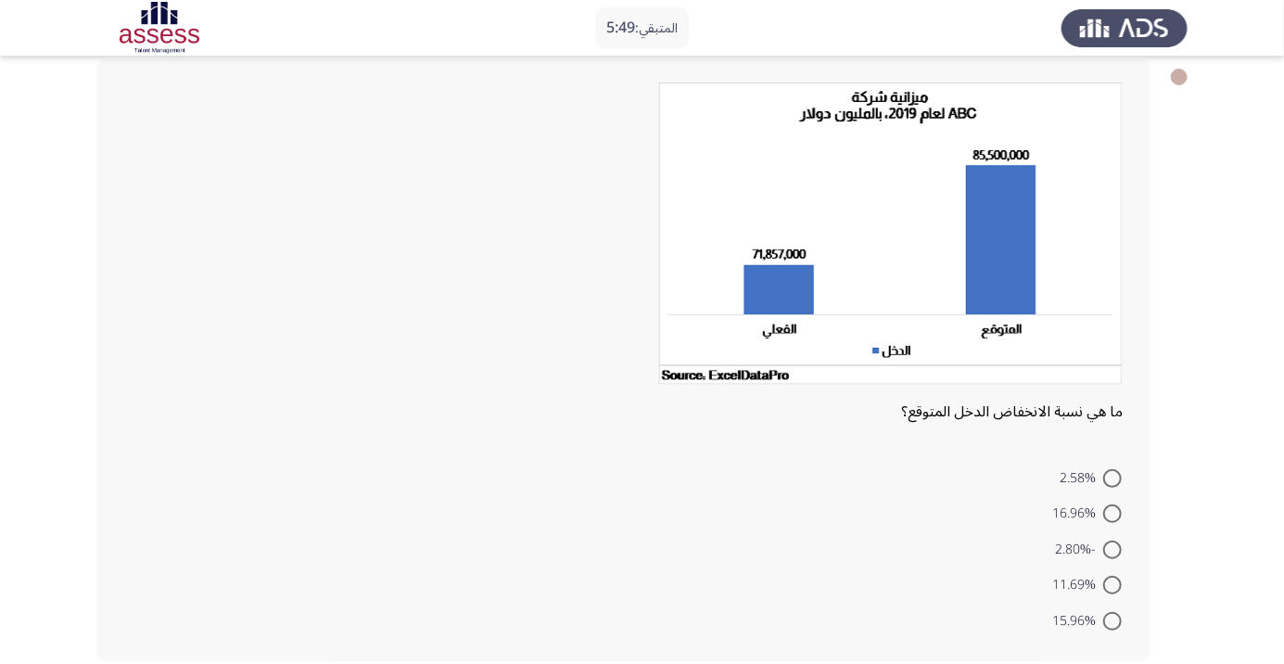
click at [1112, 584] on span at bounding box center [1112, 585] width 19 height 19
click at [1112, 584] on input "11.69%" at bounding box center [1112, 585] width 19 height 19
radio input "true"
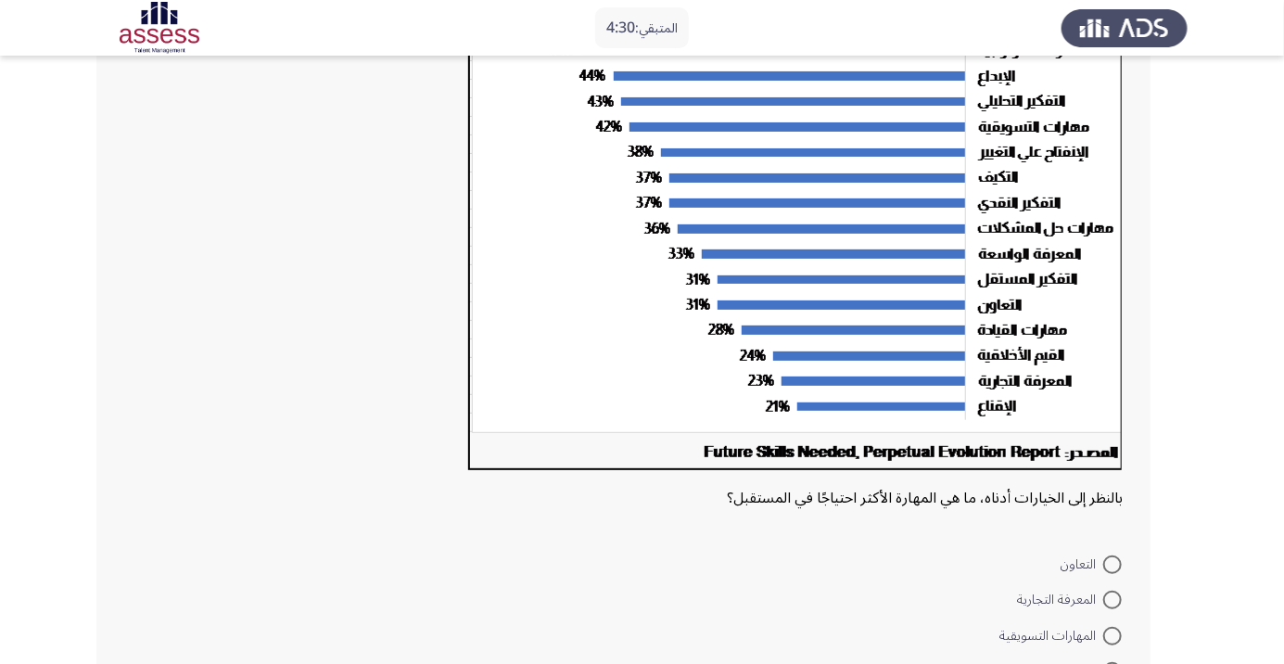
scroll to position [279, 0]
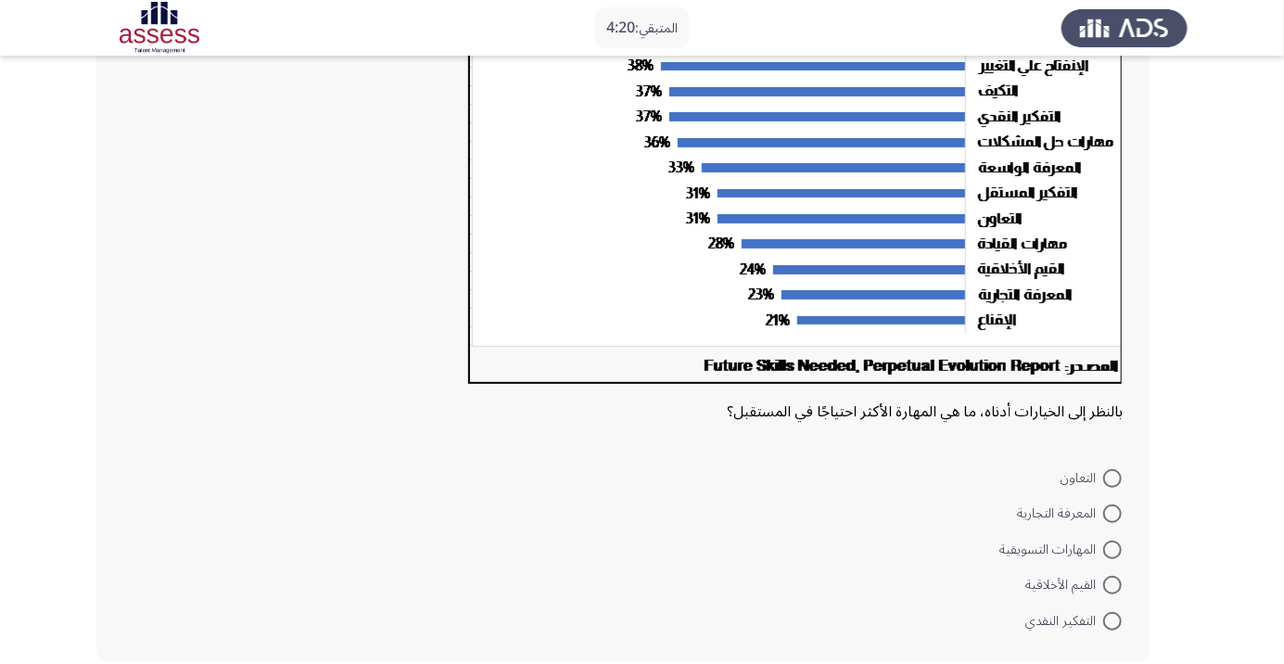
click at [1112, 548] on span at bounding box center [1112, 549] width 19 height 19
click at [1112, 548] on input "المهارات التسويقية" at bounding box center [1112, 549] width 19 height 19
radio input "true"
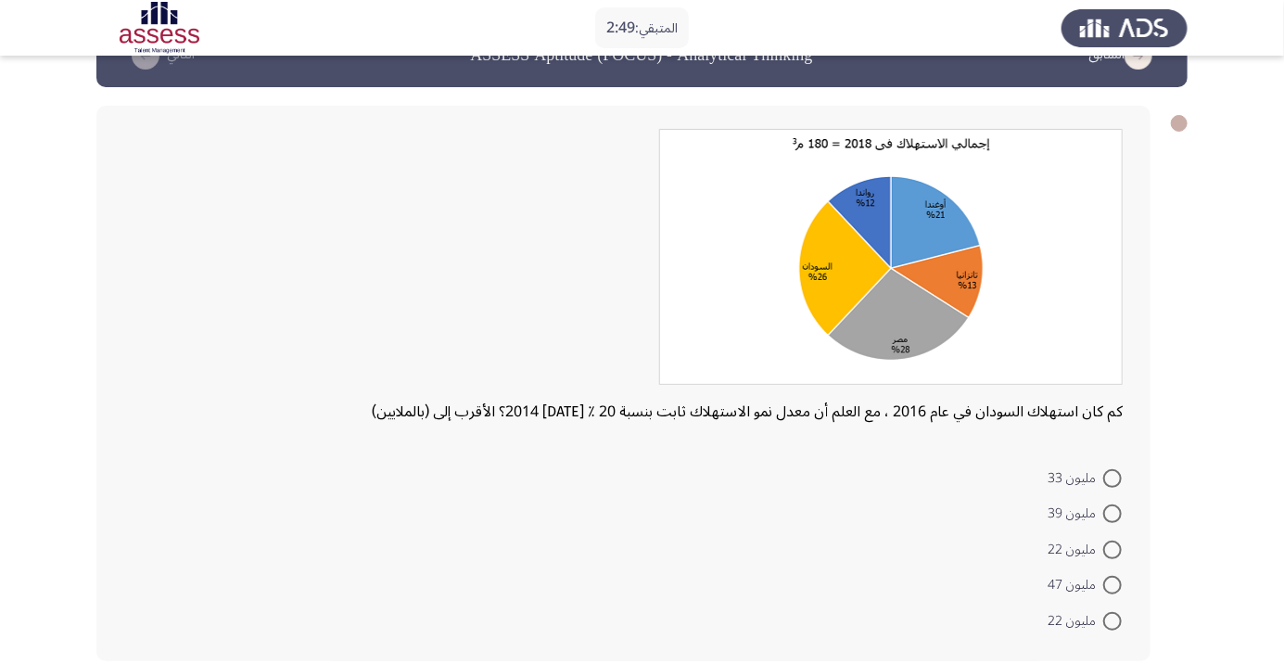
scroll to position [68, 0]
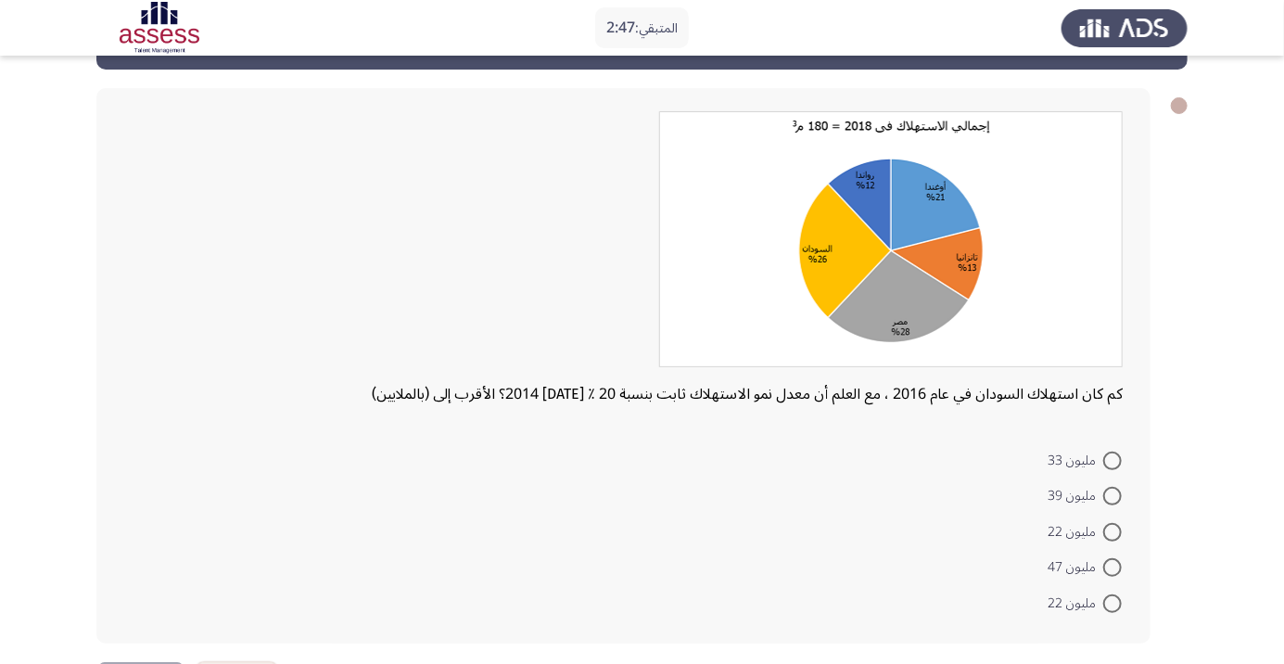
click at [1118, 494] on span at bounding box center [1112, 496] width 19 height 19
click at [1118, 494] on input "مليون 39" at bounding box center [1112, 496] width 19 height 19
radio input "true"
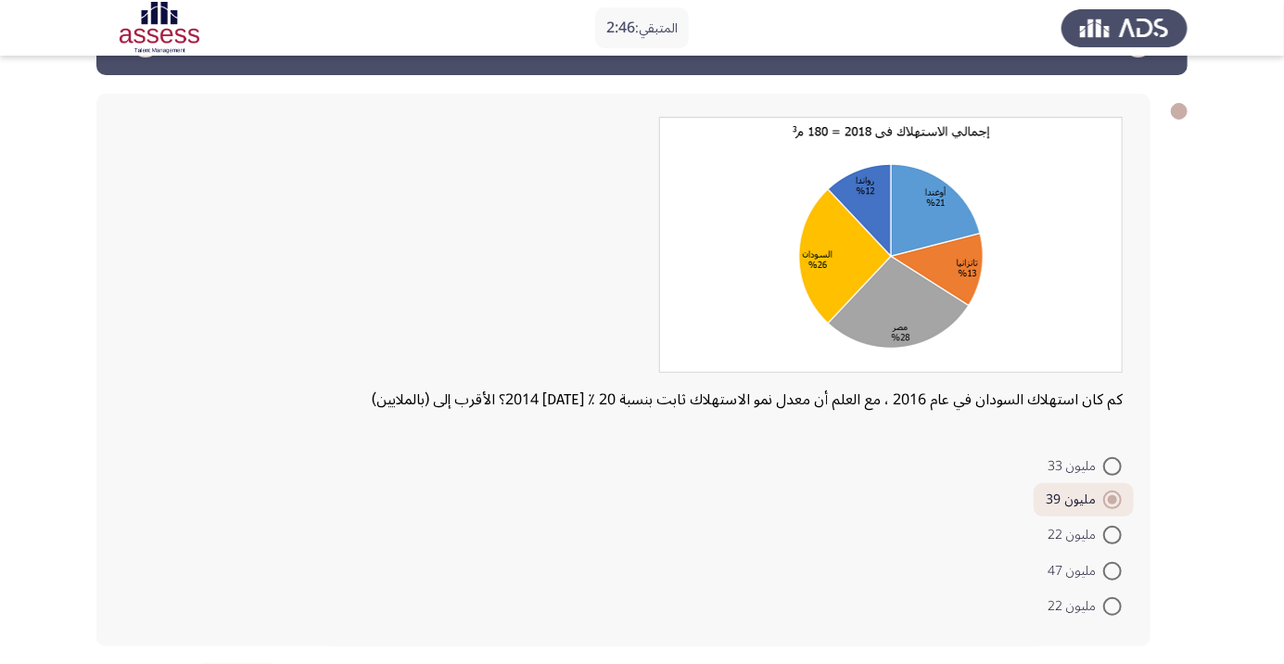
scroll to position [48, 0]
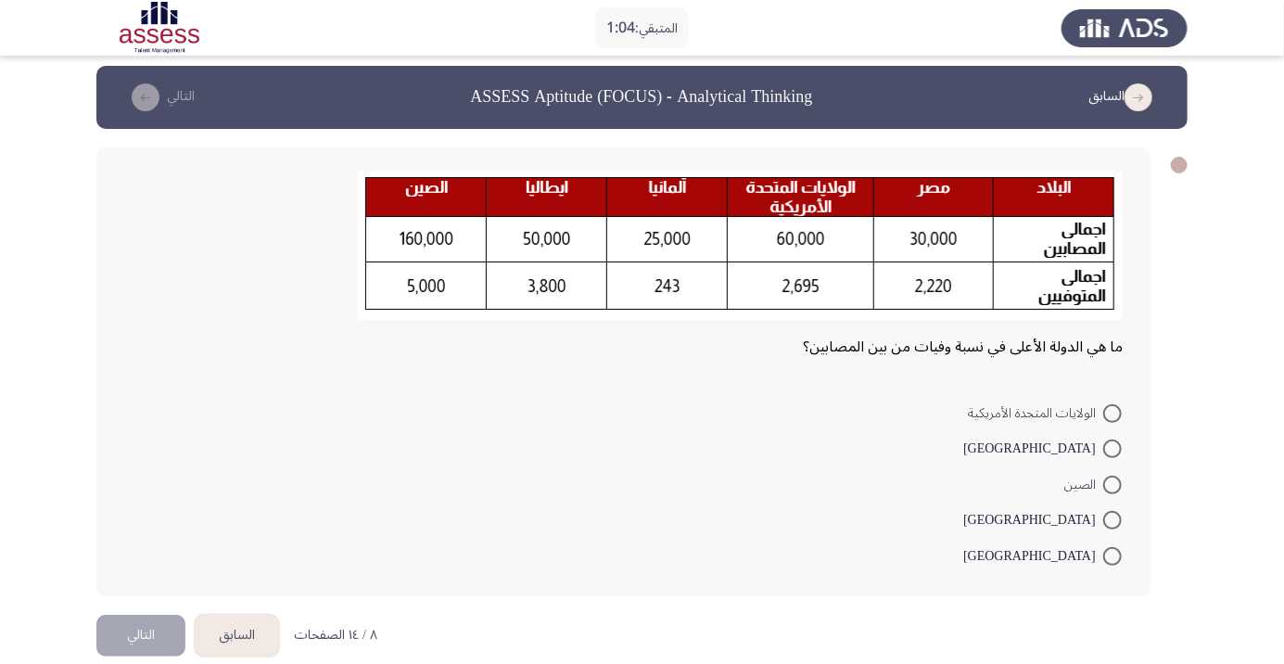
scroll to position [0, 0]
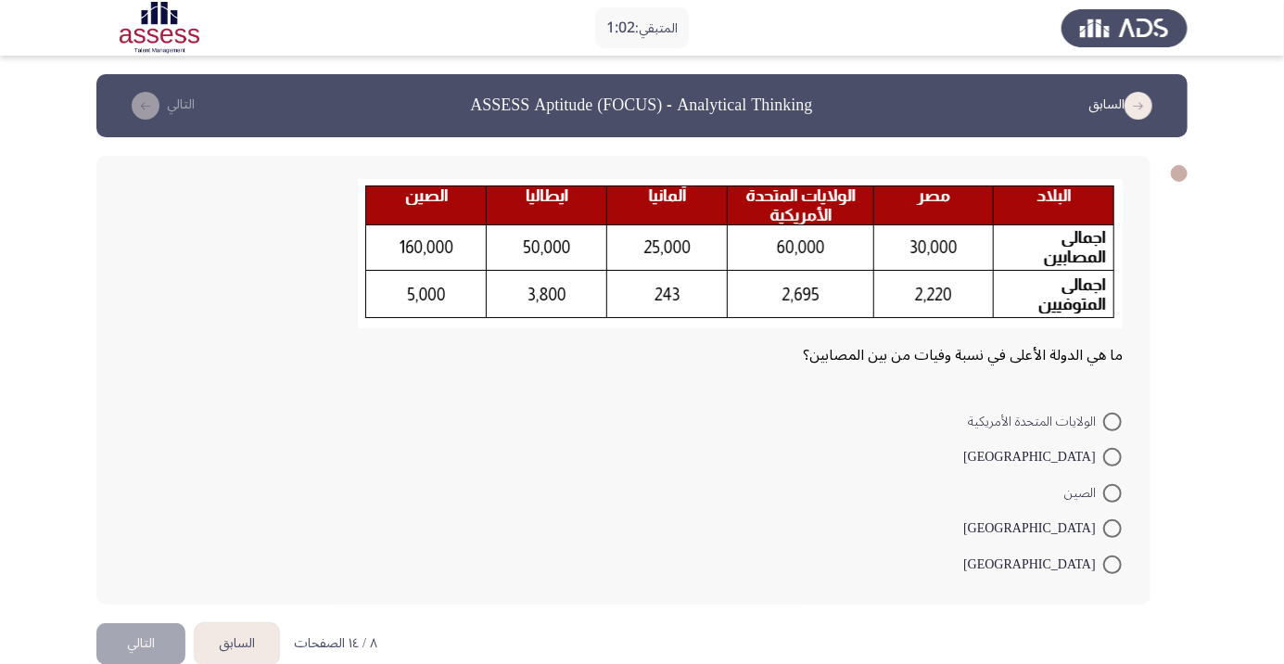
click at [1112, 563] on span at bounding box center [1112, 564] width 19 height 19
click at [1112, 563] on input "مصر" at bounding box center [1112, 564] width 19 height 19
radio input "true"
click at [151, 638] on button "التالي" at bounding box center [140, 641] width 89 height 42
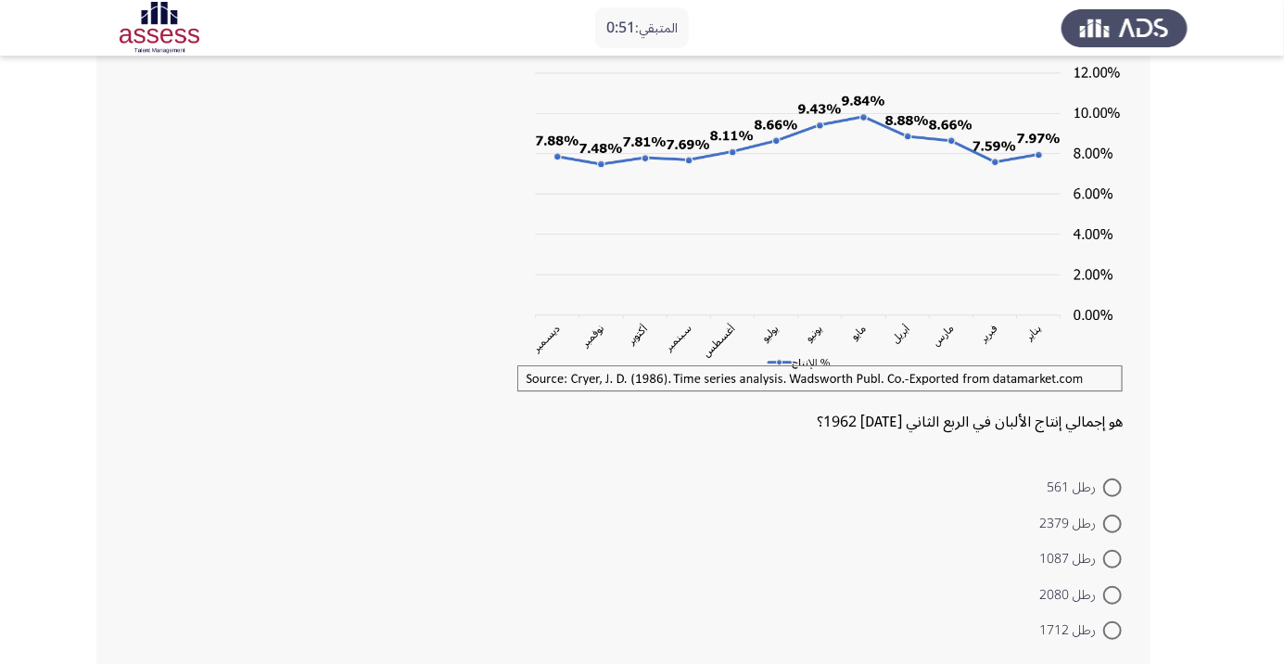
scroll to position [156, 0]
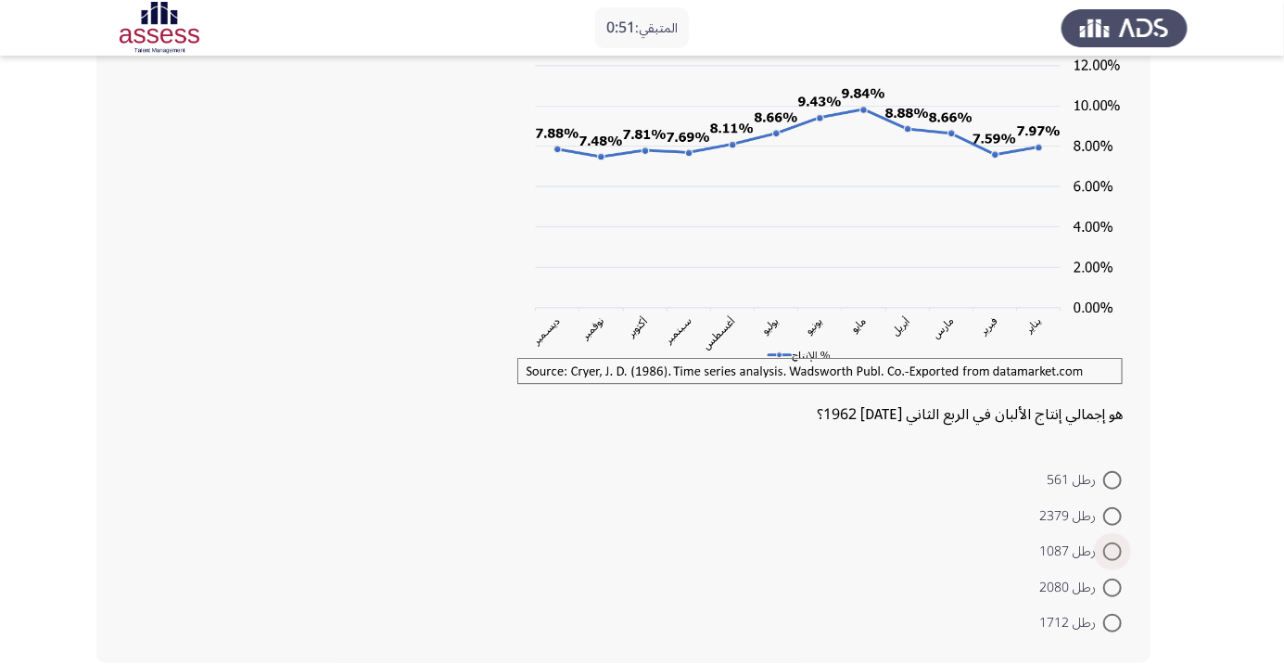
click at [1112, 550] on span at bounding box center [1112, 551] width 19 height 19
click at [1112, 550] on input "رطل 1087" at bounding box center [1112, 551] width 19 height 19
radio input "true"
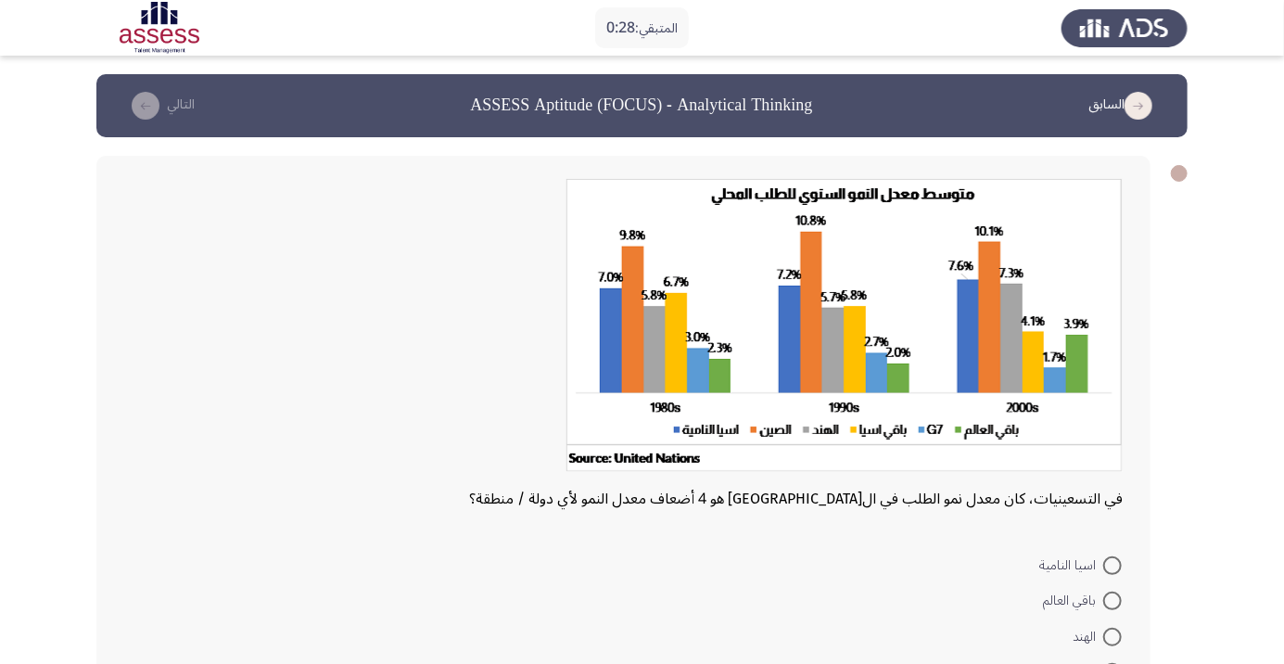
click at [1112, 600] on span at bounding box center [1112, 600] width 19 height 19
click at [1112, 600] on input "باقي العالم" at bounding box center [1112, 600] width 19 height 19
radio input "true"
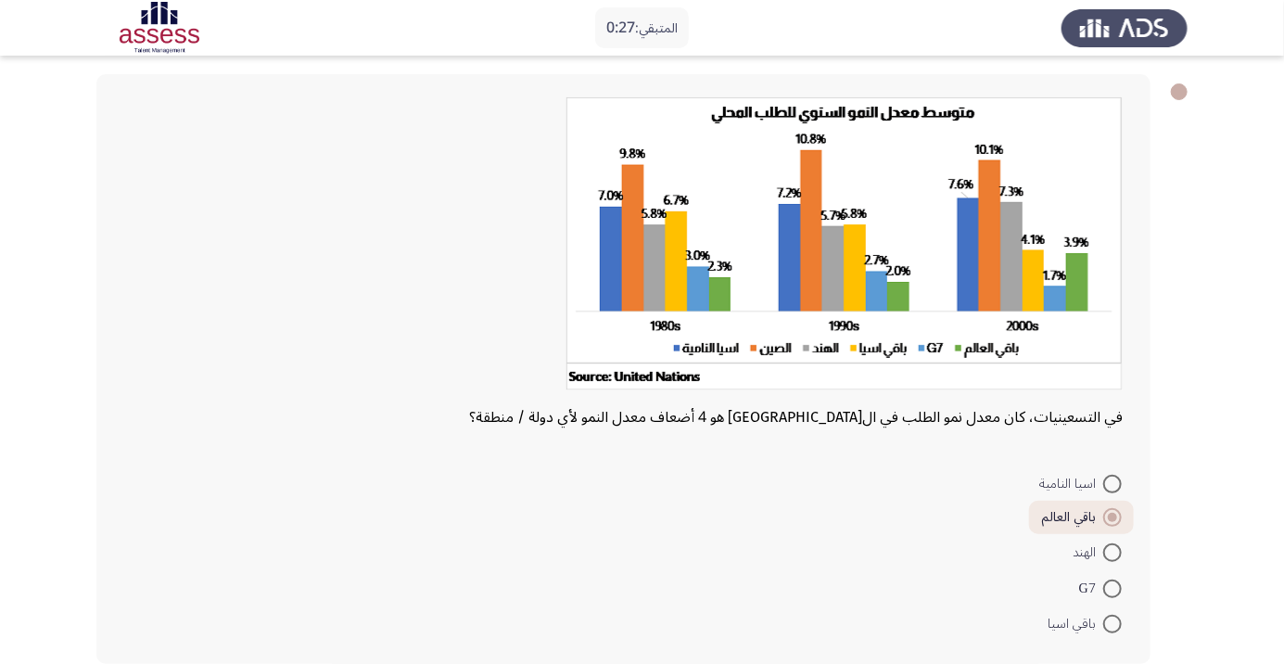
scroll to position [85, 0]
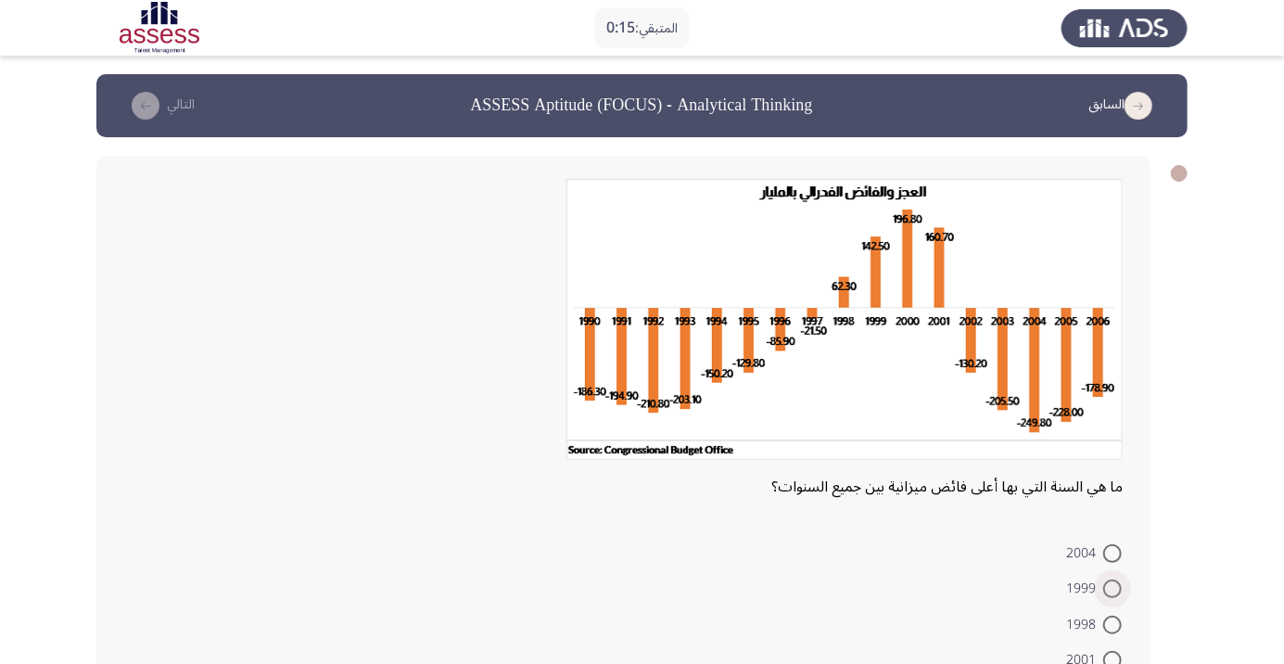
click at [1112, 588] on span at bounding box center [1112, 588] width 19 height 19
click at [1112, 588] on input "1999" at bounding box center [1112, 588] width 19 height 19
radio input "true"
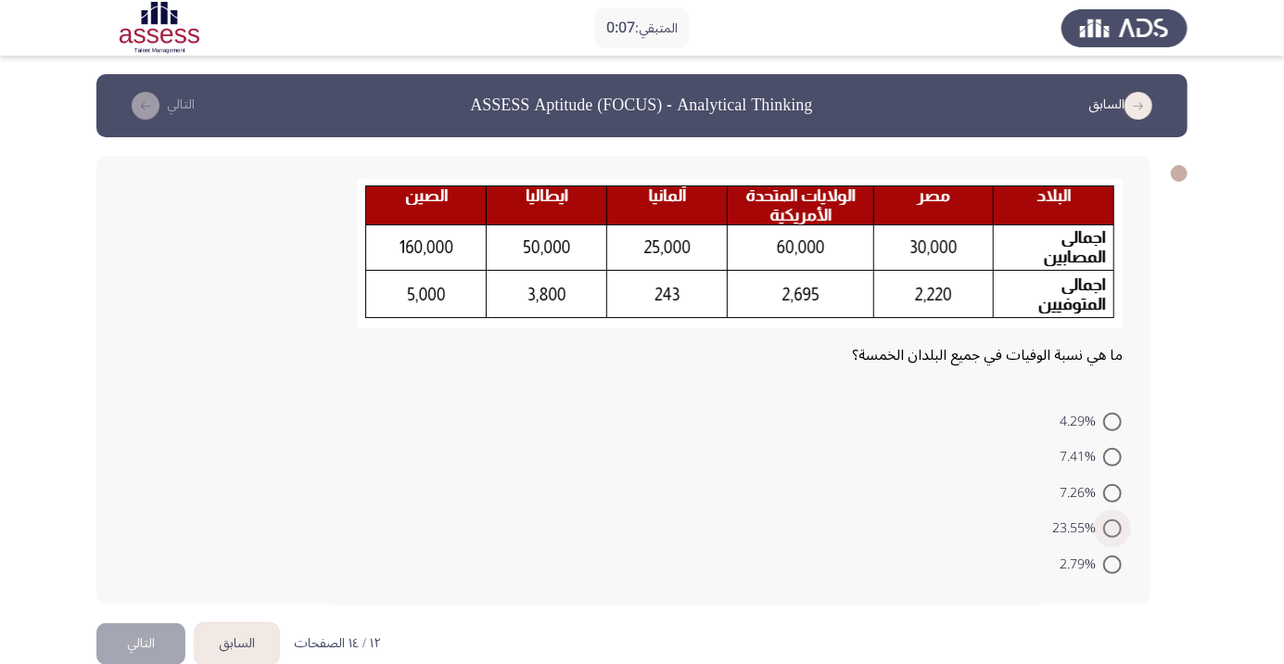
click at [1120, 528] on span at bounding box center [1112, 528] width 19 height 19
click at [1120, 528] on input "23.55%" at bounding box center [1112, 528] width 19 height 19
radio input "true"
click at [153, 643] on button "التالي" at bounding box center [140, 641] width 89 height 42
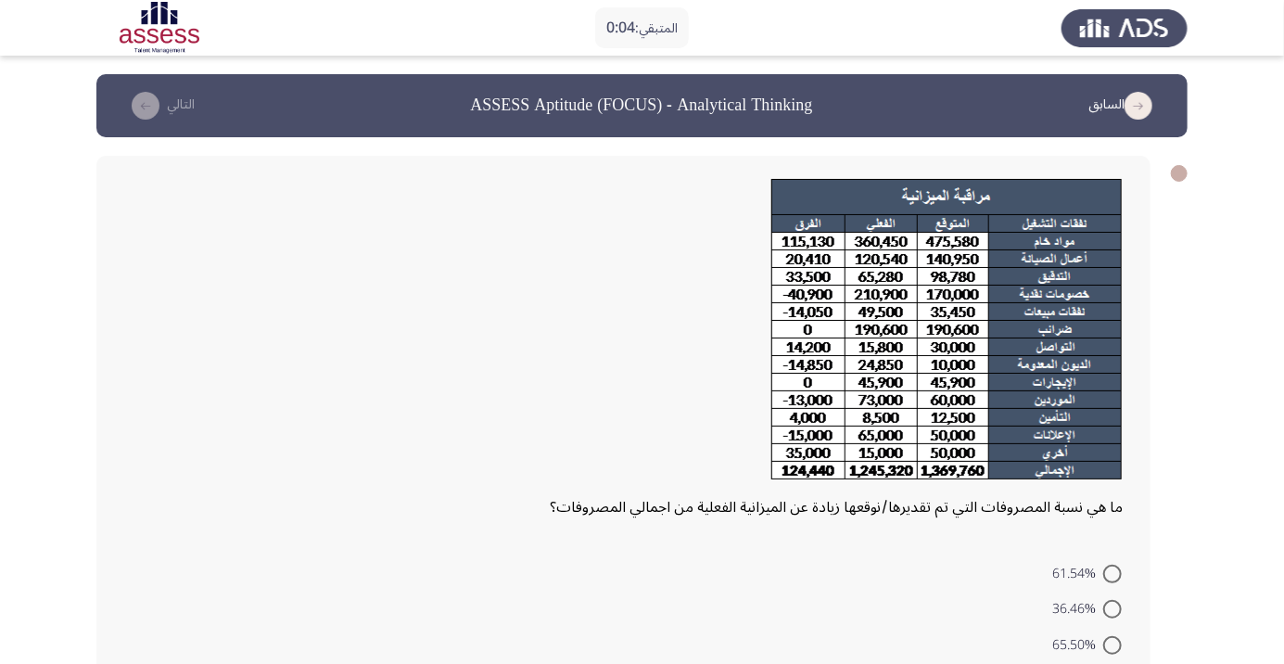
click at [1116, 566] on span at bounding box center [1112, 573] width 19 height 19
click at [1116, 566] on input "61.54%" at bounding box center [1112, 573] width 19 height 19
radio input "true"
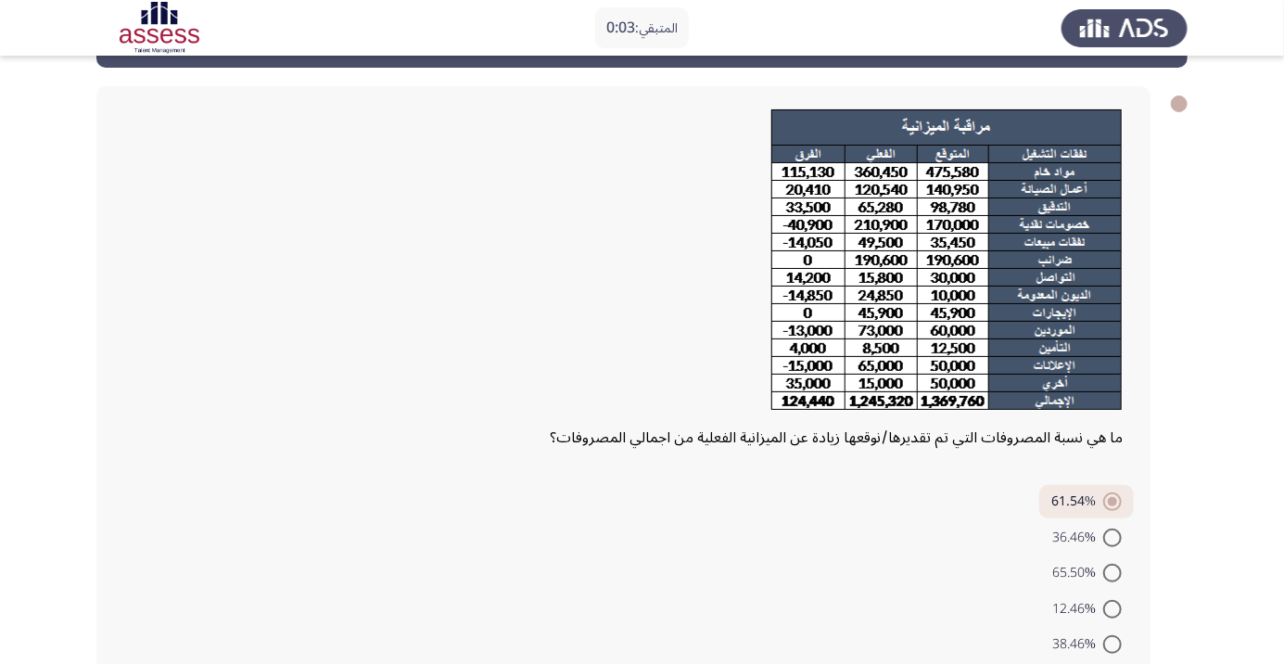
scroll to position [94, 0]
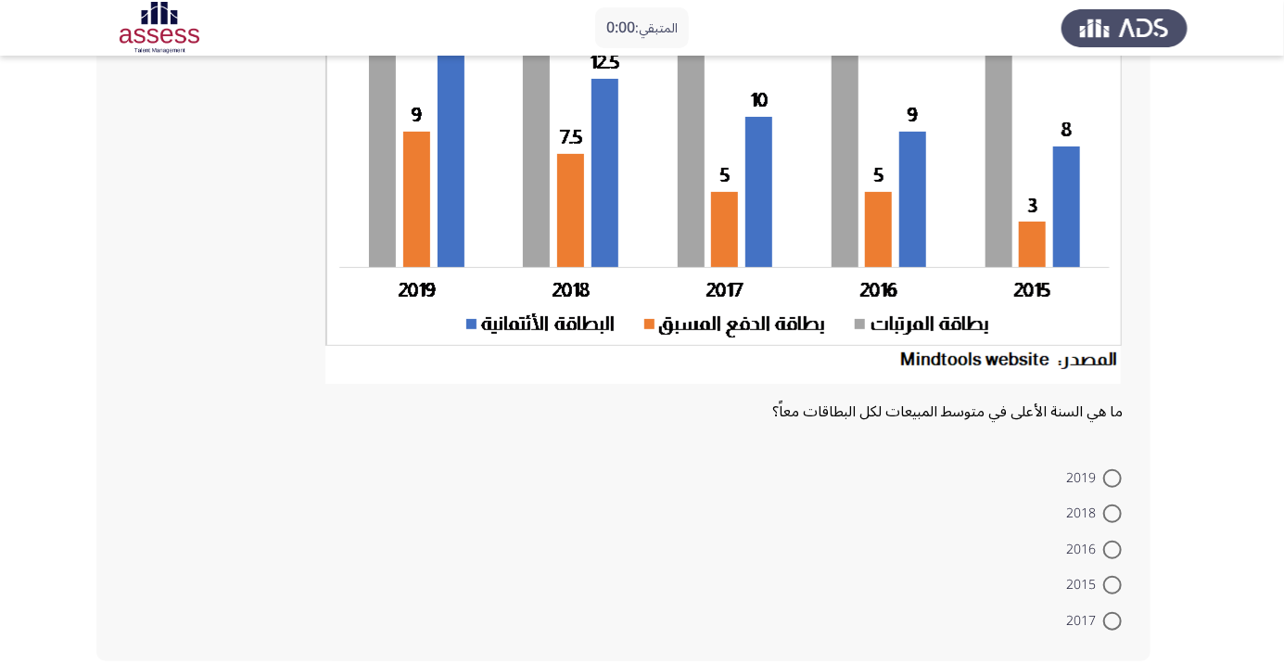
click at [1112, 556] on span at bounding box center [1112, 549] width 19 height 19
click at [1112, 556] on input "2016" at bounding box center [1112, 549] width 19 height 19
radio input "true"
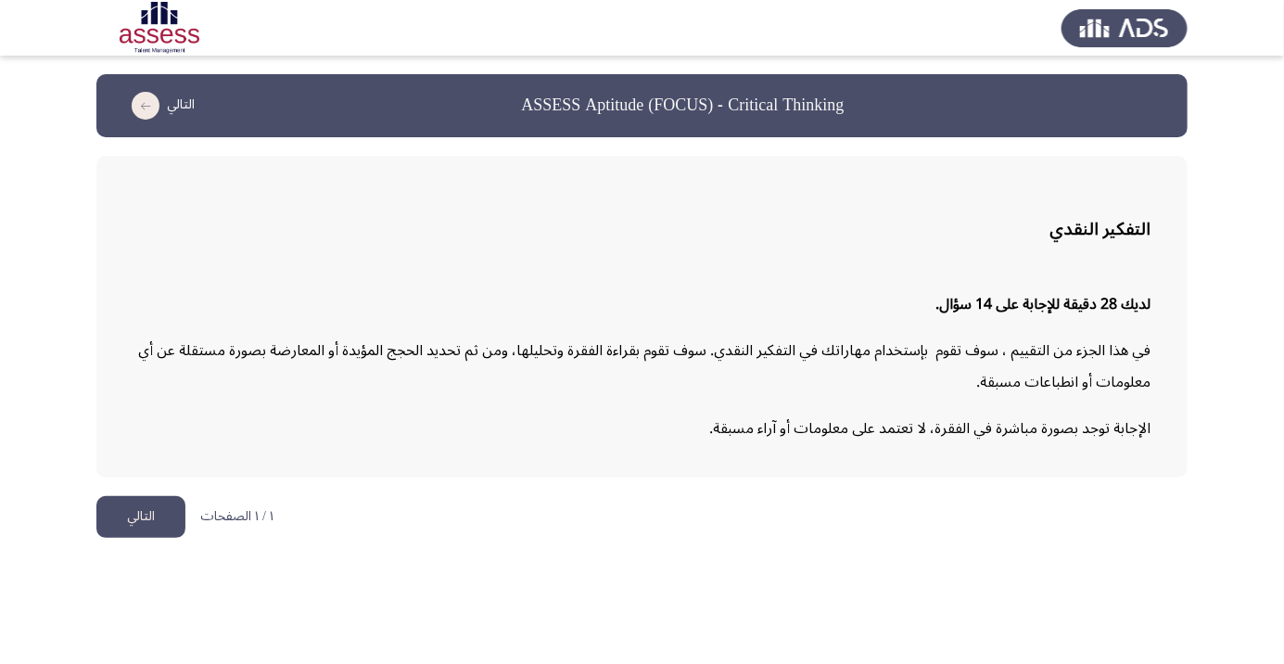
click at [153, 511] on button "التالي" at bounding box center [140, 517] width 89 height 42
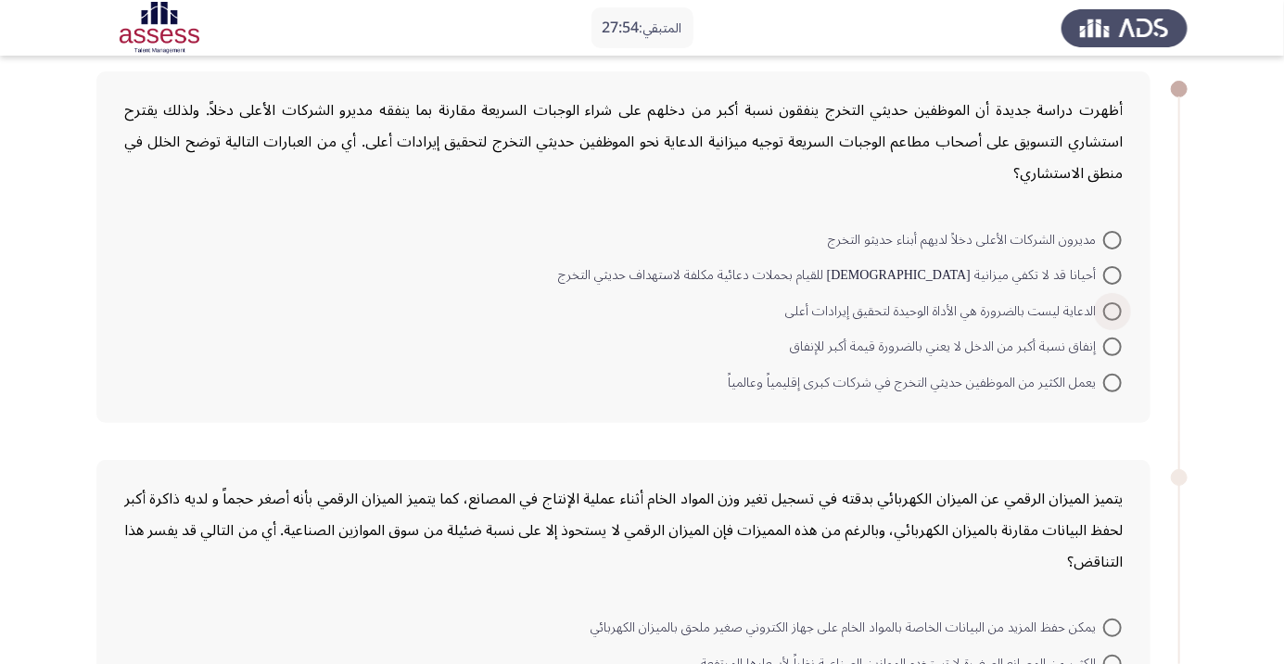
scroll to position [69, 0]
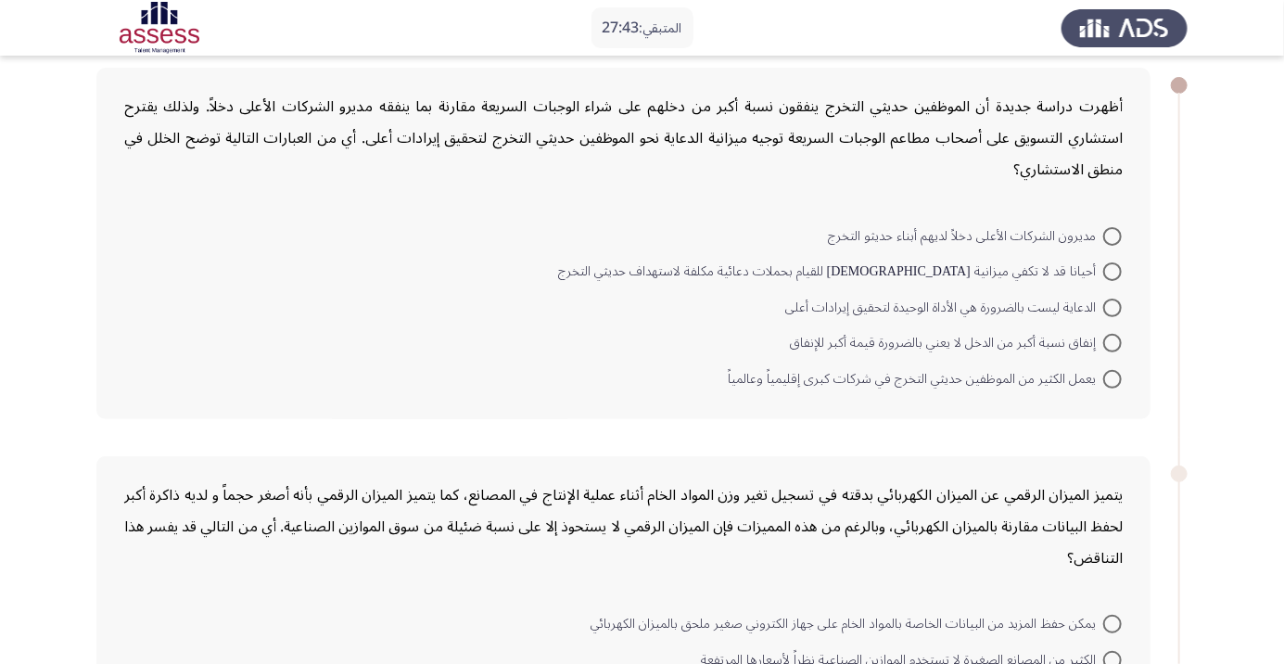
click at [1135, 663] on div "يتميز الميزان الرقمي عن الميزان الكهربائي بدقته في تسجيل تغير وزن المواد الخام …" at bounding box center [623, 631] width 1054 height 351
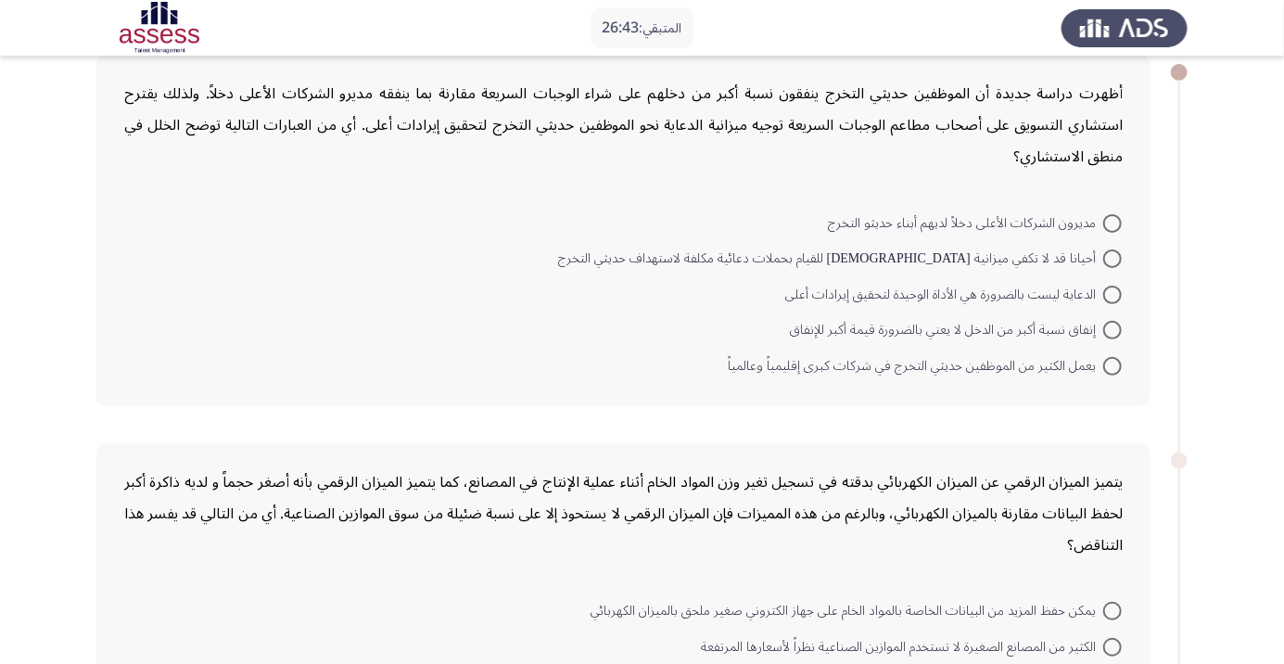
scroll to position [112, 0]
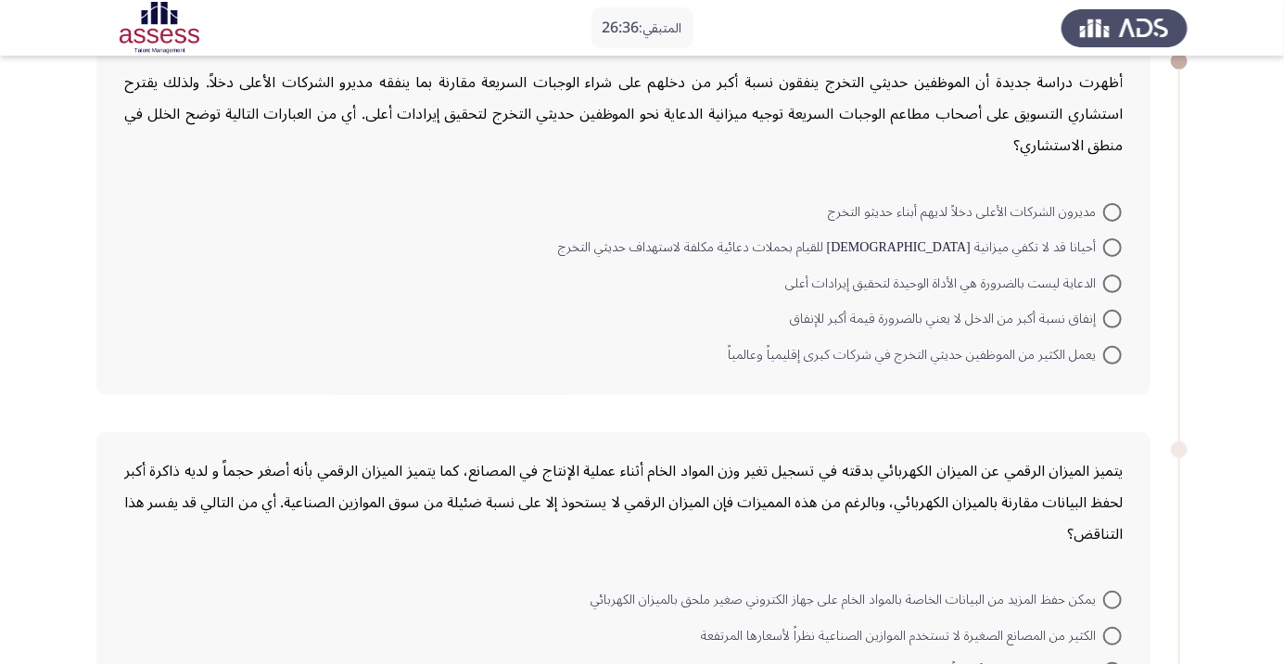
click at [1112, 282] on span at bounding box center [1112, 283] width 19 height 19
click at [1112, 282] on input "الدعاية ليست بالضرورة هي الأداة الوحيدة لتحقيق إيرادات أعلى" at bounding box center [1112, 283] width 19 height 19
radio input "true"
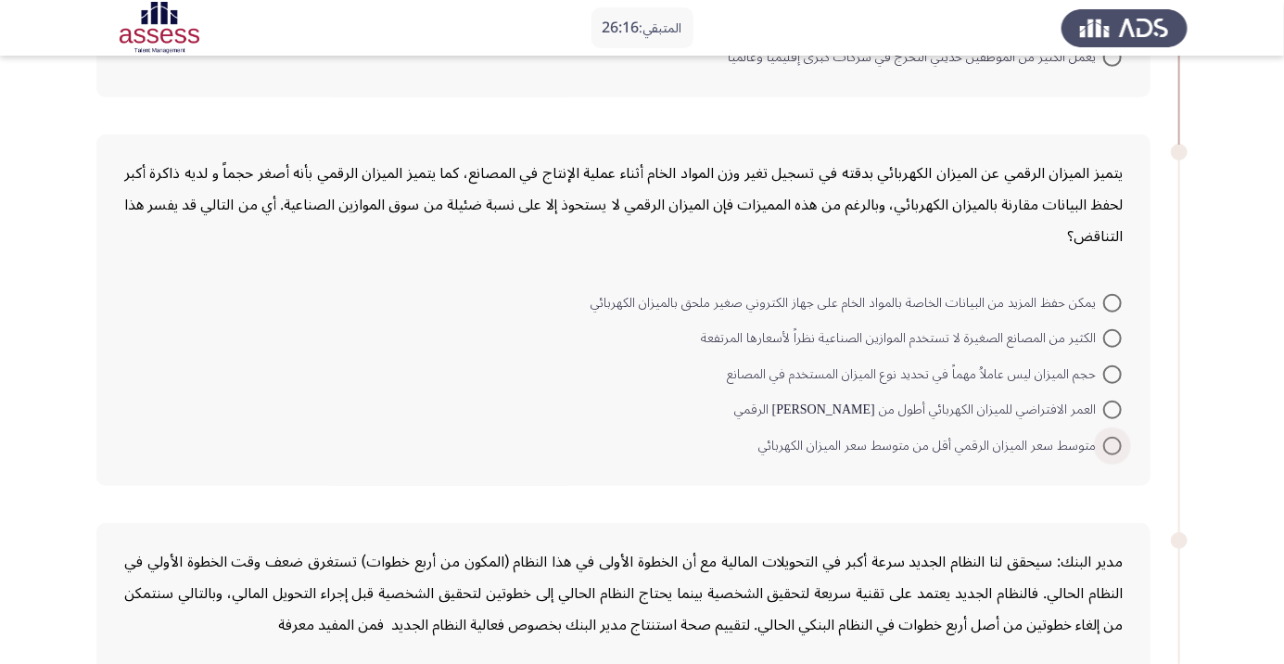
scroll to position [416, 0]
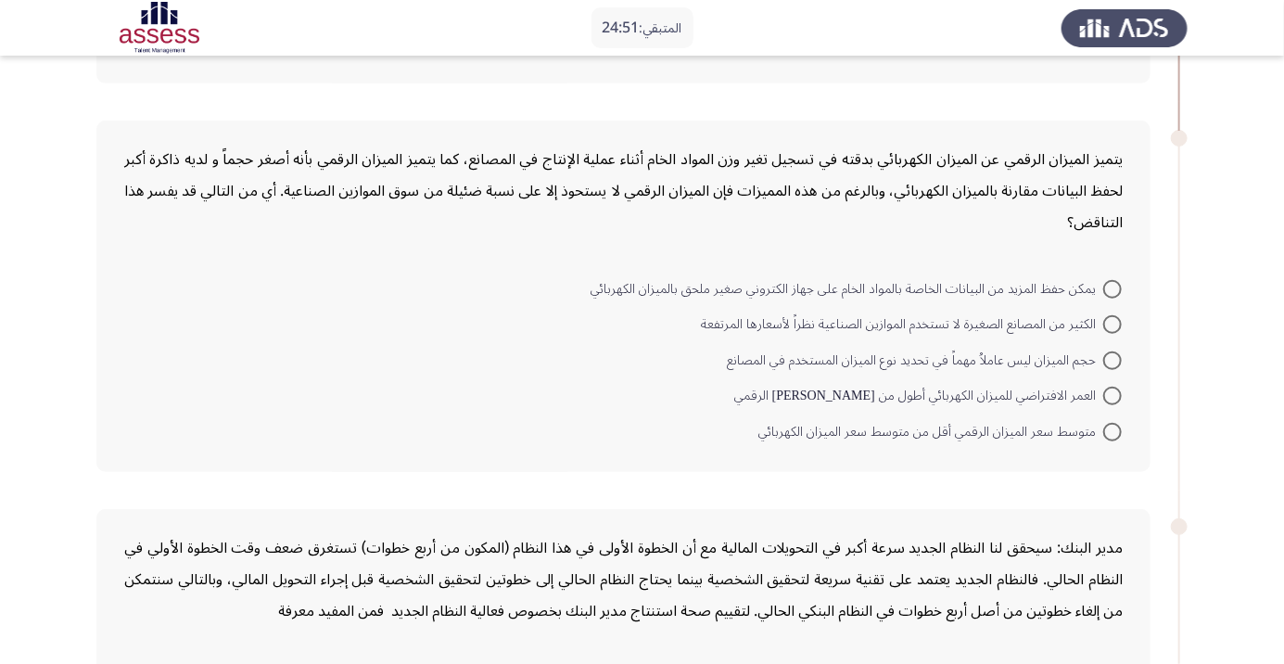
scroll to position [418, 0]
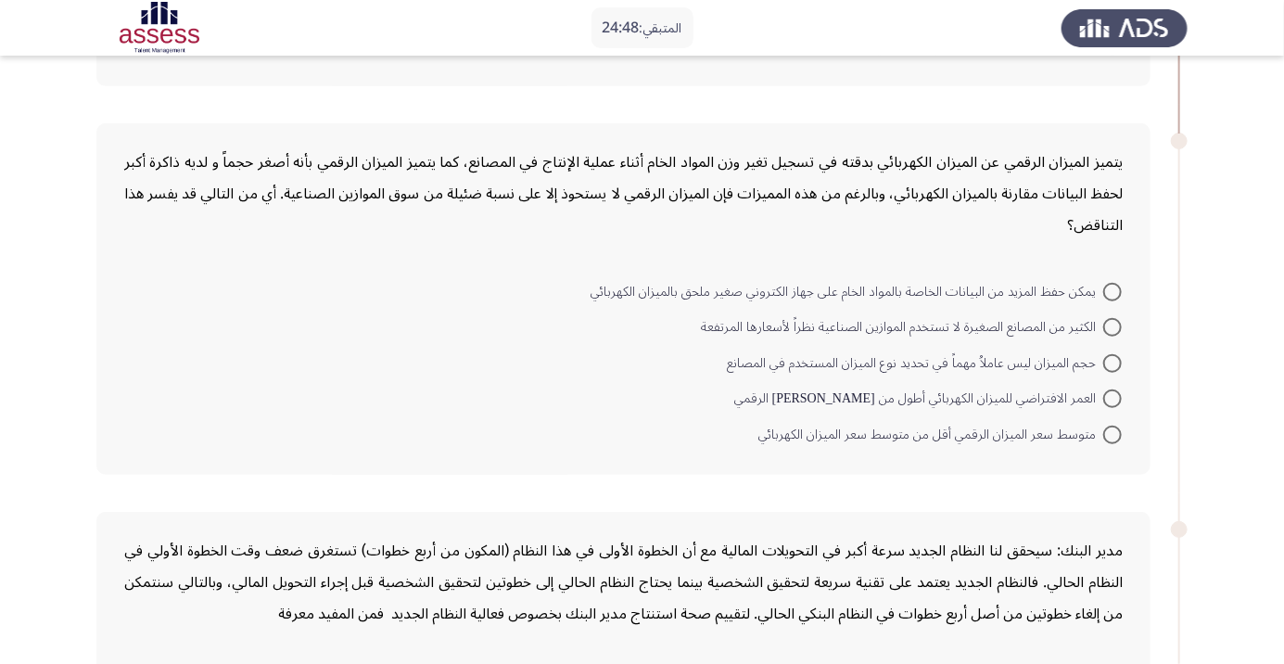
click at [788, 441] on span "متوسط سعر الميزان الرقمي أقل من متوسط سعر الميزان الكهربائي" at bounding box center [930, 435] width 345 height 22
click at [1103, 441] on input "متوسط سعر الميزان الرقمي أقل من متوسط سعر الميزان الكهربائي" at bounding box center [1112, 434] width 19 height 19
radio input "true"
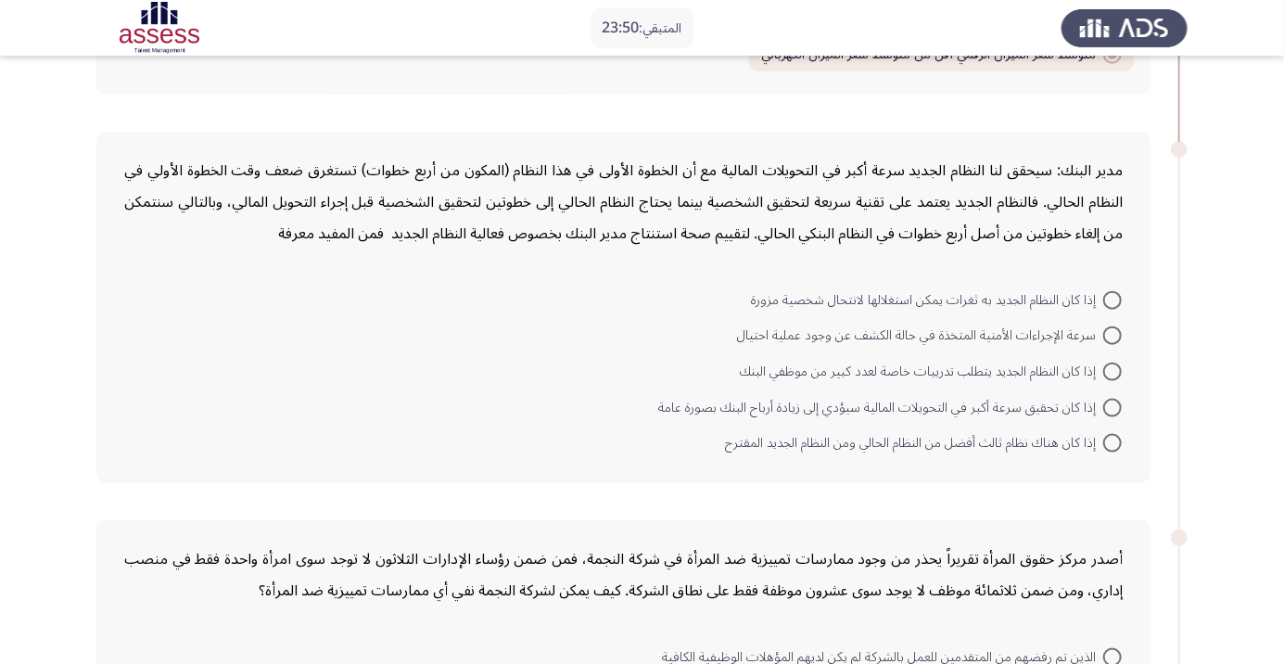
scroll to position [794, 0]
click at [1120, 373] on span at bounding box center [1112, 372] width 19 height 19
click at [1120, 373] on input "إذا كان النظام الجديد يتطلب تدريبات خاصة لعدد كبير من موظفي البنك" at bounding box center [1112, 372] width 19 height 19
radio input "true"
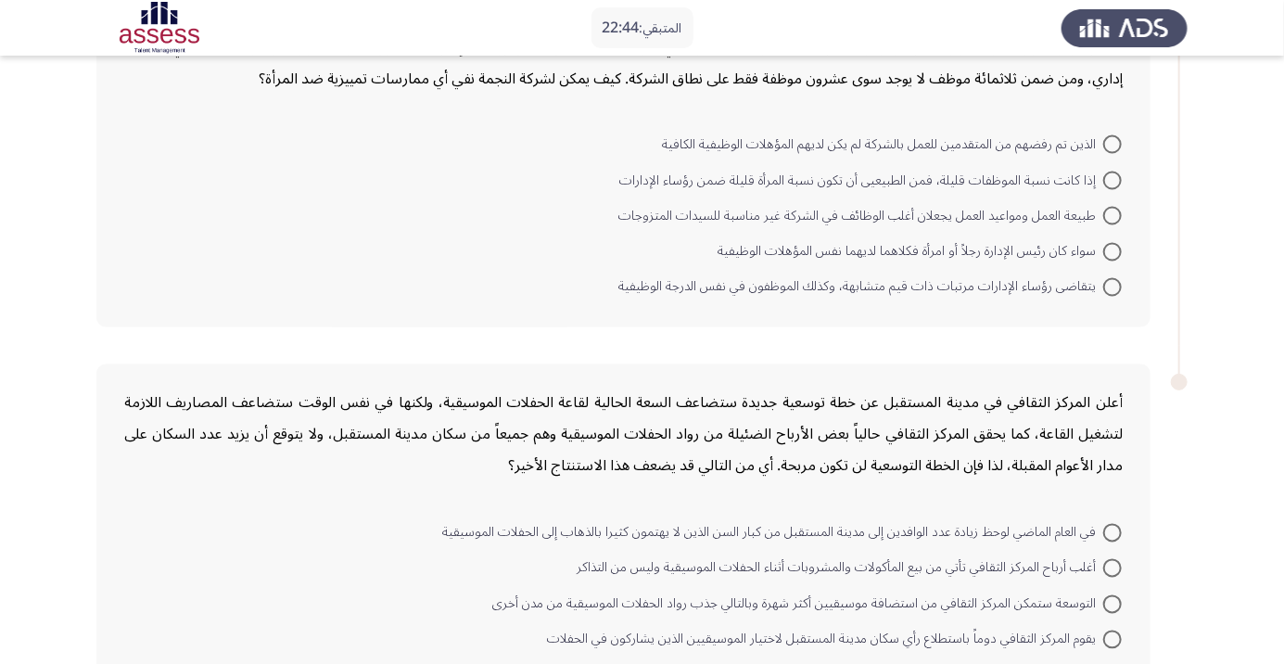
scroll to position [1272, 0]
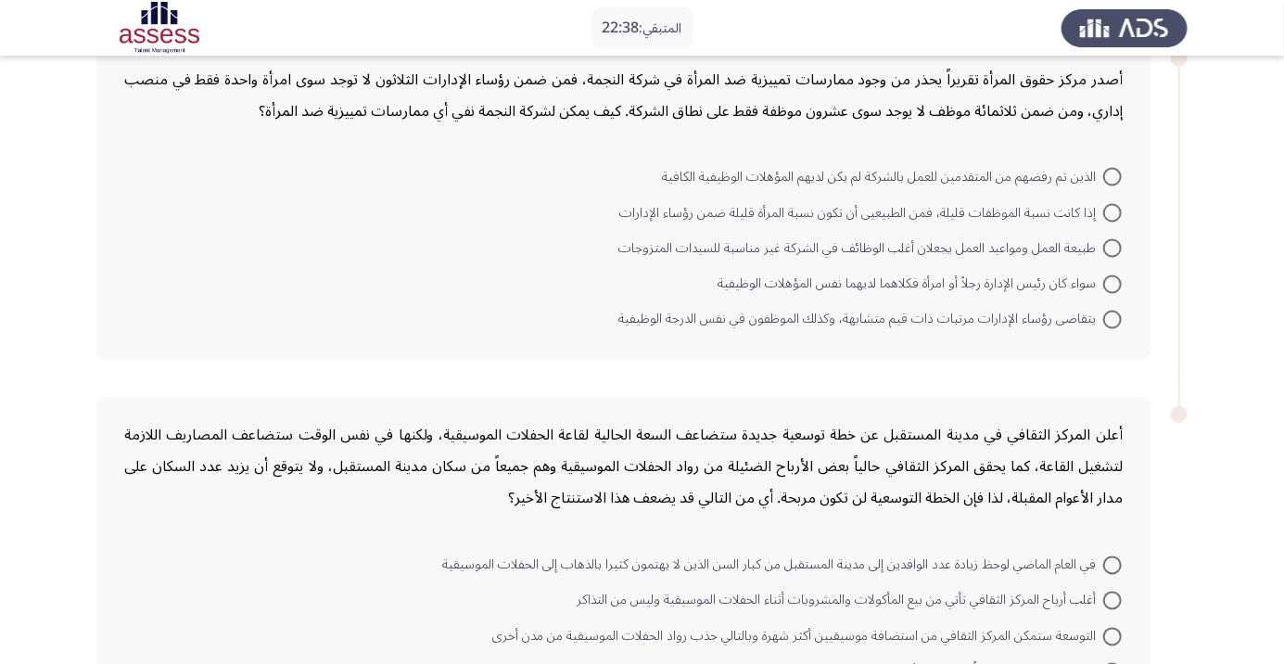
click at [1107, 208] on span at bounding box center [1112, 213] width 19 height 19
click at [1107, 208] on input "إذا كانت نسبة الموظفات قليلة، فمن الطبيعيى أن تكون نسبة المرأة قليلة ضمن رؤساء …" at bounding box center [1112, 213] width 19 height 19
radio input "true"
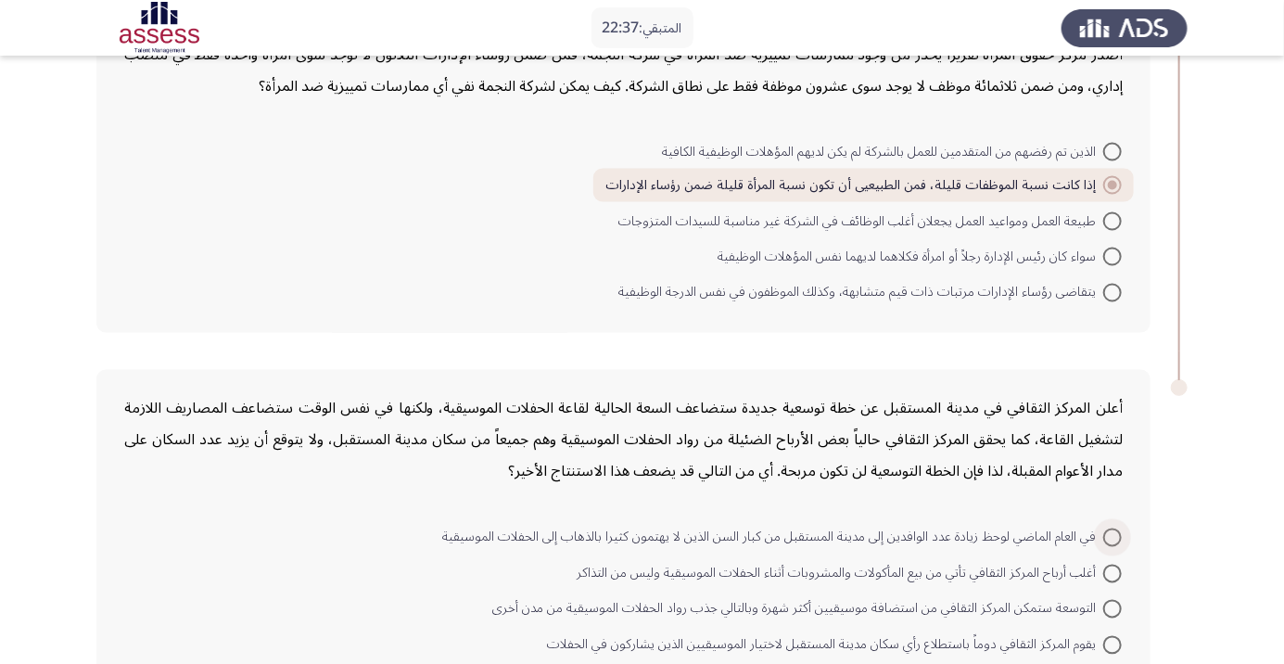
scroll to position [1355, 0]
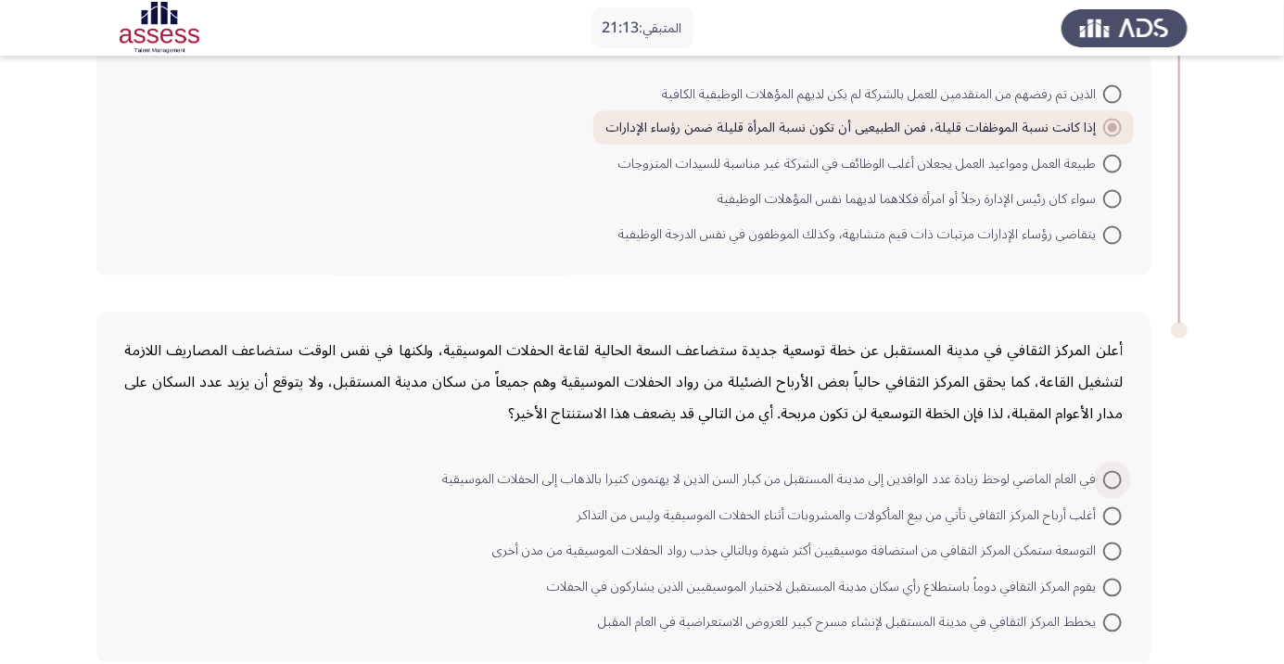
click at [1112, 476] on span at bounding box center [1112, 480] width 19 height 19
click at [1112, 476] on input "في العام الماضي لوحظ زيادة عدد الوافدين إلى مدينة المستقبل من كبار السن الذين ل…" at bounding box center [1112, 480] width 19 height 19
radio input "true"
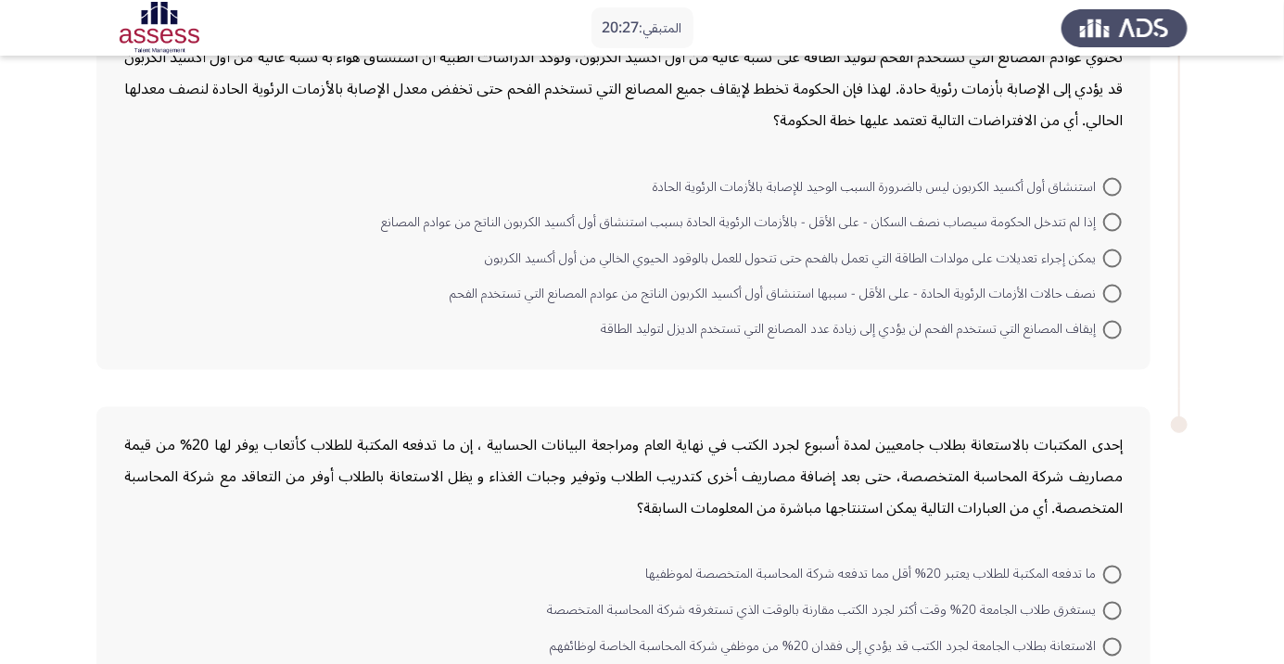
scroll to position [1333, 0]
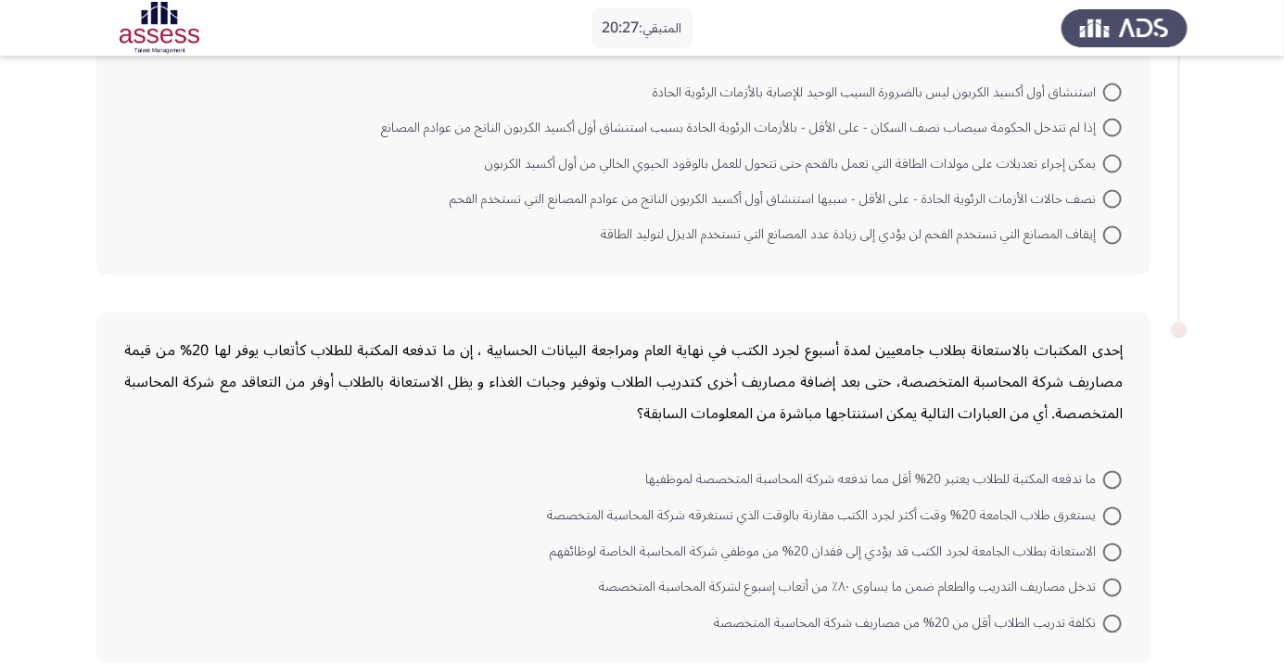
click at [200, 620] on form "ما تدفعه المكتبة للطلاب يعتبر 20% أقل مما تدفعه شركة المحاسبة المتخصصة لموظفيها…" at bounding box center [623, 551] width 998 height 179
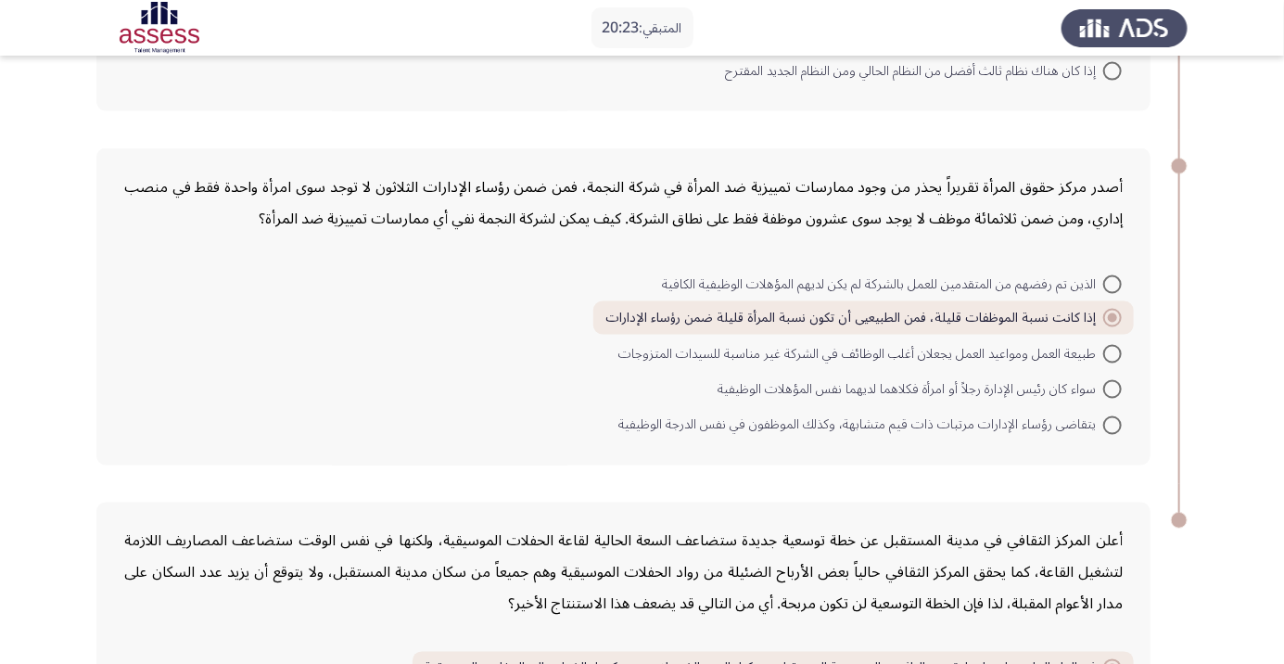
scroll to position [1352, 0]
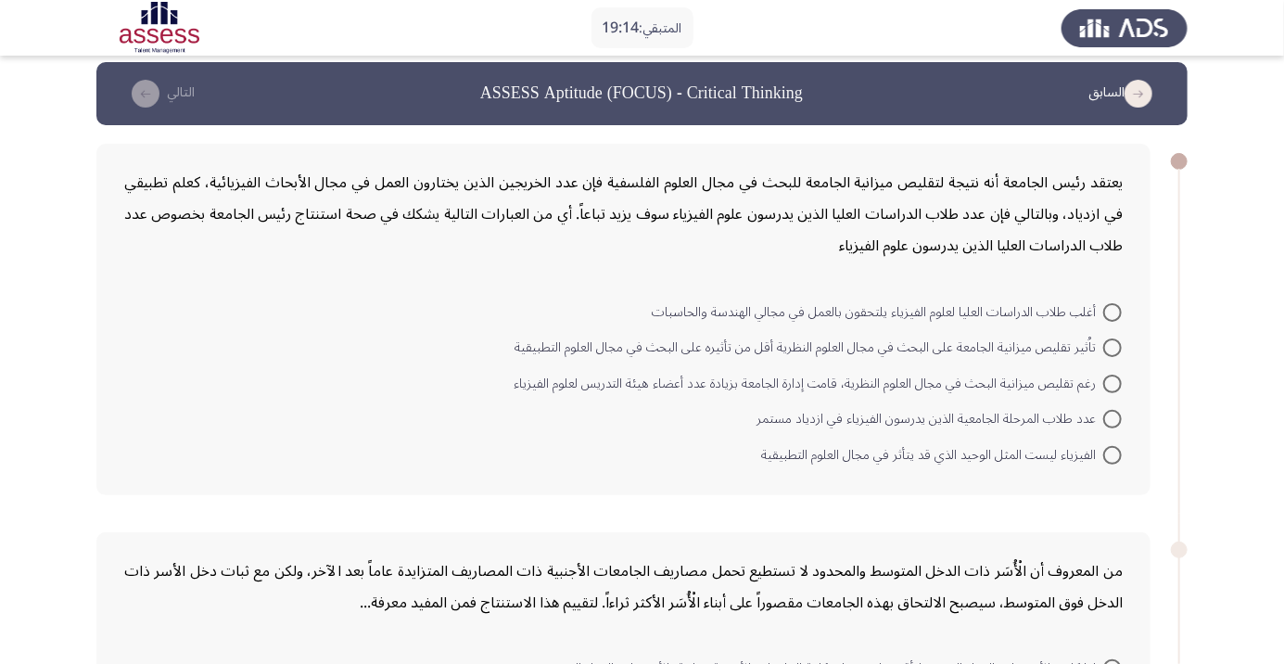
scroll to position [0, 0]
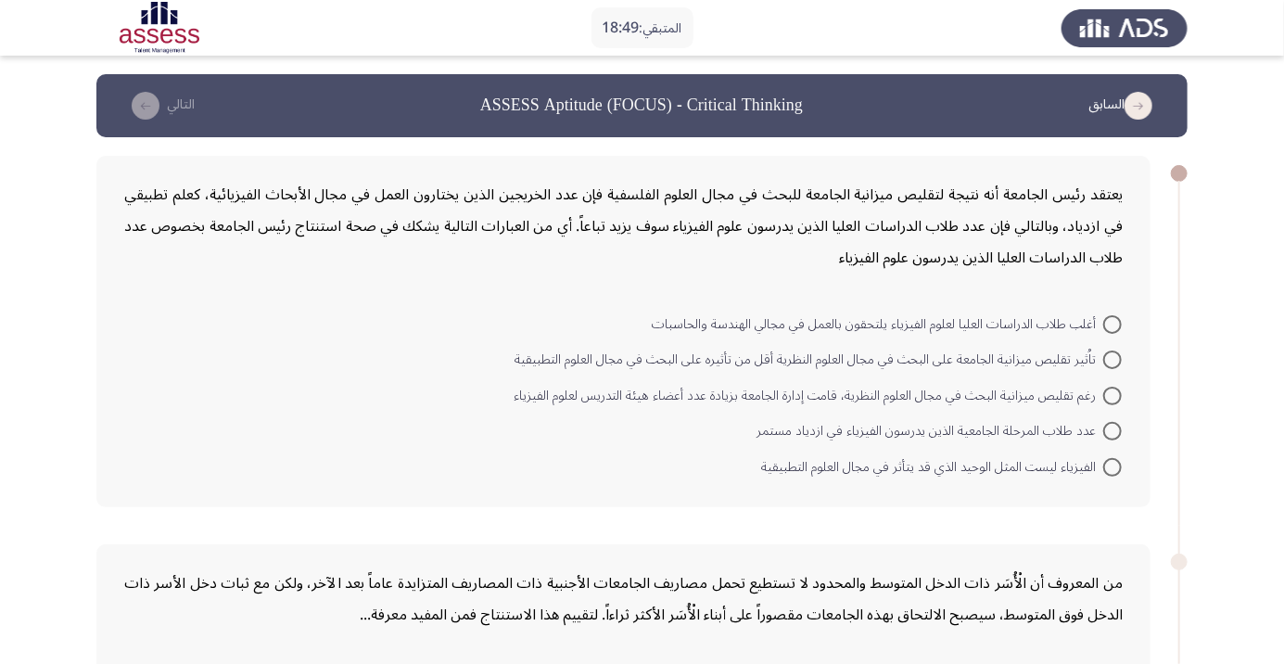
click at [1105, 358] on span at bounding box center [1112, 359] width 19 height 19
click at [1105, 358] on input "تاُثير تقليص ميزانية الجامعة على البحث في مجال العلوم النظرية أقل من تأثيره على…" at bounding box center [1112, 359] width 19 height 19
radio input "true"
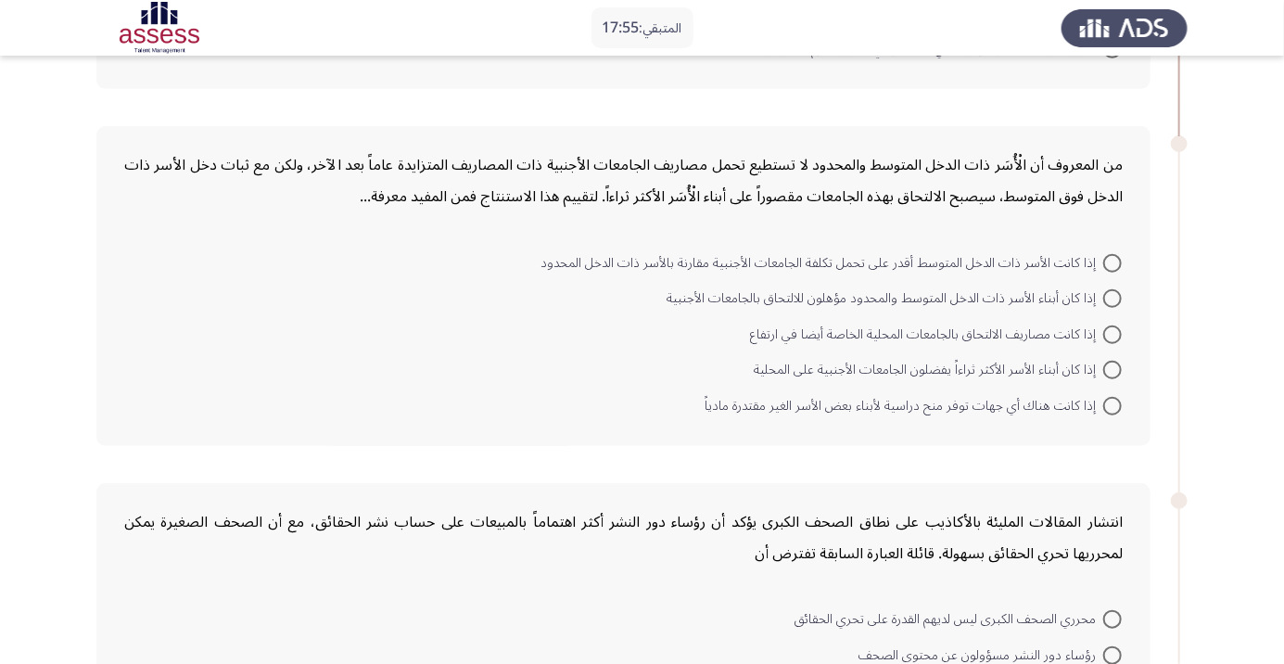
scroll to position [377, 0]
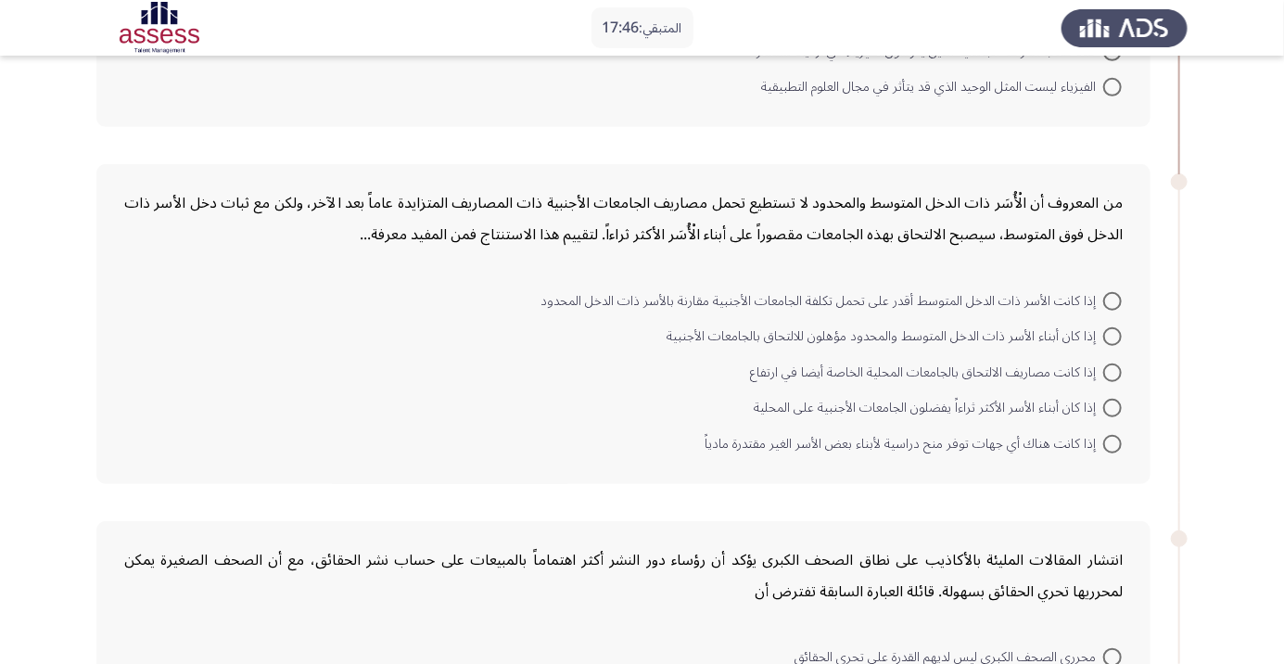
click at [1112, 335] on span at bounding box center [1112, 336] width 19 height 19
click at [1112, 335] on input "إذا كان أبناء الأسر ذات الدخل المتوسط والمحدود مؤهلون للالتحاق بالجامعات الأجنب…" at bounding box center [1112, 336] width 19 height 19
radio input "true"
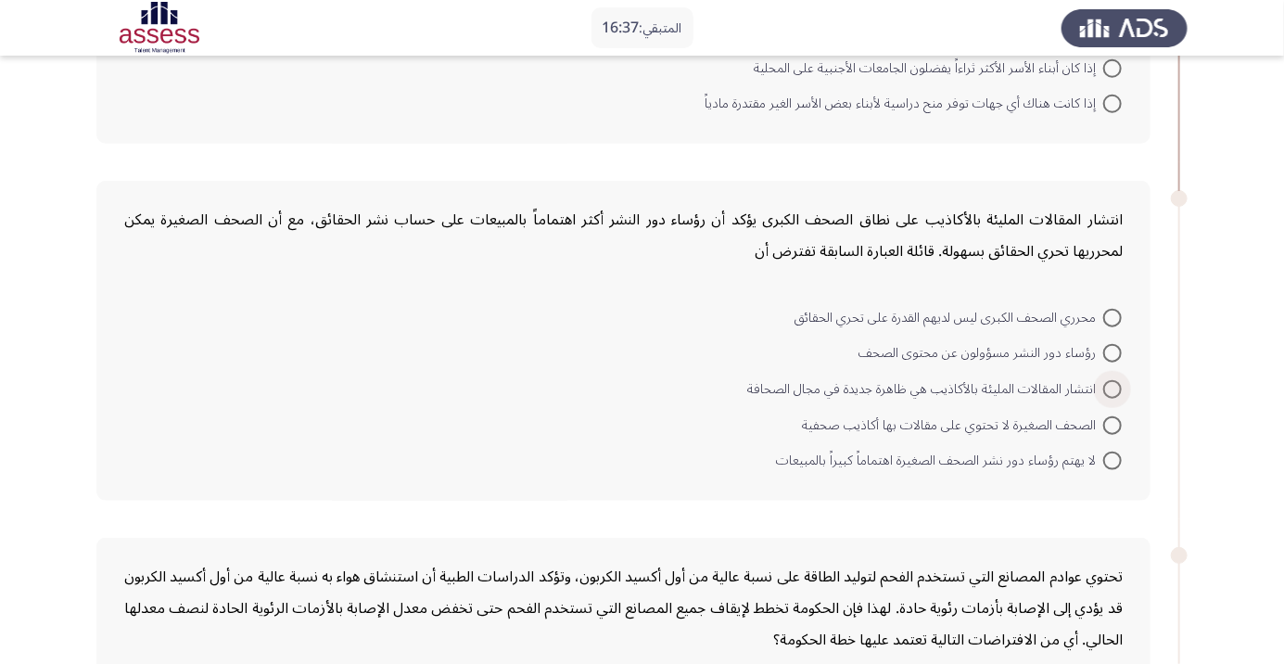
scroll to position [713, 0]
click at [1112, 317] on span at bounding box center [1112, 319] width 19 height 19
click at [1112, 317] on input "محرري الصحف الكبرى ليس لديهم القدرة على تحري الحقائق" at bounding box center [1112, 319] width 19 height 19
radio input "true"
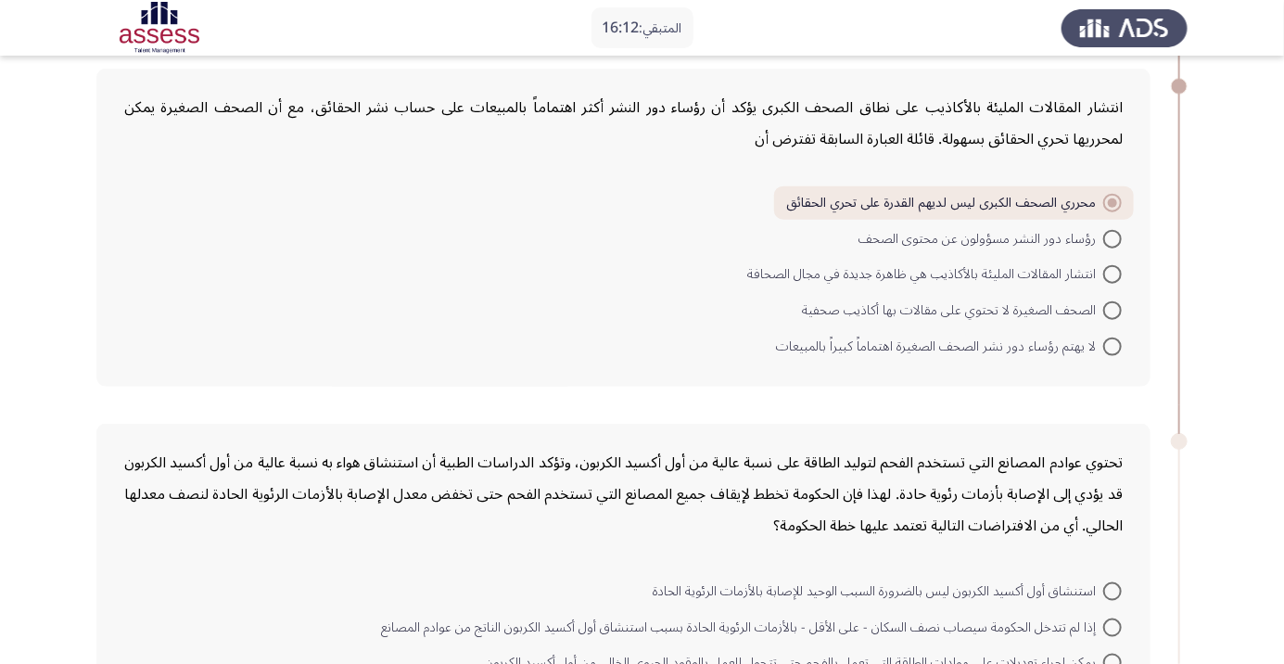
scroll to position [844, 0]
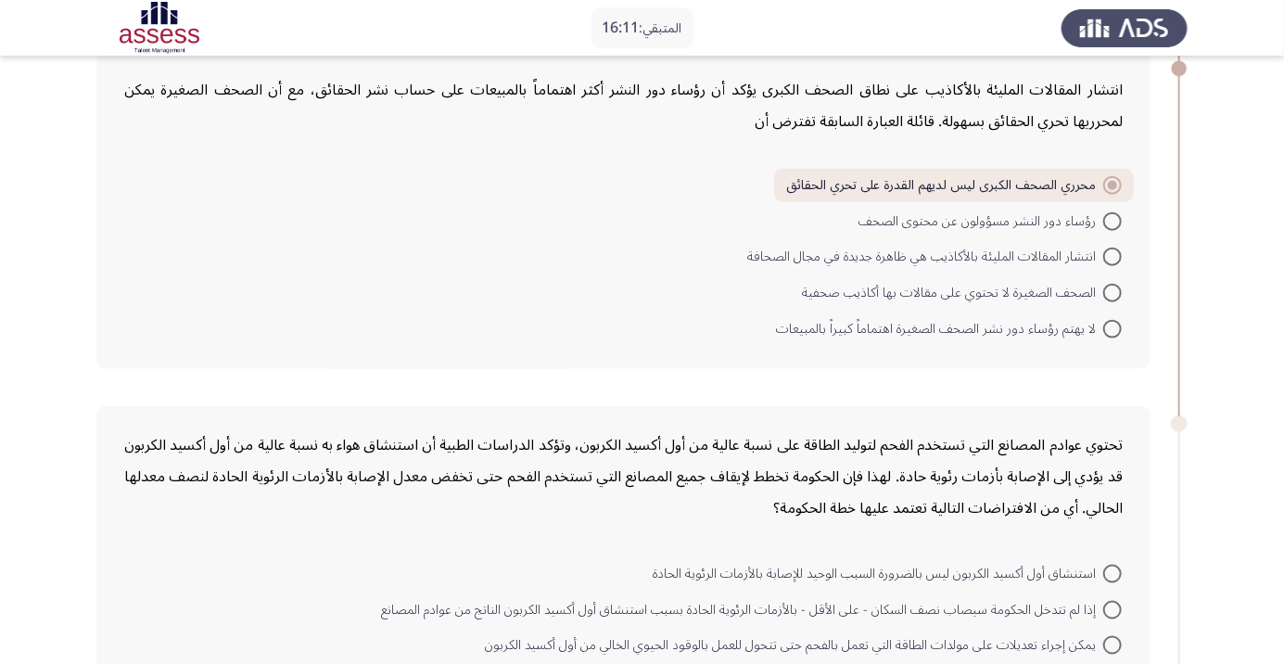
click at [1112, 326] on span at bounding box center [1112, 329] width 19 height 19
click at [1112, 326] on input "لا يهتم رؤساء دور نشر الصحف الصغيرة اهتماماً كبيراً بالمبيعات" at bounding box center [1112, 329] width 19 height 19
radio input "true"
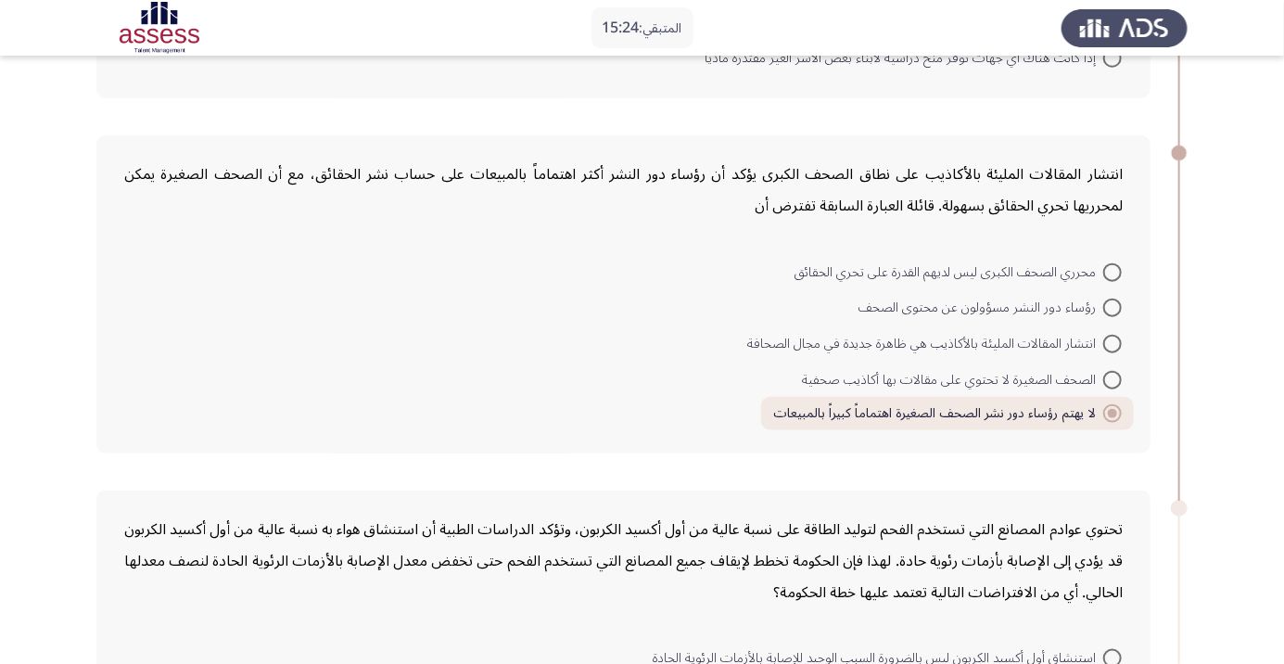
scroll to position [770, 0]
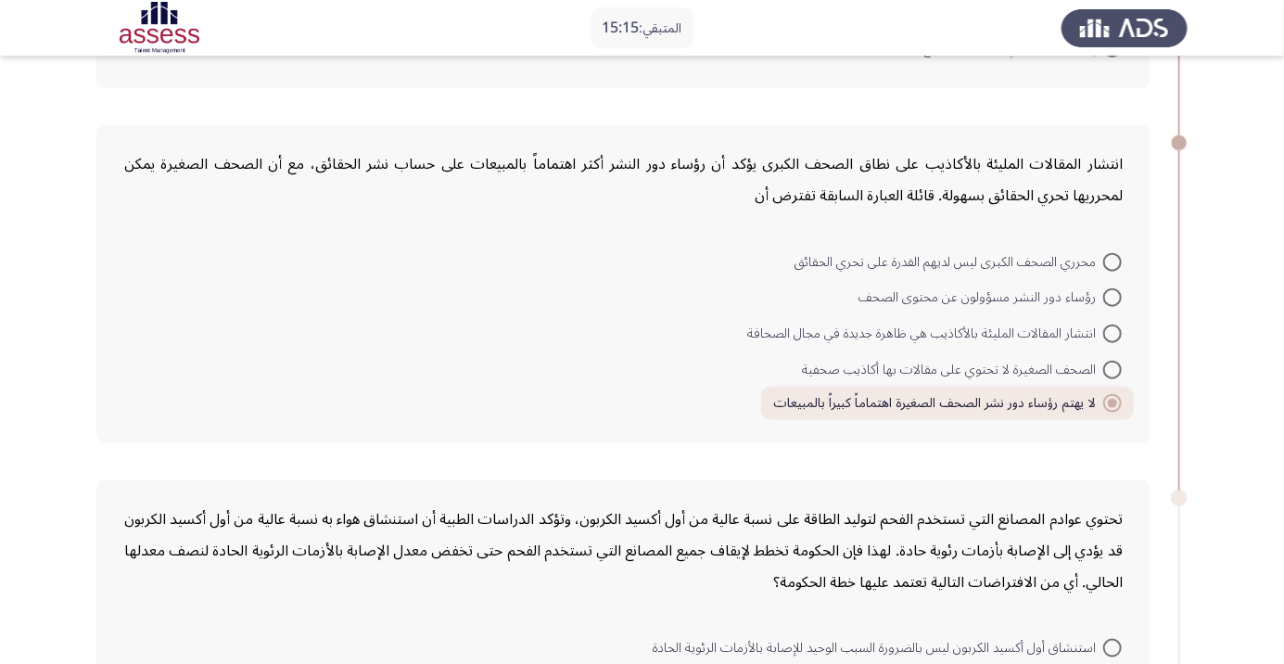
click at [1112, 300] on span at bounding box center [1112, 297] width 19 height 19
click at [1112, 300] on input "رؤساء دور النشر مسؤولون عن محتوى الصحف" at bounding box center [1112, 297] width 19 height 19
radio input "true"
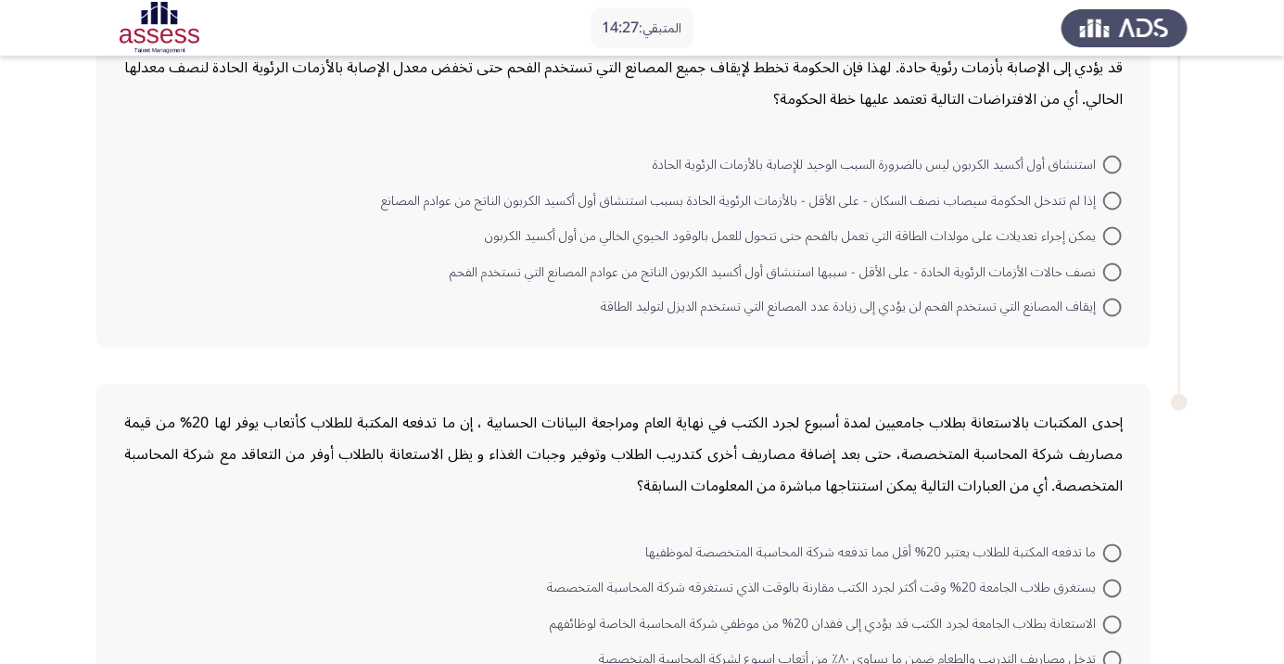
scroll to position [1248, 0]
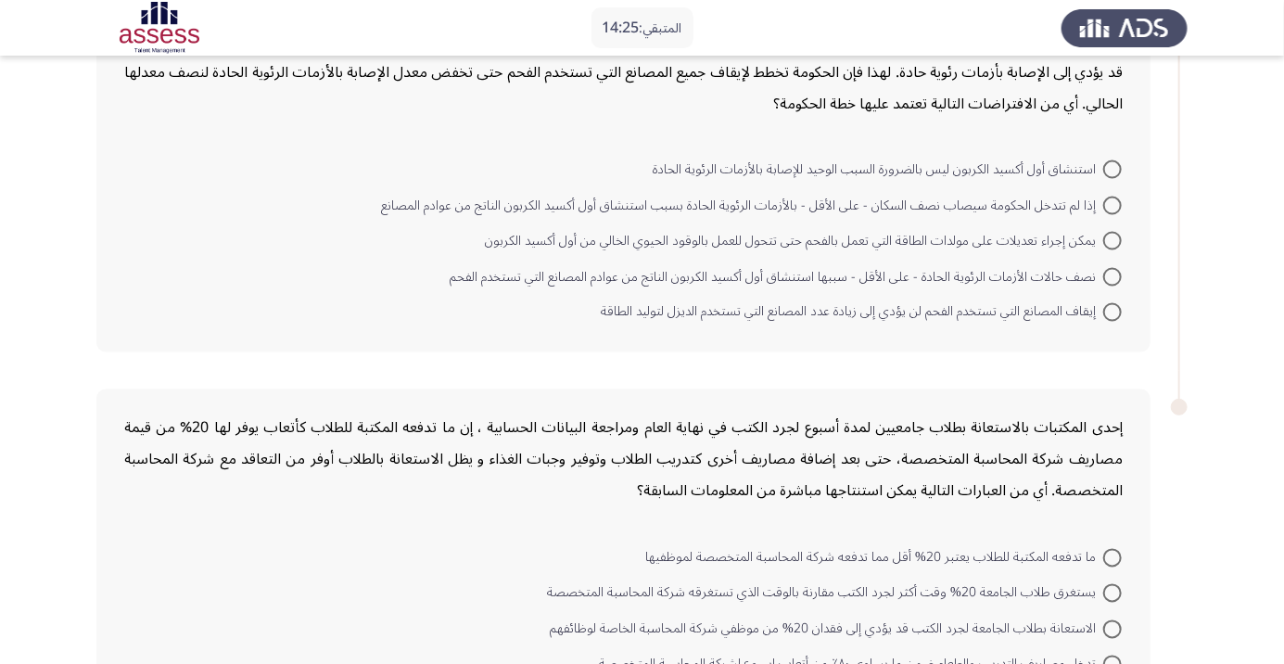
click at [1124, 258] on mat-radio-button "نصف حالات الأزمات الرئوية الحادة - على الأقل - سببها استنشاق أول أكسيد الكربون …" at bounding box center [785, 276] width 696 height 36
click at [1108, 245] on span at bounding box center [1112, 241] width 19 height 19
click at [1108, 245] on input "يمكن إجراء تعديلات على مولدات الطاقة التي تعمل بالفحم حتى تتحول للعمل بالوقود ا…" at bounding box center [1112, 241] width 19 height 19
radio input "true"
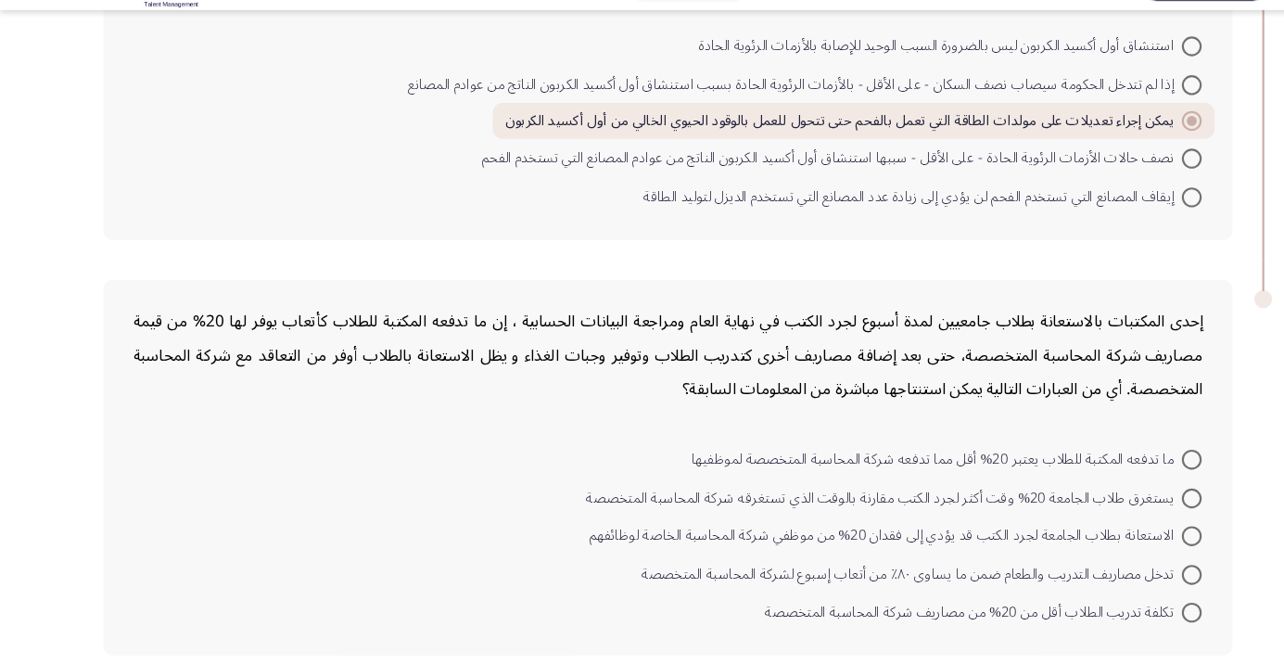
scroll to position [1323, 0]
click at [1112, 549] on span at bounding box center [1112, 551] width 19 height 19
click at [1112, 549] on input "الاستعانة بطلاب الجامعة لجرد الكتب قد يؤدي إلى فقدان 20% من موظفي شركة المحاسبة…" at bounding box center [1112, 551] width 19 height 19
radio input "true"
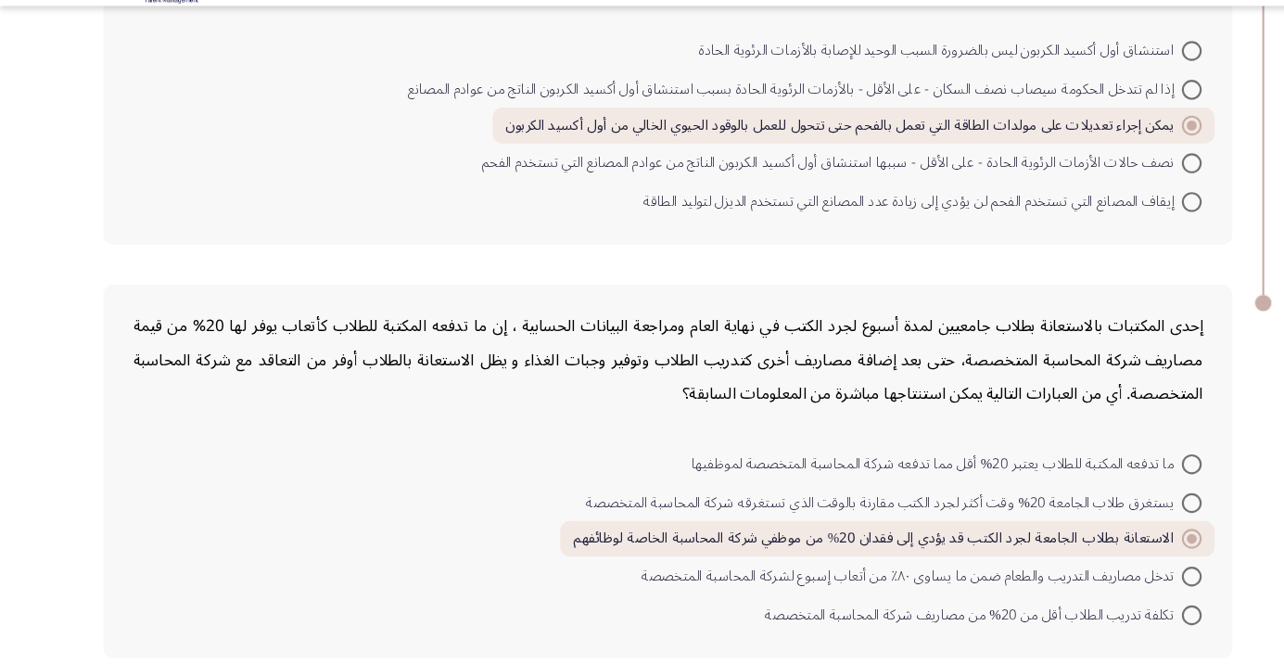
click at [1118, 583] on span at bounding box center [1112, 587] width 19 height 19
click at [1118, 583] on input "تدخل مصاريف التدريب والطعام ضمن ما يساوى ٨٠٪ من أتعاب إسبوع لشركة المحاسبة المت…" at bounding box center [1112, 587] width 19 height 19
radio input "true"
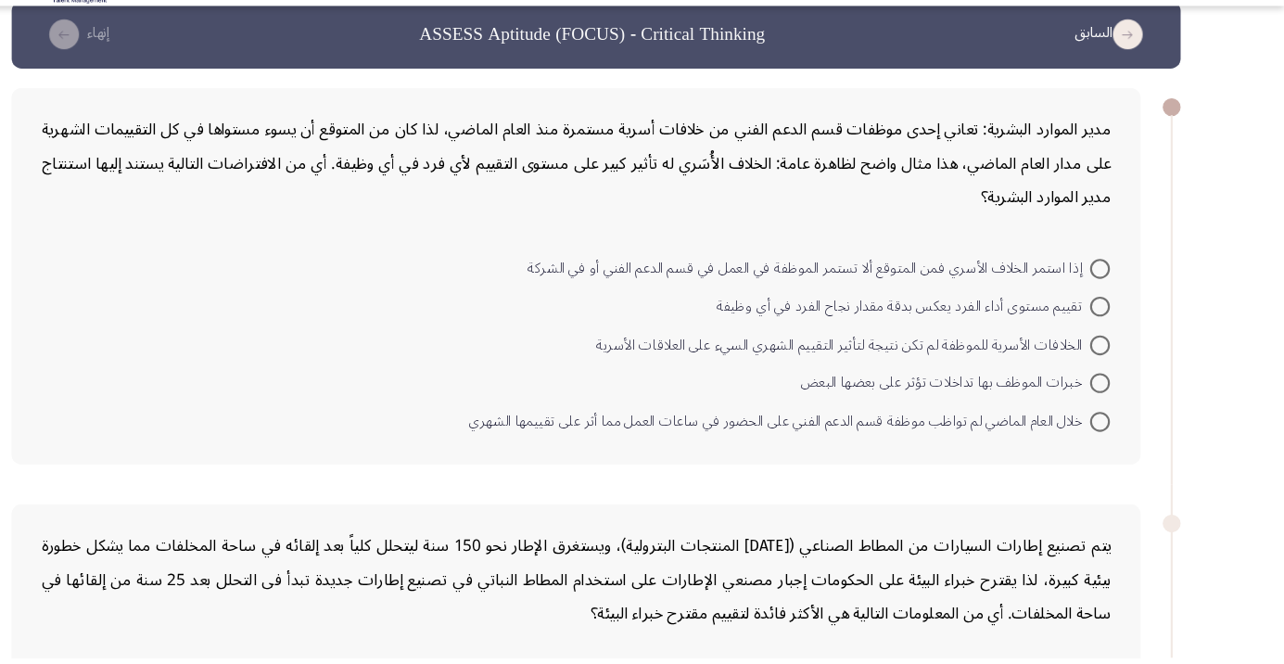
scroll to position [29, 0]
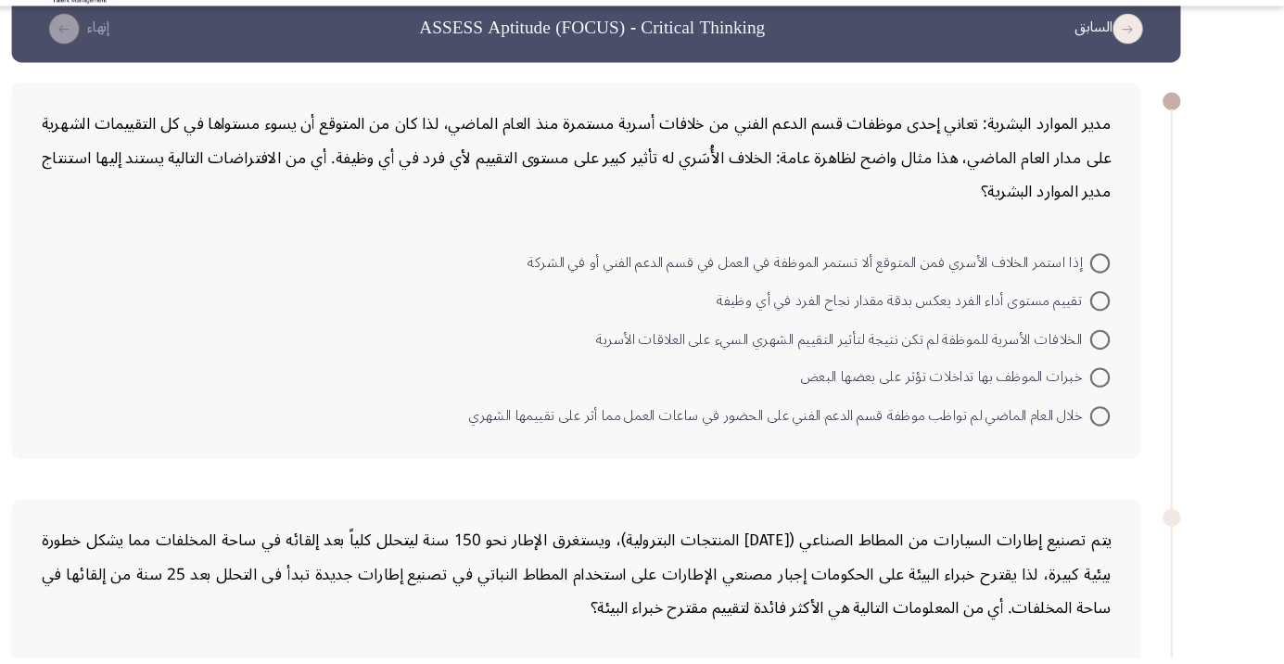
click at [1105, 335] on span at bounding box center [1112, 331] width 19 height 19
click at [1105, 335] on input "تقييم مستوى أداء الفرد يعكس بدقة مقدار نجاح الفرد في أي وظيفة" at bounding box center [1112, 331] width 19 height 19
radio input "true"
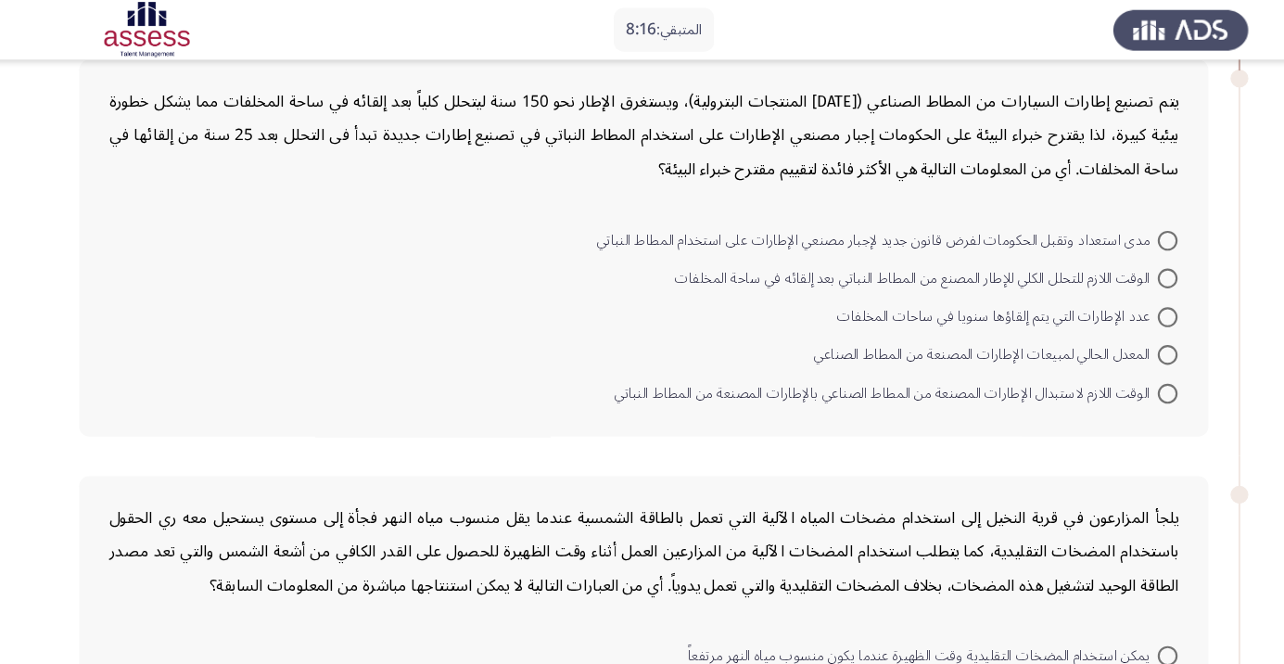
scroll to position [485, 0]
click at [610, 266] on form "مدى استعداد وتقبل الحكومات لفرض قانون جديد لإجبار مصنعي الإطارات على استخدام ال…" at bounding box center [623, 295] width 998 height 179
click at [1082, 252] on span "الوقت اللازم للتحلل الكلي للإطار المصنع من المطاط النباتي بعد إلقائه في ساحة ال…" at bounding box center [877, 260] width 450 height 22
click at [1103, 252] on input "الوقت اللازم للتحلل الكلي للإطار المصنع من المطاط النباتي بعد إلقائه في ساحة ال…" at bounding box center [1112, 260] width 19 height 19
radio input "true"
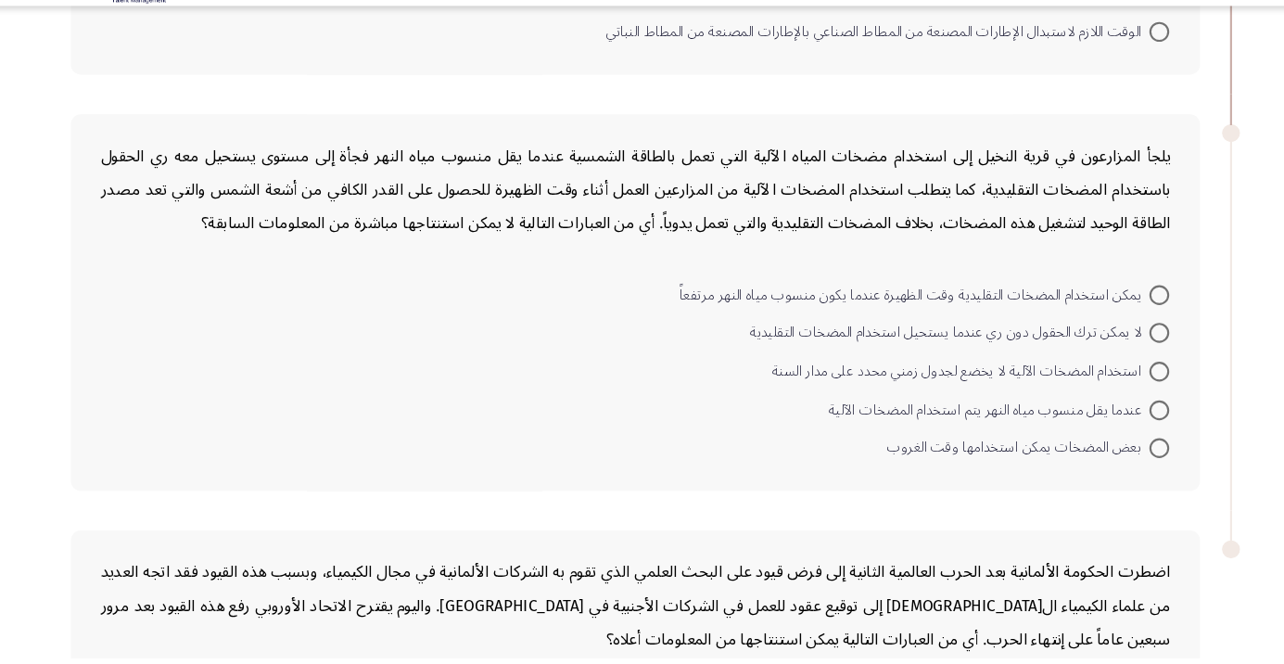
scroll to position [775, 0]
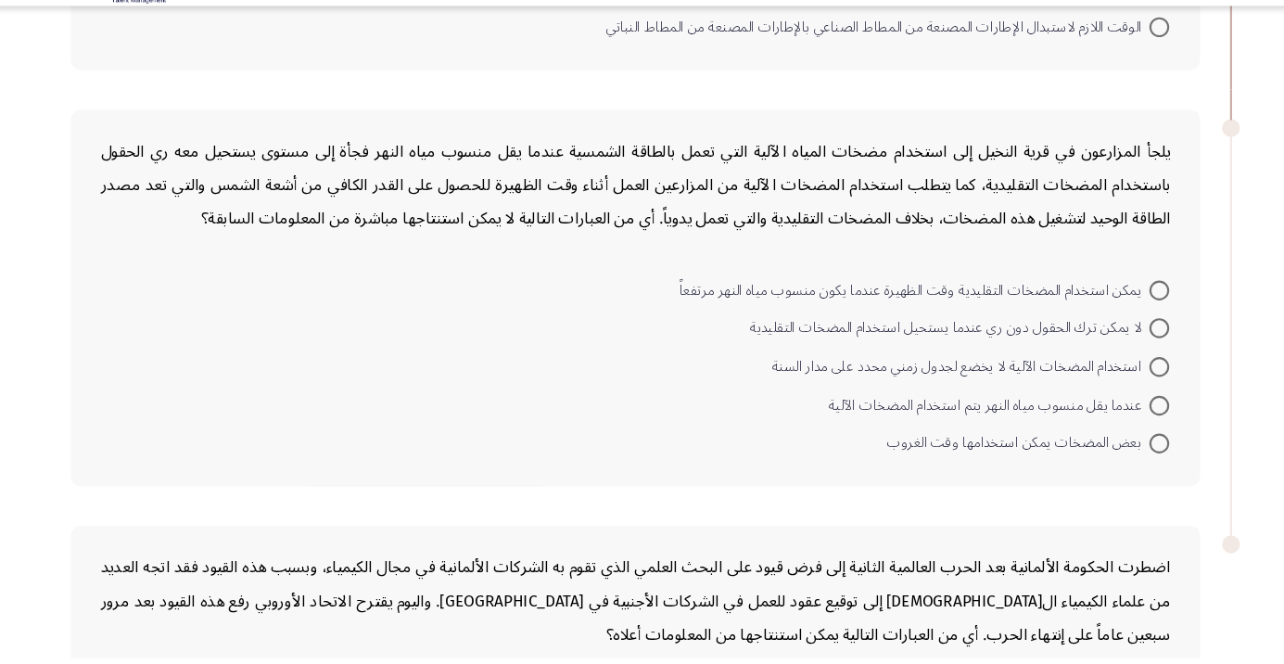
click at [1120, 393] on span at bounding box center [1112, 392] width 19 height 19
click at [1120, 393] on input "استخدام المضخات الآلية لا يخضع لجدول زمني محدد على مدار السنة" at bounding box center [1112, 392] width 19 height 19
radio input "true"
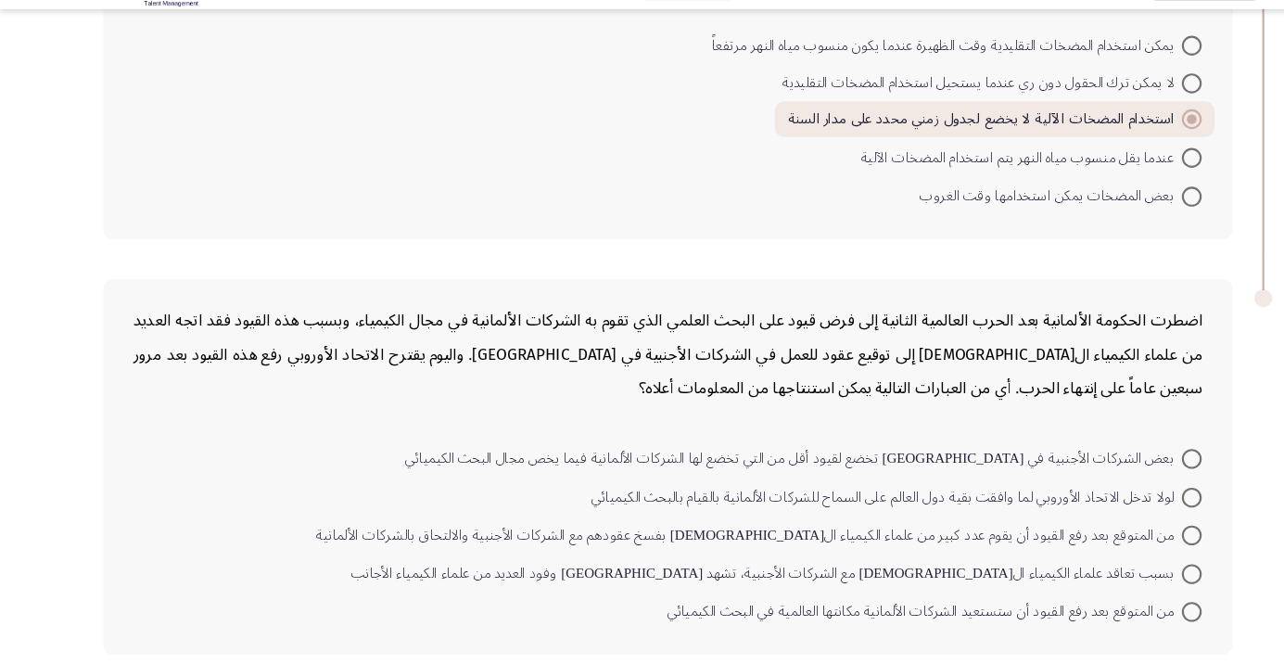
scroll to position [1002, 0]
click at [1112, 619] on span at bounding box center [1112, 622] width 19 height 19
click at [1112, 619] on input "من المتوقع بعد رفع القيود أن ستستعيد الشركات الألمانية مكانتها العالمية في البح…" at bounding box center [1112, 622] width 19 height 19
radio input "true"
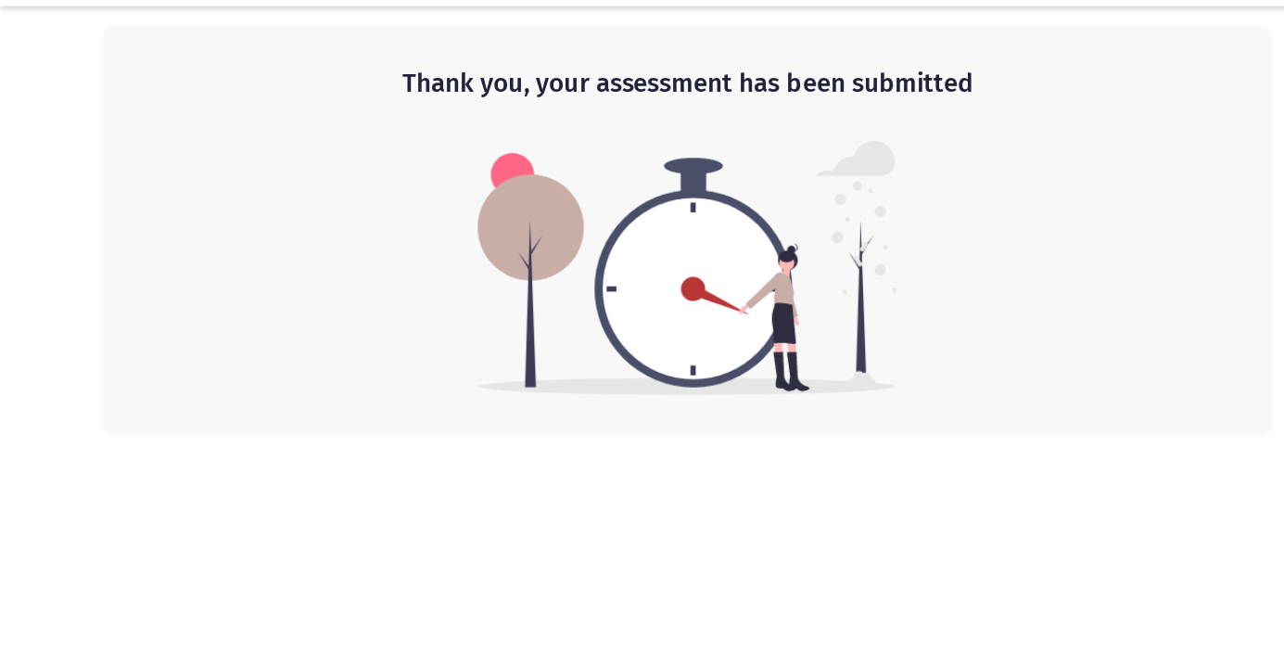
click at [1197, 59] on app-default-page "Thank you, your assessment has been submitted" at bounding box center [642, 228] width 1284 height 456
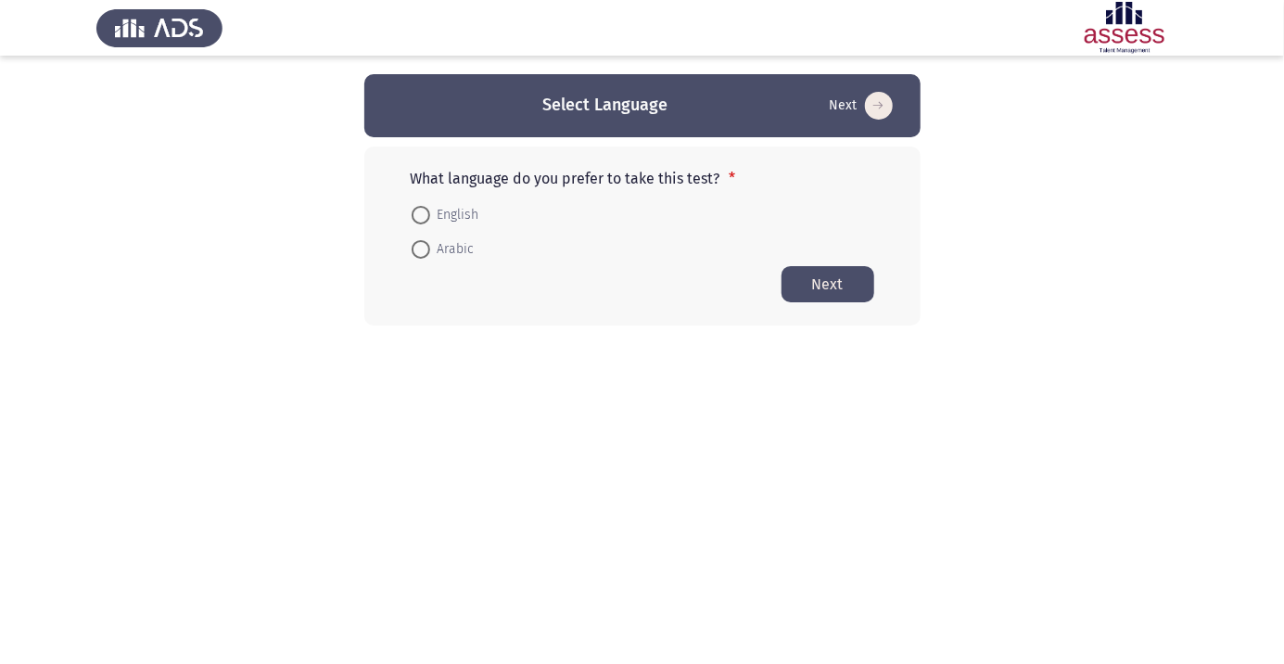
click at [453, 259] on span "Arabic" at bounding box center [452, 249] width 44 height 22
click at [430, 259] on input "Arabic" at bounding box center [420, 249] width 19 height 19
radio input "true"
click at [816, 289] on button "Next" at bounding box center [827, 283] width 93 height 36
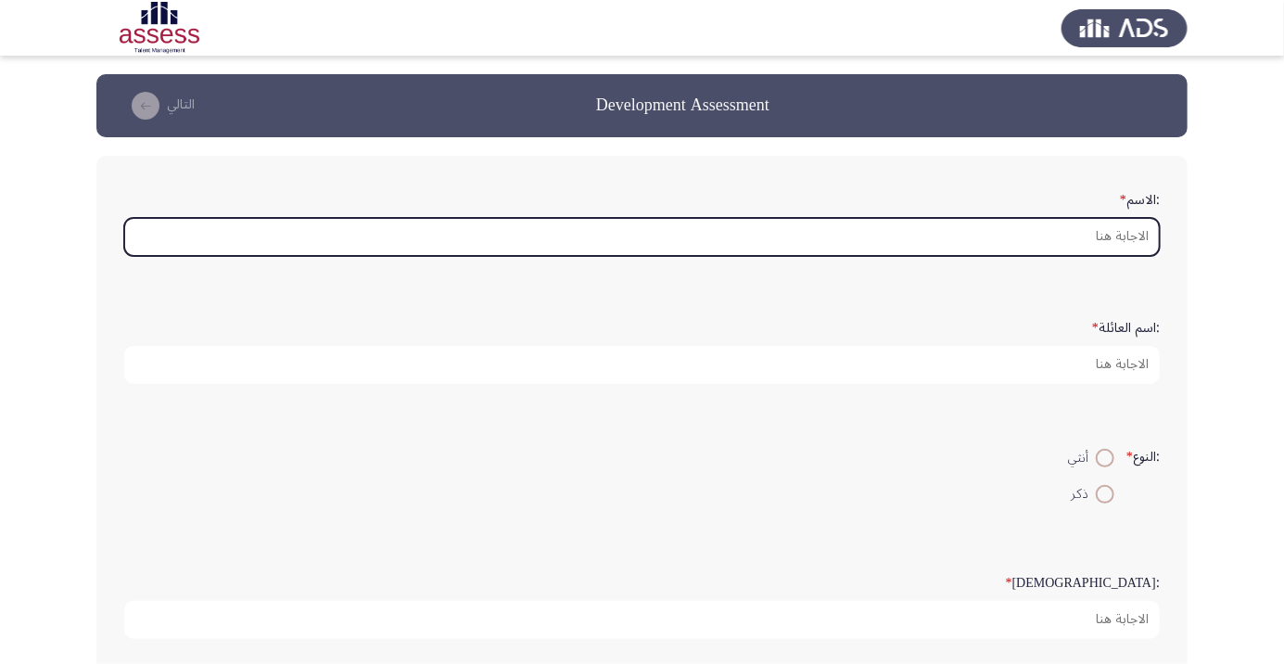
click at [1104, 239] on input ":الاسم *" at bounding box center [641, 237] width 1035 height 38
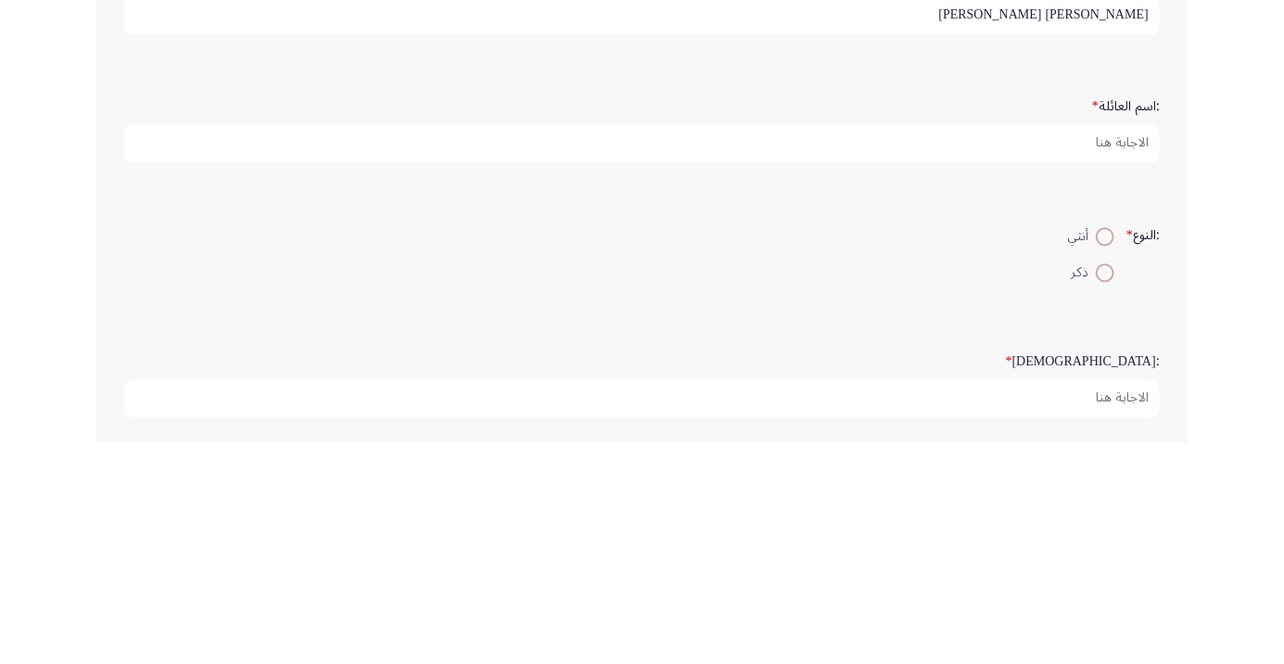
type input "[PERSON_NAME] [PERSON_NAME]"
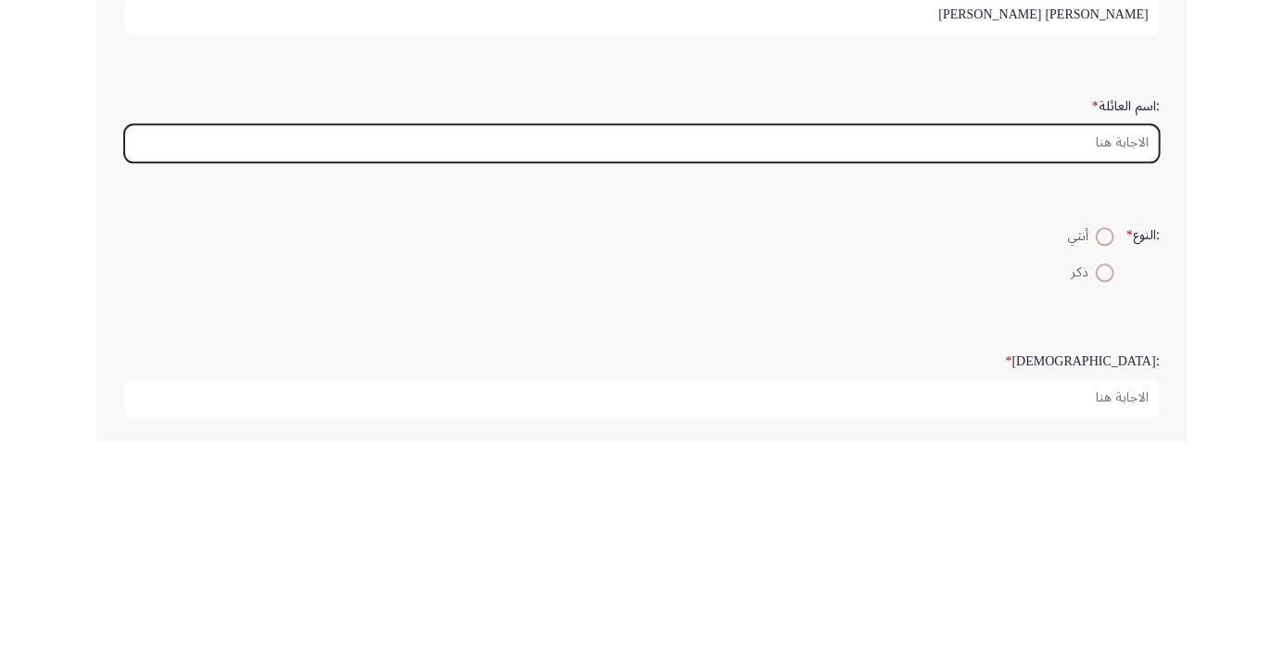
click at [1130, 361] on input ":اسم العائلة *" at bounding box center [641, 365] width 1035 height 38
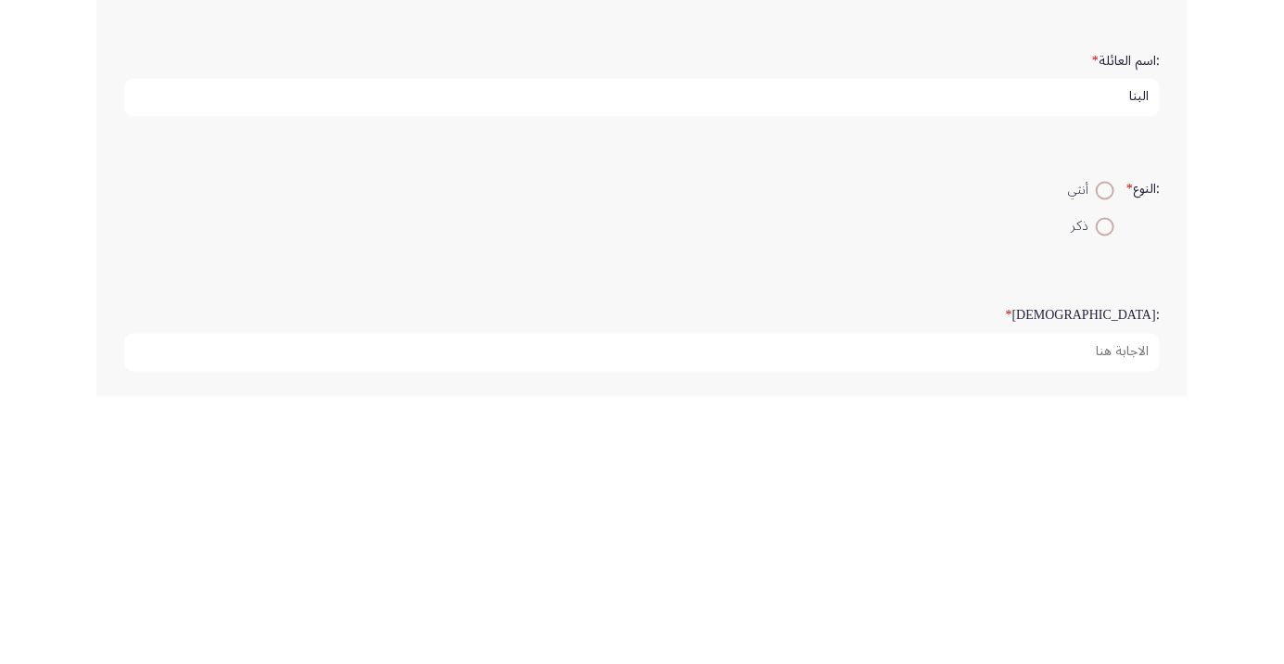
type input "البنا"
click at [1105, 494] on span at bounding box center [1105, 494] width 0 height 0
click at [1102, 491] on input "ذكر" at bounding box center [1104, 494] width 19 height 19
radio input "true"
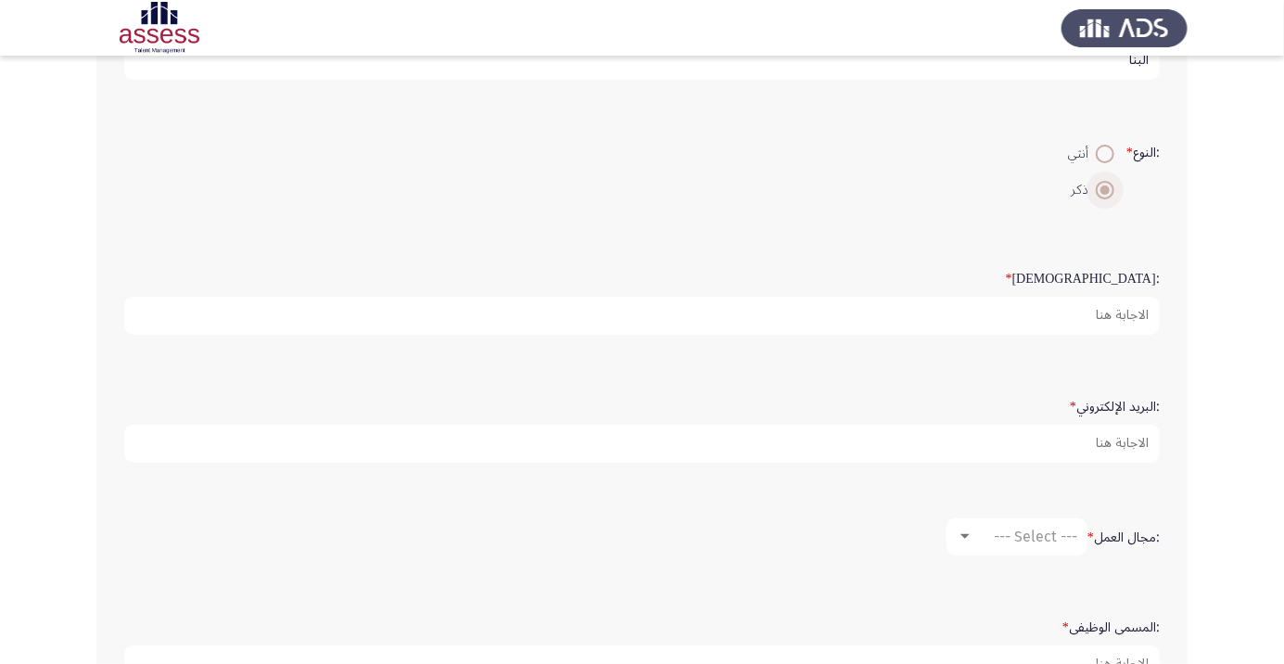
scroll to position [304, 0]
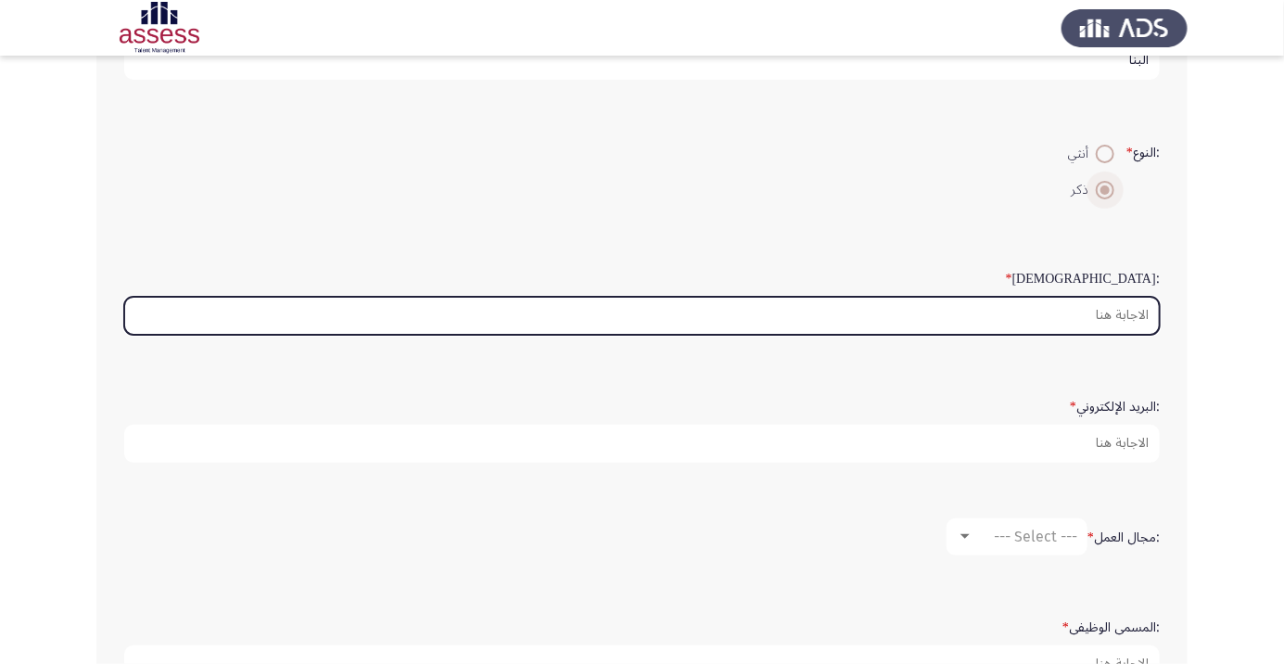
click at [1129, 318] on input ":السن *" at bounding box center [641, 316] width 1035 height 38
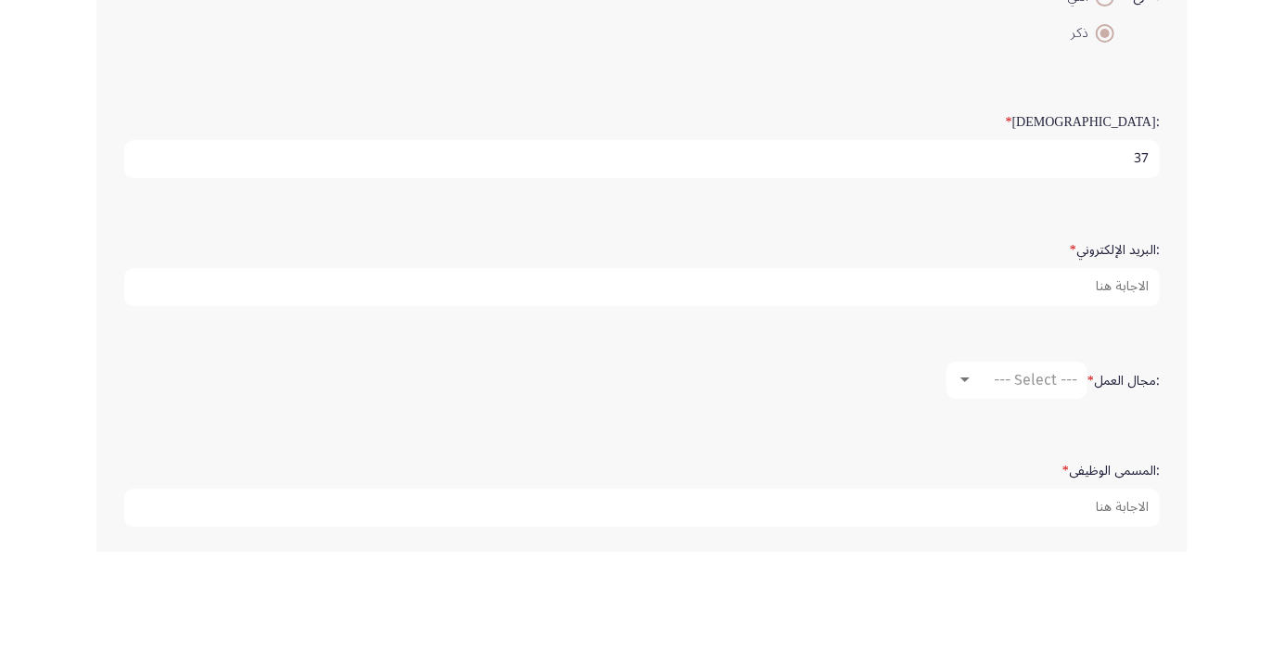
scroll to position [348, 0]
type input "37"
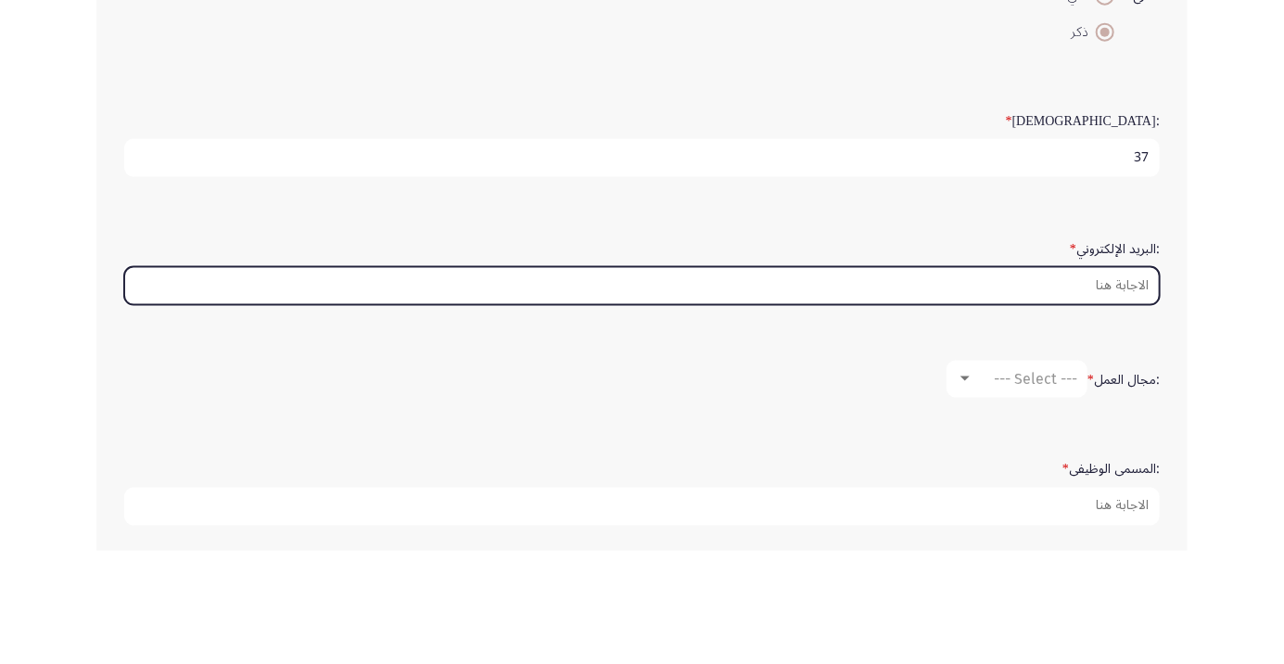
click at [1125, 389] on input ":البريد الإلكتروني *" at bounding box center [641, 399] width 1035 height 38
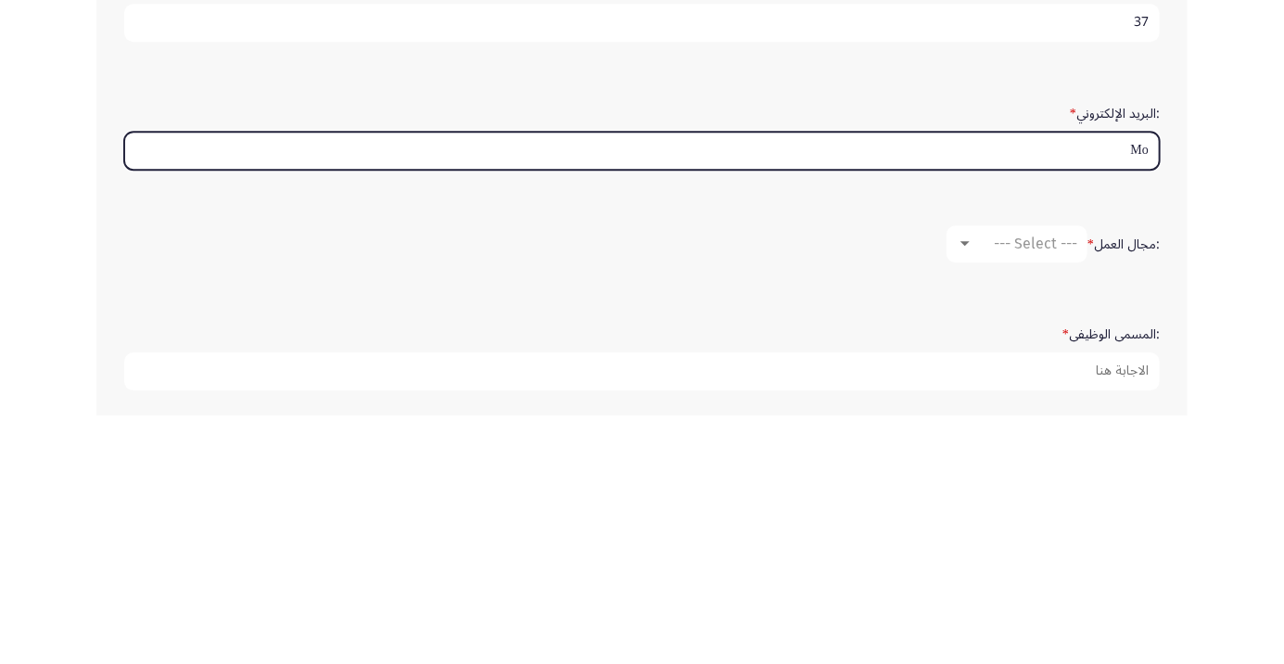
type input "Moh"
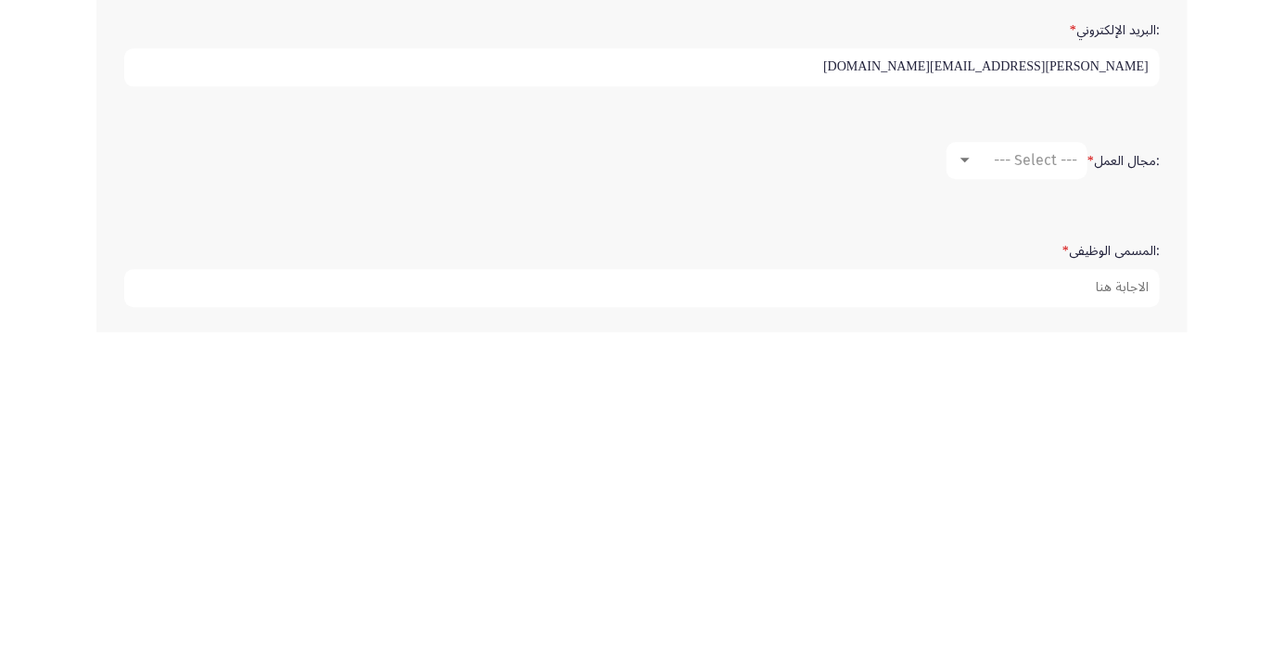
type input "[PERSON_NAME][EMAIL_ADDRESS][DOMAIN_NAME]"
click at [1055, 483] on span "--- Select ---" at bounding box center [1034, 492] width 83 height 18
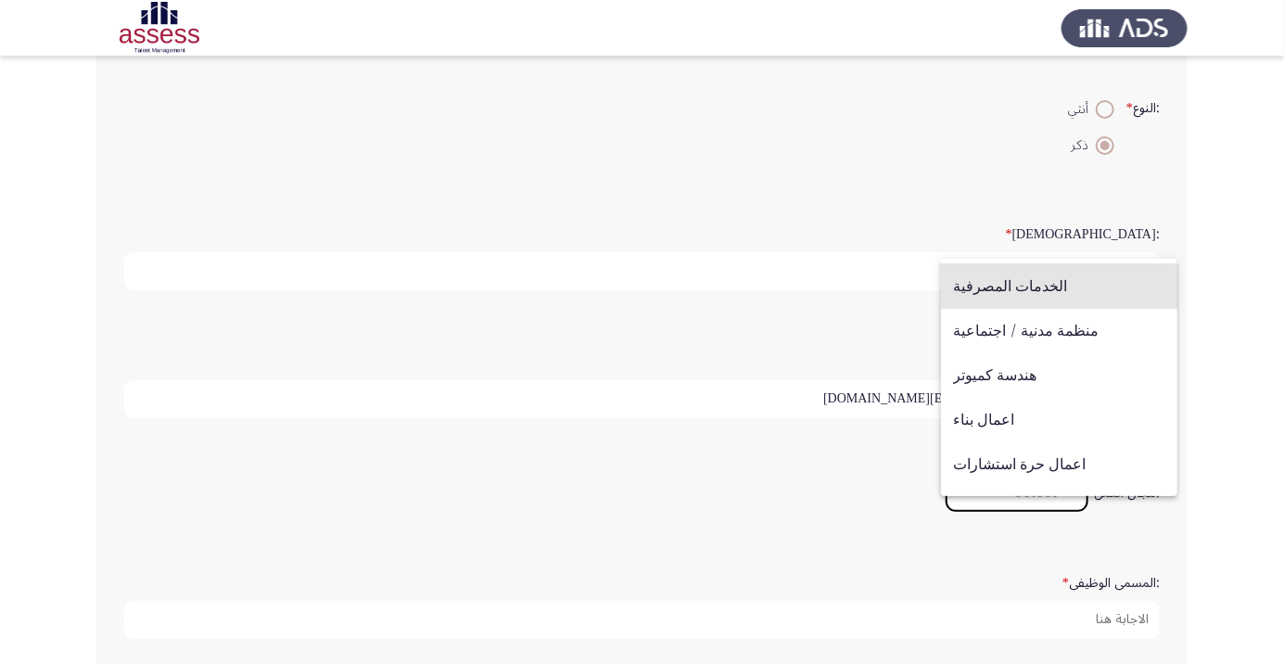
scroll to position [608, 0]
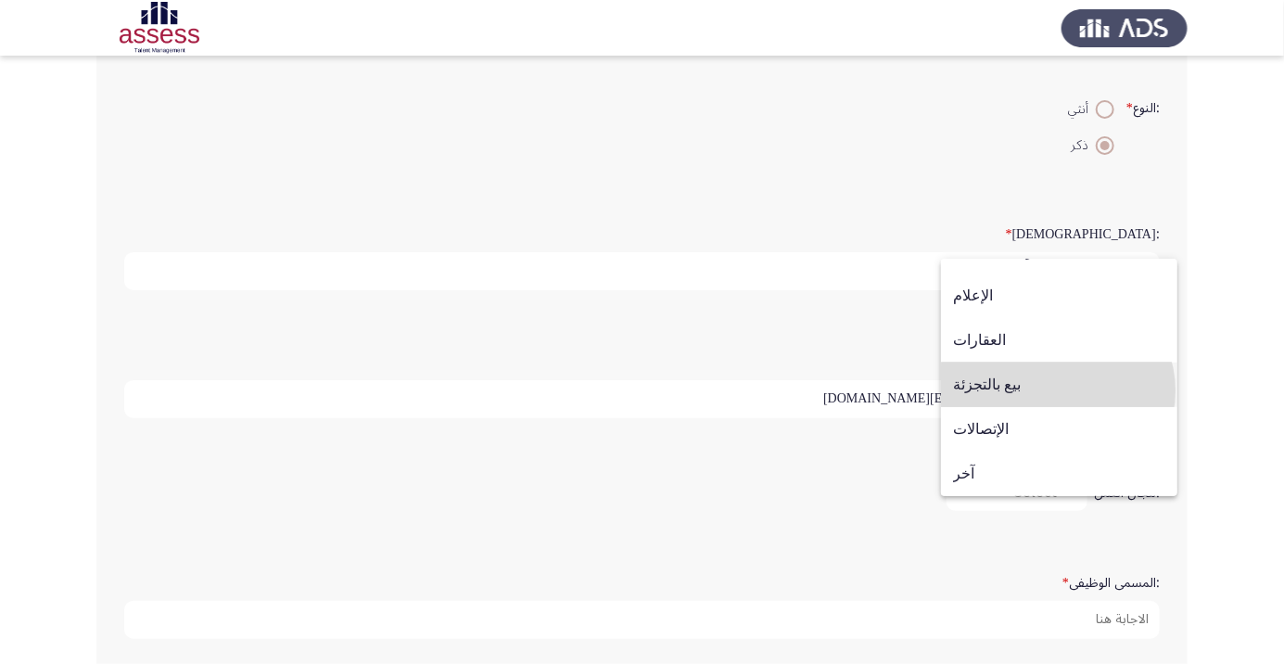
click at [1056, 390] on span "بيع بالتجزئة" at bounding box center [1059, 384] width 212 height 44
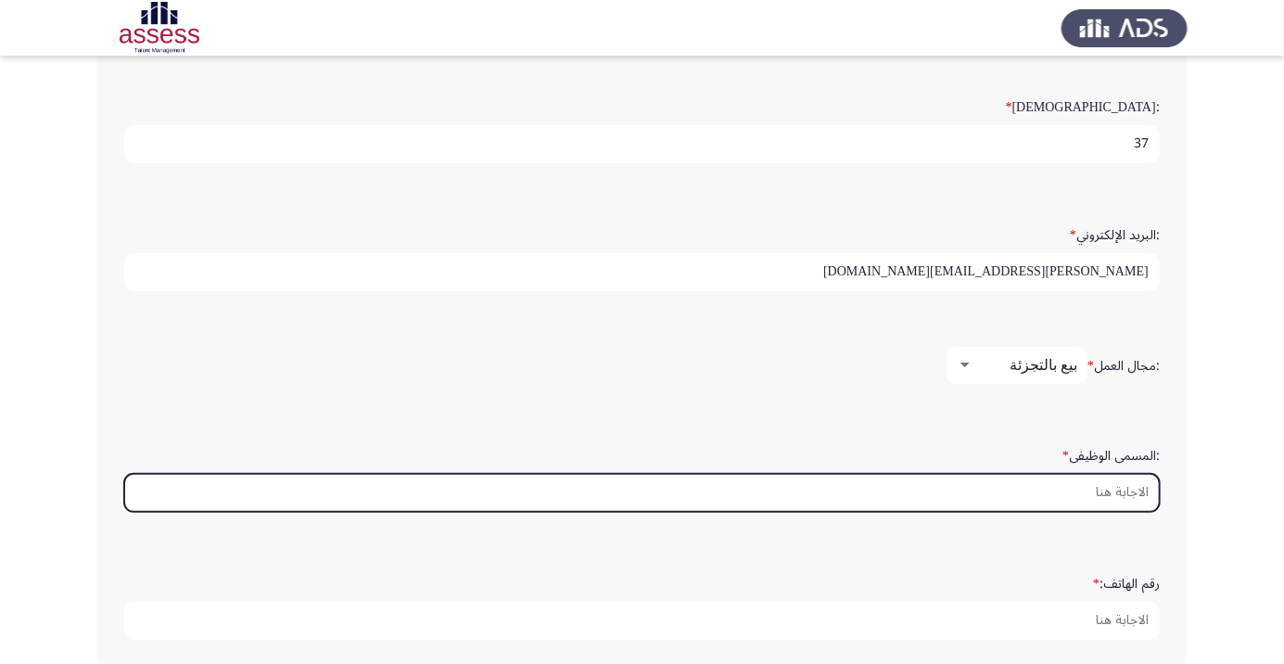
click at [1126, 487] on input ":المسمى الوظيفى *" at bounding box center [641, 493] width 1035 height 38
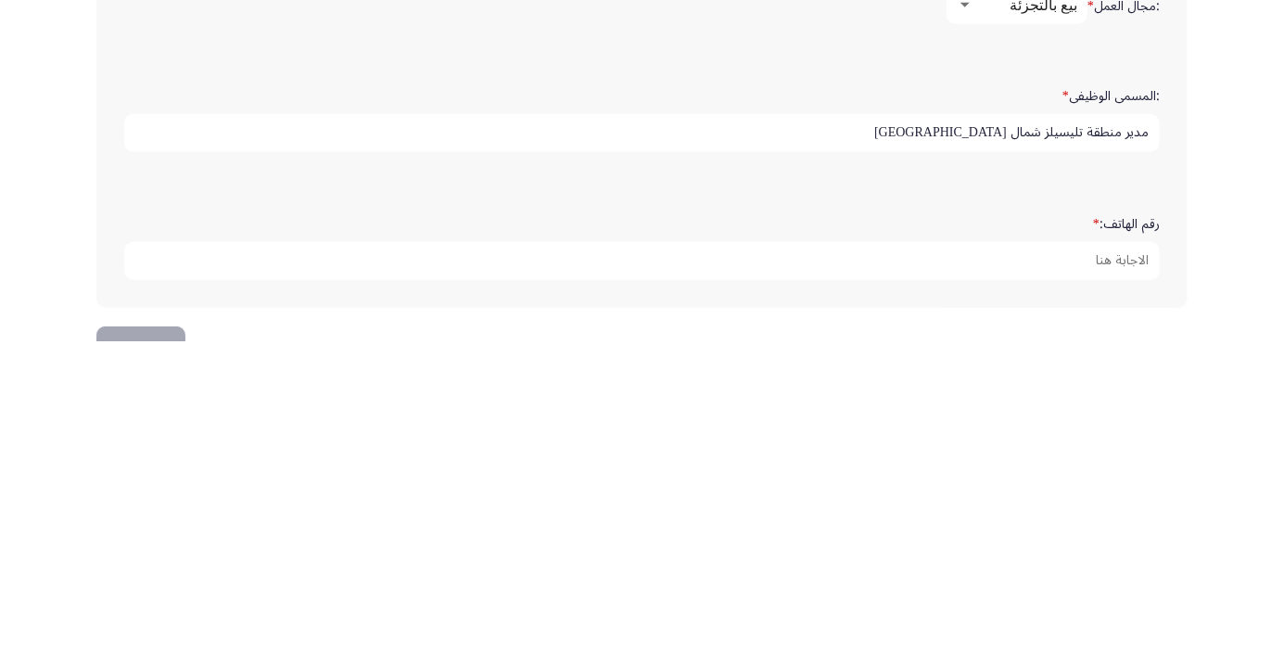
scroll to position [564, 0]
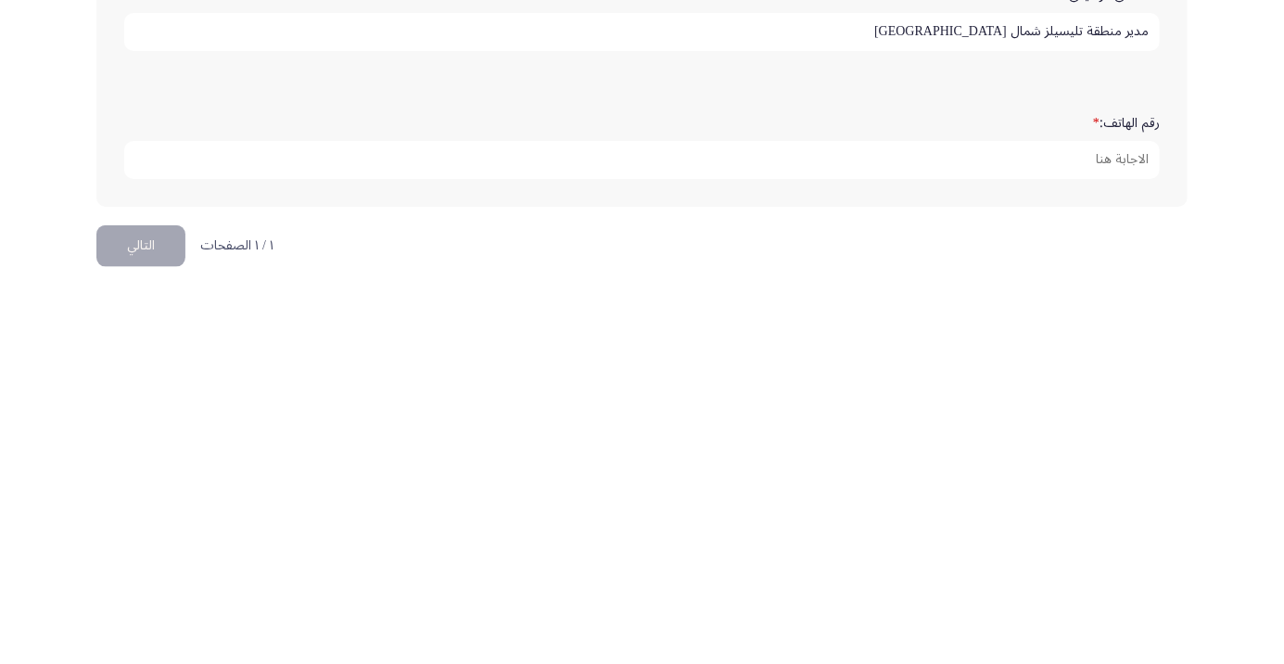
type input "مدير منطقة تليسيلز شمال [GEOGRAPHIC_DATA]"
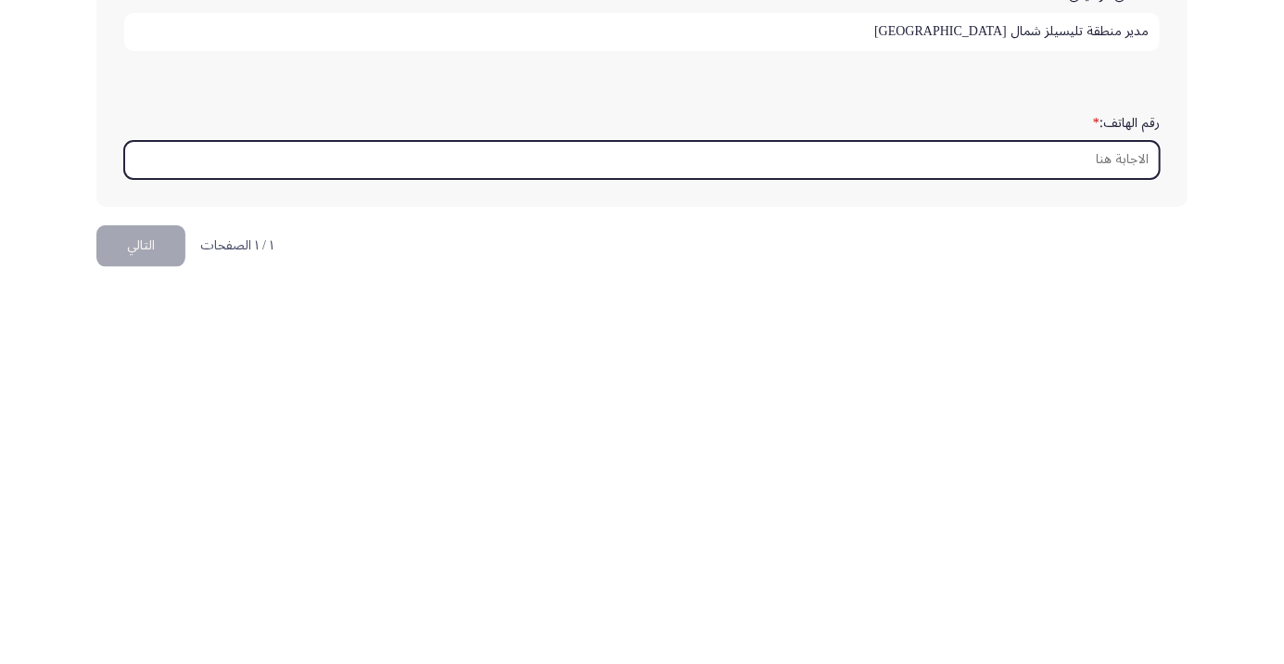
click at [1139, 516] on input "رقم الهاتف: *" at bounding box center [641, 531] width 1035 height 38
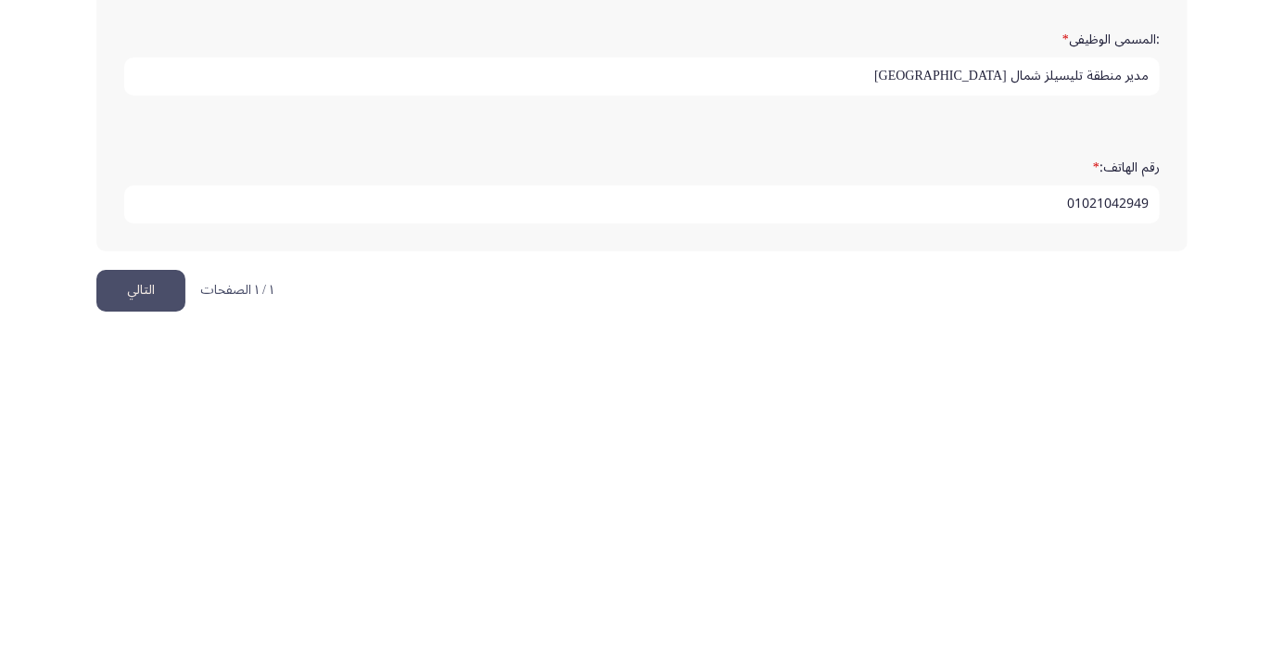
type input "01021042949"
click at [142, 609] on button "التالي" at bounding box center [140, 618] width 89 height 42
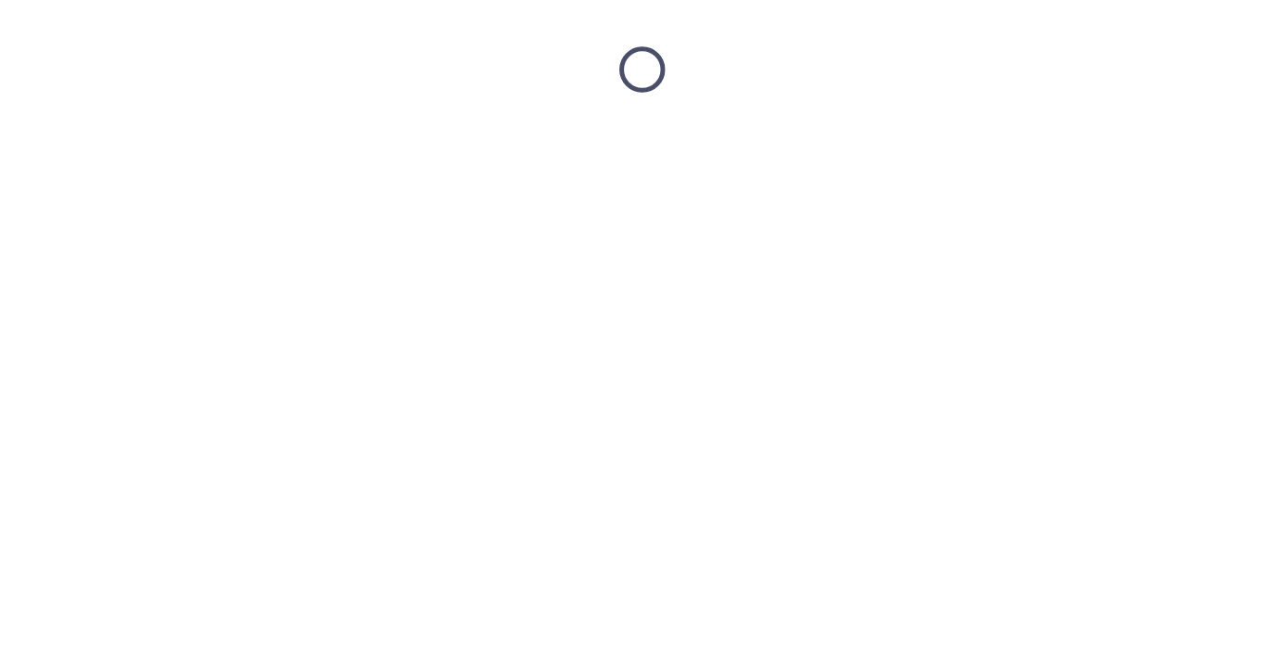
scroll to position [0, 0]
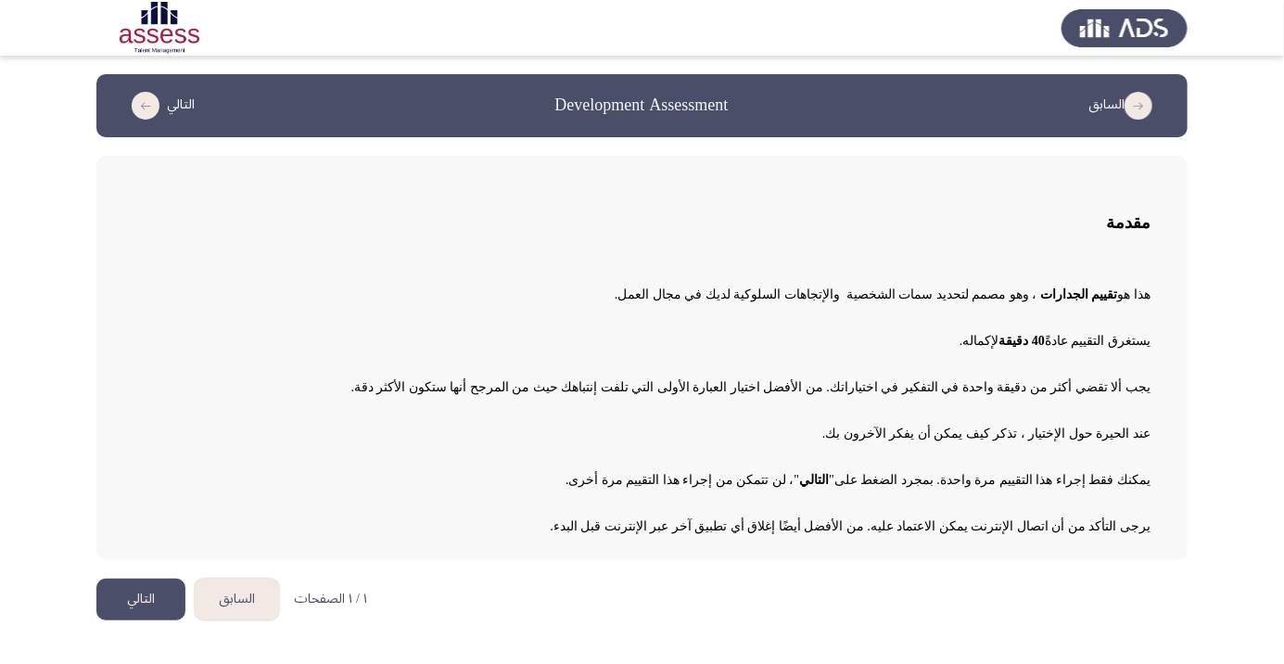
click at [145, 592] on button "التالي" at bounding box center [140, 599] width 89 height 42
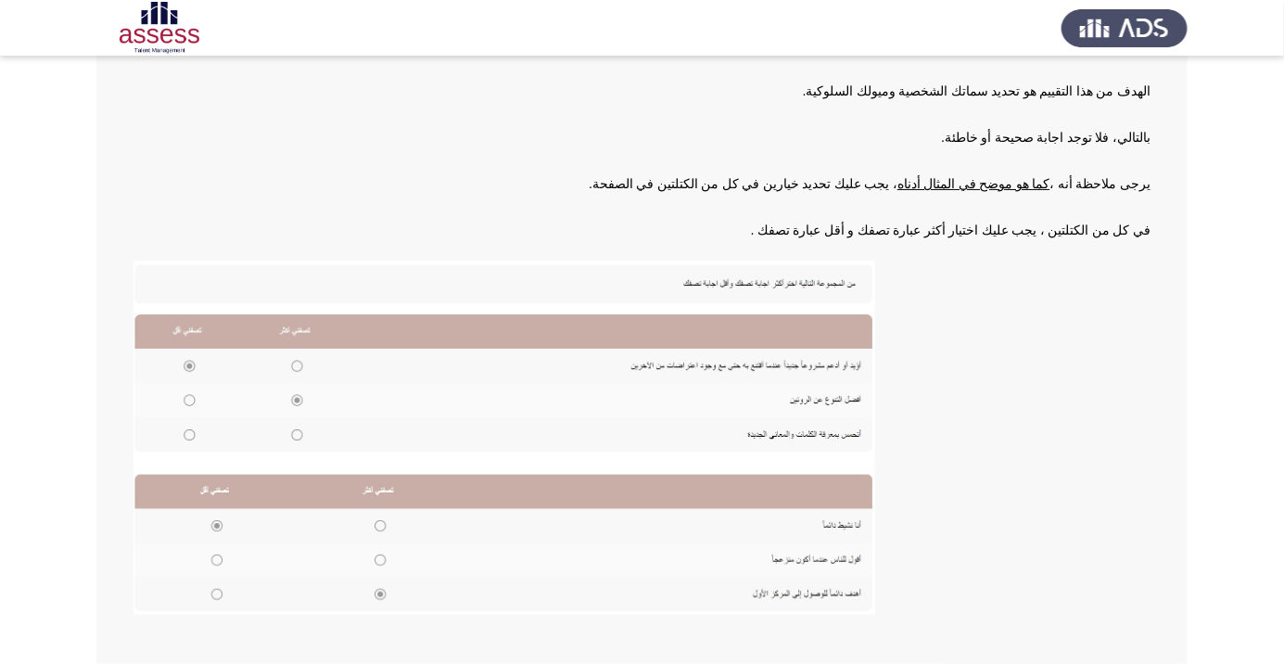
scroll to position [204, 0]
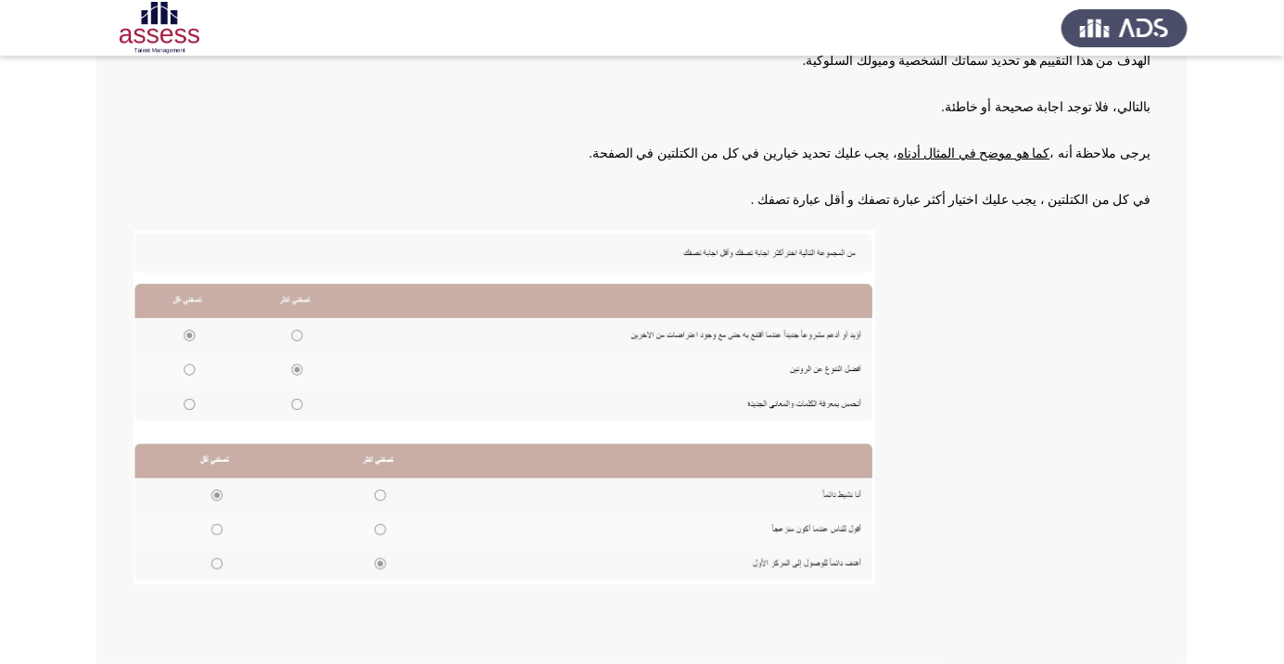
click at [793, 663] on html "السابق Development Assessment التالي إرشادات الهدف من هذا التقييم هو تحديد سمات…" at bounding box center [642, 274] width 1284 height 957
click at [293, 334] on img at bounding box center [503, 407] width 741 height 354
click at [285, 341] on img at bounding box center [503, 407] width 741 height 354
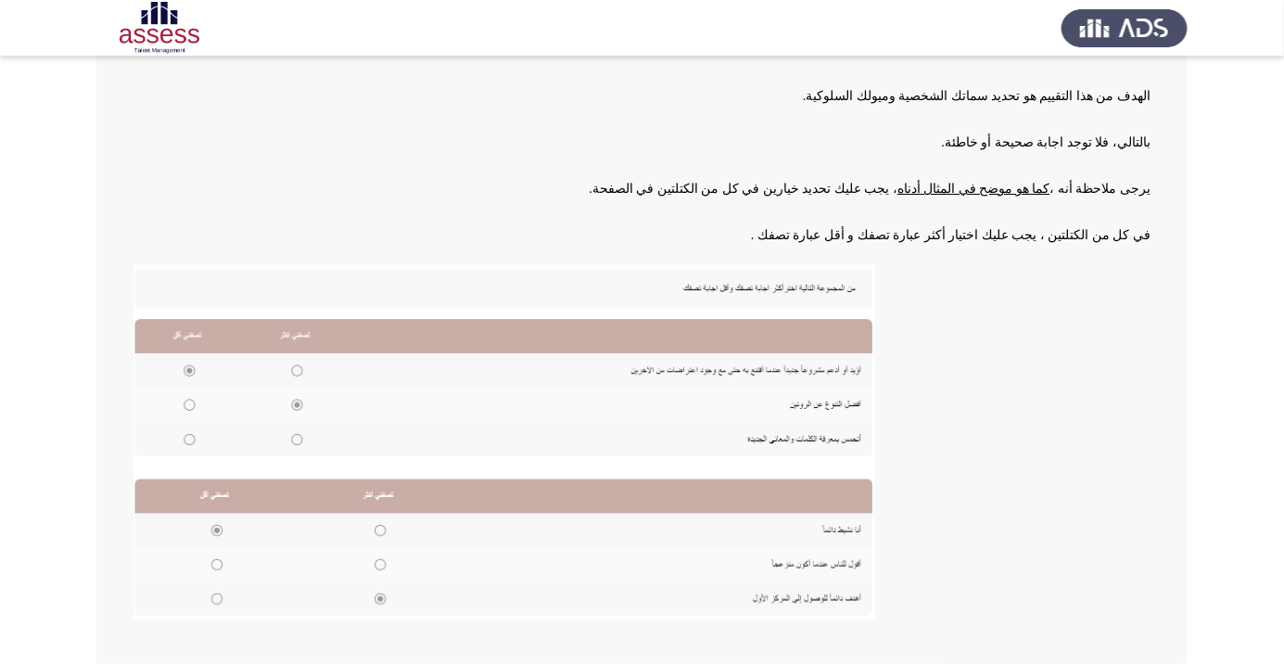
scroll to position [127, 0]
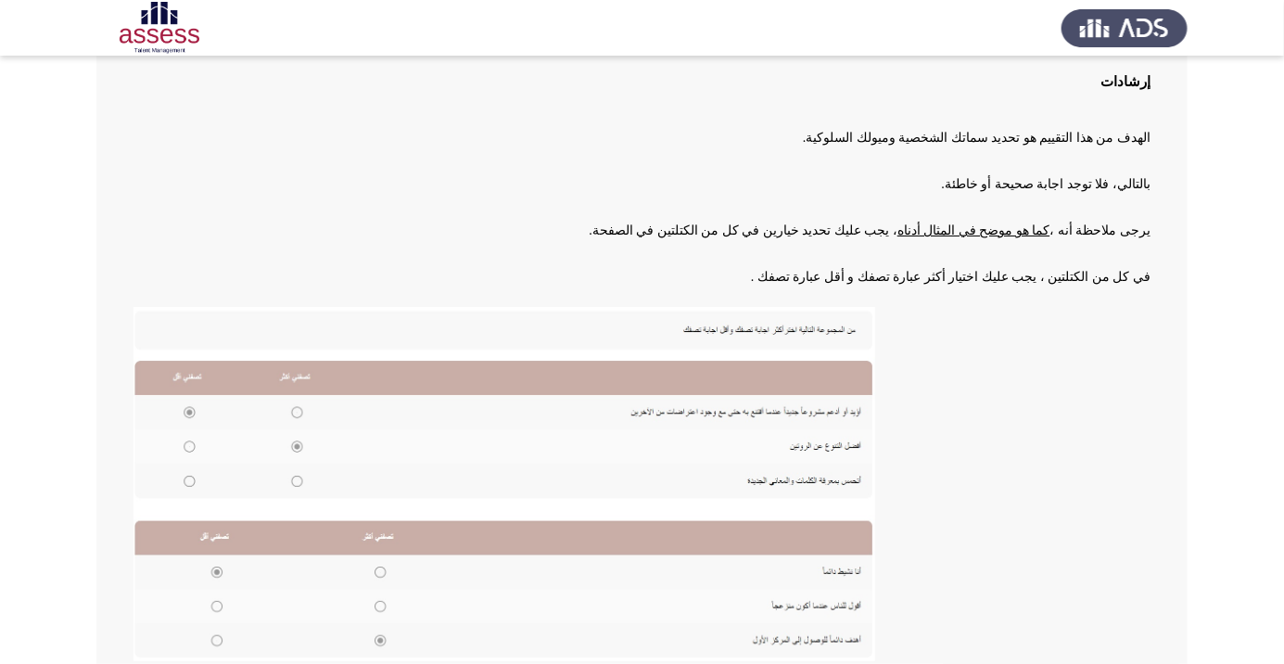
click at [201, 445] on img at bounding box center [503, 484] width 741 height 354
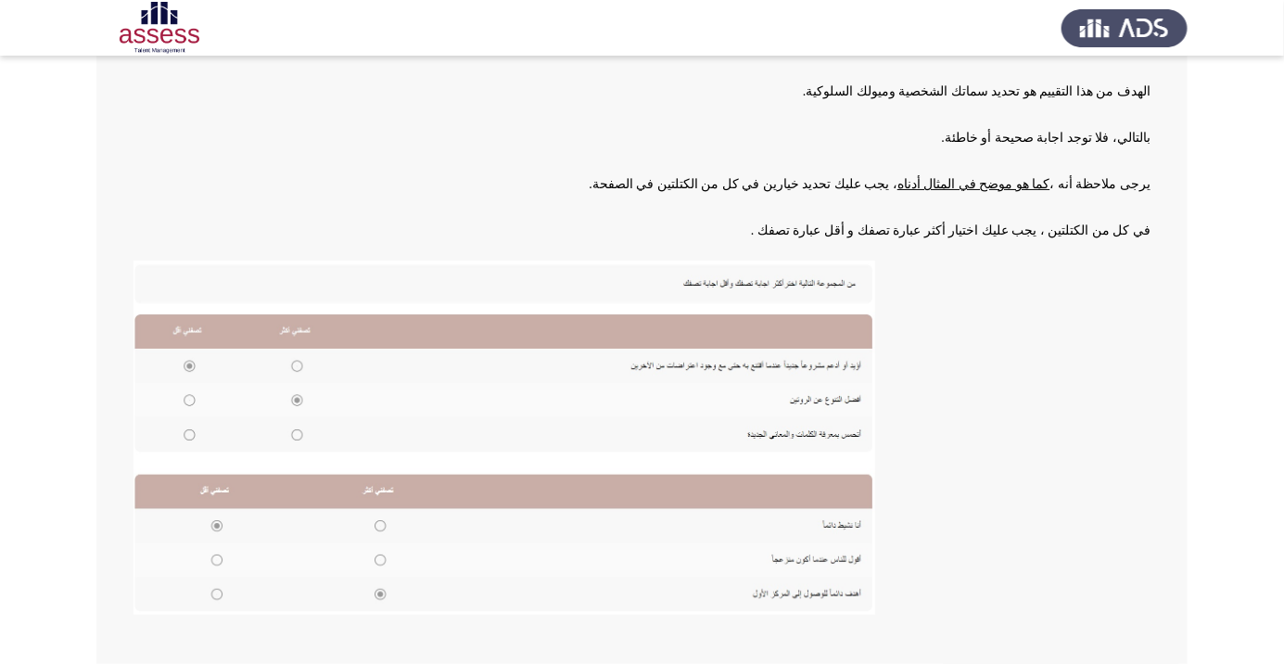
scroll to position [204, 0]
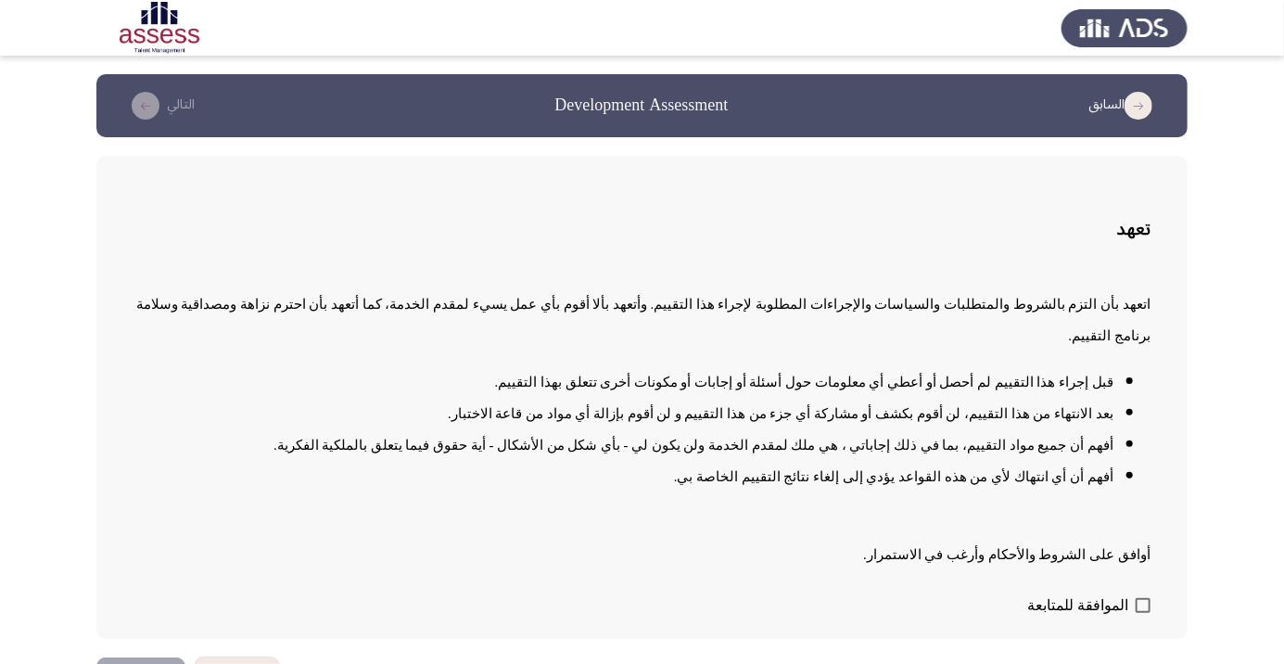
scroll to position [2, 0]
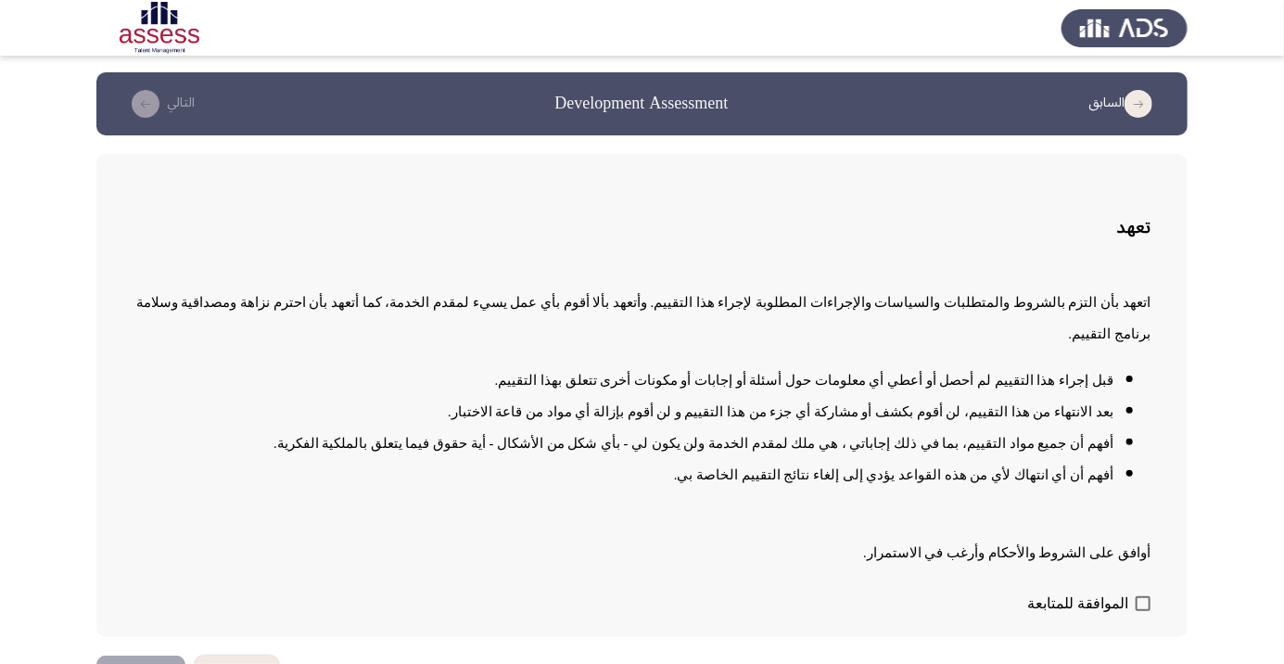
click at [157, 663] on button "التالي" at bounding box center [140, 676] width 89 height 42
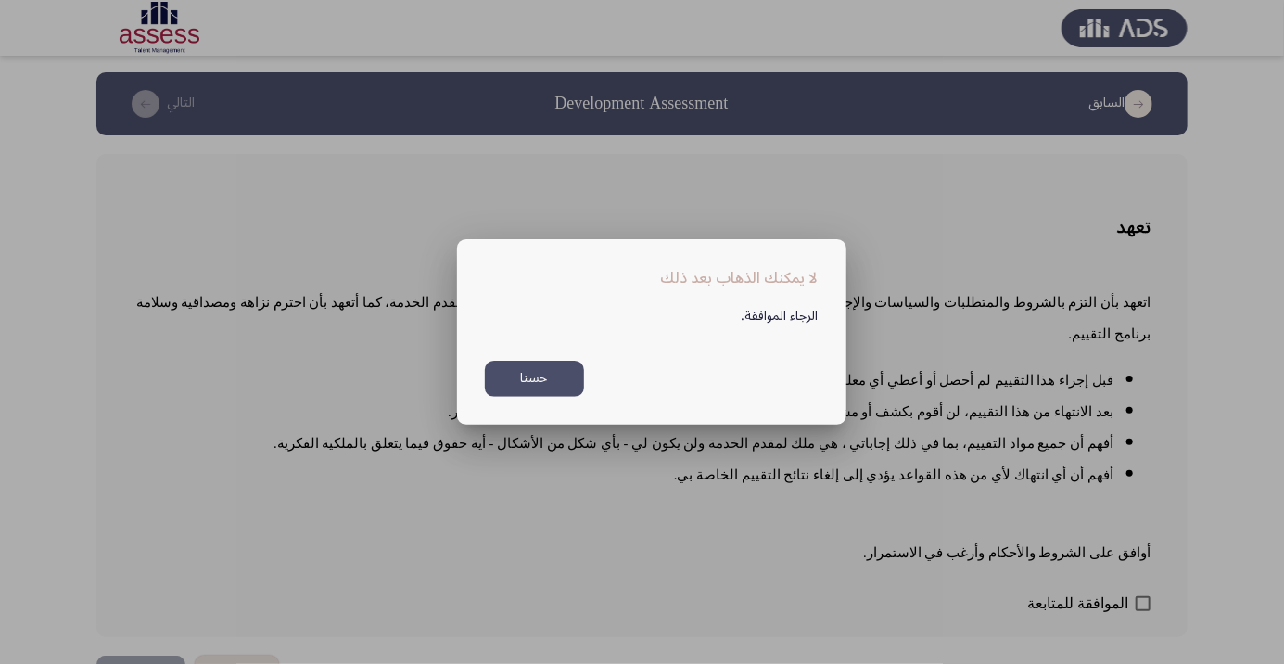
click at [545, 397] on button "حسنا" at bounding box center [534, 379] width 99 height 36
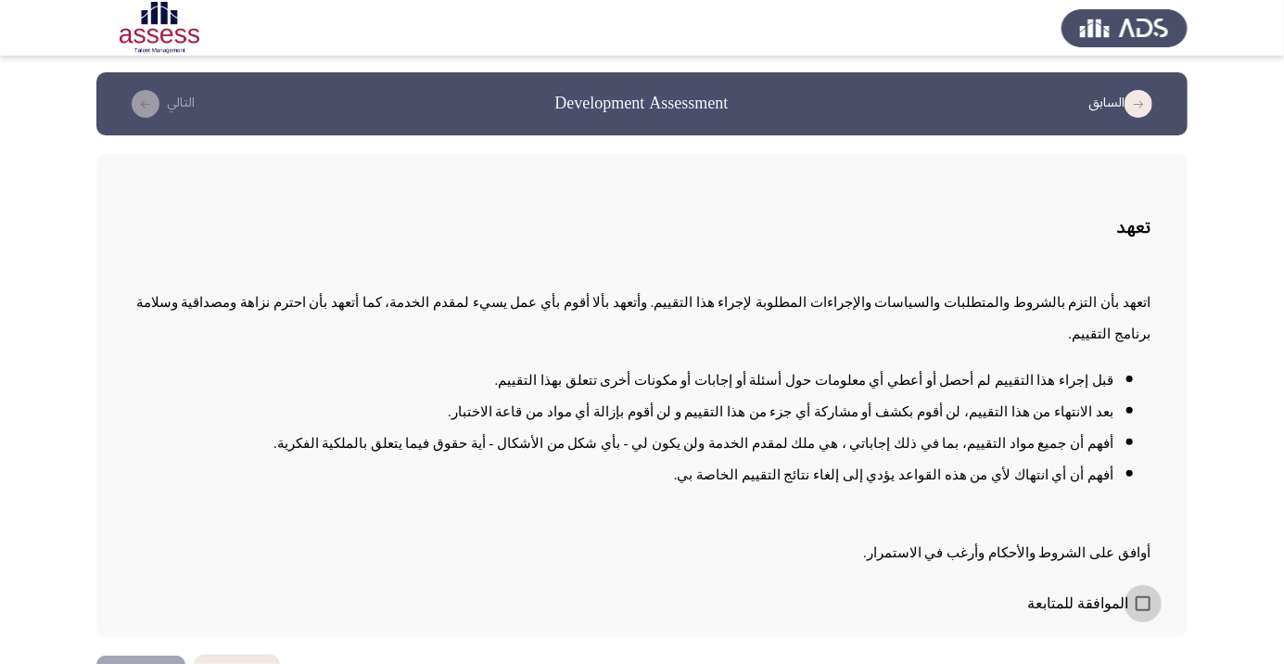
click at [1144, 611] on span at bounding box center [1142, 603] width 15 height 15
click at [1143, 612] on input "الموافقة للمتابعة" at bounding box center [1142, 611] width 1 height 1
checkbox input "true"
click at [155, 663] on button "التالي" at bounding box center [140, 676] width 89 height 42
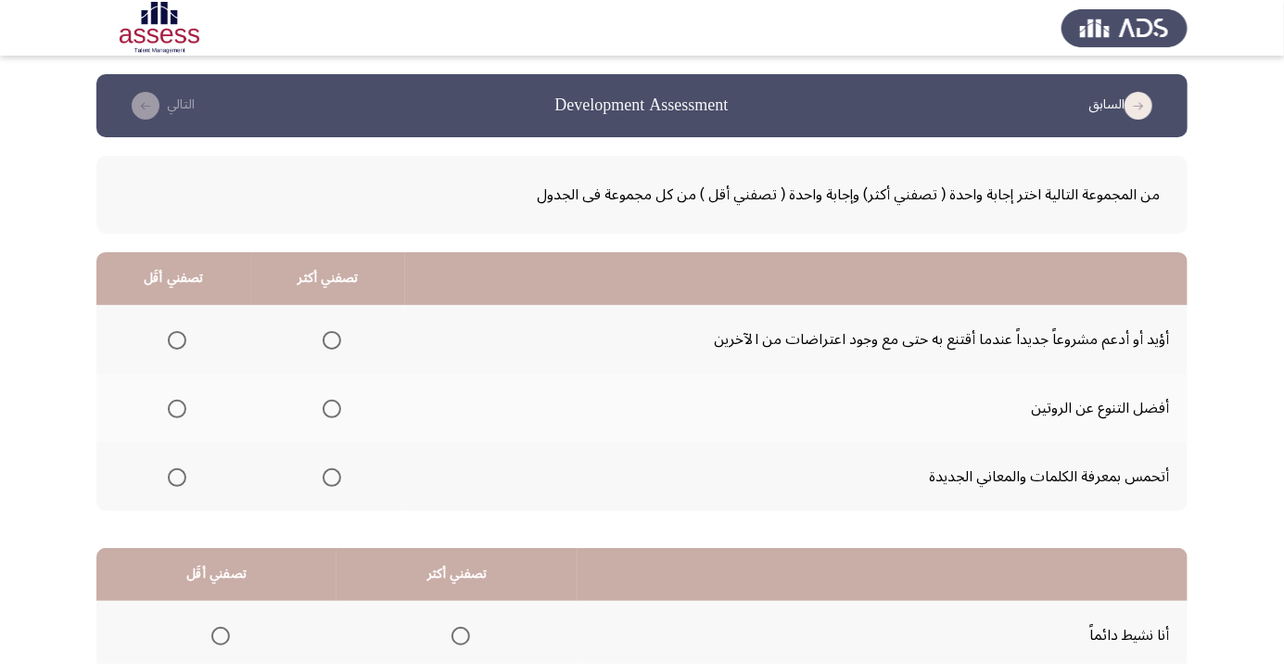
click at [332, 340] on span "Select an option" at bounding box center [332, 340] width 0 height 0
click at [330, 339] on input "Select an option" at bounding box center [332, 340] width 19 height 19
click at [177, 409] on span "Select an option" at bounding box center [177, 409] width 0 height 0
click at [176, 408] on input "Select an option" at bounding box center [177, 408] width 19 height 19
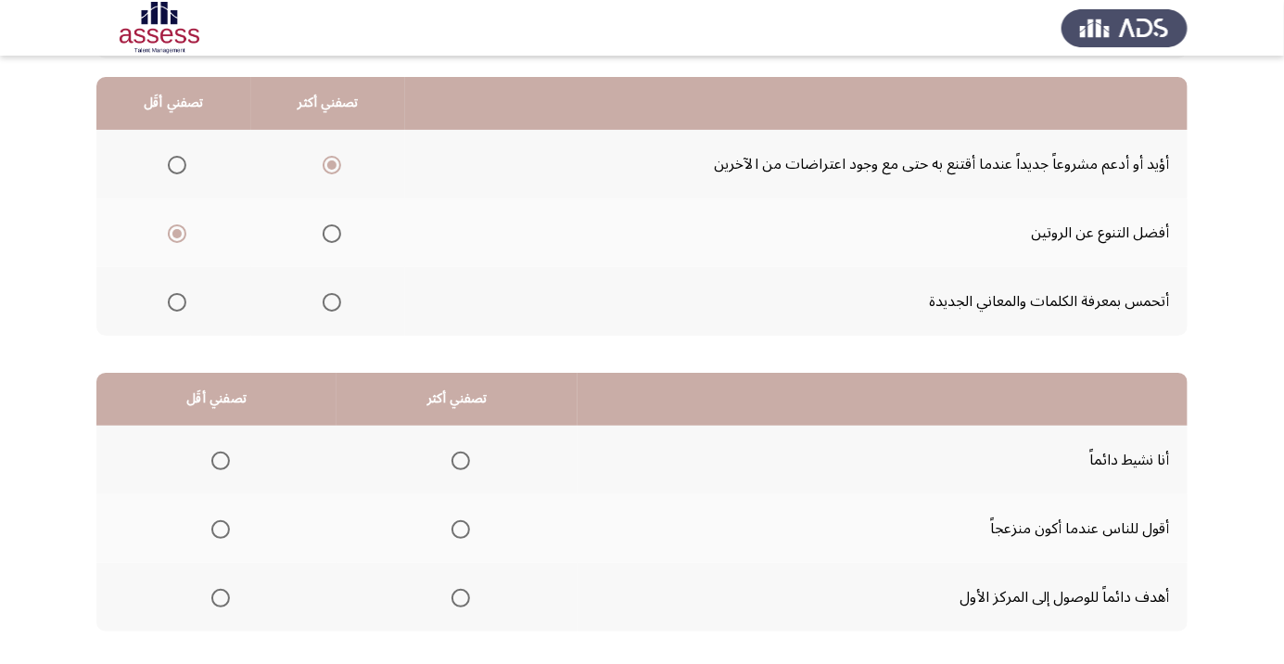
scroll to position [183, 0]
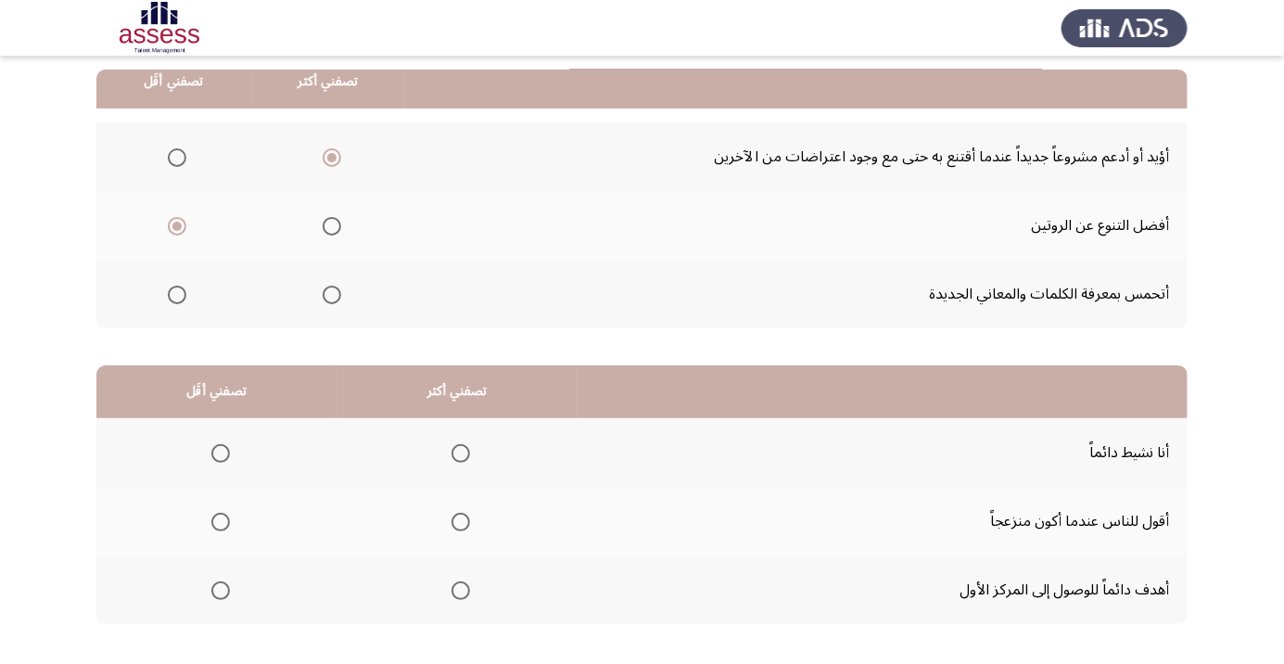
click at [461, 590] on span "Select an option" at bounding box center [461, 590] width 0 height 0
click at [458, 588] on input "Select an option" at bounding box center [460, 590] width 19 height 19
click at [221, 522] on span "Select an option" at bounding box center [221, 522] width 0 height 0
click at [219, 520] on input "Select an option" at bounding box center [220, 521] width 19 height 19
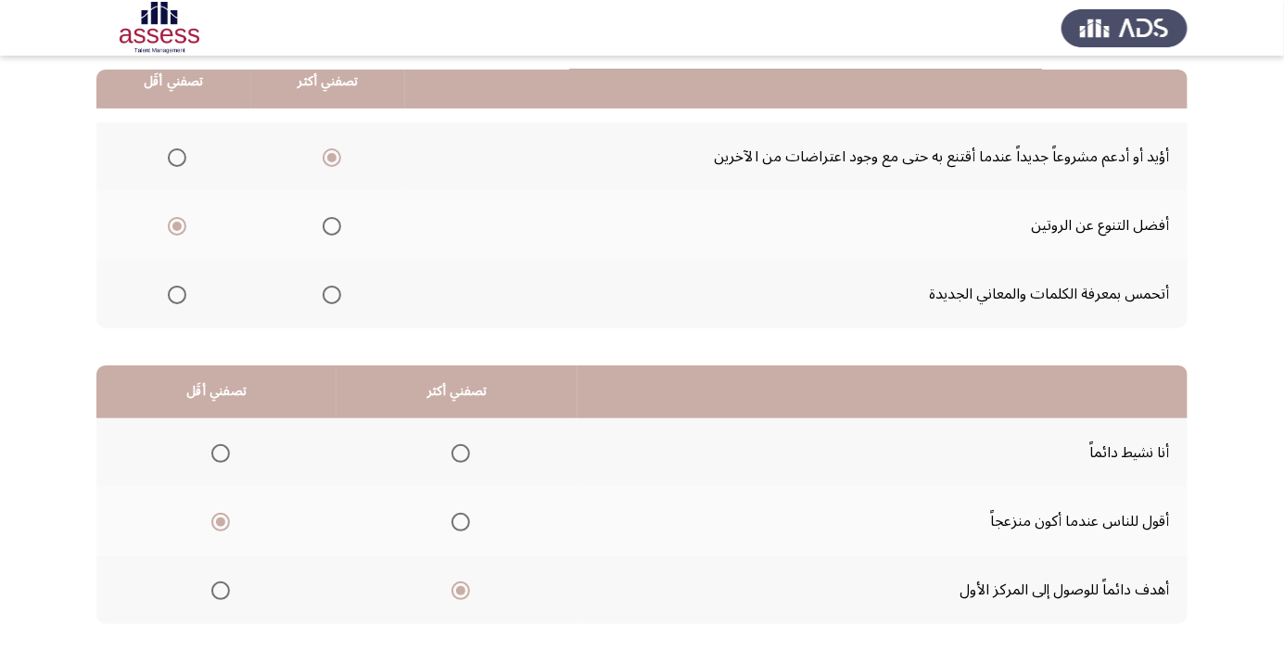
scroll to position [0, 0]
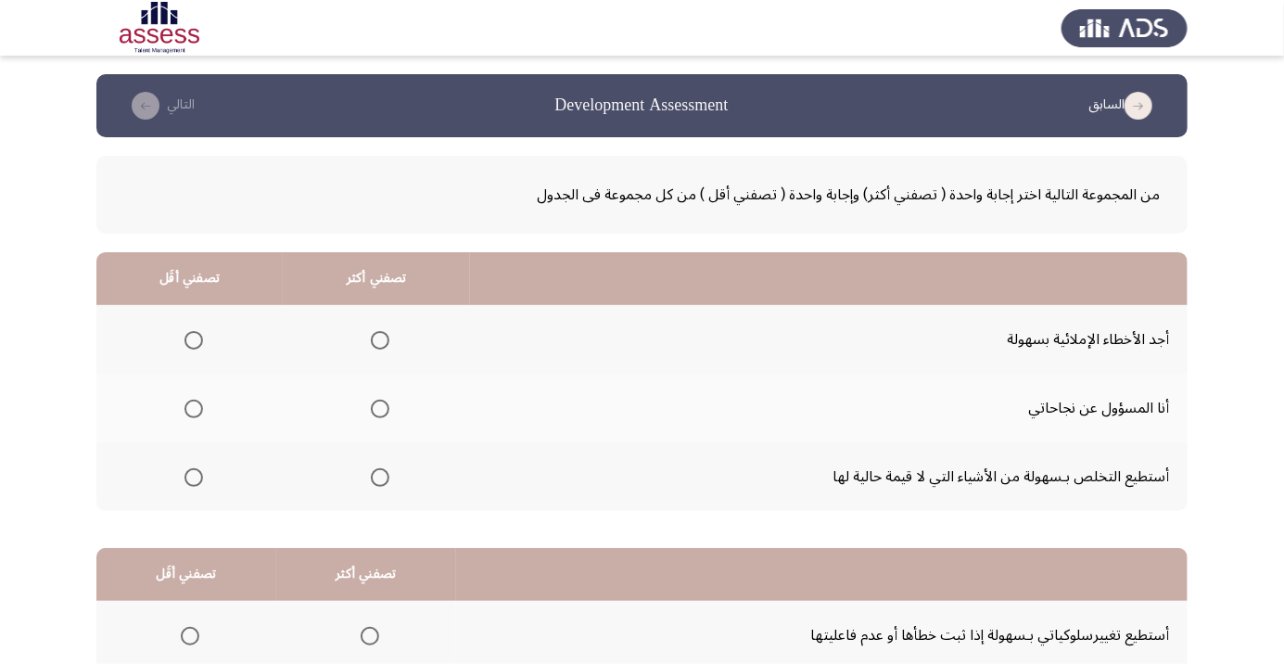
click at [380, 409] on span "Select an option" at bounding box center [380, 409] width 0 height 0
click at [376, 408] on input "Select an option" at bounding box center [380, 408] width 19 height 19
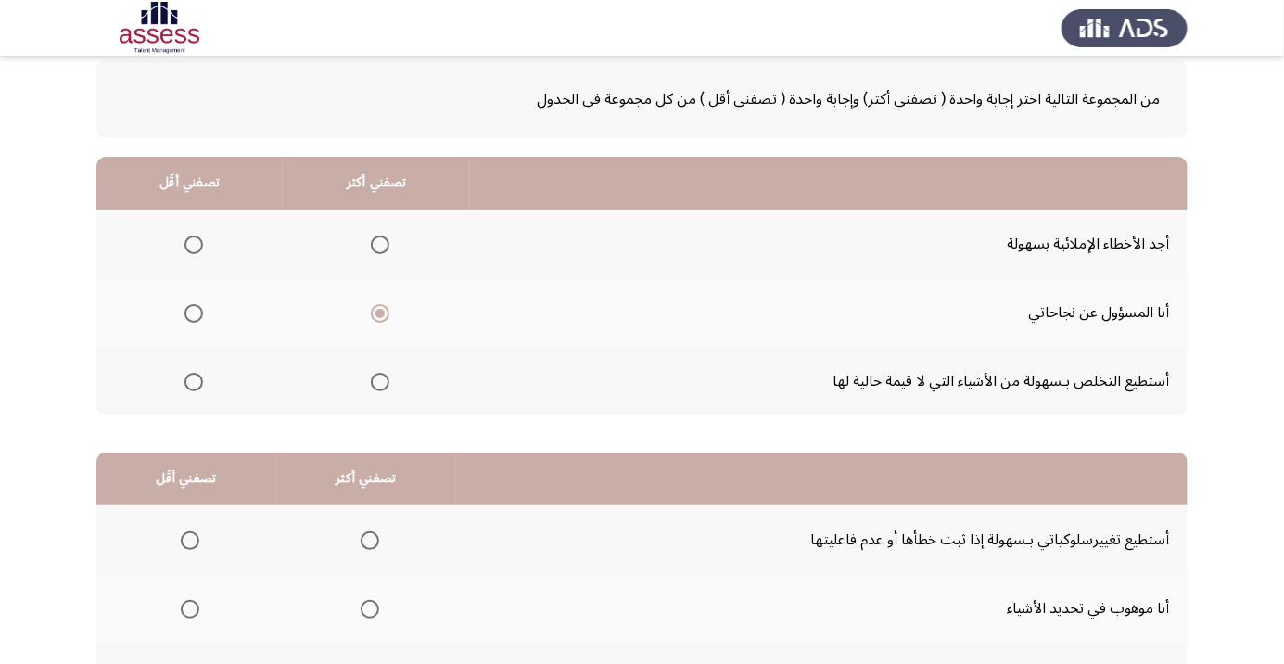
scroll to position [96, 0]
click at [395, 375] on th at bounding box center [376, 380] width 187 height 69
click at [376, 384] on span "Select an option" at bounding box center [380, 381] width 19 height 19
click at [376, 384] on input "Select an option" at bounding box center [380, 381] width 19 height 19
click at [385, 310] on span "Select an option" at bounding box center [380, 312] width 19 height 19
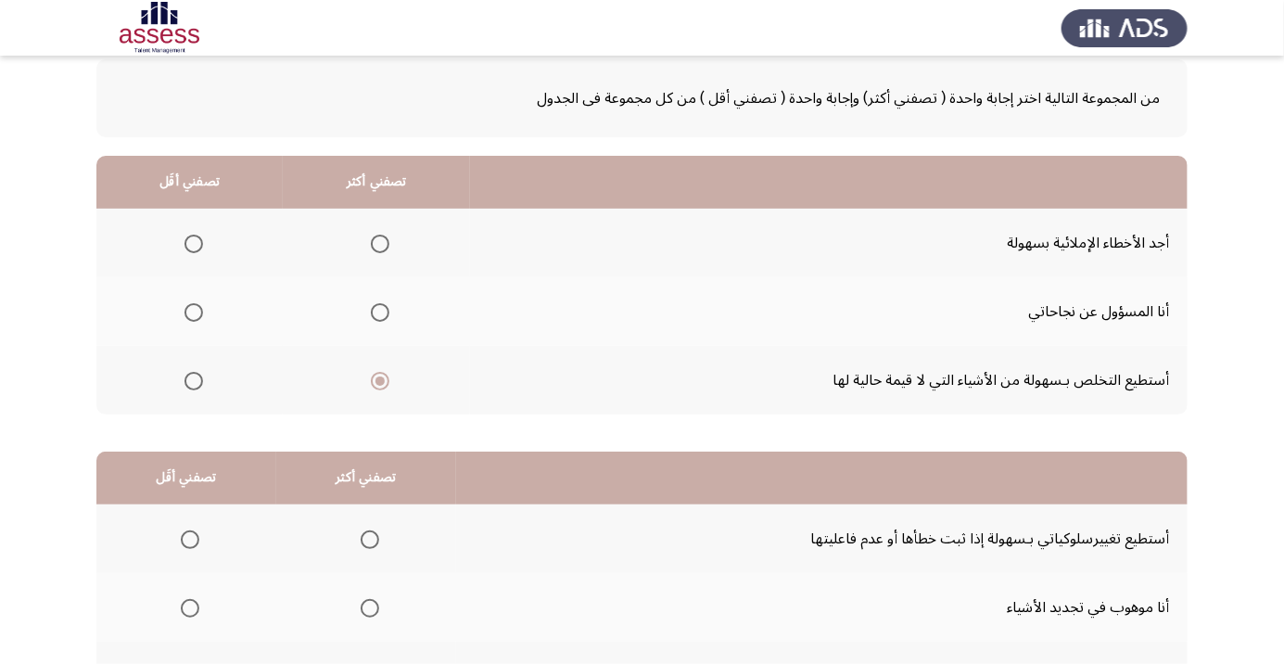
click at [385, 310] on input "Select an option" at bounding box center [380, 312] width 19 height 19
click at [192, 242] on span "Select an option" at bounding box center [193, 243] width 19 height 19
click at [192, 242] on input "Select an option" at bounding box center [193, 243] width 19 height 19
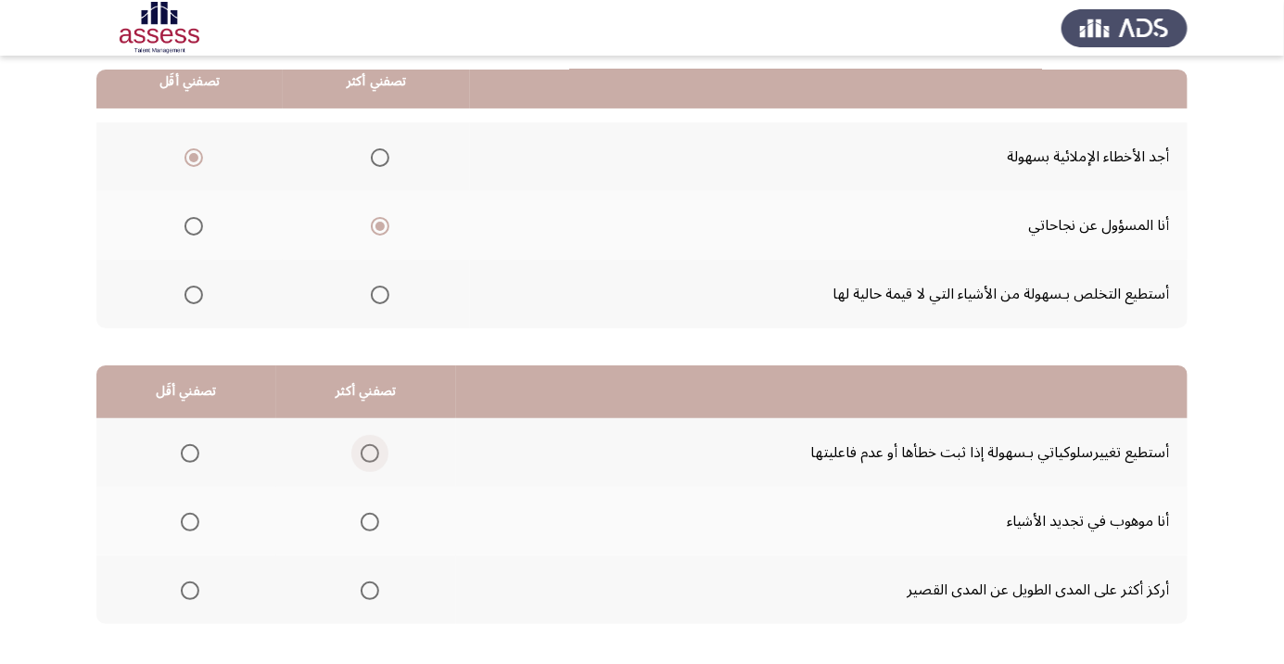
click at [365, 451] on span "Select an option" at bounding box center [370, 453] width 19 height 19
click at [365, 451] on input "Select an option" at bounding box center [370, 453] width 19 height 19
click at [190, 590] on span "Select an option" at bounding box center [190, 590] width 0 height 0
click at [188, 588] on input "Select an option" at bounding box center [190, 590] width 19 height 19
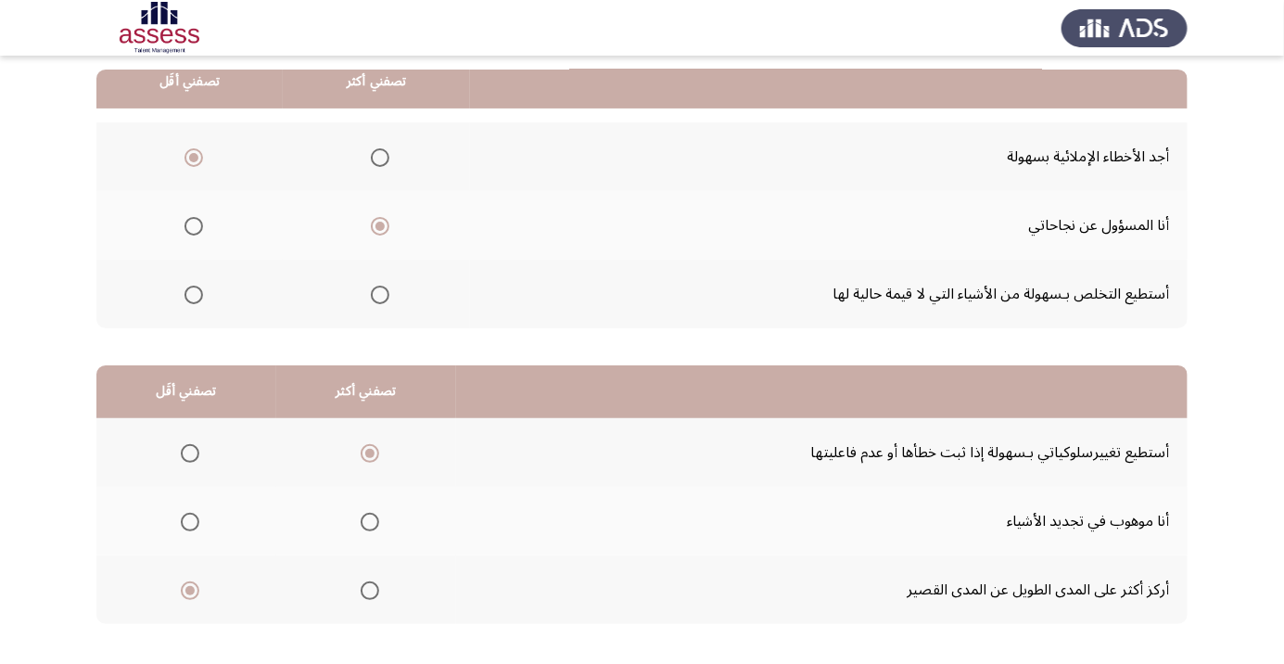
scroll to position [0, 0]
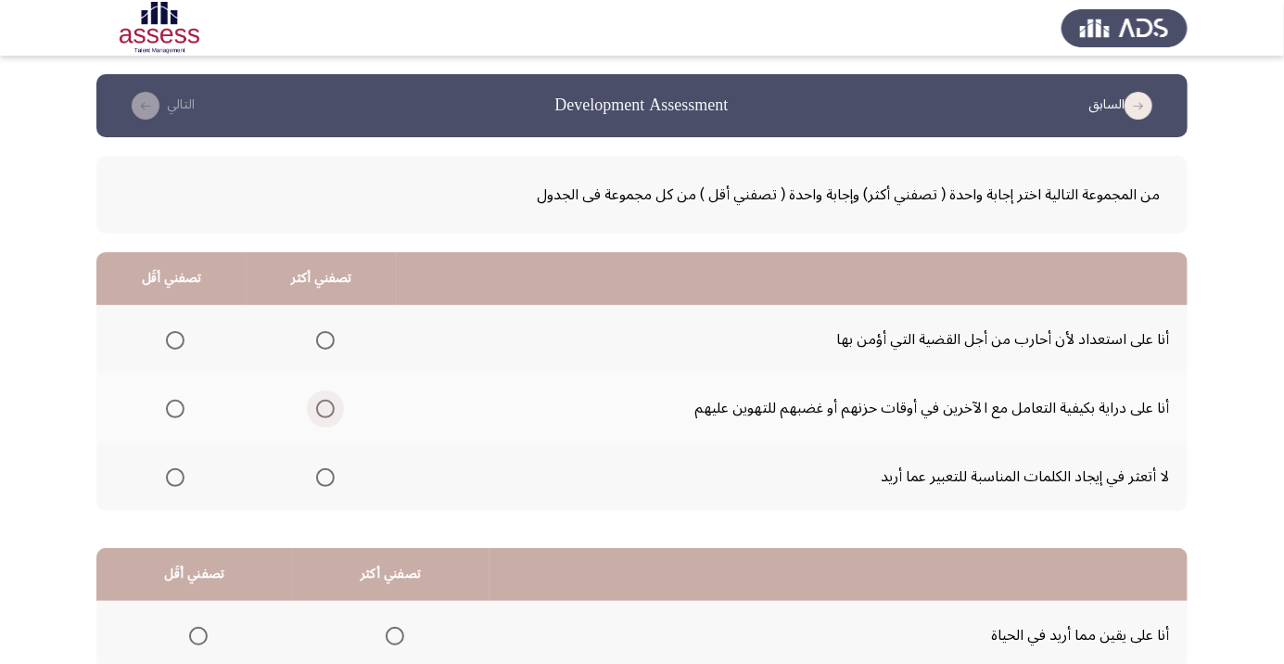
click at [323, 408] on span "Select an option" at bounding box center [325, 408] width 19 height 19
click at [323, 408] on input "Select an option" at bounding box center [325, 408] width 19 height 19
click at [175, 340] on span "Select an option" at bounding box center [175, 340] width 0 height 0
click at [174, 339] on input "Select an option" at bounding box center [175, 340] width 19 height 19
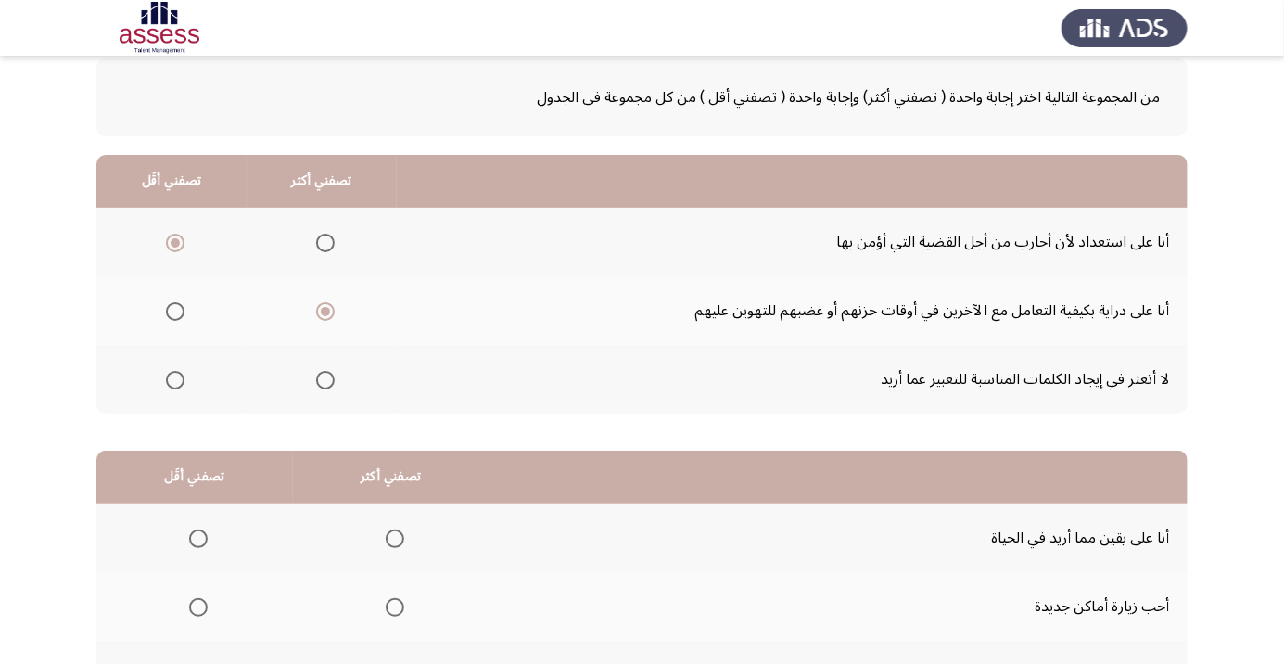
scroll to position [183, 0]
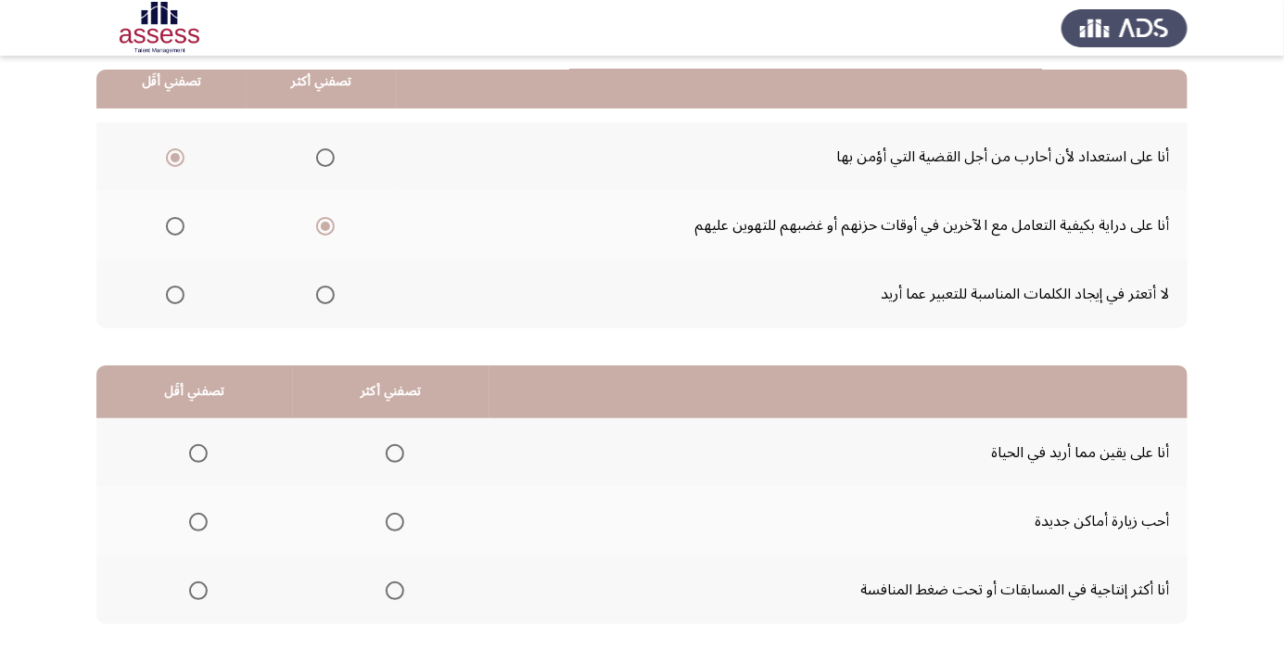
click at [390, 451] on span "Select an option" at bounding box center [395, 453] width 19 height 19
click at [390, 451] on input "Select an option" at bounding box center [395, 453] width 19 height 19
click at [196, 520] on span "Select an option" at bounding box center [198, 521] width 19 height 19
click at [196, 520] on input "Select an option" at bounding box center [198, 521] width 19 height 19
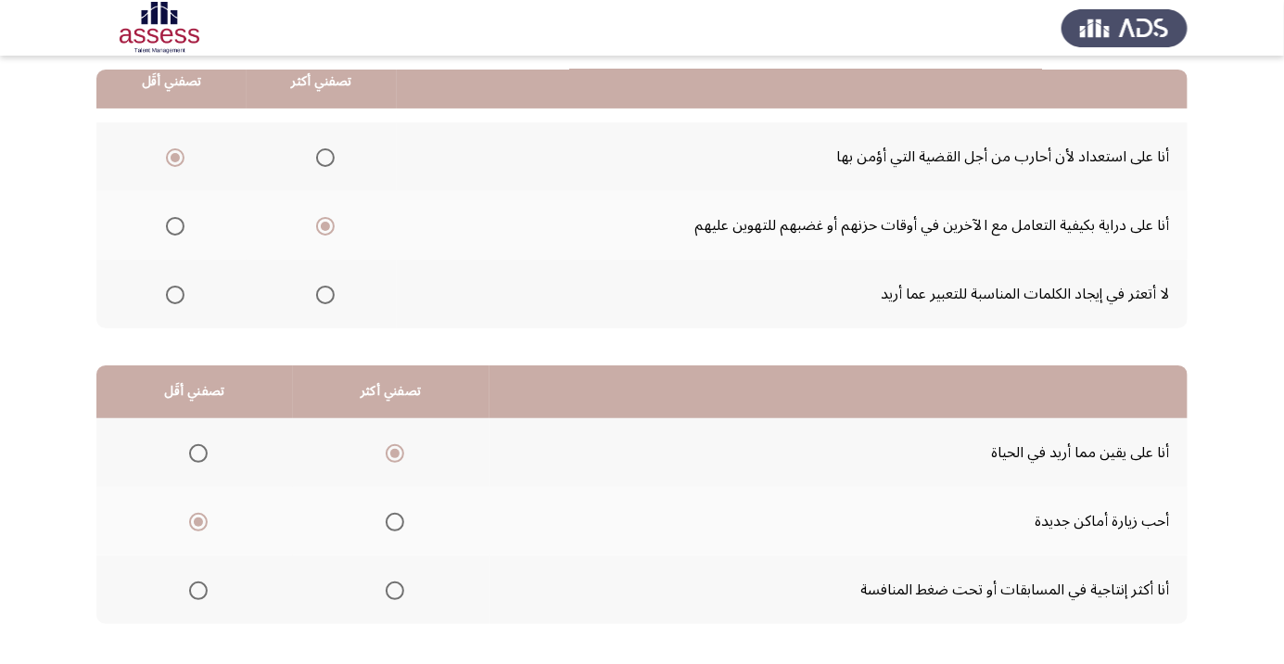
scroll to position [0, 0]
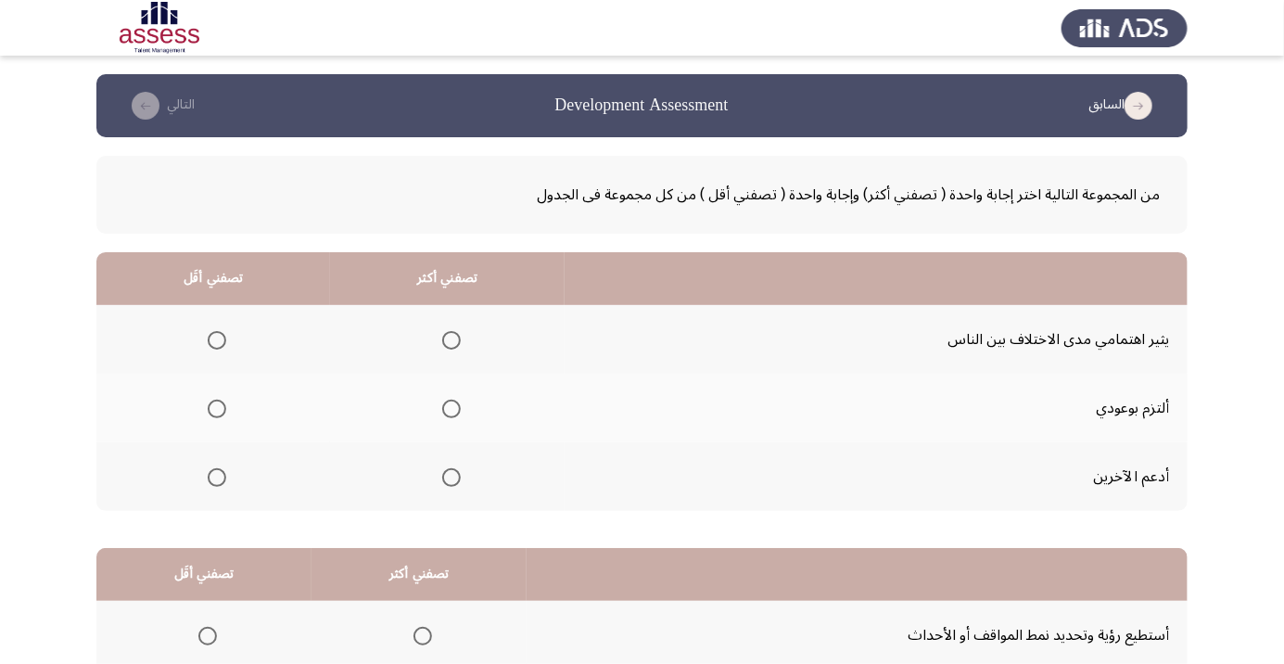
click at [581, 626] on td "أستطيع رؤية وتحديد نمط المواقف أو الأحداث" at bounding box center [856, 635] width 661 height 69
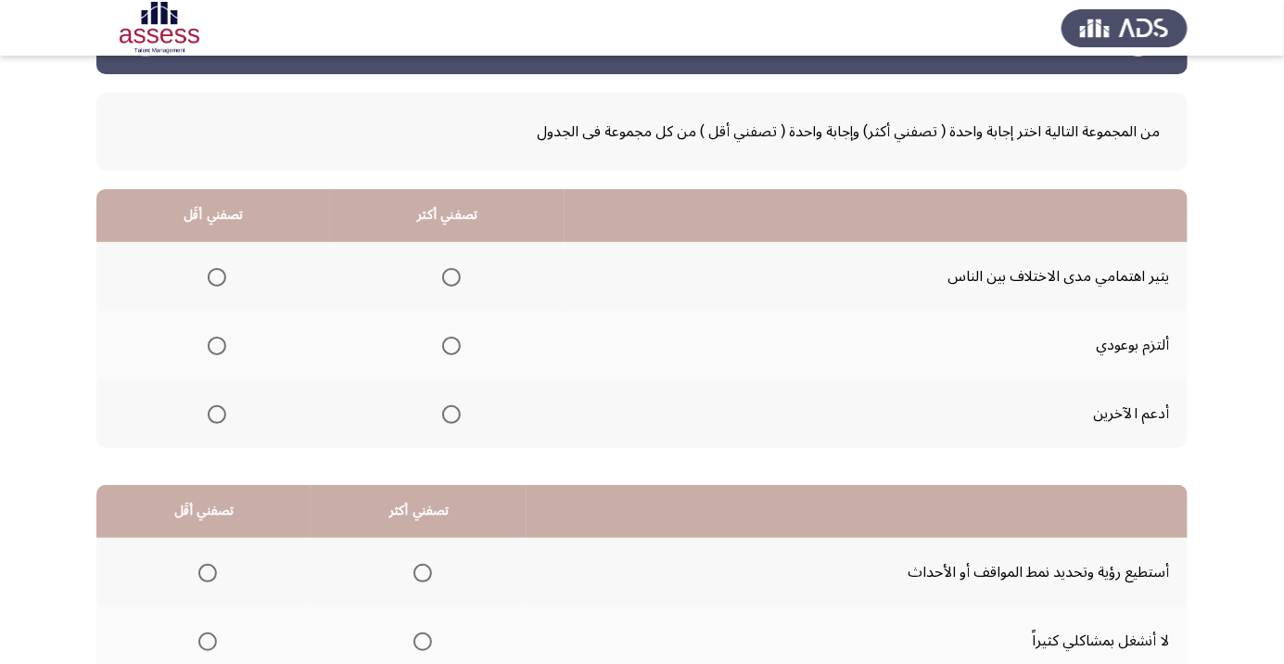
scroll to position [70, 0]
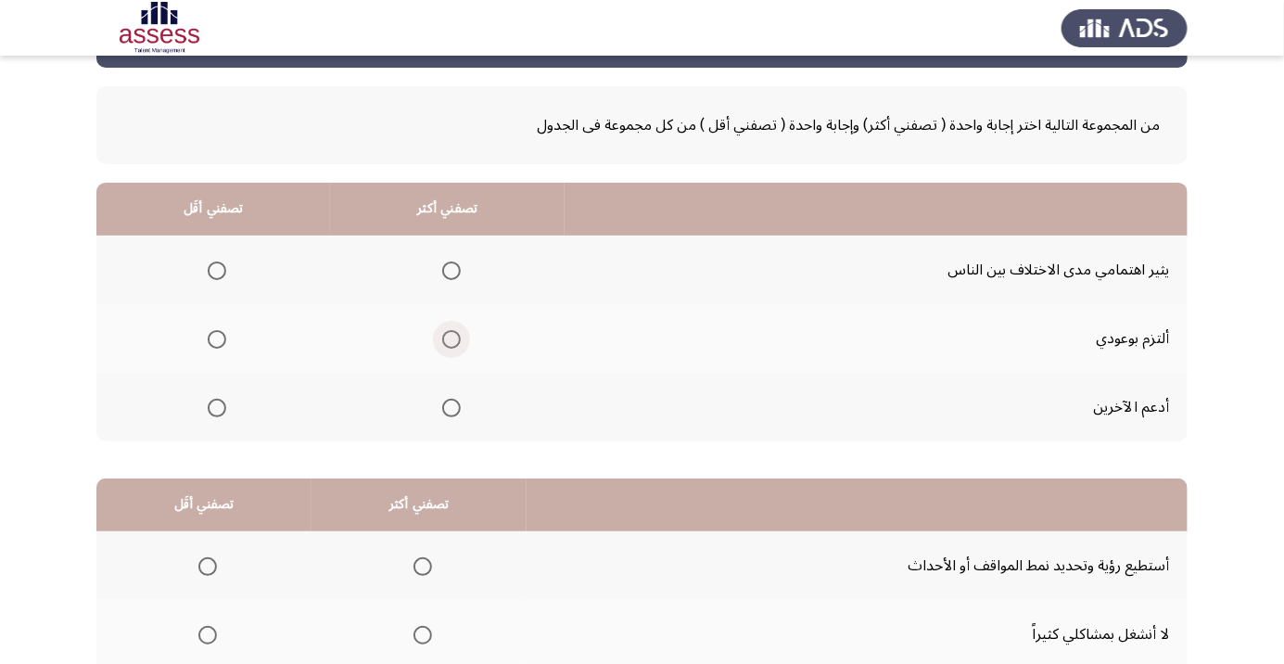
click at [447, 337] on span "Select an option" at bounding box center [451, 339] width 19 height 19
click at [447, 337] on input "Select an option" at bounding box center [451, 339] width 19 height 19
click at [222, 267] on span "Select an option" at bounding box center [217, 270] width 19 height 19
click at [222, 267] on input "Select an option" at bounding box center [217, 270] width 19 height 19
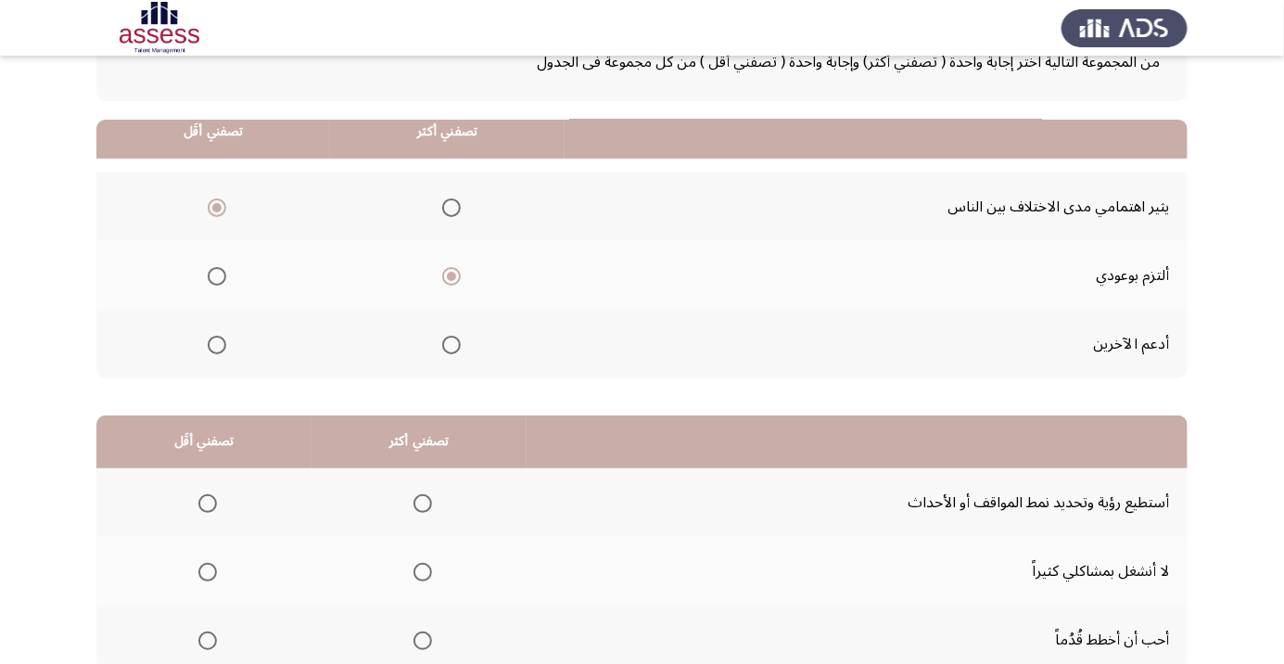
scroll to position [183, 0]
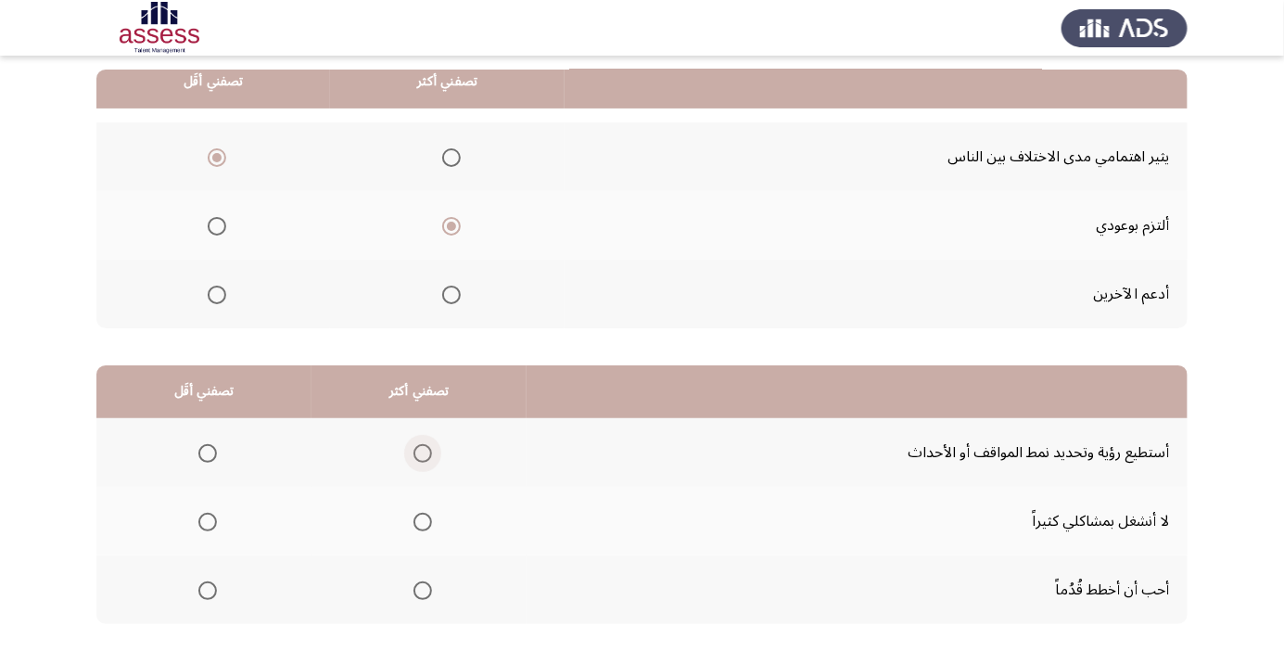
click at [422, 446] on span "Select an option" at bounding box center [422, 453] width 19 height 19
click at [422, 446] on input "Select an option" at bounding box center [422, 453] width 19 height 19
click at [209, 512] on span "Select an option" at bounding box center [207, 521] width 19 height 19
click at [209, 512] on input "Select an option" at bounding box center [207, 521] width 19 height 19
click at [423, 590] on span "Select an option" at bounding box center [423, 590] width 0 height 0
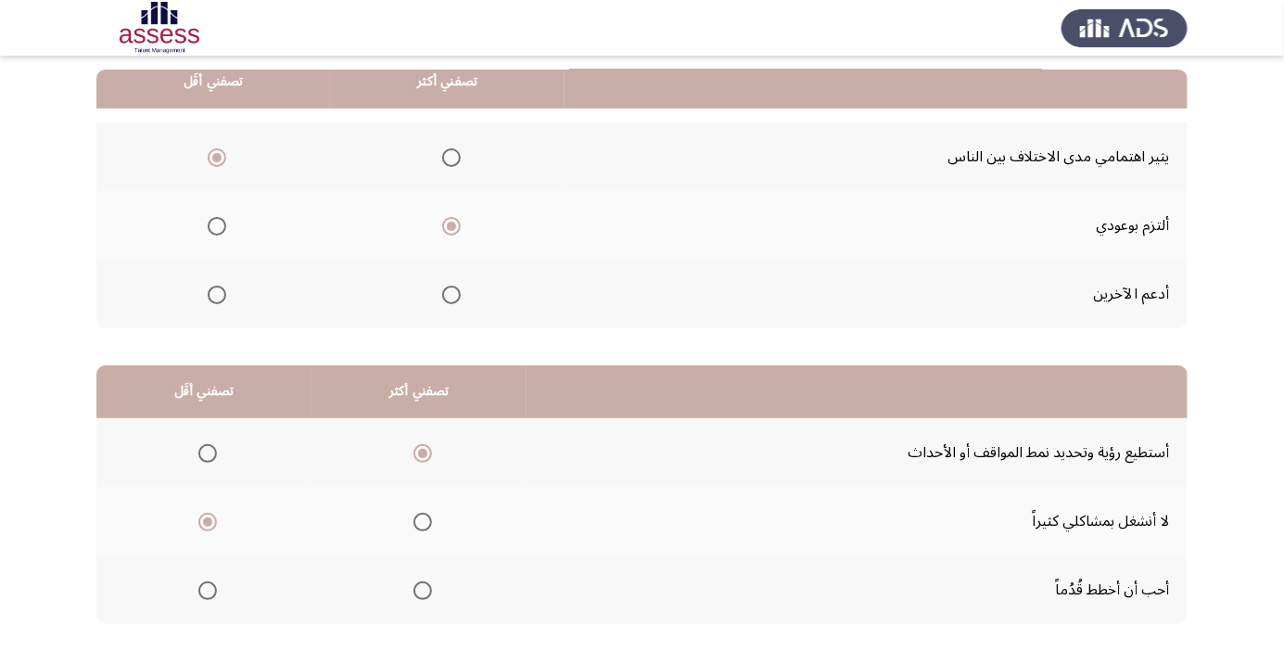
click at [417, 588] on input "Select an option" at bounding box center [422, 590] width 19 height 19
click at [423, 453] on span "Select an option" at bounding box center [423, 453] width 0 height 0
click at [417, 451] on input "Select an option" at bounding box center [422, 453] width 19 height 19
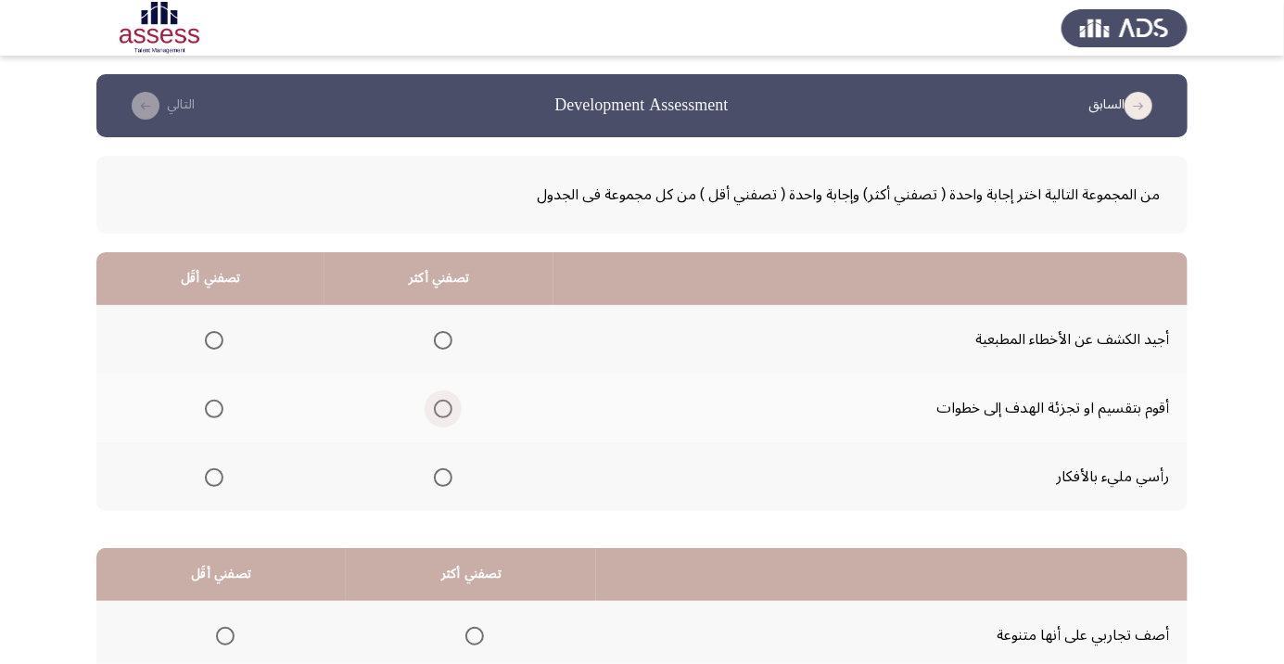
click at [443, 409] on span "Select an option" at bounding box center [443, 409] width 0 height 0
click at [439, 408] on input "Select an option" at bounding box center [443, 408] width 19 height 19
click at [215, 334] on span "Select an option" at bounding box center [214, 340] width 19 height 19
click at [215, 334] on input "Select an option" at bounding box center [214, 340] width 19 height 19
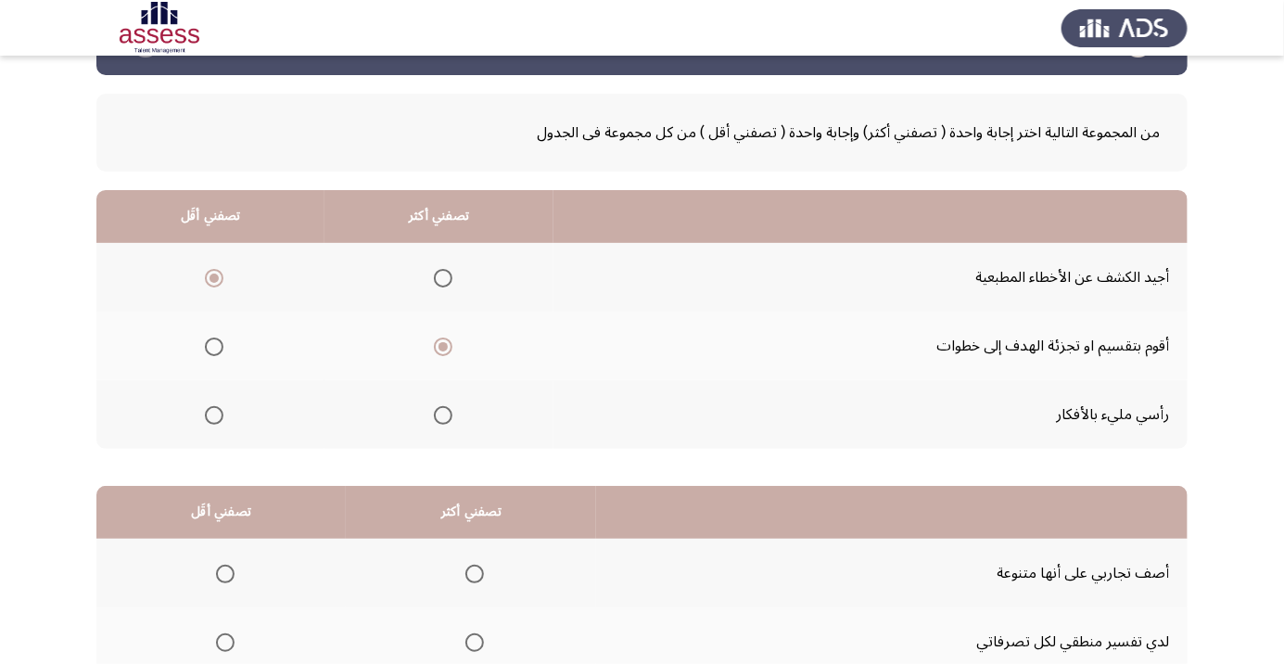
scroll to position [183, 0]
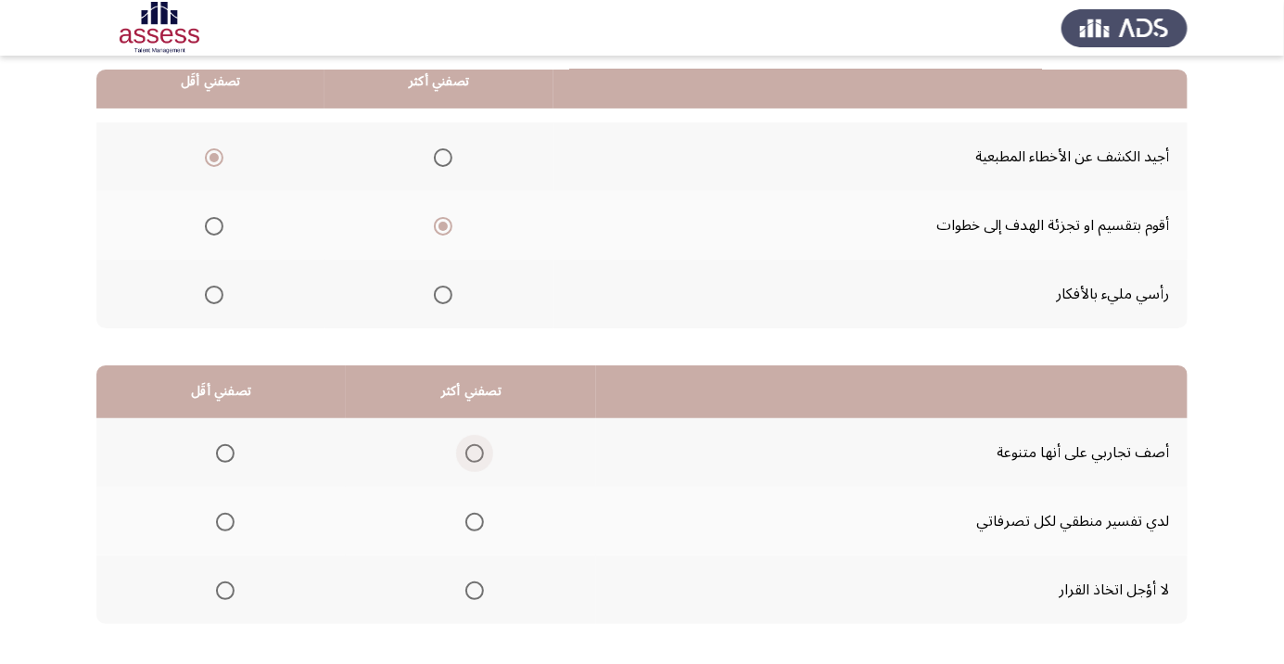
click at [474, 451] on span "Select an option" at bounding box center [474, 453] width 19 height 19
click at [474, 451] on input "Select an option" at bounding box center [474, 453] width 19 height 19
click at [224, 520] on span "Select an option" at bounding box center [225, 521] width 19 height 19
click at [224, 520] on input "Select an option" at bounding box center [225, 521] width 19 height 19
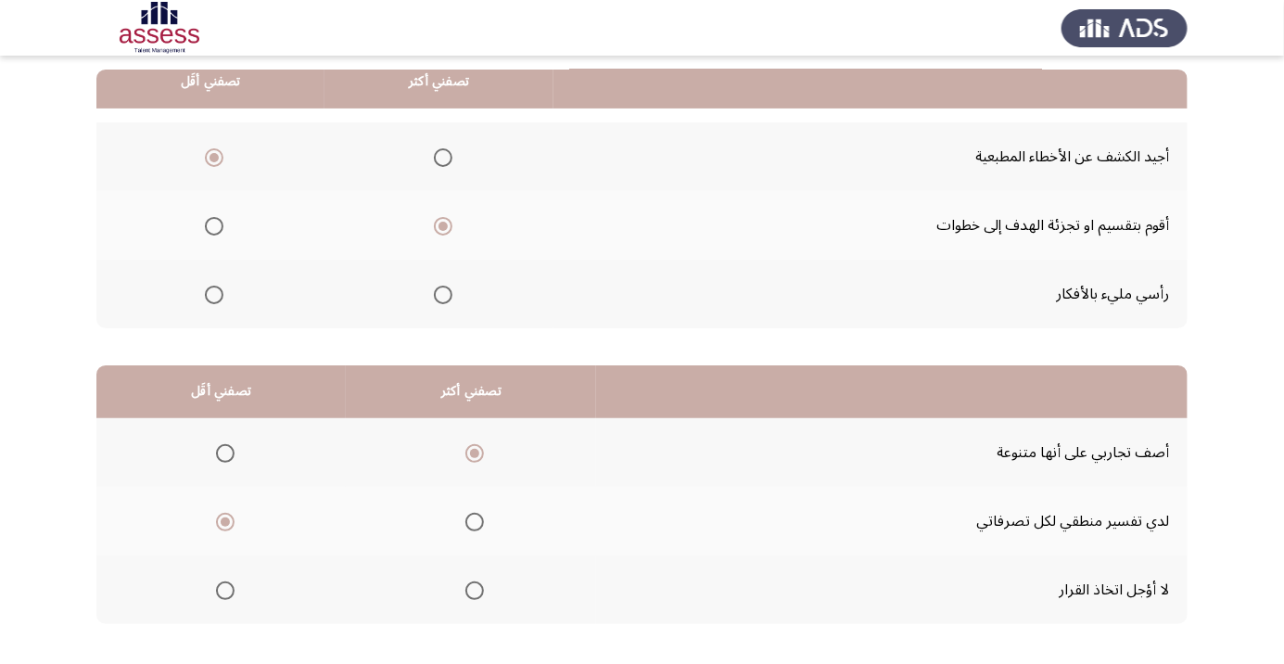
scroll to position [0, 0]
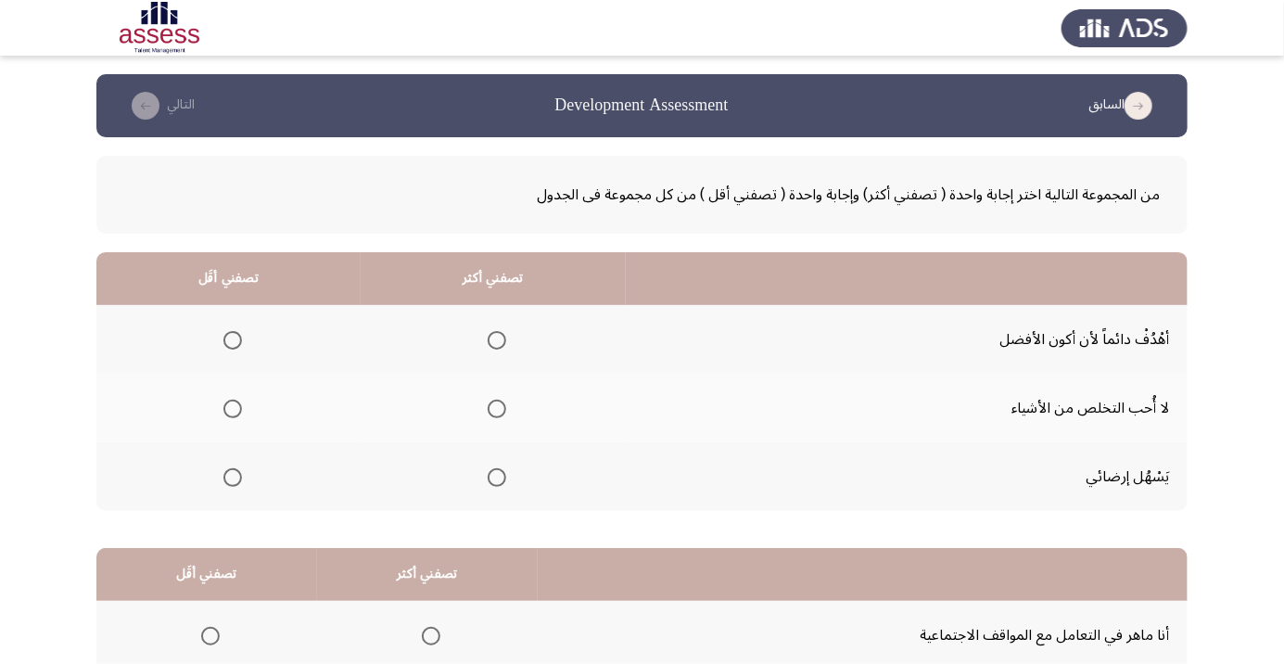
click at [497, 332] on span "Select an option" at bounding box center [496, 340] width 19 height 19
click at [497, 332] on input "Select an option" at bounding box center [496, 340] width 19 height 19
click at [233, 409] on span "Select an option" at bounding box center [233, 409] width 0 height 0
click at [232, 408] on input "Select an option" at bounding box center [232, 408] width 19 height 19
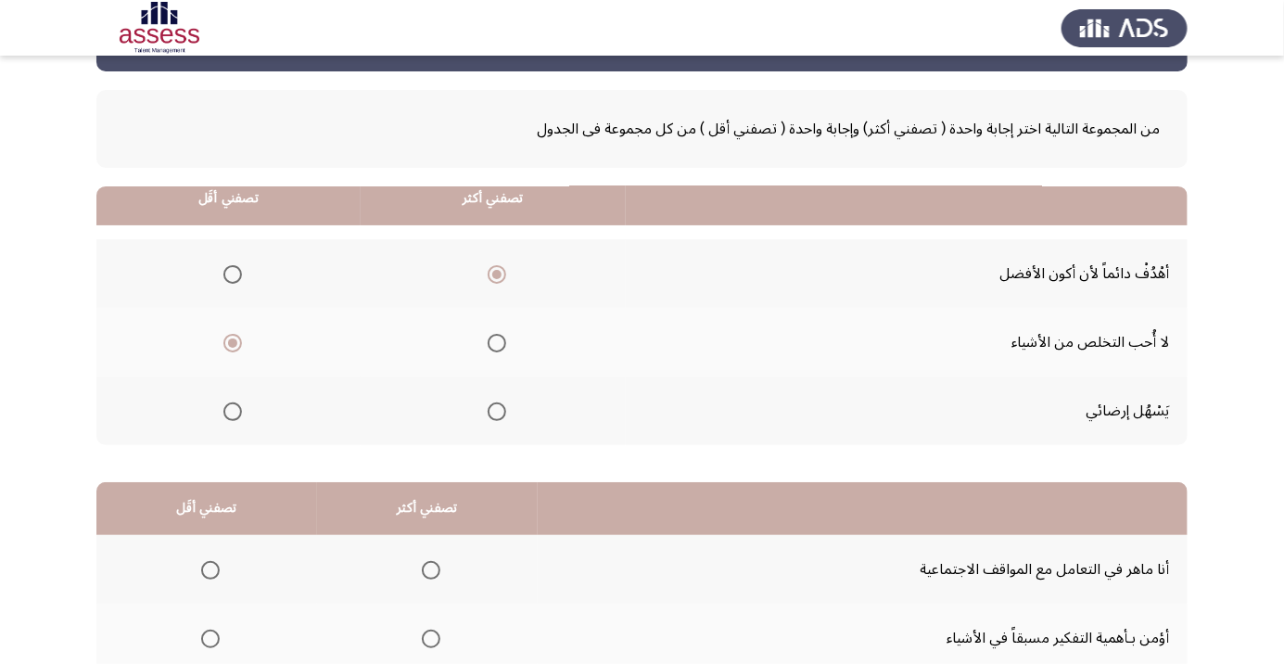
scroll to position [183, 0]
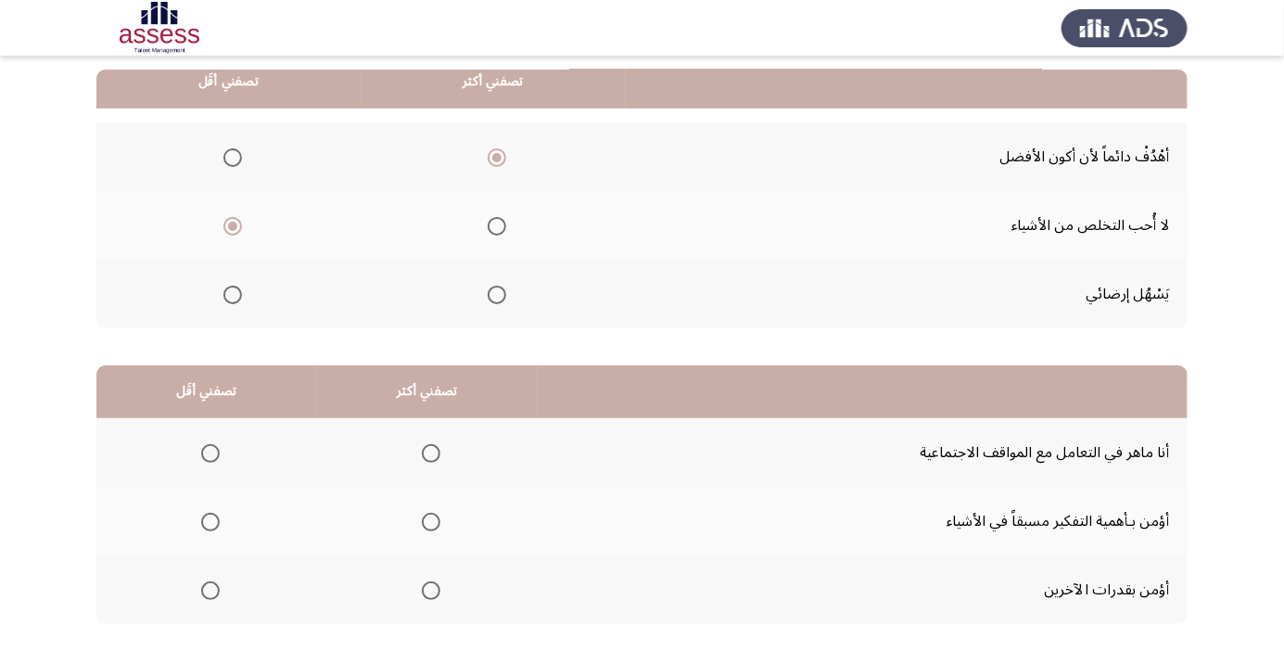
click at [431, 590] on span "Select an option" at bounding box center [431, 590] width 0 height 0
click at [428, 588] on input "Select an option" at bounding box center [431, 590] width 19 height 19
click at [433, 451] on span "Select an option" at bounding box center [431, 453] width 19 height 19
click at [433, 451] on input "Select an option" at bounding box center [431, 453] width 19 height 19
click at [214, 517] on span "Select an option" at bounding box center [210, 521] width 19 height 19
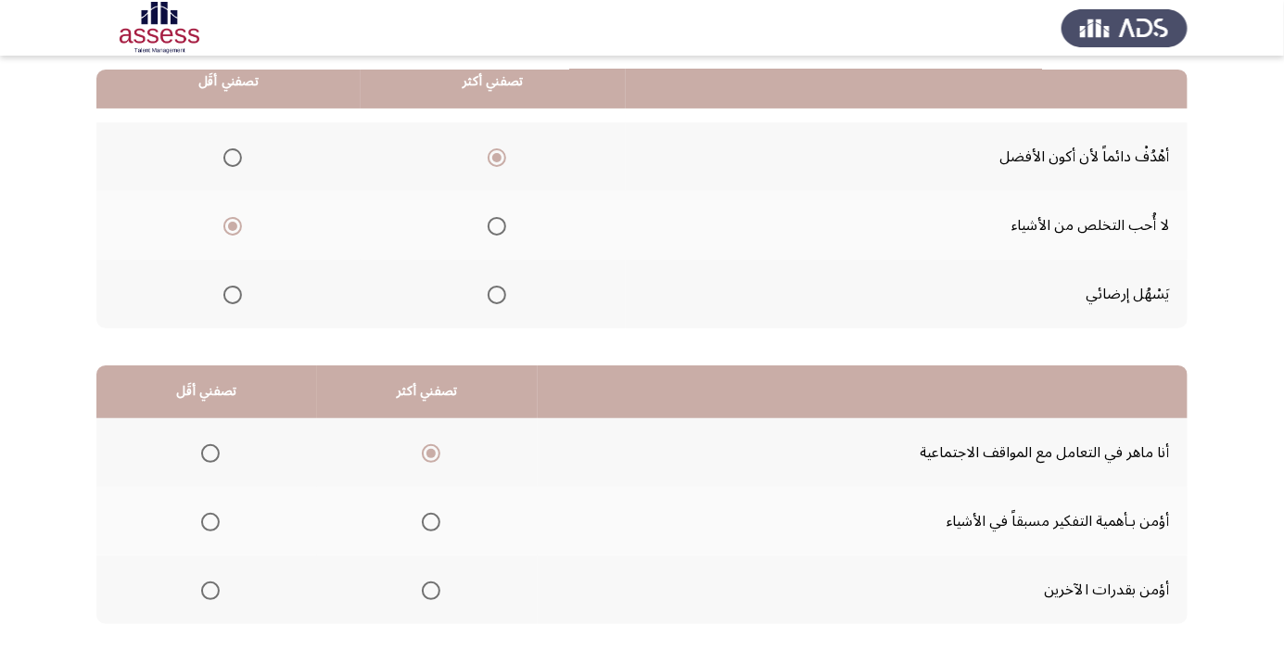
click at [214, 517] on input "Select an option" at bounding box center [210, 521] width 19 height 19
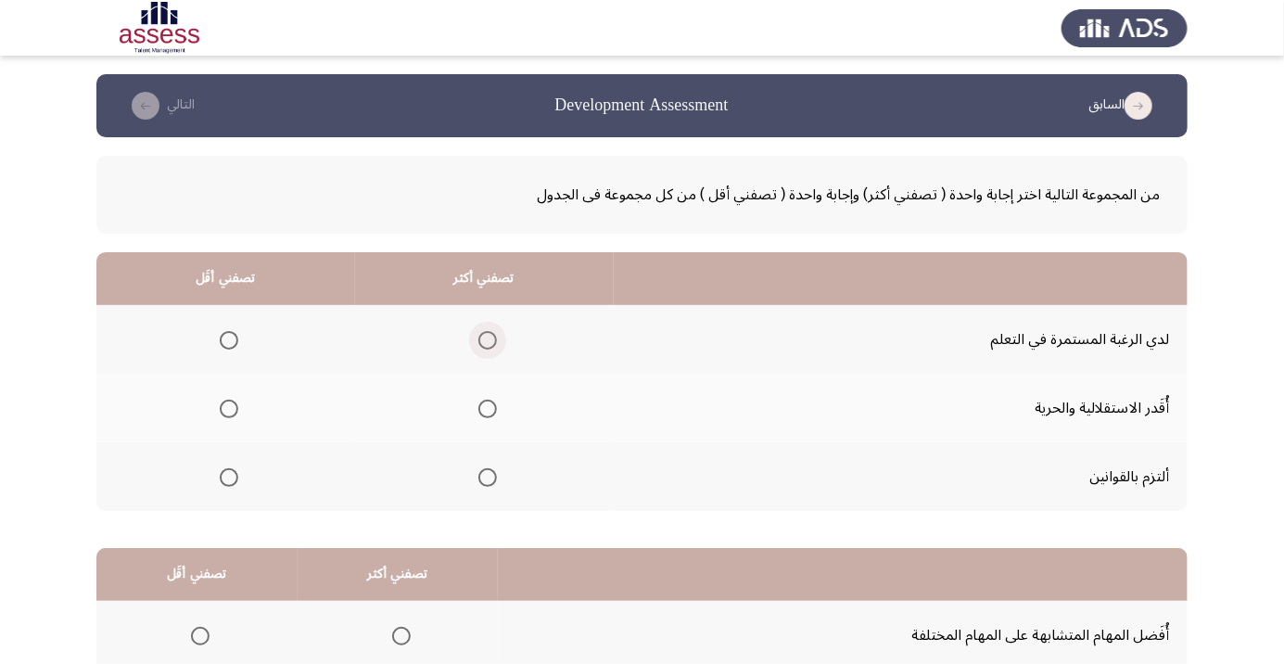
click at [492, 335] on span "Select an option" at bounding box center [487, 340] width 19 height 19
click at [492, 335] on input "Select an option" at bounding box center [487, 340] width 19 height 19
click at [234, 400] on span "Select an option" at bounding box center [229, 408] width 19 height 19
click at [234, 400] on input "Select an option" at bounding box center [229, 408] width 19 height 19
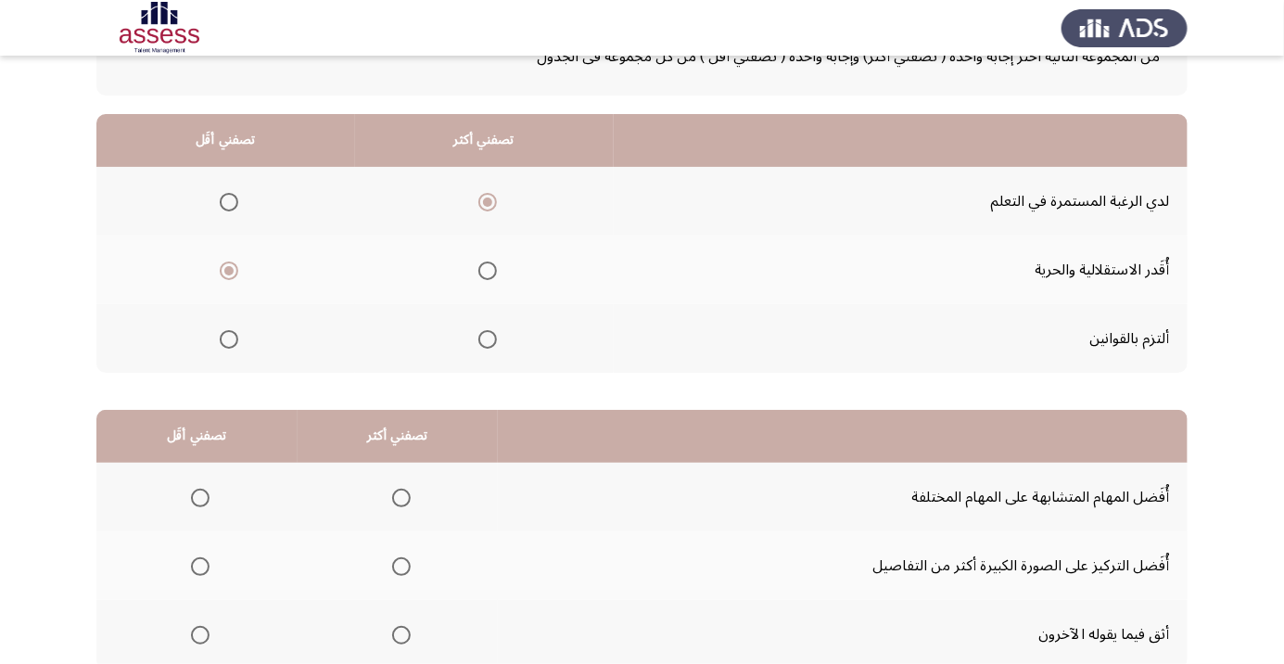
scroll to position [139, 0]
click at [401, 497] on span "Select an option" at bounding box center [401, 497] width 0 height 0
click at [399, 495] on input "Select an option" at bounding box center [401, 496] width 19 height 19
click at [199, 563] on span "Select an option" at bounding box center [200, 565] width 19 height 19
click at [199, 563] on input "Select an option" at bounding box center [200, 565] width 19 height 19
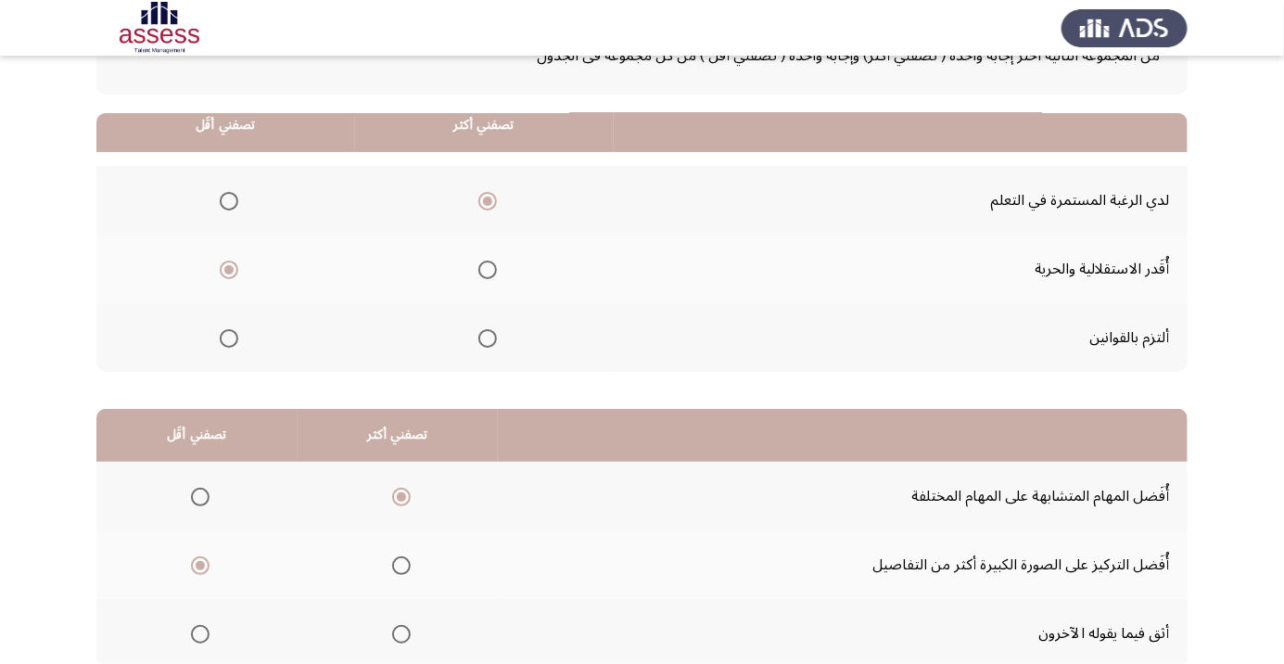
scroll to position [183, 0]
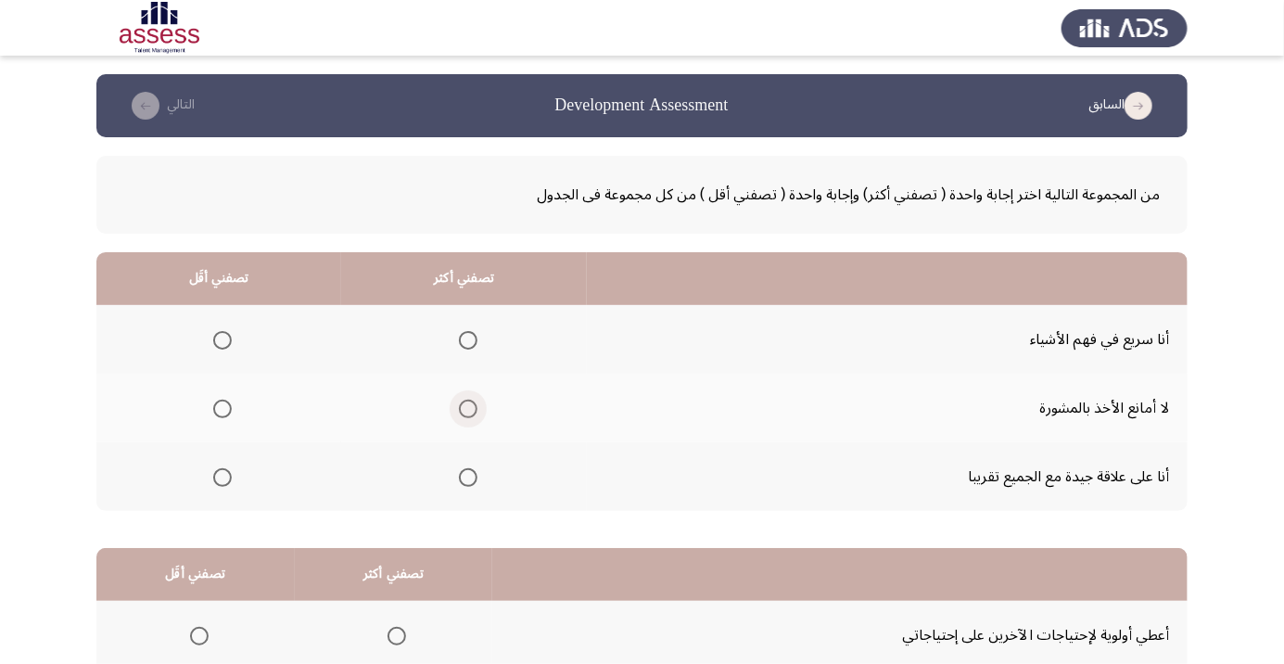
click at [459, 399] on span "Select an option" at bounding box center [468, 408] width 19 height 19
click at [459, 399] on input "Select an option" at bounding box center [468, 408] width 19 height 19
click at [222, 477] on span "Select an option" at bounding box center [222, 477] width 0 height 0
click at [221, 475] on input "Select an option" at bounding box center [222, 477] width 19 height 19
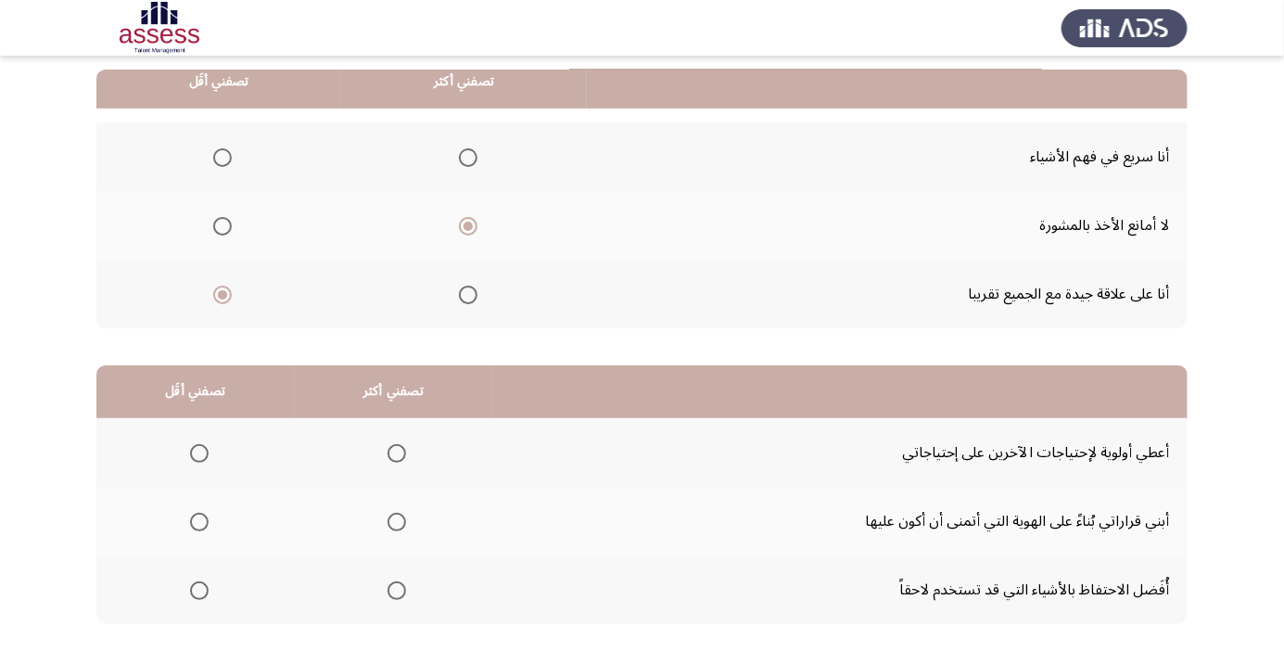
scroll to position [183, 0]
click at [391, 598] on span "Select an option" at bounding box center [396, 590] width 19 height 19
click at [391, 598] on input "Select an option" at bounding box center [396, 590] width 19 height 19
click at [199, 522] on span "Select an option" at bounding box center [199, 522] width 0 height 0
click at [198, 520] on input "Select an option" at bounding box center [199, 521] width 19 height 19
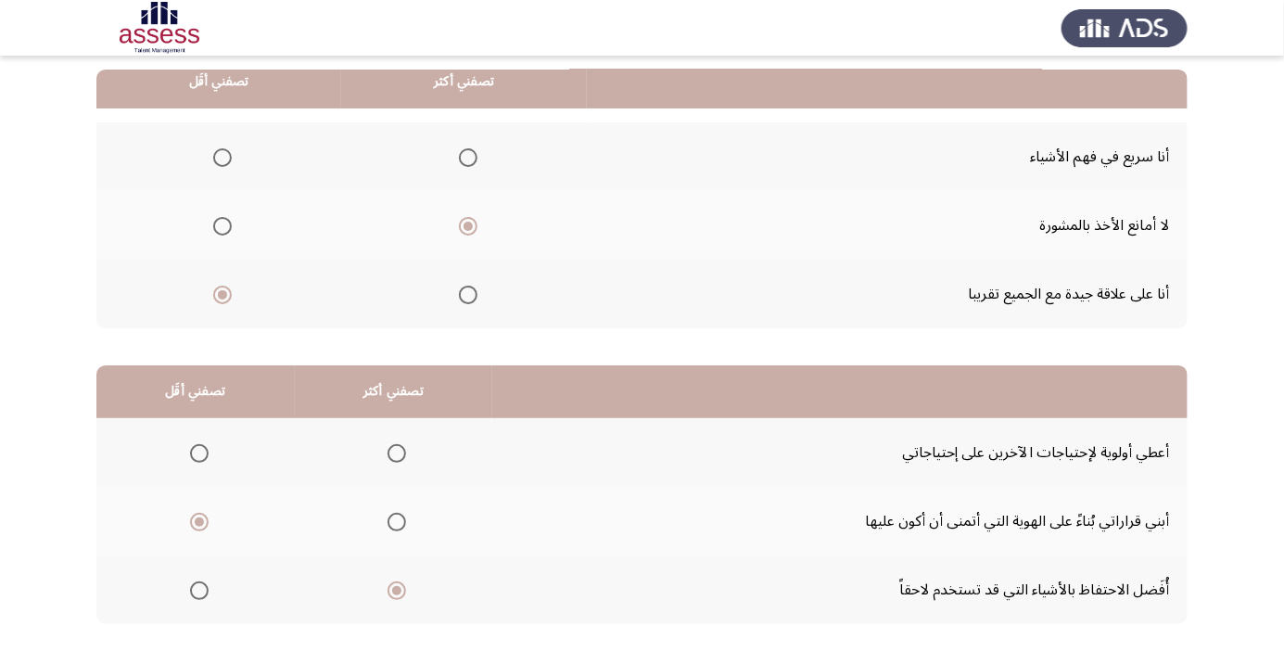
click at [199, 453] on span "Select an option" at bounding box center [199, 453] width 0 height 0
click at [198, 451] on input "Select an option" at bounding box center [199, 453] width 19 height 19
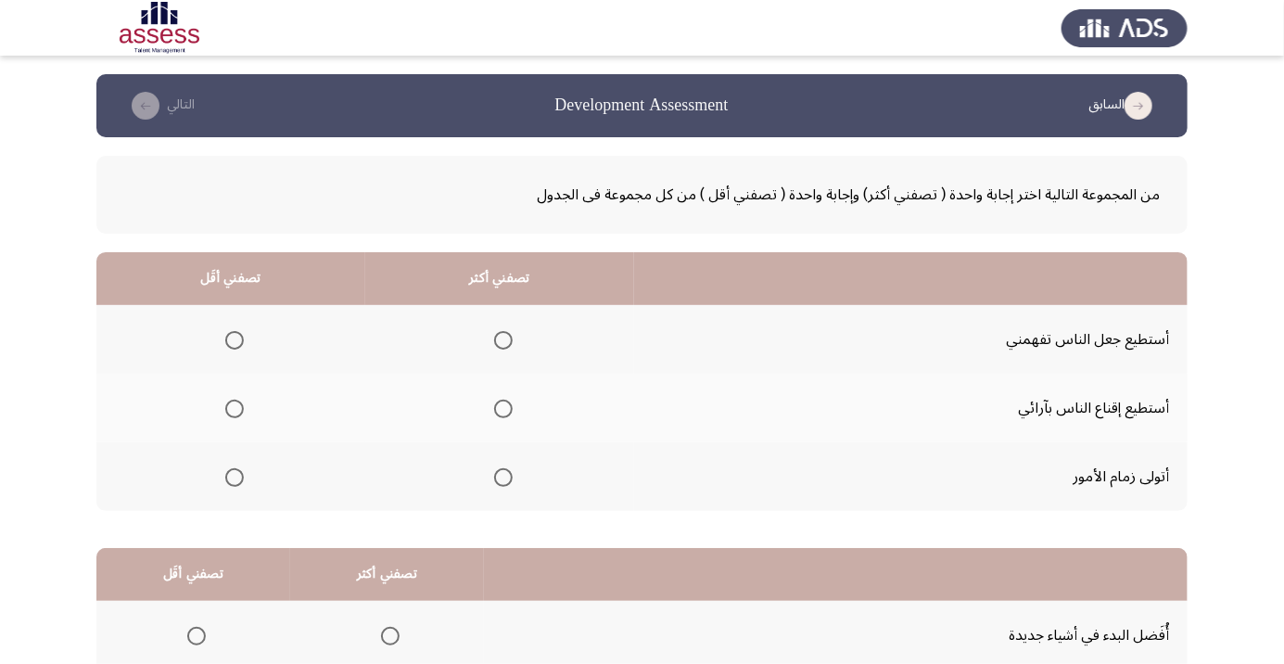
click at [500, 408] on span "Select an option" at bounding box center [503, 408] width 19 height 19
click at [500, 408] on input "Select an option" at bounding box center [503, 408] width 19 height 19
click at [249, 456] on th at bounding box center [230, 476] width 269 height 69
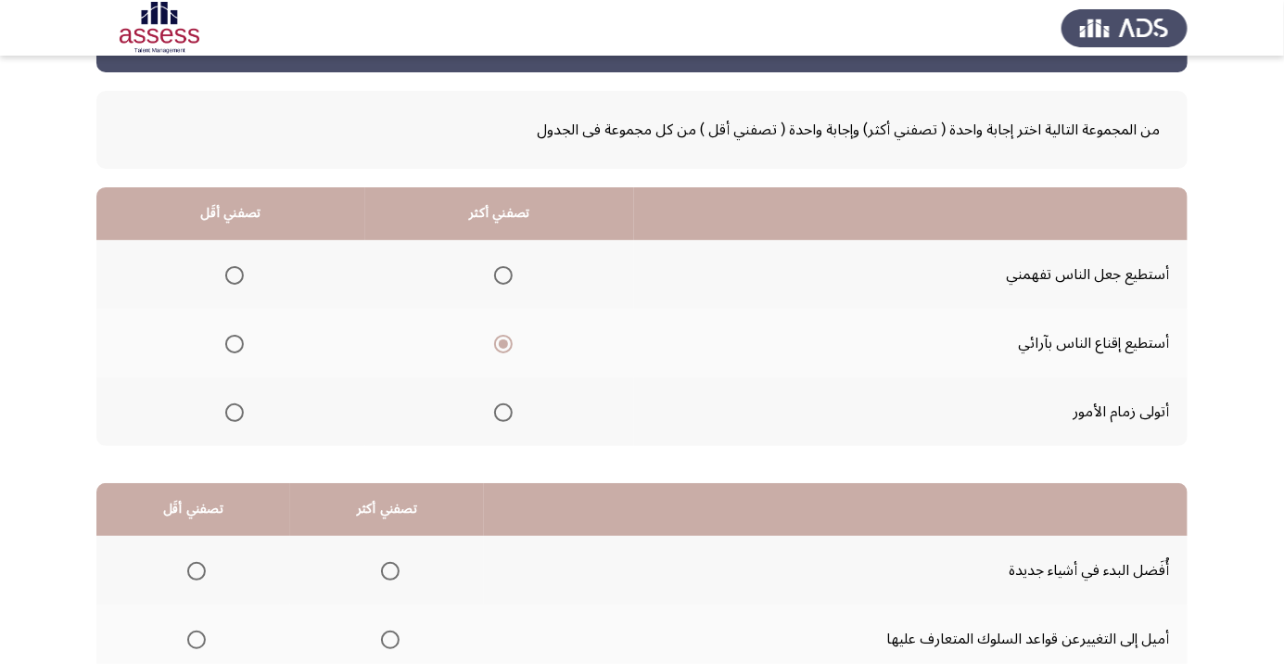
scroll to position [60, 0]
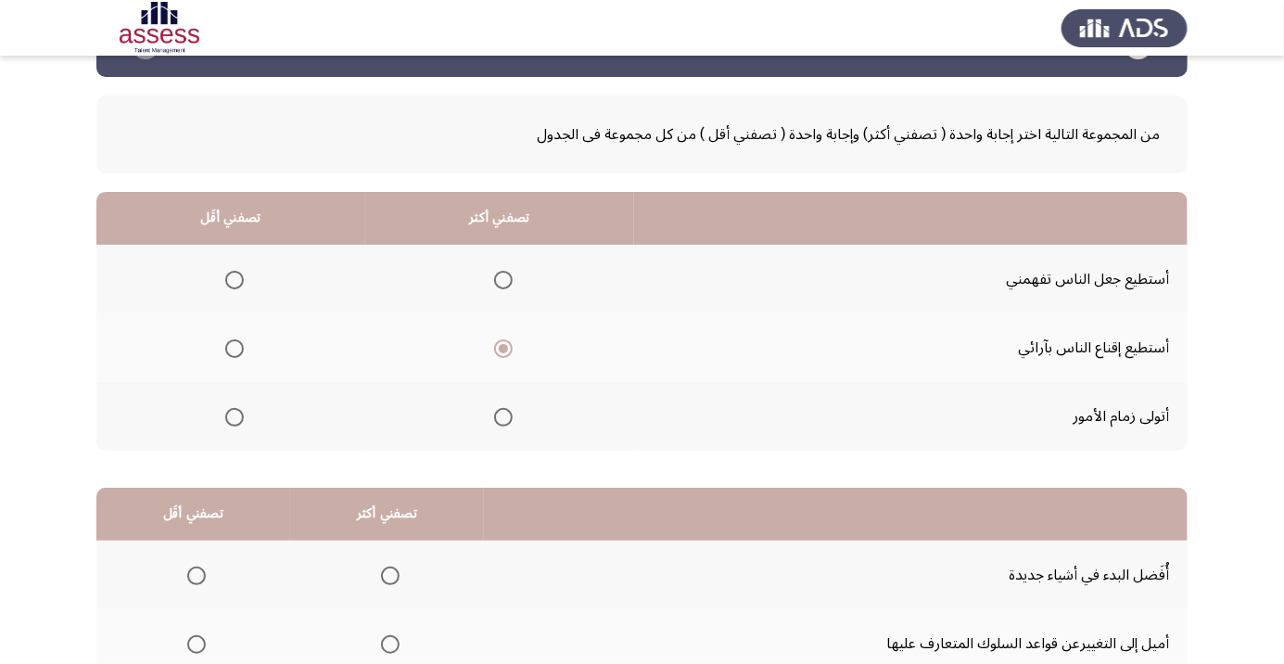
click at [231, 422] on span "Select an option" at bounding box center [234, 417] width 19 height 19
click at [231, 422] on input "Select an option" at bounding box center [234, 417] width 19 height 19
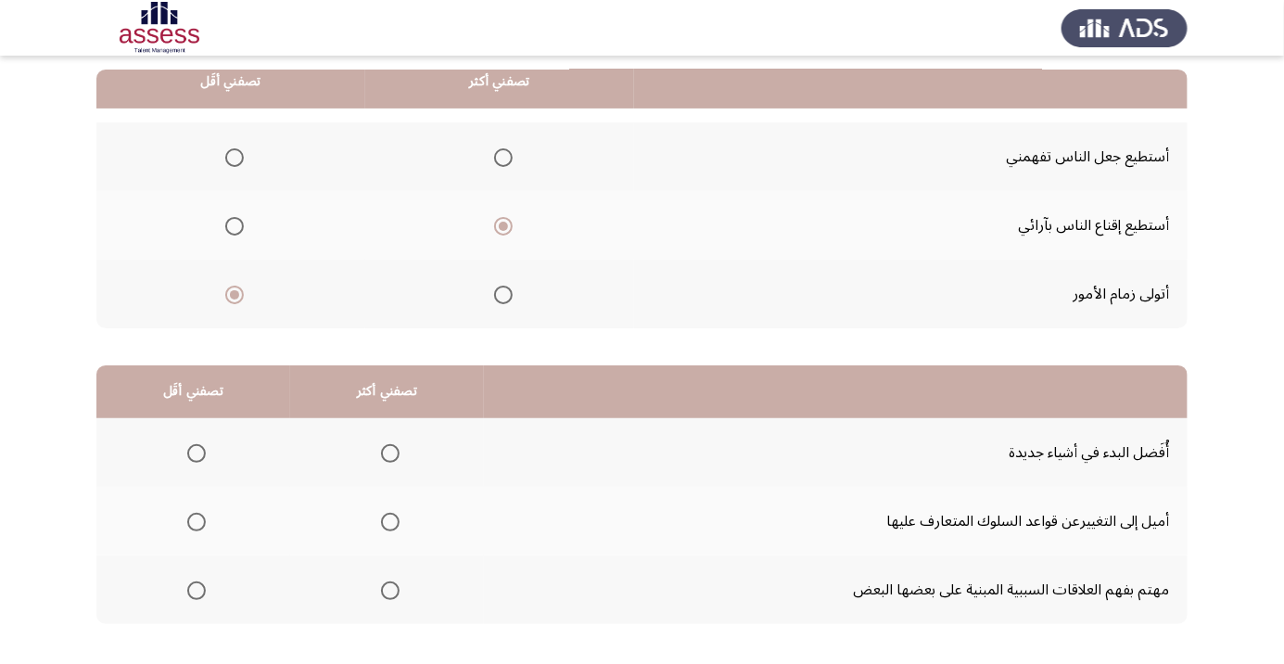
click at [390, 522] on span "Select an option" at bounding box center [390, 522] width 0 height 0
click at [386, 520] on input "Select an option" at bounding box center [390, 521] width 19 height 19
click at [196, 590] on span "Select an option" at bounding box center [196, 590] width 0 height 0
click at [196, 588] on input "Select an option" at bounding box center [196, 590] width 19 height 19
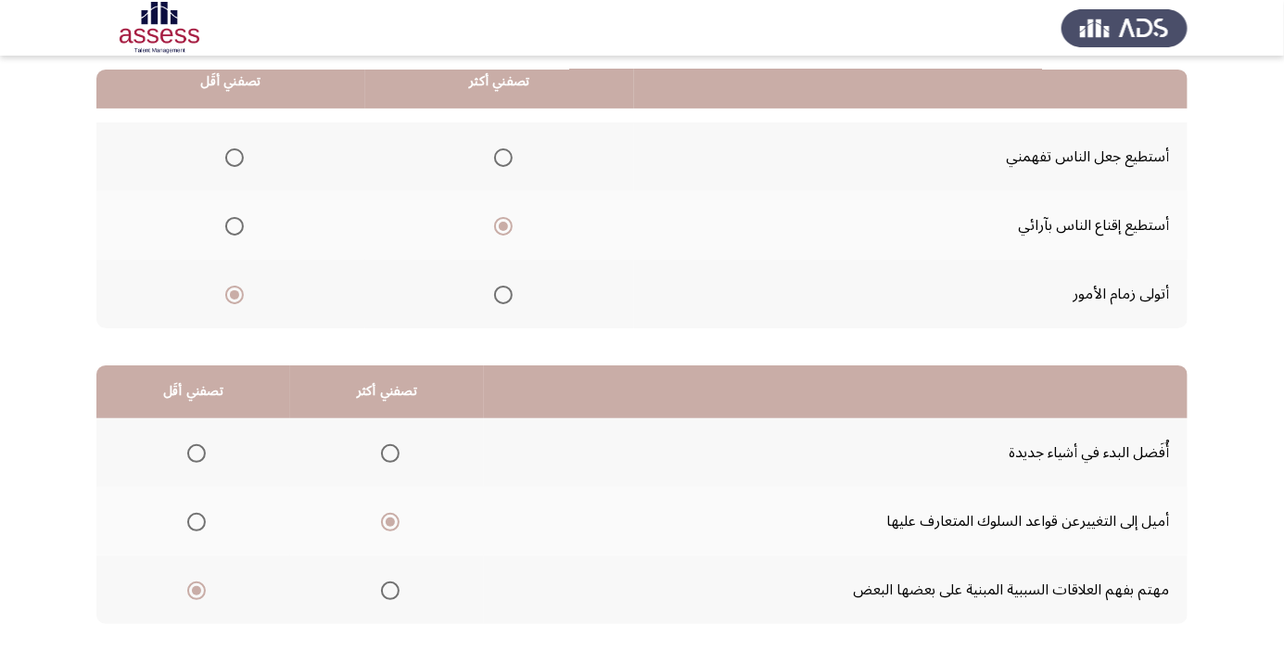
scroll to position [0, 0]
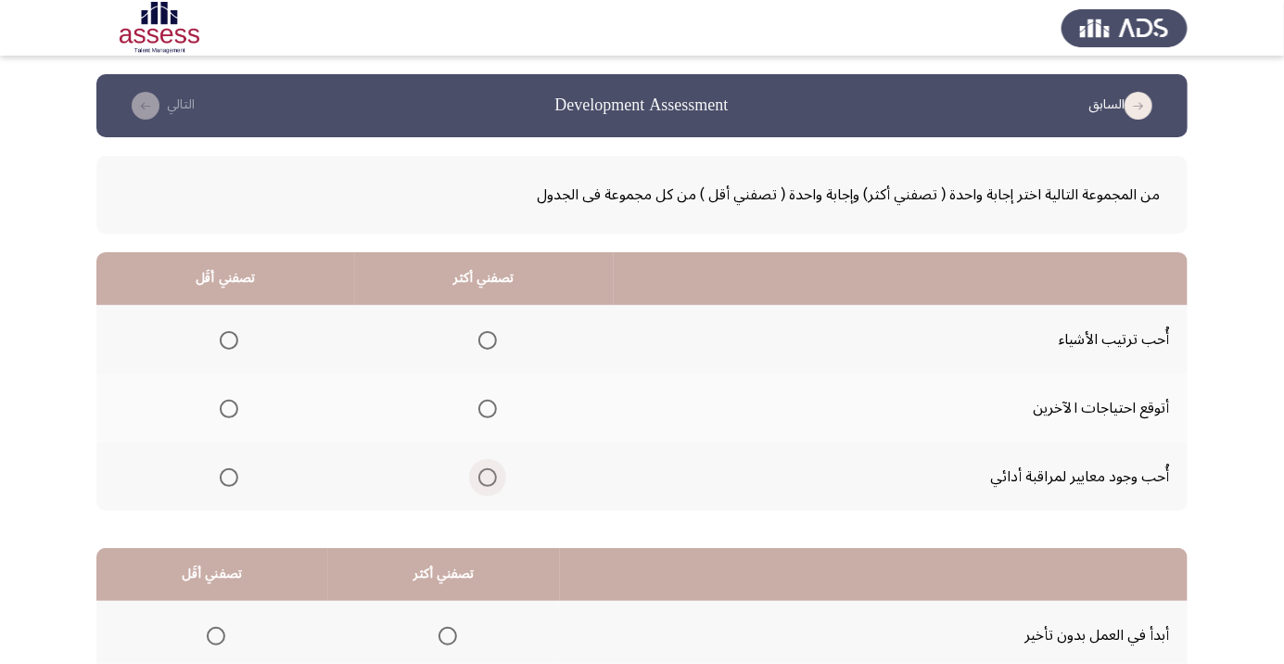
click at [487, 477] on span "Select an option" at bounding box center [487, 477] width 0 height 0
click at [484, 475] on input "Select an option" at bounding box center [487, 477] width 19 height 19
click at [223, 346] on span "Select an option" at bounding box center [229, 340] width 19 height 19
click at [223, 346] on input "Select an option" at bounding box center [229, 340] width 19 height 19
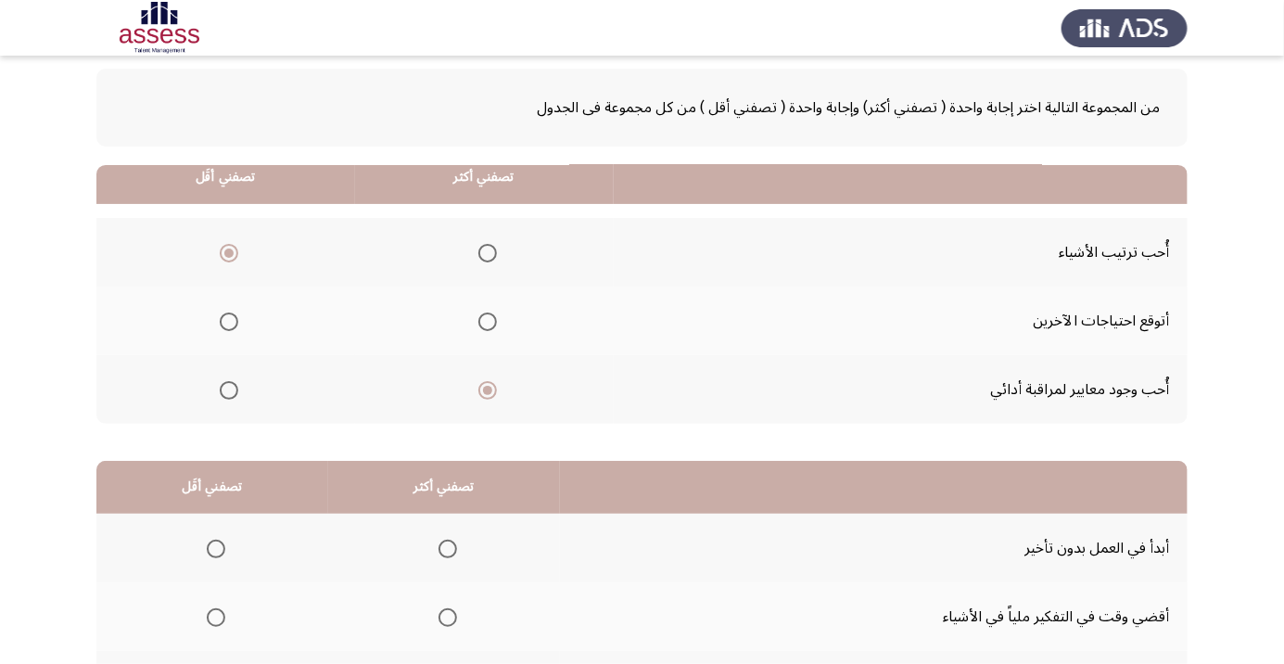
scroll to position [183, 0]
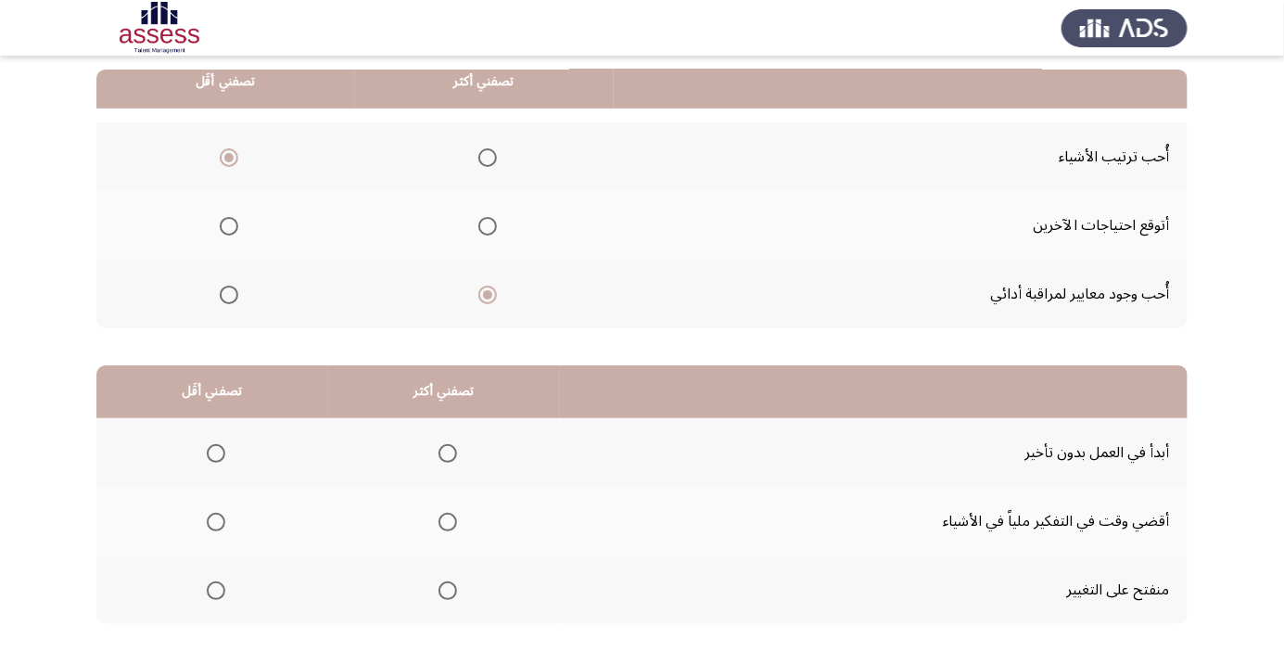
click at [448, 590] on span "Select an option" at bounding box center [448, 590] width 0 height 0
click at [445, 588] on input "Select an option" at bounding box center [447, 590] width 19 height 19
click at [216, 453] on span "Select an option" at bounding box center [216, 453] width 0 height 0
click at [215, 451] on input "Select an option" at bounding box center [216, 453] width 19 height 19
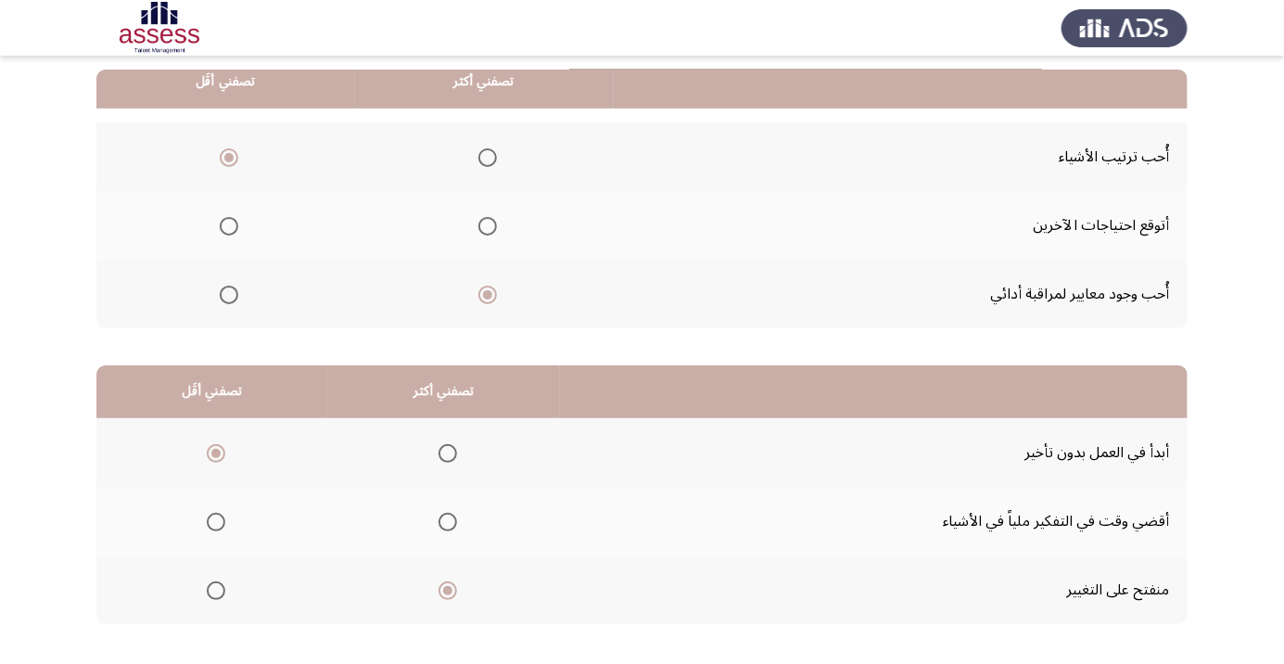
scroll to position [0, 0]
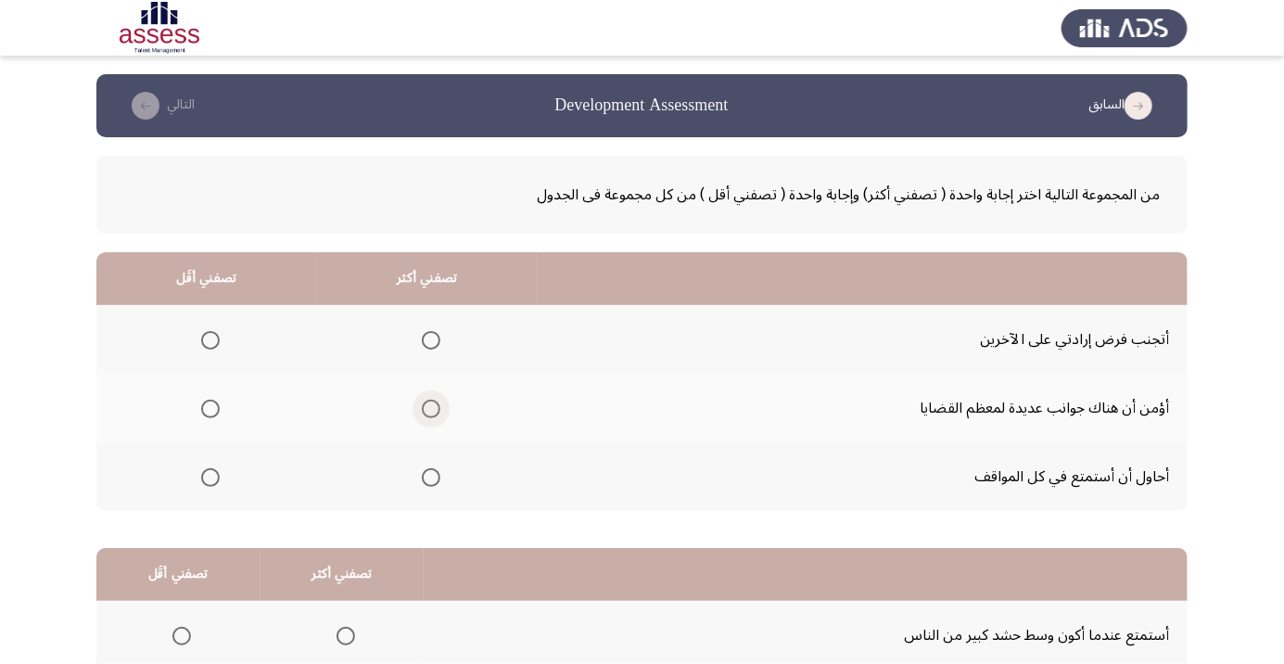
click at [425, 408] on span "Select an option" at bounding box center [431, 408] width 19 height 19
click at [425, 408] on input "Select an option" at bounding box center [431, 408] width 19 height 19
click at [209, 482] on span "Select an option" at bounding box center [210, 477] width 19 height 19
click at [209, 482] on input "Select an option" at bounding box center [210, 477] width 19 height 19
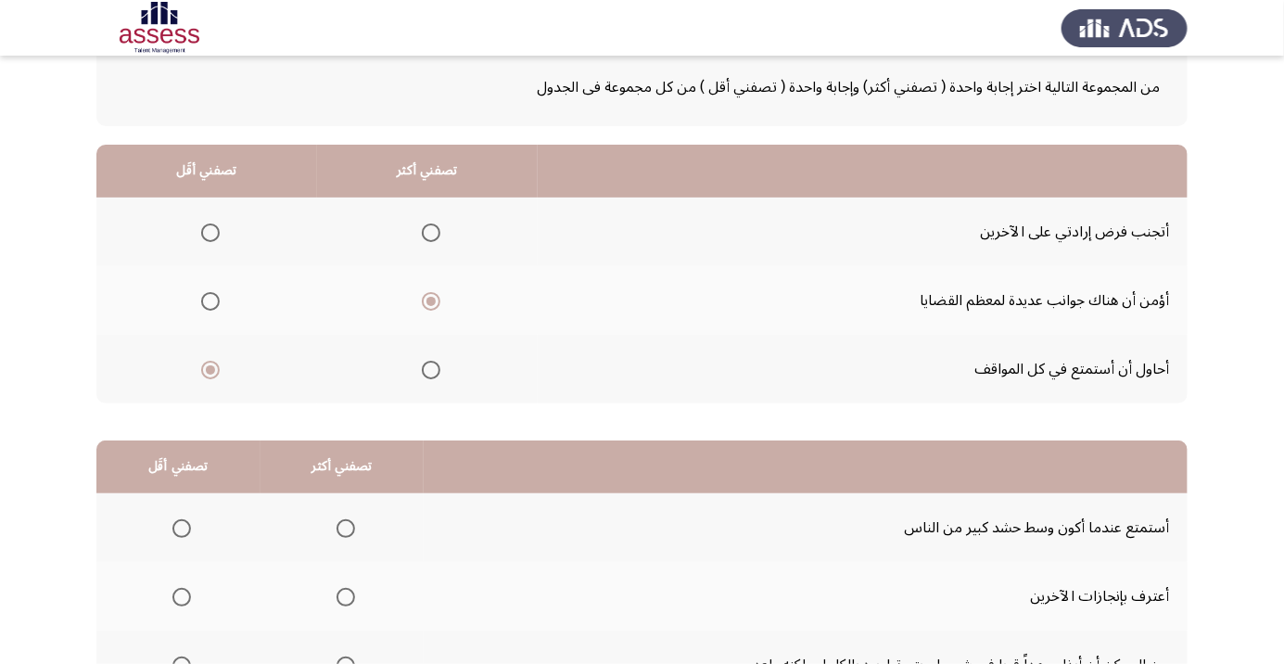
scroll to position [183, 0]
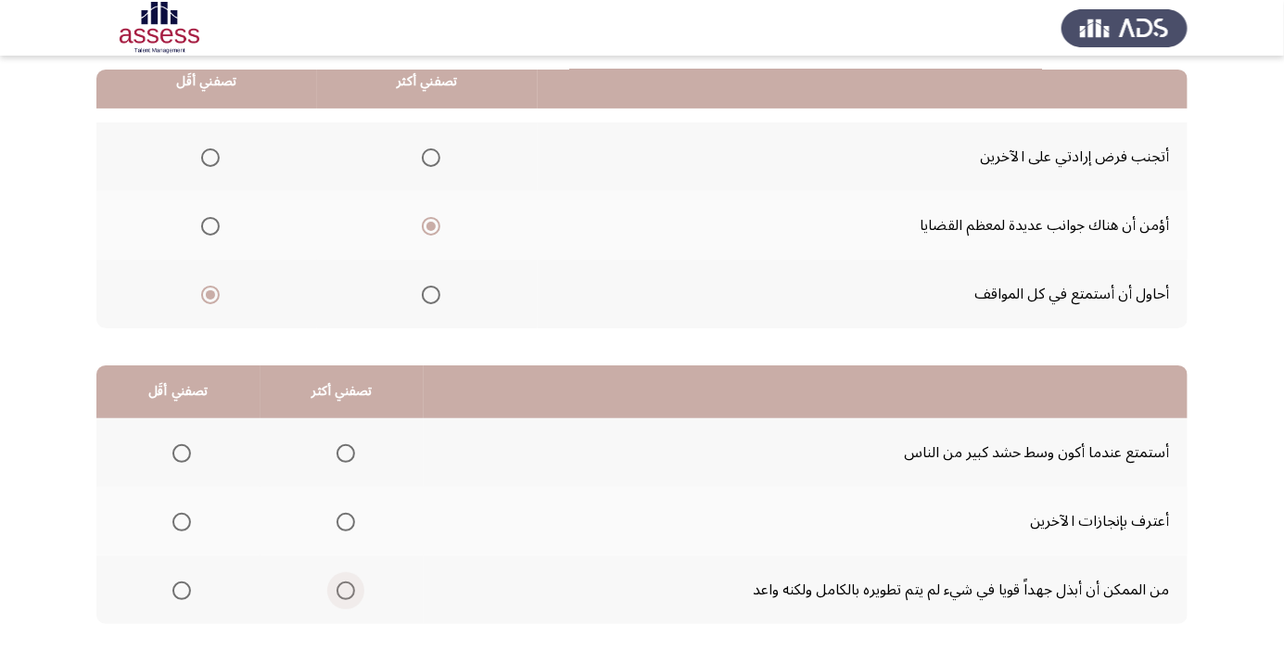
click at [339, 595] on span "Select an option" at bounding box center [345, 590] width 19 height 19
click at [339, 595] on input "Select an option" at bounding box center [345, 590] width 19 height 19
click at [182, 453] on span "Select an option" at bounding box center [182, 453] width 0 height 0
click at [181, 451] on input "Select an option" at bounding box center [181, 453] width 19 height 19
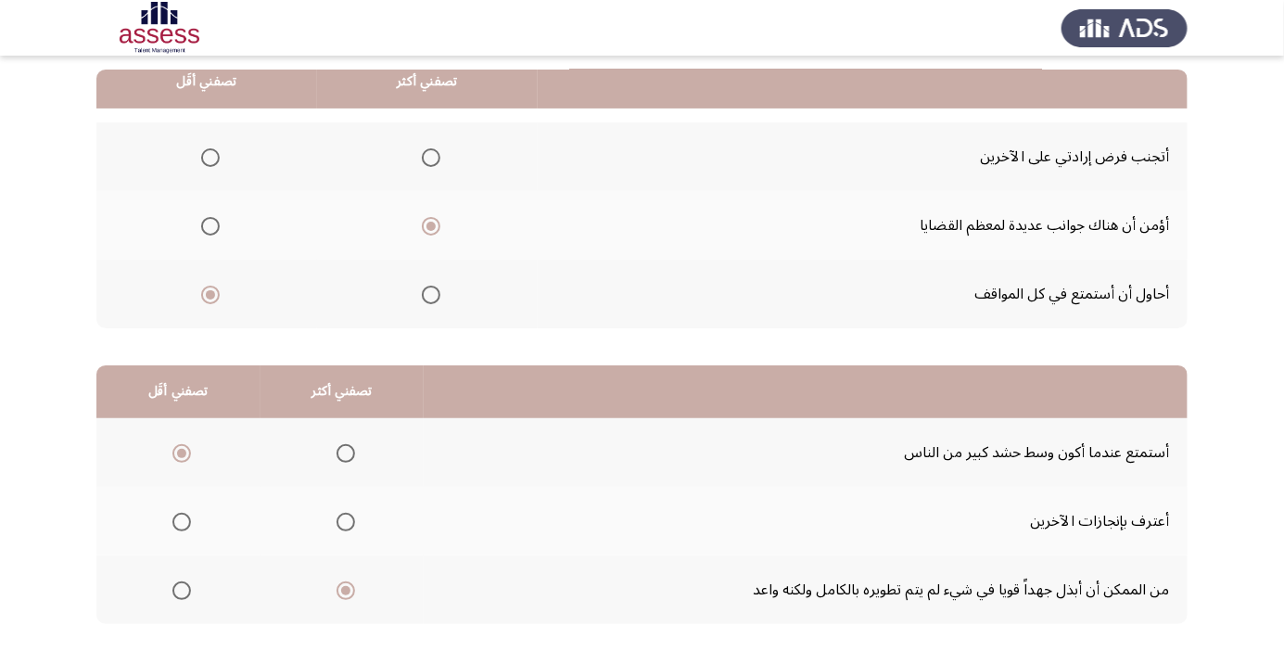
scroll to position [0, 0]
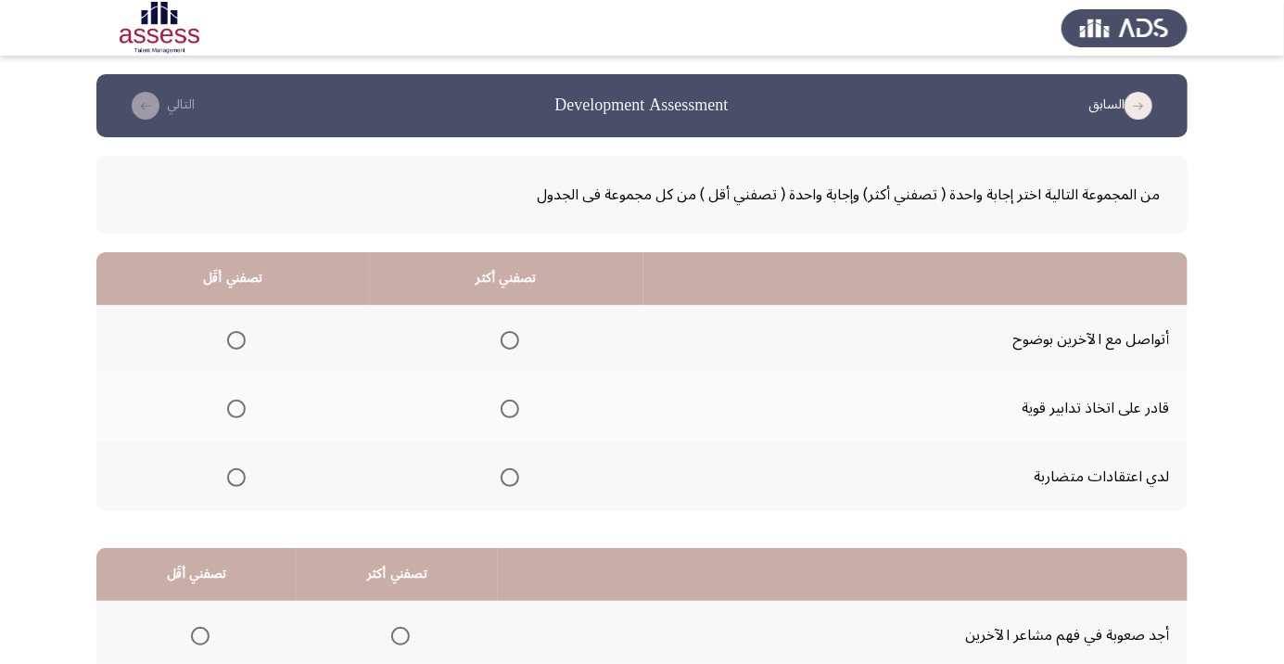
click at [512, 413] on span "Select an option" at bounding box center [509, 408] width 19 height 19
click at [512, 413] on input "Select an option" at bounding box center [509, 408] width 19 height 19
click at [238, 485] on span "Select an option" at bounding box center [236, 477] width 19 height 19
click at [238, 485] on input "Select an option" at bounding box center [236, 477] width 19 height 19
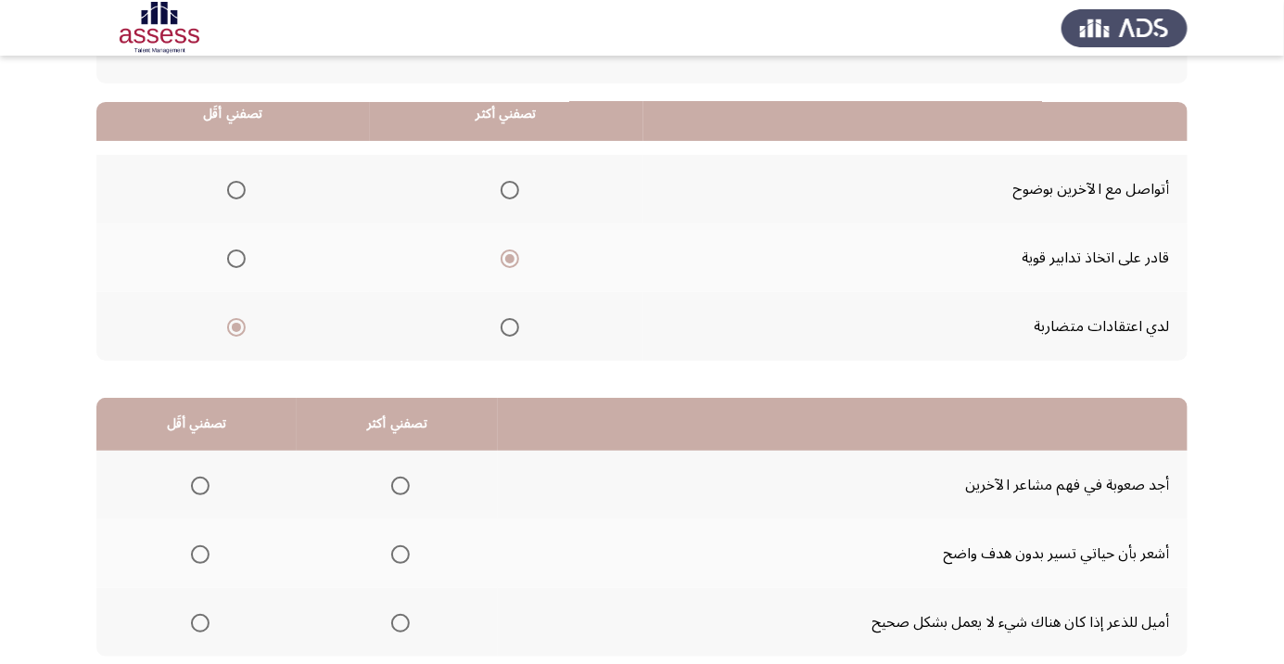
scroll to position [183, 0]
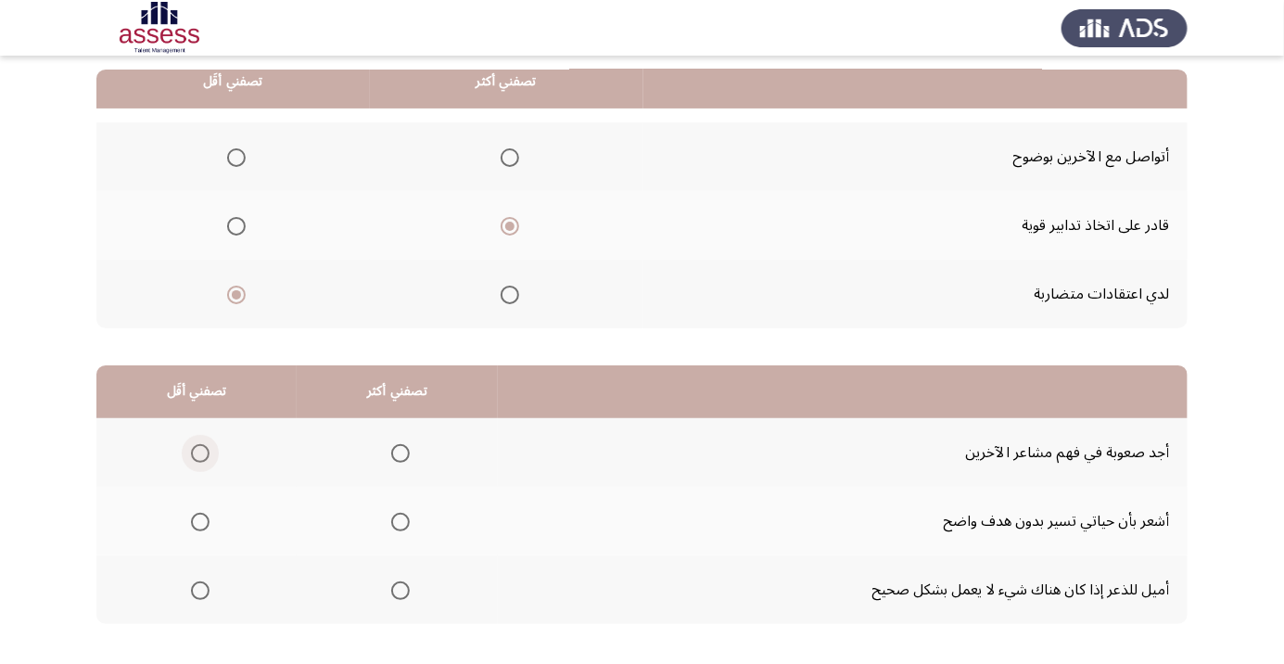
click at [198, 451] on span "Select an option" at bounding box center [200, 453] width 19 height 19
click at [198, 451] on input "Select an option" at bounding box center [200, 453] width 19 height 19
click at [409, 543] on th at bounding box center [397, 521] width 201 height 69
click at [391, 524] on span "Select an option" at bounding box center [400, 521] width 19 height 19
click at [391, 524] on input "Select an option" at bounding box center [400, 521] width 19 height 19
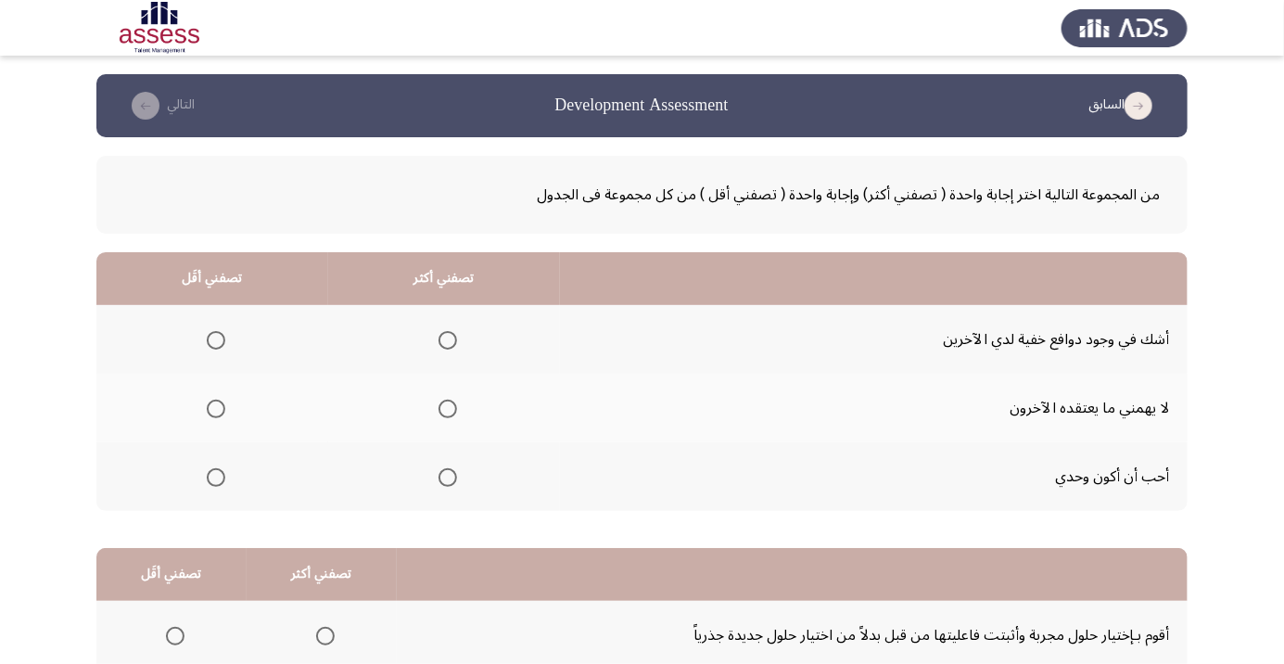
click at [472, 400] on th at bounding box center [444, 407] width 232 height 69
click at [448, 409] on span "Select an option" at bounding box center [448, 409] width 0 height 0
click at [444, 408] on input "Select an option" at bounding box center [447, 408] width 19 height 19
click at [216, 477] on span "Select an option" at bounding box center [216, 477] width 0 height 0
click at [214, 475] on input "Select an option" at bounding box center [216, 477] width 19 height 19
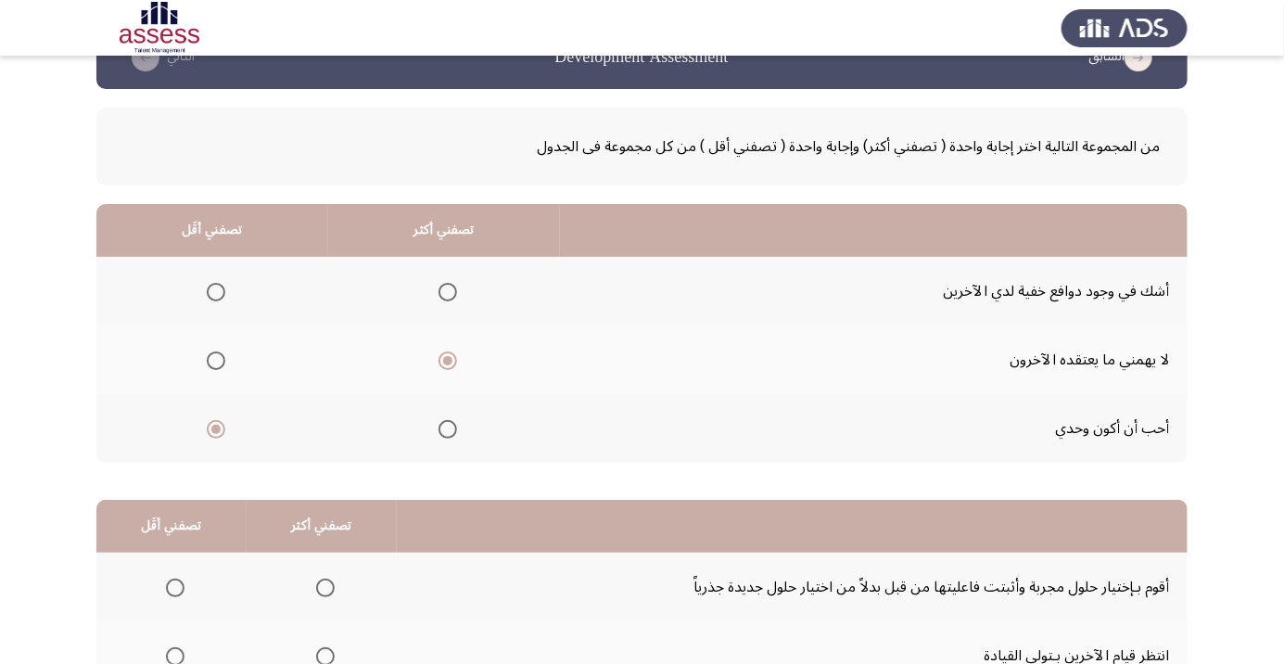
scroll to position [183, 0]
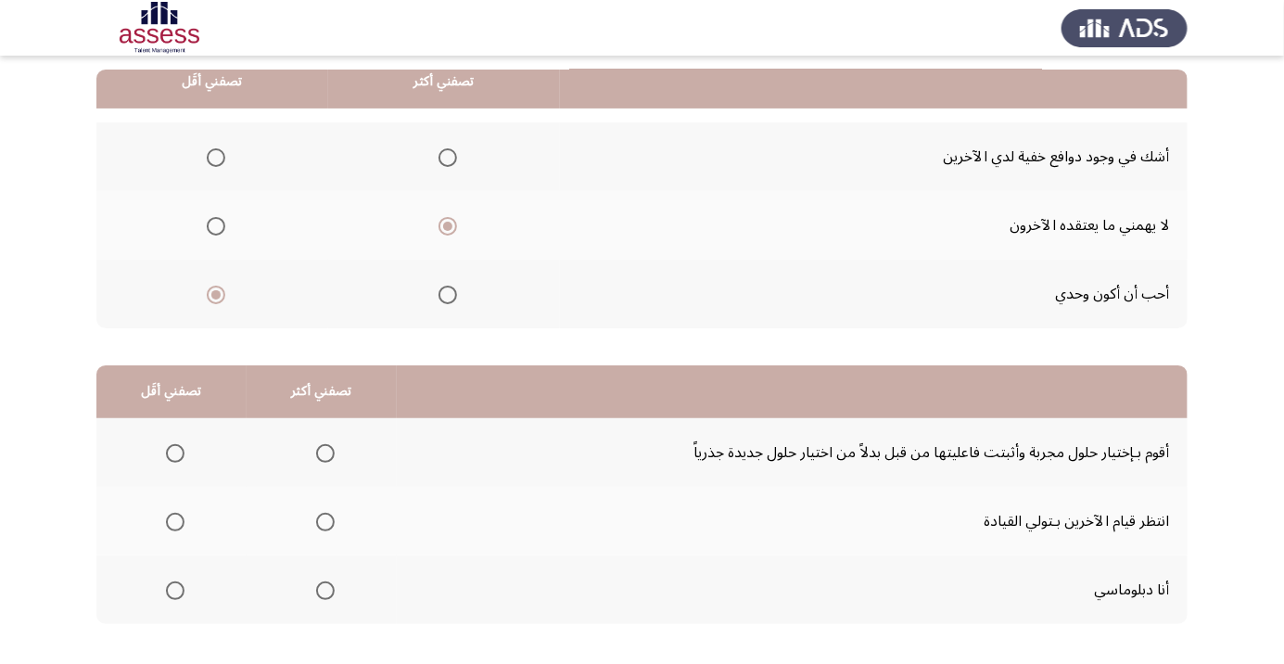
click at [321, 451] on span "Select an option" at bounding box center [325, 453] width 19 height 19
click at [321, 451] on input "Select an option" at bounding box center [325, 453] width 19 height 19
click at [321, 588] on span "Select an option" at bounding box center [325, 590] width 19 height 19
click at [321, 588] on input "Select an option" at bounding box center [325, 590] width 19 height 19
click at [175, 453] on span "Select an option" at bounding box center [175, 453] width 0 height 0
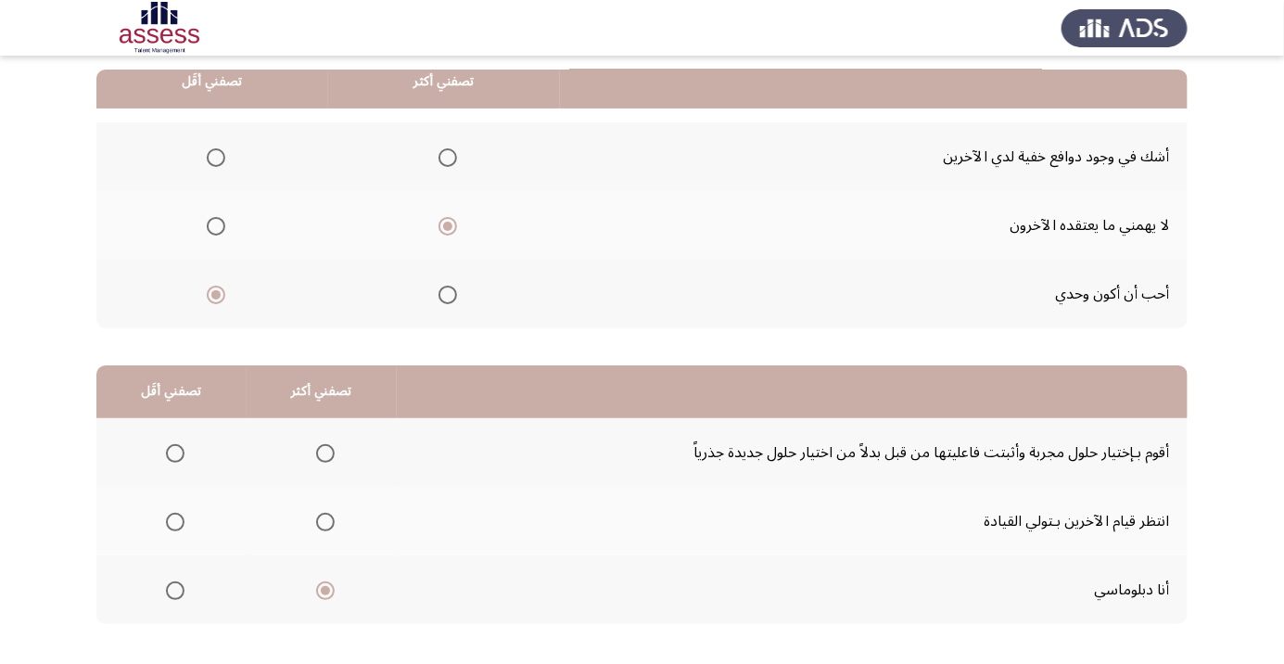
click at [173, 451] on input "Select an option" at bounding box center [175, 453] width 19 height 19
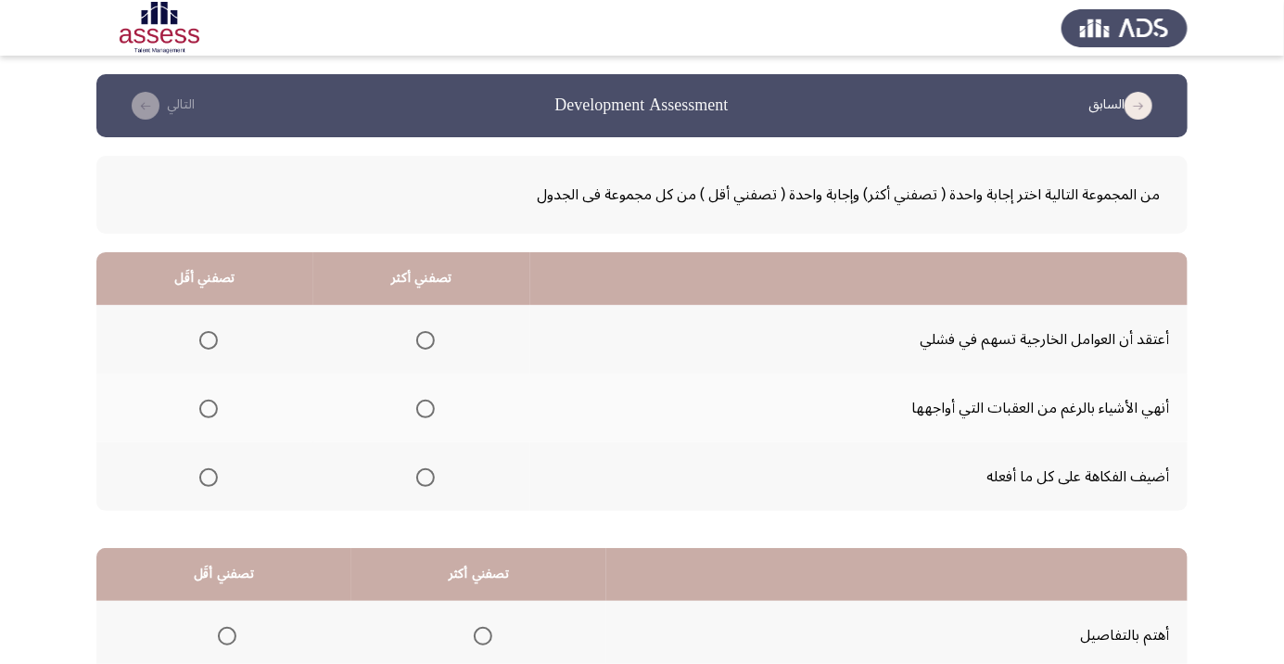
click at [426, 400] on span "Select an option" at bounding box center [425, 408] width 19 height 19
click at [426, 400] on input "Select an option" at bounding box center [425, 408] width 19 height 19
click at [209, 340] on span "Select an option" at bounding box center [209, 340] width 0 height 0
click at [208, 339] on input "Select an option" at bounding box center [208, 340] width 19 height 19
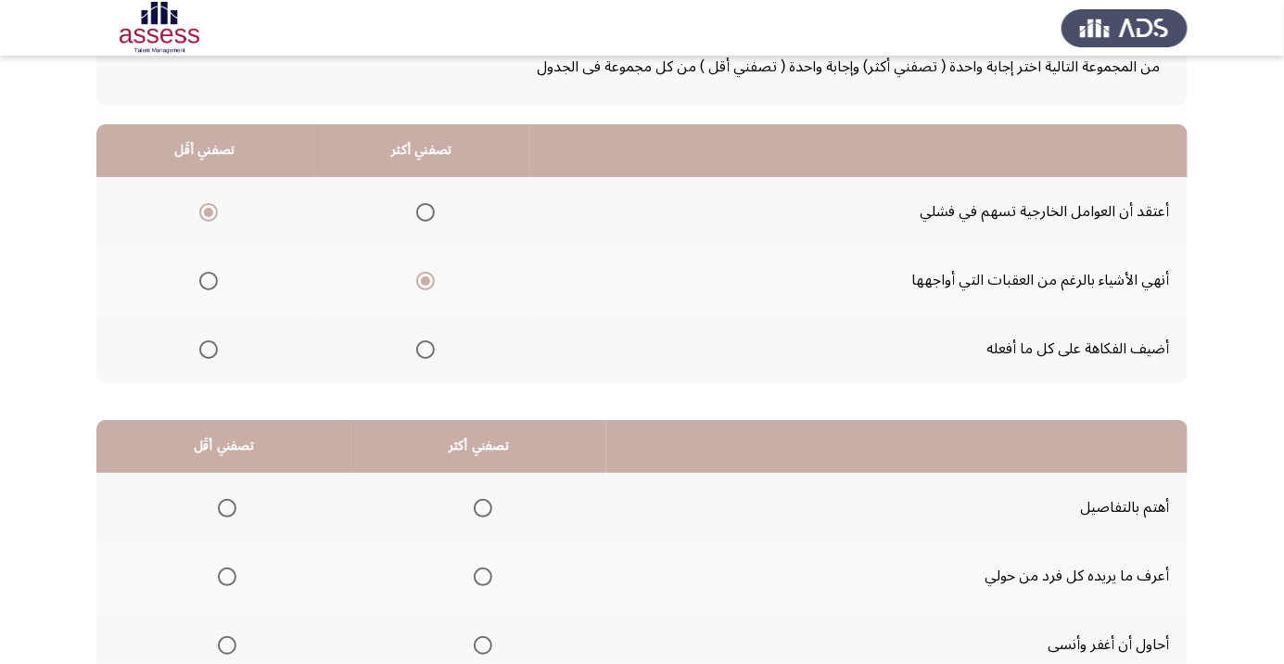
scroll to position [153, 0]
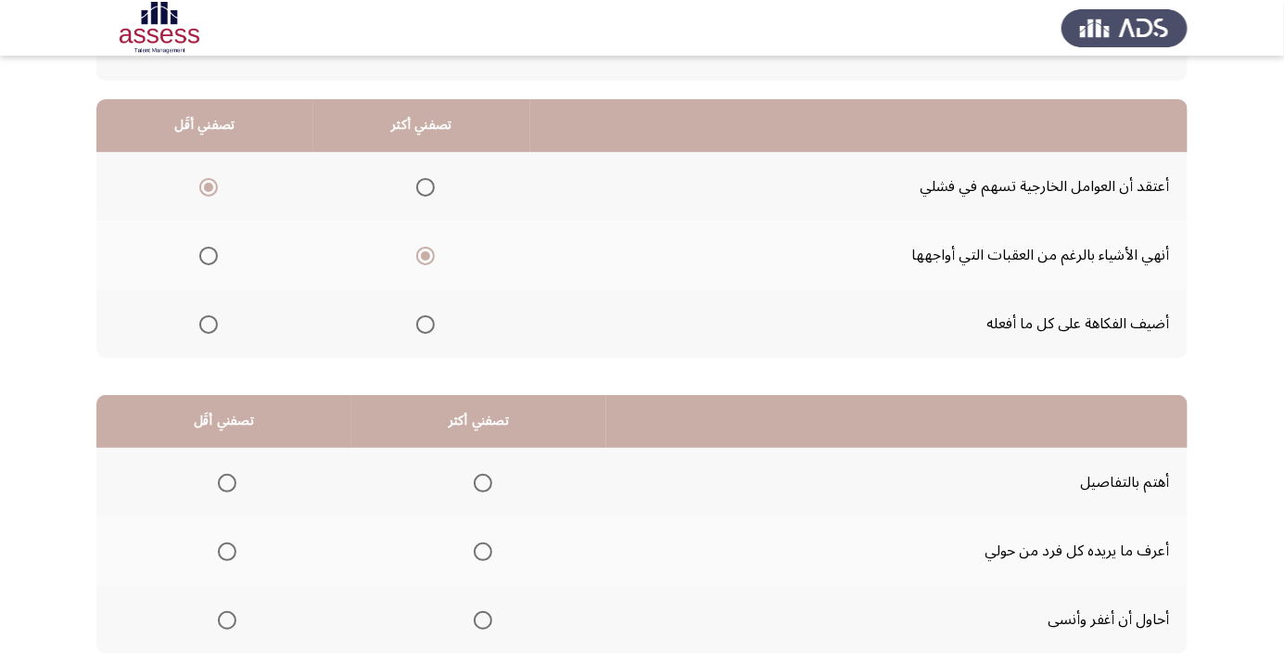
click at [482, 474] on span "Select an option" at bounding box center [483, 483] width 19 height 19
click at [482, 474] on input "Select an option" at bounding box center [483, 483] width 19 height 19
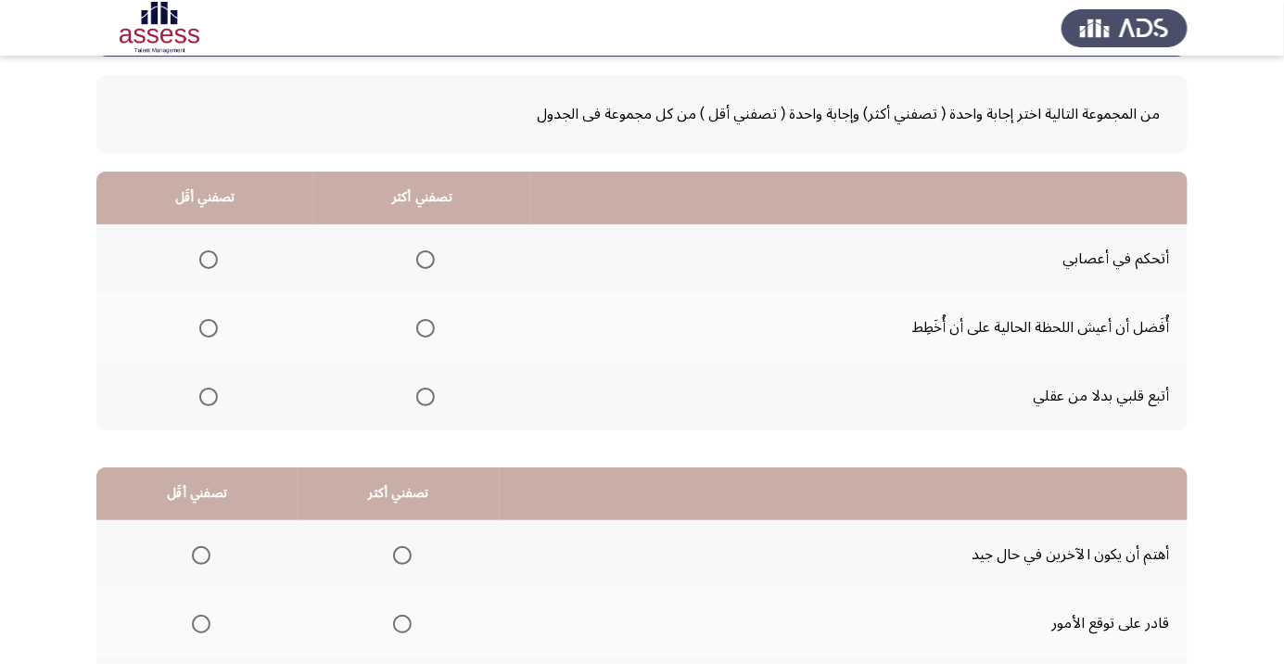
scroll to position [85, 0]
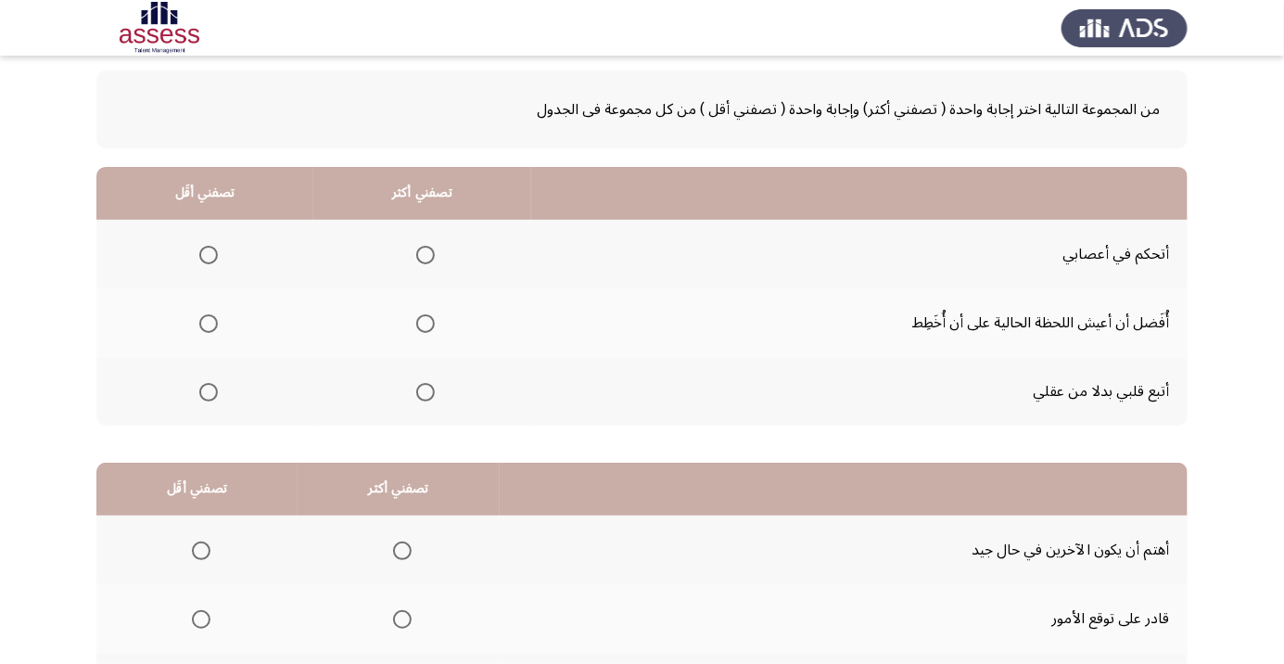
click at [425, 256] on span "Select an option" at bounding box center [425, 255] width 19 height 19
click at [425, 256] on input "Select an option" at bounding box center [425, 255] width 19 height 19
click at [209, 392] on span "Select an option" at bounding box center [209, 392] width 0 height 0
click at [207, 390] on input "Select an option" at bounding box center [208, 392] width 19 height 19
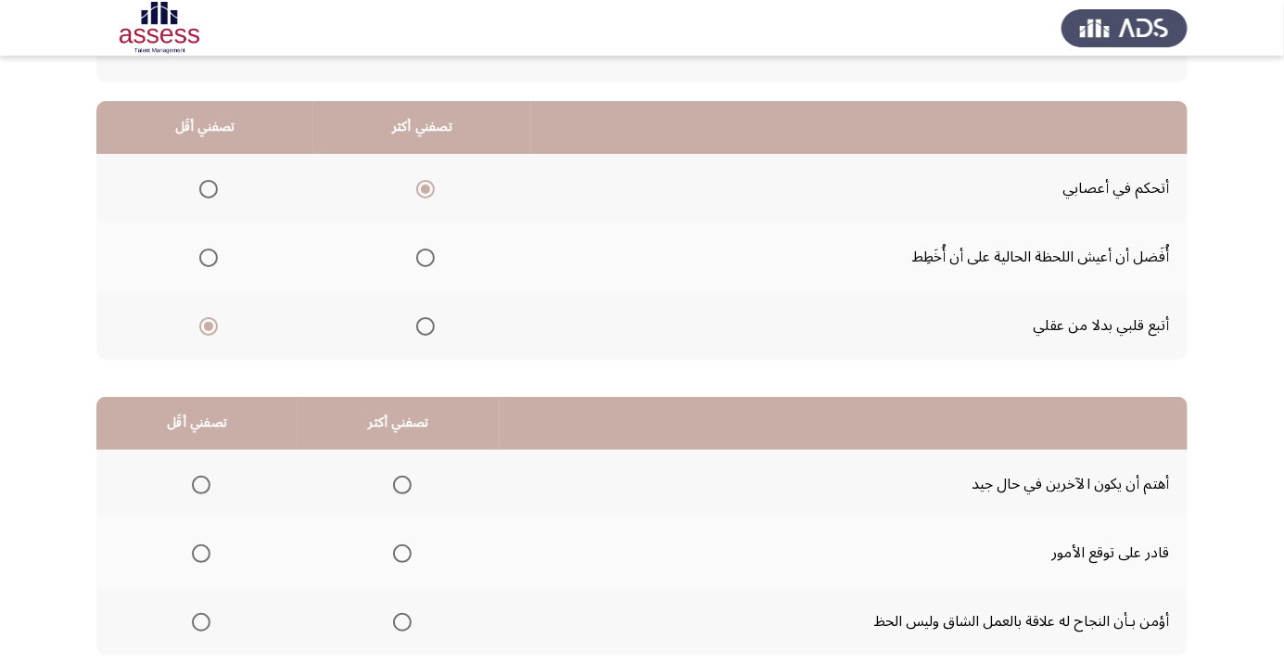
scroll to position [183, 0]
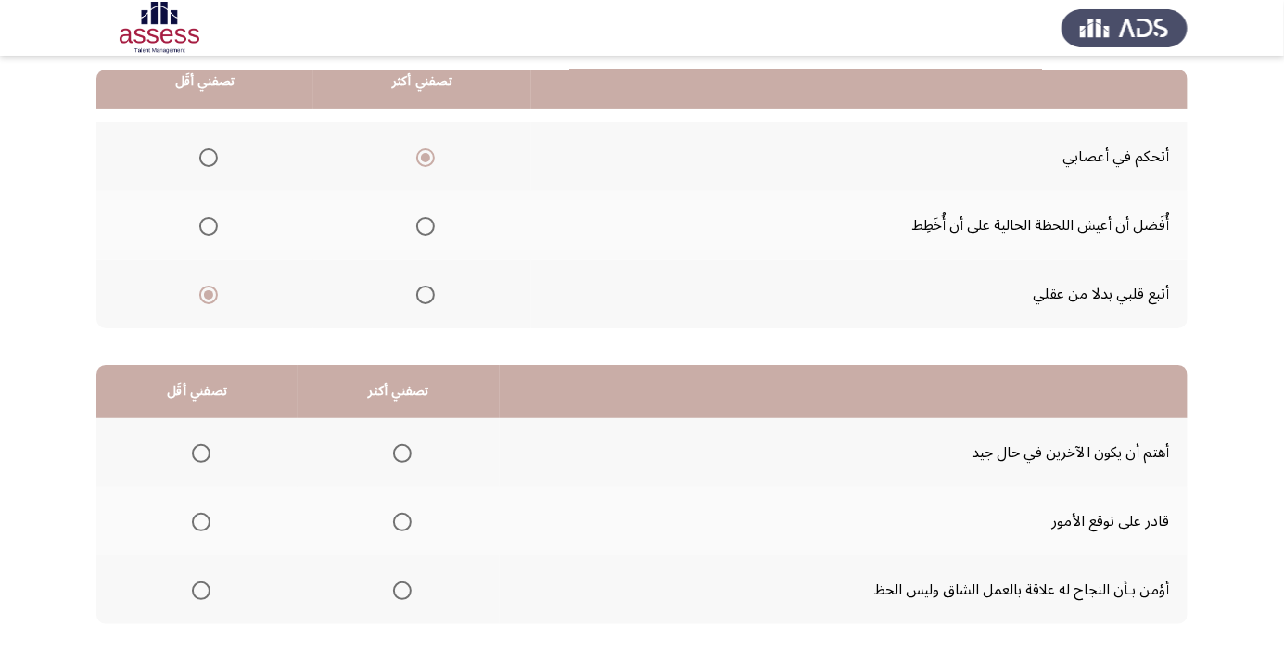
click at [200, 446] on span "Select an option" at bounding box center [201, 453] width 19 height 19
click at [200, 446] on input "Select an option" at bounding box center [201, 453] width 19 height 19
click at [403, 512] on span "Select an option" at bounding box center [402, 521] width 19 height 19
click at [403, 512] on input "Select an option" at bounding box center [402, 521] width 19 height 19
click at [201, 590] on span "Select an option" at bounding box center [201, 590] width 0 height 0
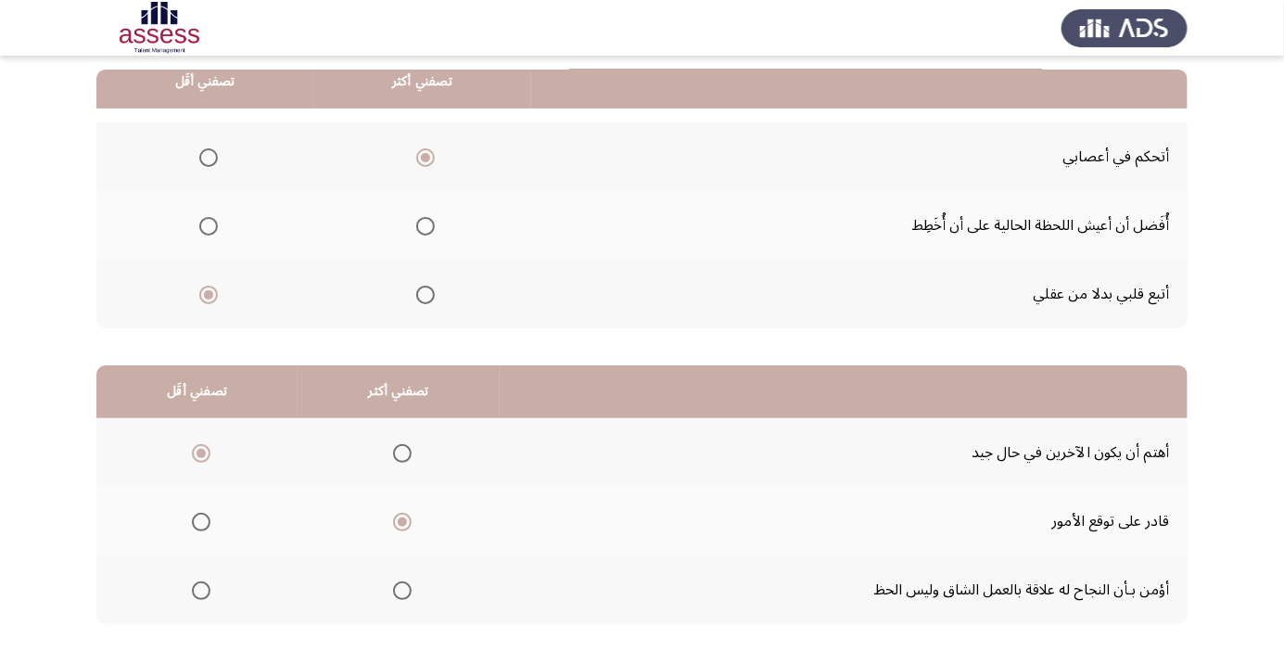
click at [198, 588] on input "Select an option" at bounding box center [201, 590] width 19 height 19
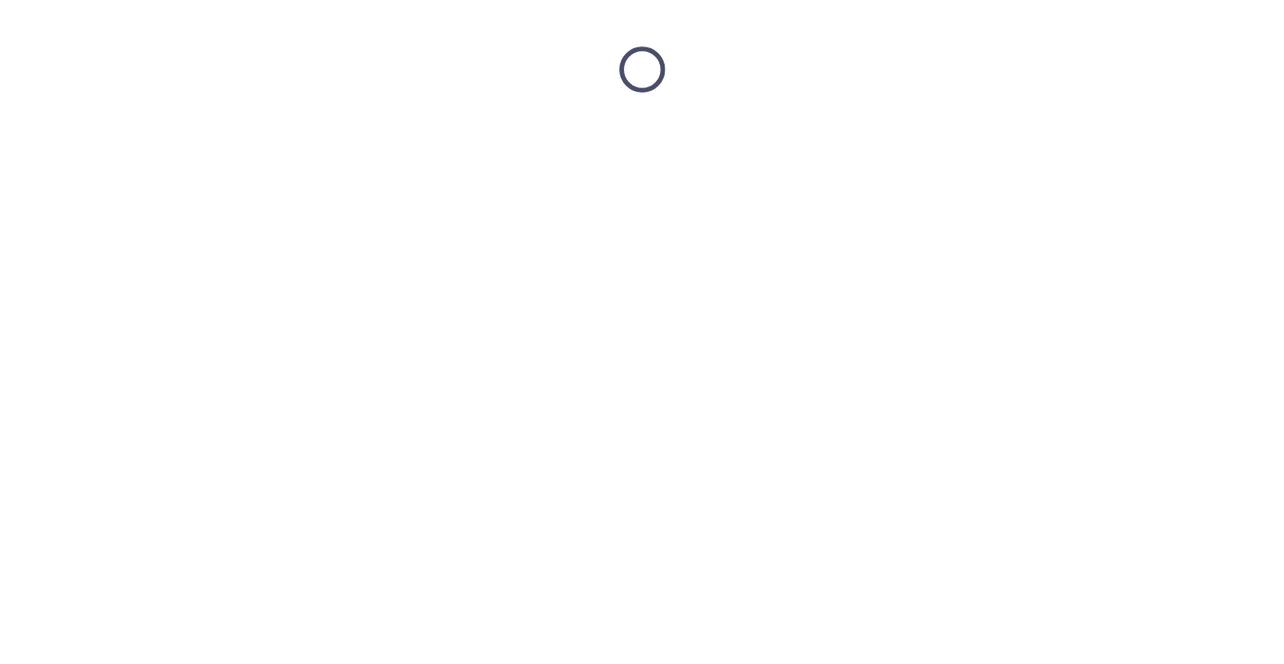
scroll to position [0, 0]
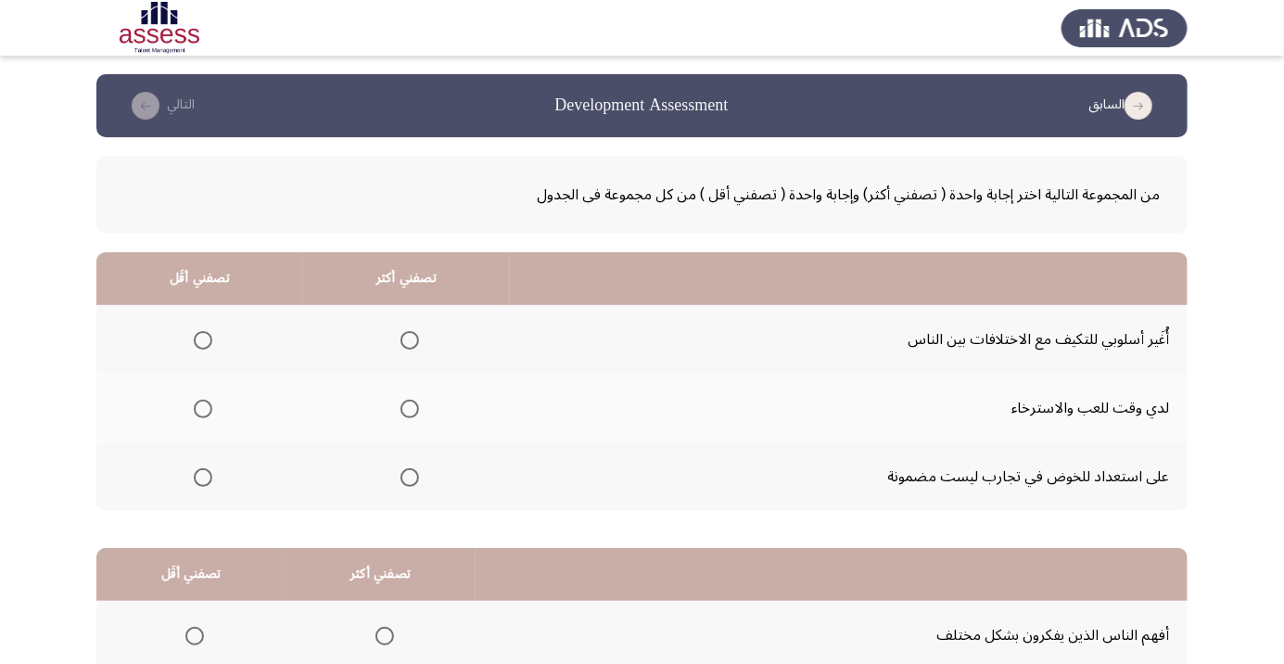
click at [416, 334] on span "Select an option" at bounding box center [409, 340] width 19 height 19
click at [416, 334] on input "Select an option" at bounding box center [409, 340] width 19 height 19
click at [204, 401] on span "Select an option" at bounding box center [203, 408] width 19 height 19
click at [204, 401] on input "Select an option" at bounding box center [203, 408] width 19 height 19
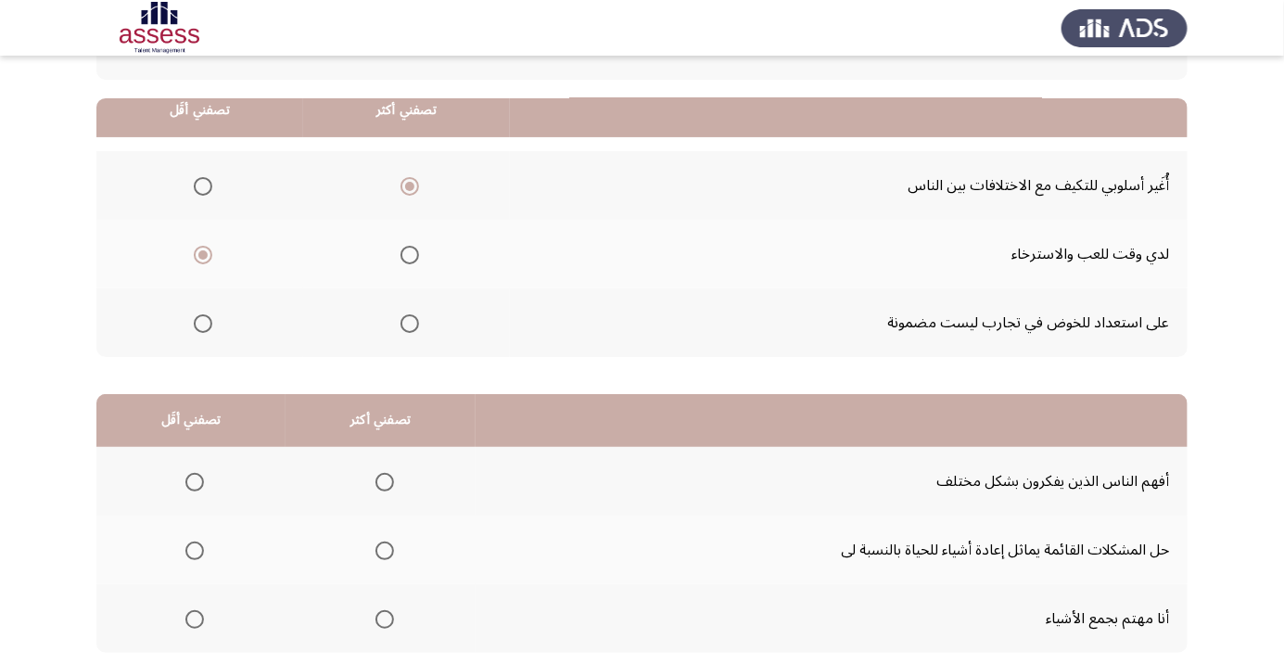
scroll to position [183, 0]
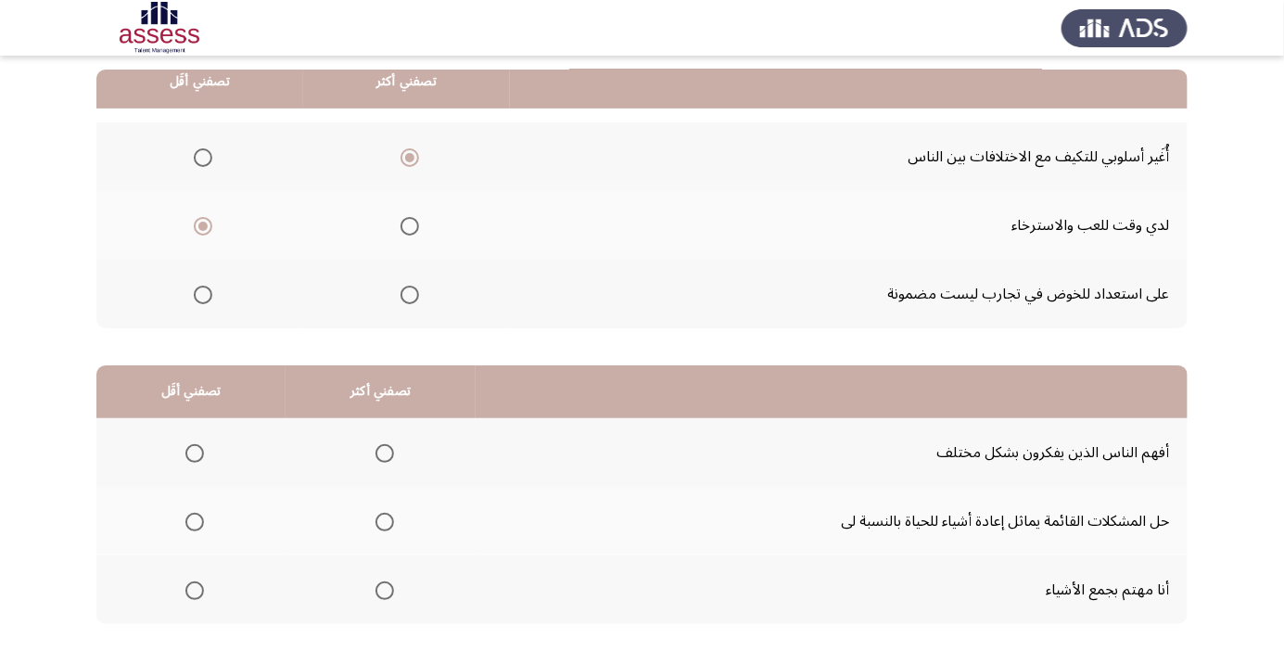
click at [385, 453] on span "Select an option" at bounding box center [385, 453] width 0 height 0
click at [378, 451] on input "Select an option" at bounding box center [384, 453] width 19 height 19
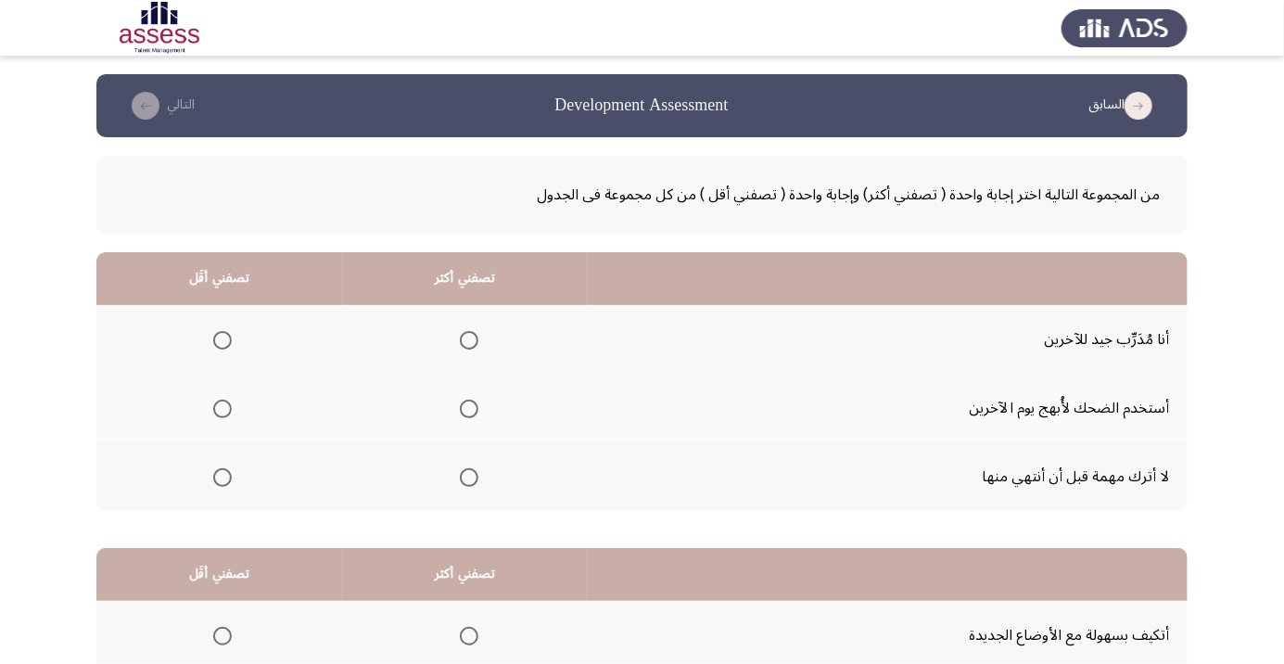
click at [490, 470] on th at bounding box center [465, 476] width 246 height 69
click at [463, 484] on span "Select an option" at bounding box center [469, 477] width 19 height 19
click at [463, 484] on input "Select an option" at bounding box center [469, 477] width 19 height 19
click at [222, 386] on th at bounding box center [219, 407] width 246 height 69
click at [230, 410] on span "Select an option" at bounding box center [222, 408] width 19 height 19
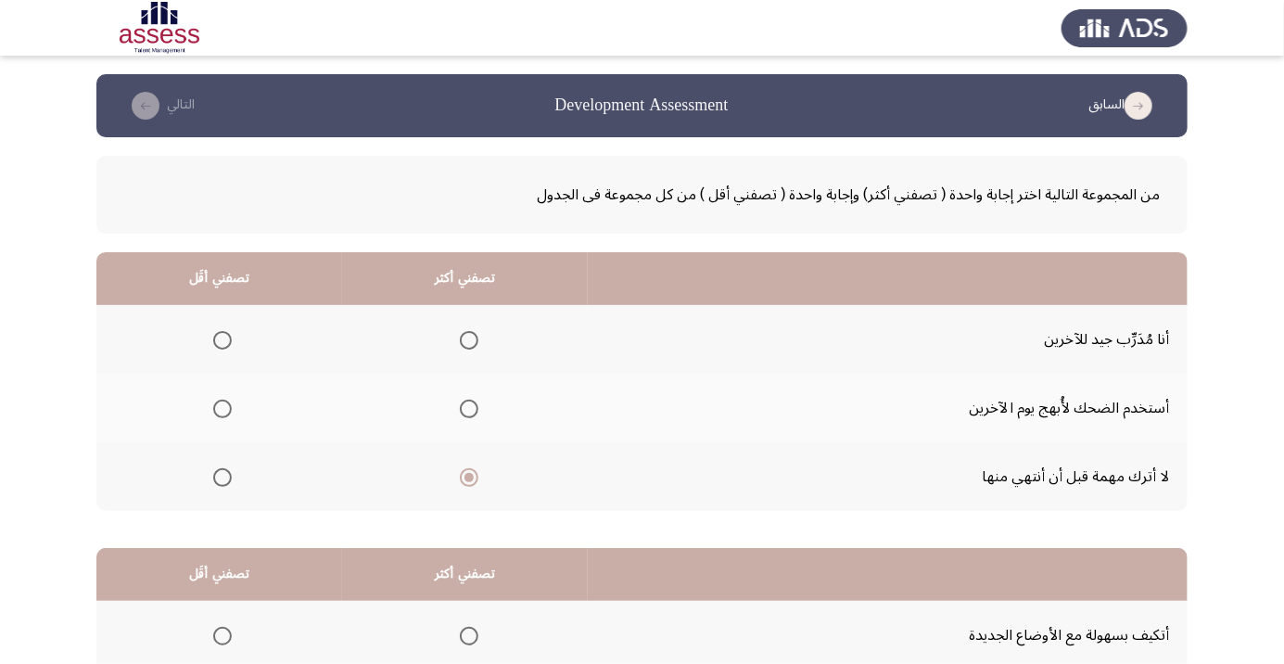
click at [230, 410] on input "Select an option" at bounding box center [222, 408] width 19 height 19
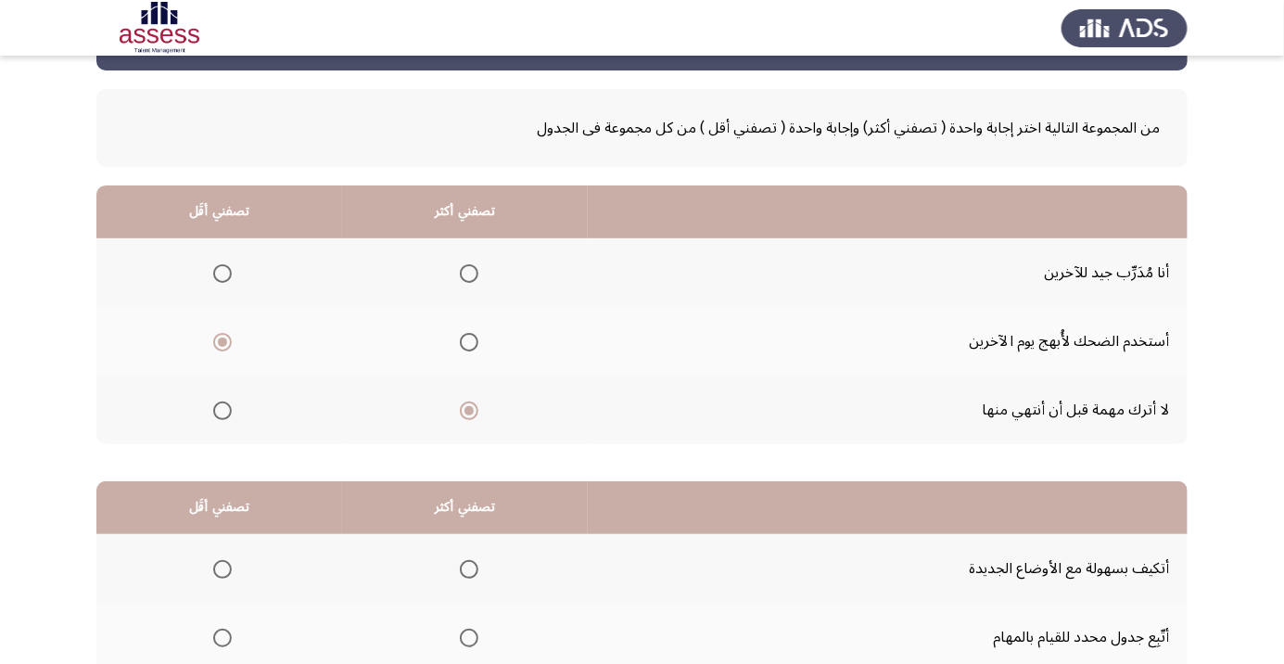
scroll to position [183, 0]
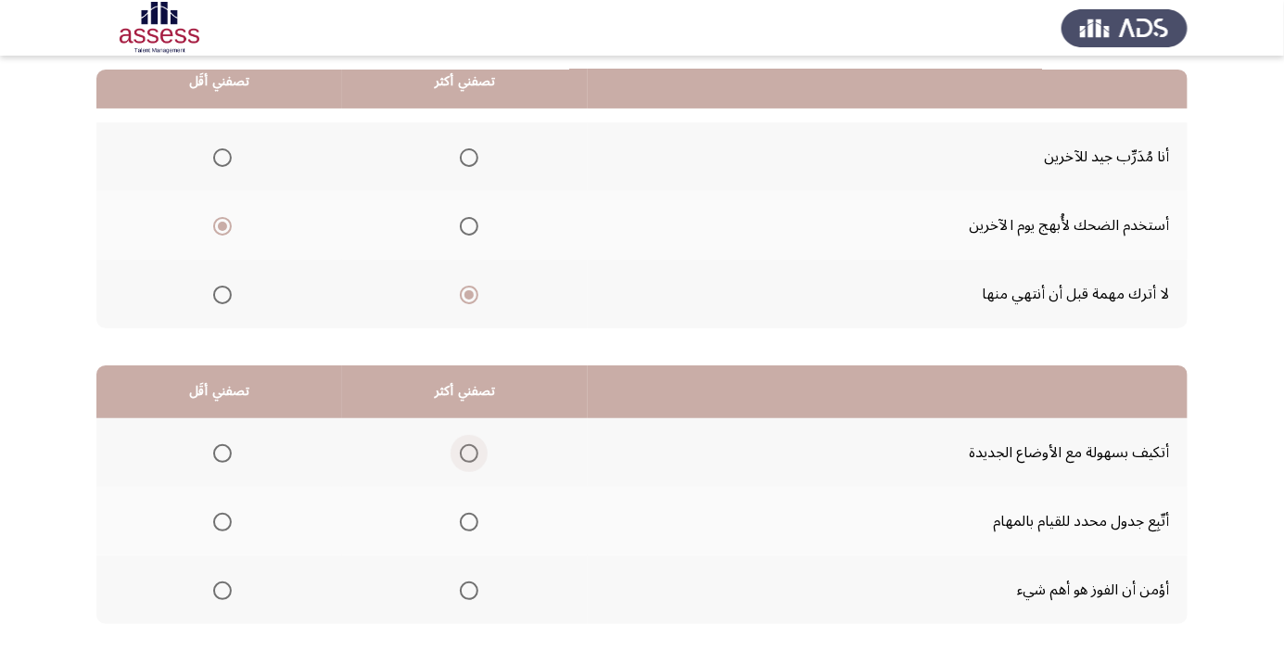
click at [452, 458] on label "Select an option" at bounding box center [465, 453] width 26 height 19
click at [460, 458] on input "Select an option" at bounding box center [469, 453] width 19 height 19
click at [221, 588] on span "Select an option" at bounding box center [222, 590] width 19 height 19
click at [221, 588] on input "Select an option" at bounding box center [222, 590] width 19 height 19
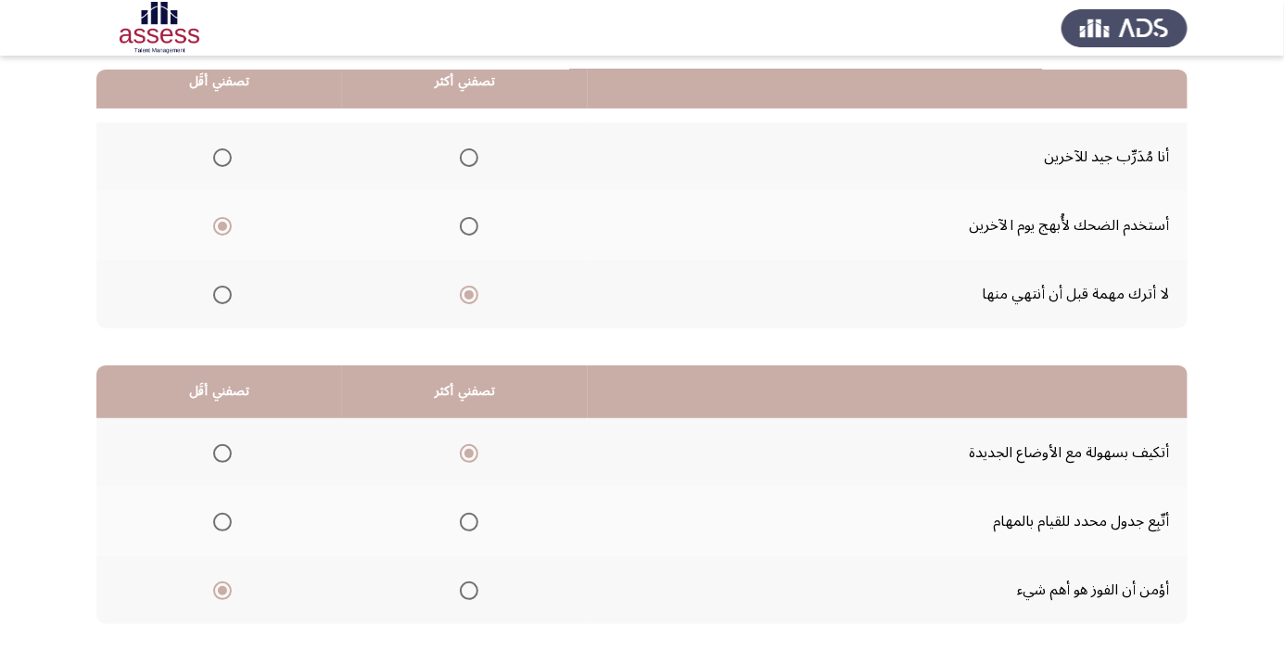
scroll to position [0, 0]
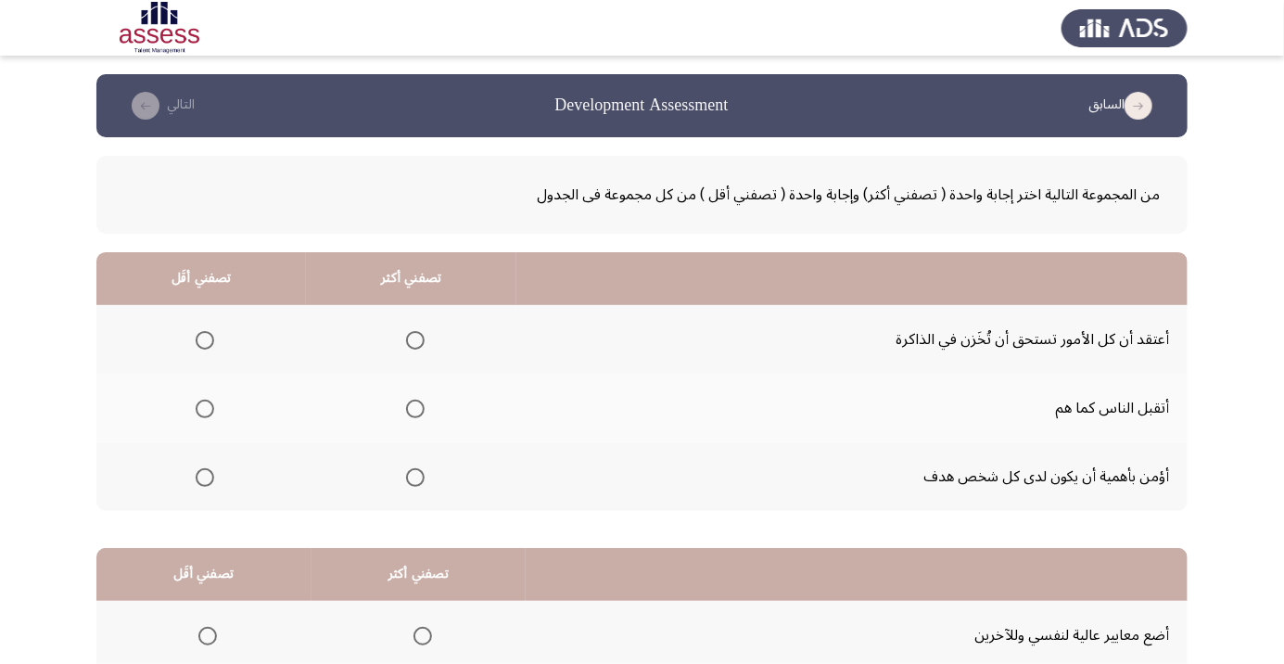
click at [205, 340] on span "Select an option" at bounding box center [205, 340] width 0 height 0
click at [205, 339] on input "Select an option" at bounding box center [205, 340] width 19 height 19
click at [415, 477] on span "Select an option" at bounding box center [415, 477] width 0 height 0
click at [415, 475] on input "Select an option" at bounding box center [415, 477] width 19 height 19
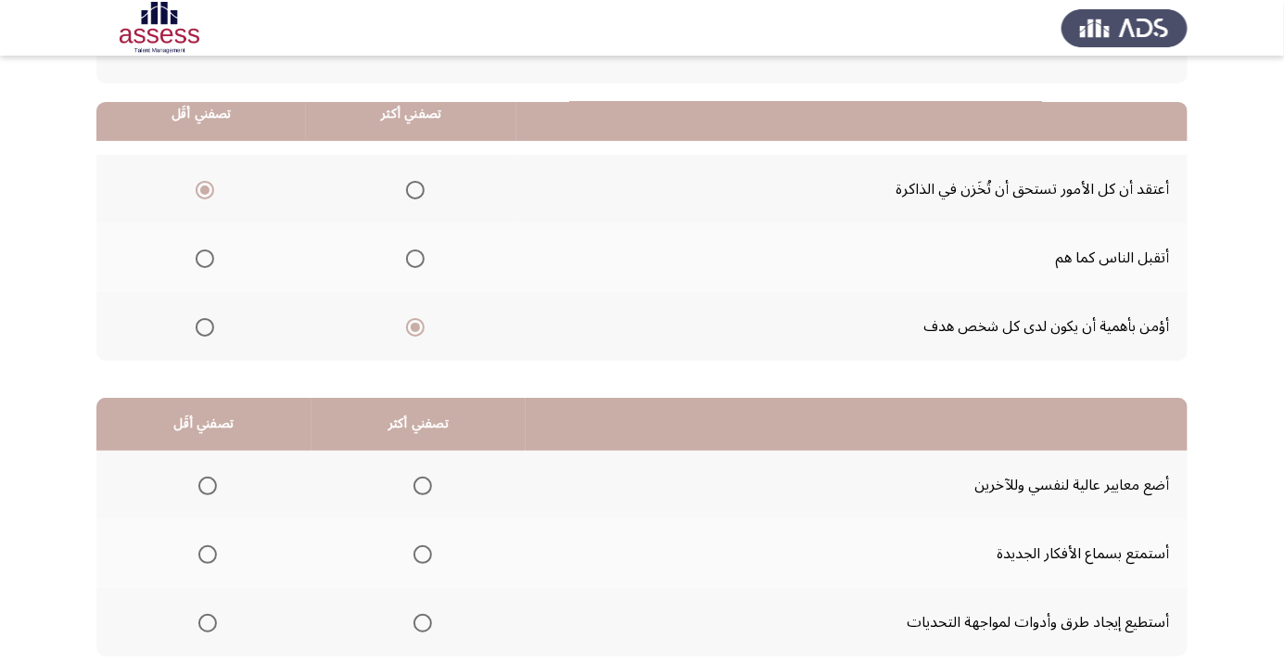
scroll to position [183, 0]
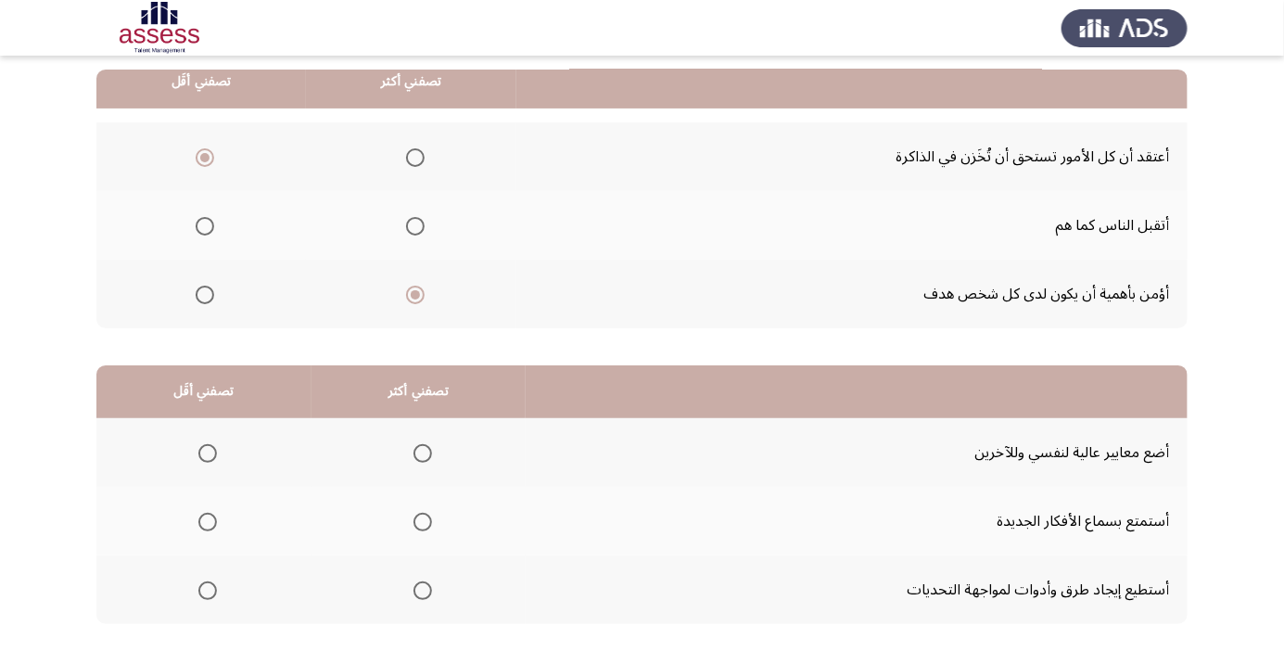
click at [423, 590] on span "Select an option" at bounding box center [423, 590] width 0 height 0
click at [418, 588] on input "Select an option" at bounding box center [422, 590] width 19 height 19
click at [206, 451] on span "Select an option" at bounding box center [207, 453] width 19 height 19
click at [206, 451] on input "Select an option" at bounding box center [207, 453] width 19 height 19
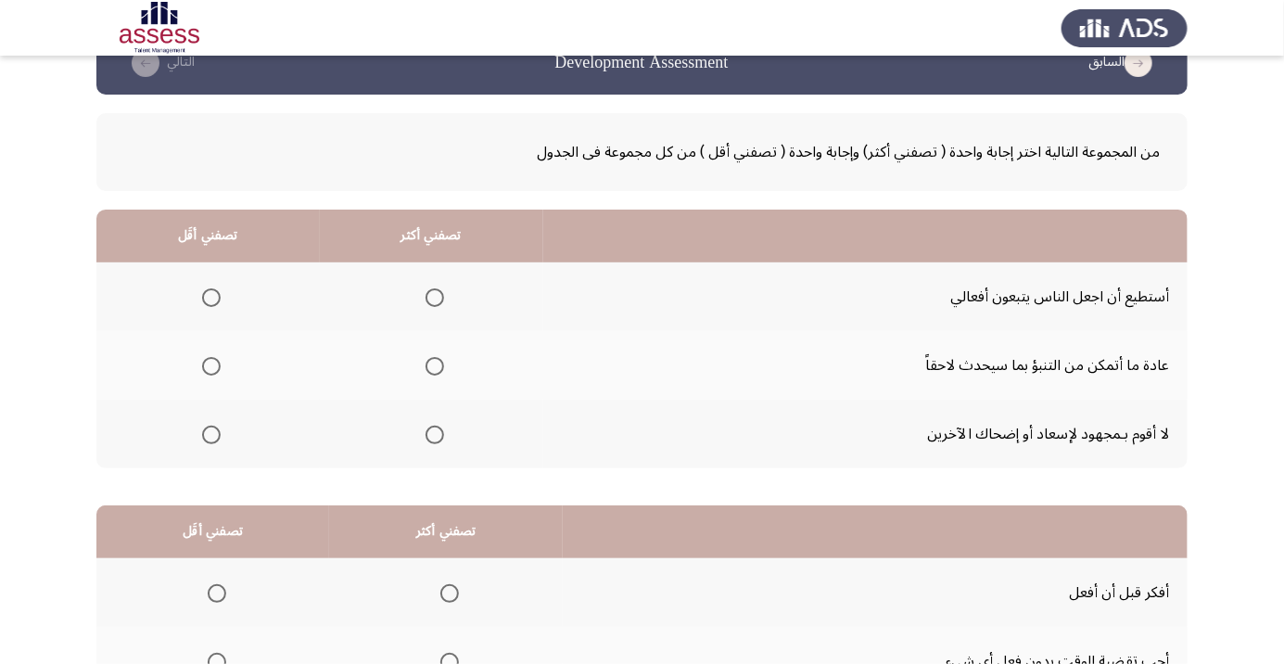
scroll to position [39, 0]
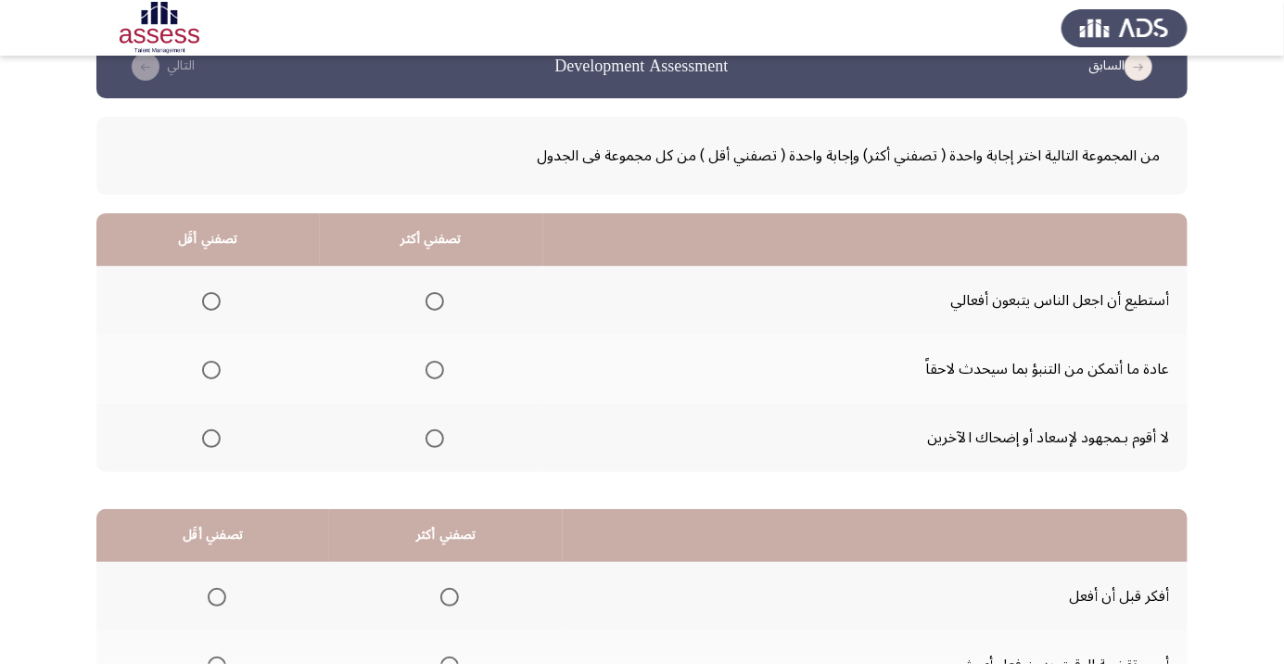
click at [218, 445] on span "Select an option" at bounding box center [211, 438] width 19 height 19
click at [218, 445] on input "Select an option" at bounding box center [211, 438] width 19 height 19
click at [435, 301] on span "Select an option" at bounding box center [435, 301] width 0 height 0
click at [431, 299] on input "Select an option" at bounding box center [434, 301] width 19 height 19
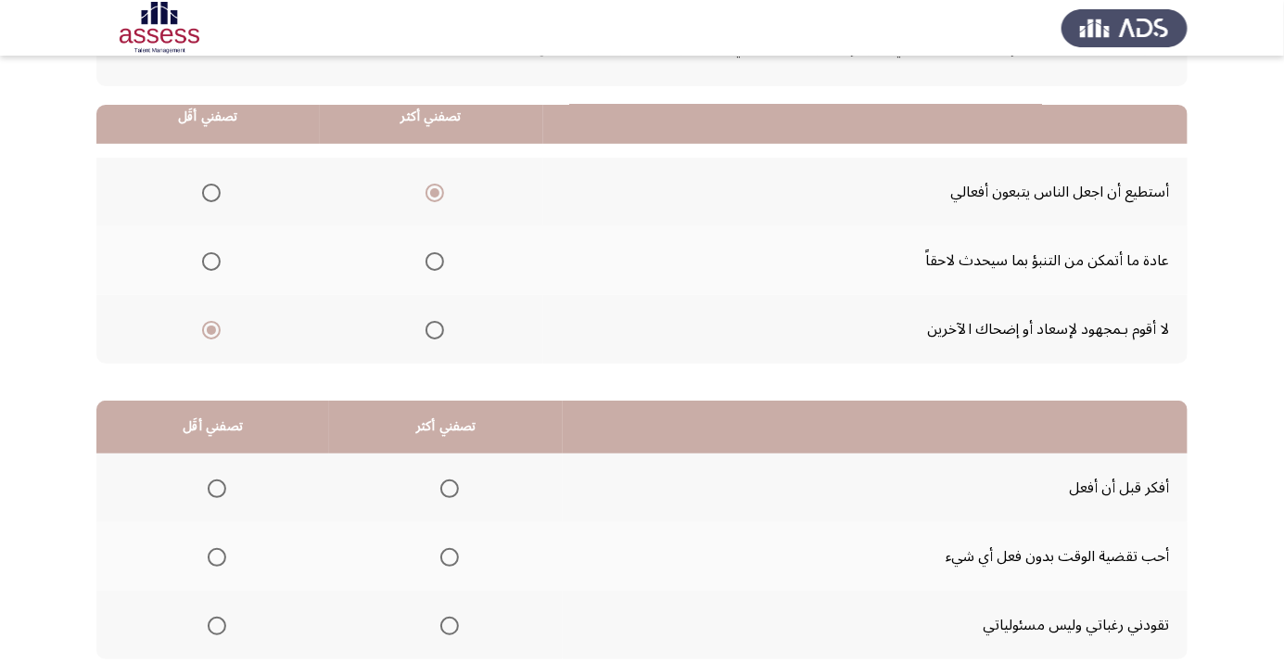
scroll to position [183, 0]
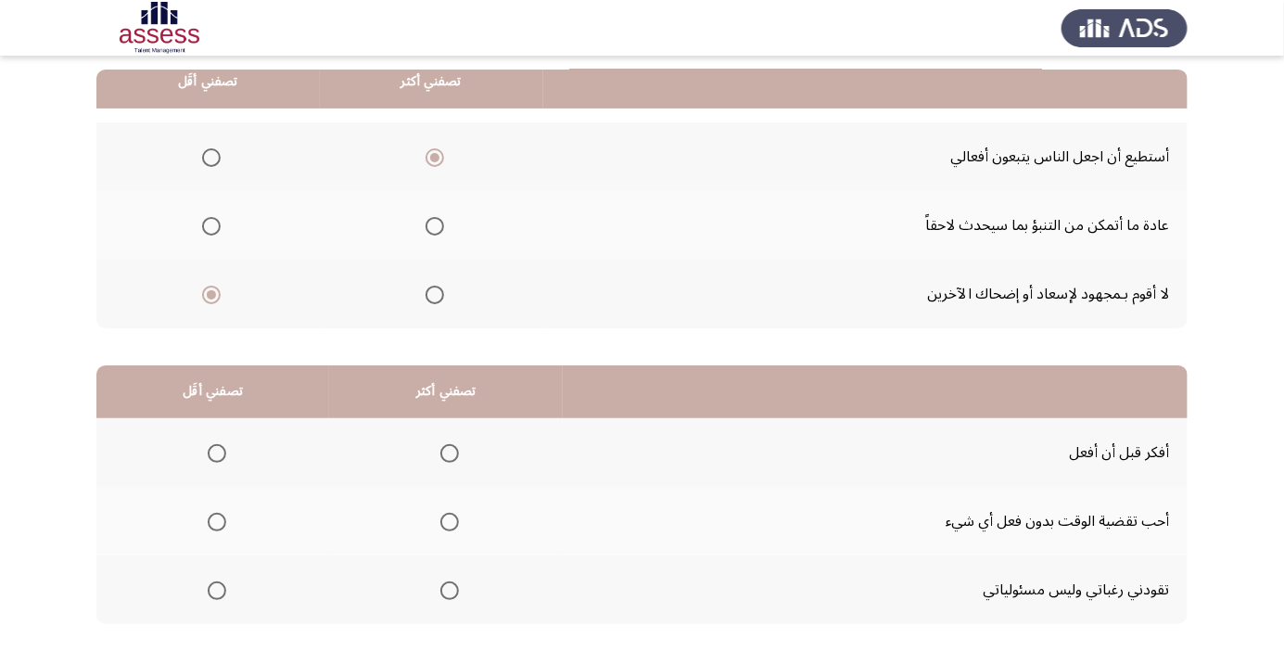
click at [438, 224] on span "Select an option" at bounding box center [434, 226] width 19 height 19
click at [438, 224] on input "Select an option" at bounding box center [434, 226] width 19 height 19
click at [451, 448] on span "Select an option" at bounding box center [449, 453] width 19 height 19
click at [451, 448] on input "Select an option" at bounding box center [449, 453] width 19 height 19
click at [221, 590] on span "Select an option" at bounding box center [217, 590] width 19 height 19
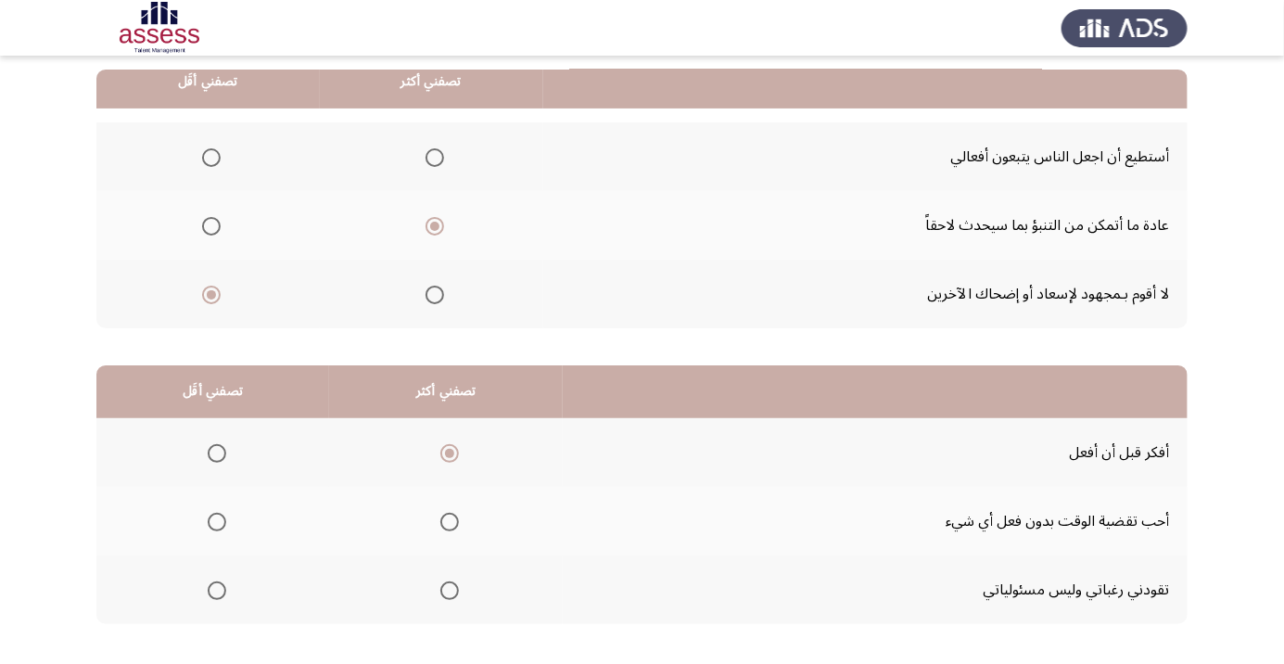
click at [221, 590] on input "Select an option" at bounding box center [217, 590] width 19 height 19
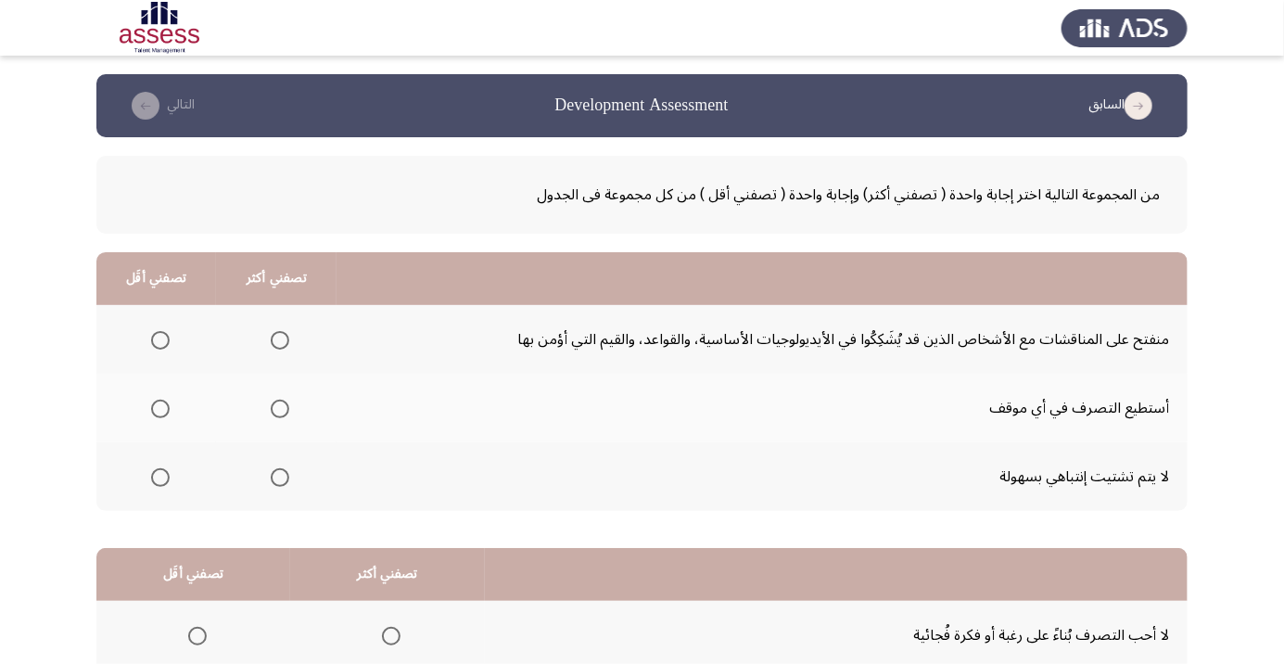
click at [280, 340] on span "Select an option" at bounding box center [280, 340] width 0 height 0
click at [277, 339] on input "Select an option" at bounding box center [280, 340] width 19 height 19
click at [158, 483] on span "Select an option" at bounding box center [160, 477] width 19 height 19
click at [158, 483] on input "Select an option" at bounding box center [160, 477] width 19 height 19
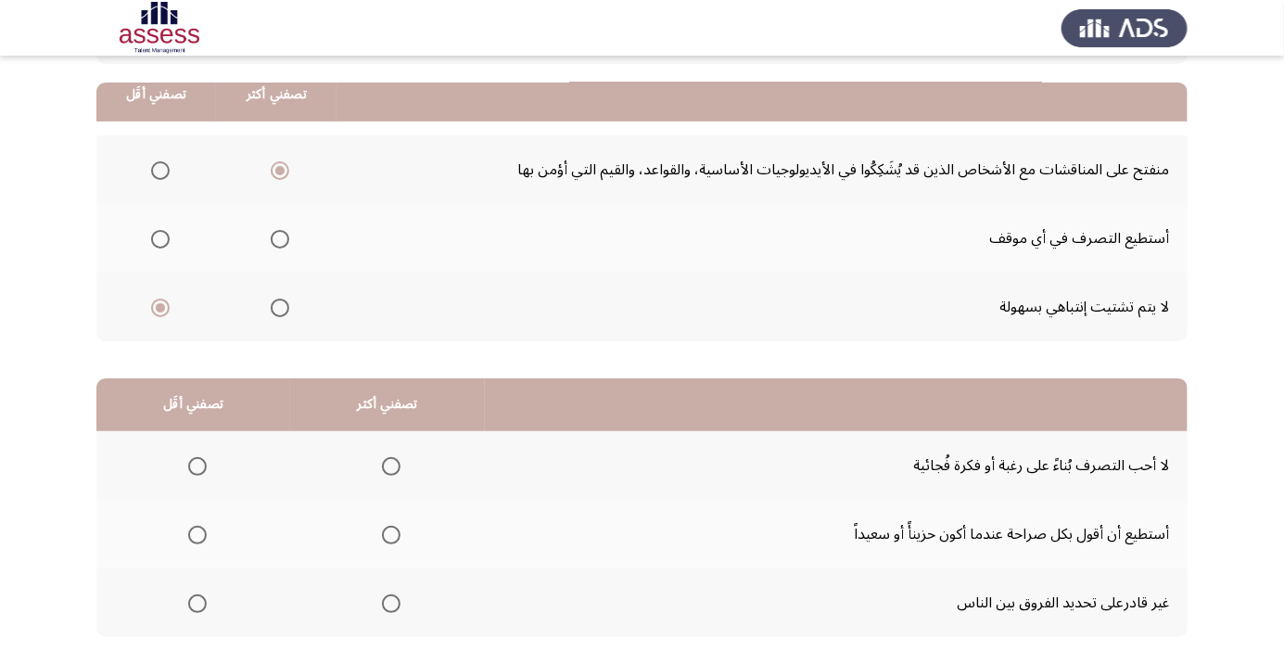
scroll to position [183, 0]
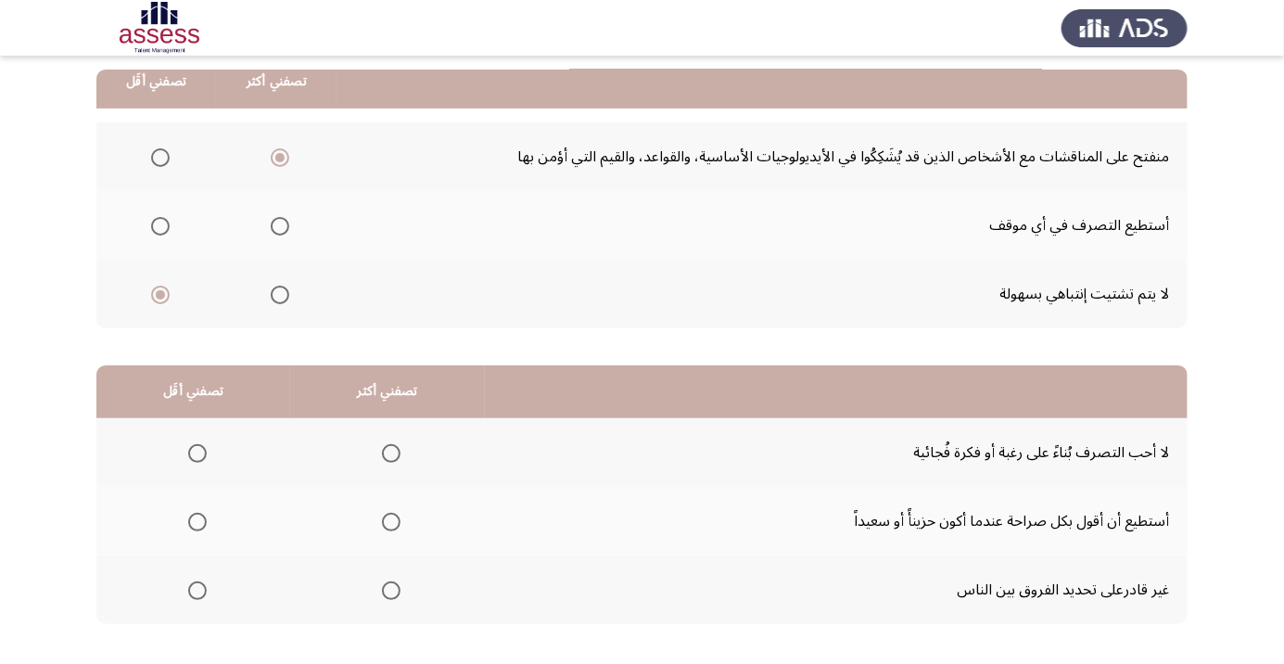
click at [197, 522] on span "Select an option" at bounding box center [197, 522] width 0 height 0
click at [196, 520] on input "Select an option" at bounding box center [197, 521] width 19 height 19
click at [409, 448] on th at bounding box center [387, 452] width 195 height 69
click at [390, 456] on span "Select an option" at bounding box center [391, 453] width 19 height 19
click at [390, 456] on input "Select an option" at bounding box center [391, 453] width 19 height 19
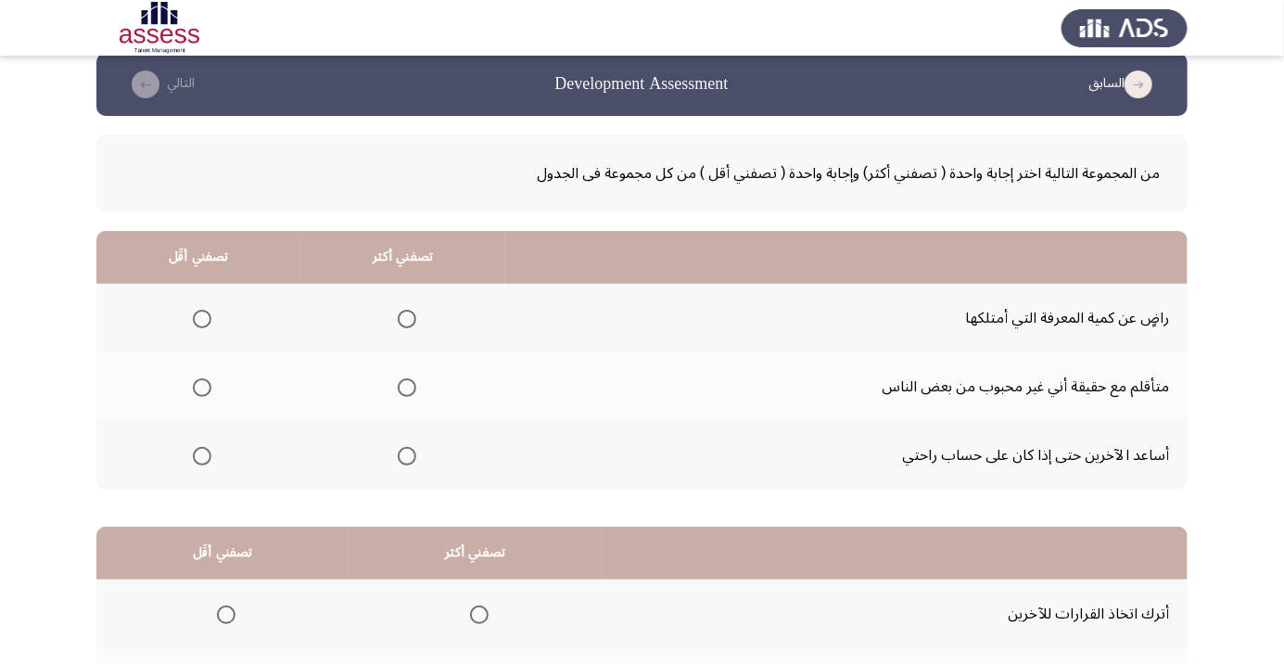
scroll to position [23, 0]
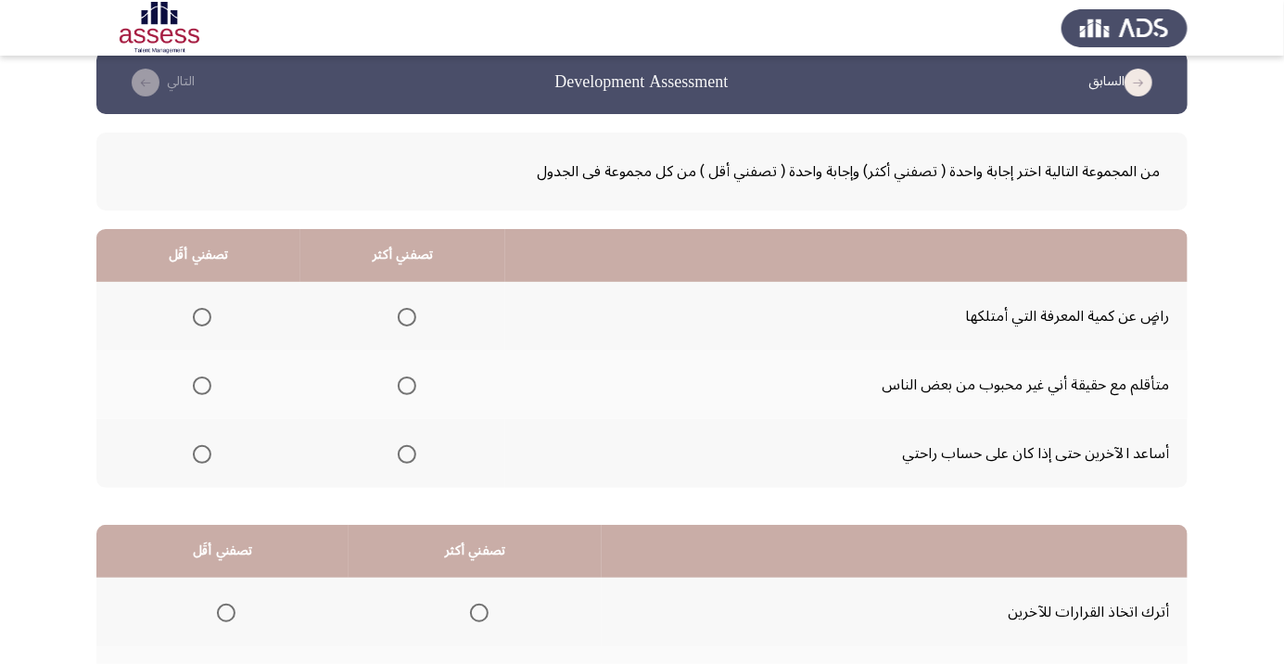
click at [208, 315] on span "Select an option" at bounding box center [202, 317] width 19 height 19
click at [208, 315] on input "Select an option" at bounding box center [202, 317] width 19 height 19
click at [407, 454] on span "Select an option" at bounding box center [407, 454] width 0 height 0
click at [403, 452] on input "Select an option" at bounding box center [407, 454] width 19 height 19
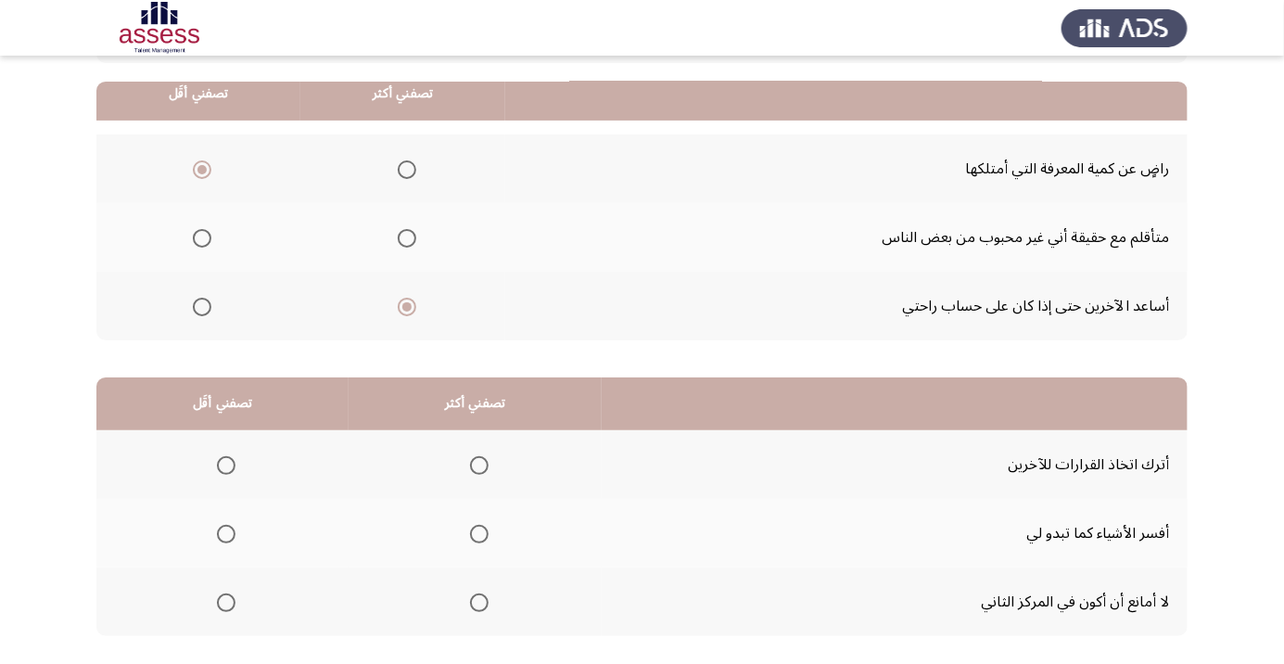
scroll to position [183, 0]
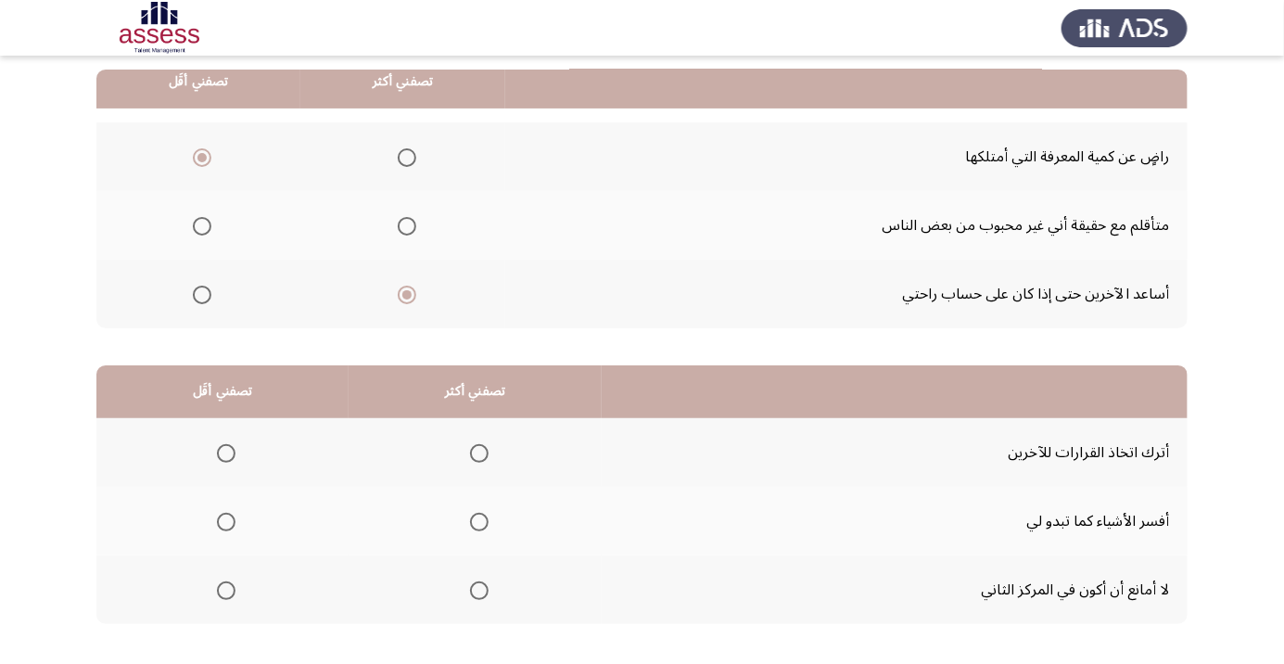
click at [485, 528] on span "Select an option" at bounding box center [479, 521] width 19 height 19
click at [485, 528] on input "Select an option" at bounding box center [479, 521] width 19 height 19
click at [237, 431] on th at bounding box center [222, 452] width 252 height 69
click at [226, 588] on span "Select an option" at bounding box center [226, 590] width 19 height 19
click at [226, 588] on input "Select an option" at bounding box center [226, 590] width 19 height 19
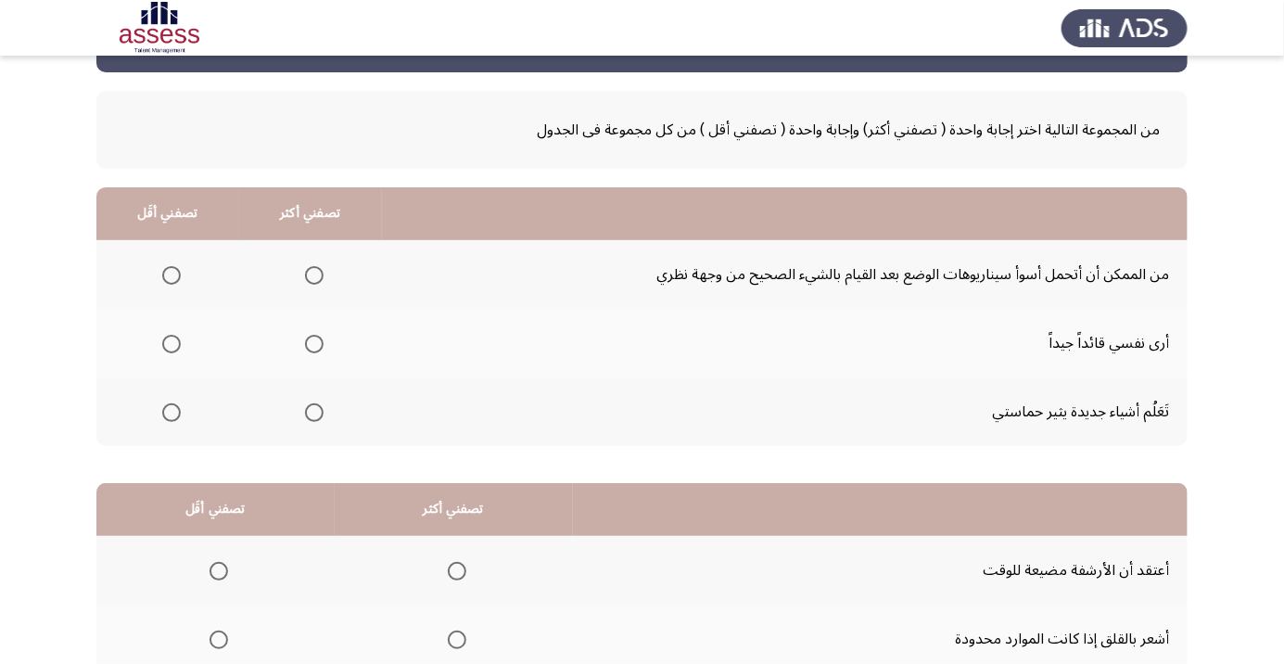
scroll to position [76, 0]
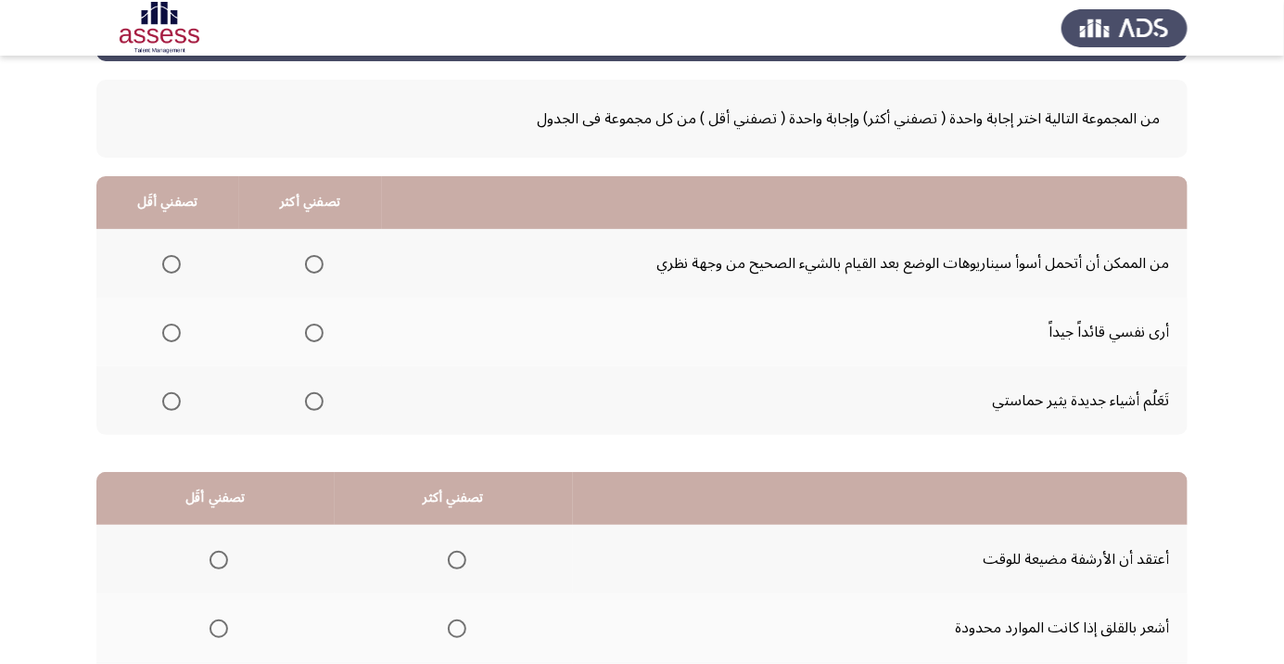
click at [318, 330] on span "Select an option" at bounding box center [314, 332] width 19 height 19
click at [318, 330] on input "Select an option" at bounding box center [314, 332] width 19 height 19
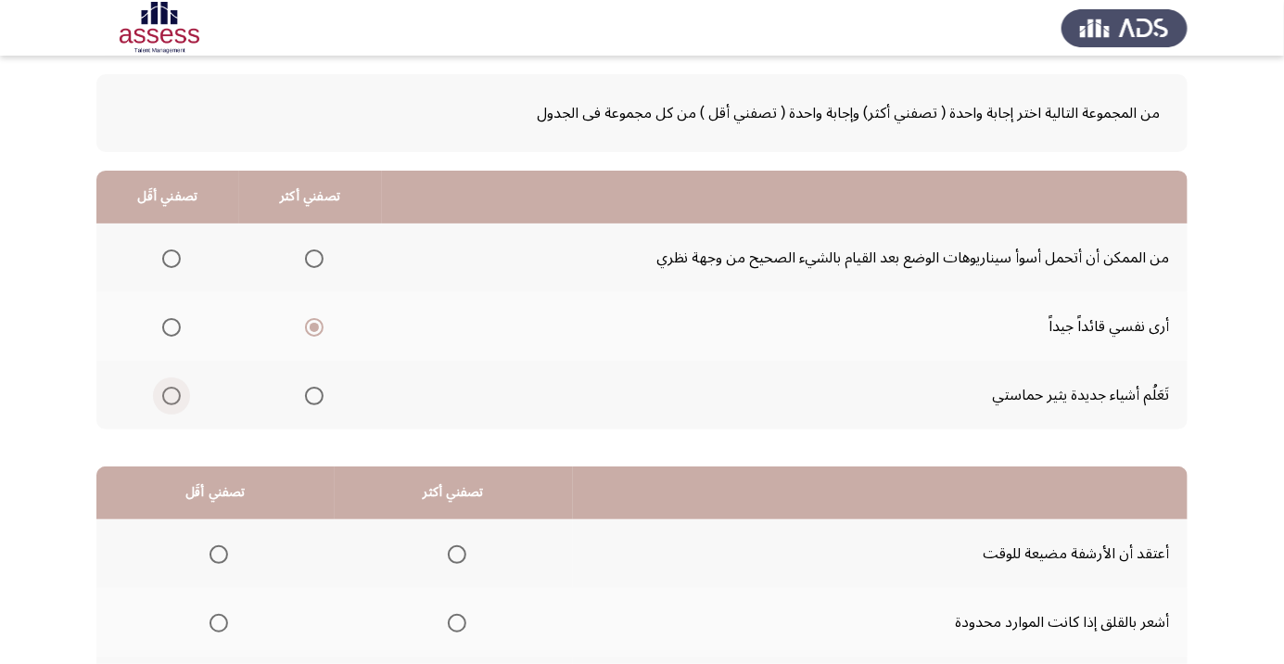
click at [171, 396] on span "Select an option" at bounding box center [171, 396] width 0 height 0
click at [170, 393] on input "Select an option" at bounding box center [171, 395] width 19 height 19
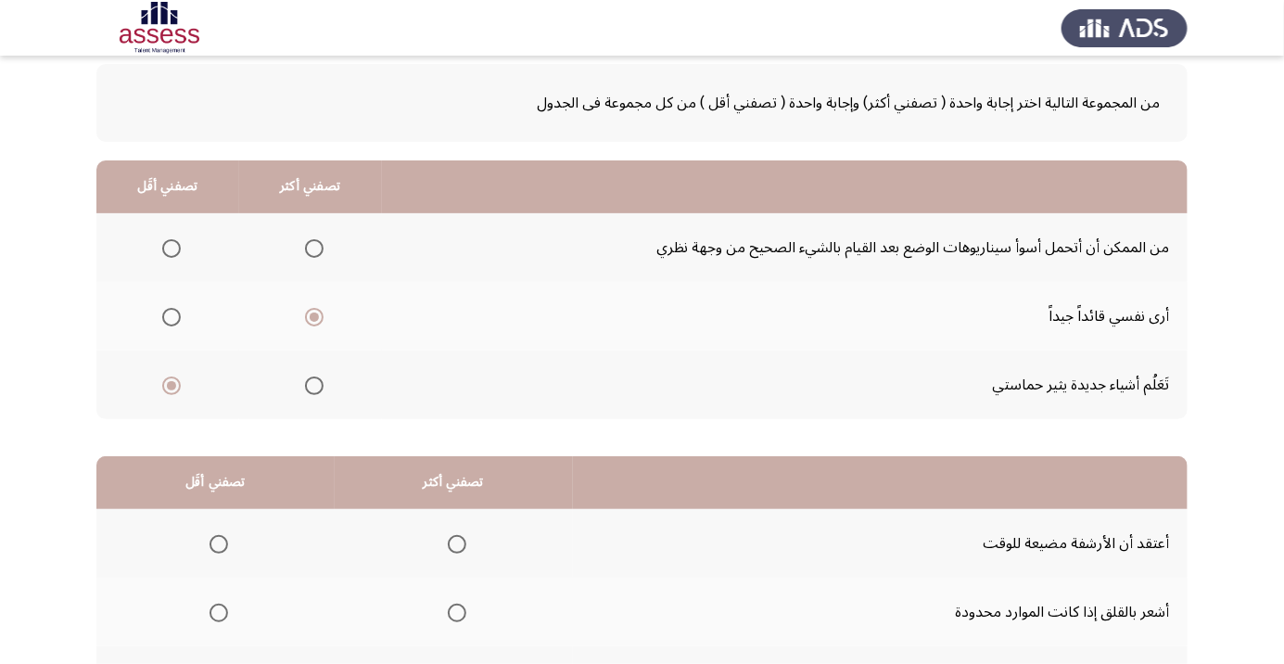
scroll to position [183, 0]
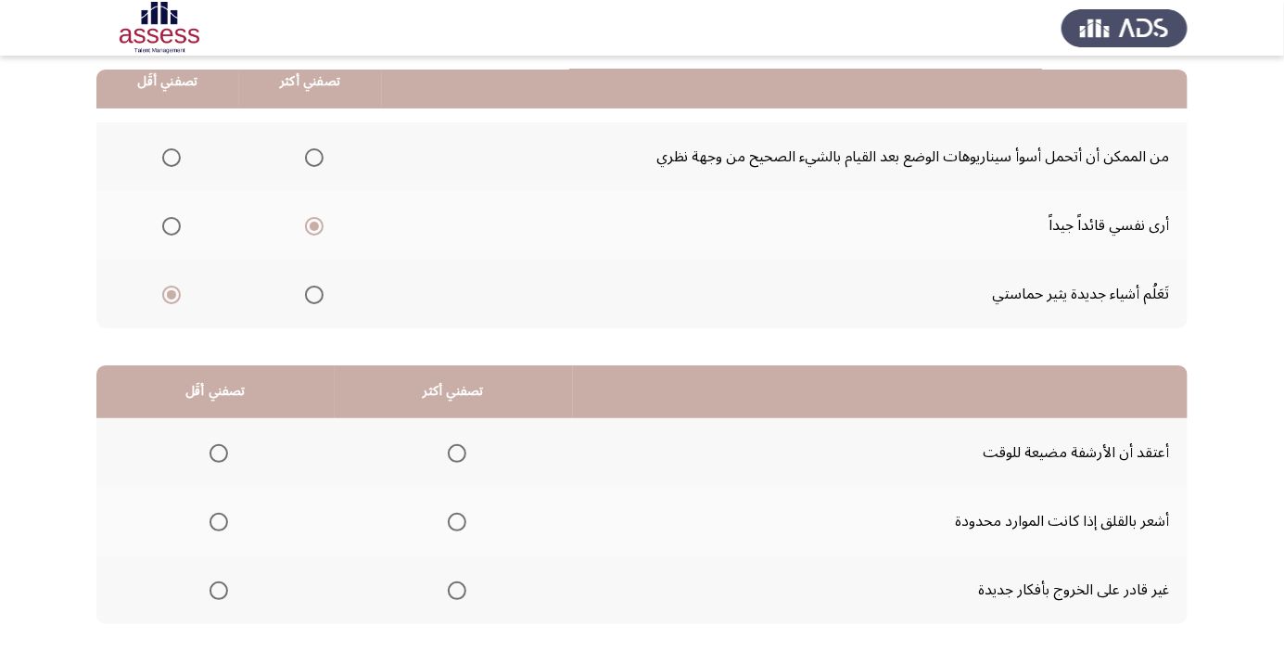
click at [459, 512] on span "Select an option" at bounding box center [457, 521] width 19 height 19
click at [459, 512] on input "Select an option" at bounding box center [457, 521] width 19 height 19
click at [219, 590] on span "Select an option" at bounding box center [219, 590] width 0 height 0
click at [218, 588] on input "Select an option" at bounding box center [218, 590] width 19 height 19
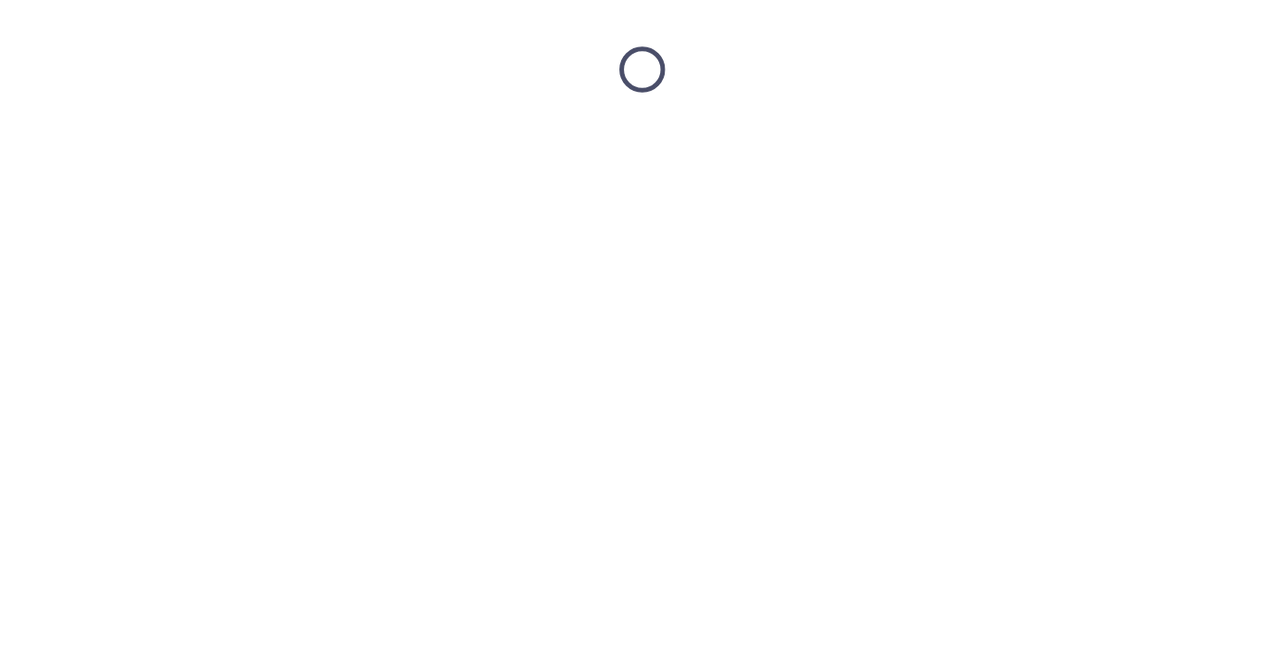
scroll to position [0, 0]
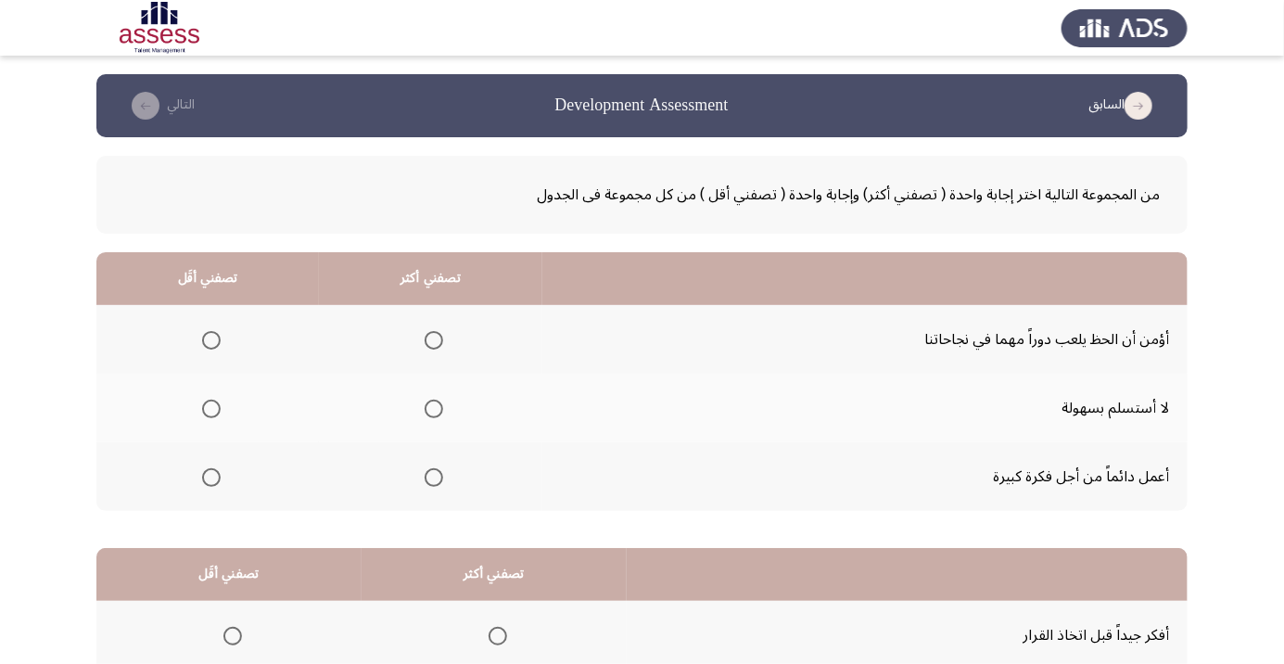
click at [451, 349] on th at bounding box center [430, 339] width 223 height 69
click at [437, 343] on span "Select an option" at bounding box center [433, 340] width 19 height 19
click at [437, 343] on input "Select an option" at bounding box center [433, 340] width 19 height 19
click at [205, 482] on span "Select an option" at bounding box center [211, 477] width 19 height 19
click at [205, 482] on input "Select an option" at bounding box center [211, 477] width 19 height 19
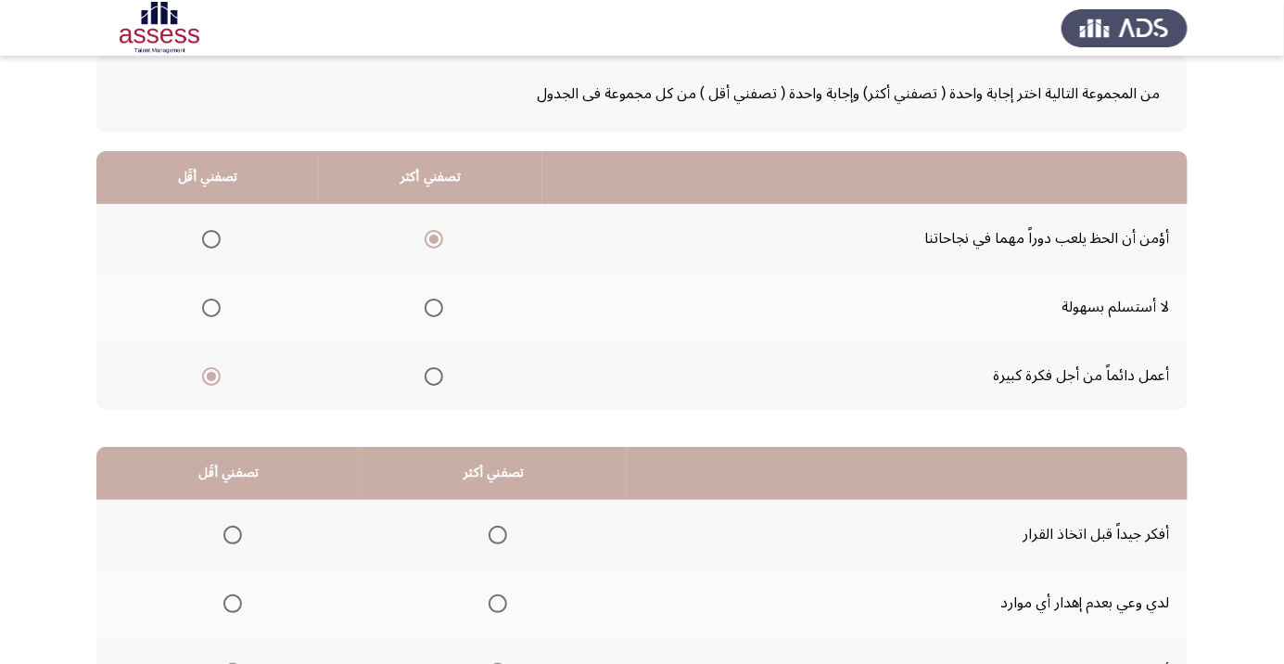
scroll to position [183, 0]
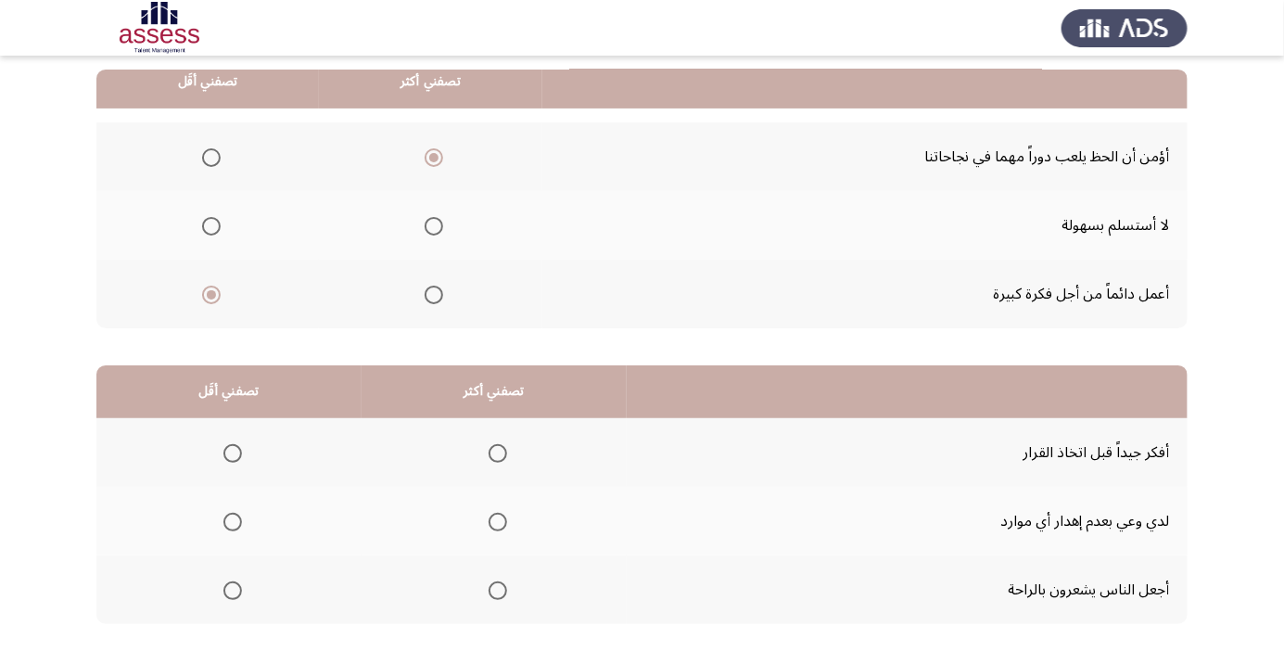
click at [498, 522] on span "Select an option" at bounding box center [498, 522] width 0 height 0
click at [493, 520] on input "Select an option" at bounding box center [497, 521] width 19 height 19
click at [233, 453] on span "Select an option" at bounding box center [233, 453] width 0 height 0
click at [231, 451] on input "Select an option" at bounding box center [232, 453] width 19 height 19
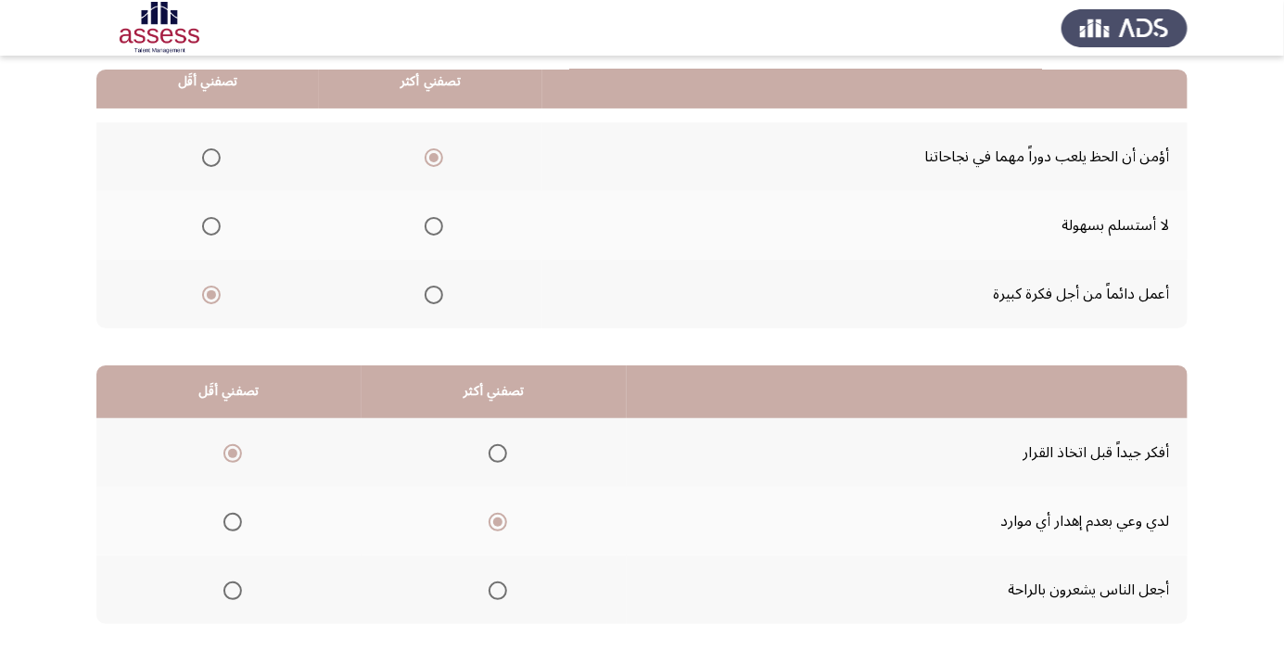
scroll to position [0, 0]
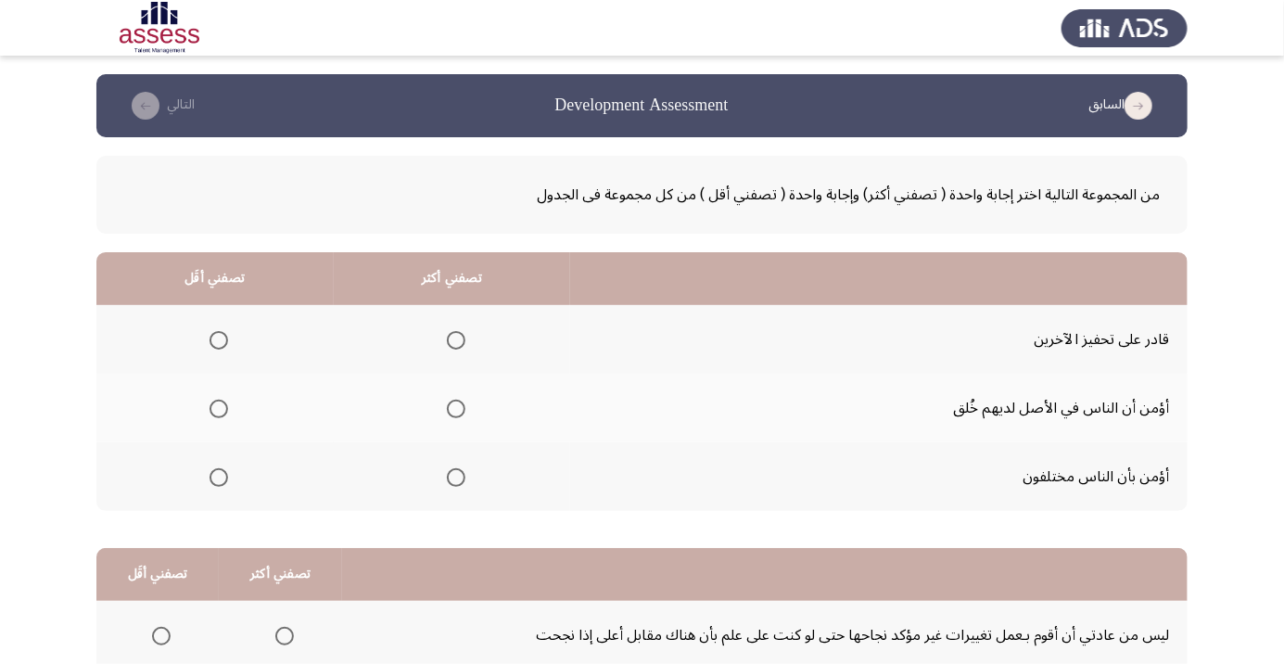
click at [464, 468] on span "Select an option" at bounding box center [456, 477] width 19 height 19
click at [464, 468] on input "Select an option" at bounding box center [456, 477] width 19 height 19
click at [190, 402] on th at bounding box center [214, 407] width 237 height 69
click at [219, 409] on span "Select an option" at bounding box center [219, 409] width 0 height 0
click at [218, 408] on input "Select an option" at bounding box center [218, 408] width 19 height 19
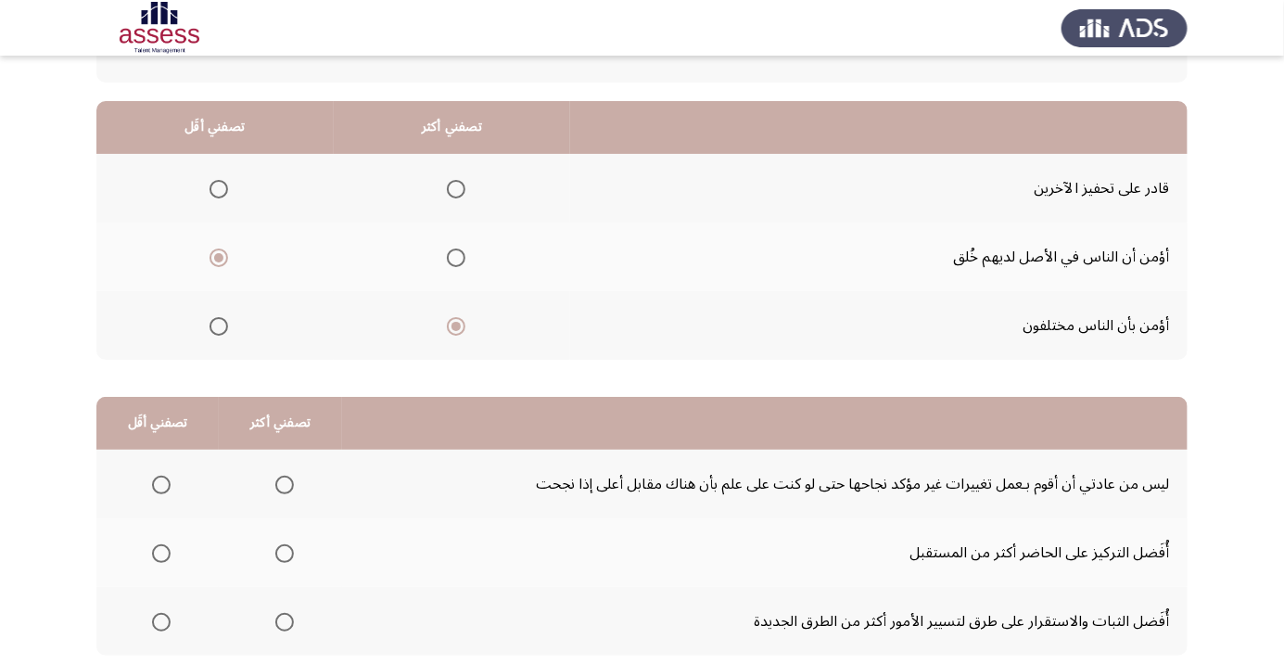
scroll to position [183, 0]
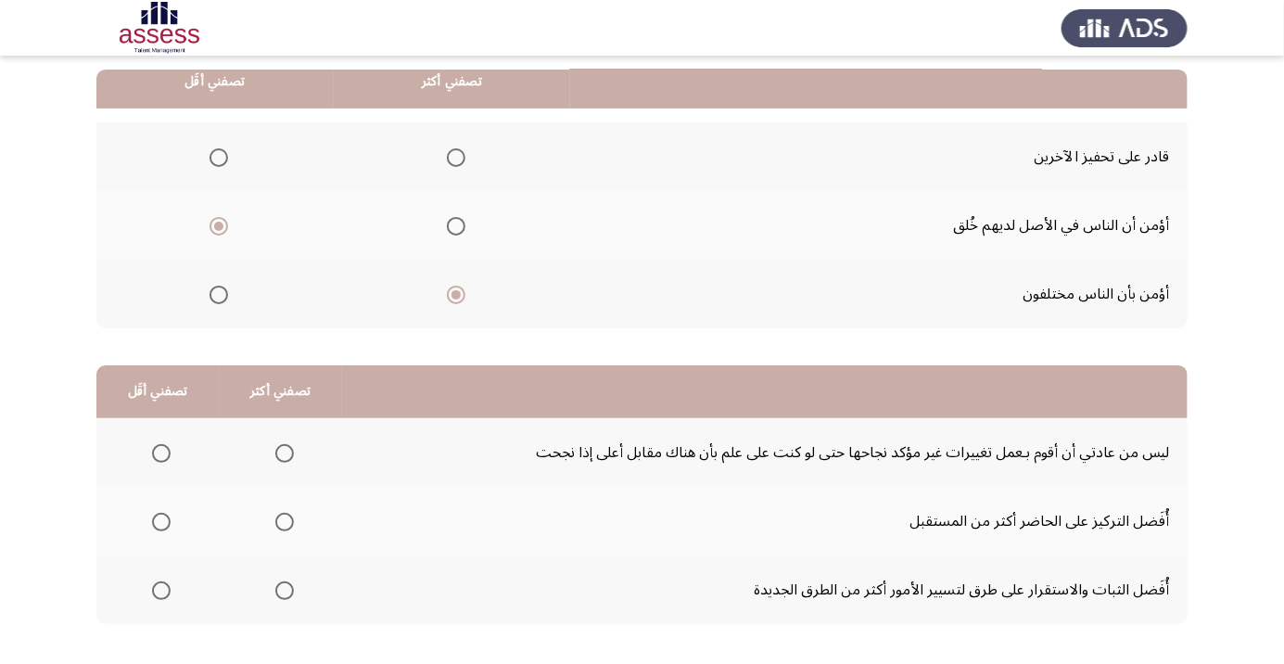
click at [281, 520] on span "Select an option" at bounding box center [284, 521] width 19 height 19
click at [281, 520] on input "Select an option" at bounding box center [284, 521] width 19 height 19
click at [158, 444] on span "Select an option" at bounding box center [161, 453] width 19 height 19
click at [158, 444] on input "Select an option" at bounding box center [161, 453] width 19 height 19
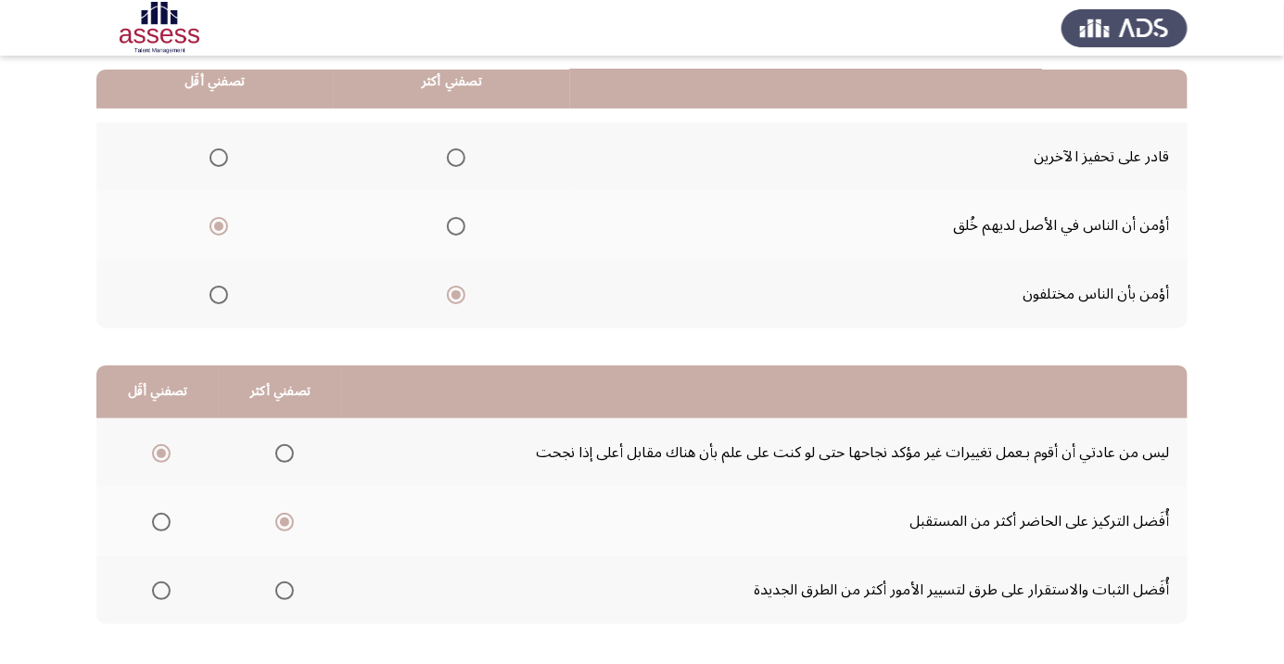
scroll to position [0, 0]
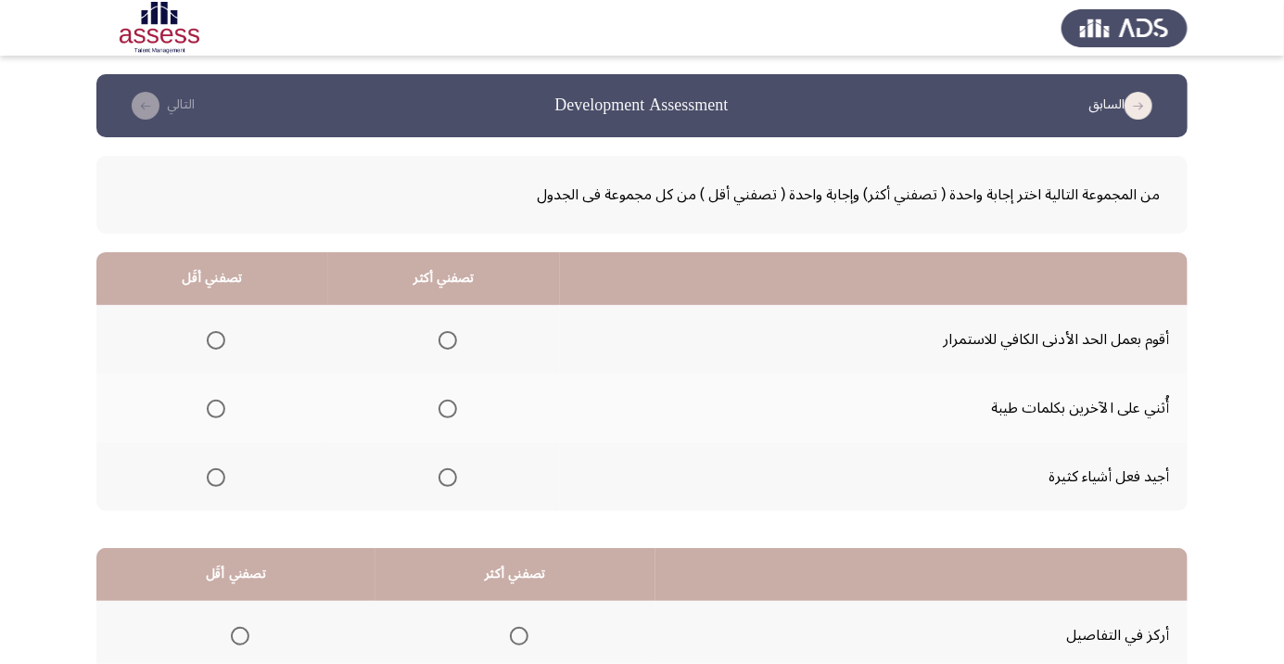
click at [448, 409] on span "Select an option" at bounding box center [448, 409] width 0 height 0
click at [445, 408] on input "Select an option" at bounding box center [447, 408] width 19 height 19
click at [215, 339] on span "Select an option" at bounding box center [216, 340] width 19 height 19
click at [215, 339] on input "Select an option" at bounding box center [216, 340] width 19 height 19
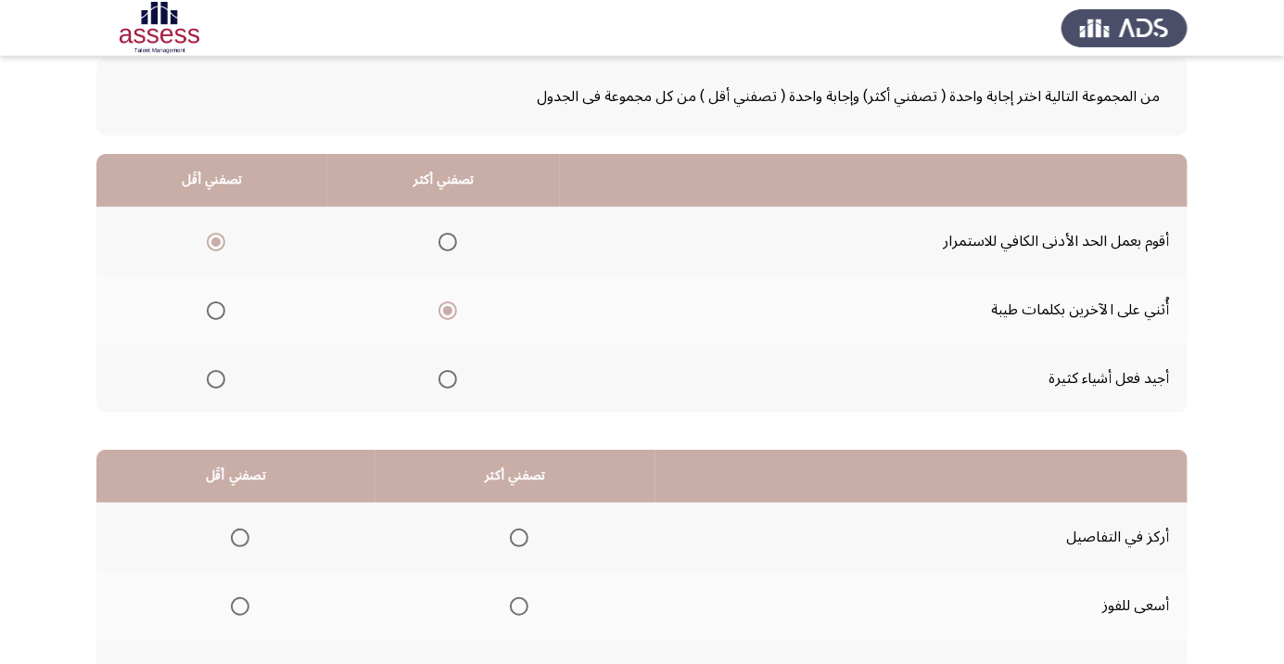
scroll to position [183, 0]
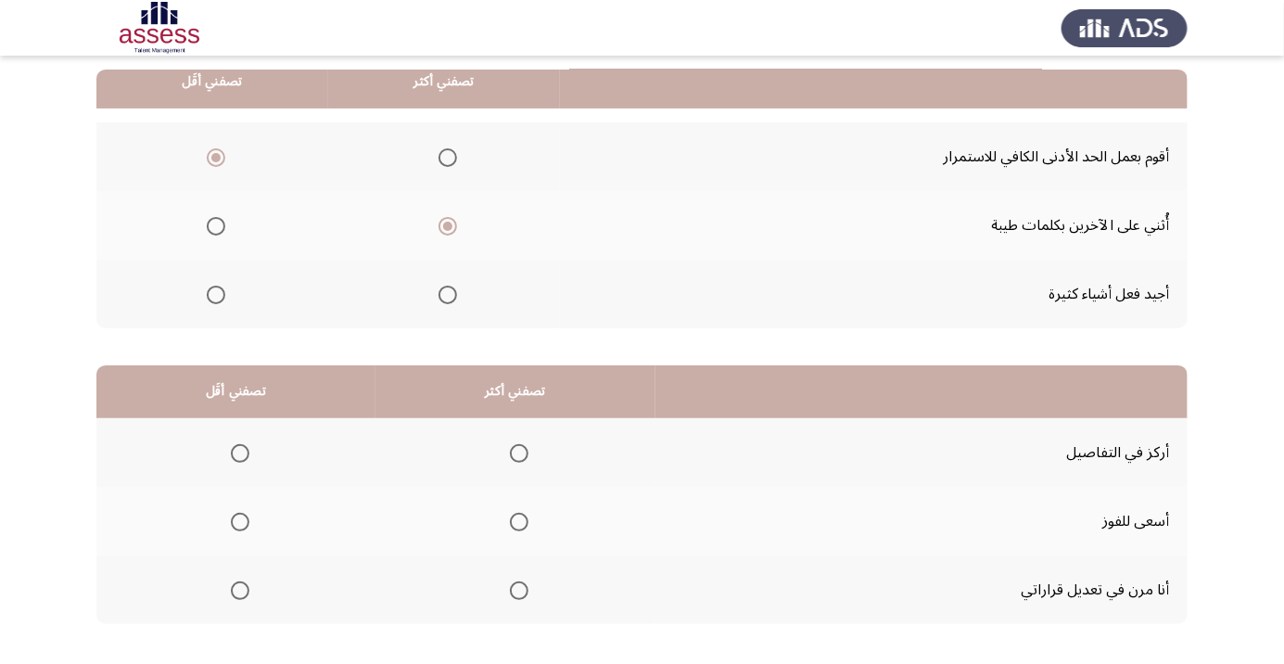
click at [519, 522] on span "Select an option" at bounding box center [519, 522] width 0 height 0
click at [514, 520] on input "Select an option" at bounding box center [519, 521] width 19 height 19
click at [739, 663] on html "السابق Development Assessment التالي من المجموعة التالية اختر إجابة واحدة ( تصف…" at bounding box center [642, 285] width 1284 height 936
click at [244, 411] on th "تصفني أقَل" at bounding box center [235, 391] width 279 height 53
click at [518, 593] on span "Select an option" at bounding box center [519, 590] width 19 height 19
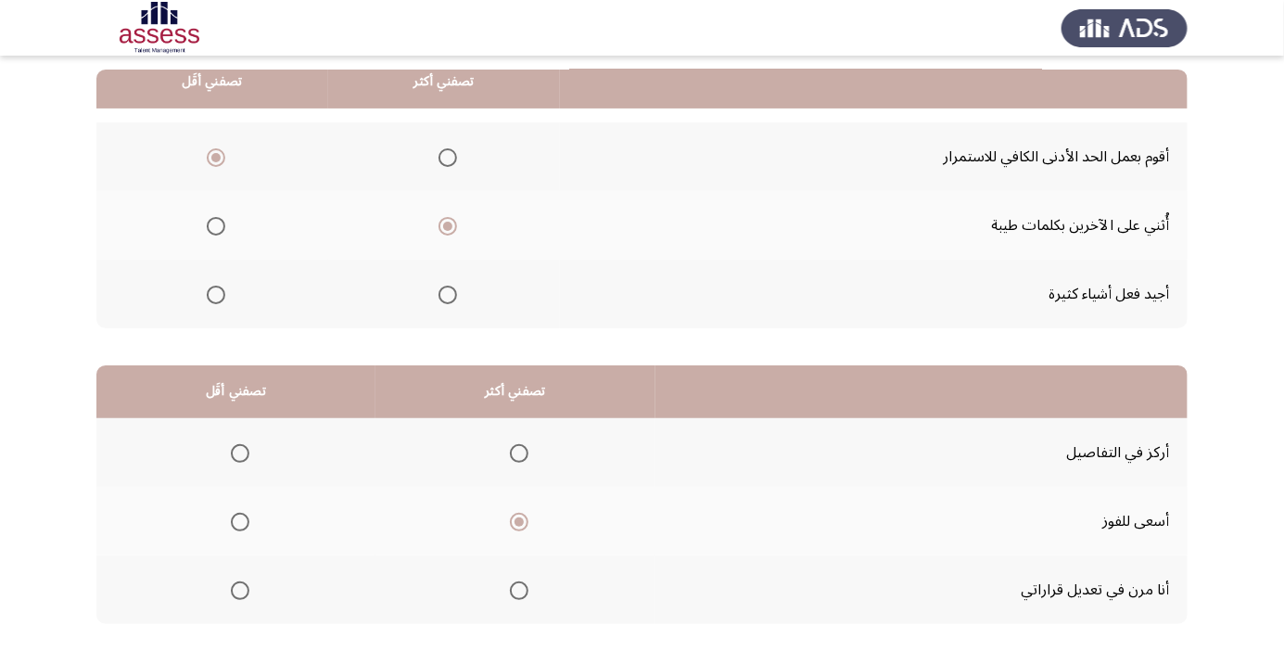
click at [518, 593] on input "Select an option" at bounding box center [519, 590] width 19 height 19
click at [231, 452] on span "Select an option" at bounding box center [240, 453] width 19 height 19
click at [231, 452] on input "Select an option" at bounding box center [240, 453] width 19 height 19
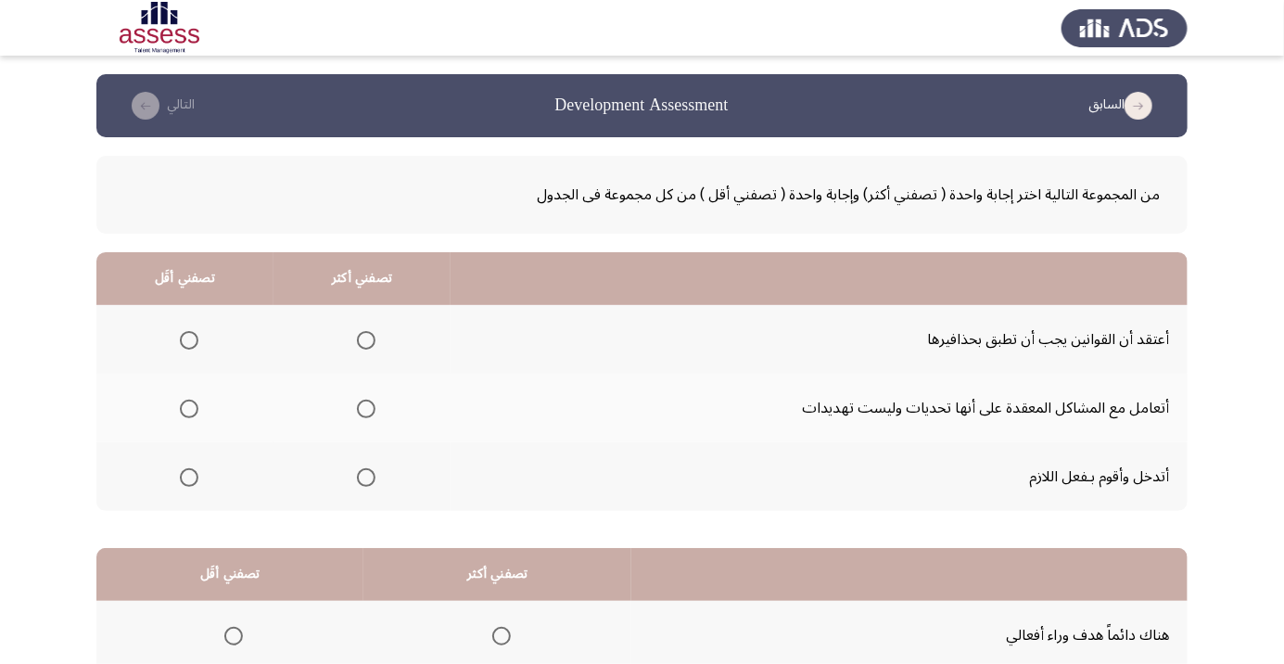
click at [366, 409] on span "Select an option" at bounding box center [366, 409] width 0 height 0
click at [364, 408] on input "Select an option" at bounding box center [366, 408] width 19 height 19
click at [183, 339] on span "Select an option" at bounding box center [189, 340] width 19 height 19
click at [183, 339] on input "Select an option" at bounding box center [189, 340] width 19 height 19
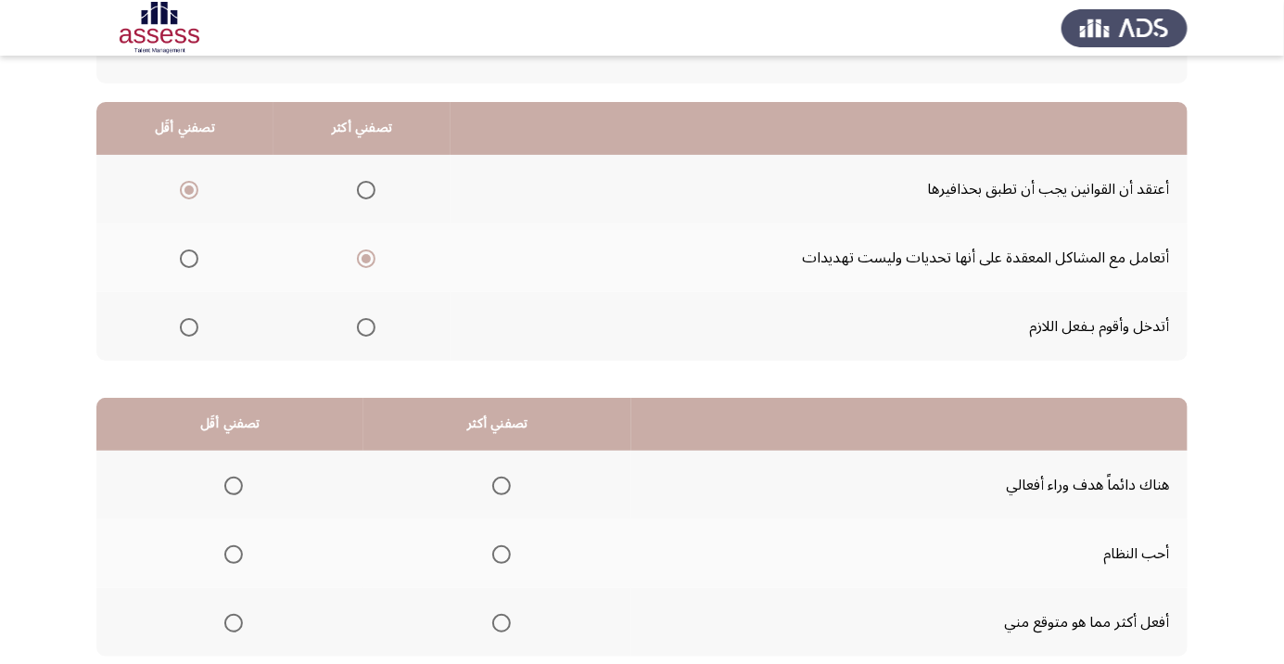
scroll to position [183, 0]
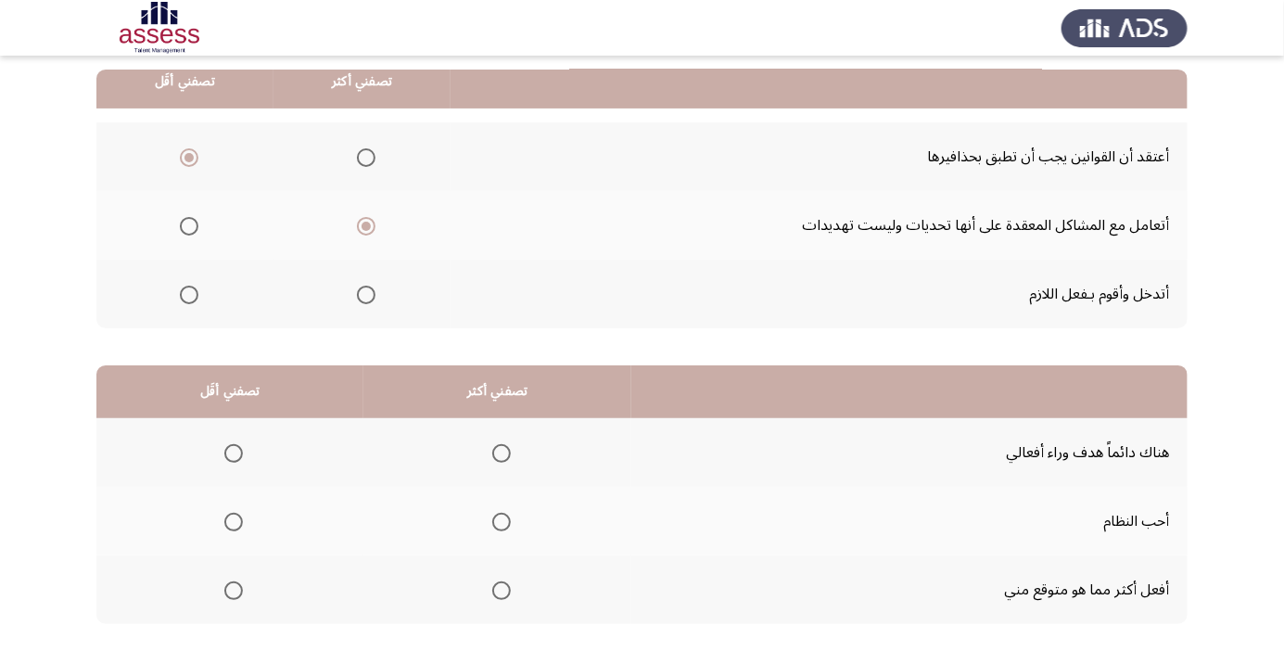
click at [498, 451] on span "Select an option" at bounding box center [501, 453] width 19 height 19
click at [498, 451] on input "Select an option" at bounding box center [501, 453] width 19 height 19
click at [234, 590] on span "Select an option" at bounding box center [234, 590] width 0 height 0
click at [233, 588] on input "Select an option" at bounding box center [233, 590] width 19 height 19
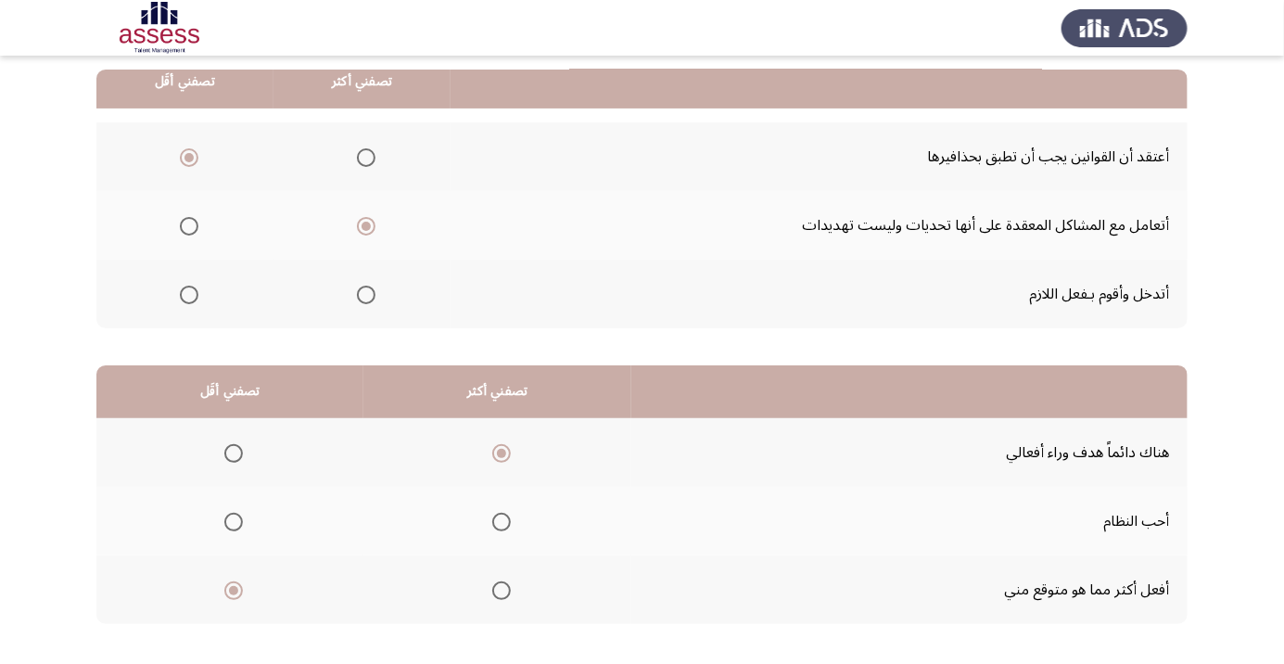
scroll to position [0, 0]
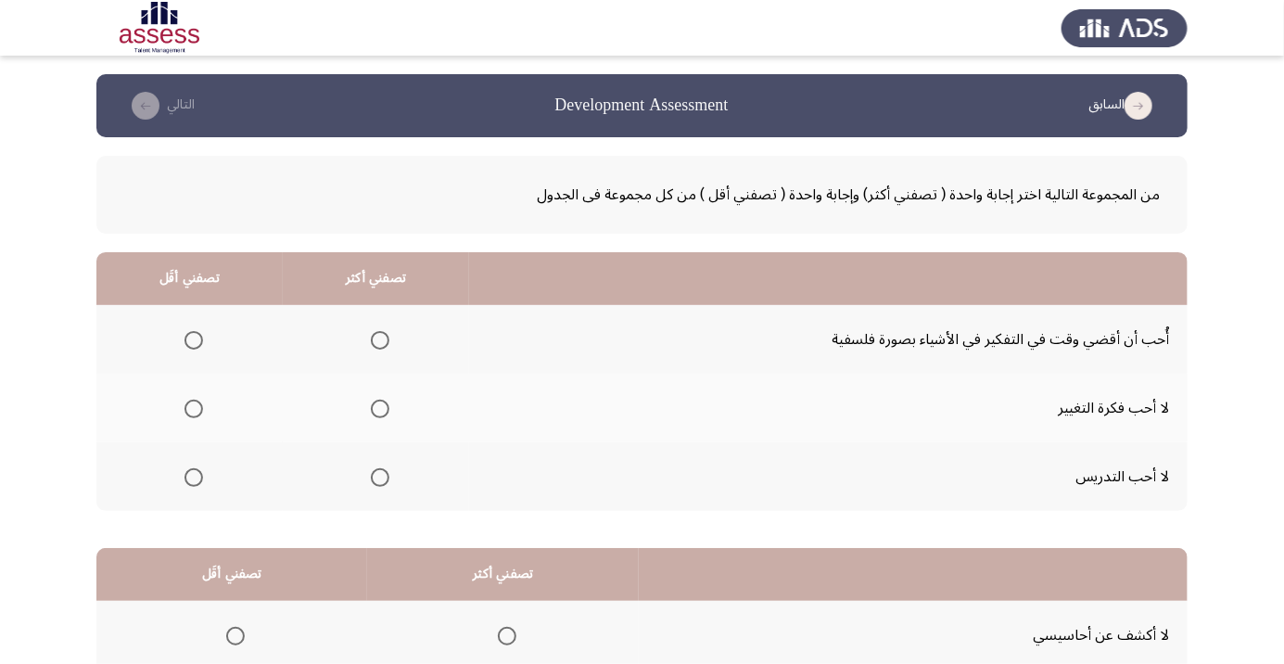
click at [382, 474] on span "Select an option" at bounding box center [380, 477] width 19 height 19
click at [382, 474] on input "Select an option" at bounding box center [380, 477] width 19 height 19
click at [193, 340] on span "Select an option" at bounding box center [193, 340] width 0 height 0
click at [192, 339] on input "Select an option" at bounding box center [193, 340] width 19 height 19
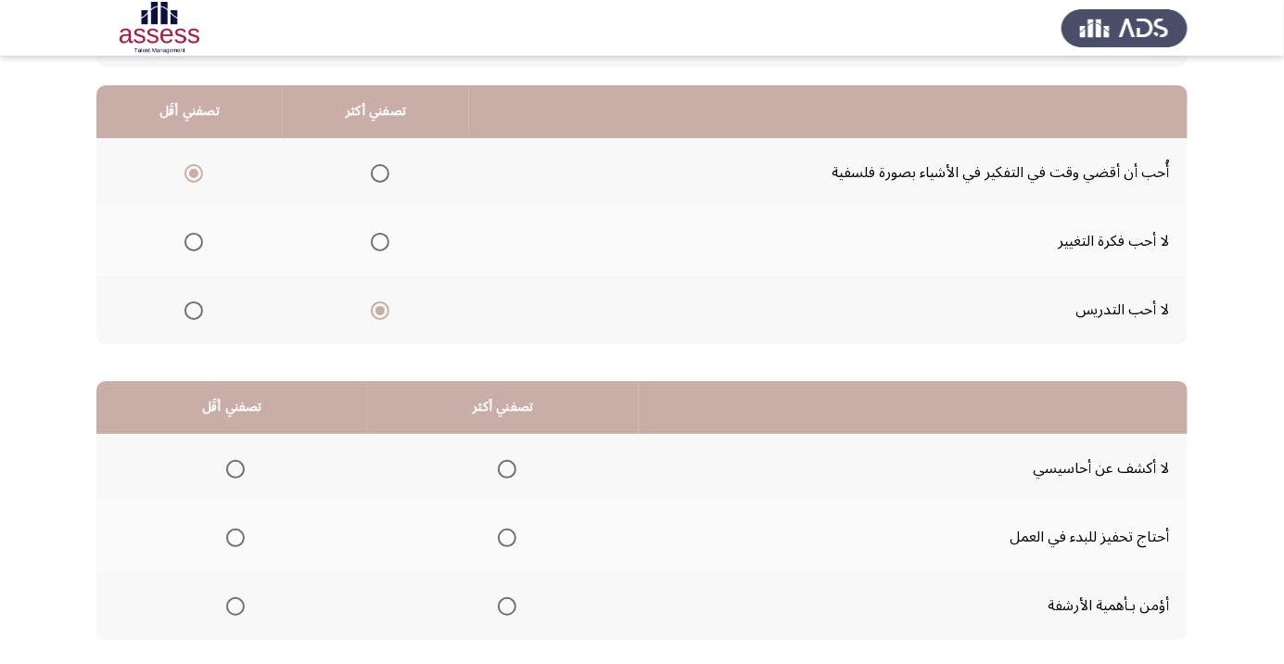
scroll to position [183, 0]
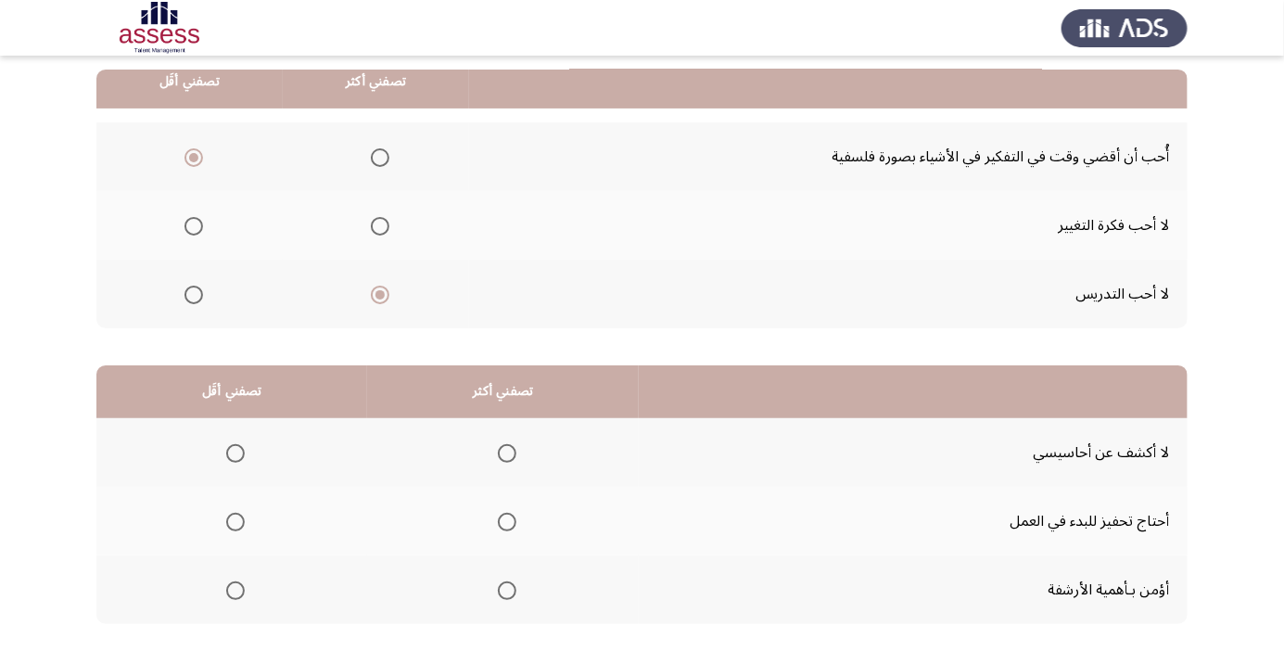
click at [503, 451] on span "Select an option" at bounding box center [507, 453] width 19 height 19
click at [503, 451] on input "Select an option" at bounding box center [507, 453] width 19 height 19
click at [234, 520] on span "Select an option" at bounding box center [235, 521] width 19 height 19
click at [234, 520] on input "Select an option" at bounding box center [235, 521] width 19 height 19
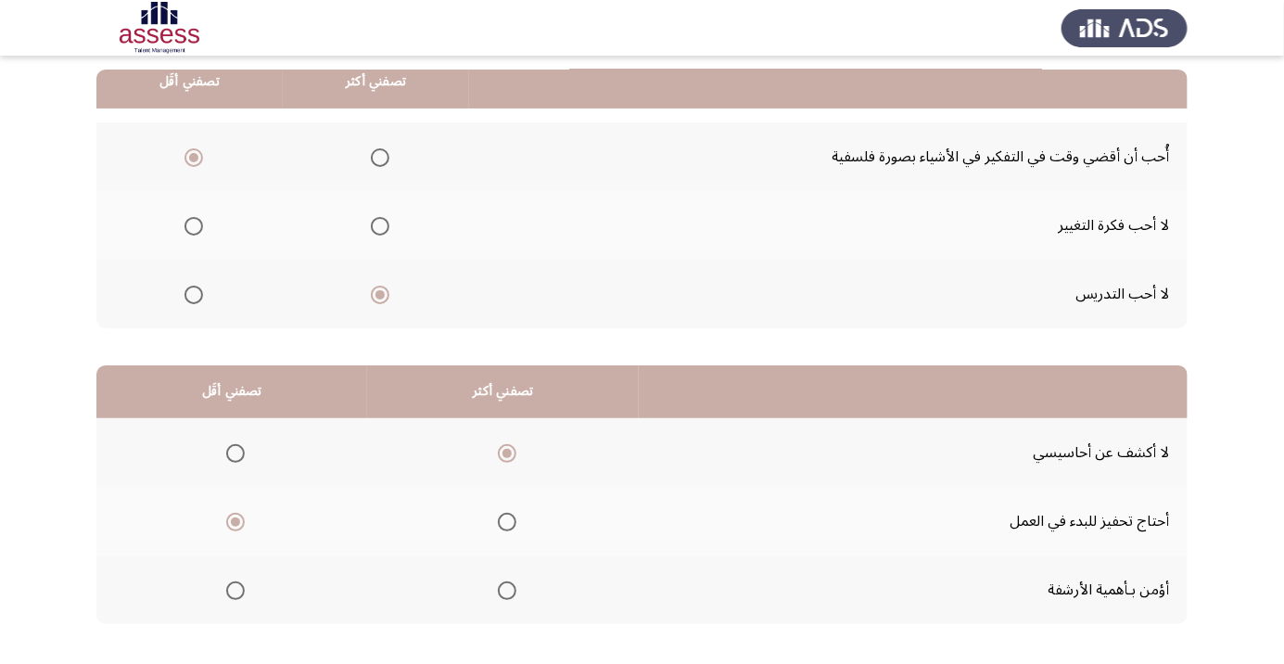
scroll to position [0, 0]
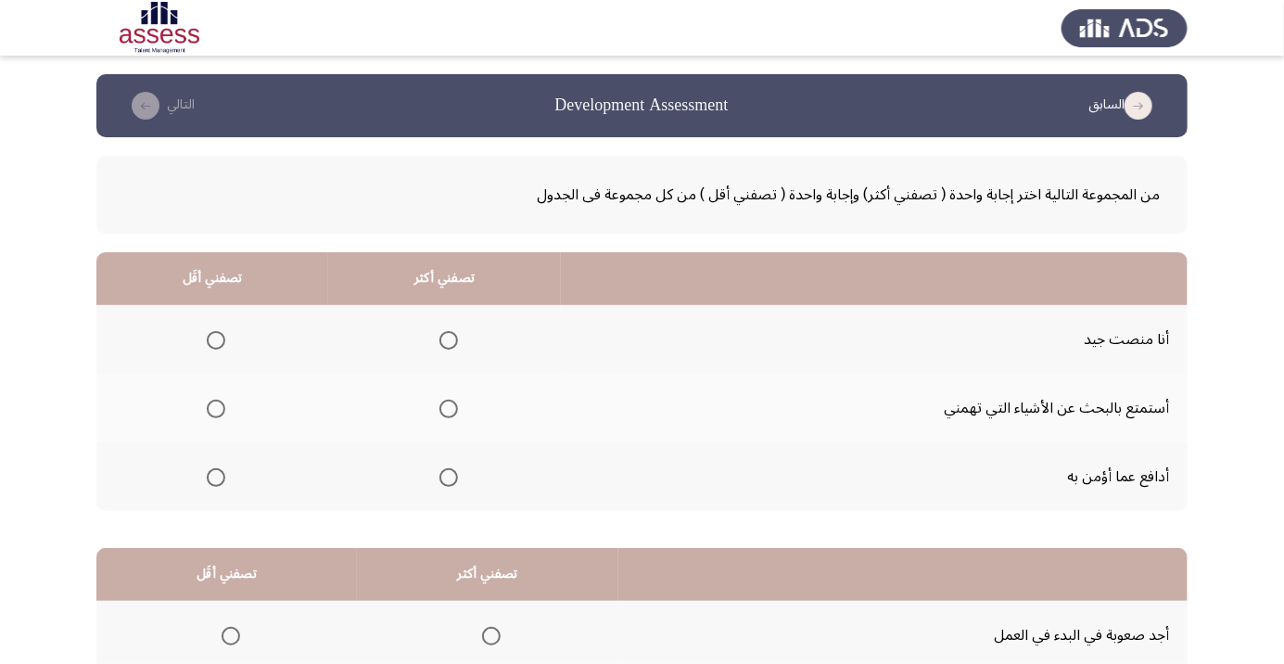
click at [449, 340] on span "Select an option" at bounding box center [449, 340] width 0 height 0
click at [446, 339] on input "Select an option" at bounding box center [448, 340] width 19 height 19
click at [216, 409] on span "Select an option" at bounding box center [216, 409] width 0 height 0
click at [215, 408] on input "Select an option" at bounding box center [216, 408] width 19 height 19
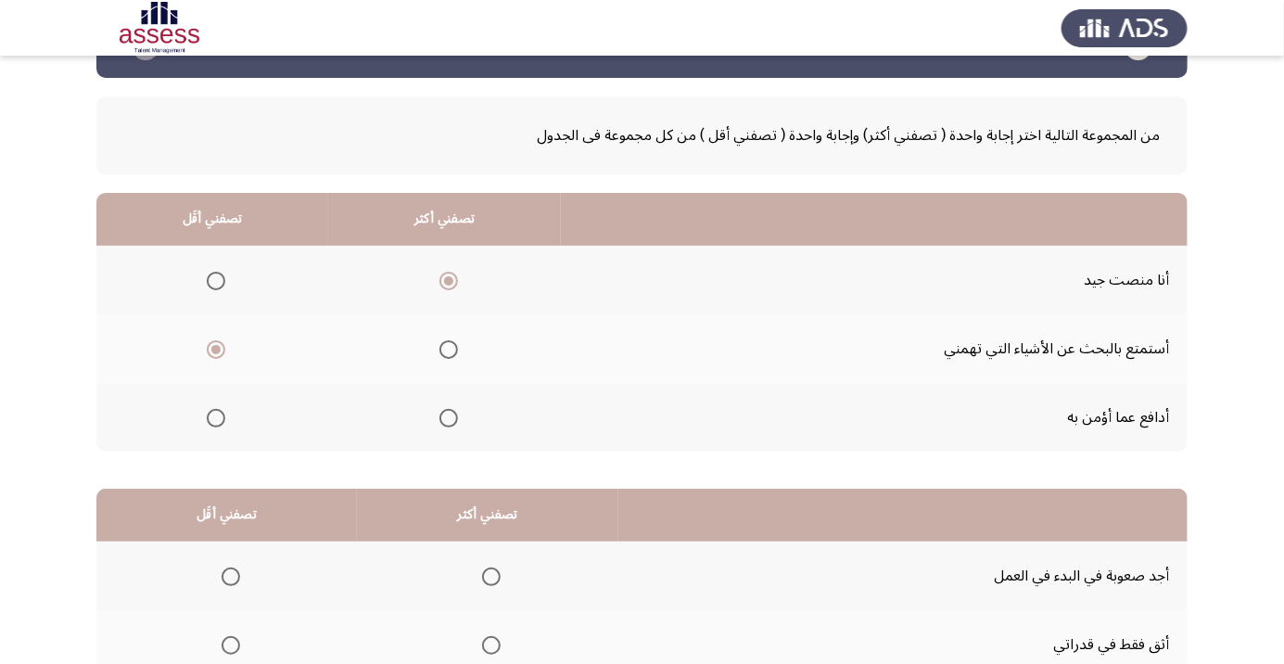
scroll to position [183, 0]
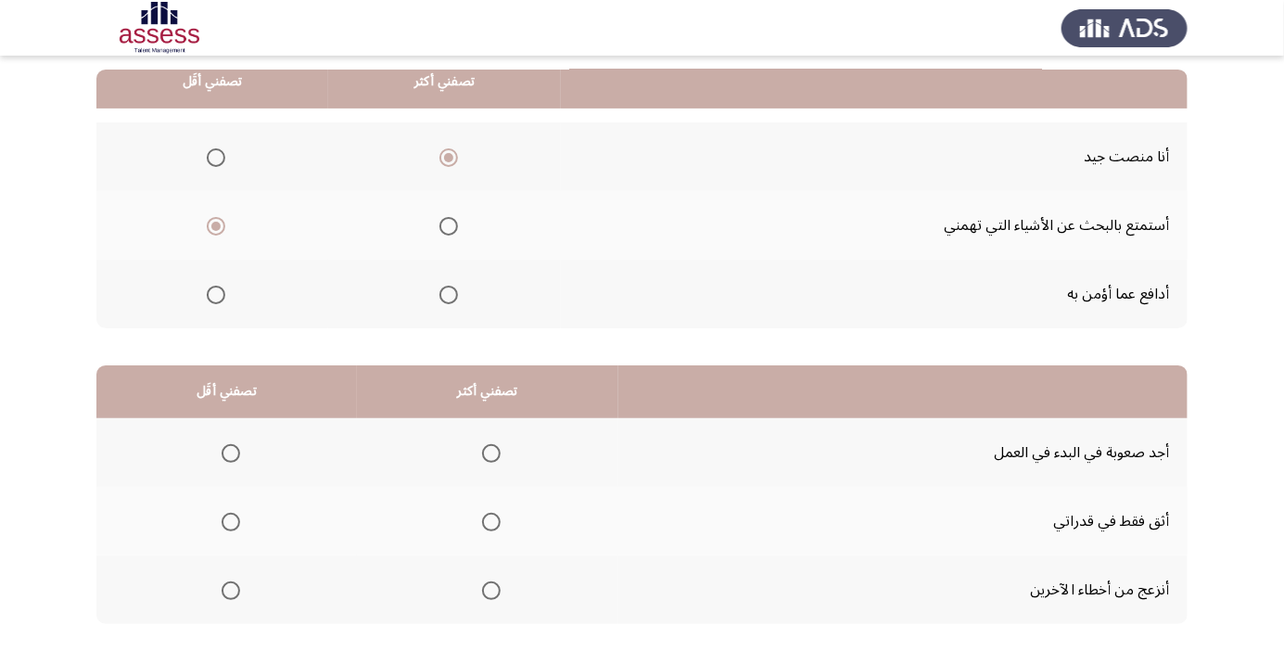
click at [495, 513] on span "Select an option" at bounding box center [491, 521] width 19 height 19
click at [495, 513] on input "Select an option" at bounding box center [491, 521] width 19 height 19
click at [230, 584] on span "Select an option" at bounding box center [230, 590] width 19 height 19
click at [230, 584] on input "Select an option" at bounding box center [230, 590] width 19 height 19
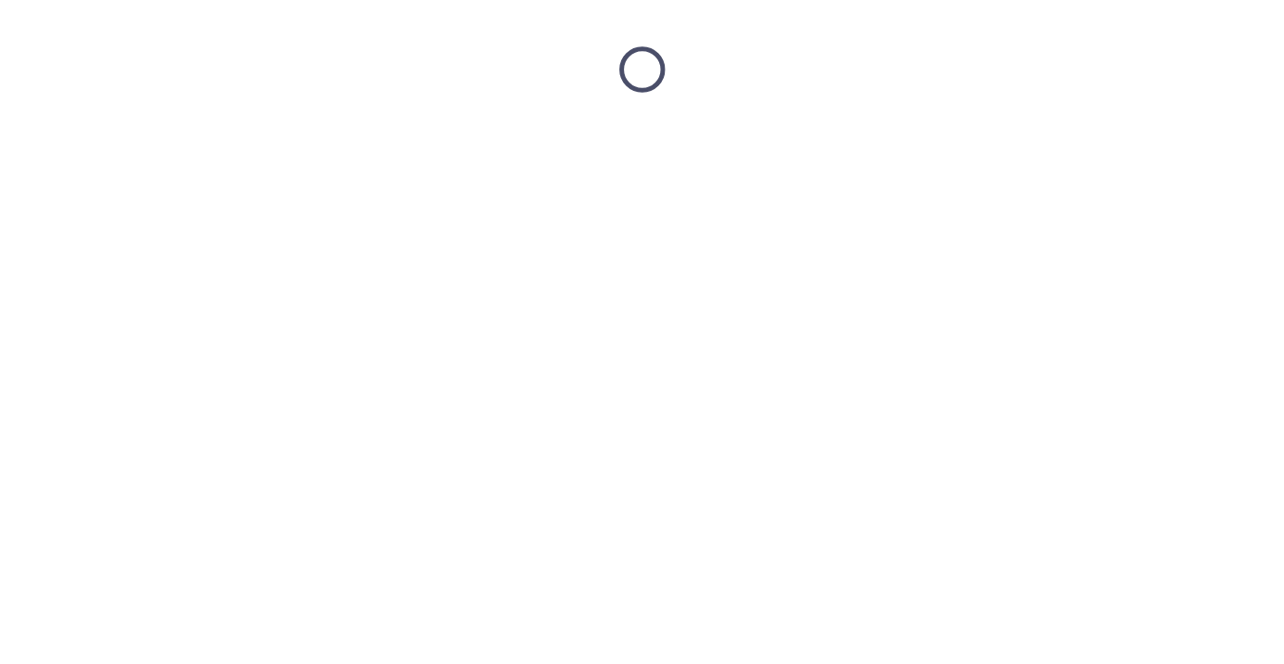
scroll to position [0, 0]
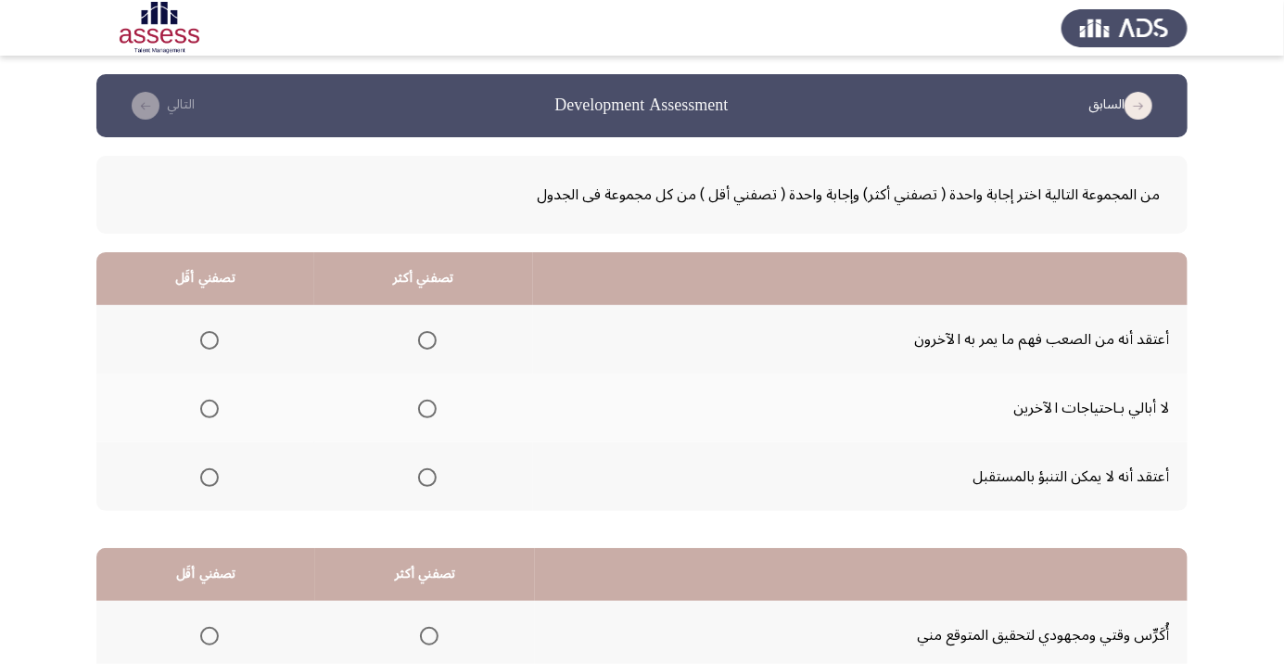
click at [430, 331] on span "Select an option" at bounding box center [427, 340] width 19 height 19
click at [430, 331] on input "Select an option" at bounding box center [427, 340] width 19 height 19
click at [426, 484] on span "Select an option" at bounding box center [427, 477] width 19 height 19
click at [426, 484] on input "Select an option" at bounding box center [427, 477] width 19 height 19
click at [208, 408] on span "Select an option" at bounding box center [209, 408] width 19 height 19
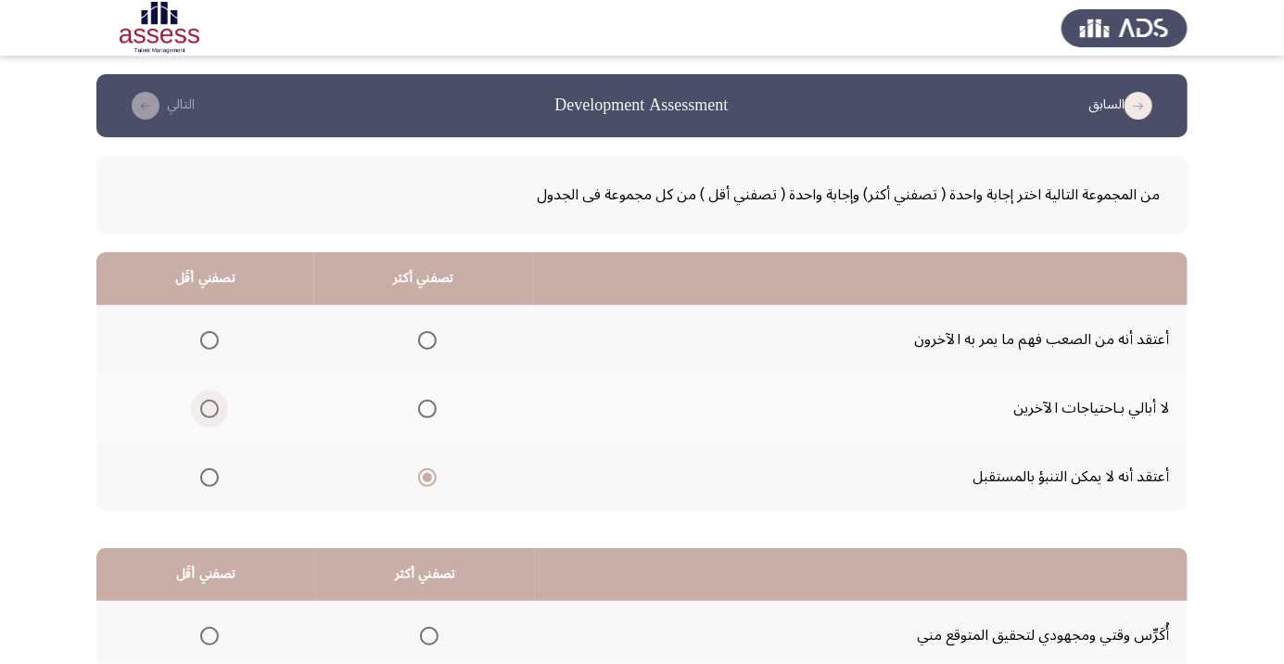
click at [208, 408] on input "Select an option" at bounding box center [209, 408] width 19 height 19
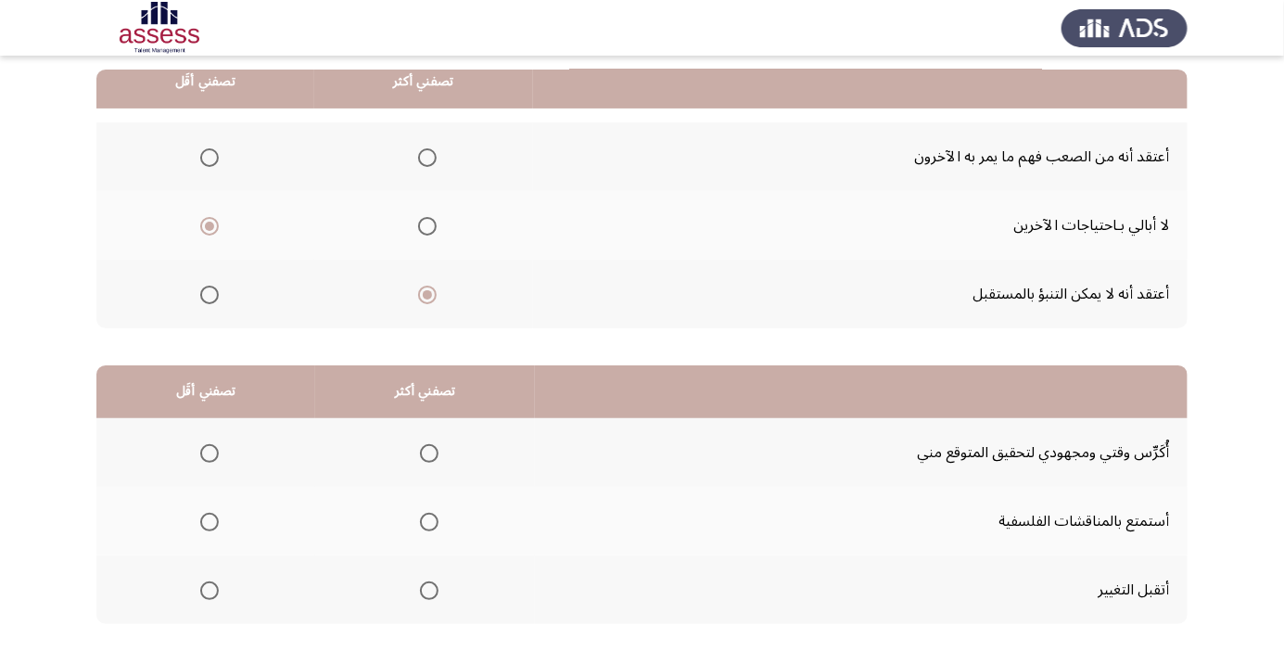
click at [429, 453] on span "Select an option" at bounding box center [429, 453] width 0 height 0
click at [426, 451] on input "Select an option" at bounding box center [429, 453] width 19 height 19
click at [212, 514] on span "Select an option" at bounding box center [209, 521] width 19 height 19
click at [212, 514] on input "Select an option" at bounding box center [209, 521] width 19 height 19
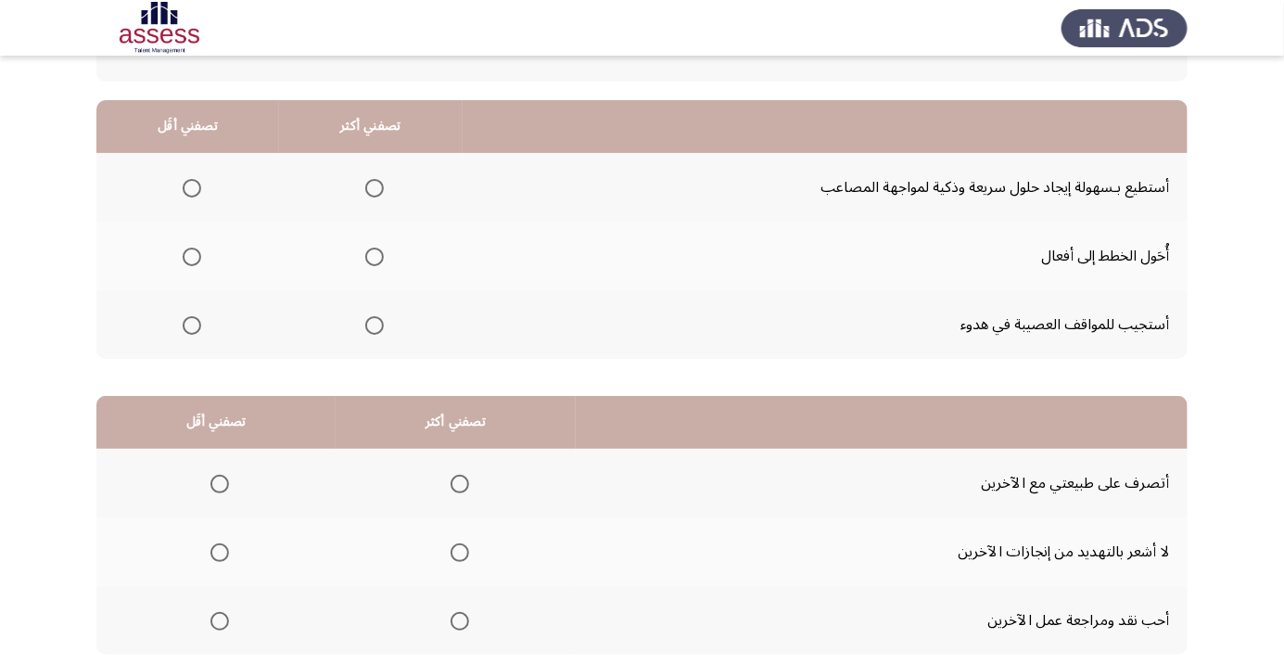
scroll to position [155, 0]
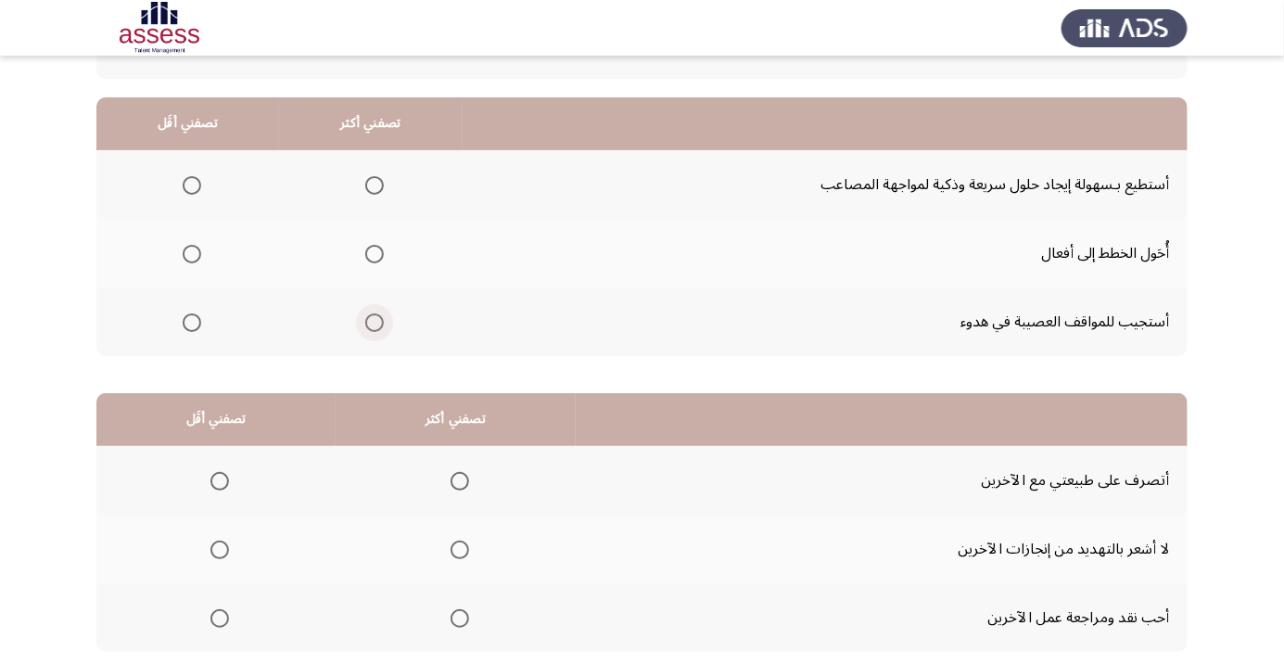
click at [373, 326] on span "Select an option" at bounding box center [374, 322] width 19 height 19
click at [373, 326] on input "Select an option" at bounding box center [374, 322] width 19 height 19
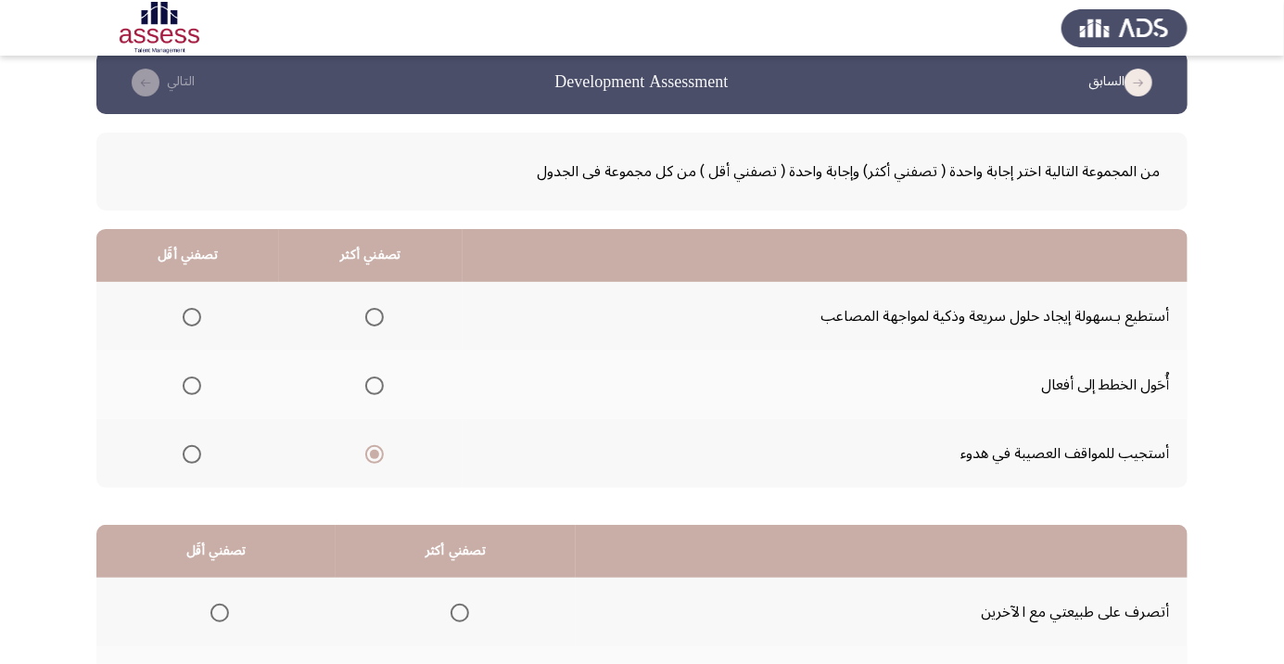
scroll to position [22, 0]
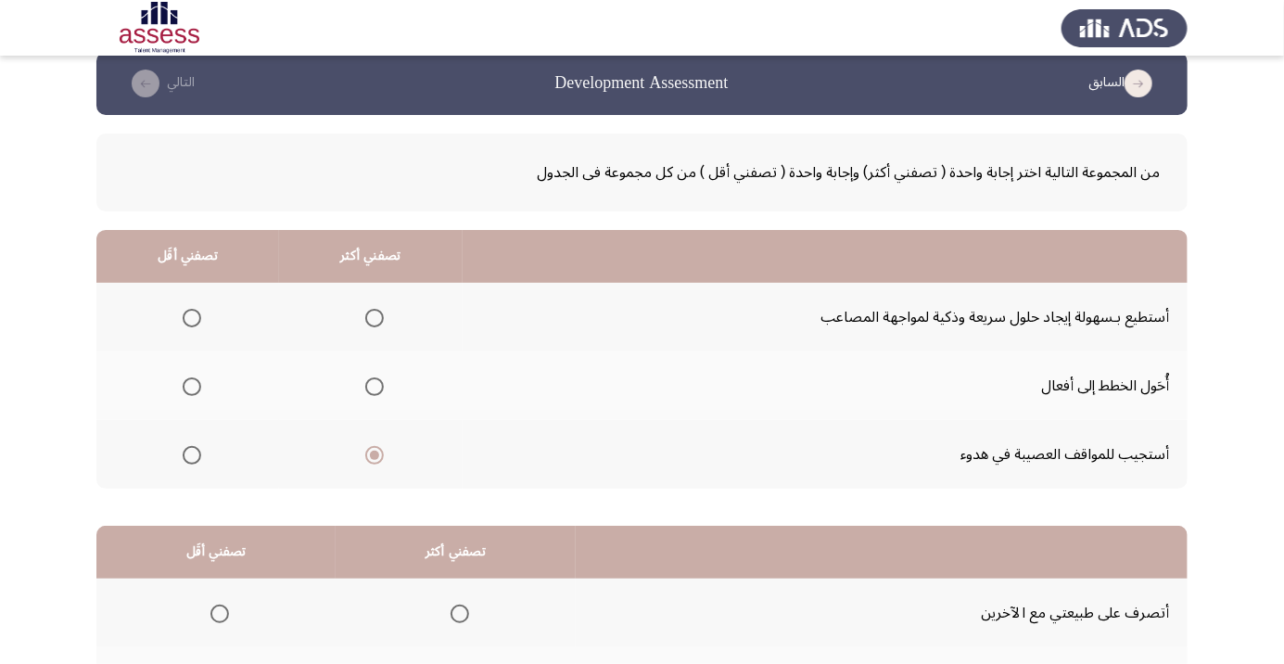
click at [193, 309] on span "Select an option" at bounding box center [192, 318] width 19 height 19
click at [193, 309] on input "Select an option" at bounding box center [192, 318] width 19 height 19
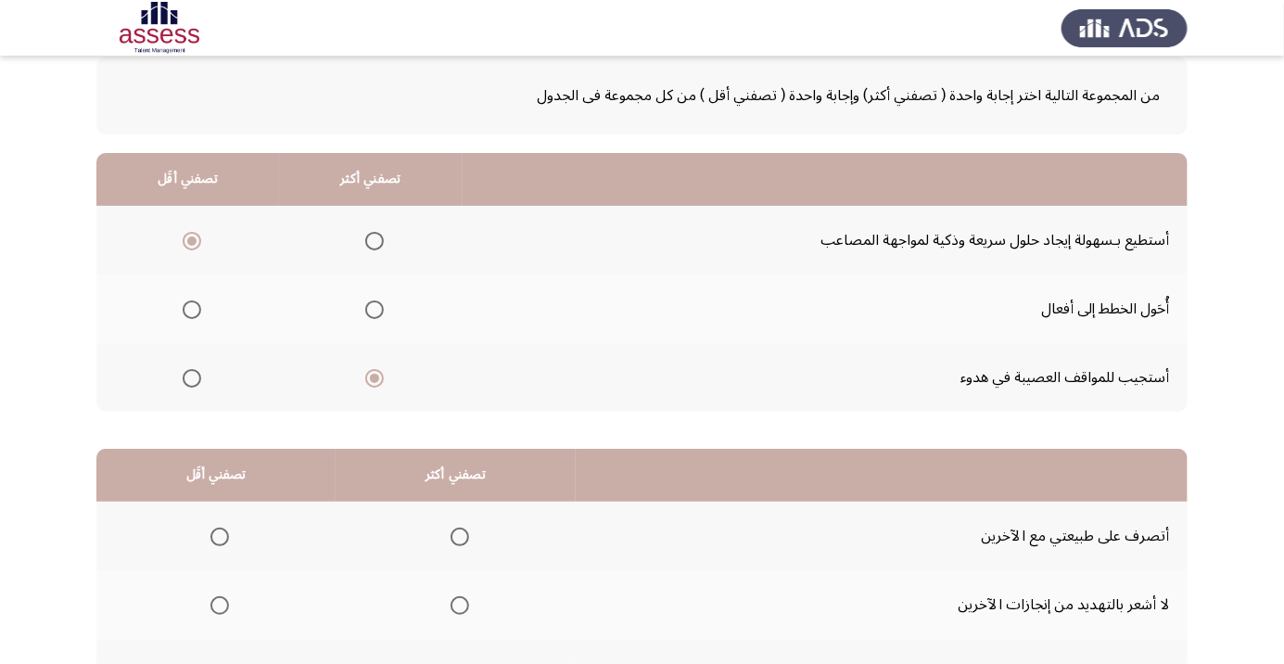
scroll to position [99, 0]
click at [466, 605] on span "Select an option" at bounding box center [459, 605] width 19 height 19
click at [466, 605] on input "Select an option" at bounding box center [459, 605] width 19 height 19
click at [220, 663] on span "Select an option" at bounding box center [220, 674] width 0 height 0
click at [219, 663] on input "Select an option" at bounding box center [219, 673] width 19 height 19
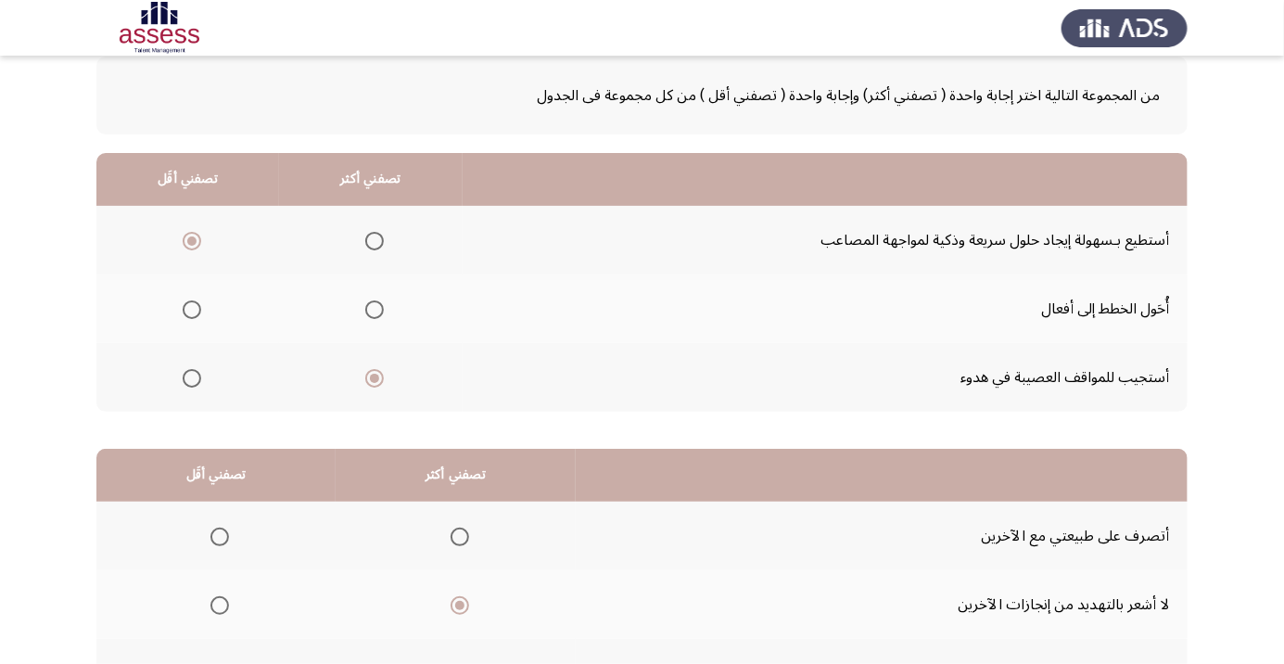
click at [220, 537] on span "Select an option" at bounding box center [220, 537] width 0 height 0
click at [219, 534] on input "Select an option" at bounding box center [219, 536] width 19 height 19
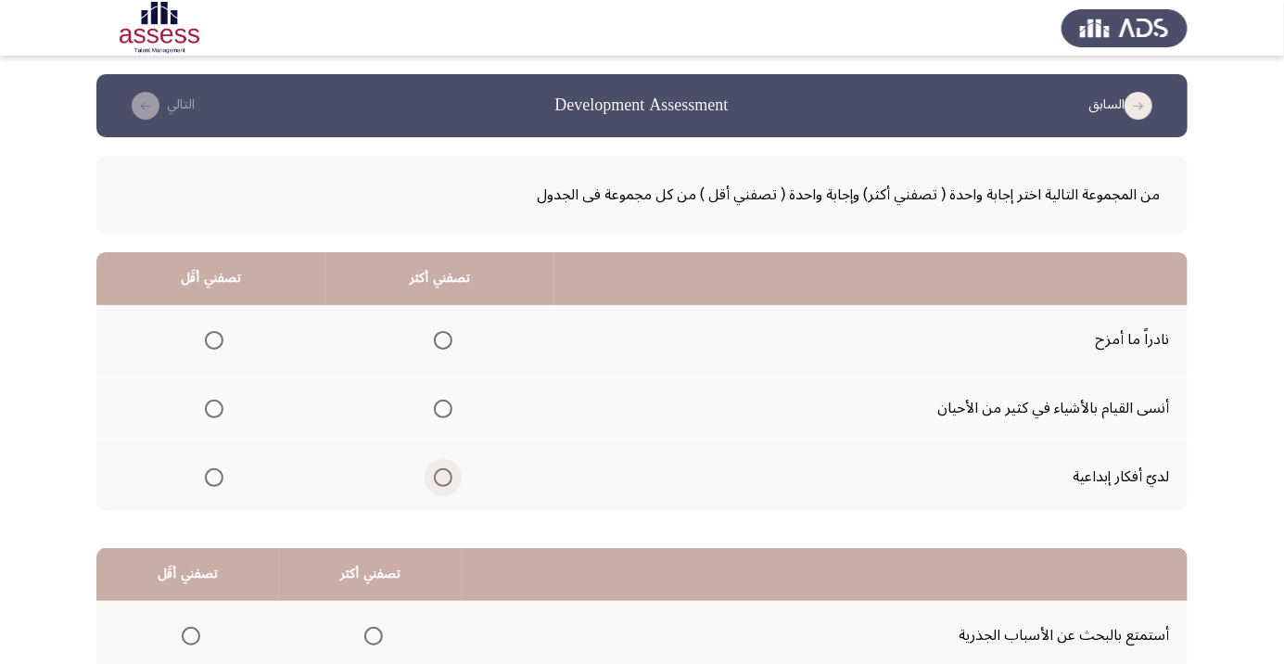
click at [443, 477] on span "Select an option" at bounding box center [443, 477] width 0 height 0
click at [440, 475] on input "Select an option" at bounding box center [443, 477] width 19 height 19
click at [213, 339] on span "Select an option" at bounding box center [214, 340] width 19 height 19
click at [213, 339] on input "Select an option" at bounding box center [214, 340] width 19 height 19
click at [213, 408] on span "Select an option" at bounding box center [214, 408] width 19 height 19
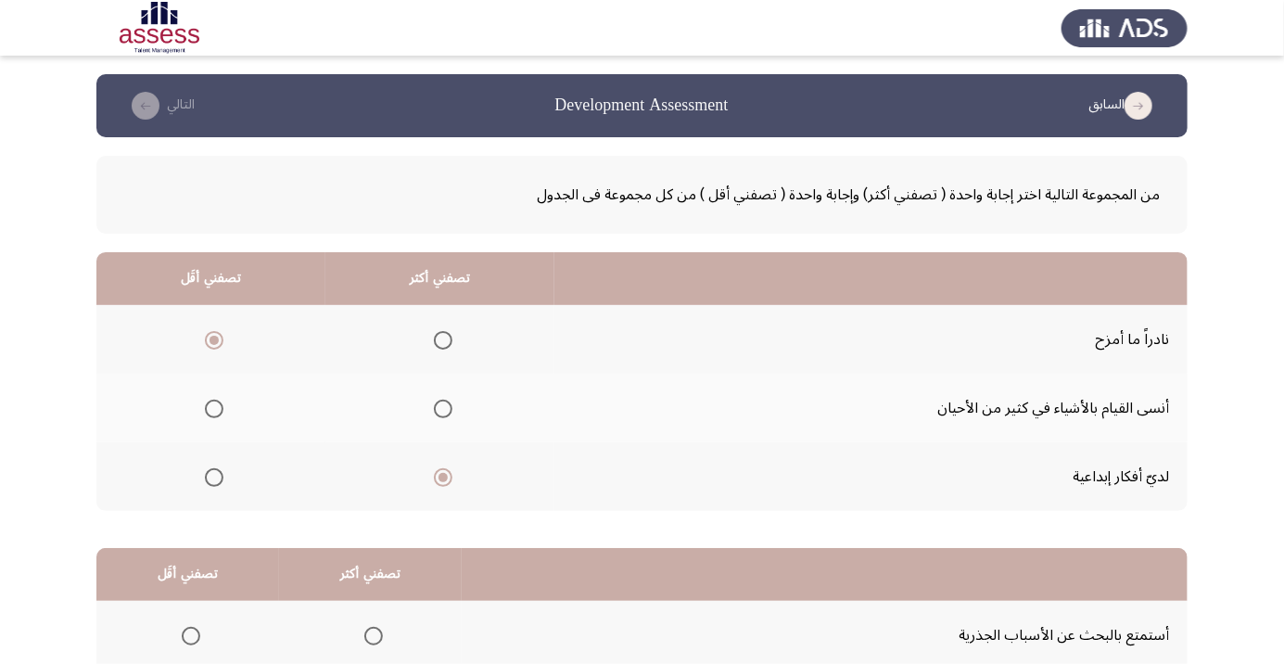
click at [213, 408] on input "Select an option" at bounding box center [214, 408] width 19 height 19
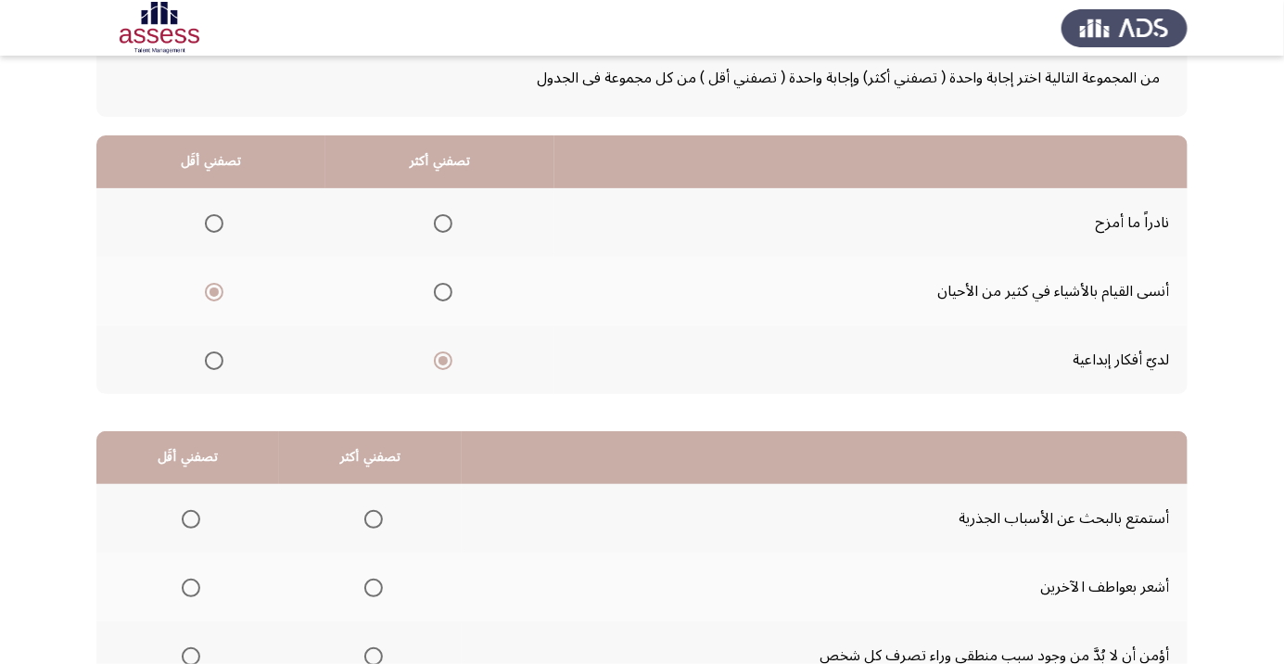
scroll to position [183, 0]
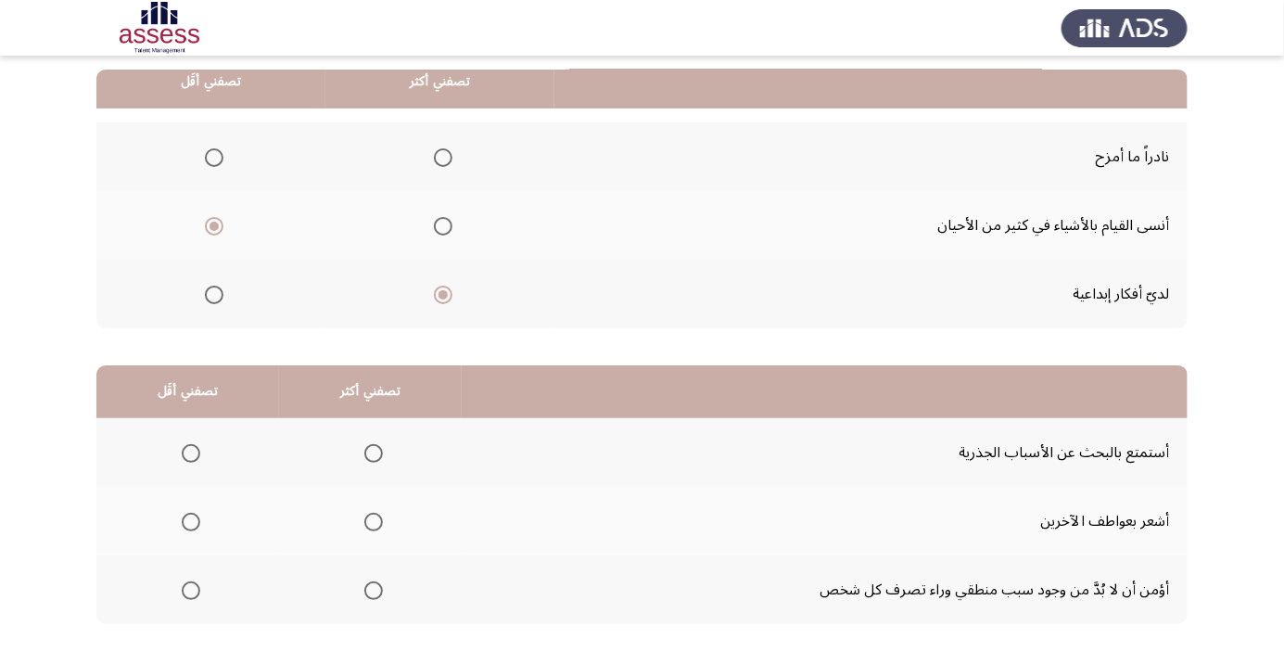
click at [373, 522] on span "Select an option" at bounding box center [373, 522] width 0 height 0
click at [371, 520] on input "Select an option" at bounding box center [373, 521] width 19 height 19
click at [209, 584] on th at bounding box center [187, 589] width 183 height 69
click at [190, 582] on span "Select an option" at bounding box center [191, 590] width 19 height 19
click at [190, 582] on input "Select an option" at bounding box center [191, 590] width 19 height 19
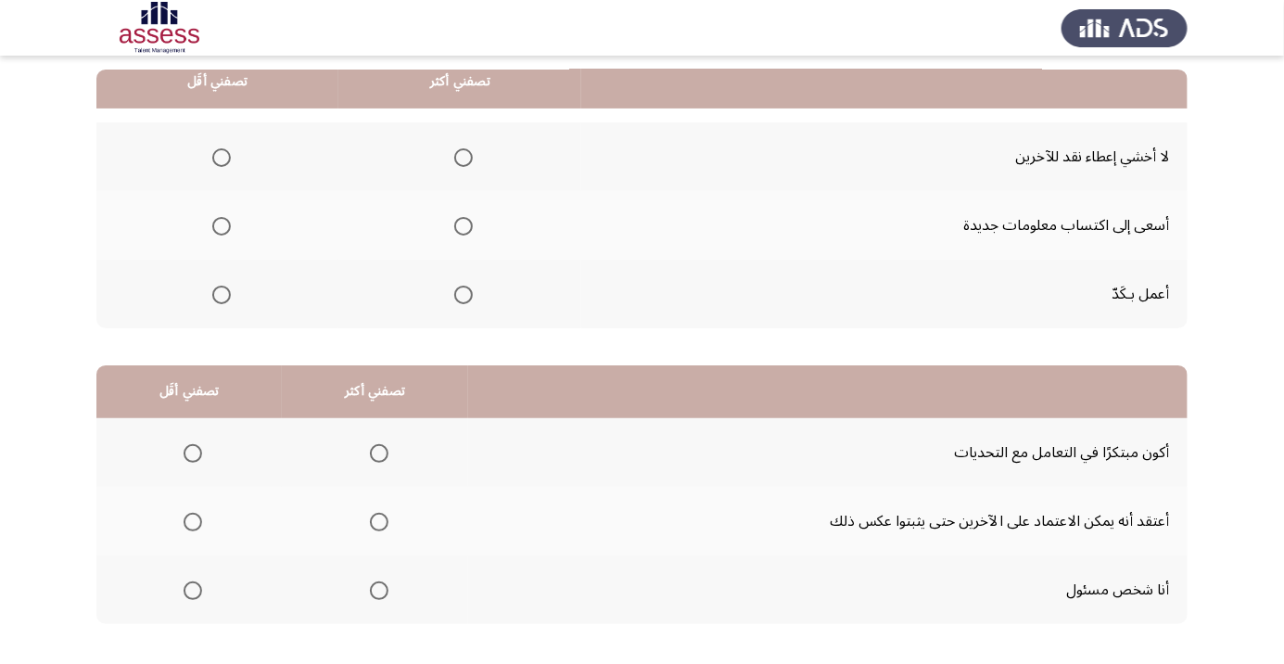
scroll to position [0, 0]
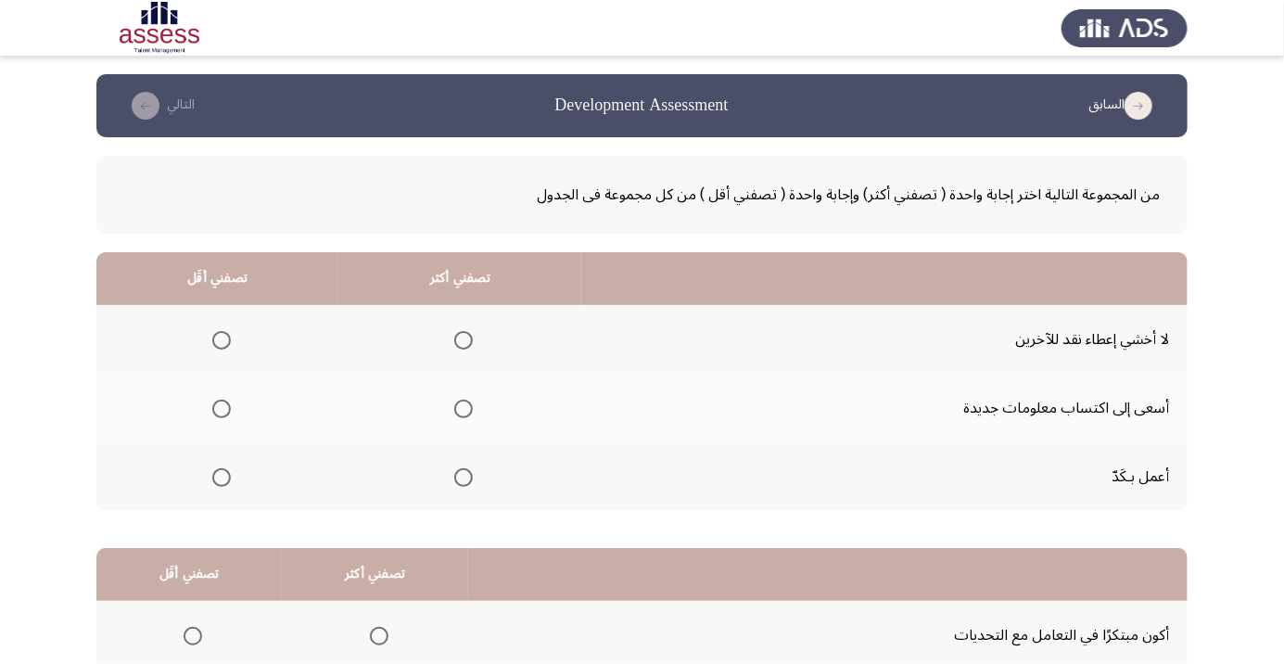
click at [462, 412] on span "Select an option" at bounding box center [463, 408] width 19 height 19
click at [462, 412] on input "Select an option" at bounding box center [463, 408] width 19 height 19
click at [221, 340] on span "Select an option" at bounding box center [221, 340] width 0 height 0
click at [221, 339] on input "Select an option" at bounding box center [221, 340] width 19 height 19
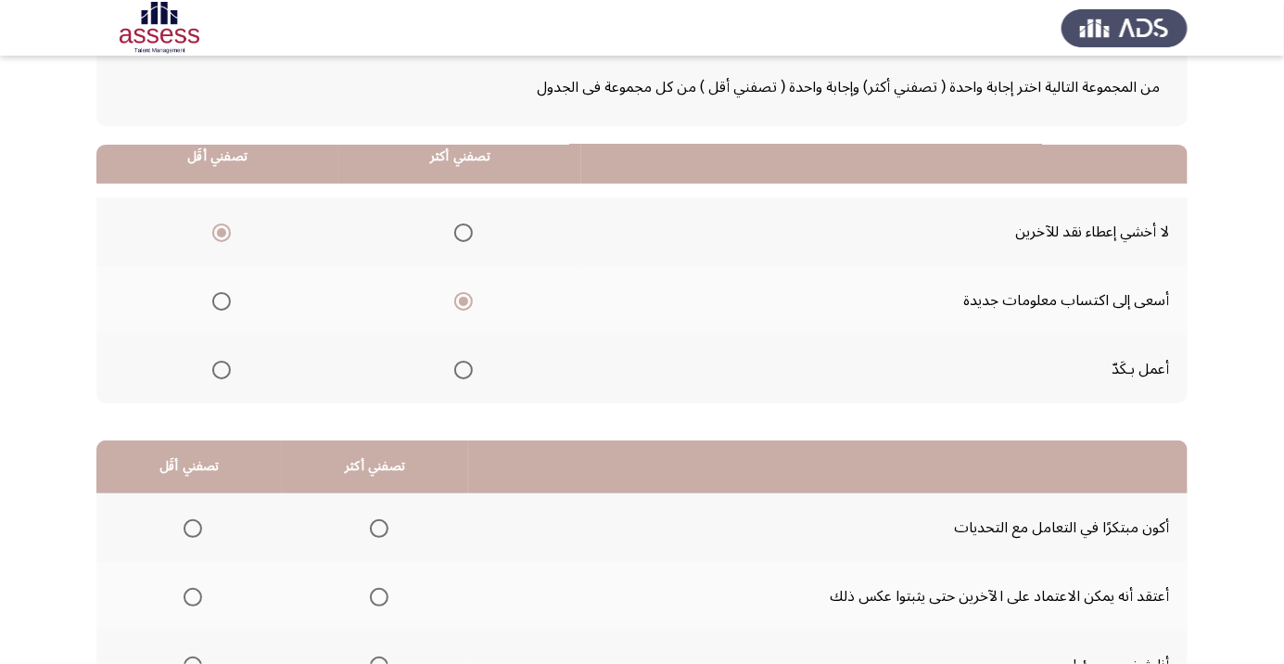
scroll to position [183, 0]
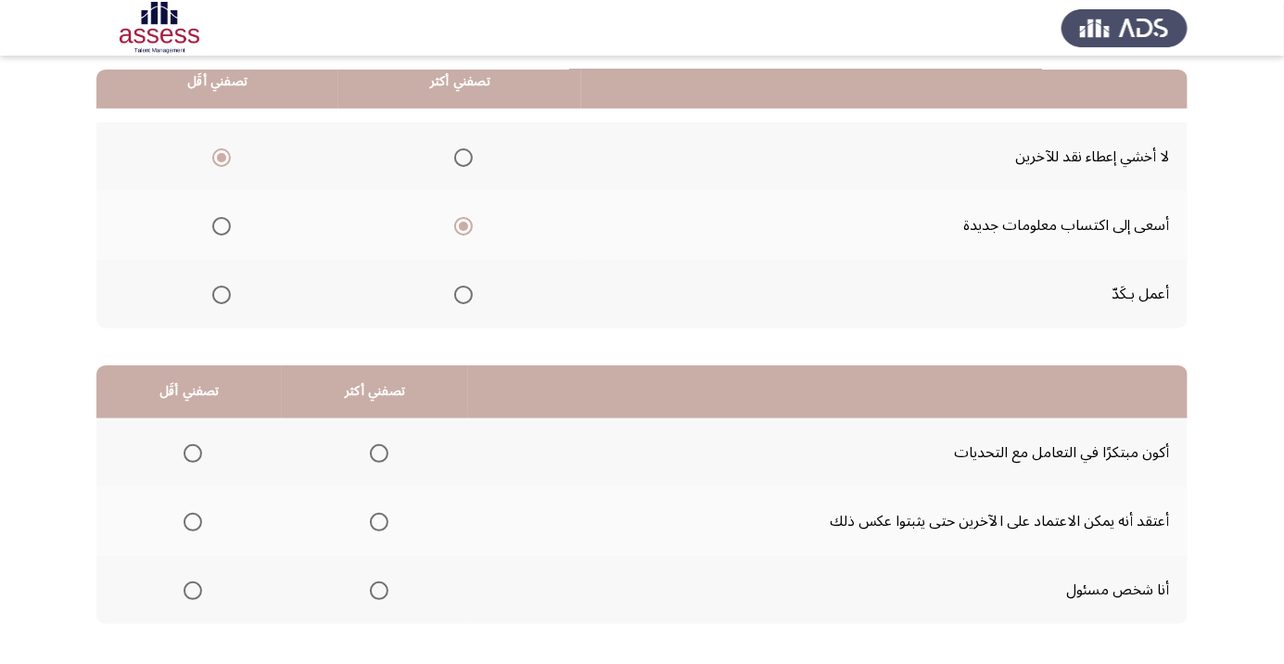
click at [379, 590] on span "Select an option" at bounding box center [379, 590] width 0 height 0
click at [375, 588] on input "Select an option" at bounding box center [379, 590] width 19 height 19
click at [193, 522] on span "Select an option" at bounding box center [193, 522] width 0 height 0
click at [192, 520] on input "Select an option" at bounding box center [192, 521] width 19 height 19
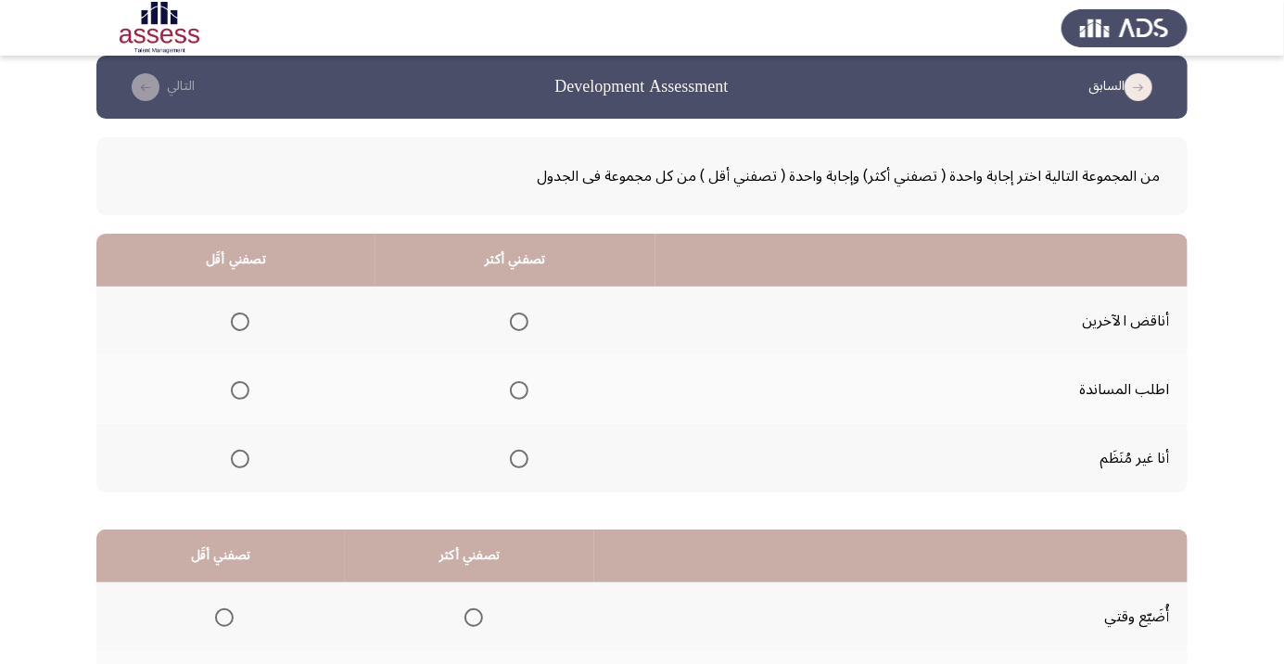
scroll to position [11, 0]
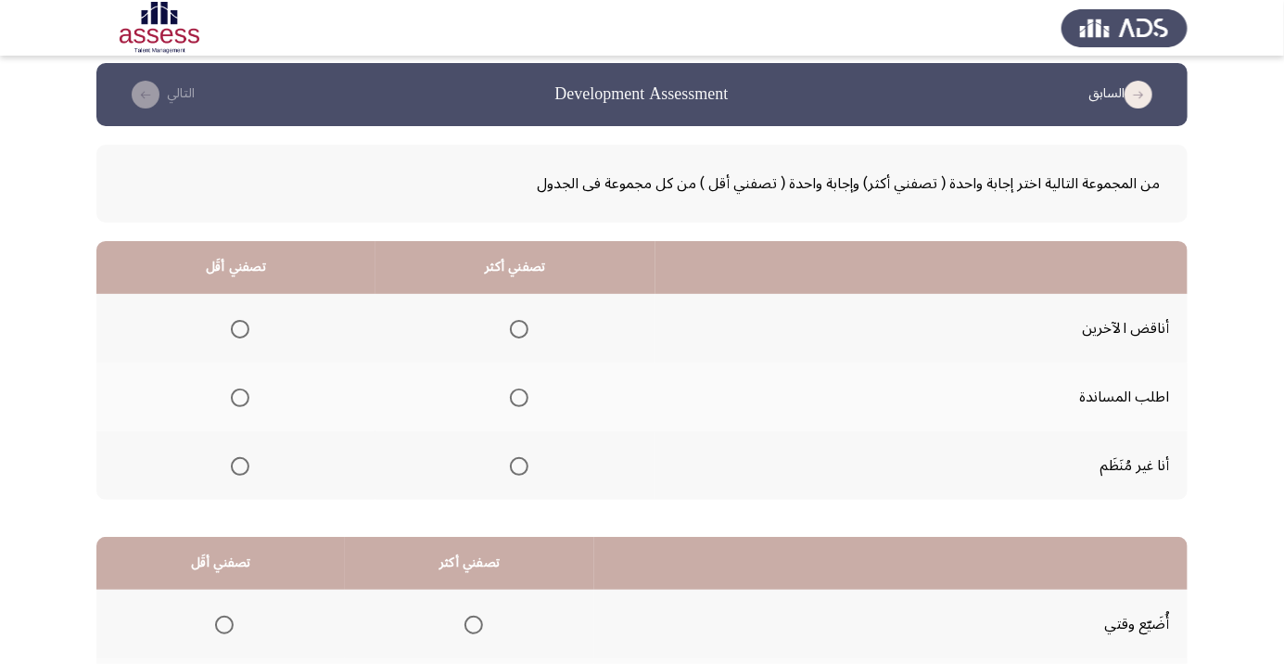
click at [515, 335] on span "Select an option" at bounding box center [519, 329] width 19 height 19
click at [515, 335] on input "Select an option" at bounding box center [519, 329] width 19 height 19
click at [240, 466] on span "Select an option" at bounding box center [240, 466] width 0 height 0
click at [237, 464] on input "Select an option" at bounding box center [240, 466] width 19 height 19
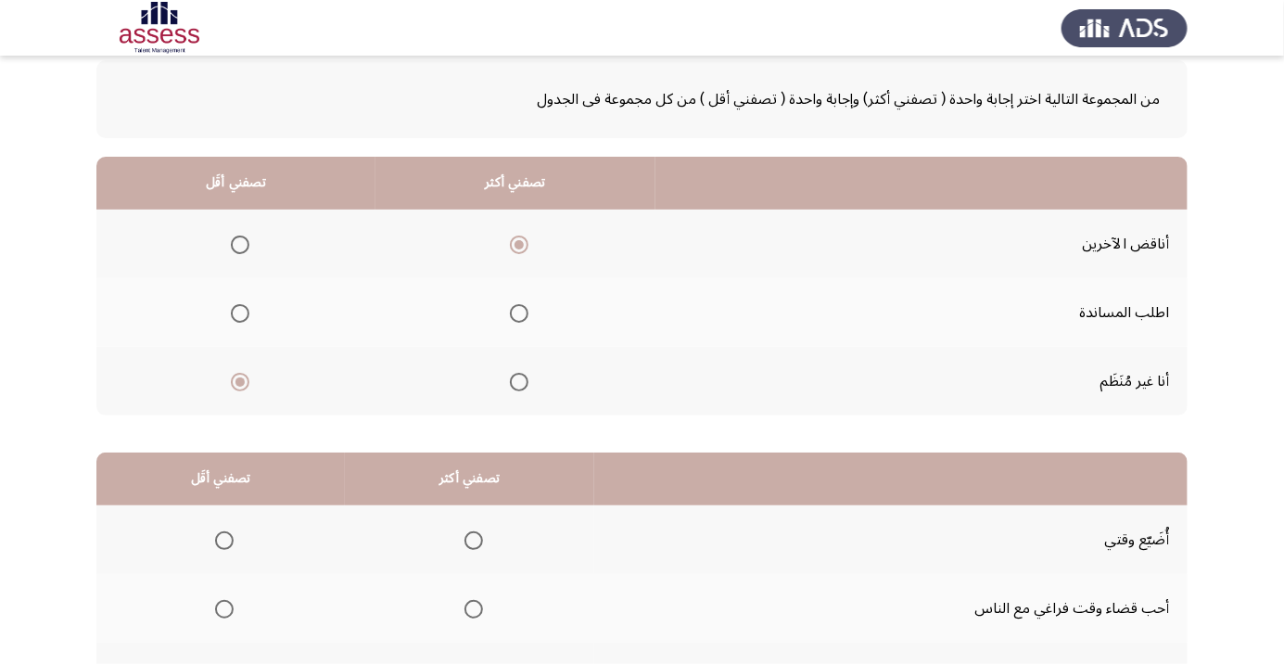
scroll to position [183, 0]
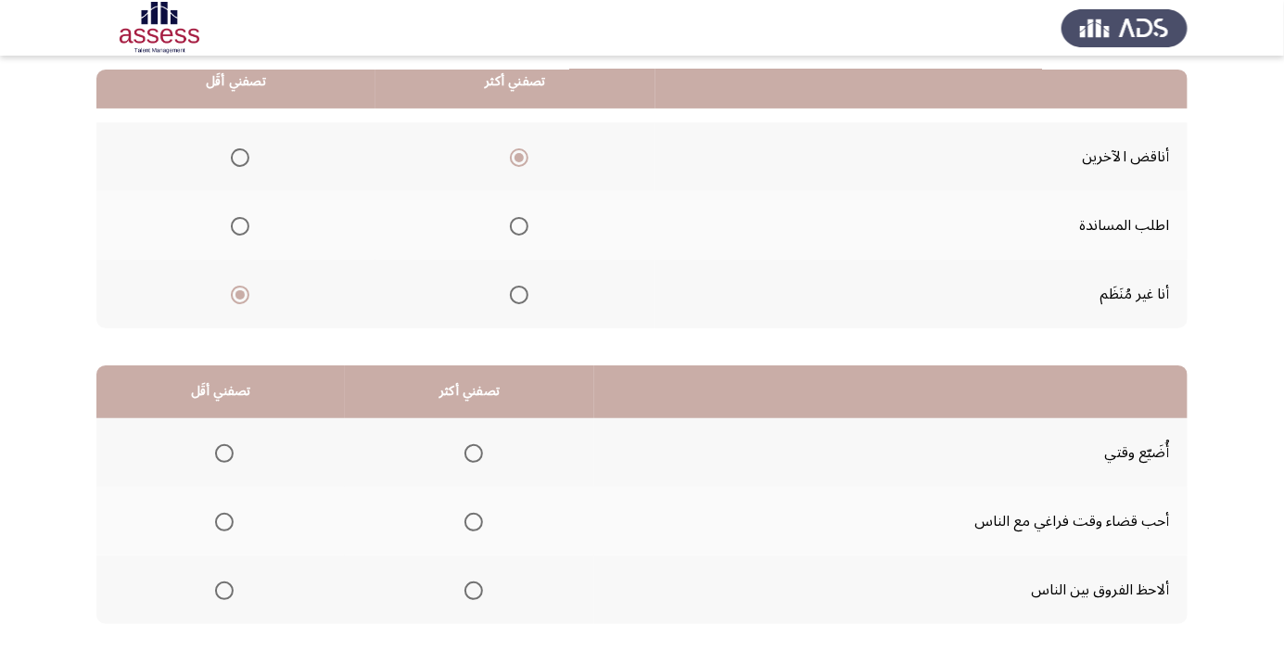
click at [222, 451] on span "Select an option" at bounding box center [224, 453] width 19 height 19
click at [222, 451] on input "Select an option" at bounding box center [224, 453] width 19 height 19
click at [474, 590] on span "Select an option" at bounding box center [474, 590] width 0 height 0
click at [471, 588] on input "Select an option" at bounding box center [473, 590] width 19 height 19
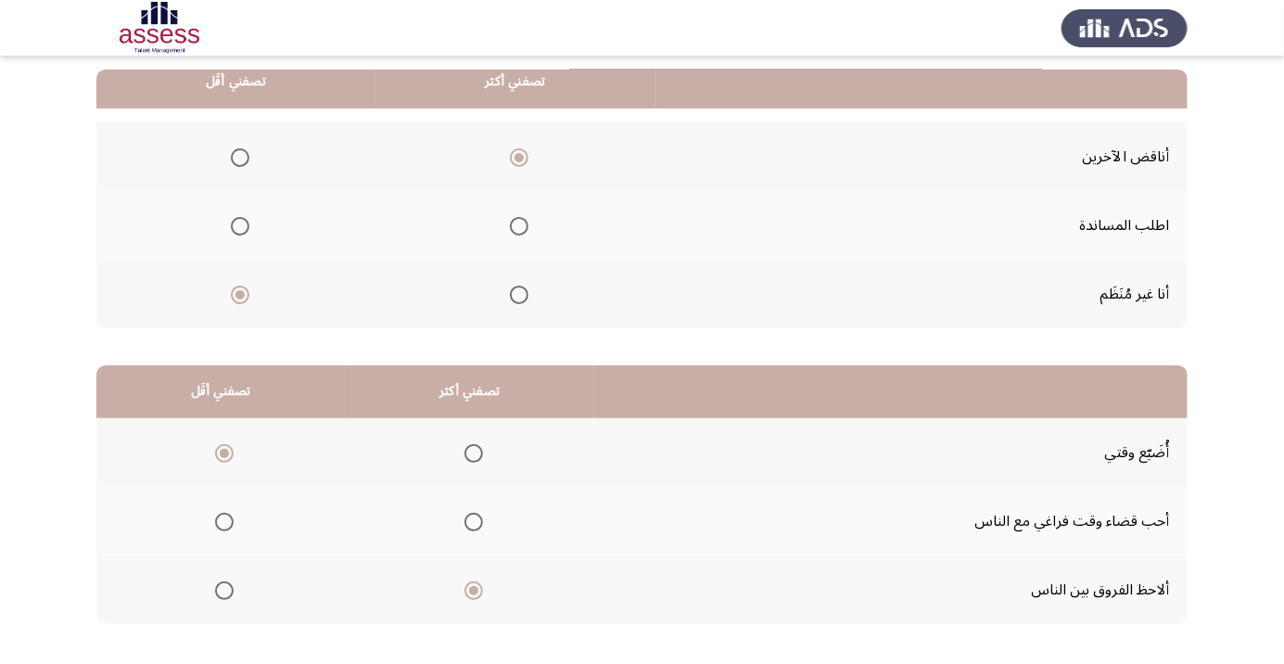
scroll to position [0, 0]
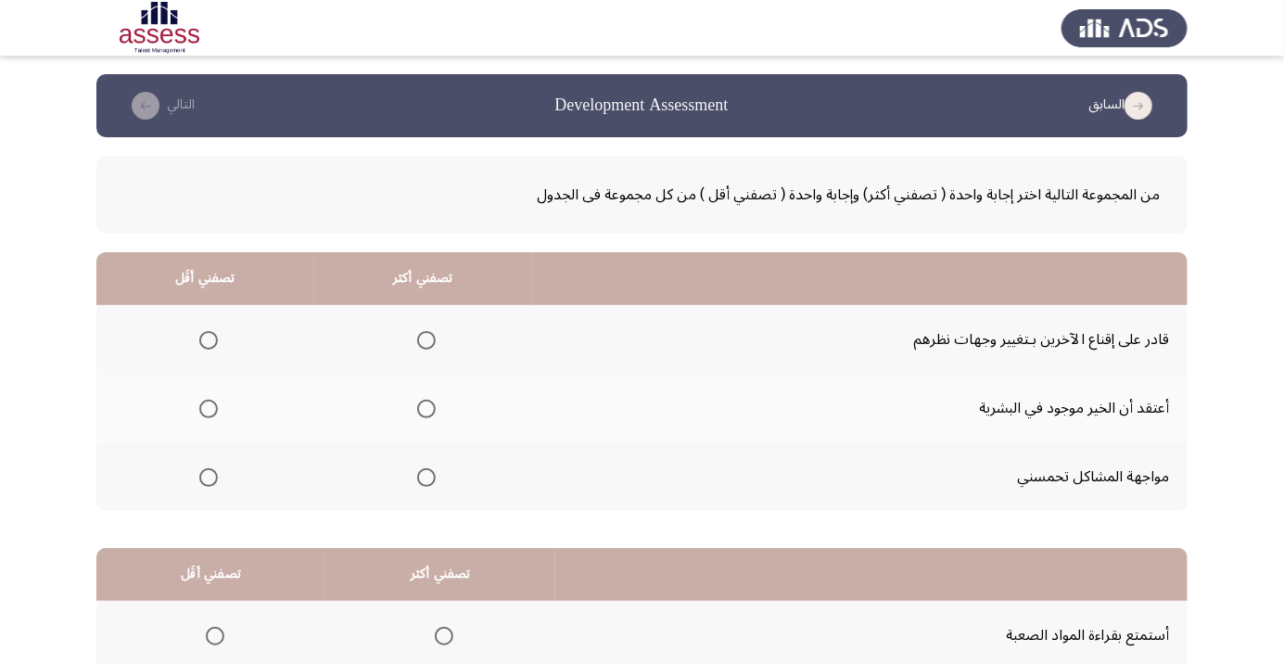
click at [417, 336] on span "Select an option" at bounding box center [426, 340] width 19 height 19
click at [417, 336] on input "Select an option" at bounding box center [426, 340] width 19 height 19
click at [209, 409] on span "Select an option" at bounding box center [209, 409] width 0 height 0
click at [207, 408] on input "Select an option" at bounding box center [208, 408] width 19 height 19
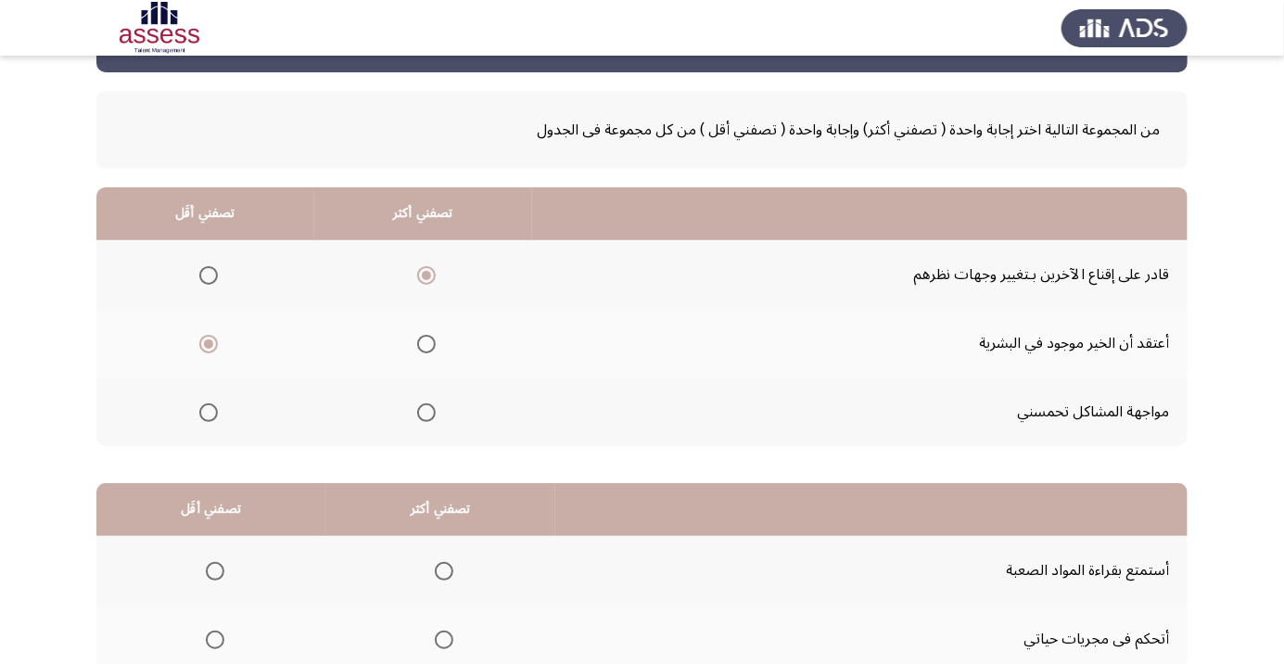
scroll to position [183, 0]
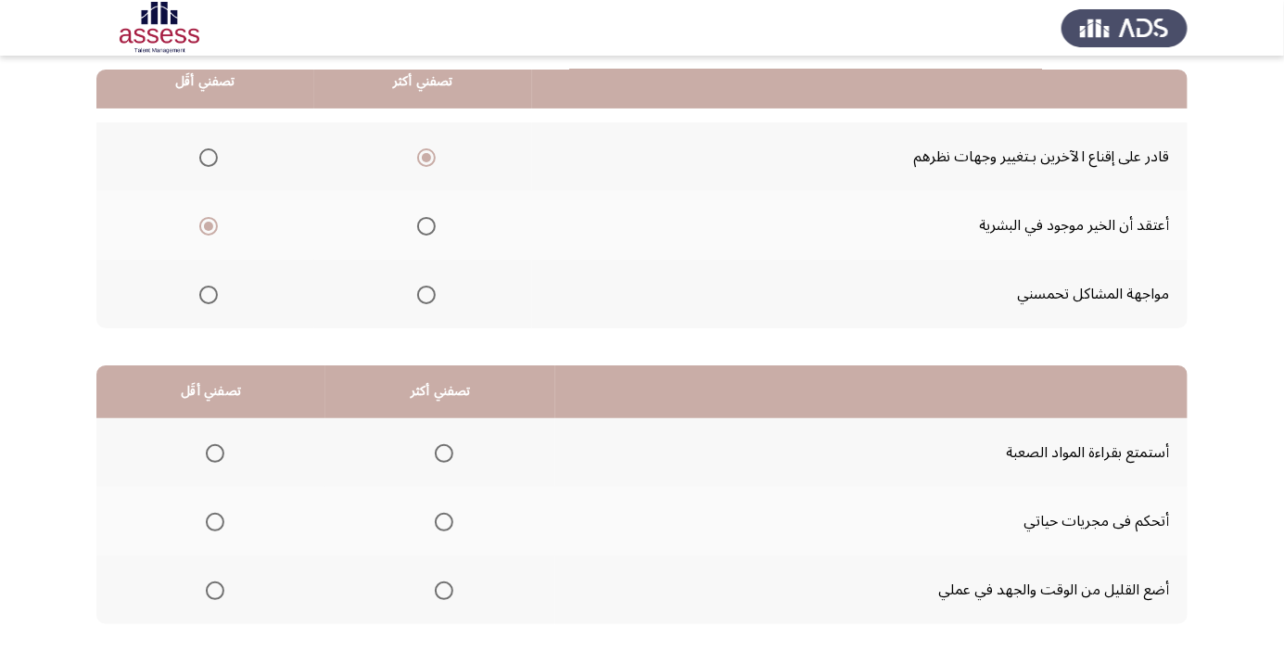
click at [444, 522] on span "Select an option" at bounding box center [444, 522] width 0 height 0
click at [443, 520] on input "Select an option" at bounding box center [444, 521] width 19 height 19
click at [214, 588] on span "Select an option" at bounding box center [215, 590] width 19 height 19
click at [214, 588] on input "Select an option" at bounding box center [215, 590] width 19 height 19
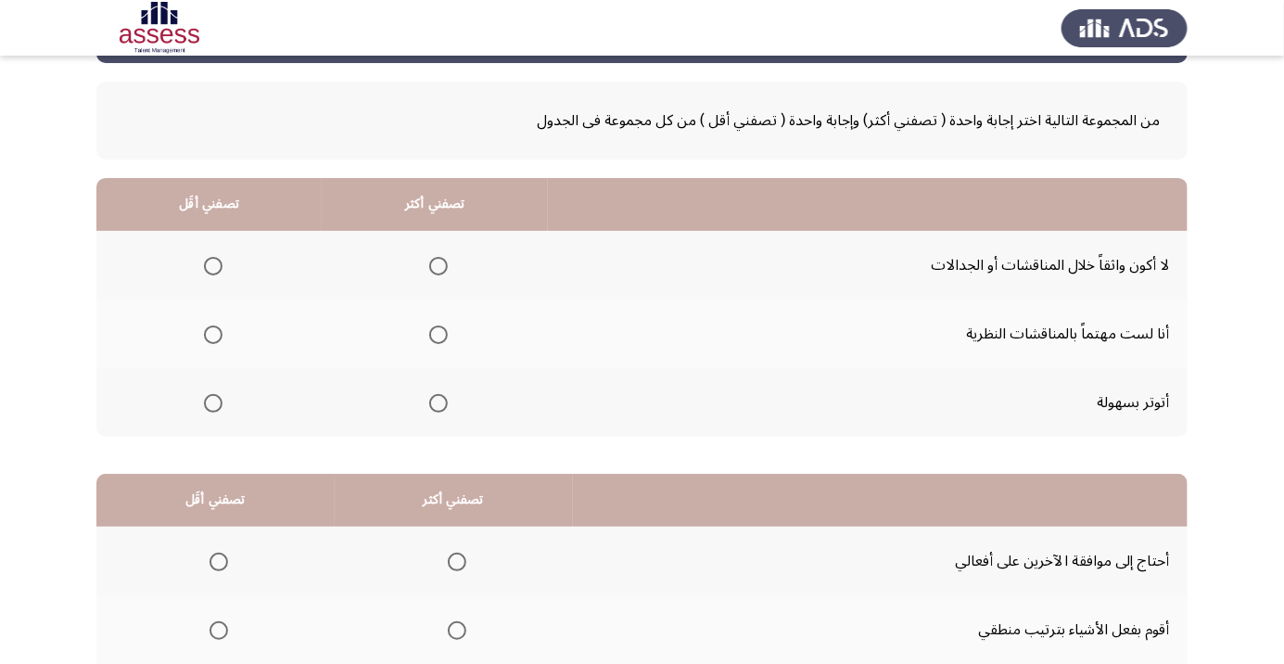
scroll to position [78, 0]
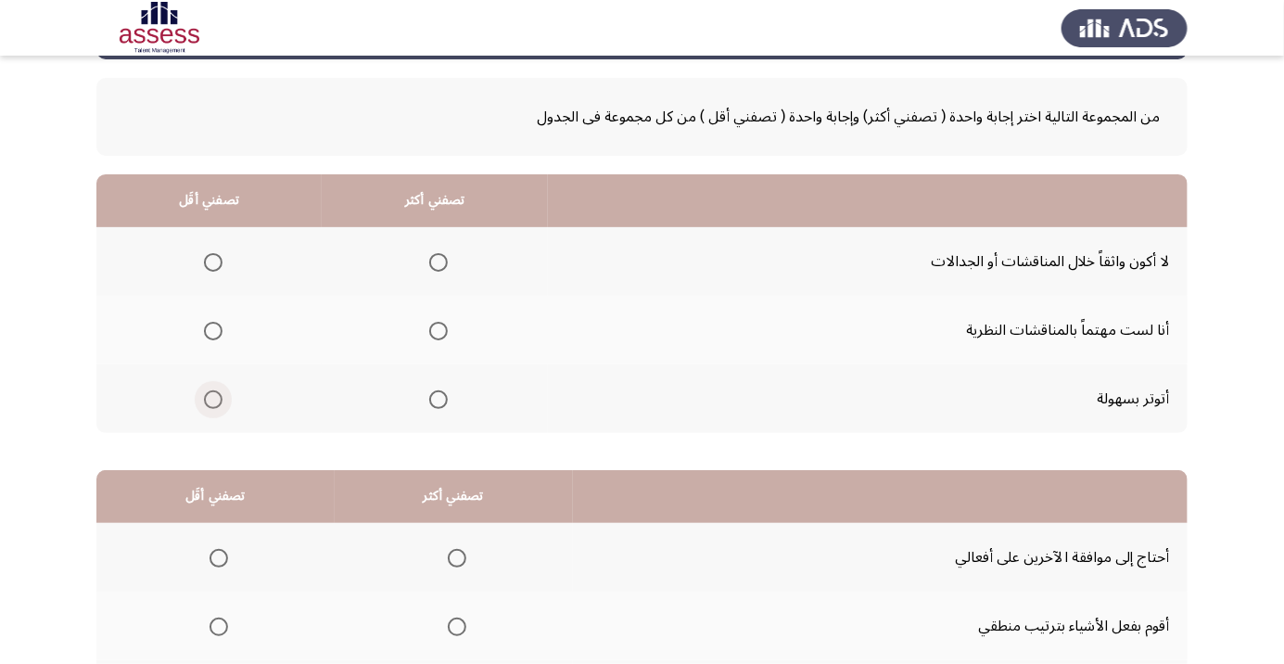
click at [213, 399] on span "Select an option" at bounding box center [213, 399] width 0 height 0
click at [211, 398] on input "Select an option" at bounding box center [213, 399] width 19 height 19
click at [435, 329] on span "Select an option" at bounding box center [438, 331] width 19 height 19
click at [435, 329] on input "Select an option" at bounding box center [438, 331] width 19 height 19
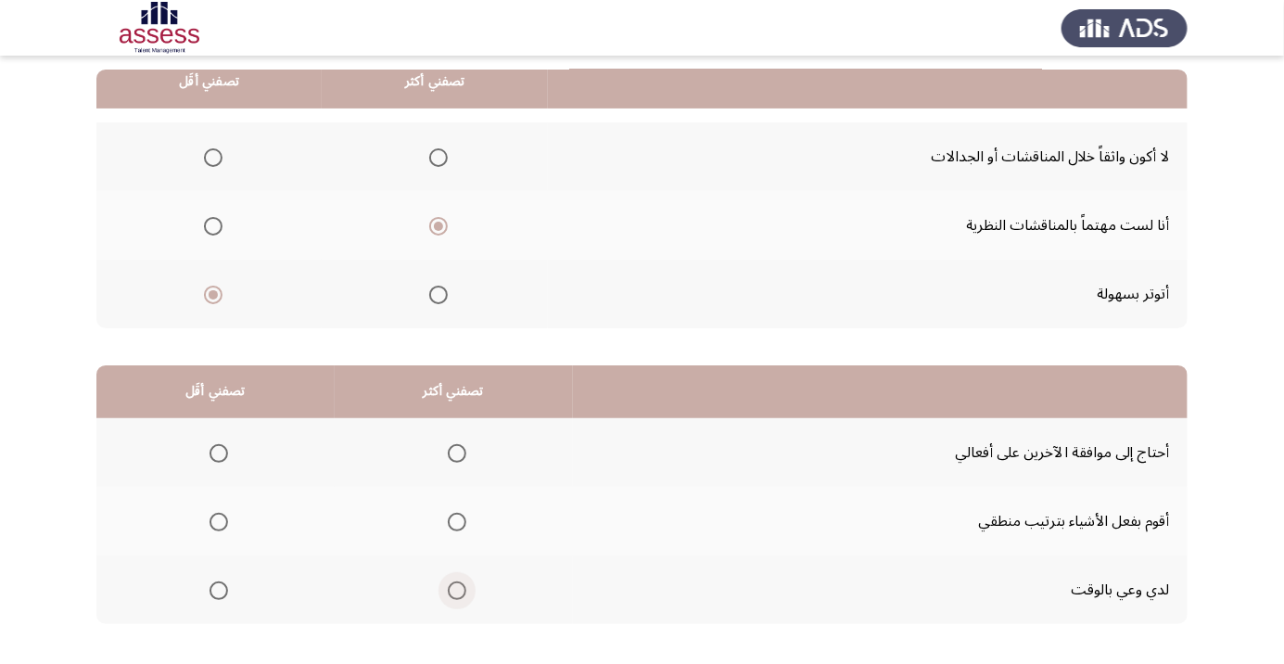
click at [454, 588] on span "Select an option" at bounding box center [457, 590] width 19 height 19
click at [454, 588] on input "Select an option" at bounding box center [457, 590] width 19 height 19
click at [212, 456] on span "Select an option" at bounding box center [218, 453] width 19 height 19
click at [212, 456] on input "Select an option" at bounding box center [218, 453] width 19 height 19
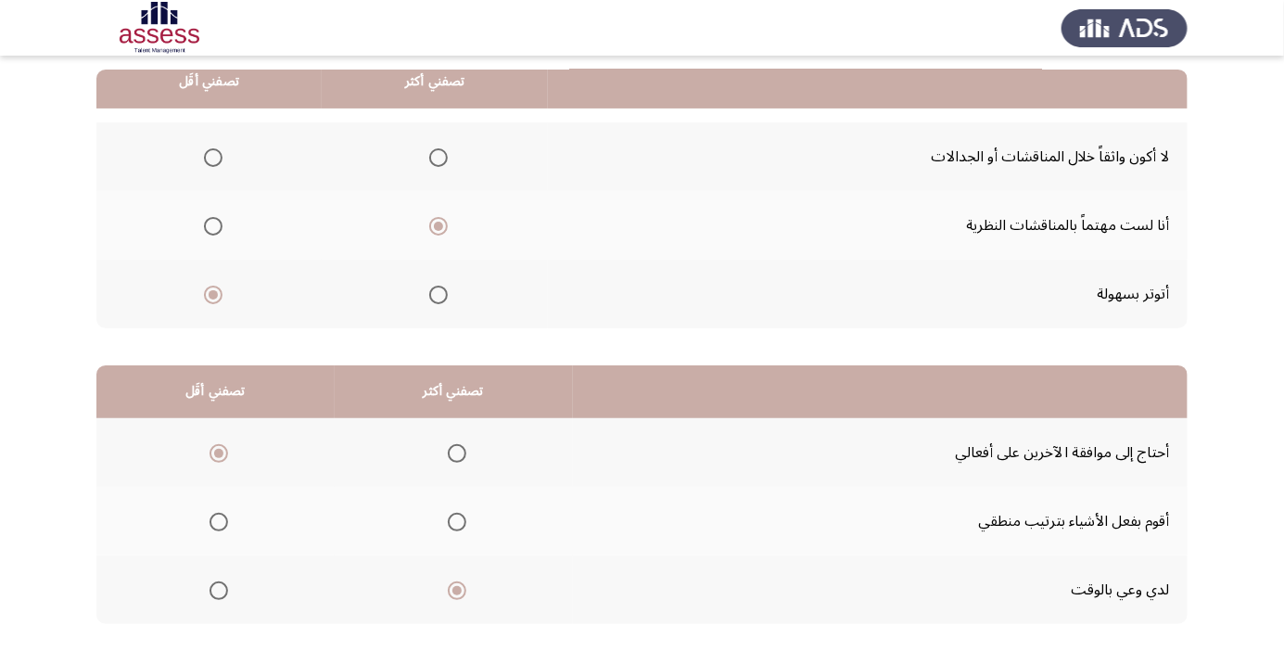
scroll to position [0, 0]
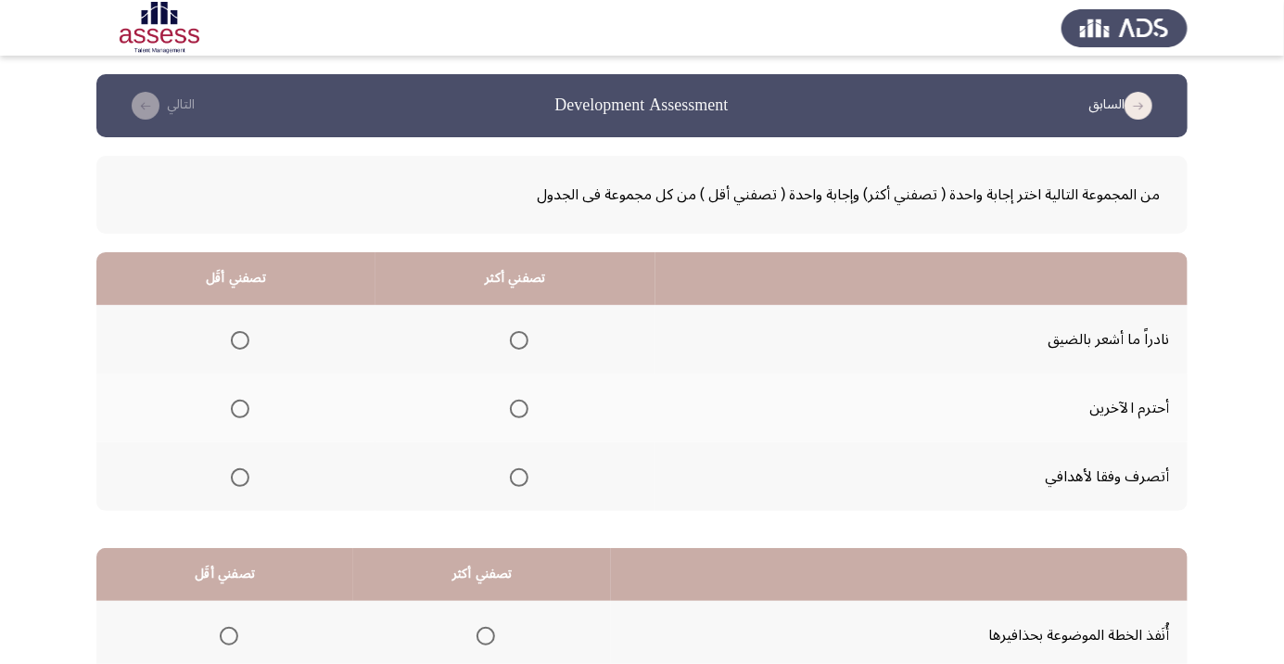
click at [519, 477] on span "Select an option" at bounding box center [519, 477] width 0 height 0
click at [514, 475] on input "Select an option" at bounding box center [519, 477] width 19 height 19
click at [259, 328] on th at bounding box center [235, 339] width 279 height 69
click at [240, 340] on span "Select an option" at bounding box center [240, 340] width 0 height 0
click at [237, 339] on input "Select an option" at bounding box center [240, 340] width 19 height 19
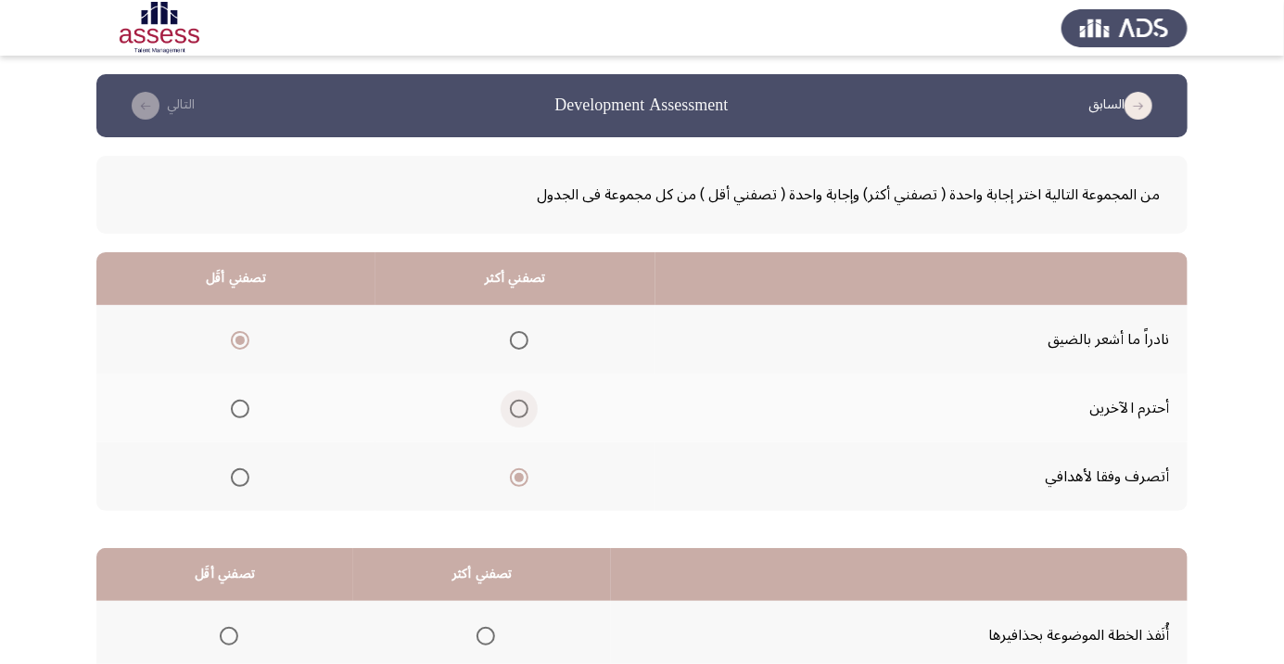
click at [519, 409] on span "Select an option" at bounding box center [519, 409] width 0 height 0
click at [514, 408] on input "Select an option" at bounding box center [519, 408] width 19 height 19
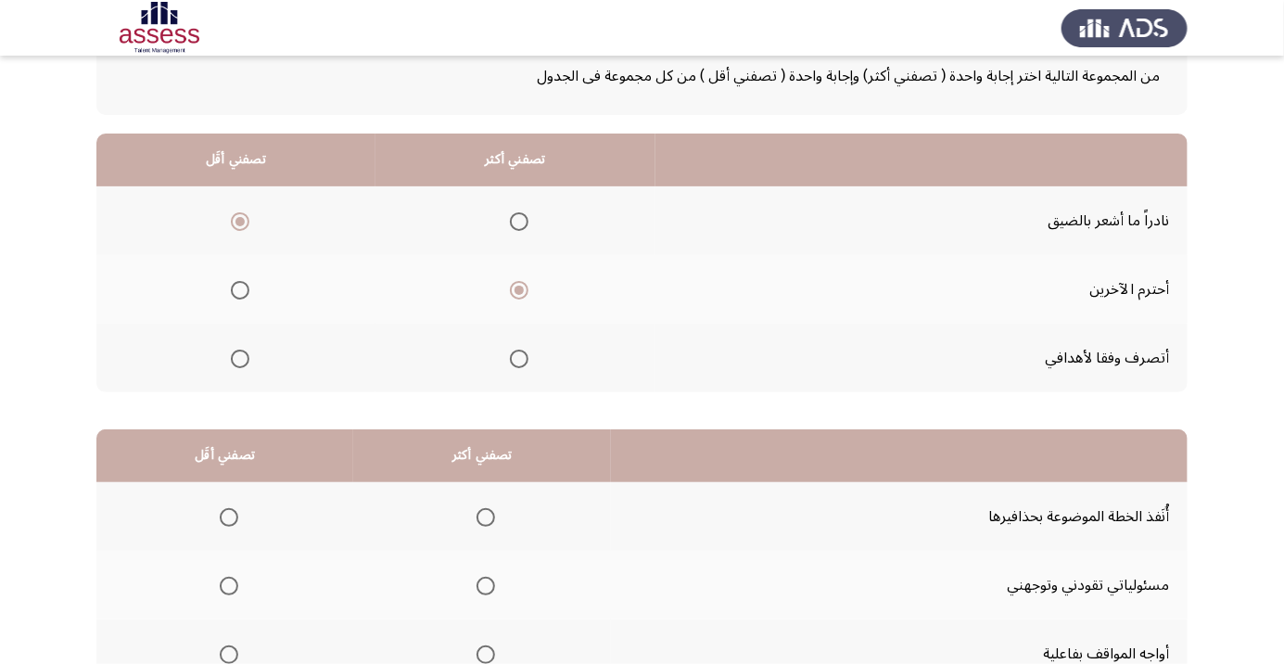
scroll to position [183, 0]
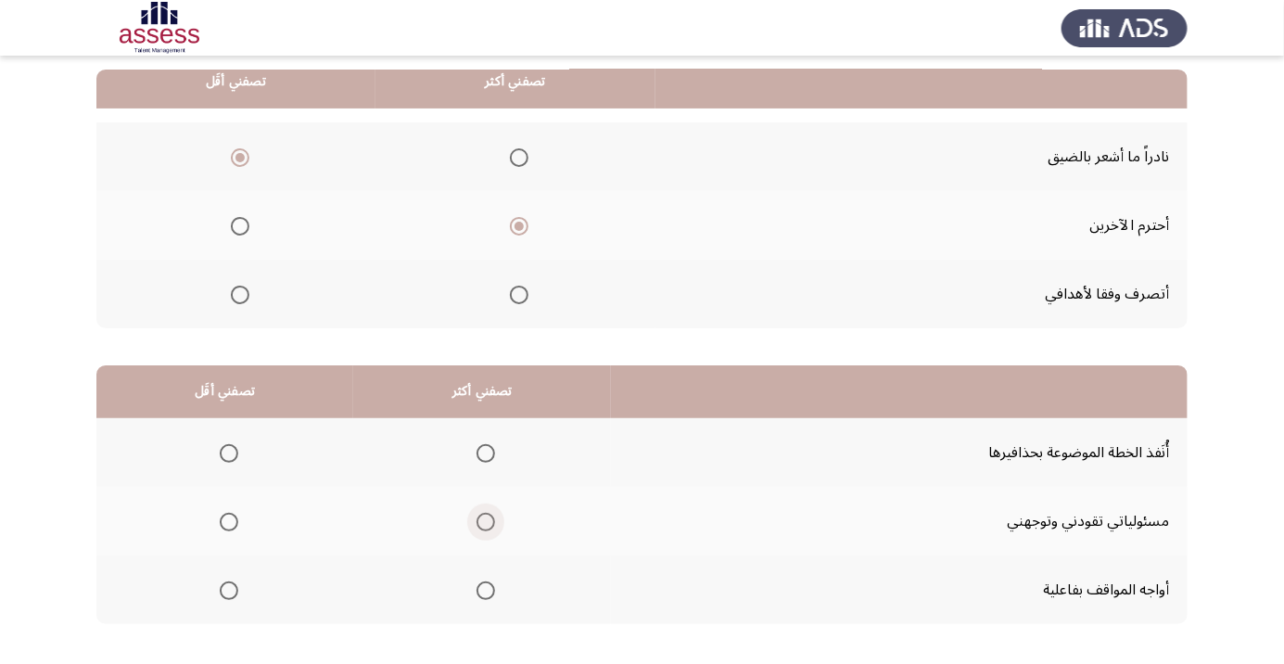
click at [480, 520] on span "Select an option" at bounding box center [485, 521] width 19 height 19
click at [480, 520] on input "Select an option" at bounding box center [485, 521] width 19 height 19
click at [224, 445] on span "Select an option" at bounding box center [229, 453] width 19 height 19
click at [224, 445] on input "Select an option" at bounding box center [229, 453] width 19 height 19
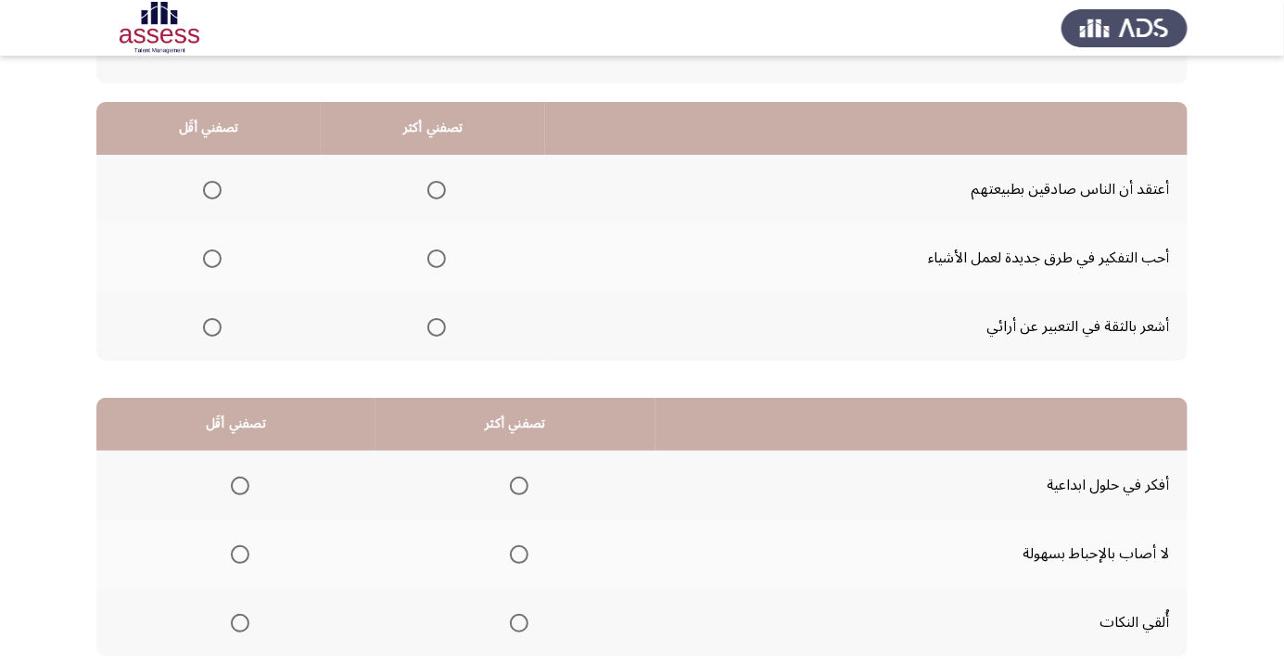
scroll to position [137, 0]
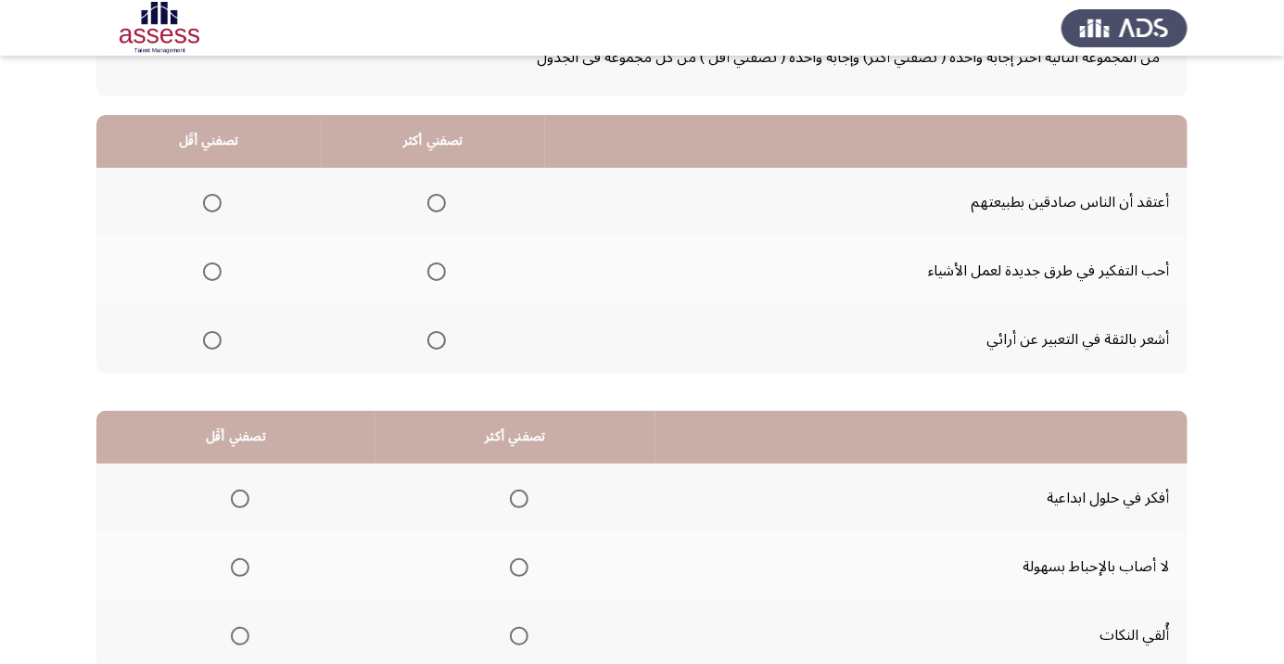
click at [434, 332] on span "Select an option" at bounding box center [436, 340] width 19 height 19
click at [434, 332] on input "Select an option" at bounding box center [436, 340] width 19 height 19
click at [196, 194] on label "Select an option" at bounding box center [209, 203] width 26 height 19
click at [203, 194] on input "Select an option" at bounding box center [212, 203] width 19 height 19
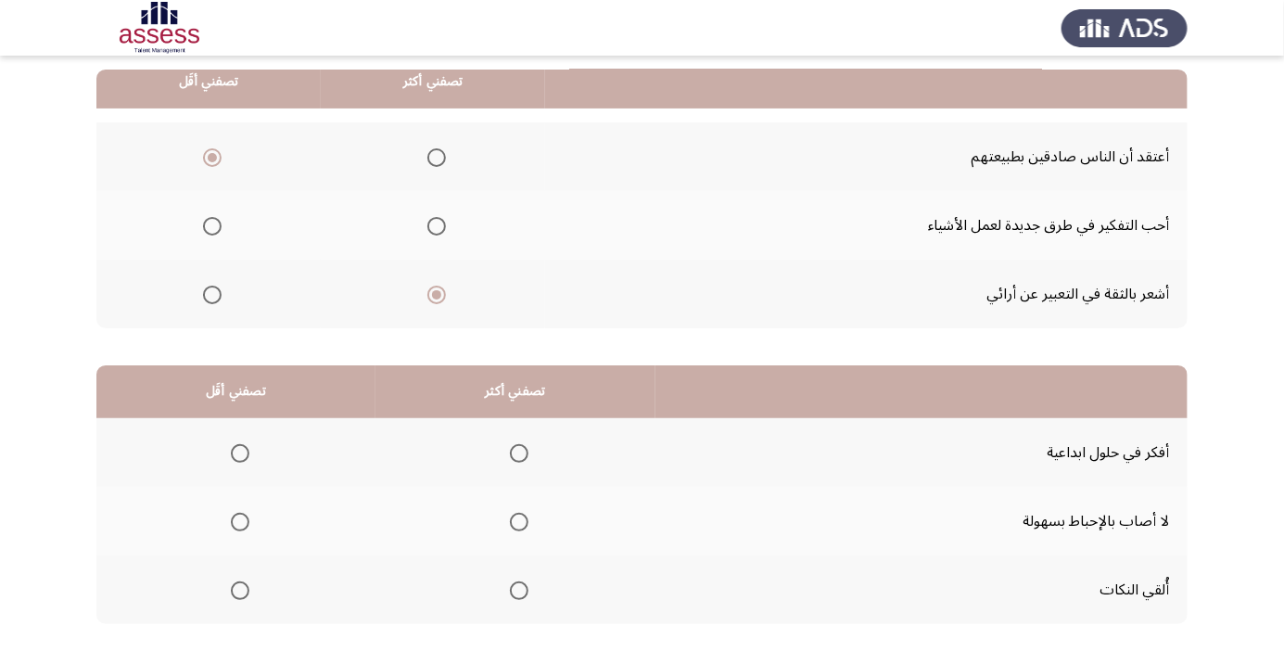
click at [519, 522] on span "Select an option" at bounding box center [519, 522] width 0 height 0
click at [514, 520] on input "Select an option" at bounding box center [519, 521] width 19 height 19
click at [243, 457] on span "Select an option" at bounding box center [240, 453] width 19 height 19
click at [243, 457] on input "Select an option" at bounding box center [240, 453] width 19 height 19
click at [232, 588] on span "Select an option" at bounding box center [240, 590] width 19 height 19
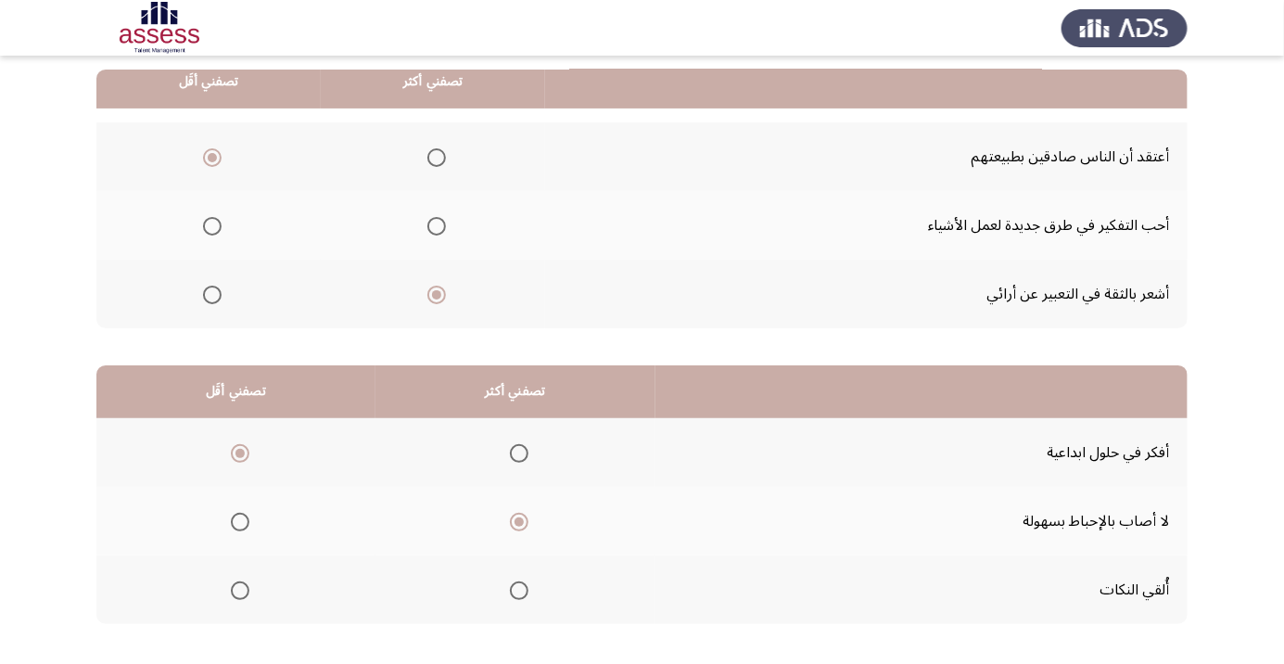
click at [232, 588] on input "Select an option" at bounding box center [240, 590] width 19 height 19
click at [239, 445] on span "Select an option" at bounding box center [240, 453] width 19 height 19
click at [239, 445] on input "Select an option" at bounding box center [240, 453] width 19 height 19
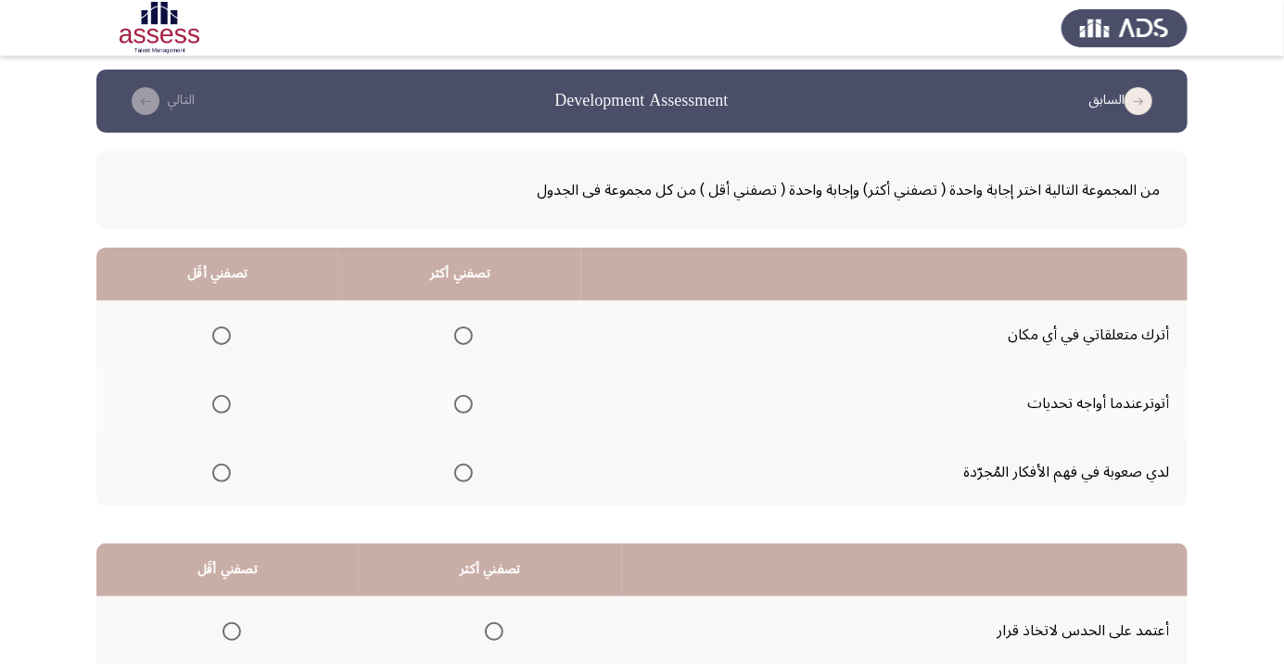
scroll to position [0, 0]
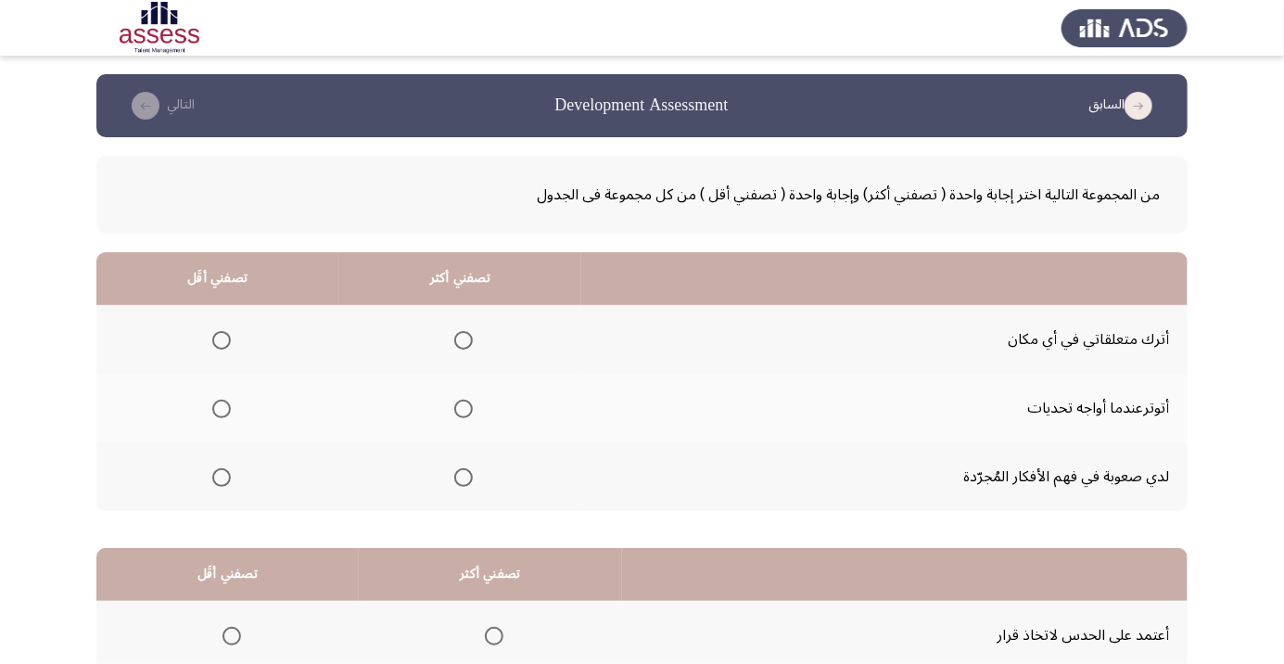
click at [221, 409] on span "Select an option" at bounding box center [221, 409] width 0 height 0
click at [221, 408] on input "Select an option" at bounding box center [221, 408] width 19 height 19
click at [465, 347] on span "Select an option" at bounding box center [463, 340] width 19 height 19
click at [465, 347] on input "Select an option" at bounding box center [463, 340] width 19 height 19
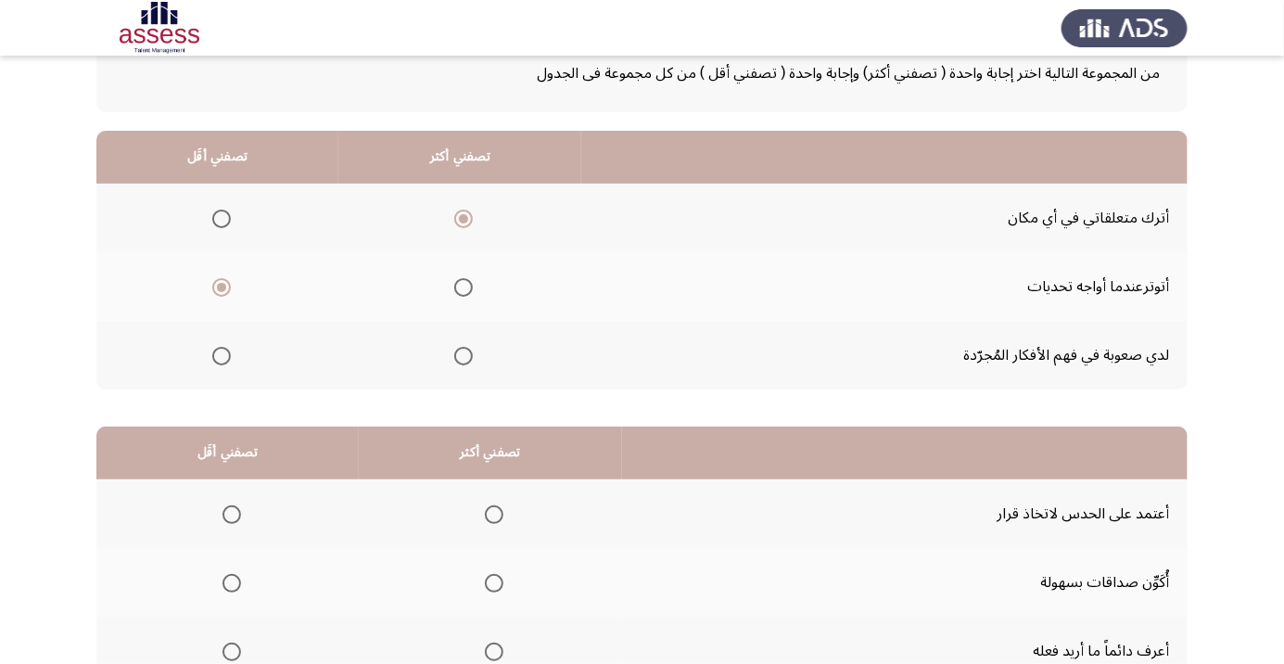
scroll to position [183, 0]
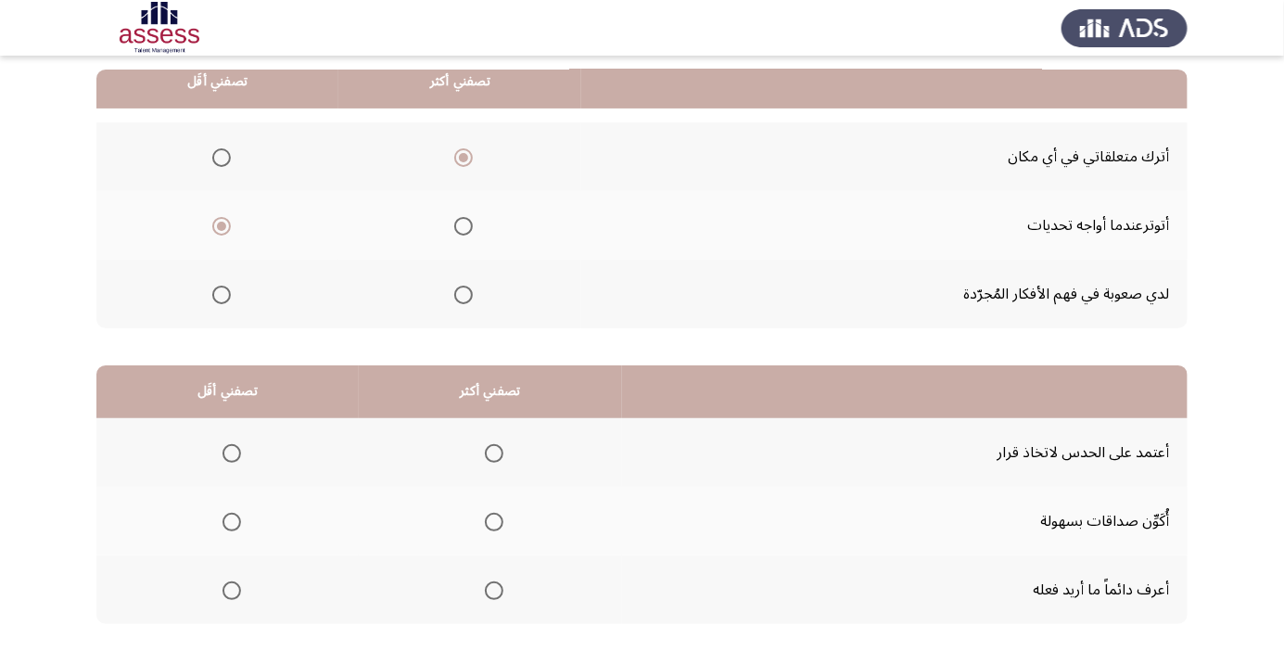
click at [487, 541] on th at bounding box center [490, 521] width 263 height 69
click at [498, 512] on span "Select an option" at bounding box center [494, 521] width 19 height 19
click at [498, 512] on input "Select an option" at bounding box center [494, 521] width 19 height 19
click at [229, 446] on span "Select an option" at bounding box center [231, 453] width 19 height 19
click at [229, 446] on input "Select an option" at bounding box center [231, 453] width 19 height 19
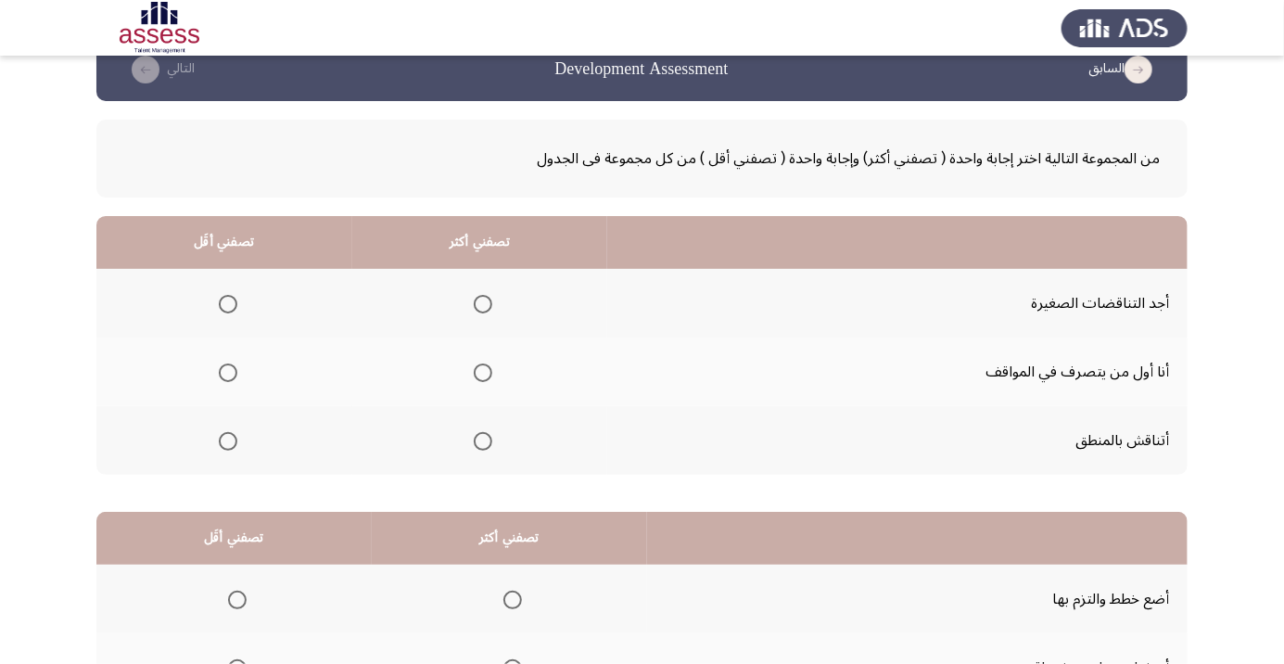
scroll to position [35, 0]
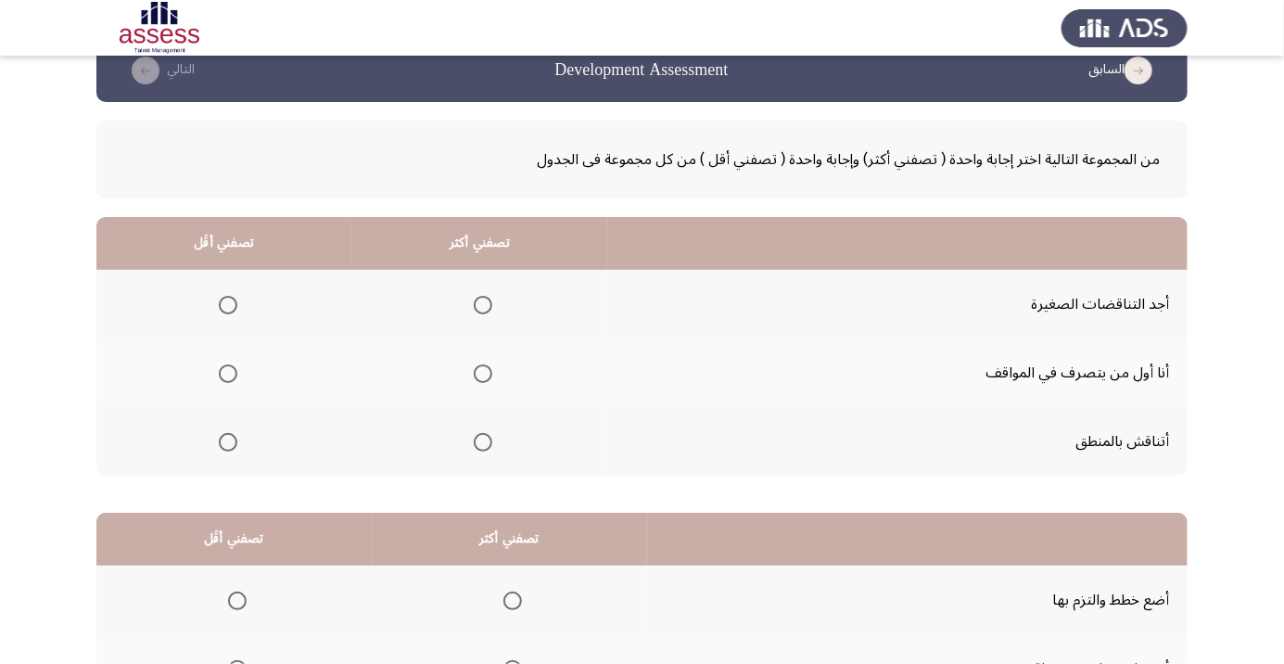
click at [485, 446] on span "Select an option" at bounding box center [483, 442] width 19 height 19
click at [485, 446] on input "Select an option" at bounding box center [483, 442] width 19 height 19
click at [226, 303] on span "Select an option" at bounding box center [228, 305] width 19 height 19
click at [226, 303] on input "Select an option" at bounding box center [228, 305] width 19 height 19
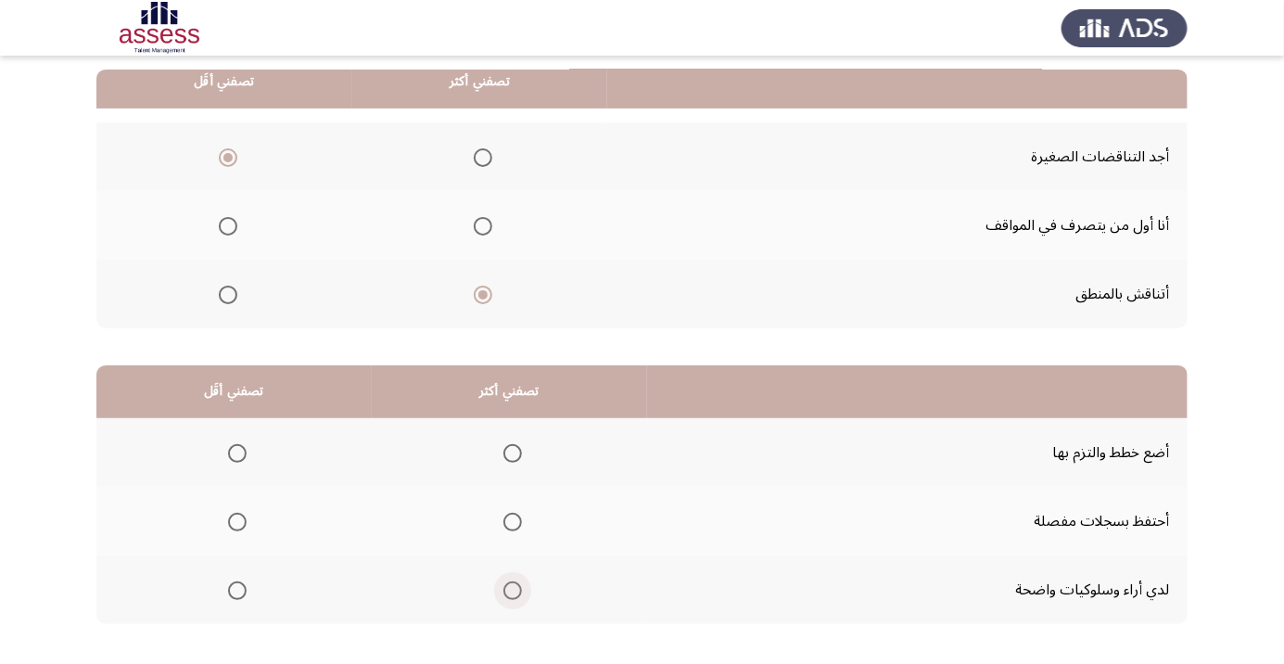
click at [513, 588] on span "Select an option" at bounding box center [512, 590] width 19 height 19
click at [513, 588] on input "Select an option" at bounding box center [512, 590] width 19 height 19
click at [237, 522] on span "Select an option" at bounding box center [237, 522] width 0 height 0
click at [236, 520] on input "Select an option" at bounding box center [237, 521] width 19 height 19
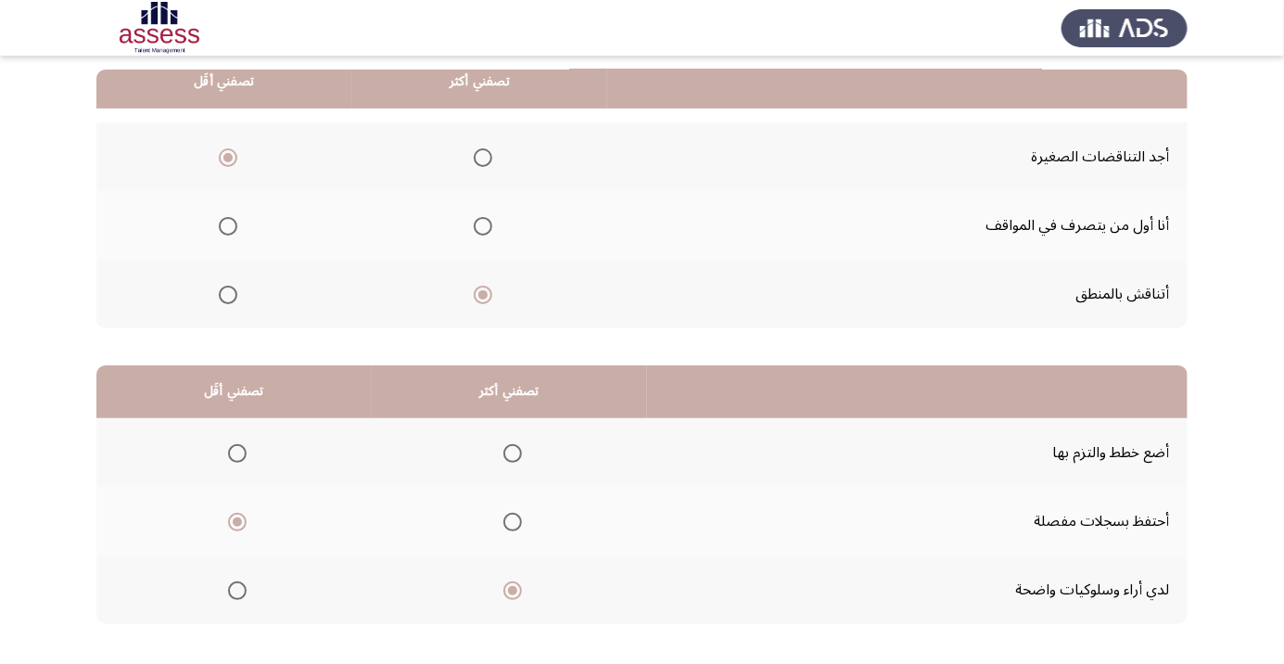
scroll to position [0, 0]
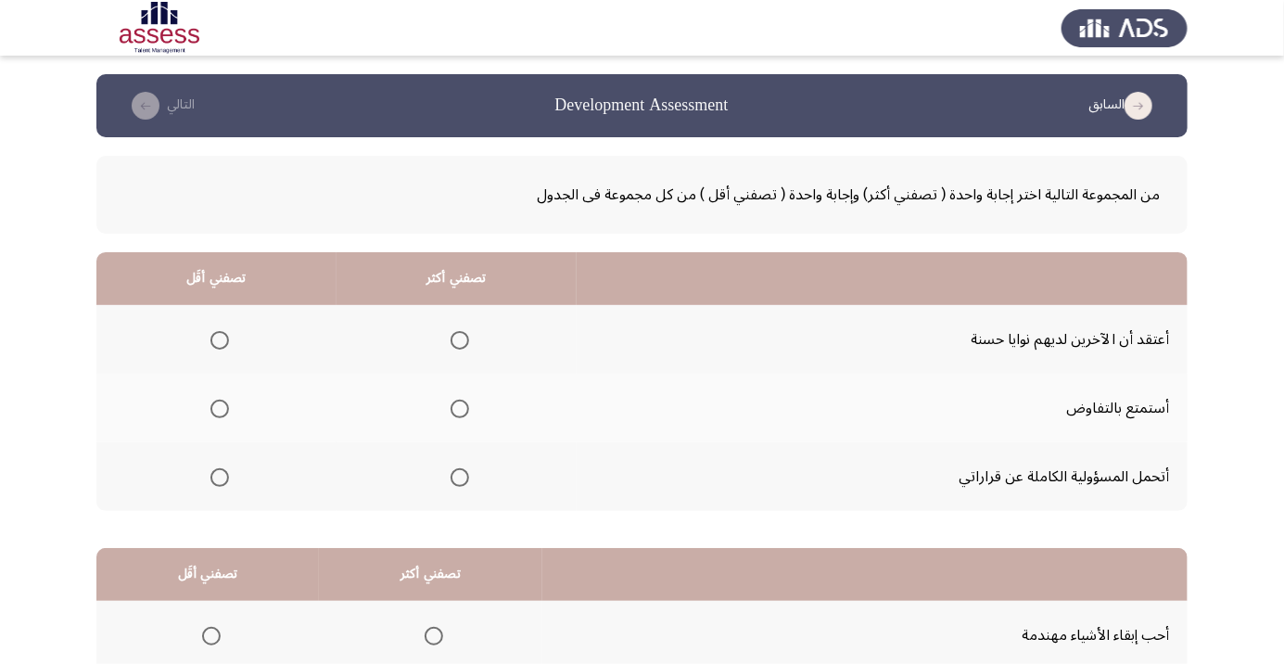
click at [467, 477] on span "Select an option" at bounding box center [459, 477] width 19 height 19
click at [467, 477] on input "Select an option" at bounding box center [459, 477] width 19 height 19
click at [220, 340] on span "Select an option" at bounding box center [220, 340] width 0 height 0
click at [219, 339] on input "Select an option" at bounding box center [219, 340] width 19 height 19
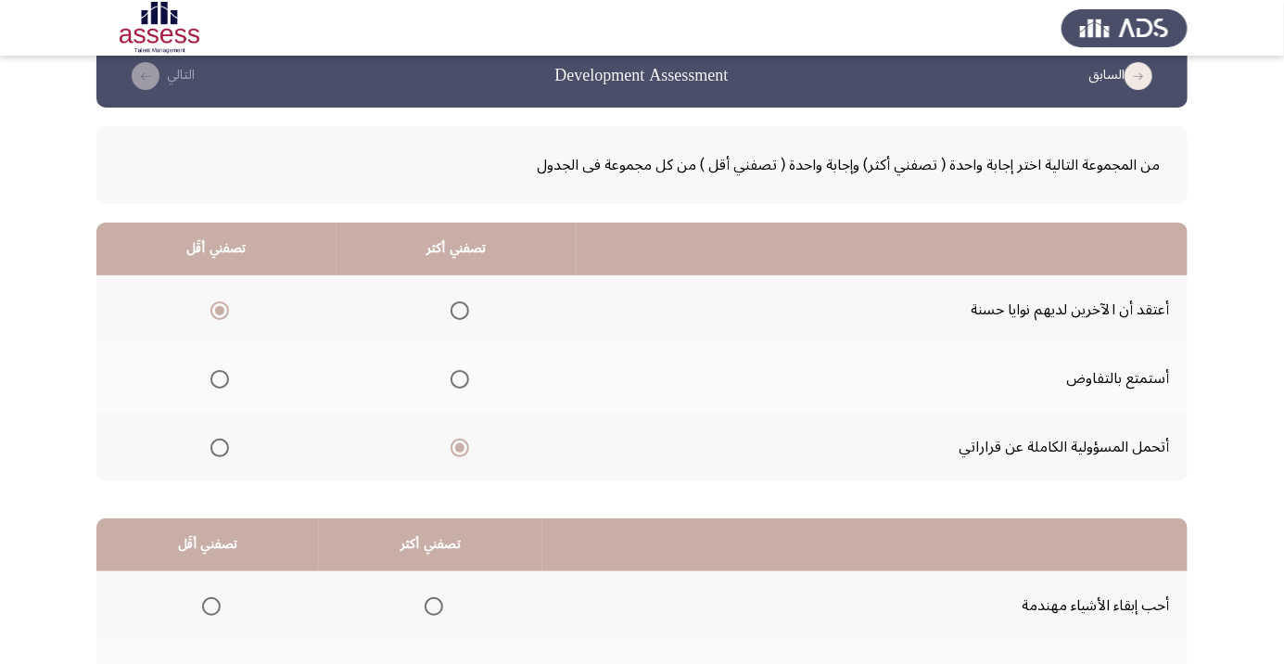
scroll to position [183, 0]
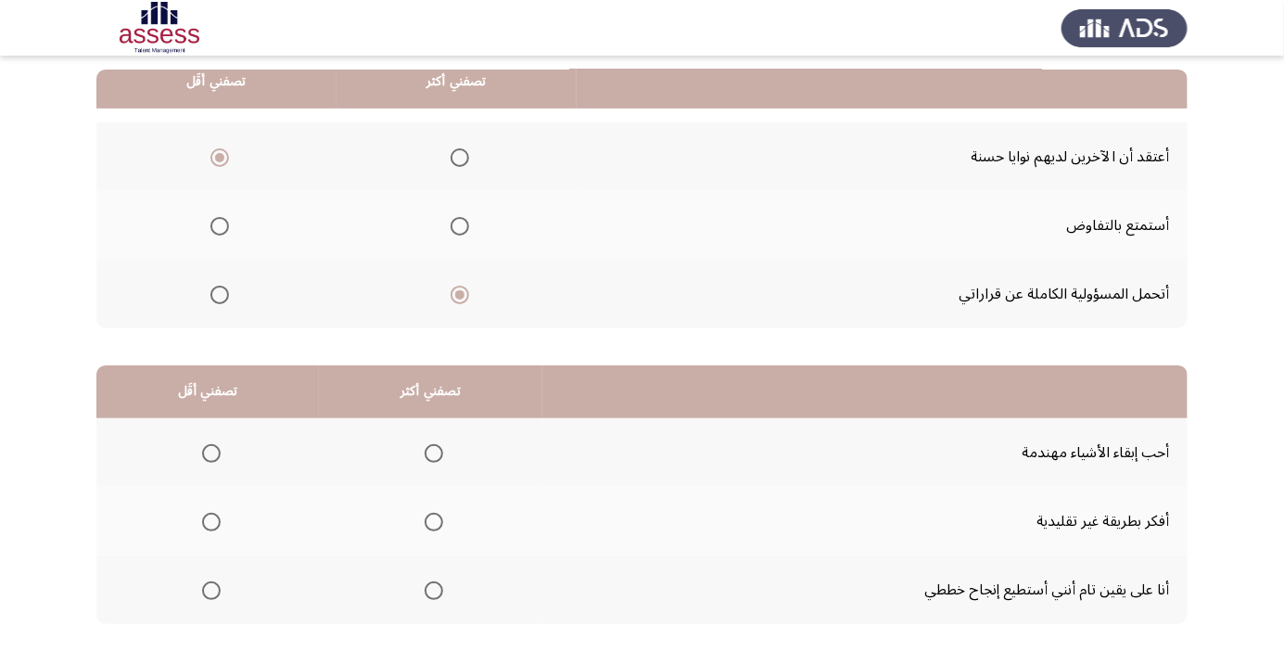
click at [209, 588] on span "Select an option" at bounding box center [211, 590] width 19 height 19
click at [209, 588] on input "Select an option" at bounding box center [211, 590] width 19 height 19
click at [424, 519] on span "Select an option" at bounding box center [433, 521] width 19 height 19
click at [424, 519] on input "Select an option" at bounding box center [433, 521] width 19 height 19
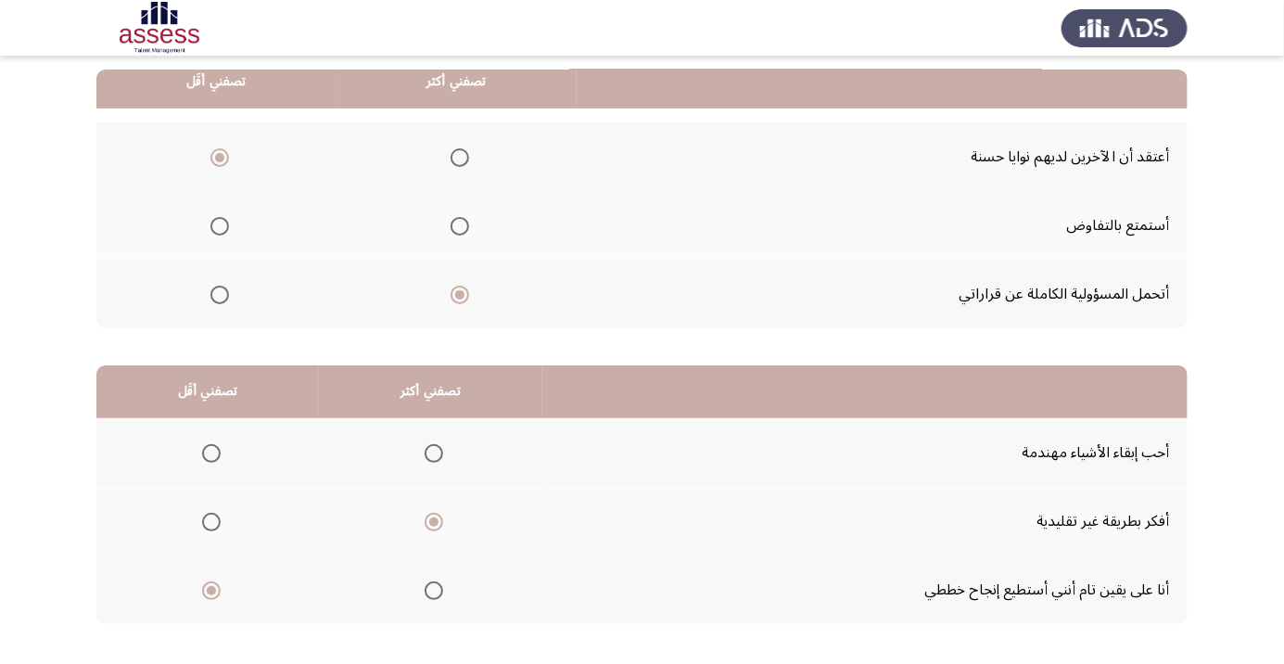
scroll to position [0, 0]
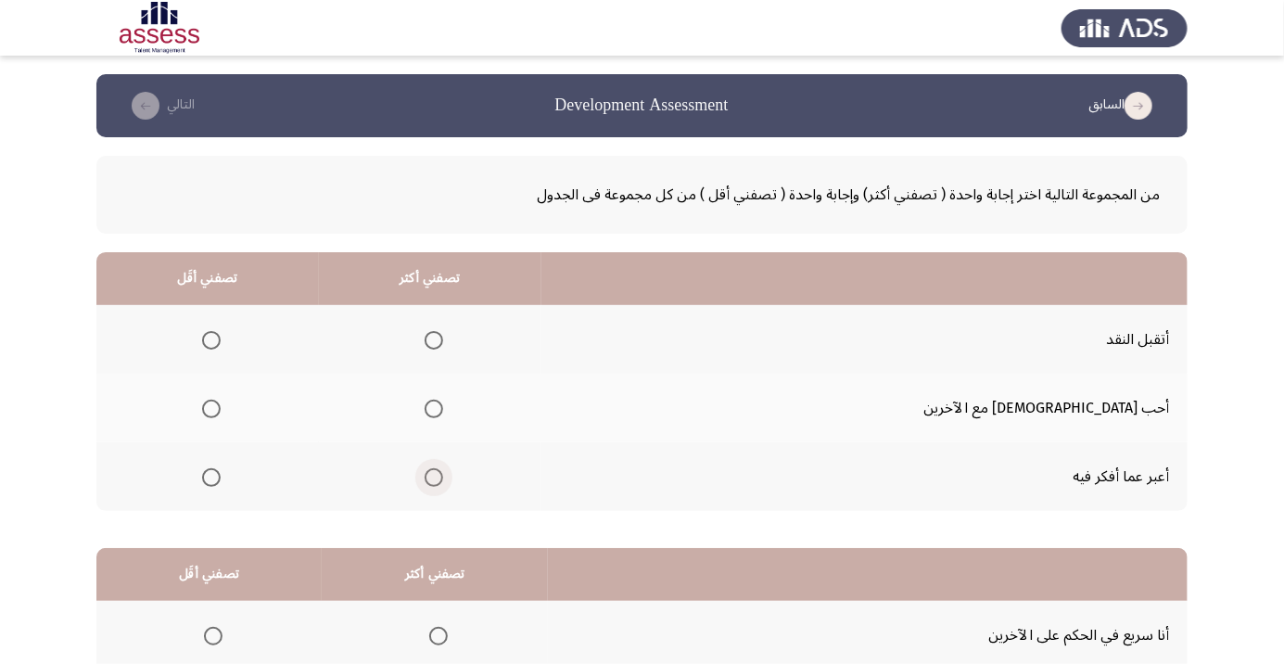
click at [443, 481] on span "Select an option" at bounding box center [433, 477] width 19 height 19
click at [443, 481] on input "Select an option" at bounding box center [433, 477] width 19 height 19
click at [221, 399] on span "Select an option" at bounding box center [211, 408] width 19 height 19
click at [221, 399] on input "Select an option" at bounding box center [211, 408] width 19 height 19
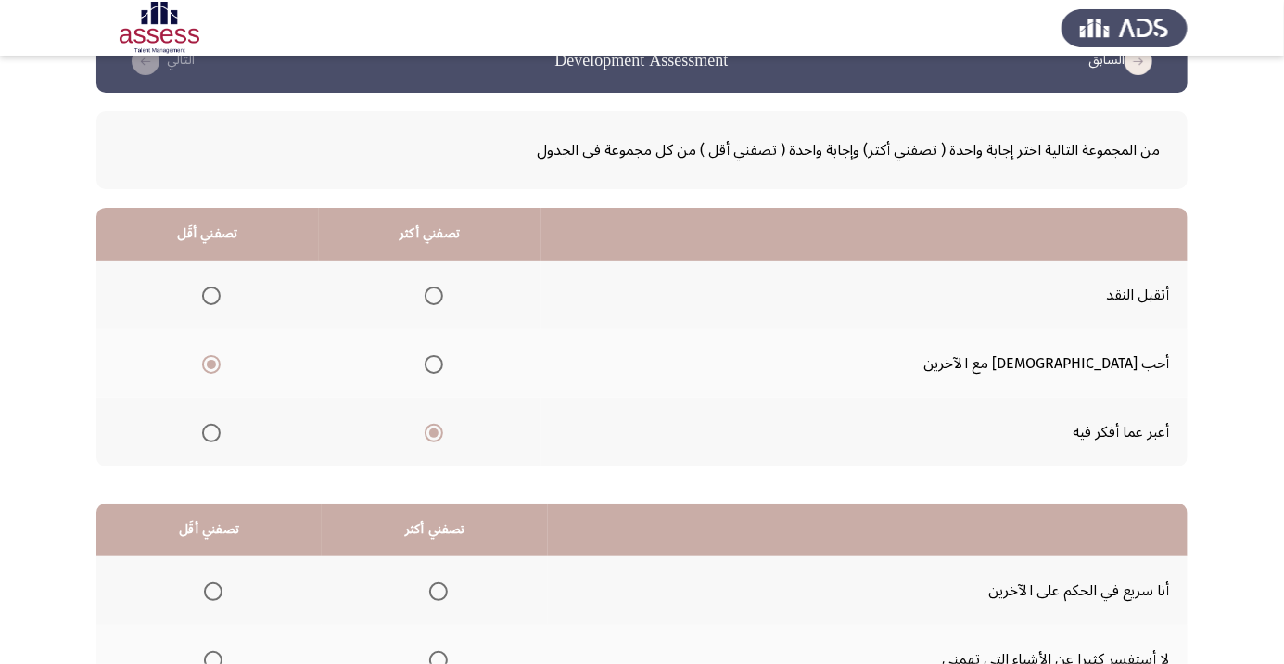
scroll to position [183, 0]
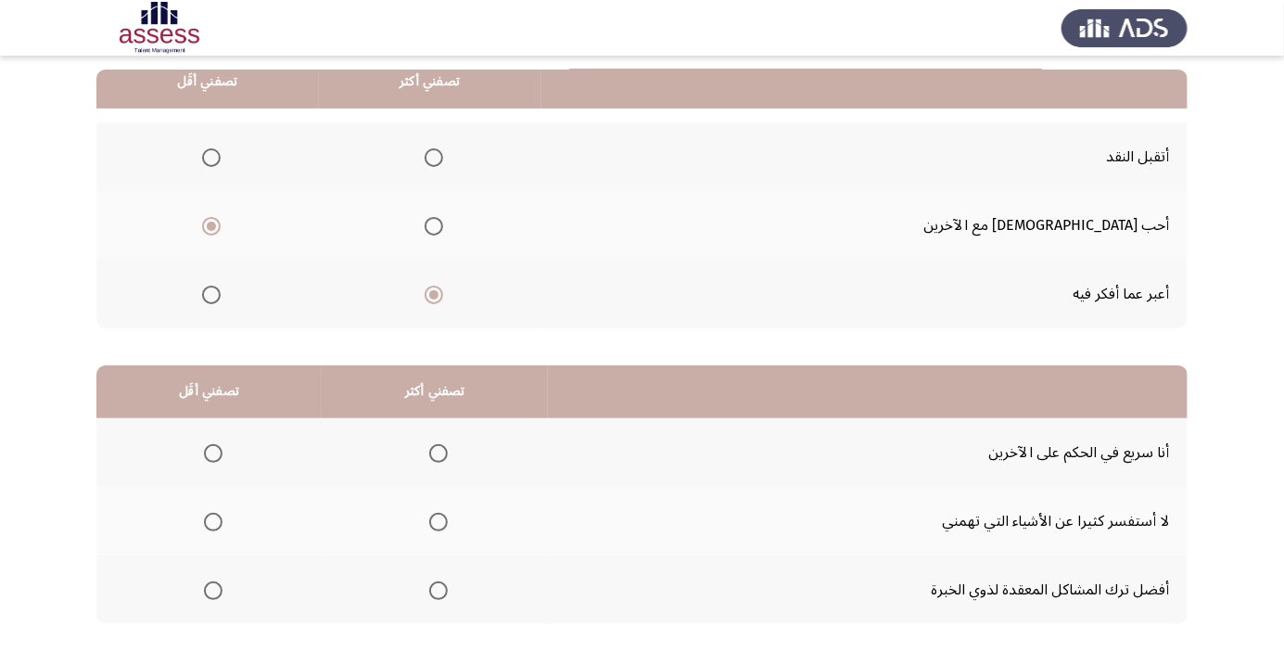
click at [434, 581] on span "Select an option" at bounding box center [438, 590] width 19 height 19
click at [434, 581] on input "Select an option" at bounding box center [438, 590] width 19 height 19
click at [211, 451] on span "Select an option" at bounding box center [213, 453] width 19 height 19
click at [211, 451] on input "Select an option" at bounding box center [213, 453] width 19 height 19
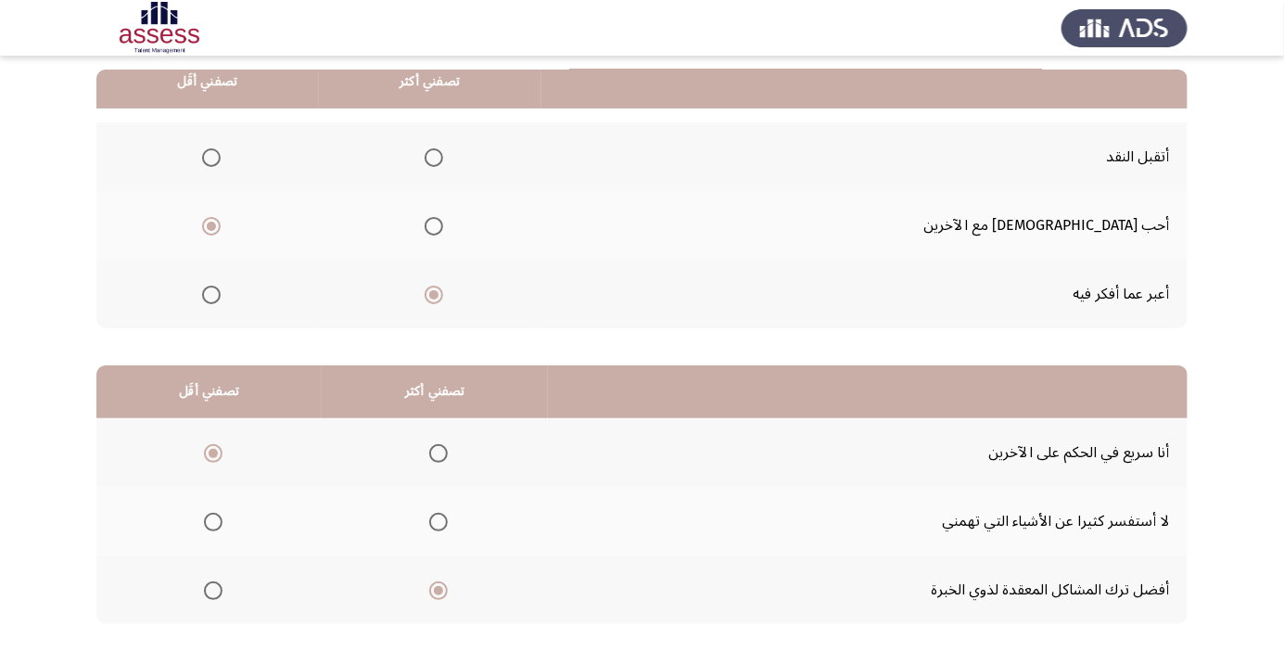
scroll to position [0, 0]
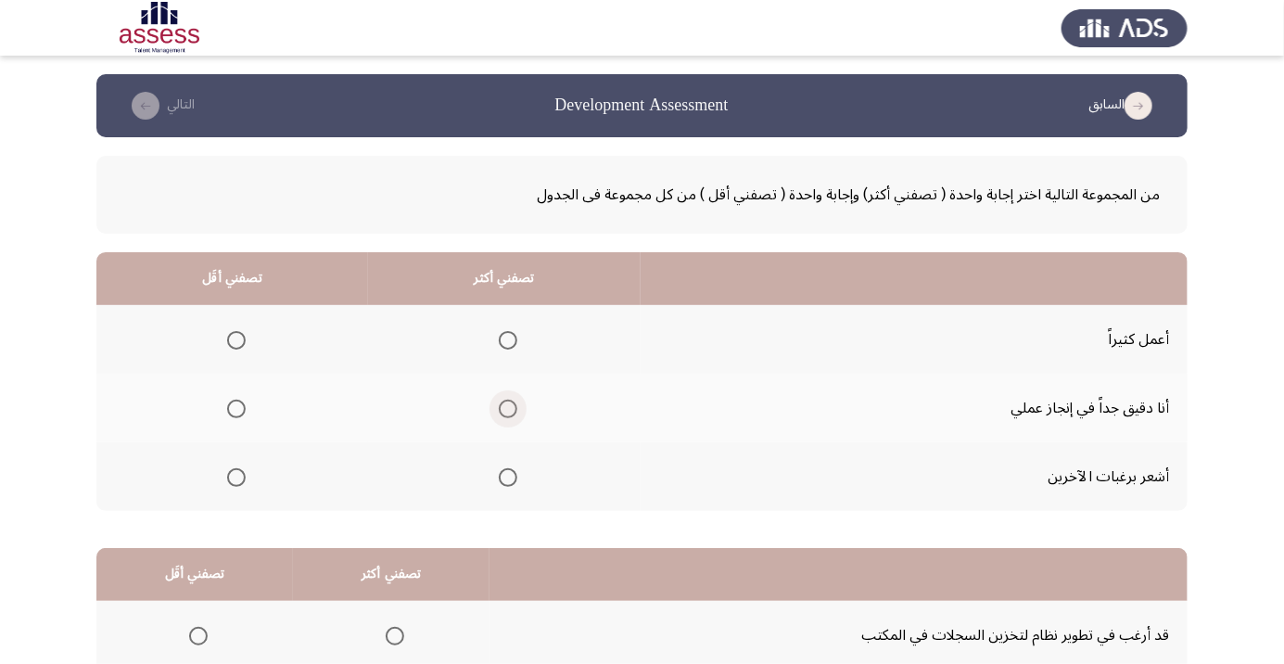
click at [508, 409] on span "Select an option" at bounding box center [508, 409] width 0 height 0
click at [504, 408] on input "Select an option" at bounding box center [508, 408] width 19 height 19
click at [236, 340] on span "Select an option" at bounding box center [236, 340] width 0 height 0
click at [234, 339] on input "Select an option" at bounding box center [236, 340] width 19 height 19
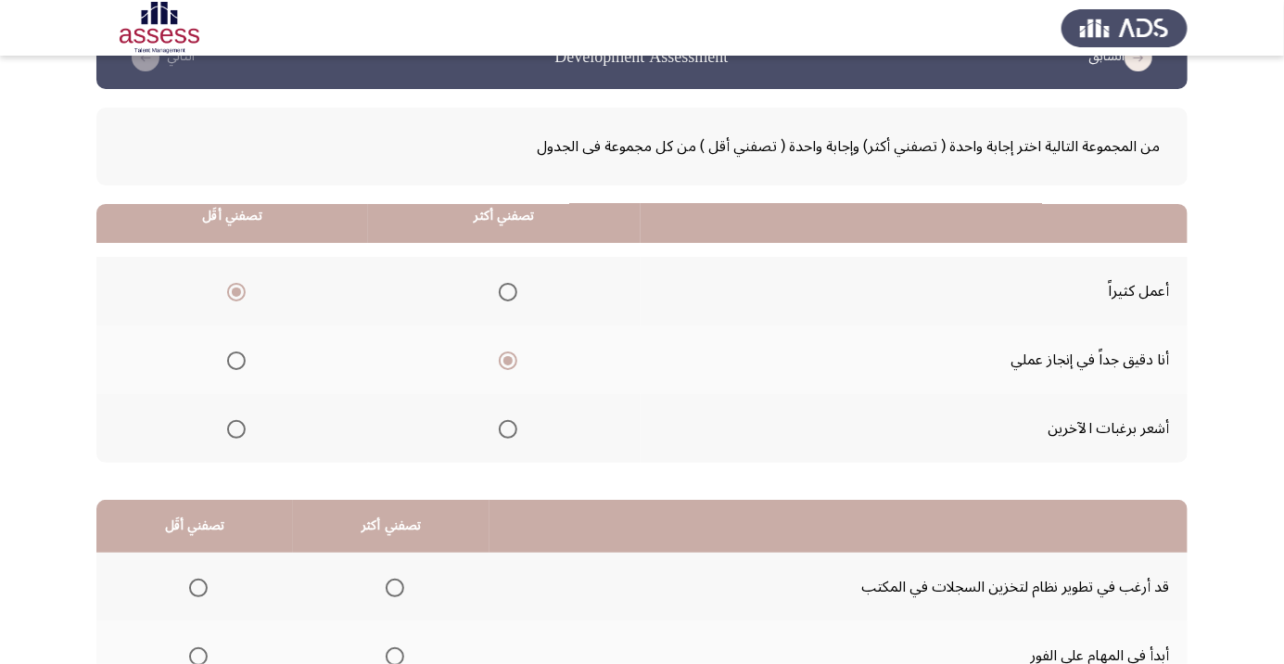
scroll to position [183, 0]
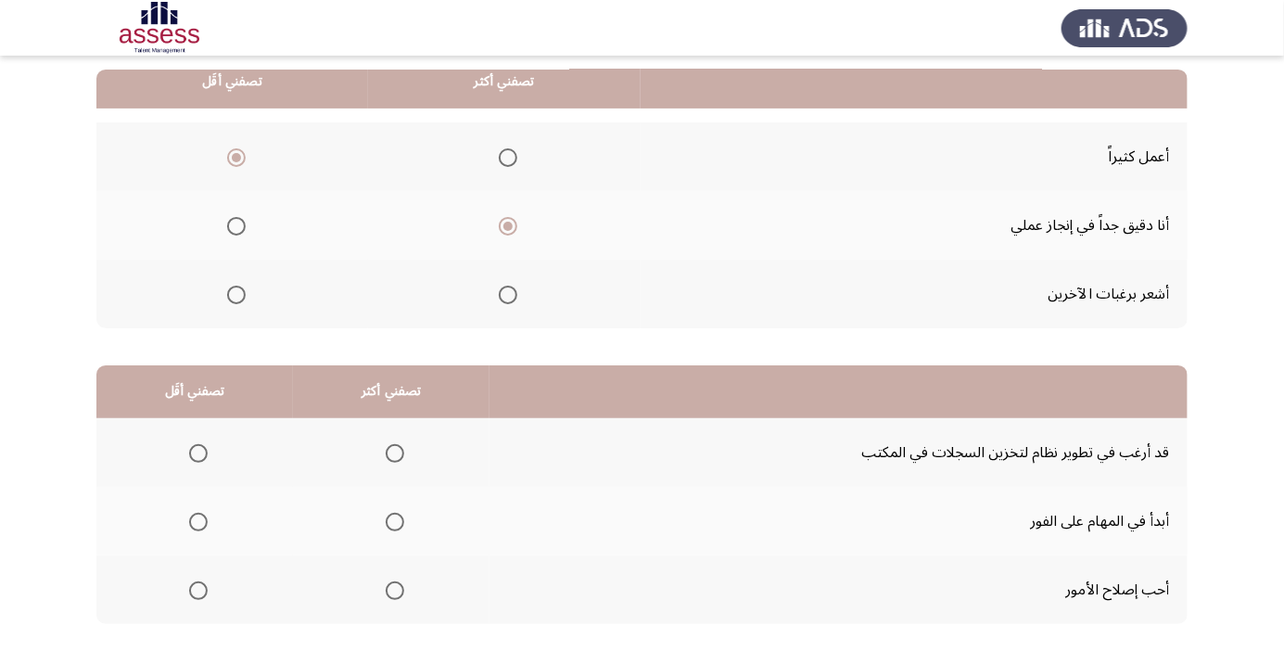
click at [198, 453] on span "Select an option" at bounding box center [198, 453] width 0 height 0
click at [196, 451] on input "Select an option" at bounding box center [198, 453] width 19 height 19
click at [395, 522] on span "Select an option" at bounding box center [395, 522] width 0 height 0
click at [390, 520] on input "Select an option" at bounding box center [395, 521] width 19 height 19
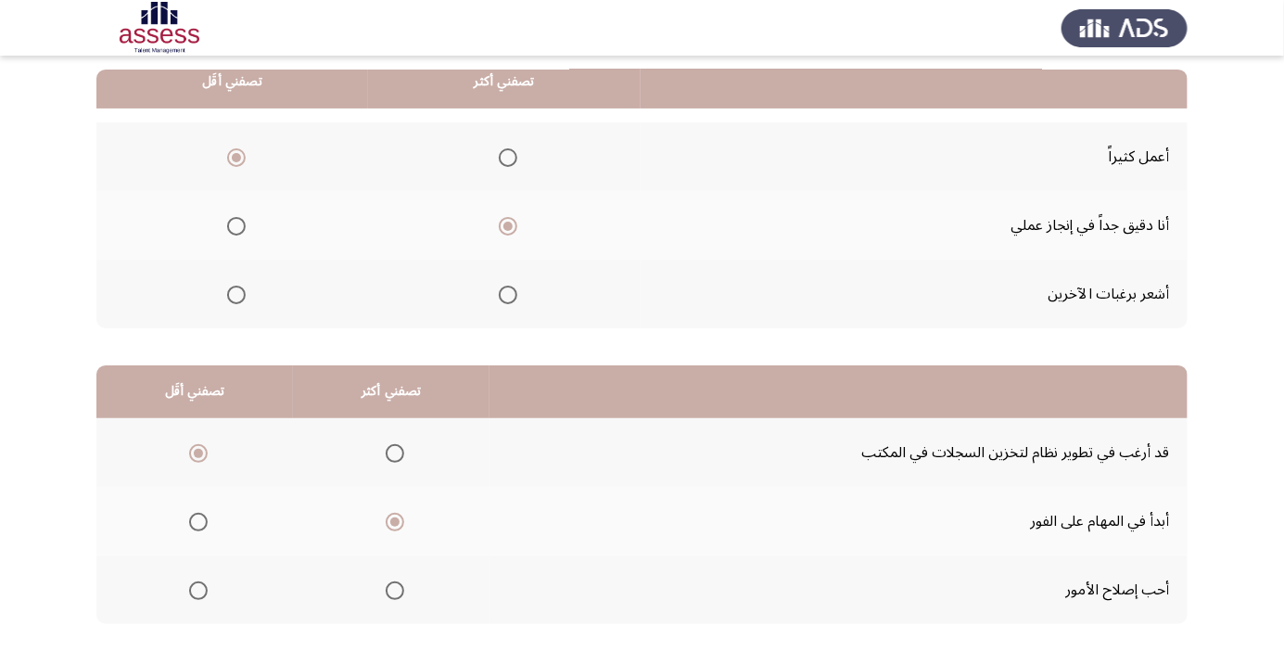
scroll to position [0, 0]
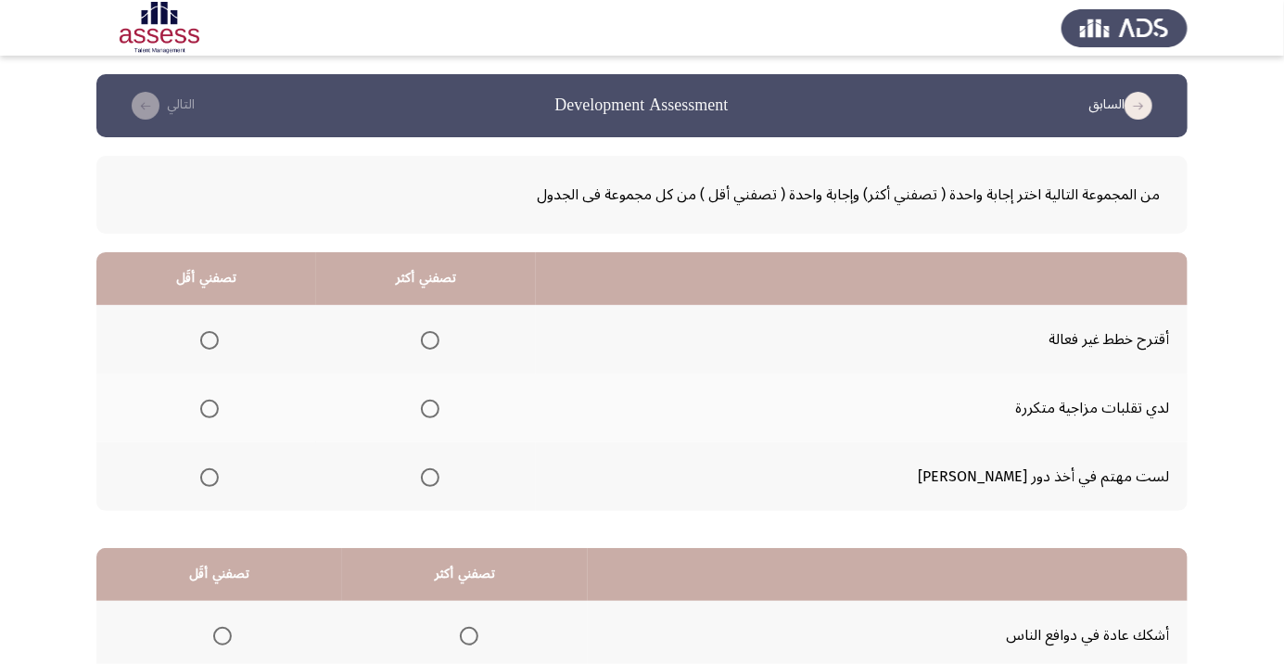
click at [439, 475] on span "Select an option" at bounding box center [430, 477] width 19 height 19
click at [439, 475] on input "Select an option" at bounding box center [430, 477] width 19 height 19
click at [219, 400] on span "Select an option" at bounding box center [209, 408] width 19 height 19
click at [219, 400] on input "Select an option" at bounding box center [209, 408] width 19 height 19
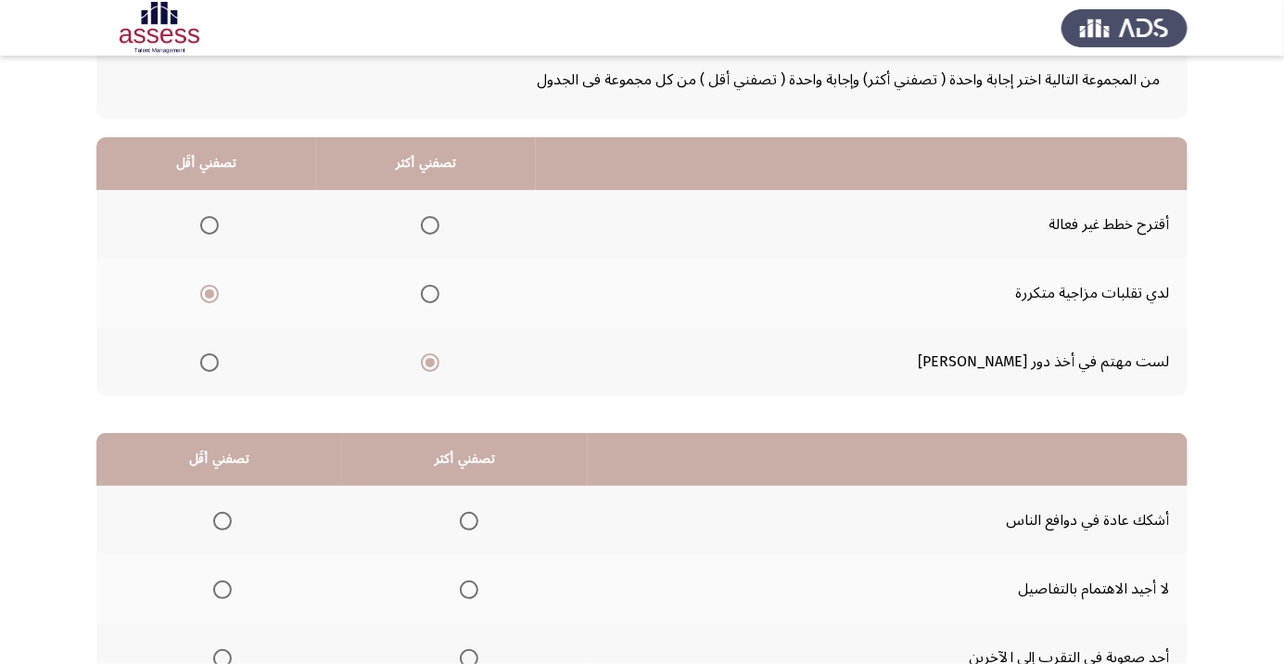
scroll to position [183, 0]
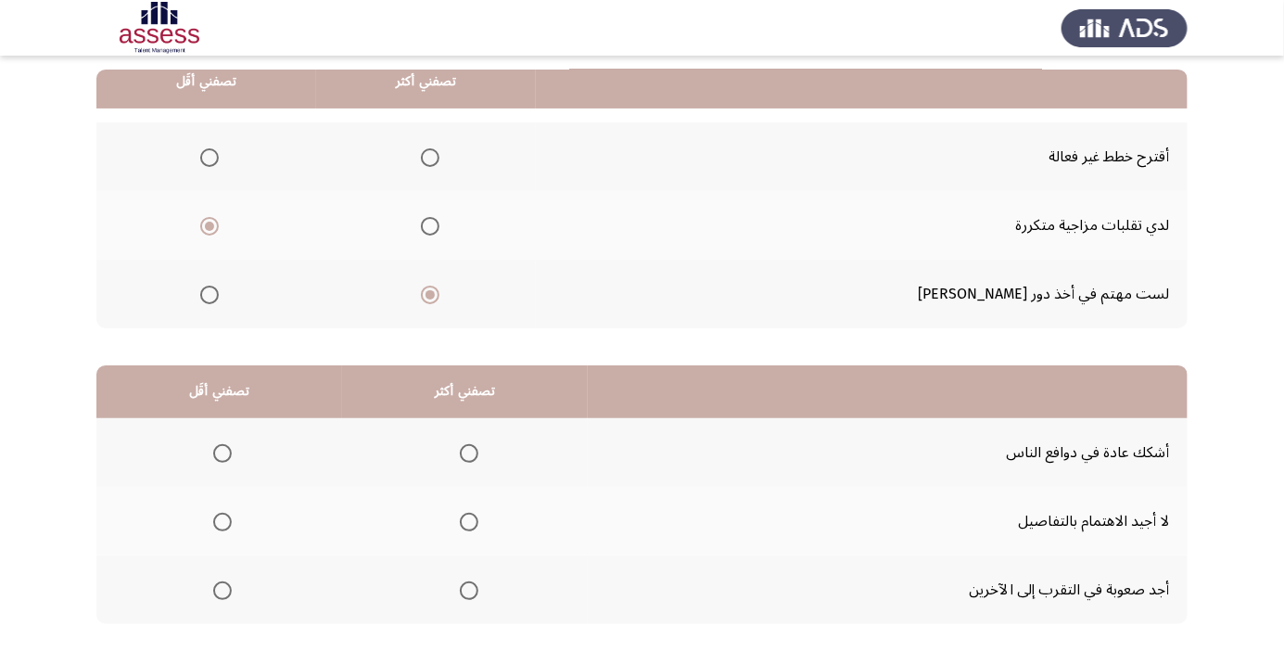
click at [468, 453] on span "Select an option" at bounding box center [468, 453] width 0 height 0
click at [465, 451] on input "Select an option" at bounding box center [469, 453] width 19 height 19
click at [222, 590] on span "Select an option" at bounding box center [222, 590] width 0 height 0
click at [221, 588] on input "Select an option" at bounding box center [222, 590] width 19 height 19
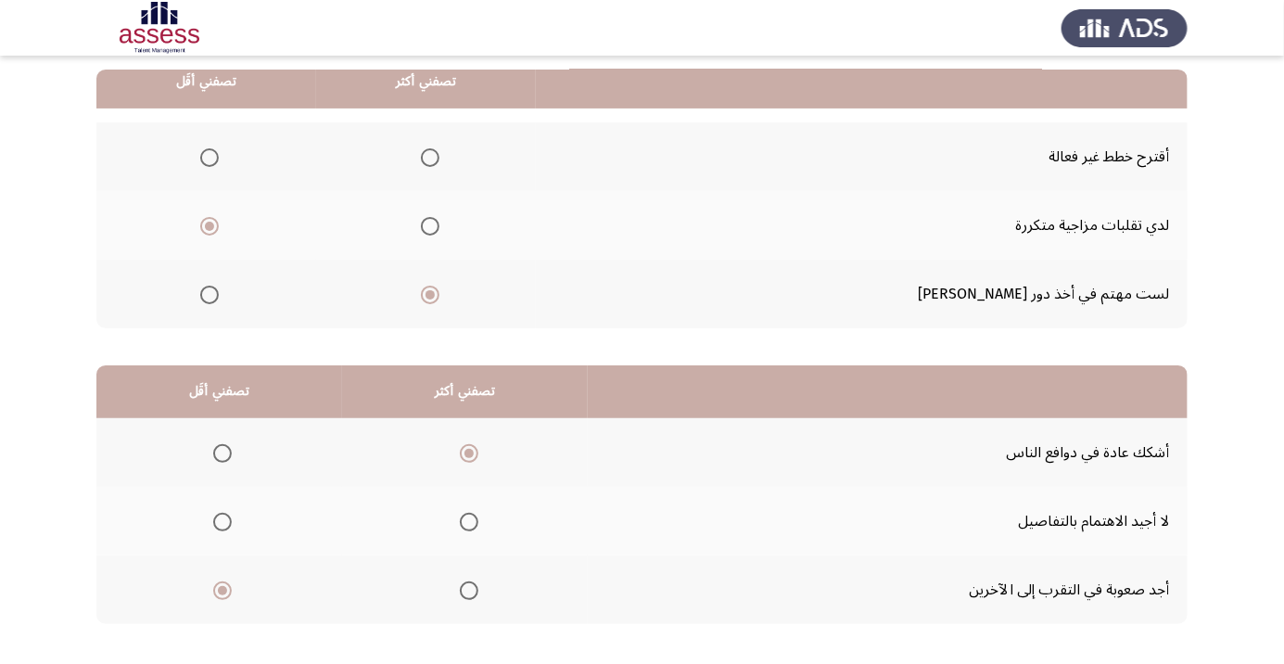
scroll to position [0, 0]
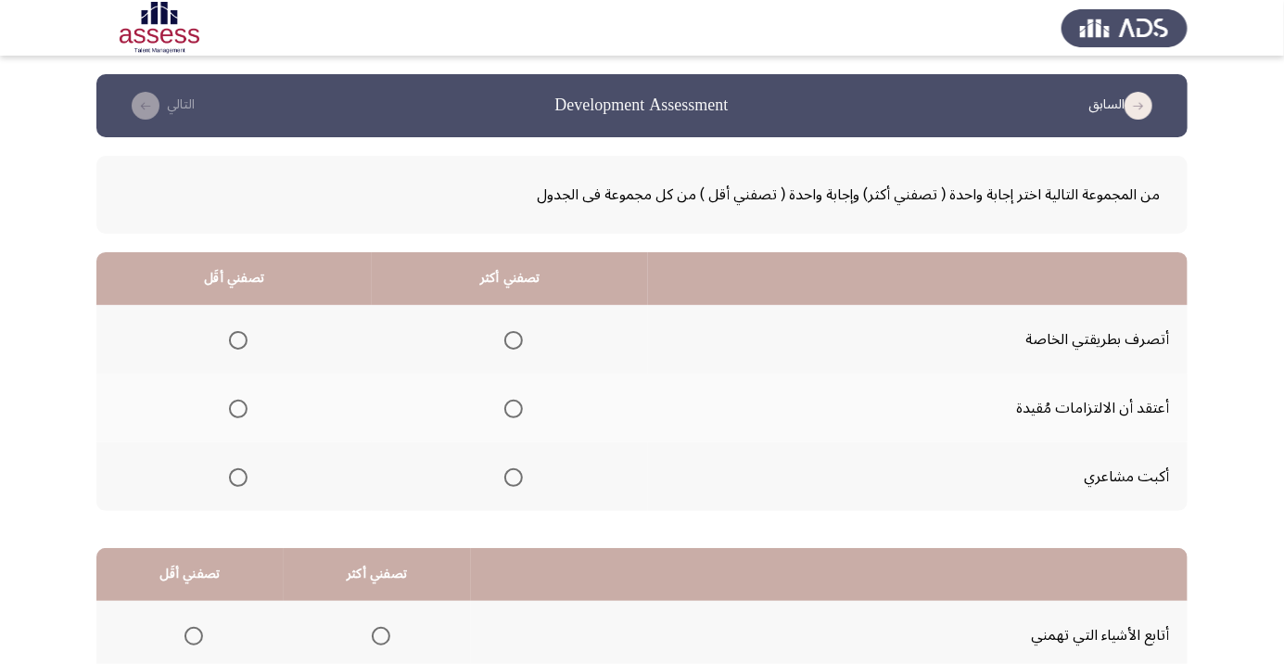
click at [513, 339] on span "Select an option" at bounding box center [513, 340] width 19 height 19
click at [513, 339] on input "Select an option" at bounding box center [513, 340] width 19 height 19
click at [237, 408] on span "Select an option" at bounding box center [238, 408] width 19 height 19
click at [237, 408] on input "Select an option" at bounding box center [238, 408] width 19 height 19
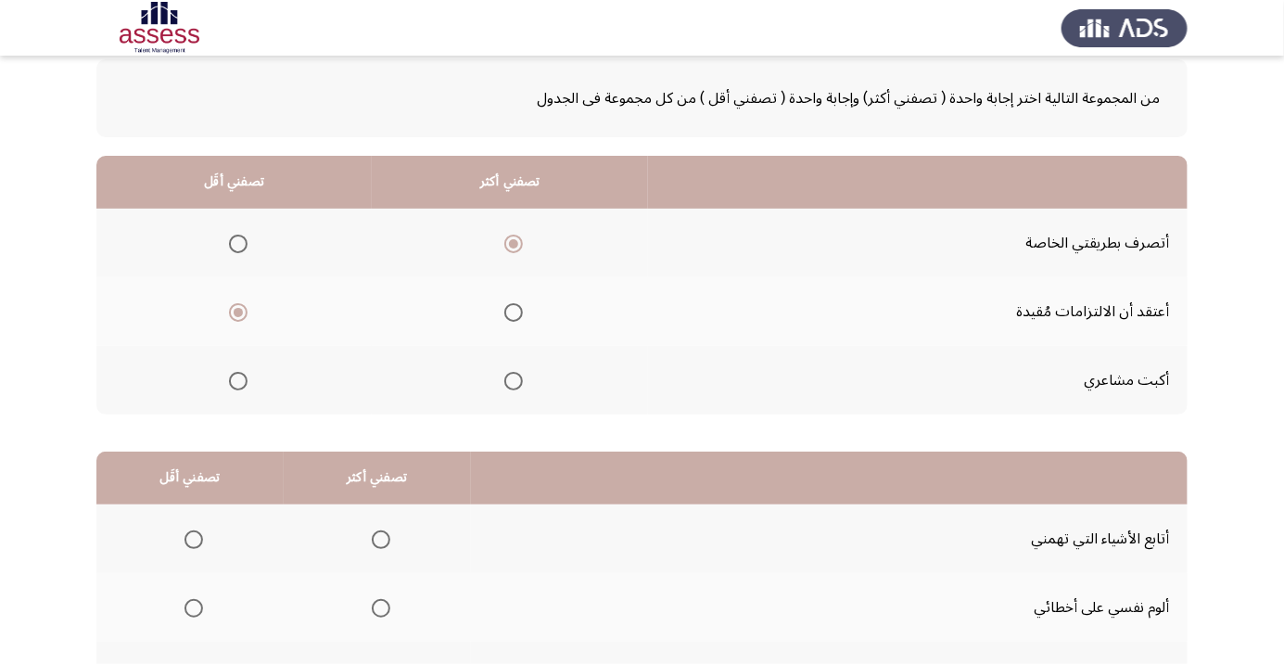
scroll to position [183, 0]
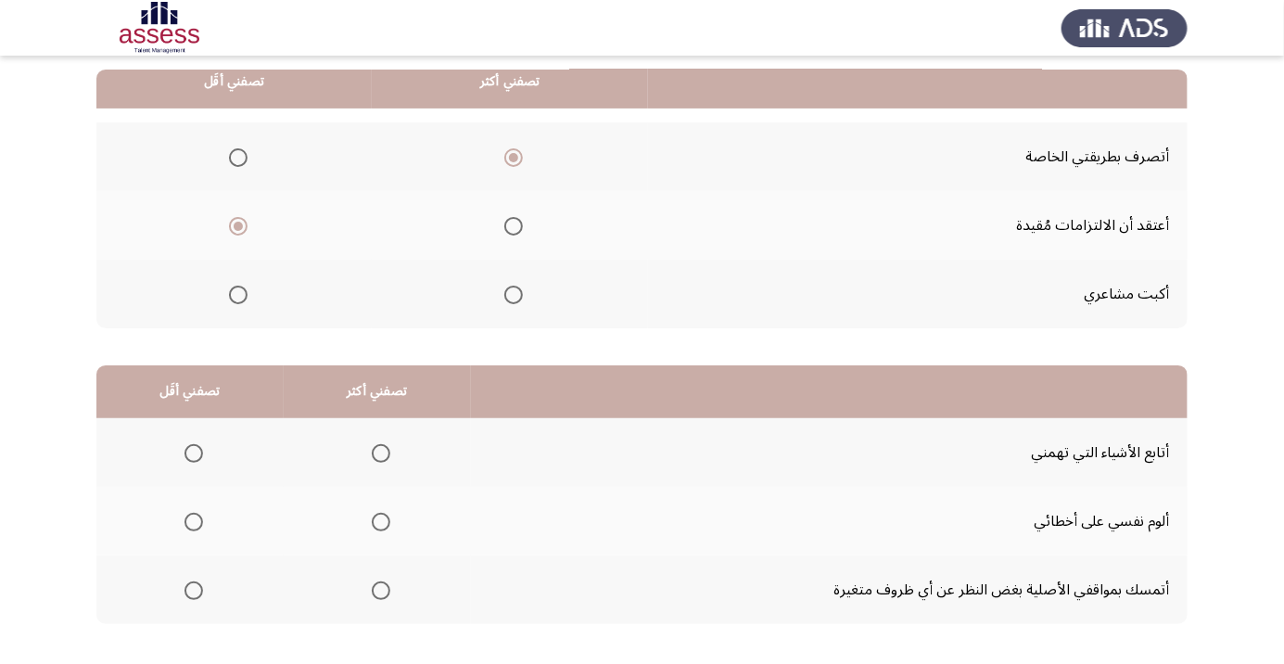
click at [372, 513] on span "Select an option" at bounding box center [381, 521] width 19 height 19
click at [372, 513] on input "Select an option" at bounding box center [381, 521] width 19 height 19
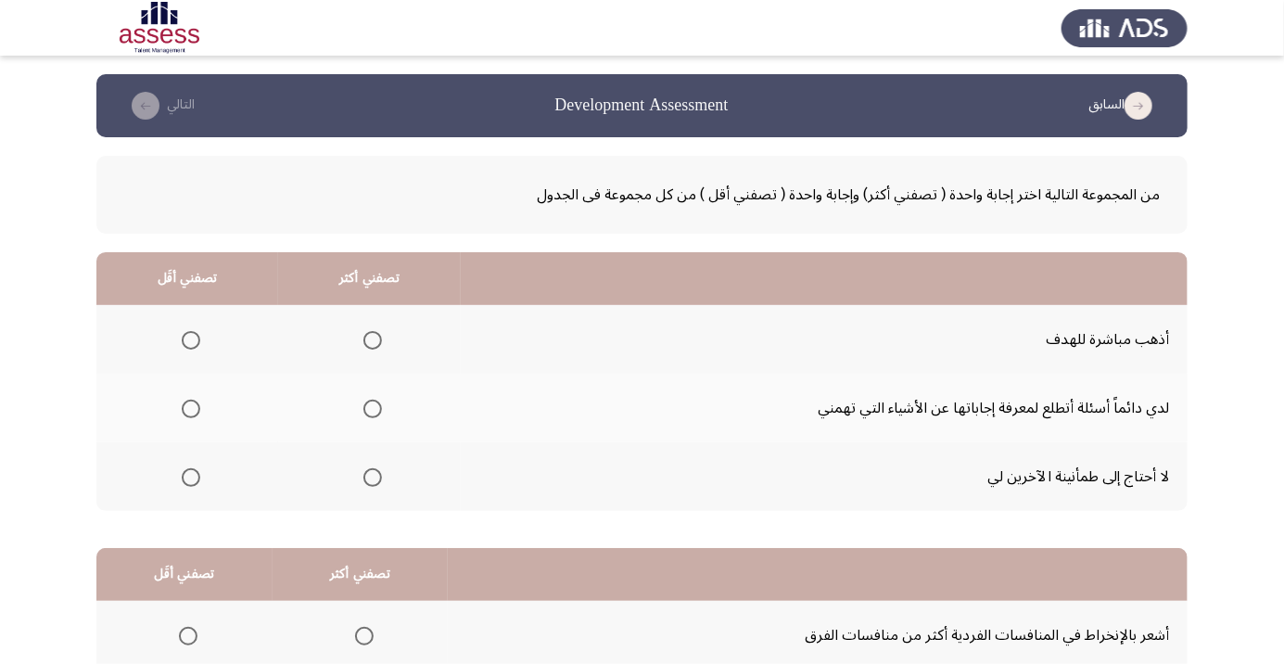
click at [364, 474] on span "Select an option" at bounding box center [372, 477] width 19 height 19
click at [364, 474] on input "Select an option" at bounding box center [372, 477] width 19 height 19
click at [187, 402] on span "Select an option" at bounding box center [191, 408] width 19 height 19
click at [187, 402] on input "Select an option" at bounding box center [191, 408] width 19 height 19
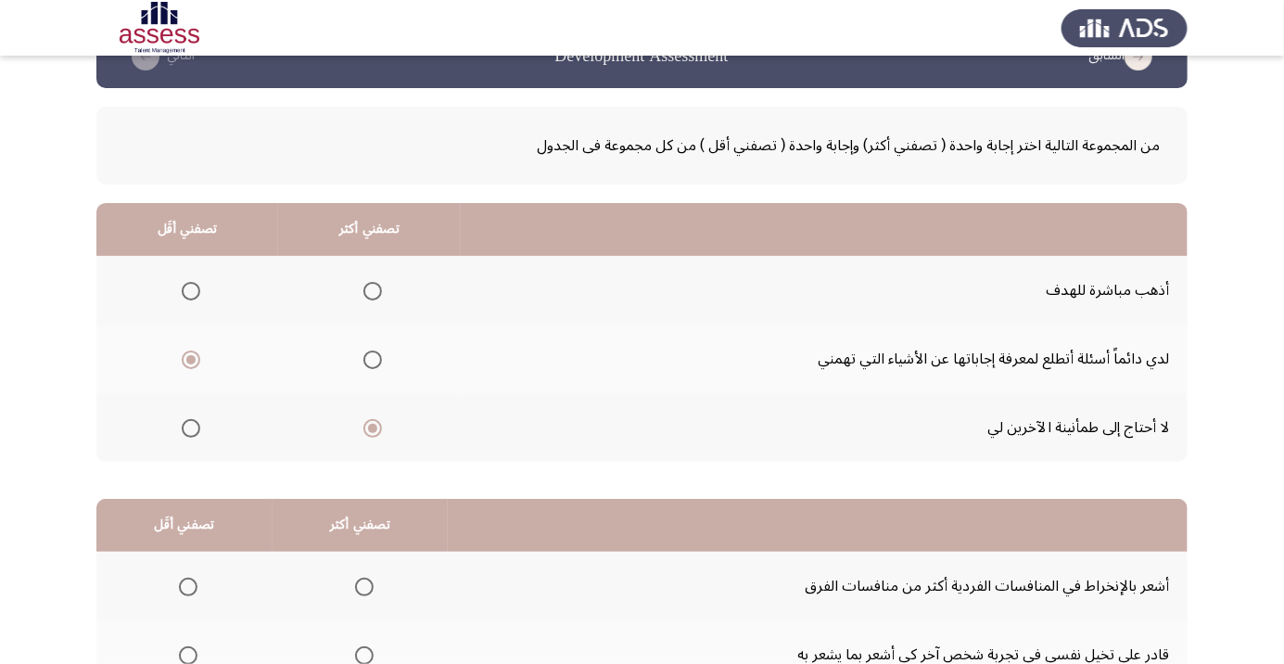
scroll to position [183, 0]
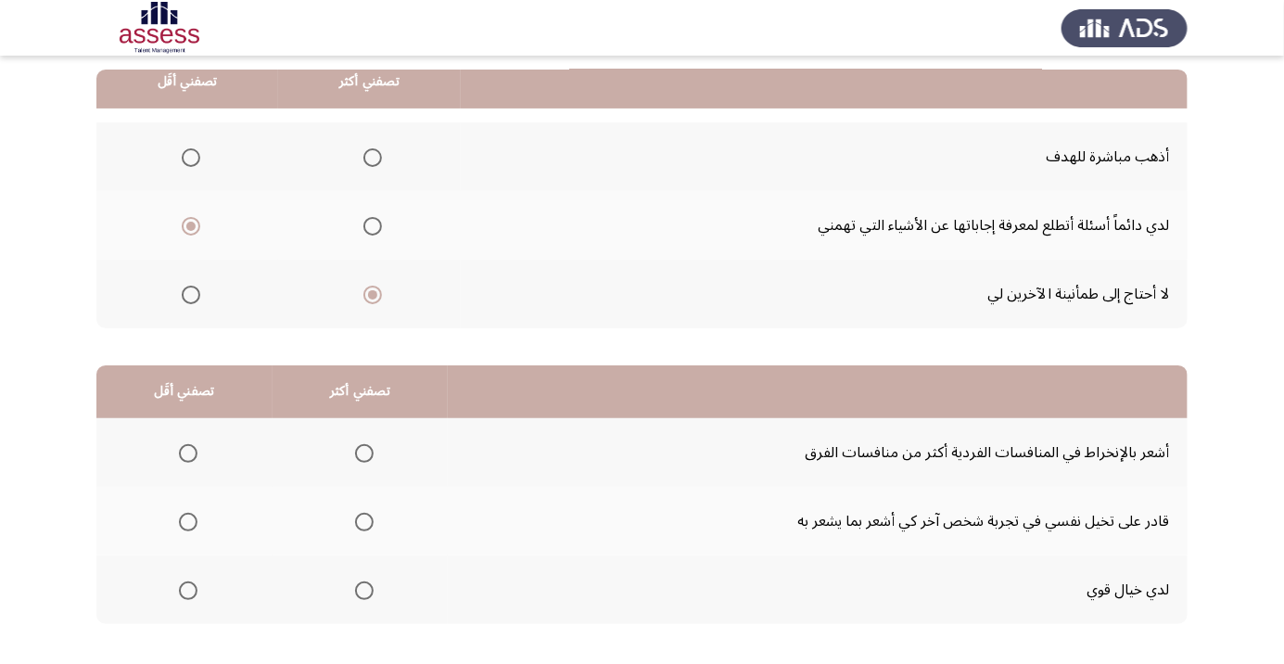
click at [355, 520] on span "Select an option" at bounding box center [364, 521] width 19 height 19
click at [355, 520] on input "Select an option" at bounding box center [364, 521] width 19 height 19
click at [188, 453] on span "Select an option" at bounding box center [188, 453] width 0 height 0
click at [186, 451] on input "Select an option" at bounding box center [188, 453] width 19 height 19
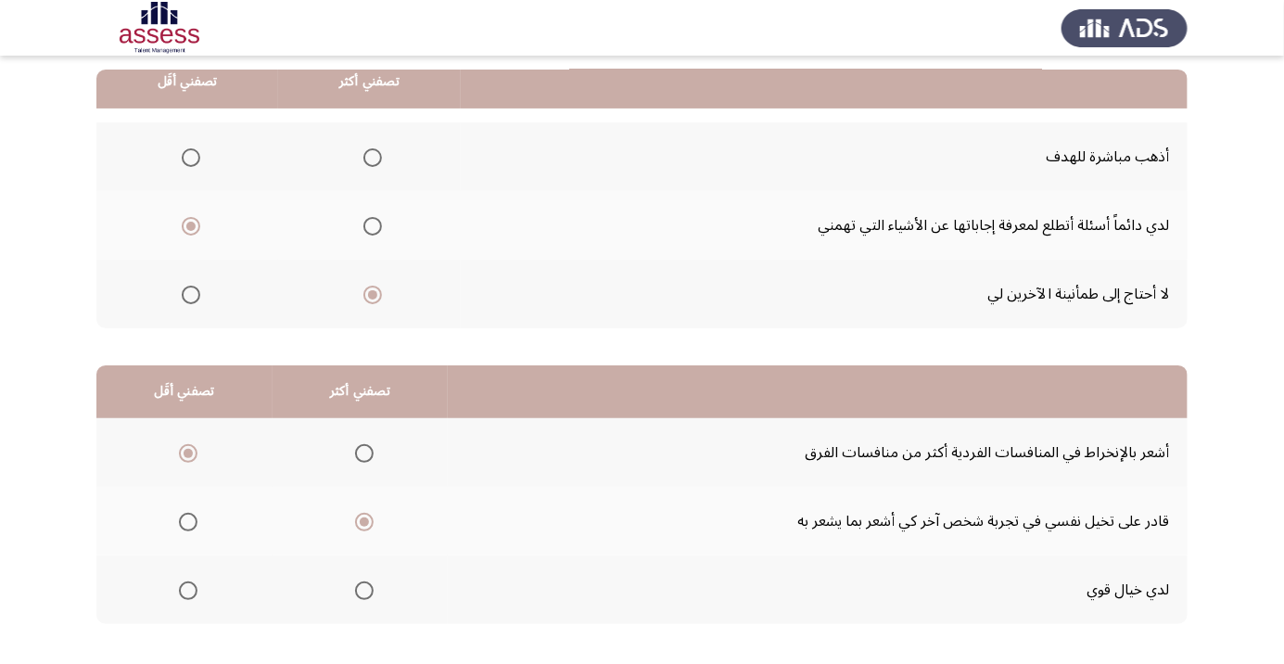
scroll to position [0, 0]
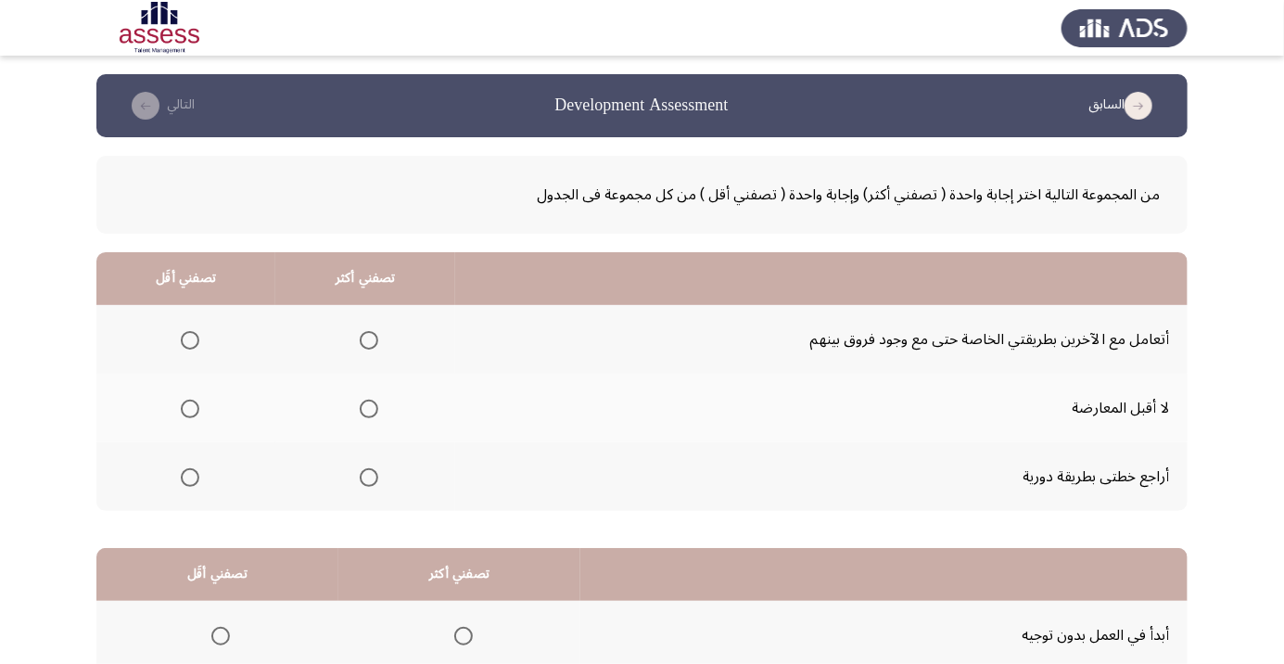
click at [368, 475] on span "Select an option" at bounding box center [369, 477] width 19 height 19
click at [368, 475] on input "Select an option" at bounding box center [369, 477] width 19 height 19
click at [190, 340] on span "Select an option" at bounding box center [190, 340] width 0 height 0
click at [189, 339] on input "Select an option" at bounding box center [190, 340] width 19 height 19
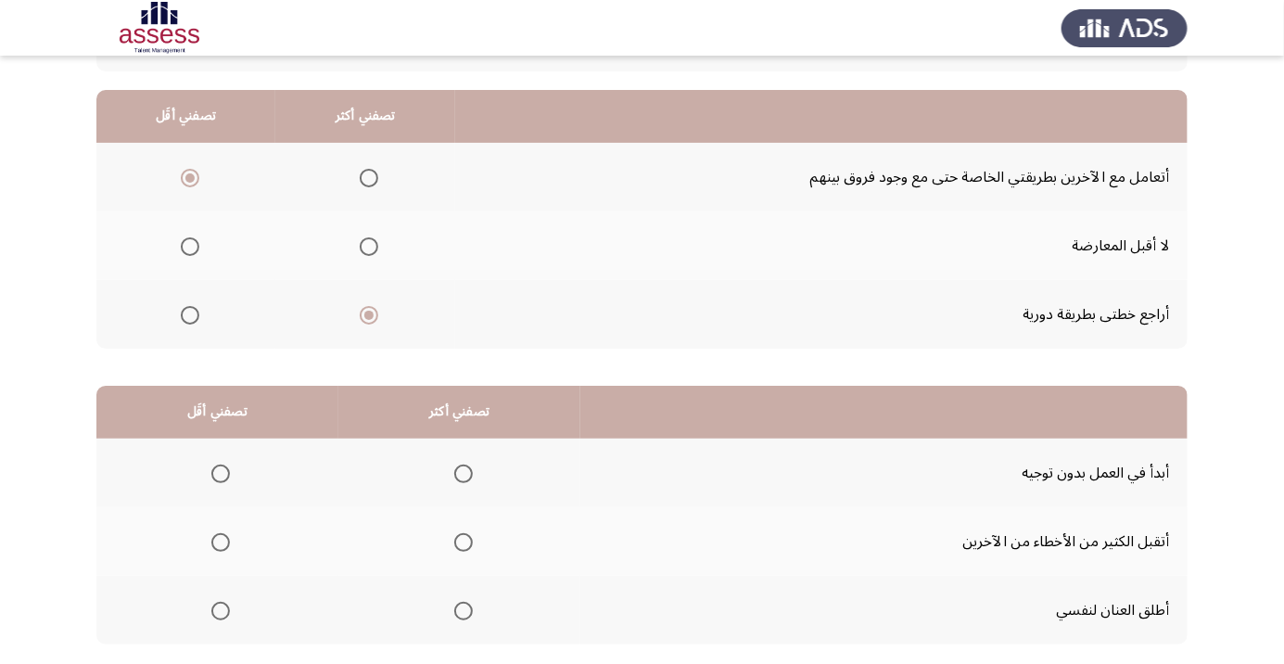
scroll to position [183, 0]
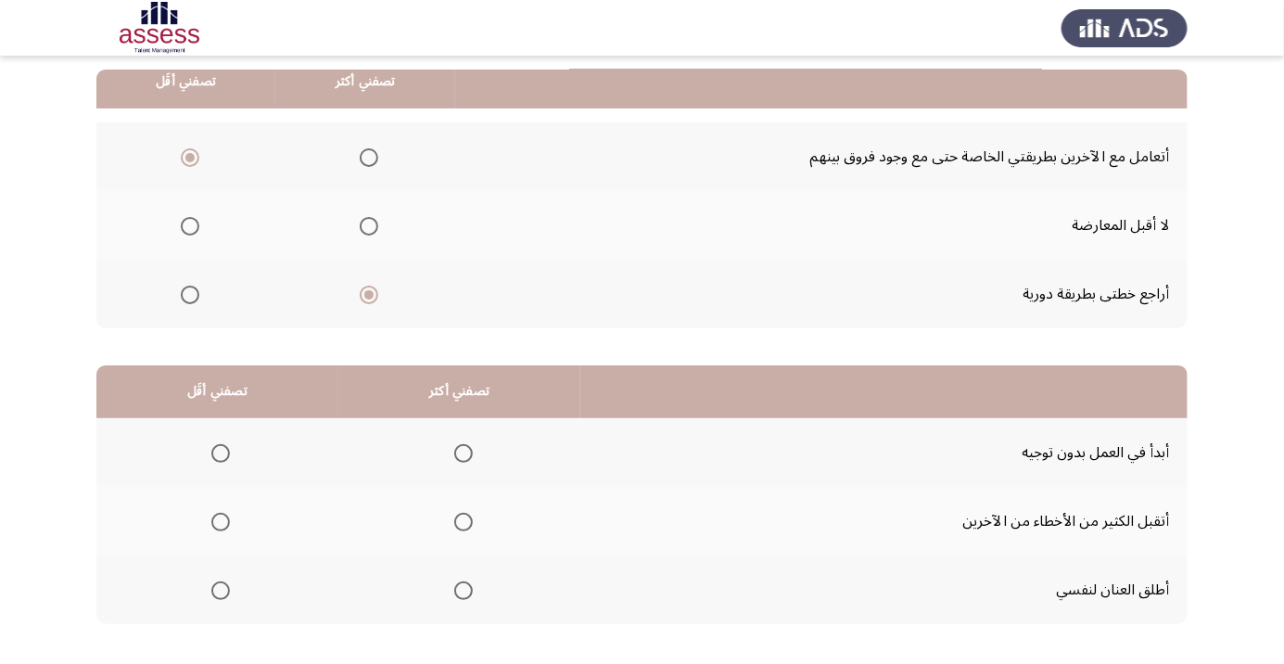
click at [463, 522] on span "Select an option" at bounding box center [463, 522] width 0 height 0
click at [461, 520] on input "Select an option" at bounding box center [463, 521] width 19 height 19
click at [215, 452] on span "Select an option" at bounding box center [220, 453] width 19 height 19
click at [215, 452] on input "Select an option" at bounding box center [220, 453] width 19 height 19
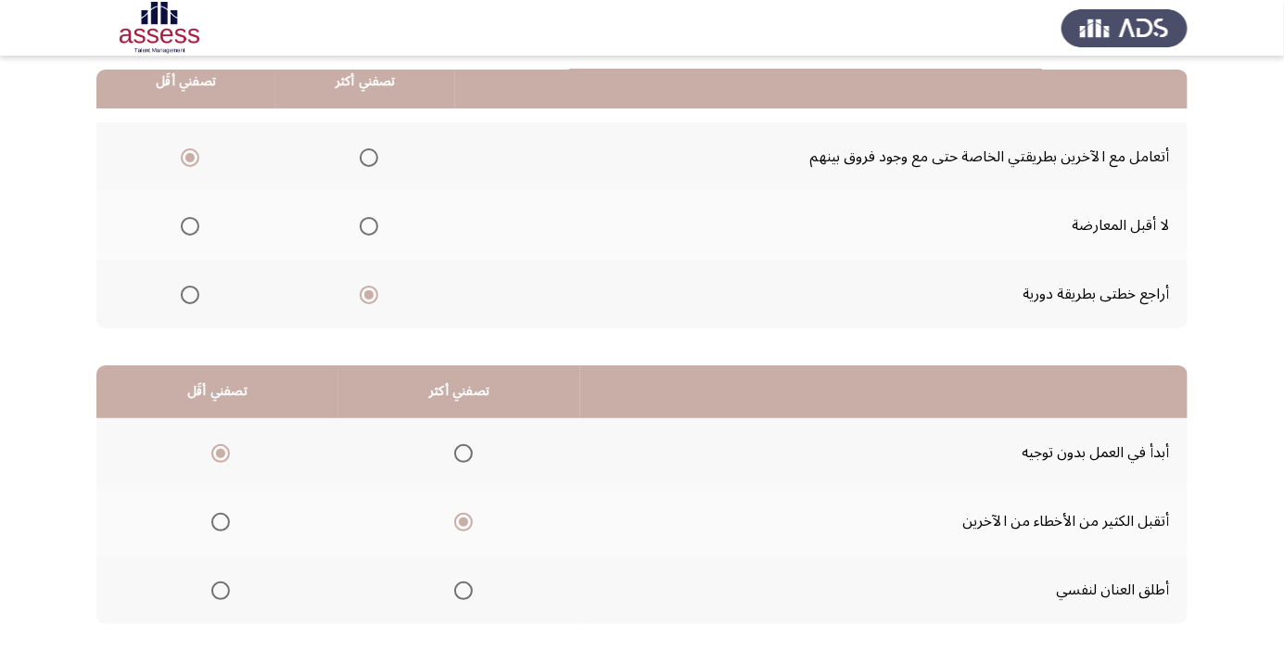
scroll to position [0, 0]
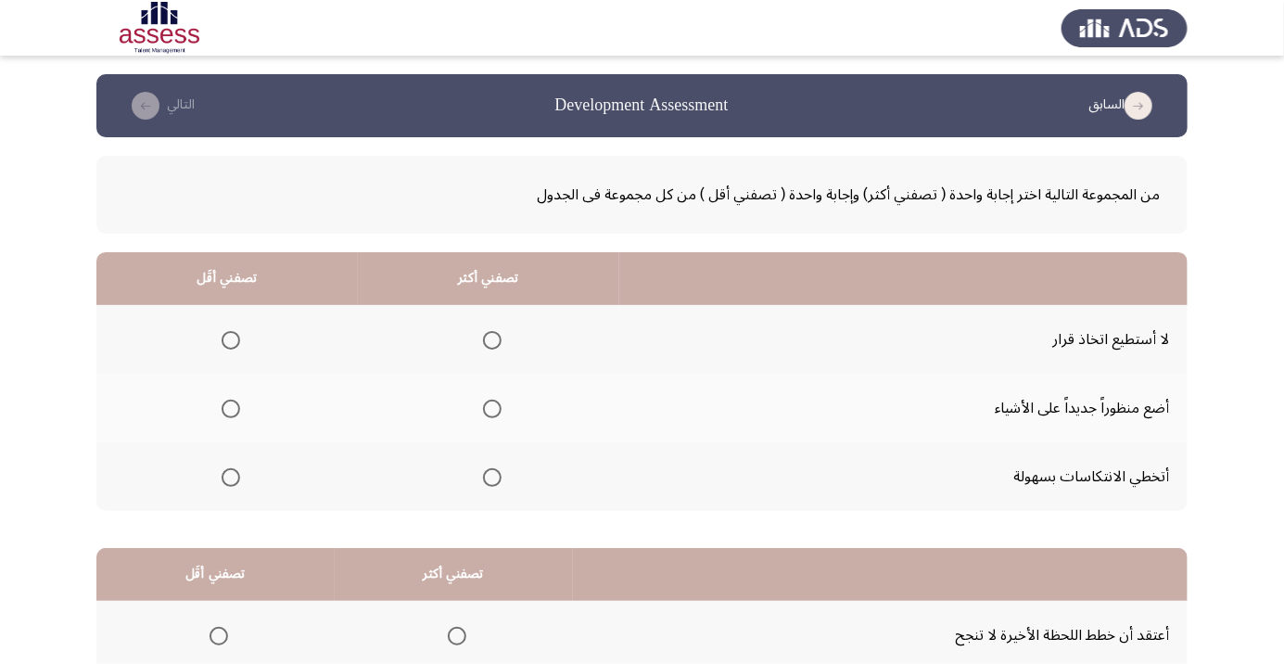
click at [492, 477] on span "Select an option" at bounding box center [492, 477] width 0 height 0
click at [487, 475] on input "Select an option" at bounding box center [492, 477] width 19 height 19
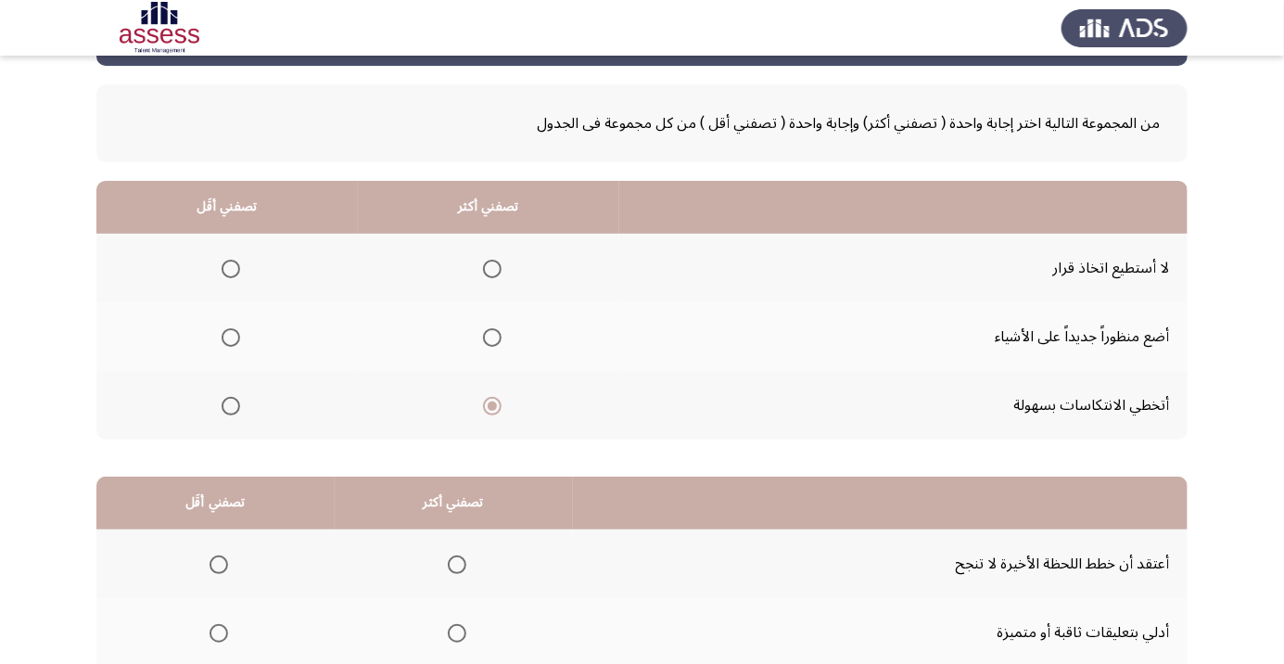
scroll to position [183, 0]
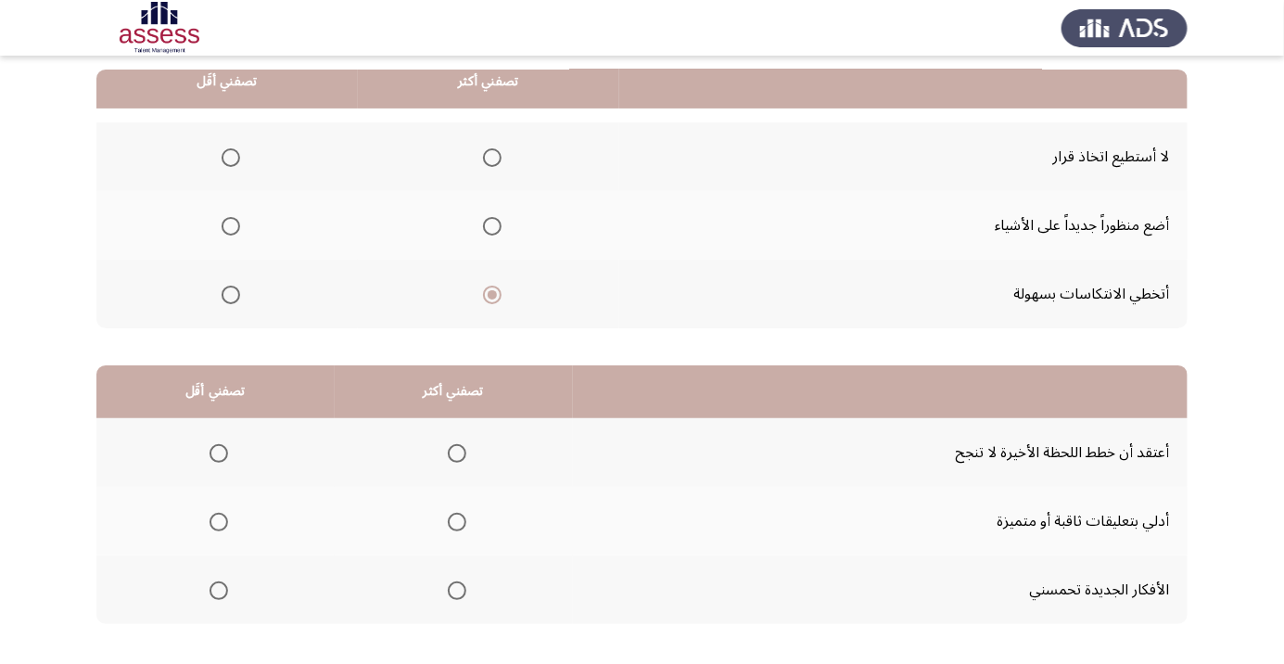
click at [236, 153] on span "Select an option" at bounding box center [230, 157] width 19 height 19
click at [236, 153] on input "Select an option" at bounding box center [230, 157] width 19 height 19
click at [448, 588] on span "Select an option" at bounding box center [457, 590] width 19 height 19
click at [448, 588] on input "Select an option" at bounding box center [457, 590] width 19 height 19
click at [219, 453] on span "Select an option" at bounding box center [219, 453] width 0 height 0
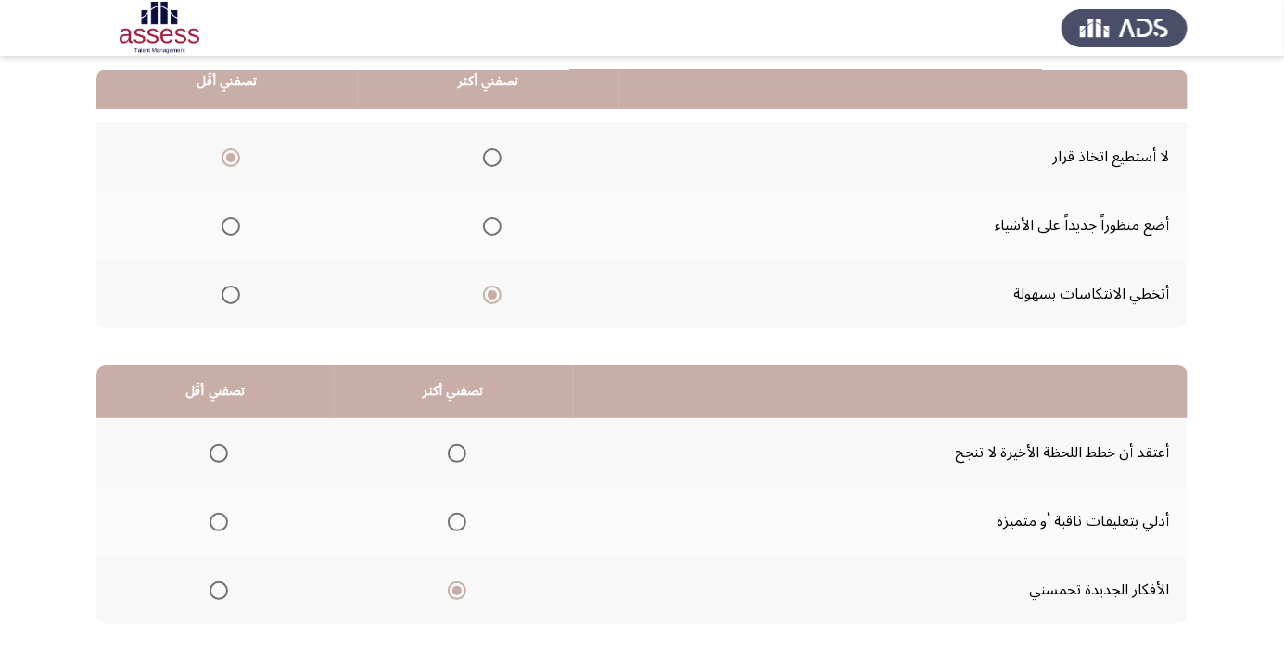
click at [217, 451] on input "Select an option" at bounding box center [218, 453] width 19 height 19
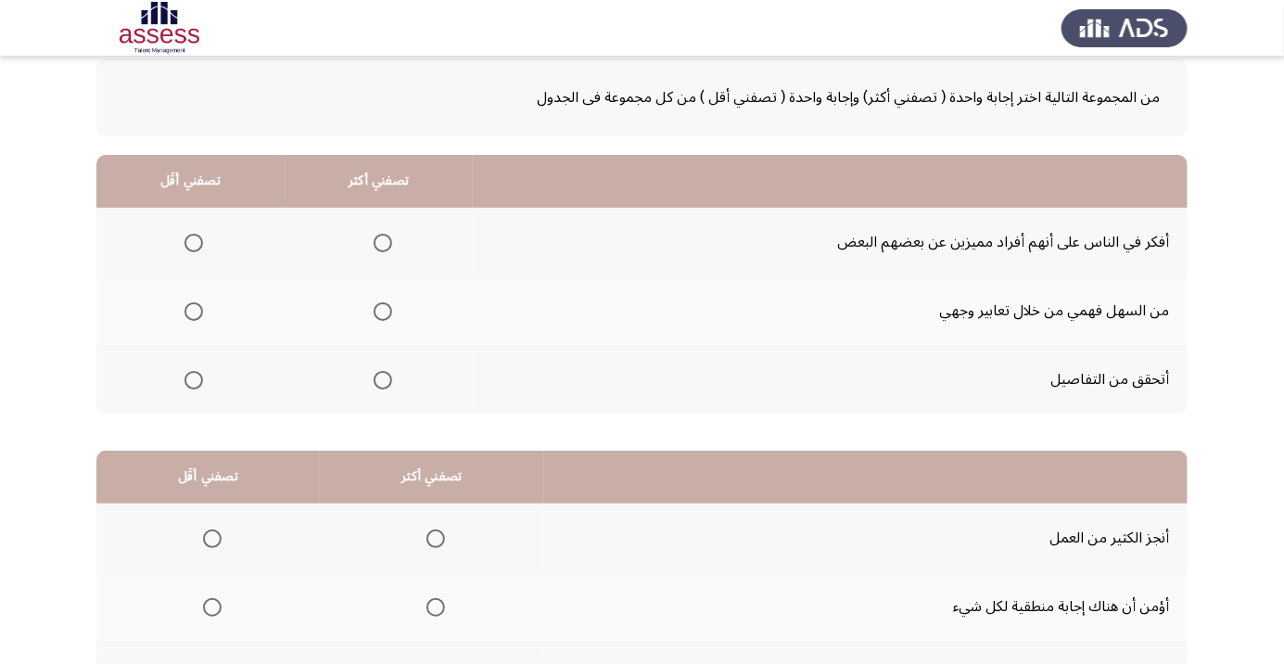
scroll to position [103, 0]
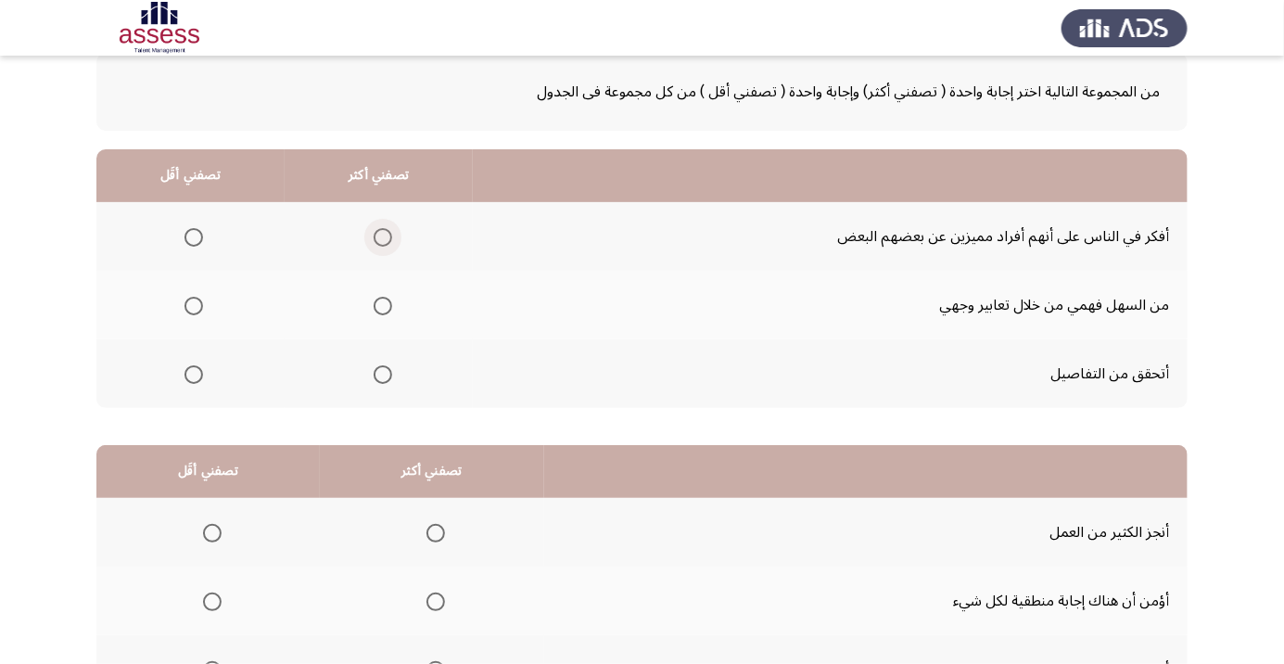
click at [383, 237] on span "Select an option" at bounding box center [383, 237] width 0 height 0
click at [381, 236] on input "Select an option" at bounding box center [382, 237] width 19 height 19
click at [376, 234] on span "Select an option" at bounding box center [382, 237] width 19 height 19
click at [376, 234] on input "Select an option" at bounding box center [382, 237] width 19 height 19
click at [383, 374] on span "Select an option" at bounding box center [383, 374] width 0 height 0
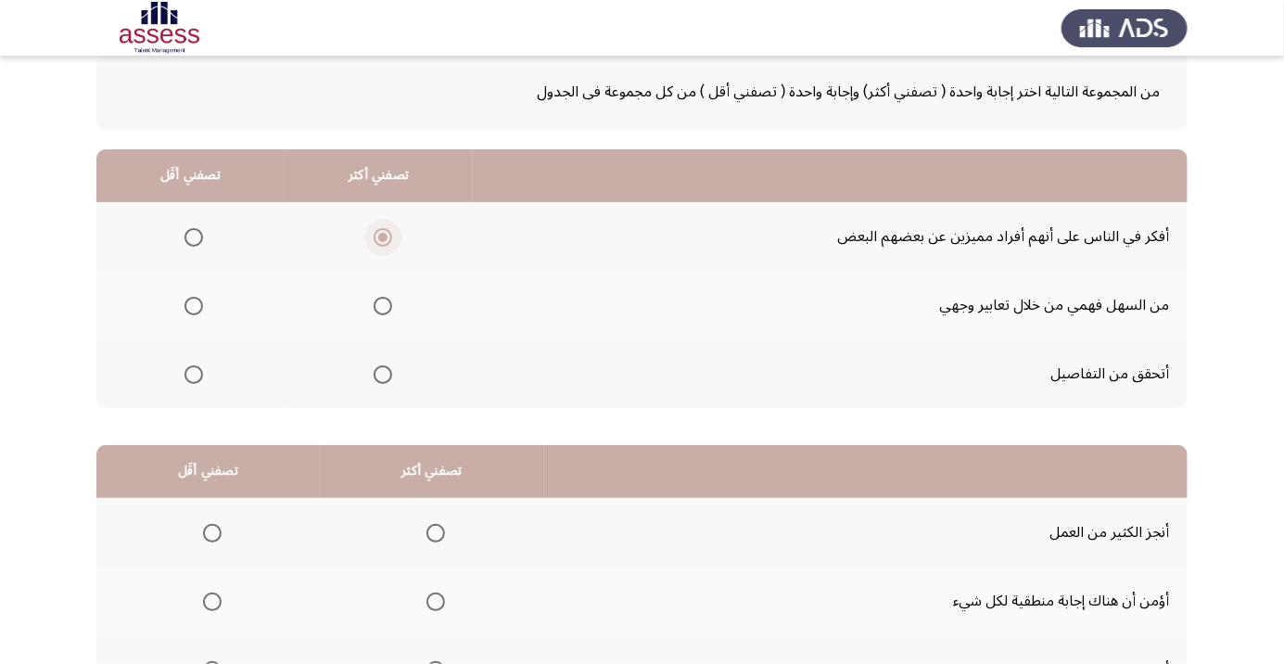
click at [381, 373] on input "Select an option" at bounding box center [382, 374] width 19 height 19
click at [185, 308] on span "Select an option" at bounding box center [193, 306] width 19 height 19
click at [185, 308] on input "Select an option" at bounding box center [193, 306] width 19 height 19
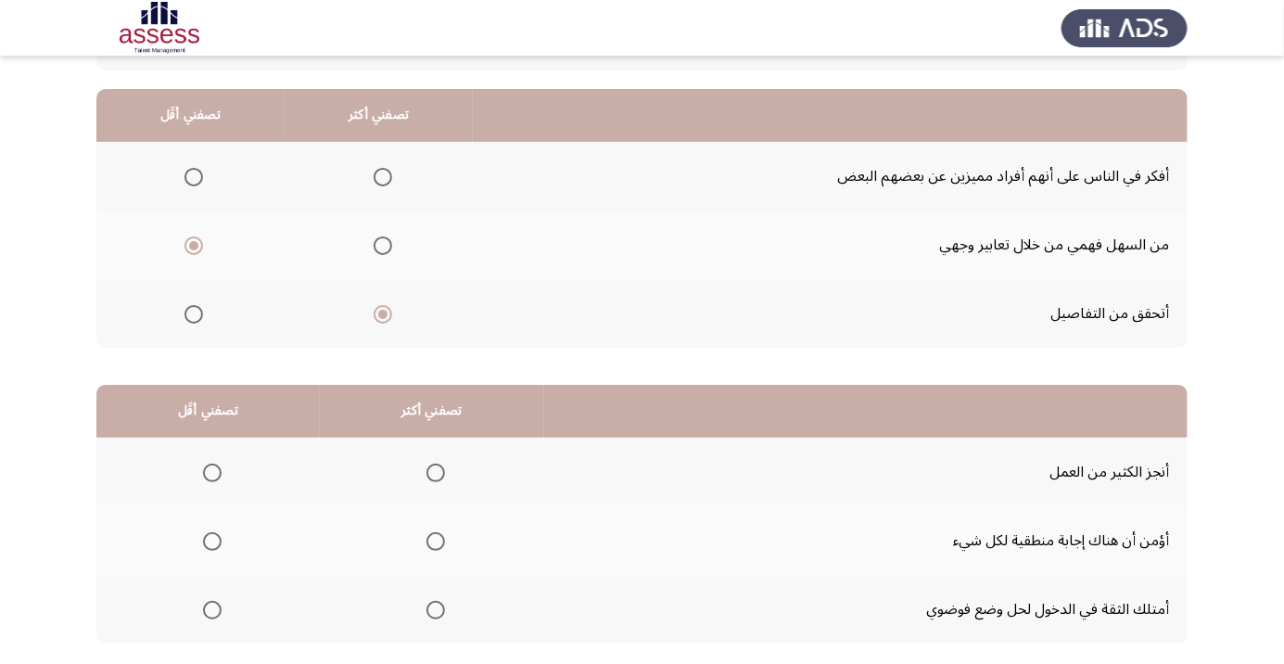
scroll to position [183, 0]
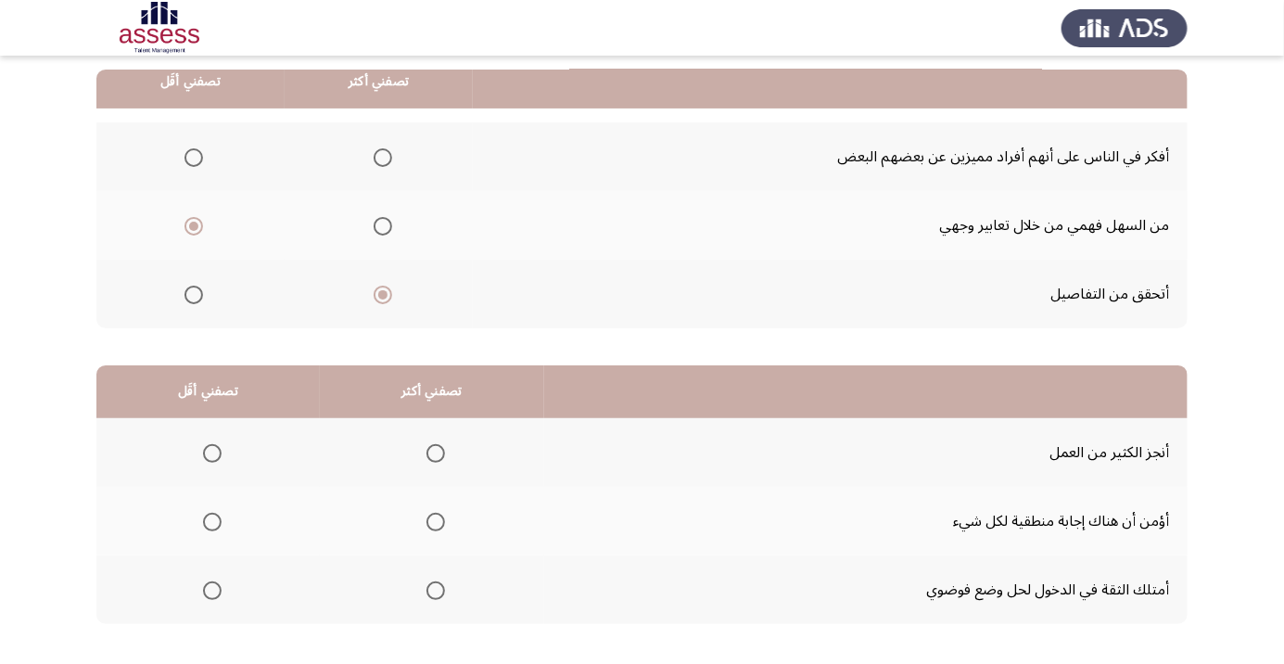
click at [436, 590] on span "Select an option" at bounding box center [436, 590] width 0 height 0
click at [432, 588] on input "Select an option" at bounding box center [435, 590] width 19 height 19
click at [212, 522] on span "Select an option" at bounding box center [212, 522] width 0 height 0
click at [210, 520] on input "Select an option" at bounding box center [212, 521] width 19 height 19
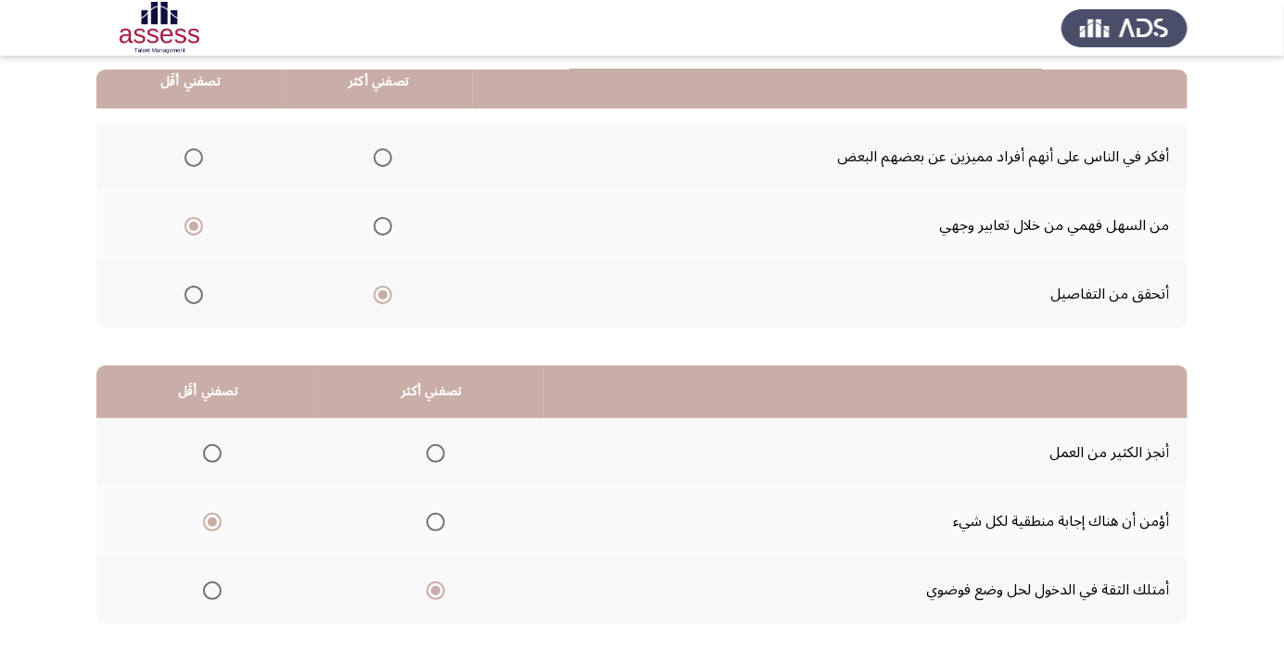
scroll to position [0, 0]
